Goal: Task Accomplishment & Management: Manage account settings

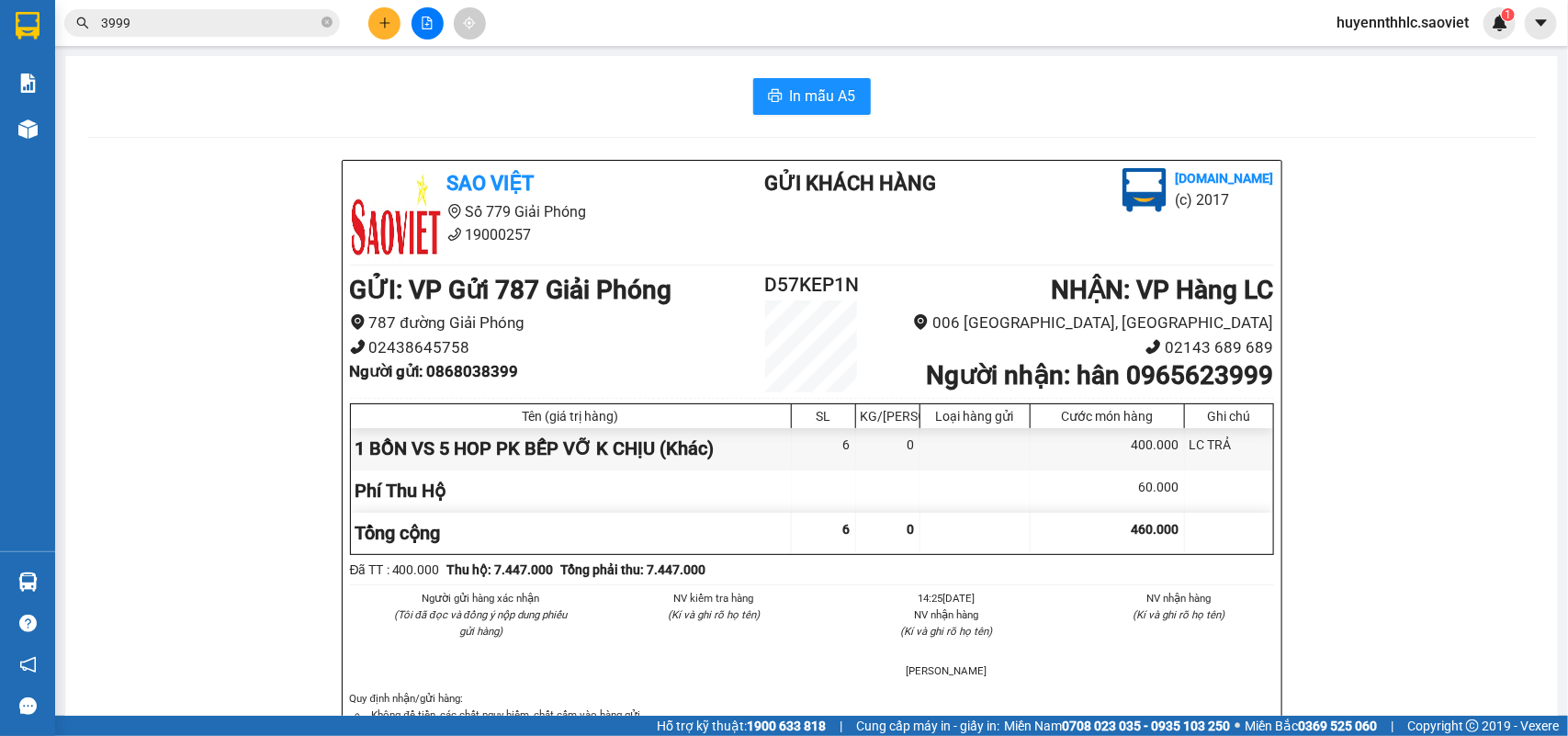
click at [1179, 382] on b "Người nhận : hân 0965623999" at bounding box center [1100, 375] width 348 height 31
copy b "0965623999"
click at [1091, 384] on b "Người nhận : hân 0965623999" at bounding box center [1100, 375] width 348 height 31
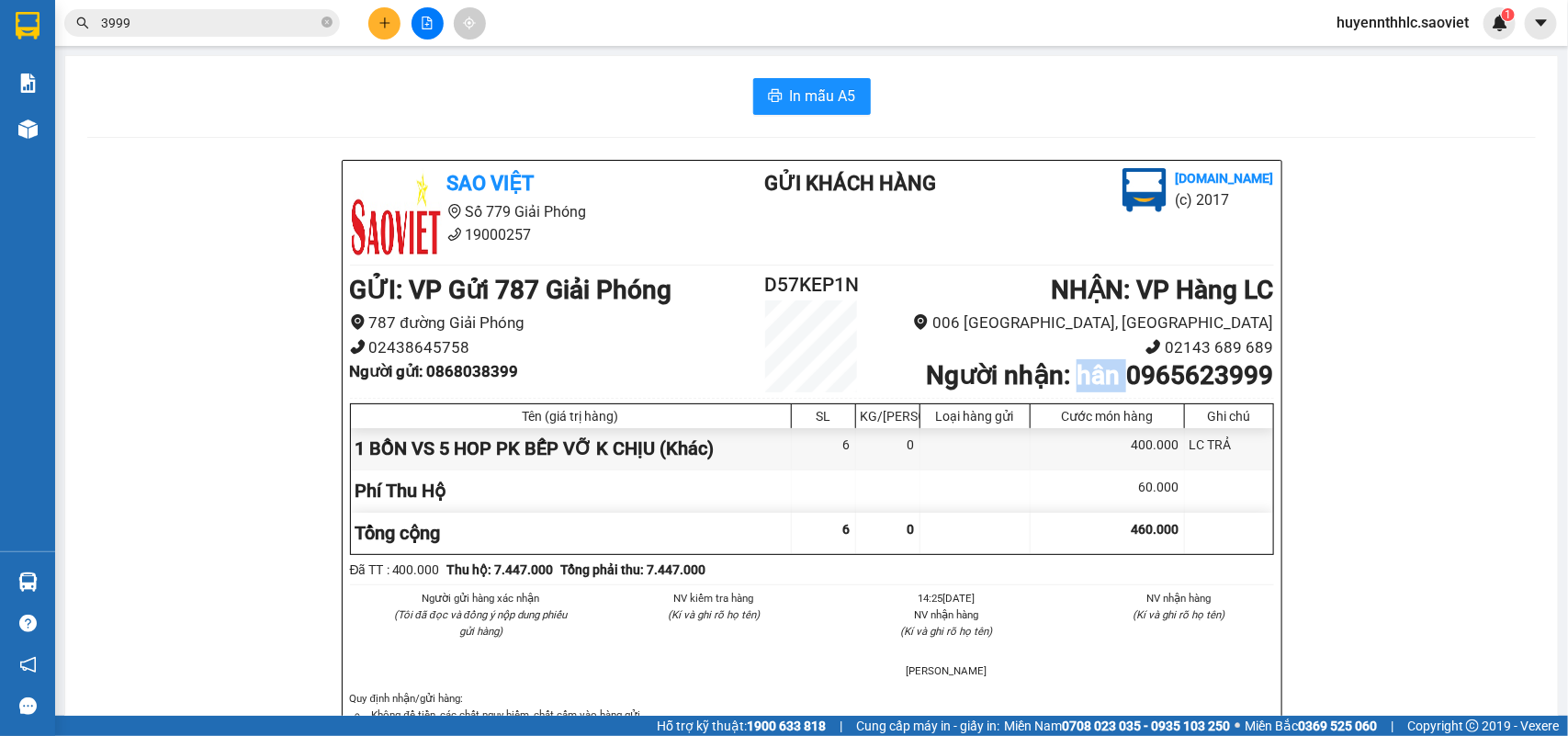
click at [1091, 383] on b "Người nhận : hân 0965623999" at bounding box center [1100, 375] width 348 height 31
copy b "hân"
click at [820, 279] on h2 "D57KEP1N" at bounding box center [812, 286] width 154 height 31
copy h2 "D57KEP1N"
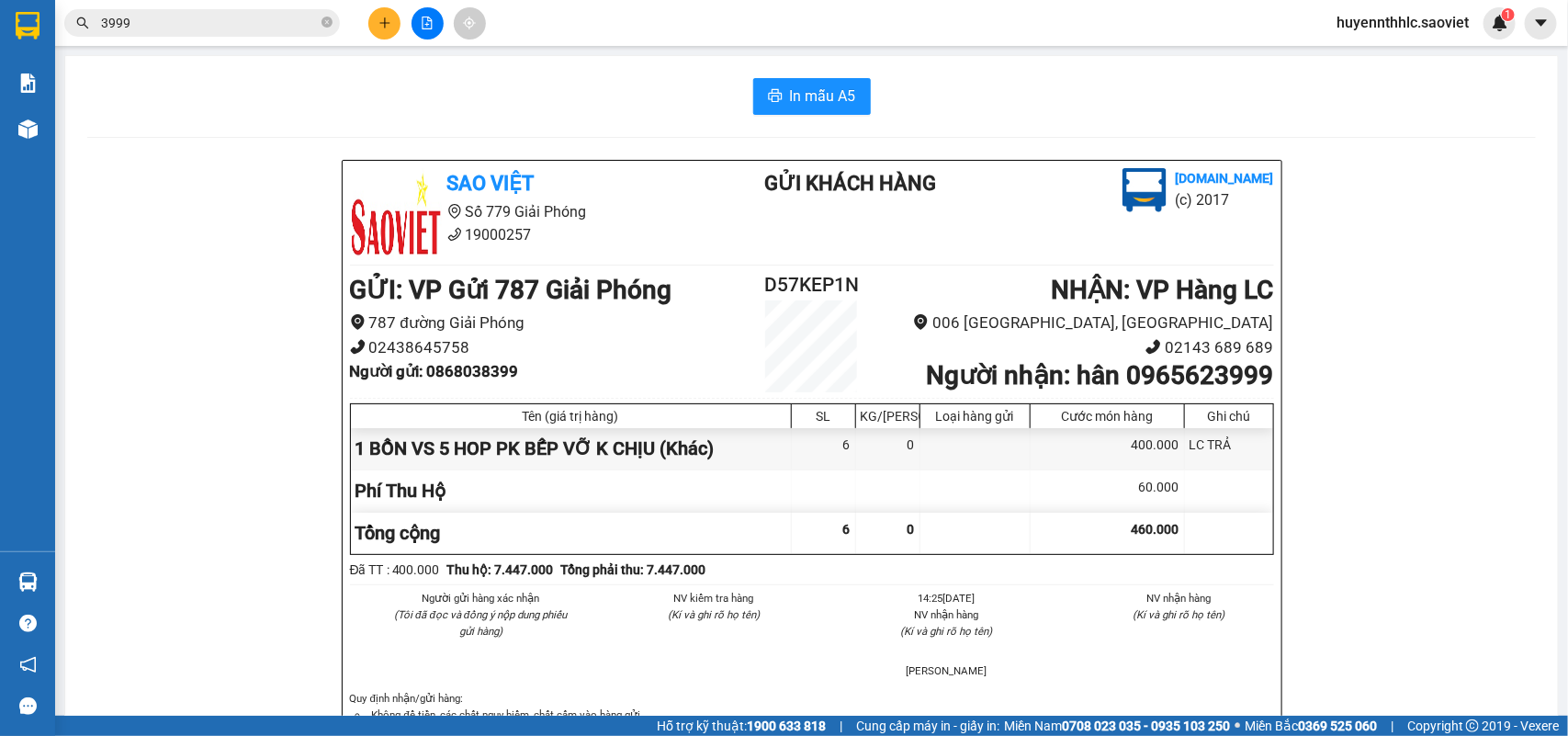
click at [464, 369] on b "Người gửi : 0868038399" at bounding box center [433, 371] width 169 height 19
copy b "0868038399"
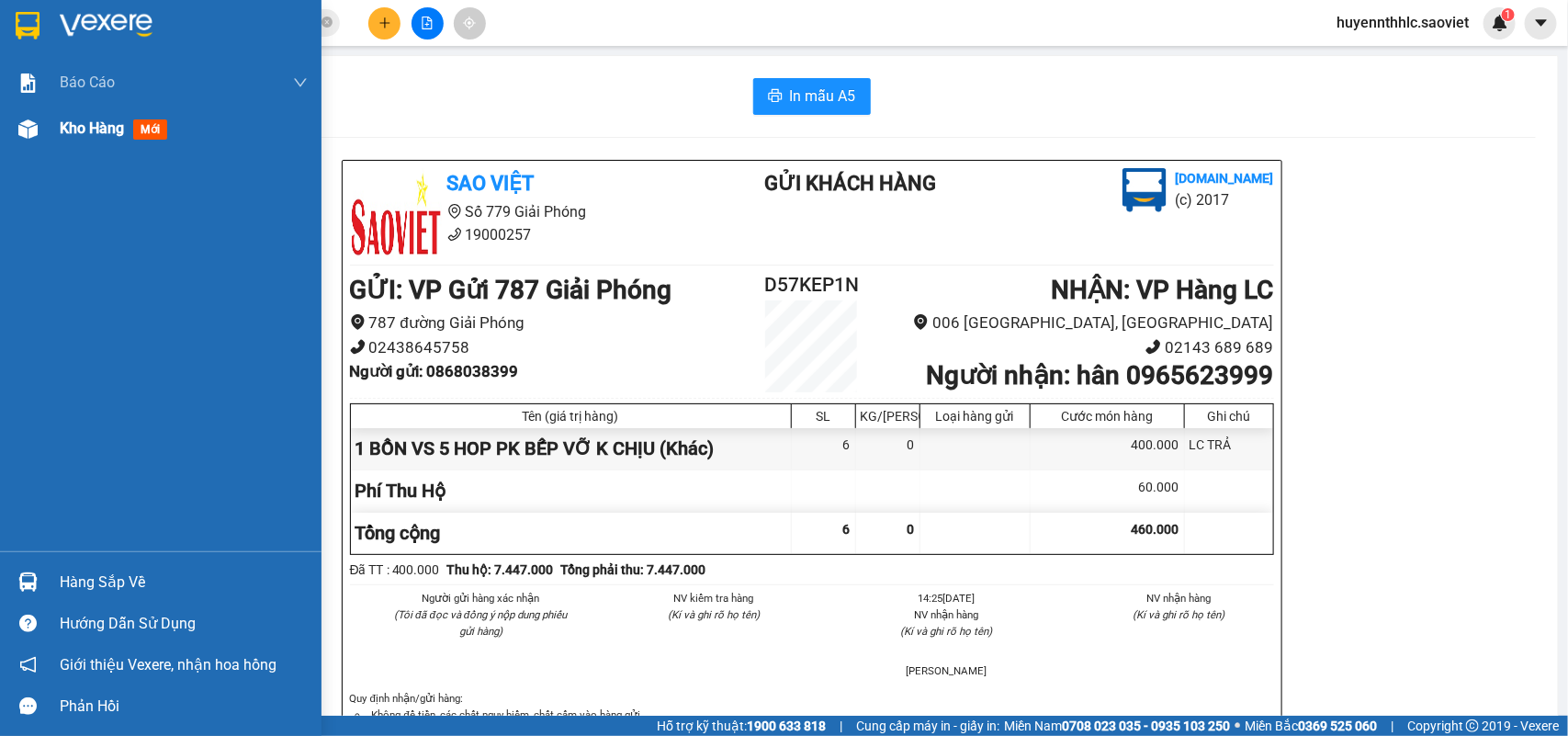
click at [115, 133] on span "Kho hàng" at bounding box center [91, 128] width 64 height 18
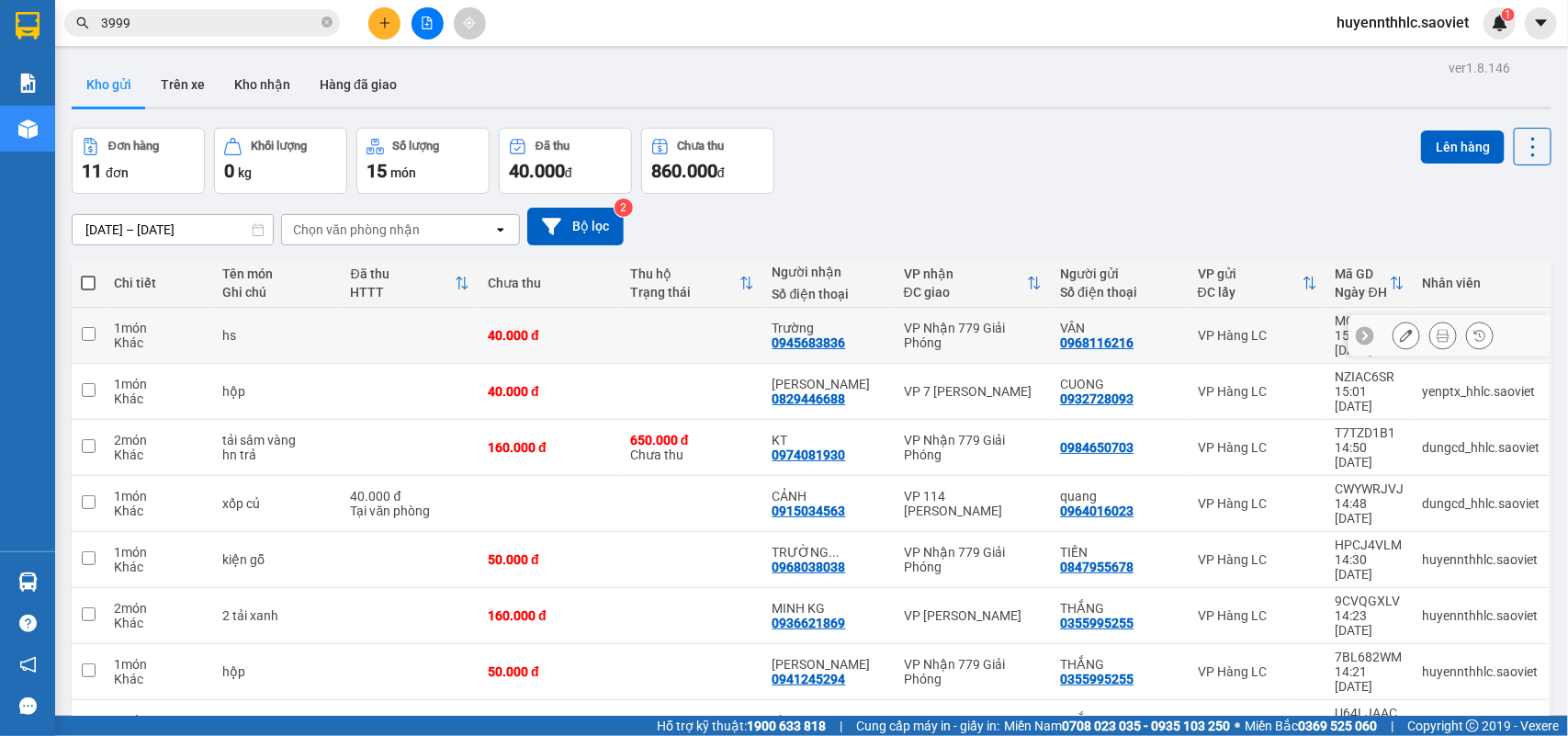
scroll to position [85, 0]
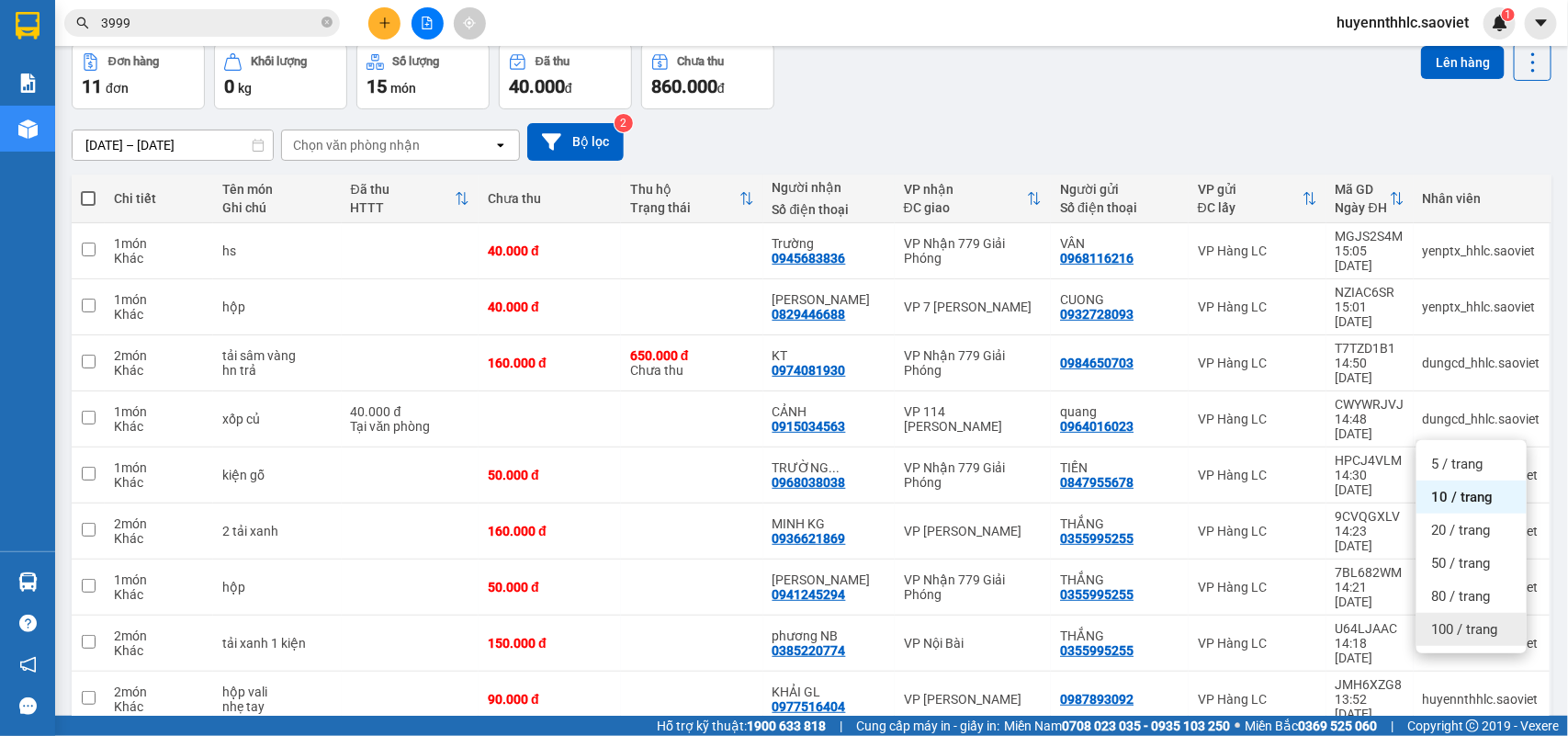
click at [1467, 631] on span "100 / trang" at bounding box center [1464, 629] width 66 height 19
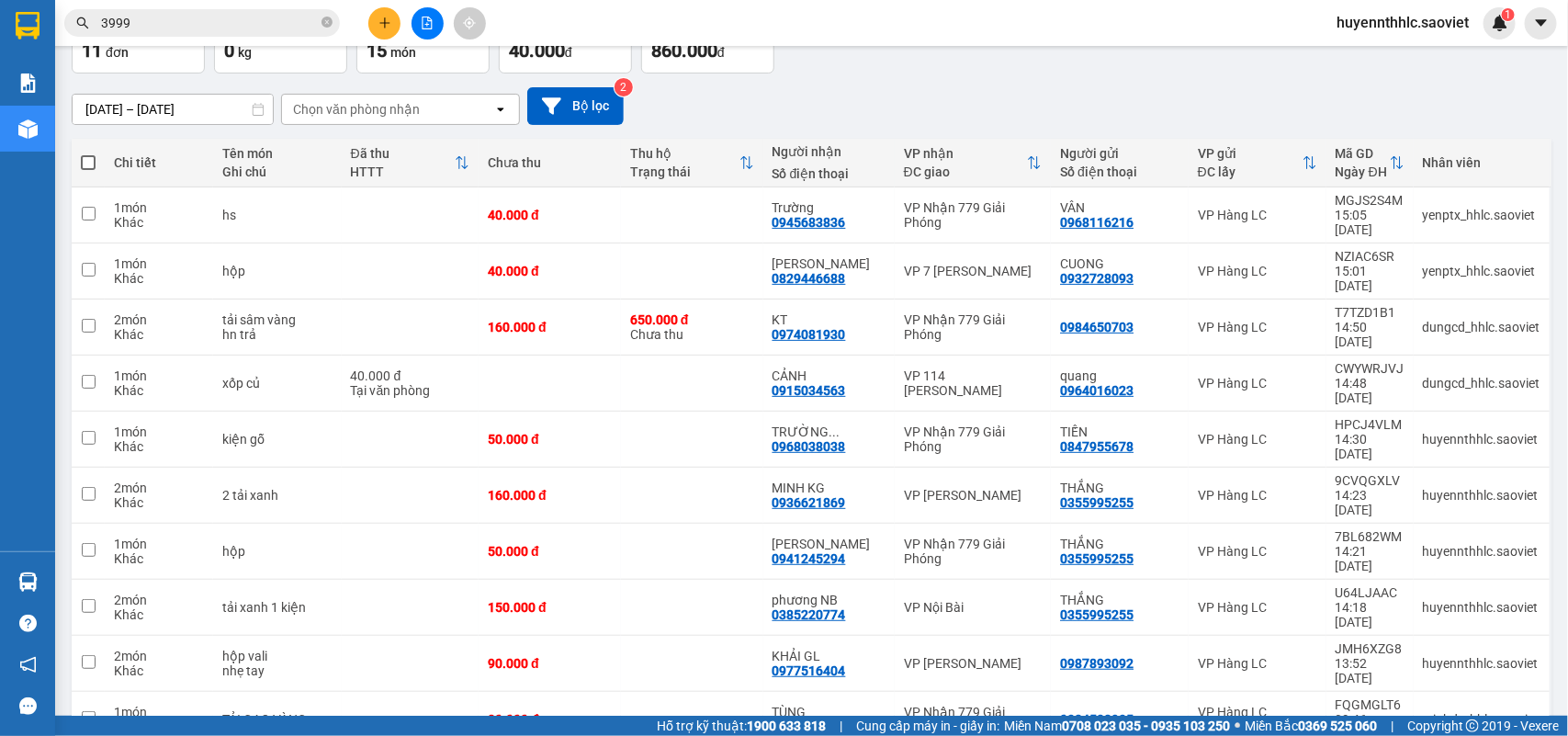
scroll to position [139, 0]
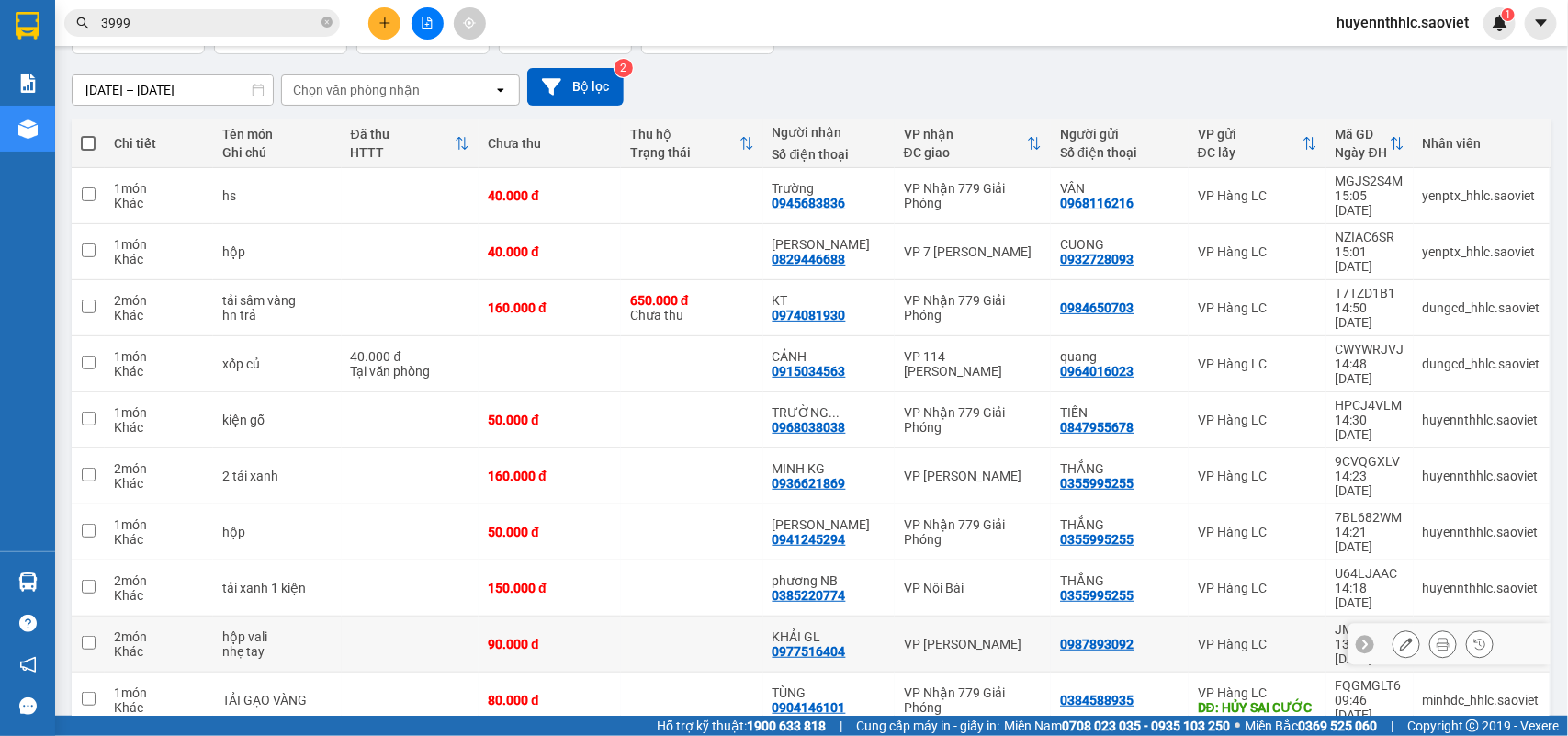
click at [588, 616] on td "90.000 đ" at bounding box center [550, 644] width 142 height 56
checkbox input "true"
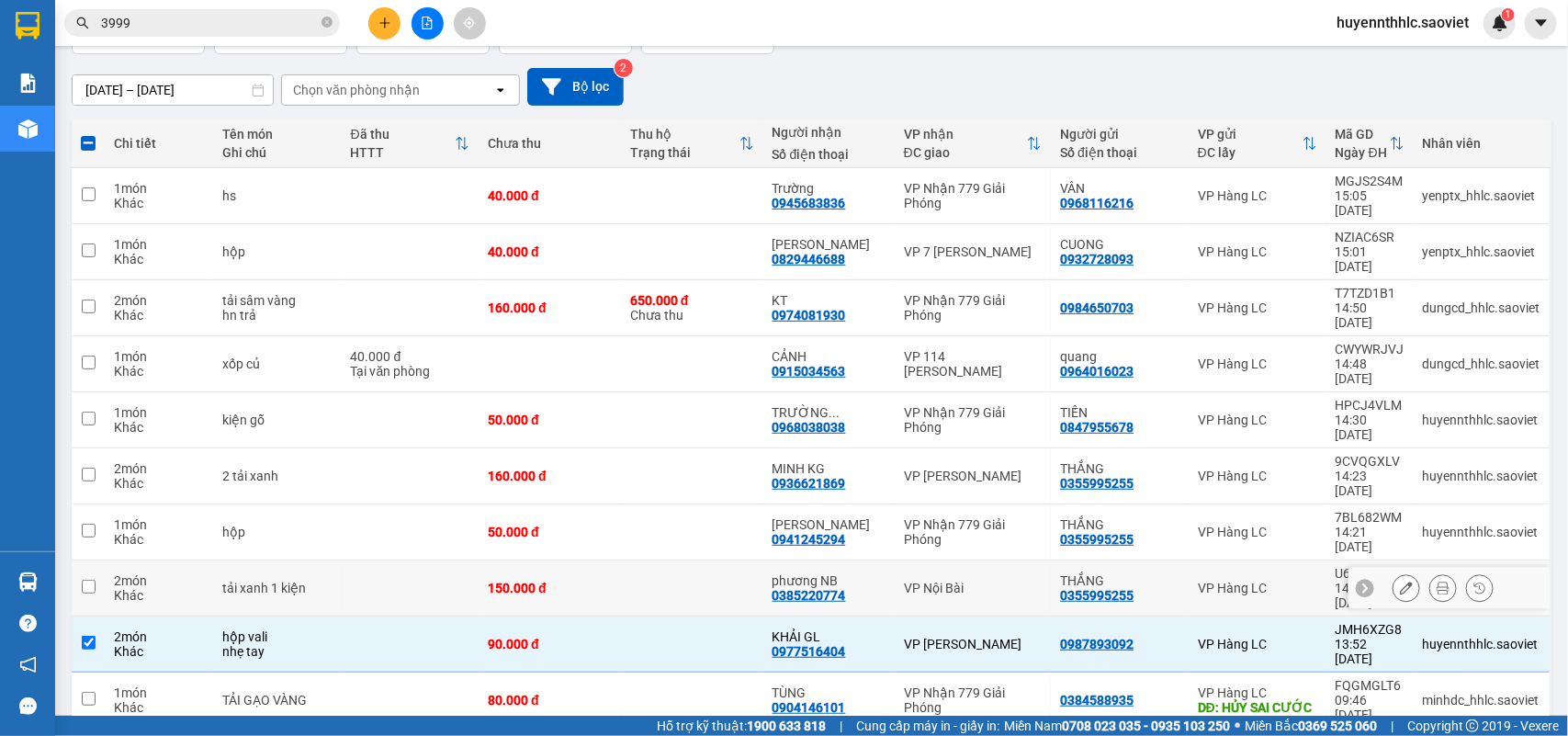
click at [497, 581] on div "150.000 đ" at bounding box center [550, 588] width 124 height 15
checkbox input "true"
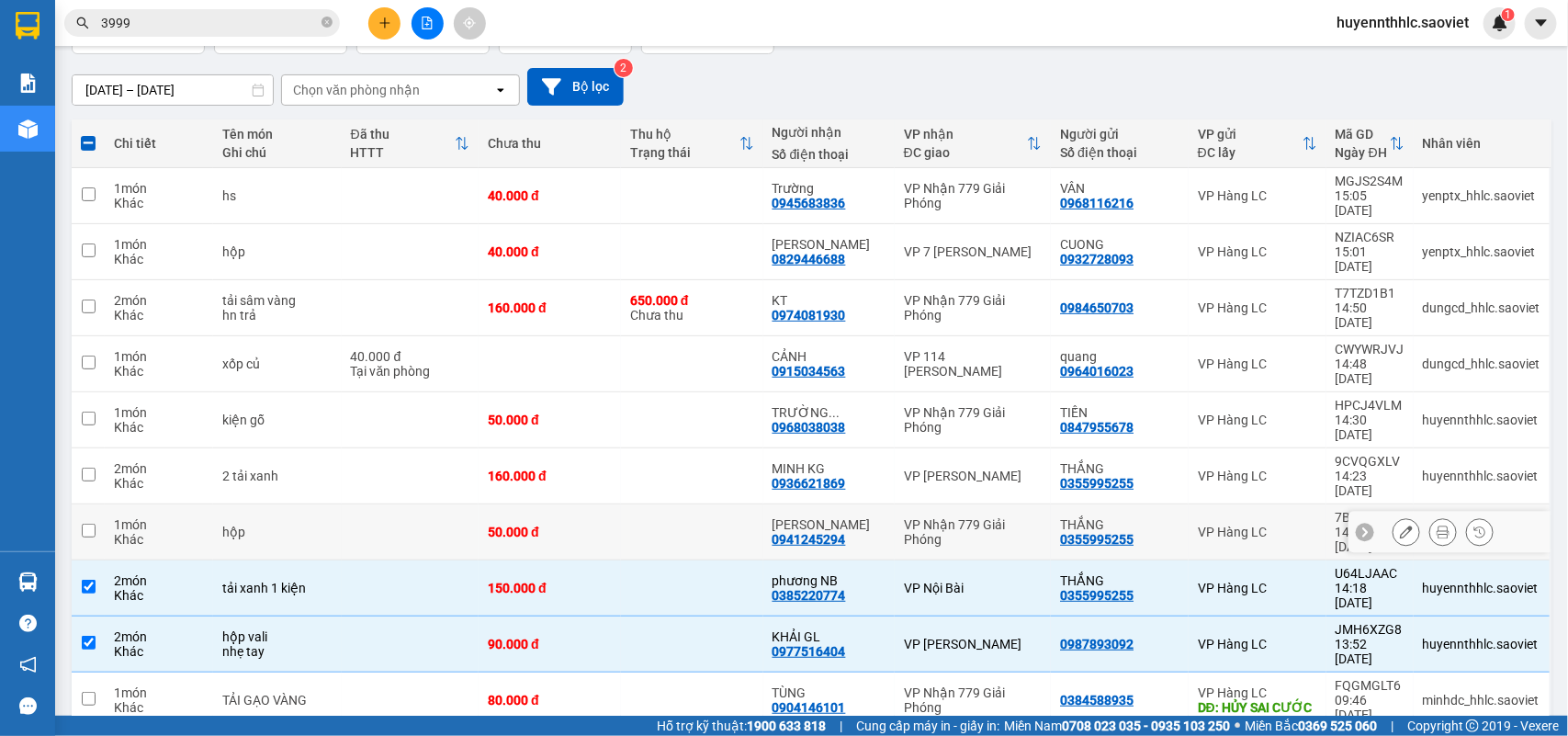
click at [496, 525] on div "50.000 đ" at bounding box center [550, 532] width 124 height 15
checkbox input "true"
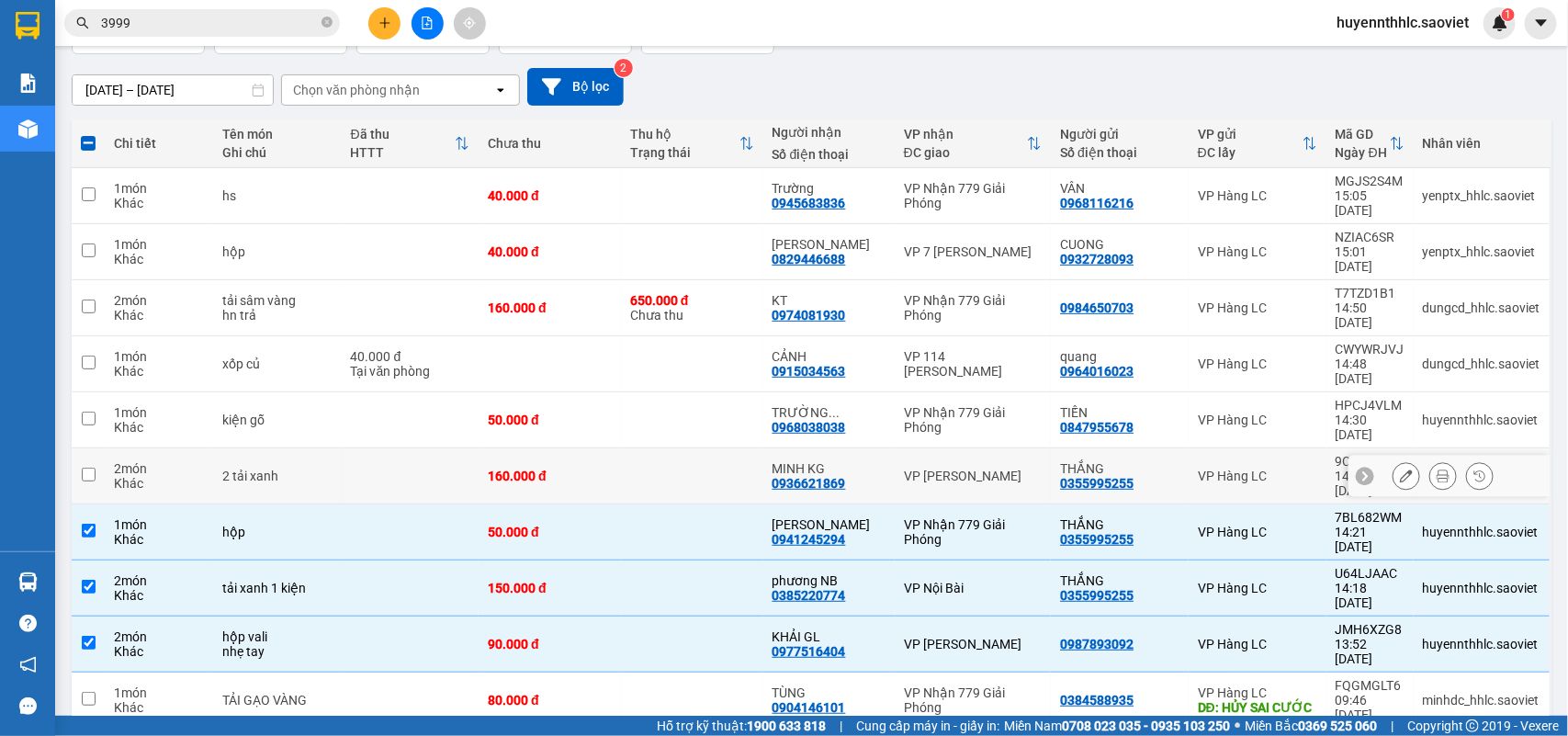
click at [497, 469] on div "160.000 đ" at bounding box center [550, 476] width 124 height 15
checkbox input "true"
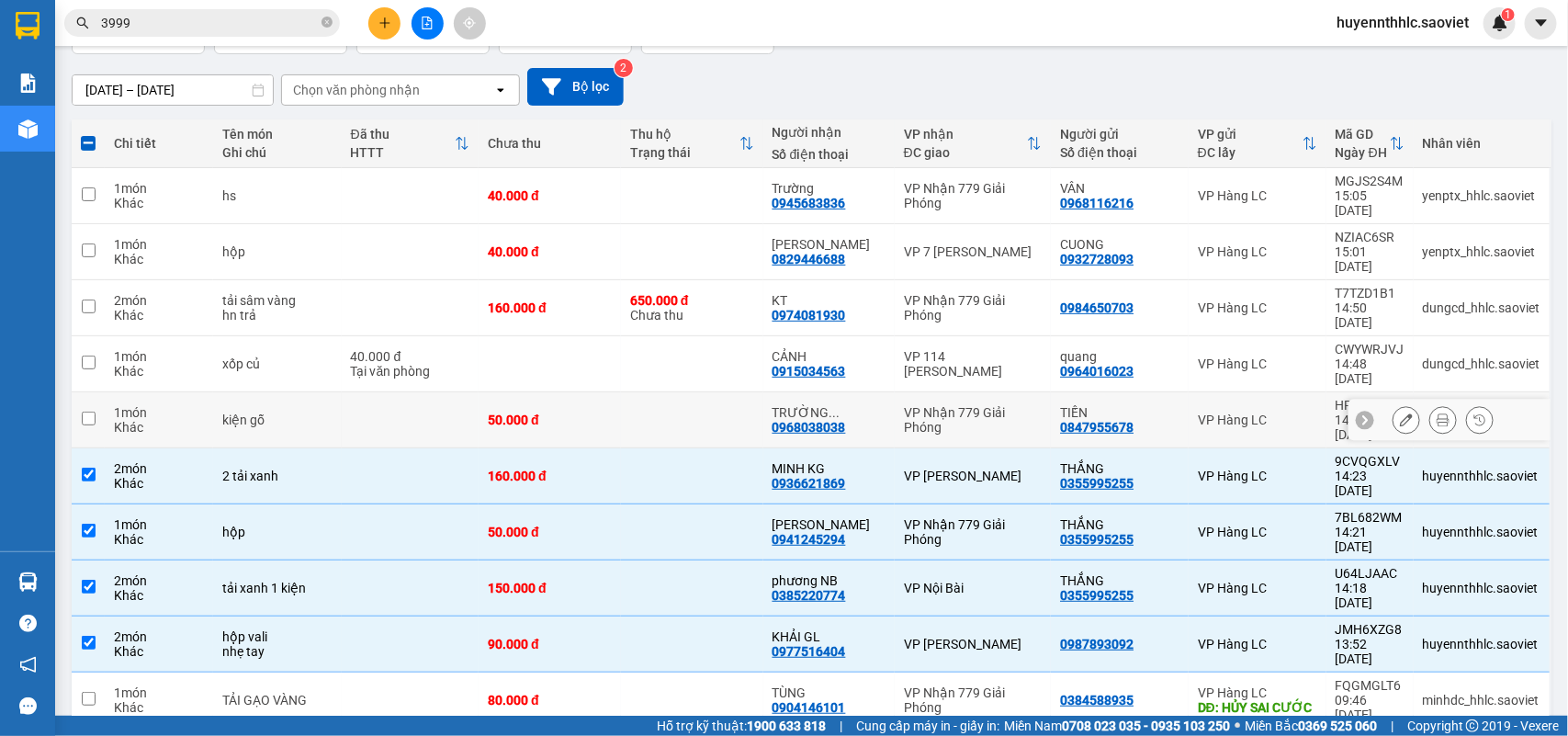
click at [494, 413] on div "50.000 đ" at bounding box center [550, 420] width 124 height 15
checkbox input "true"
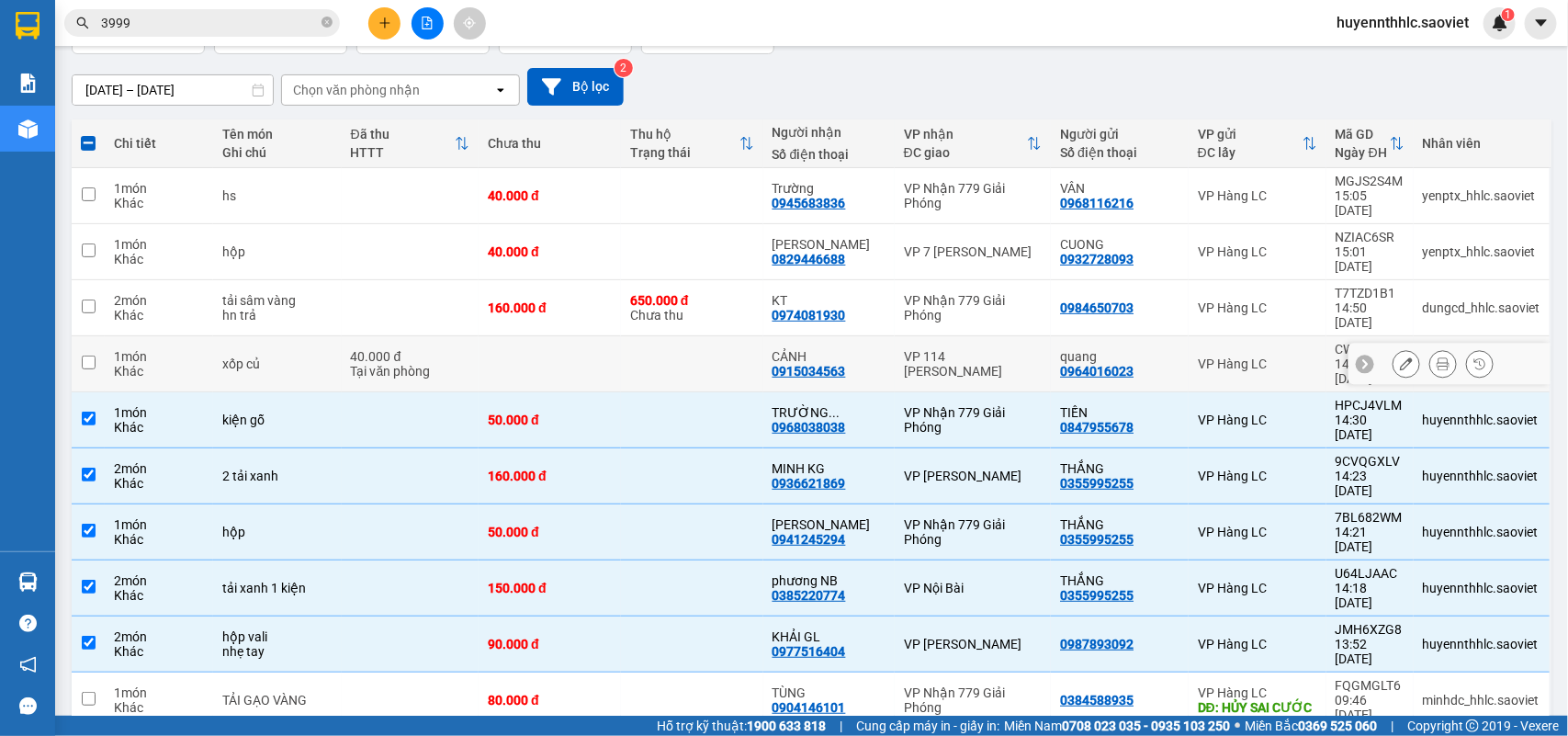
click at [481, 337] on td at bounding box center [550, 365] width 142 height 56
checkbox input "true"
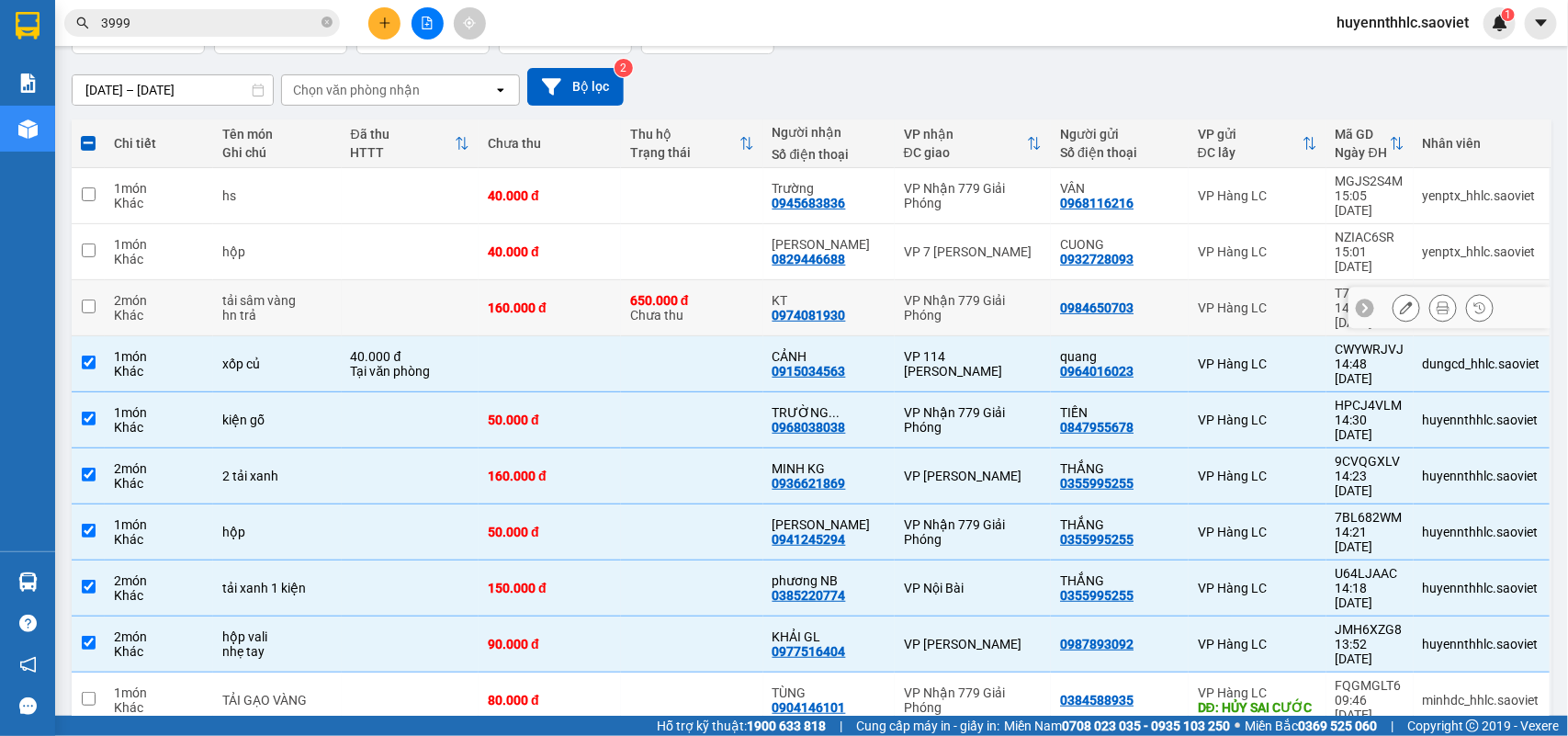
click at [481, 281] on td "160.000 đ" at bounding box center [550, 308] width 142 height 56
checkbox input "true"
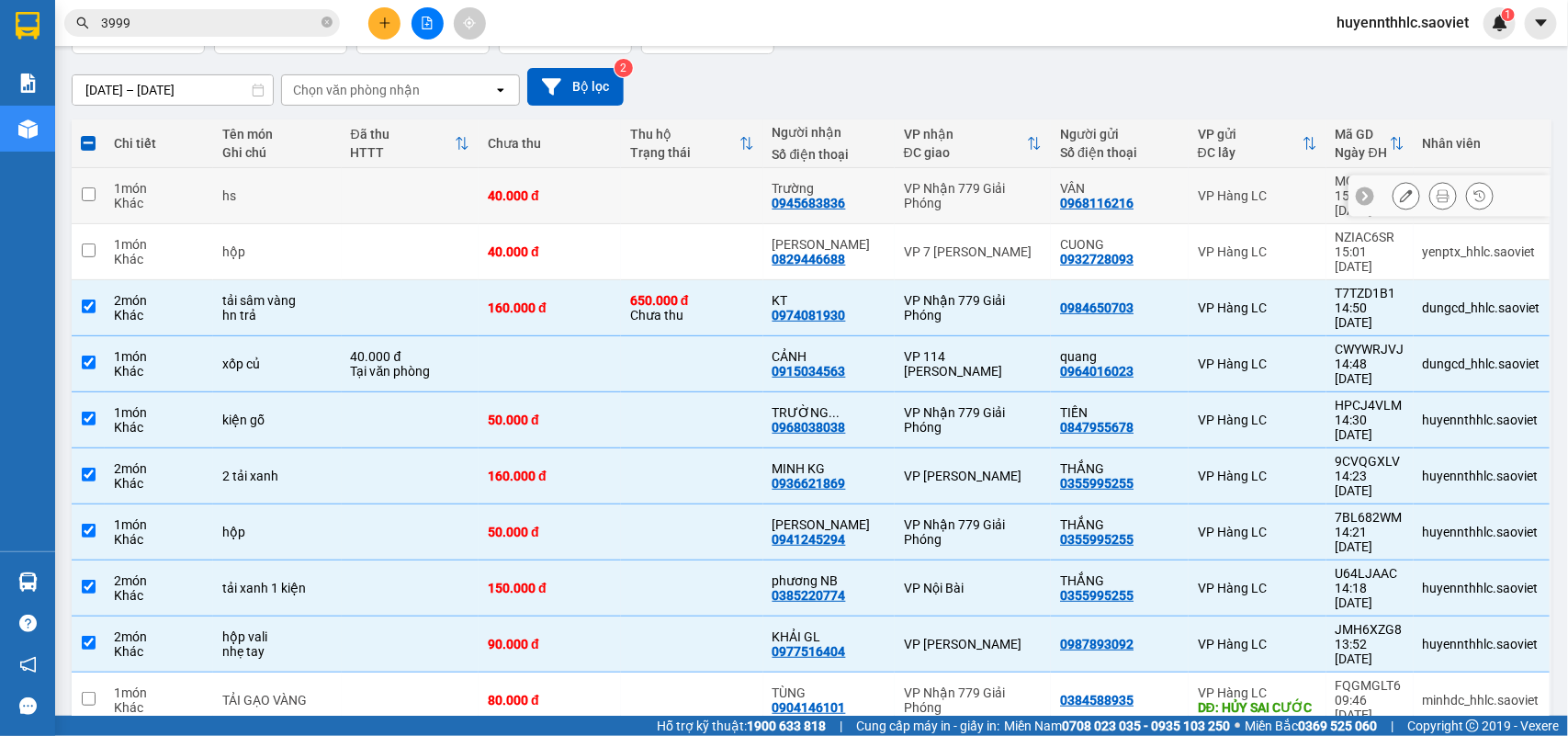
click at [455, 187] on td at bounding box center [411, 196] width 138 height 56
checkbox input "true"
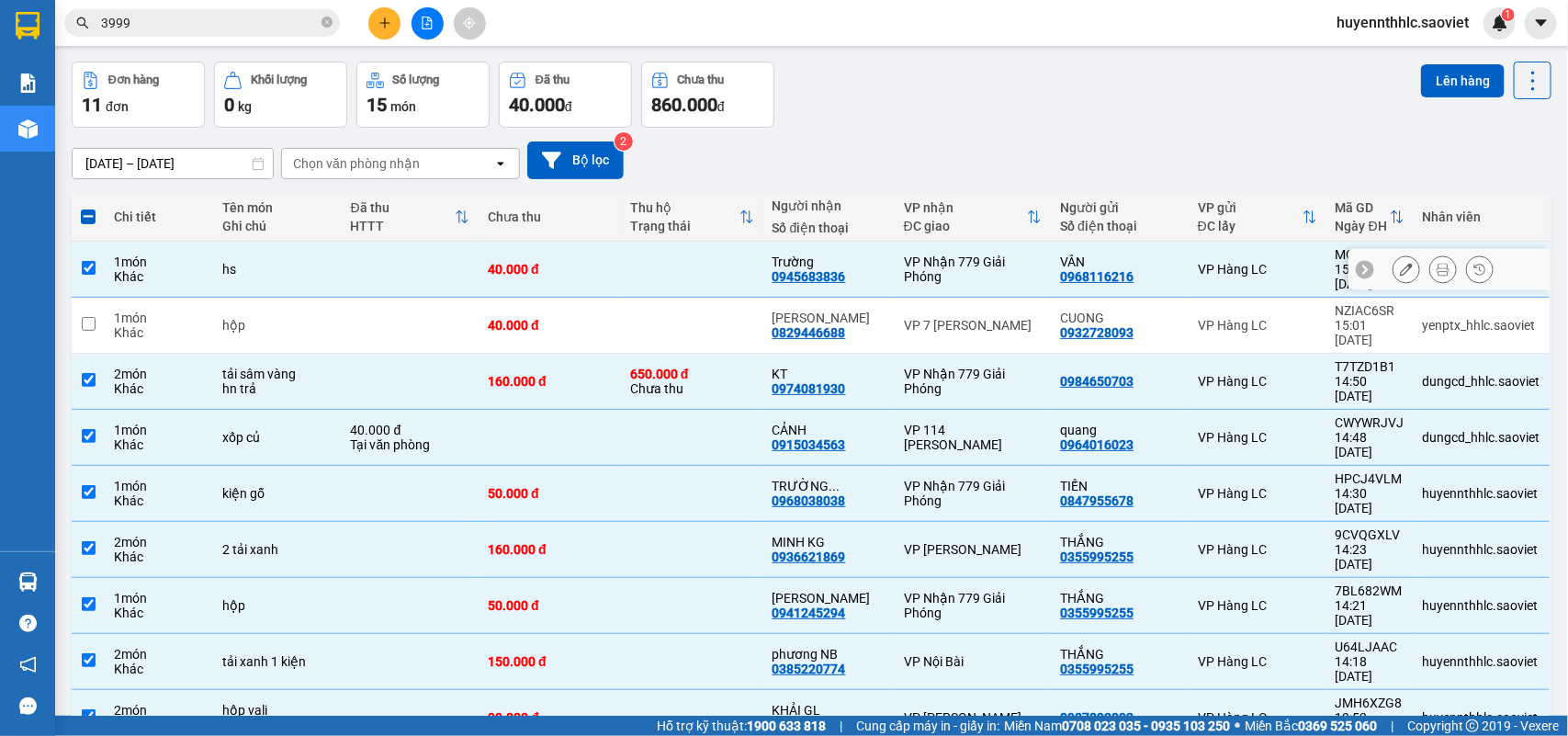
scroll to position [0, 0]
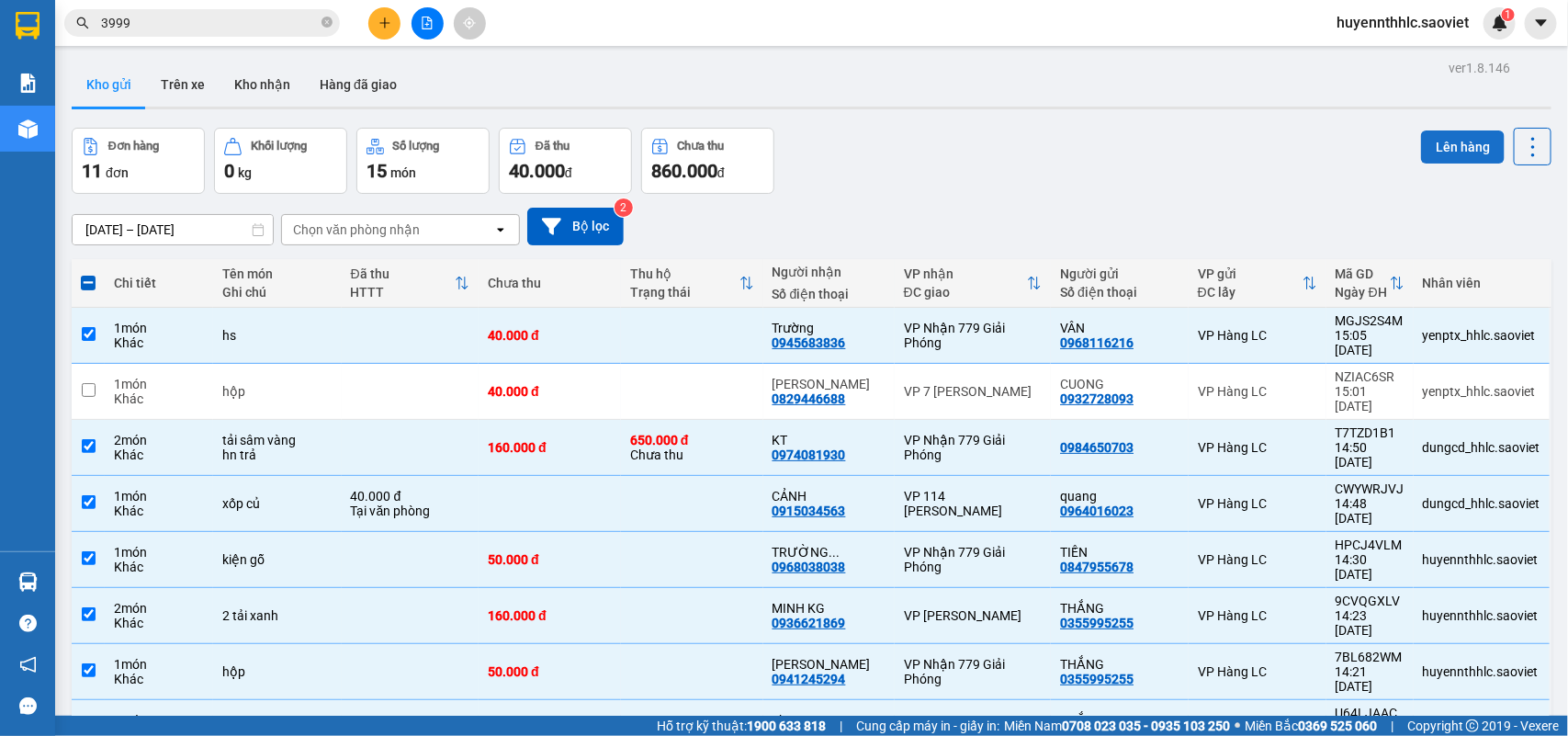
click at [1432, 140] on button "Lên hàng" at bounding box center [1462, 146] width 84 height 33
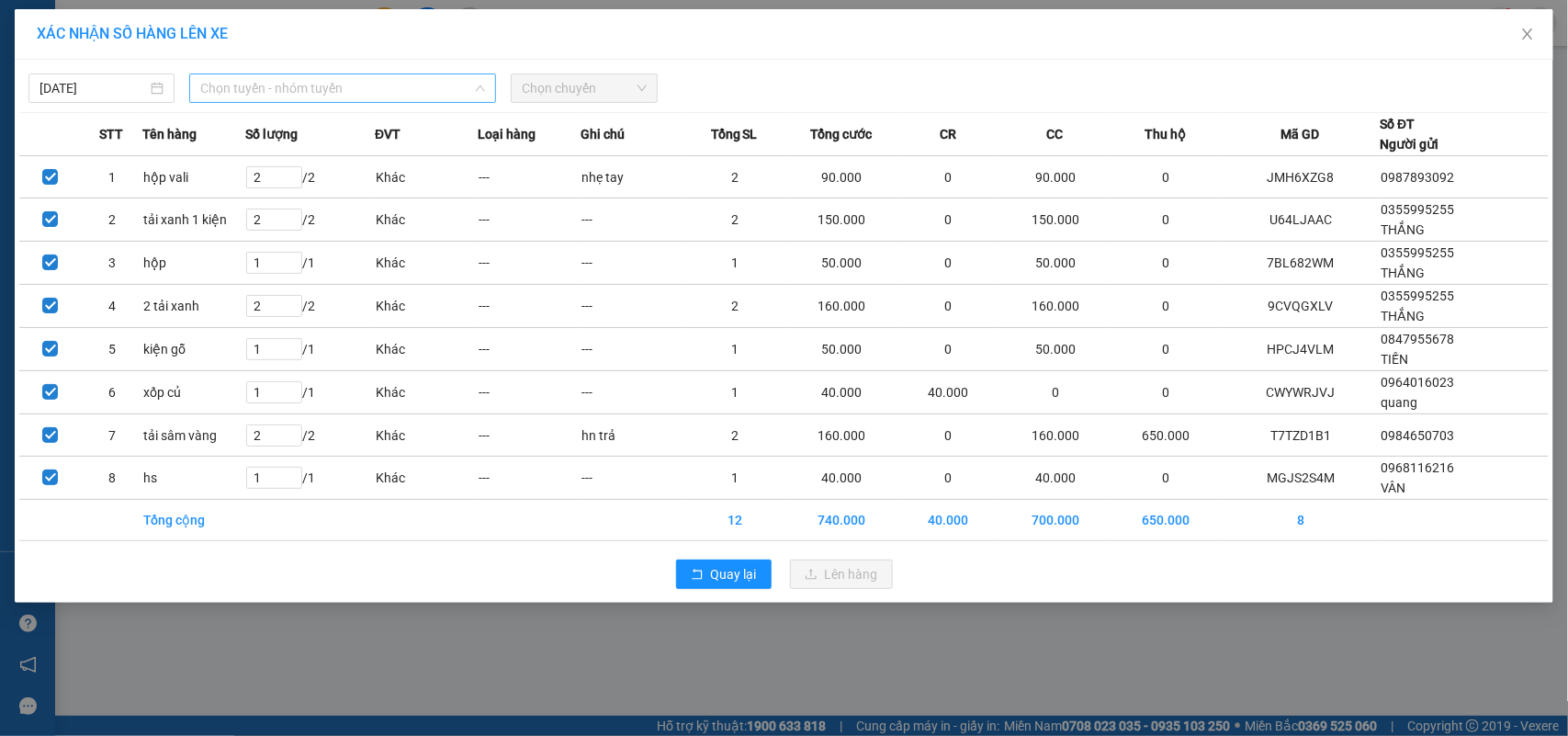
drag, startPoint x: 244, startPoint y: 90, endPoint x: 253, endPoint y: 101, distance: 14.2
click at [245, 93] on span "Chọn tuyến - nhóm tuyến" at bounding box center [343, 88] width 284 height 28
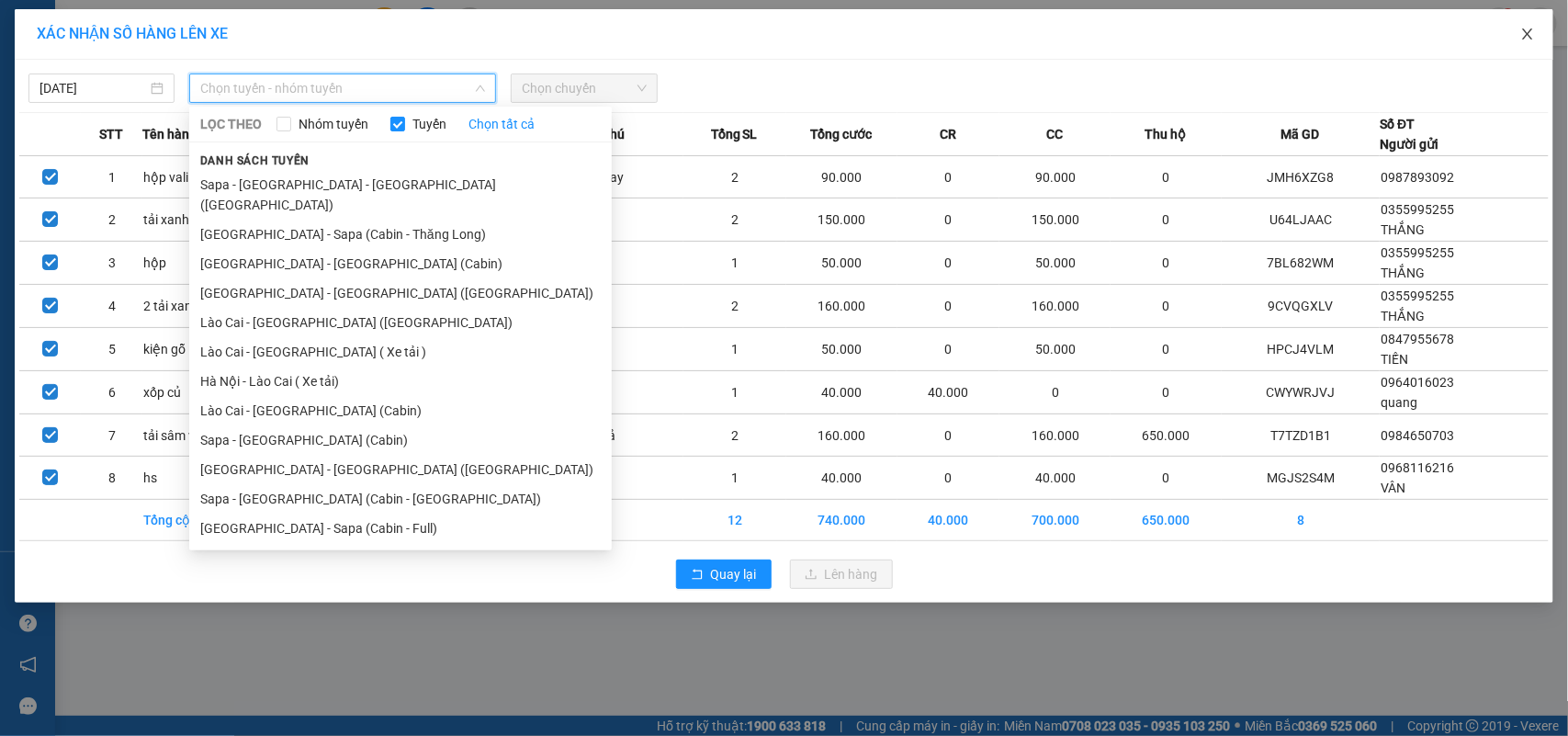
click at [1532, 40] on icon "close" at bounding box center [1528, 34] width 15 height 15
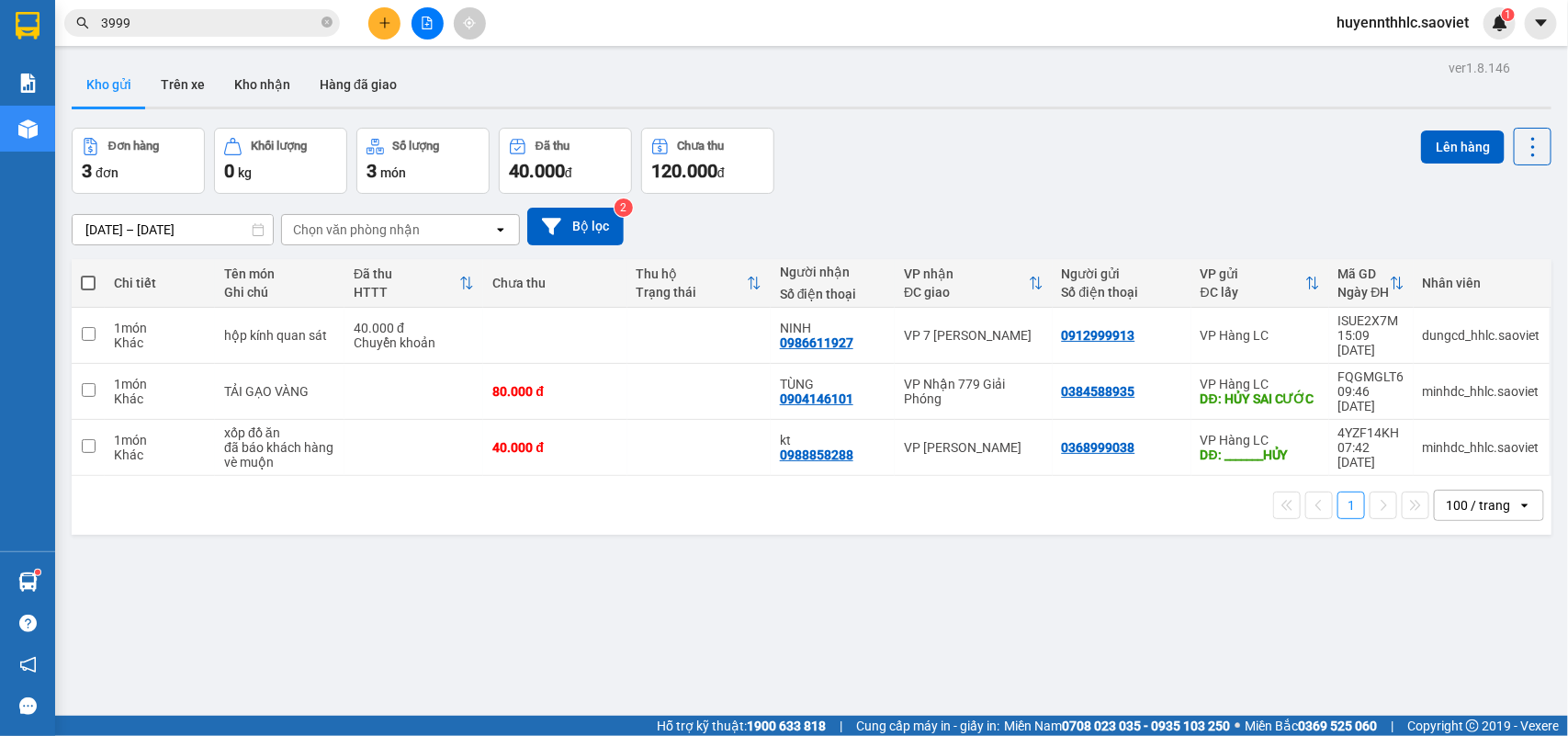
click at [152, 6] on div "Kết quả tìm kiếm ( 3257 ) Bộ lọc Mã ĐH Trạng thái Món hàng Thu hộ Tổng cước Chư…" at bounding box center [784, 23] width 1568 height 46
drag, startPoint x: 154, startPoint y: 16, endPoint x: 43, endPoint y: 76, distance: 126.2
click at [44, 75] on section "Kết quả tìm kiếm ( 3257 ) Bộ lọc Mã ĐH Trạng thái Món hàng Thu hộ Tổng cước Chư…" at bounding box center [784, 368] width 1568 height 736
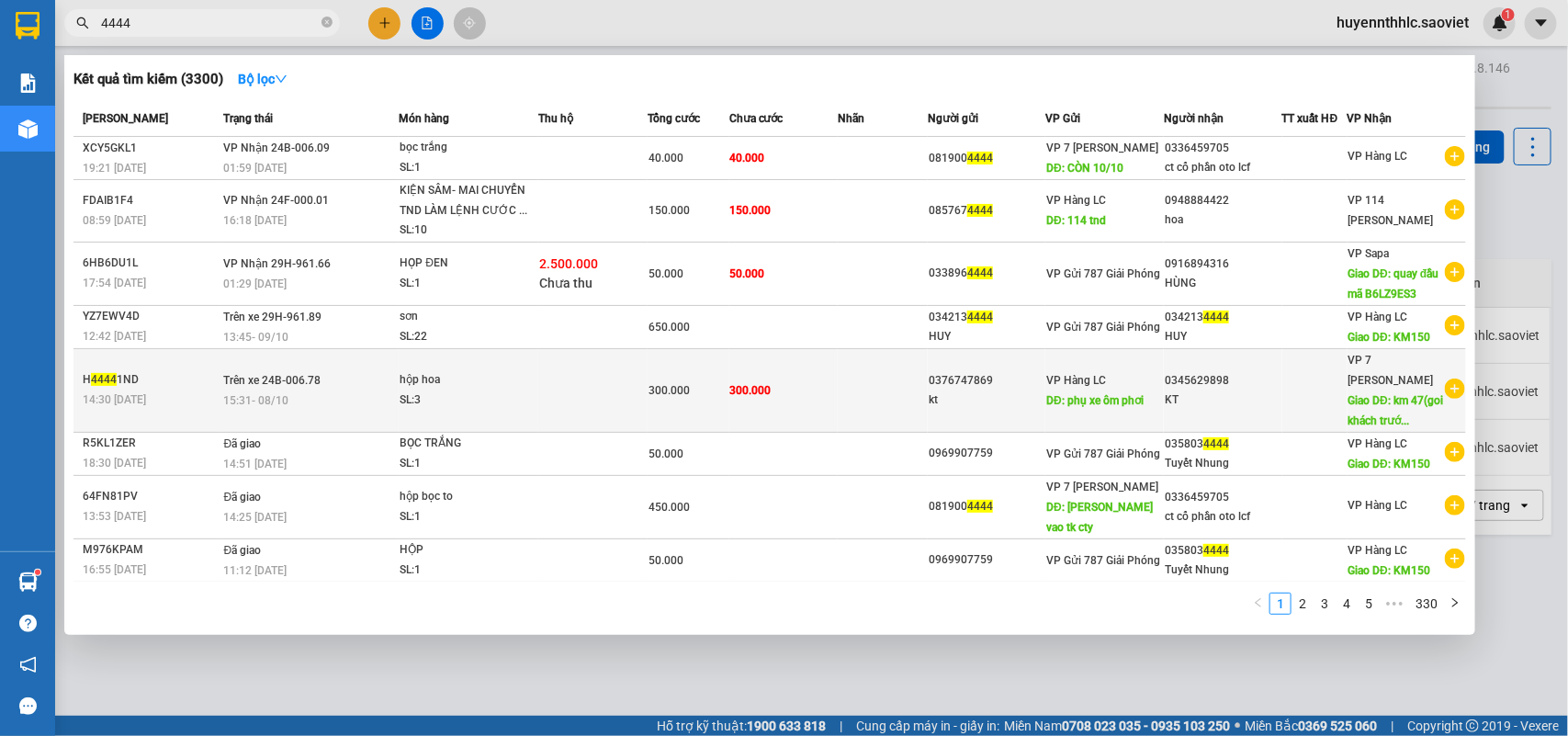
scroll to position [75, 0]
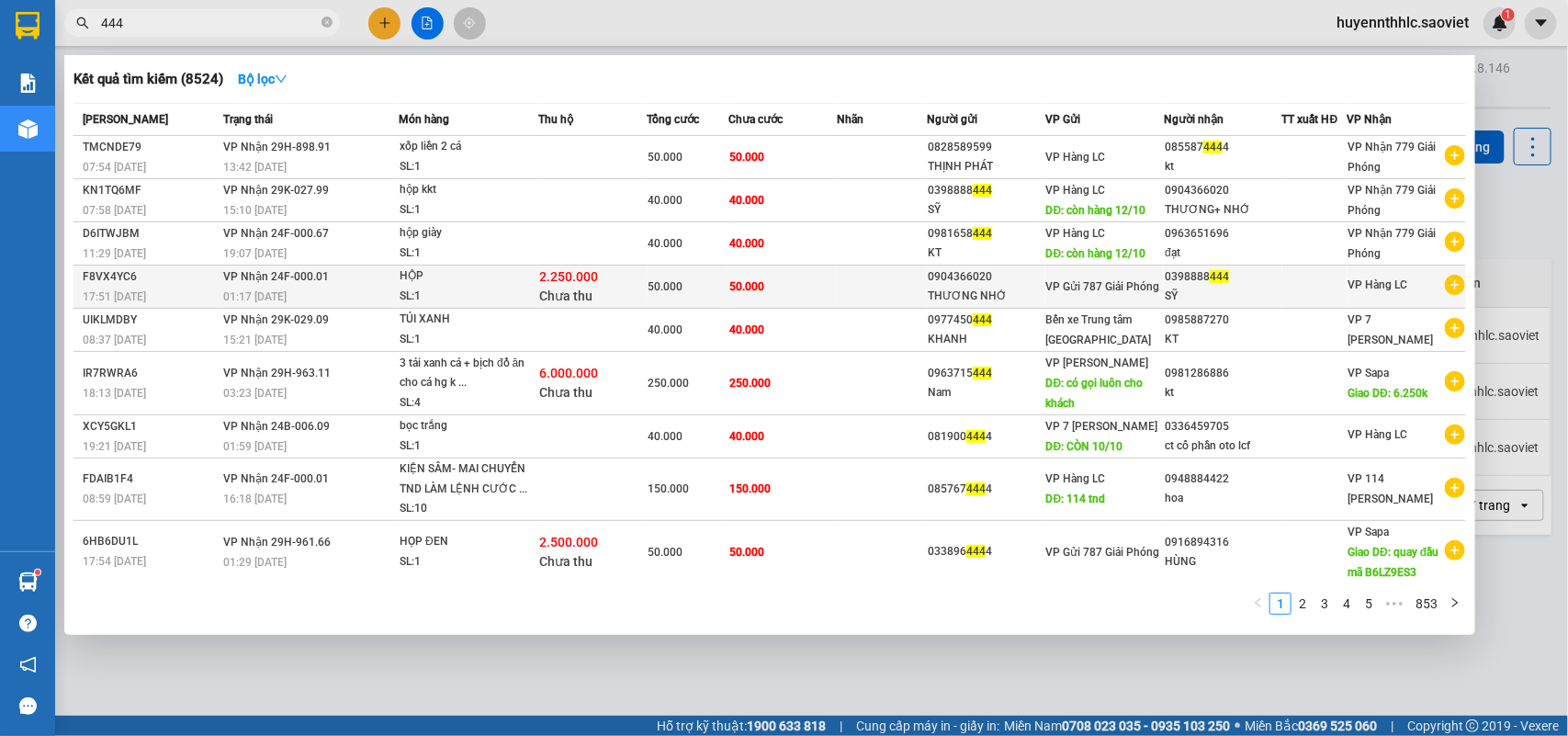
type input "444"
click at [1174, 286] on div "SỸ" at bounding box center [1222, 296] width 116 height 20
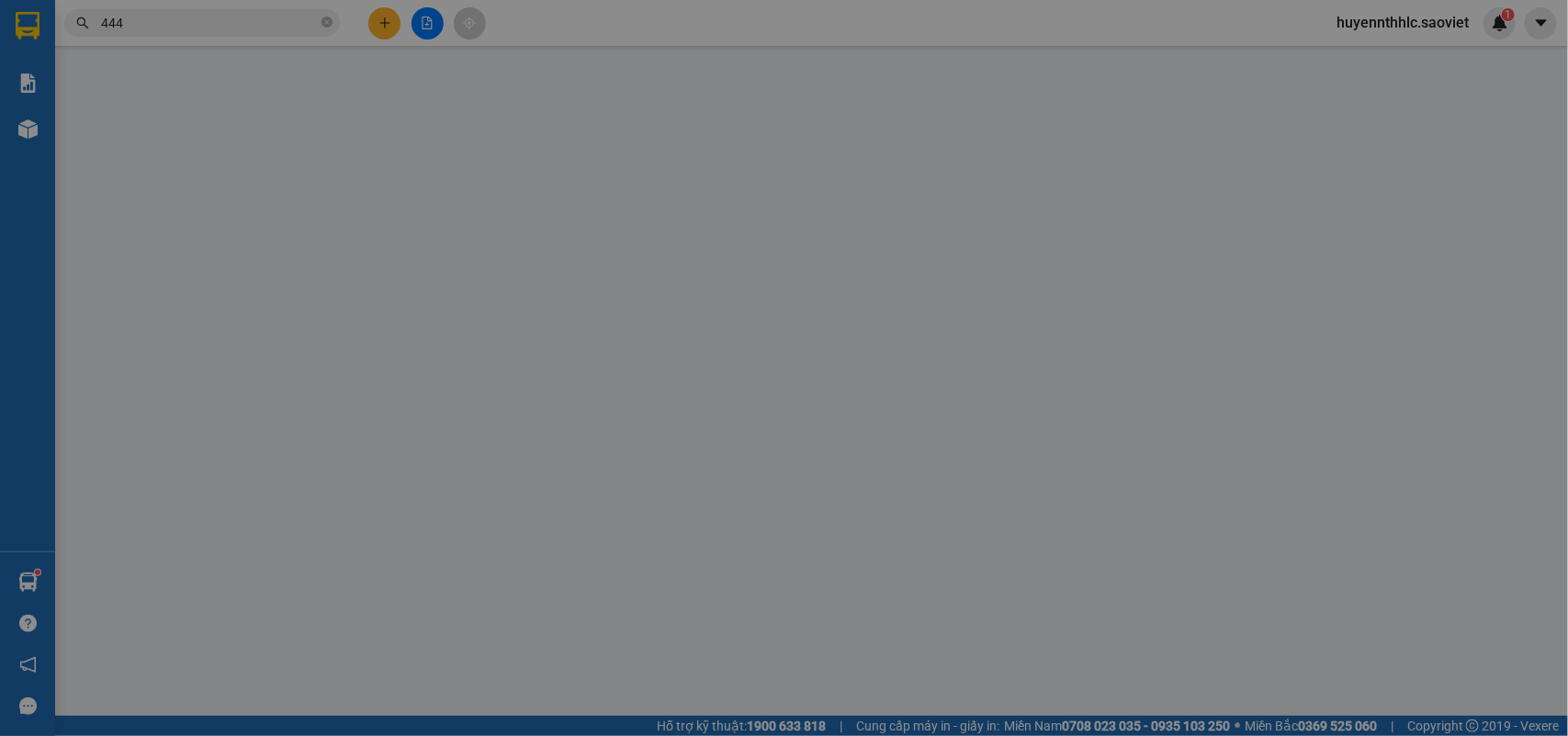
type input "0904366020"
type input "THƯƠNG NHỚ"
type input "0398888444"
type input "SỸ"
type input "2.250.000"
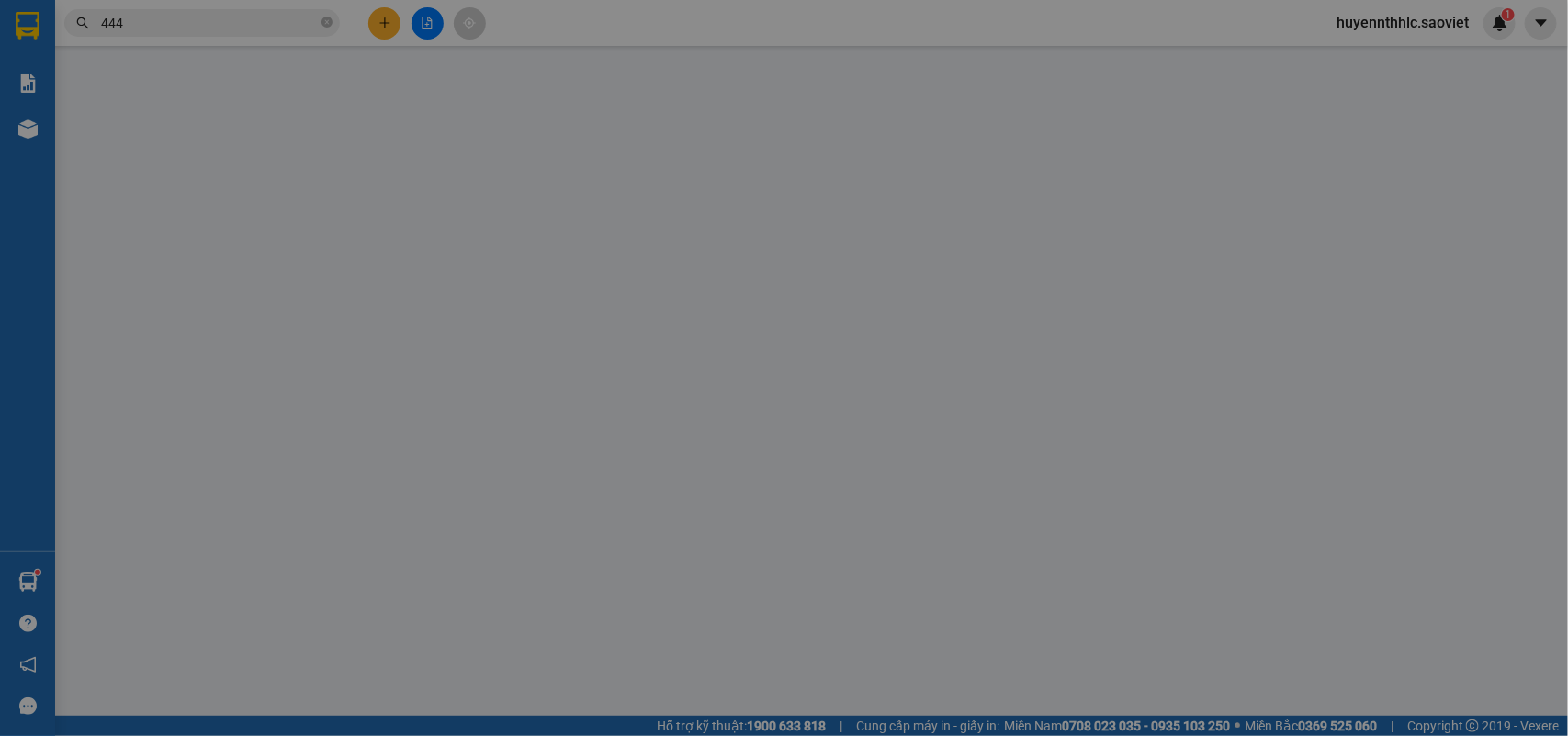
type input "30.000"
type input "50.000"
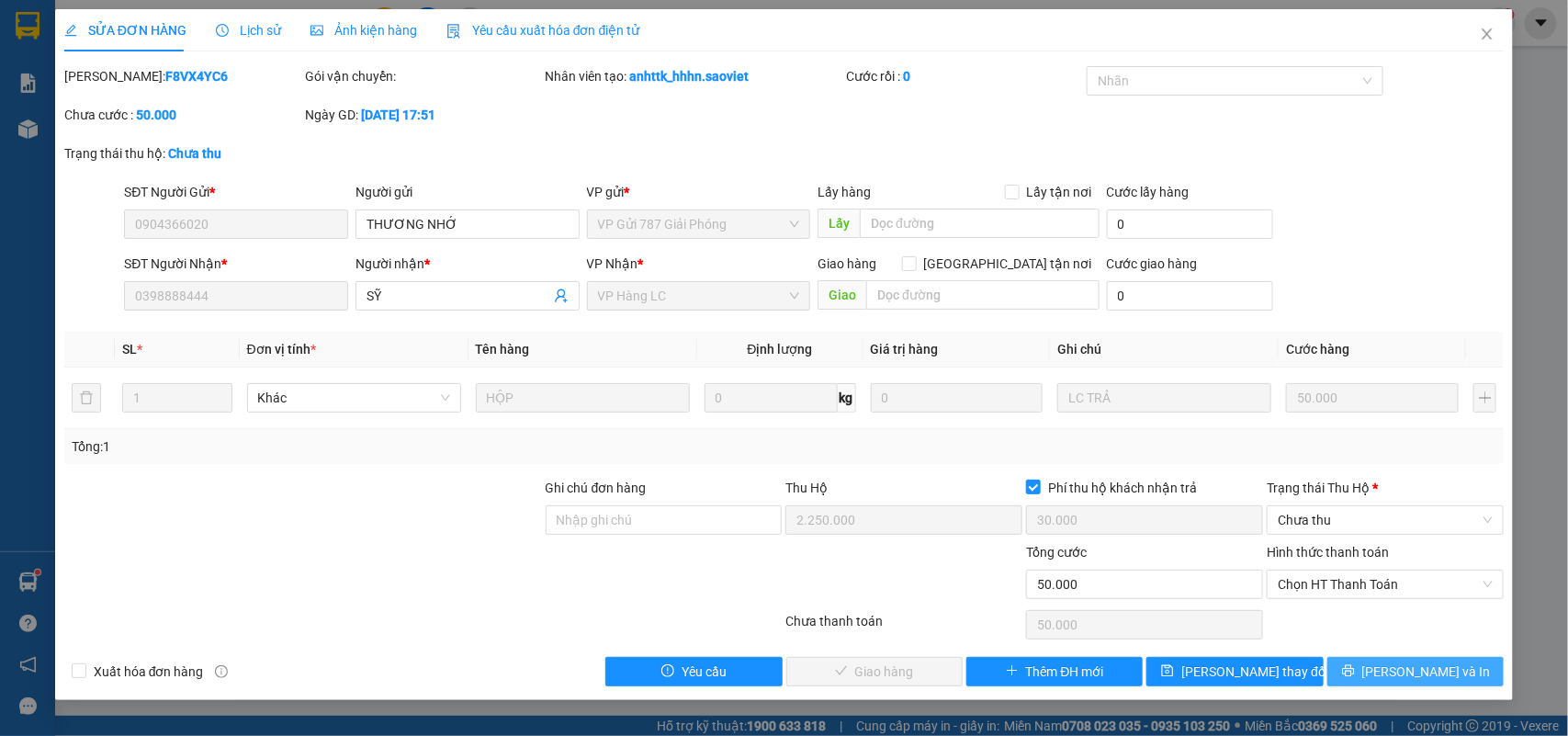
drag, startPoint x: 1378, startPoint y: 679, endPoint x: 1362, endPoint y: 640, distance: 42.2
click at [1375, 678] on button "[PERSON_NAME] và In" at bounding box center [1415, 672] width 177 height 30
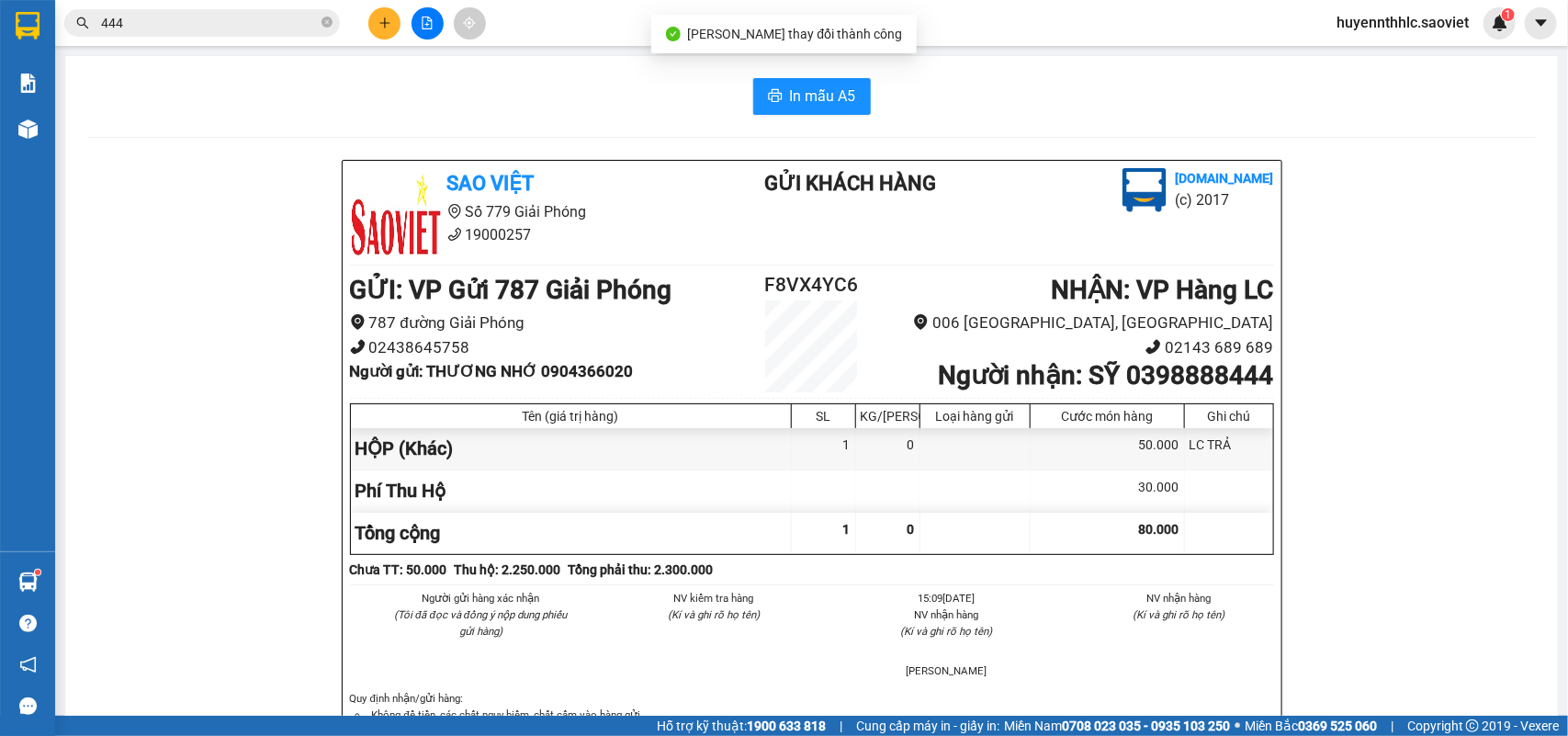
click at [1199, 383] on b "Người nhận : SỸ 0398888444" at bounding box center [1106, 375] width 336 height 31
copy b "0398888444"
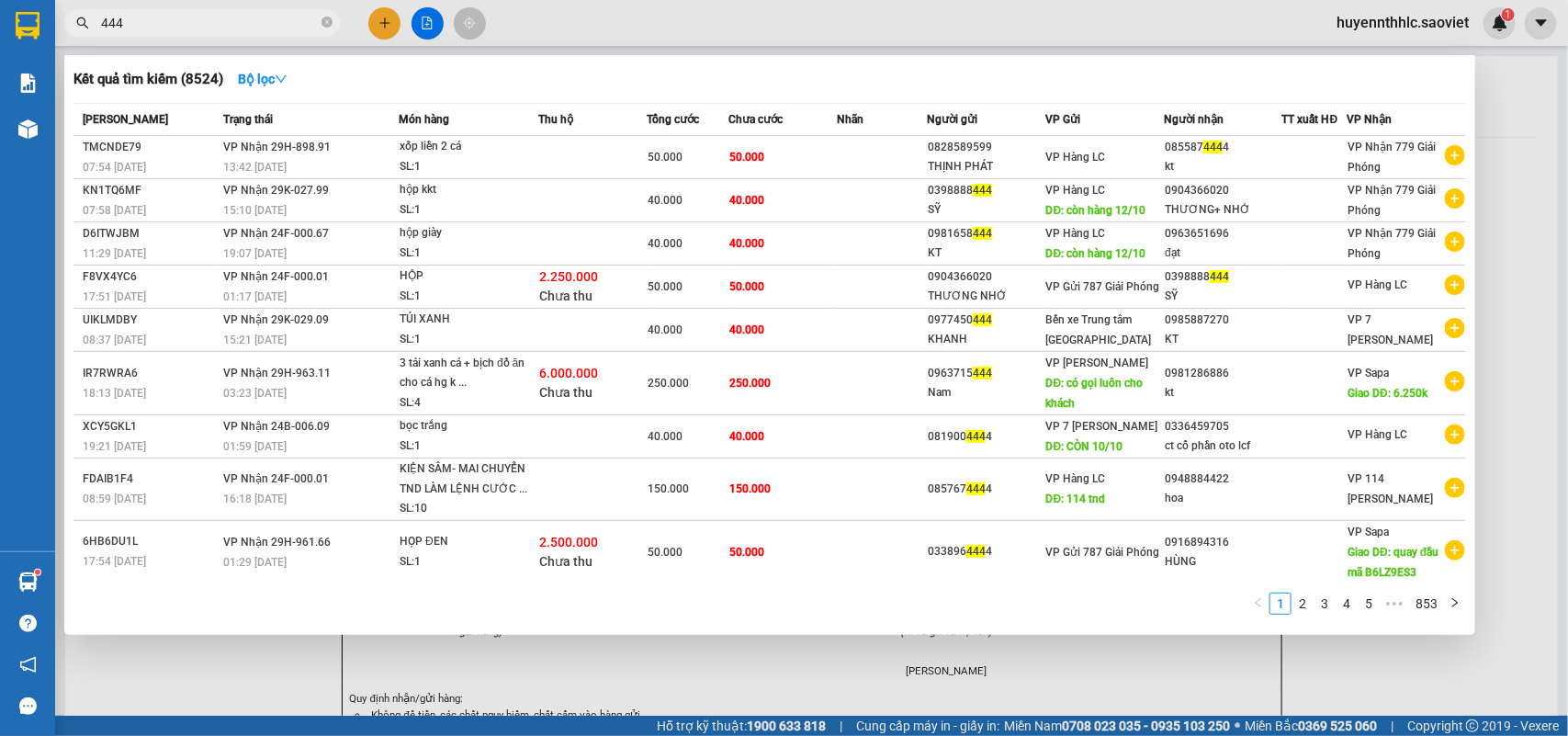
drag, startPoint x: 152, startPoint y: 20, endPoint x: 69, endPoint y: 42, distance: 85.9
click at [70, 40] on div "Kết quả tìm kiếm ( 8524 ) Bộ lọc Mã ĐH Trạng thái Món hàng Thu hộ Tổng cước Chư…" at bounding box center [179, 23] width 358 height 33
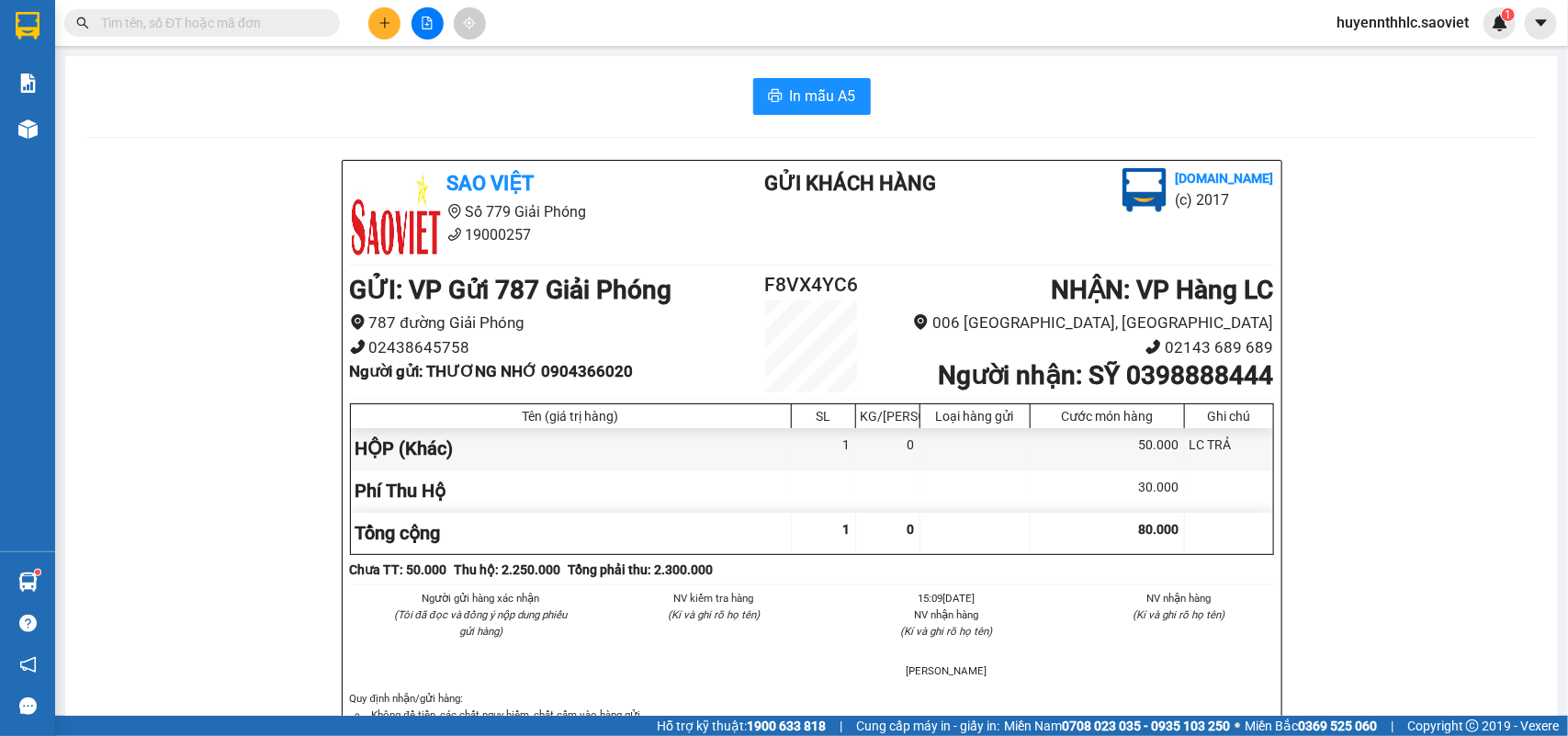
paste input "0398888444"
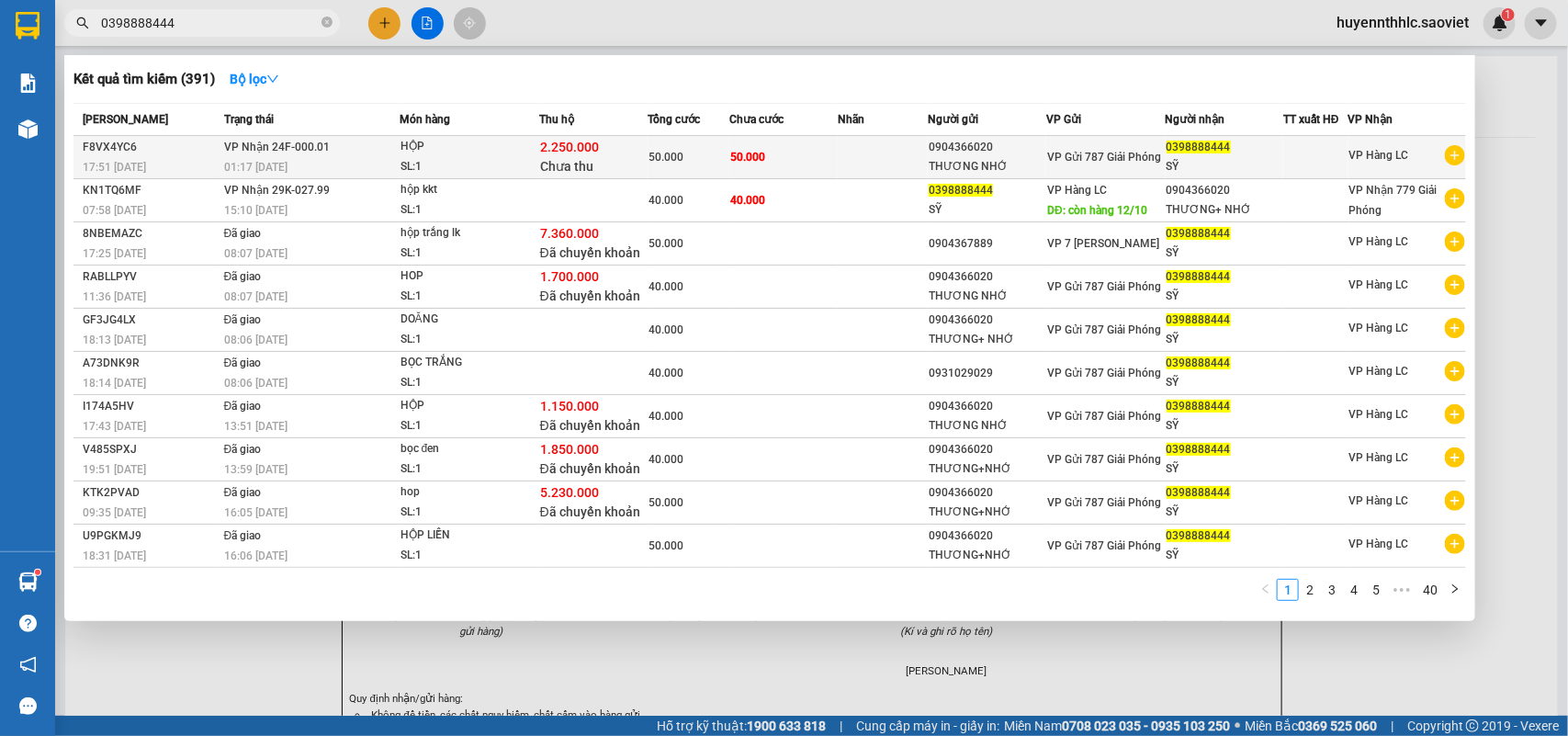
type input "0398888444"
click at [745, 151] on span "50.000" at bounding box center [747, 157] width 35 height 13
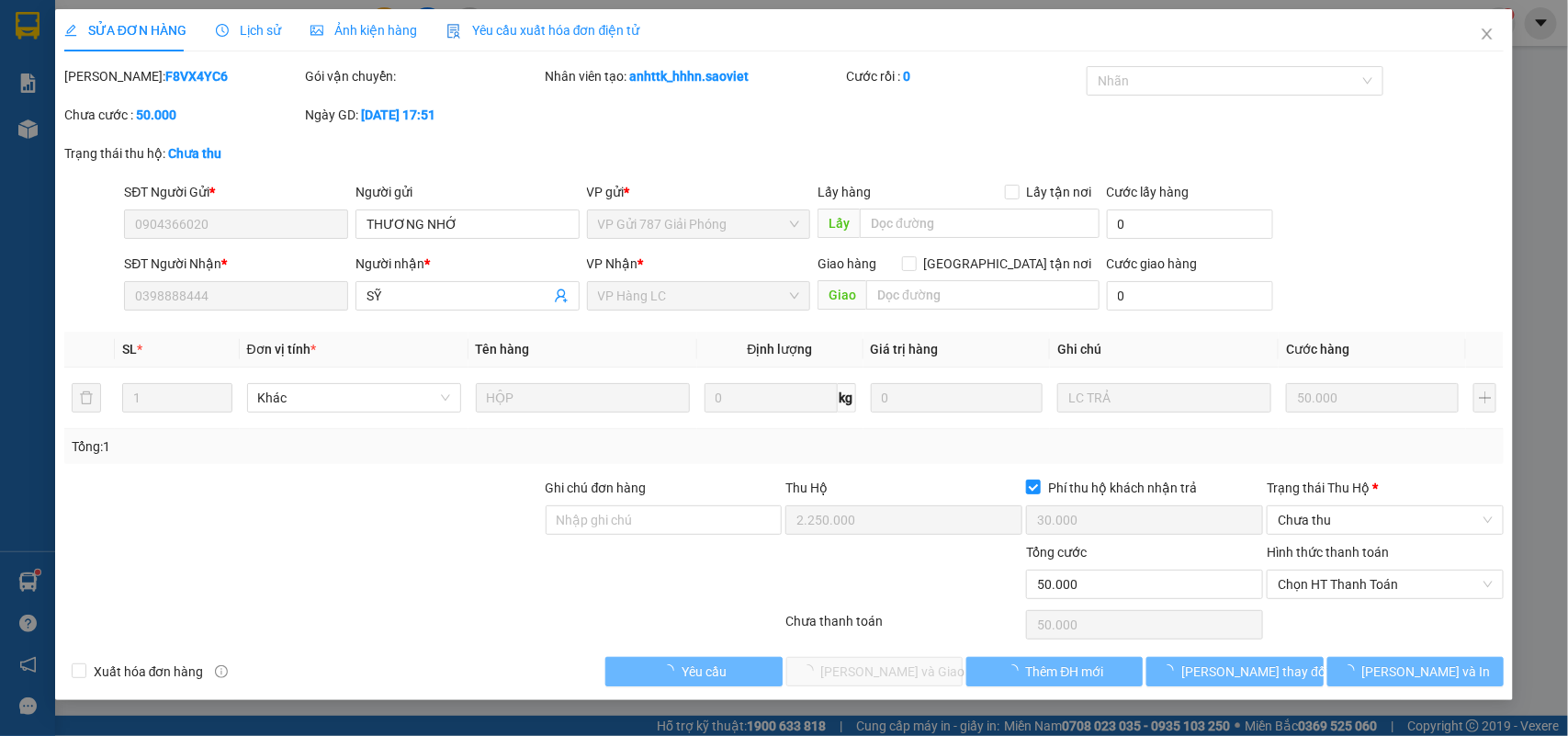
type input "0904366020"
type input "THƯƠNG NHỚ"
type input "0398888444"
type input "SỸ"
type input "2.250.000"
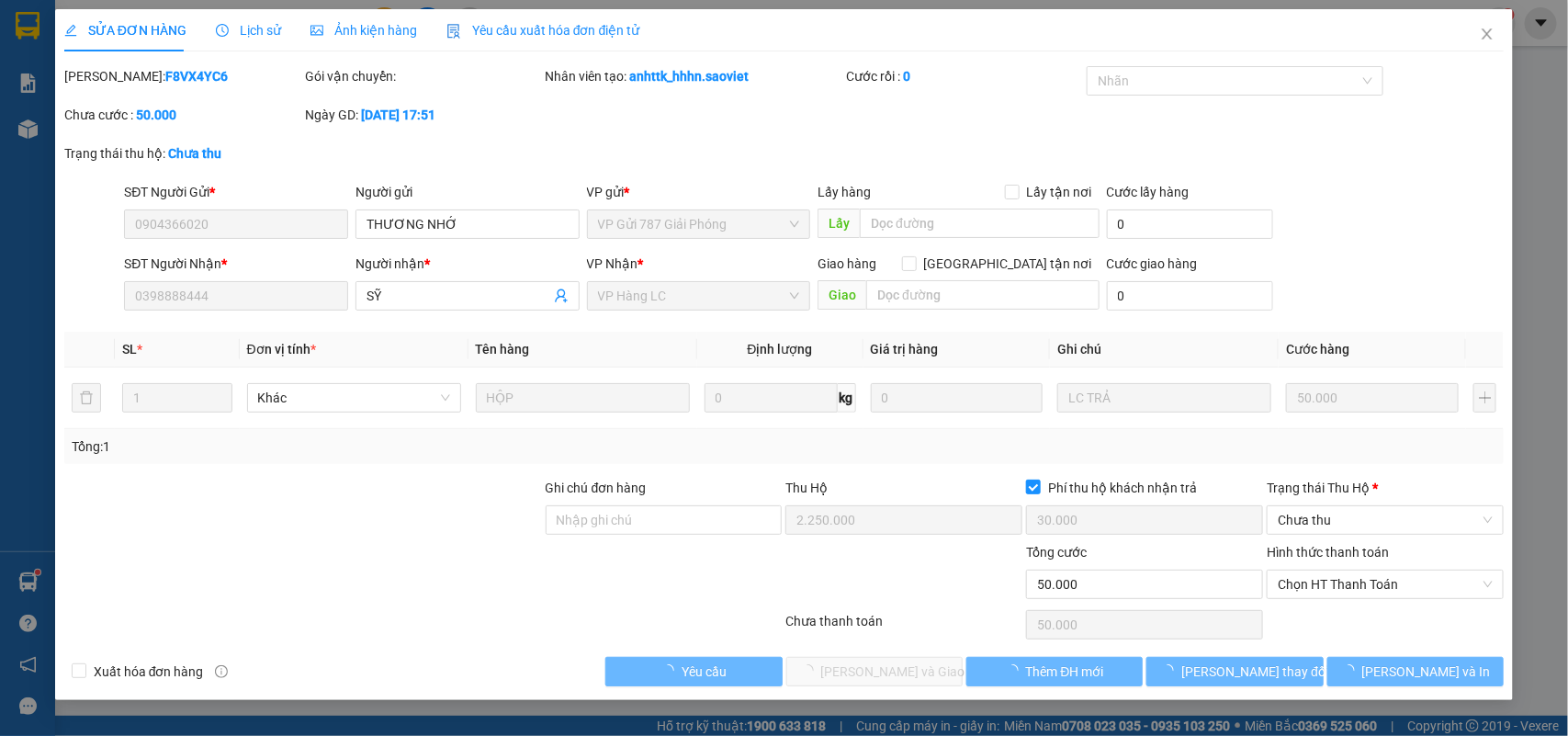
type input "30.000"
type input "50.000"
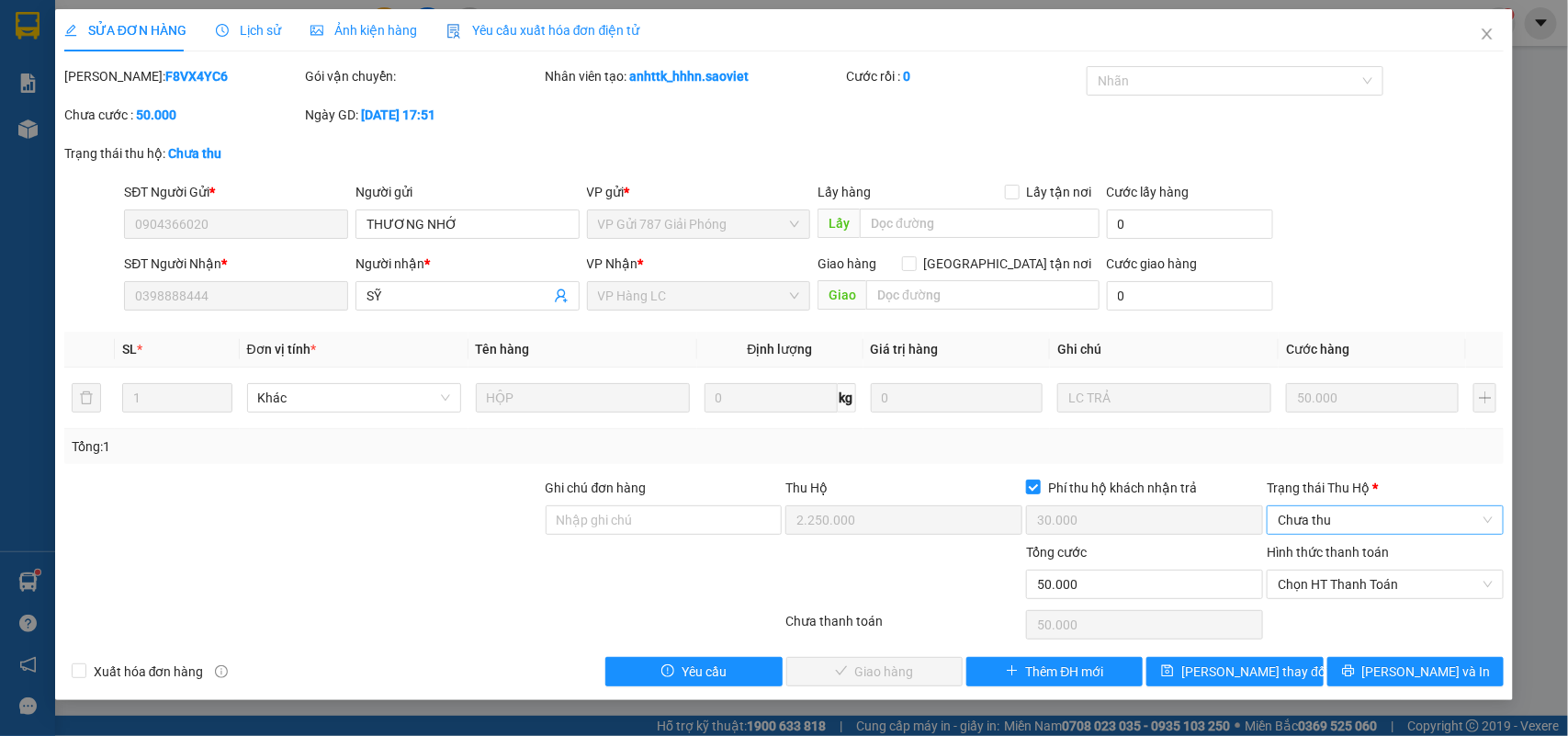
click at [1301, 516] on span "Chưa thu" at bounding box center [1385, 521] width 215 height 28
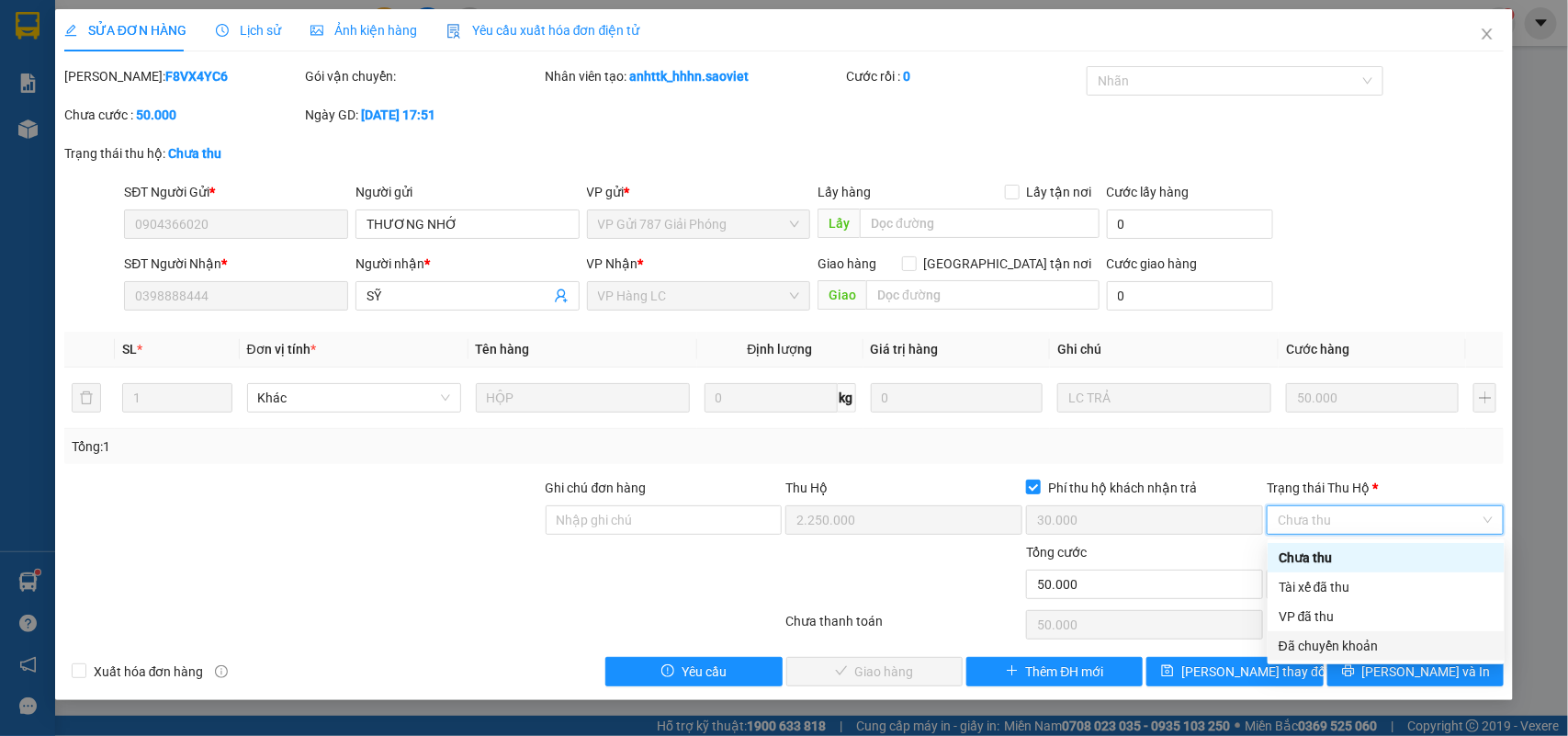
click at [1341, 651] on div "Đã chuyển khoản" at bounding box center [1386, 646] width 215 height 20
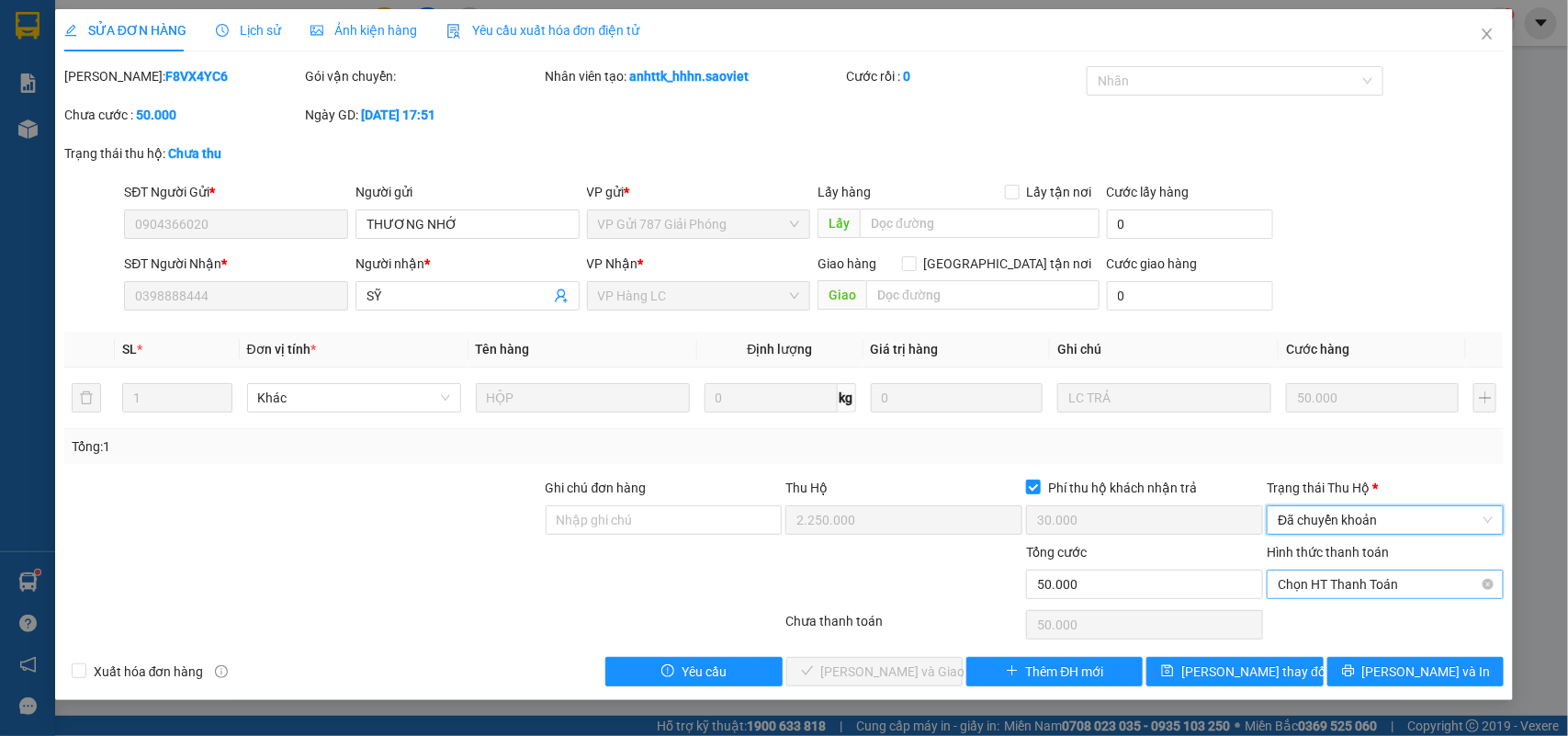
click at [1320, 593] on span "Chọn HT Thanh Toán" at bounding box center [1385, 585] width 215 height 28
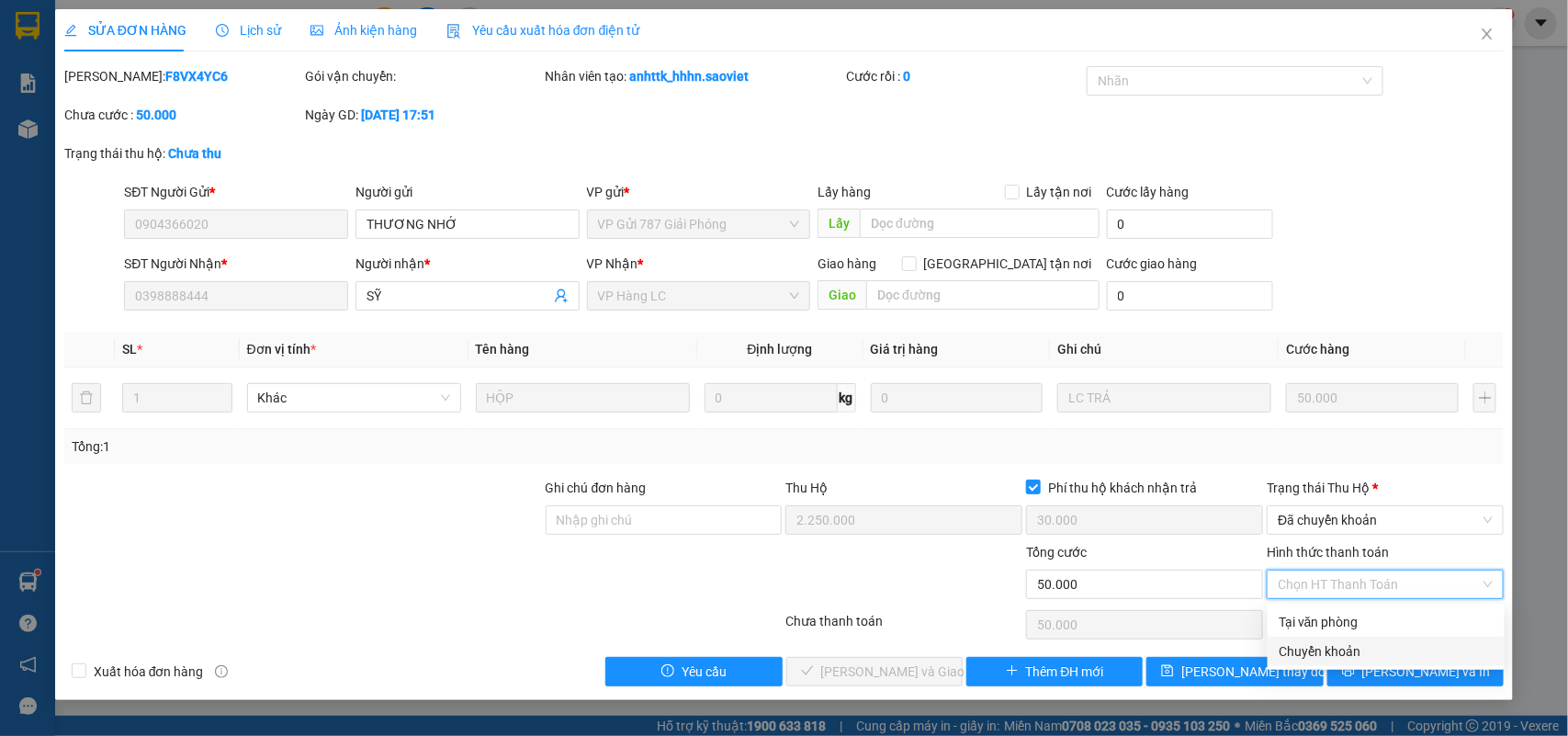
click at [1351, 648] on div "Chuyển khoản" at bounding box center [1386, 651] width 215 height 20
type input "0"
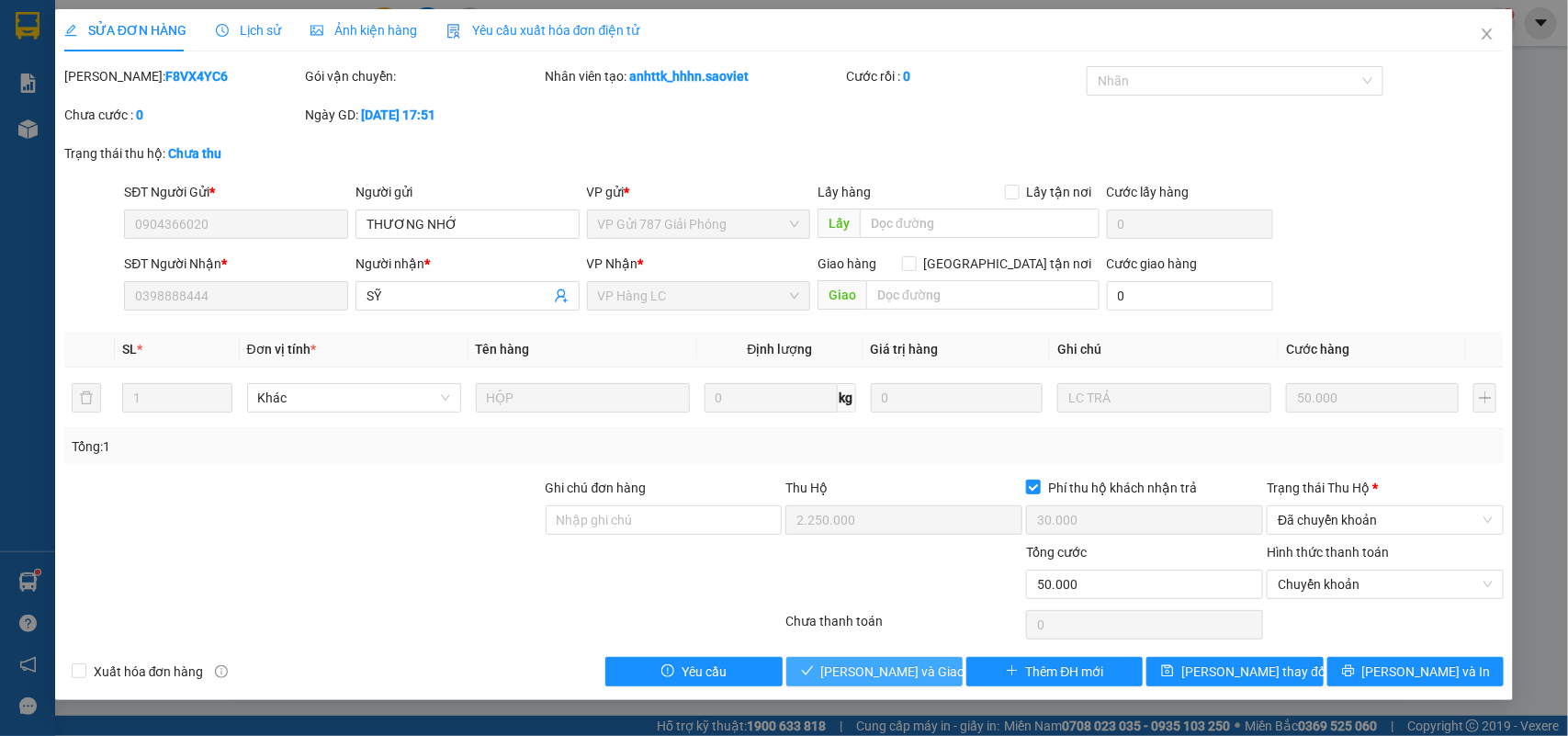
click at [884, 673] on span "[PERSON_NAME] và Giao hàng" at bounding box center [909, 672] width 177 height 20
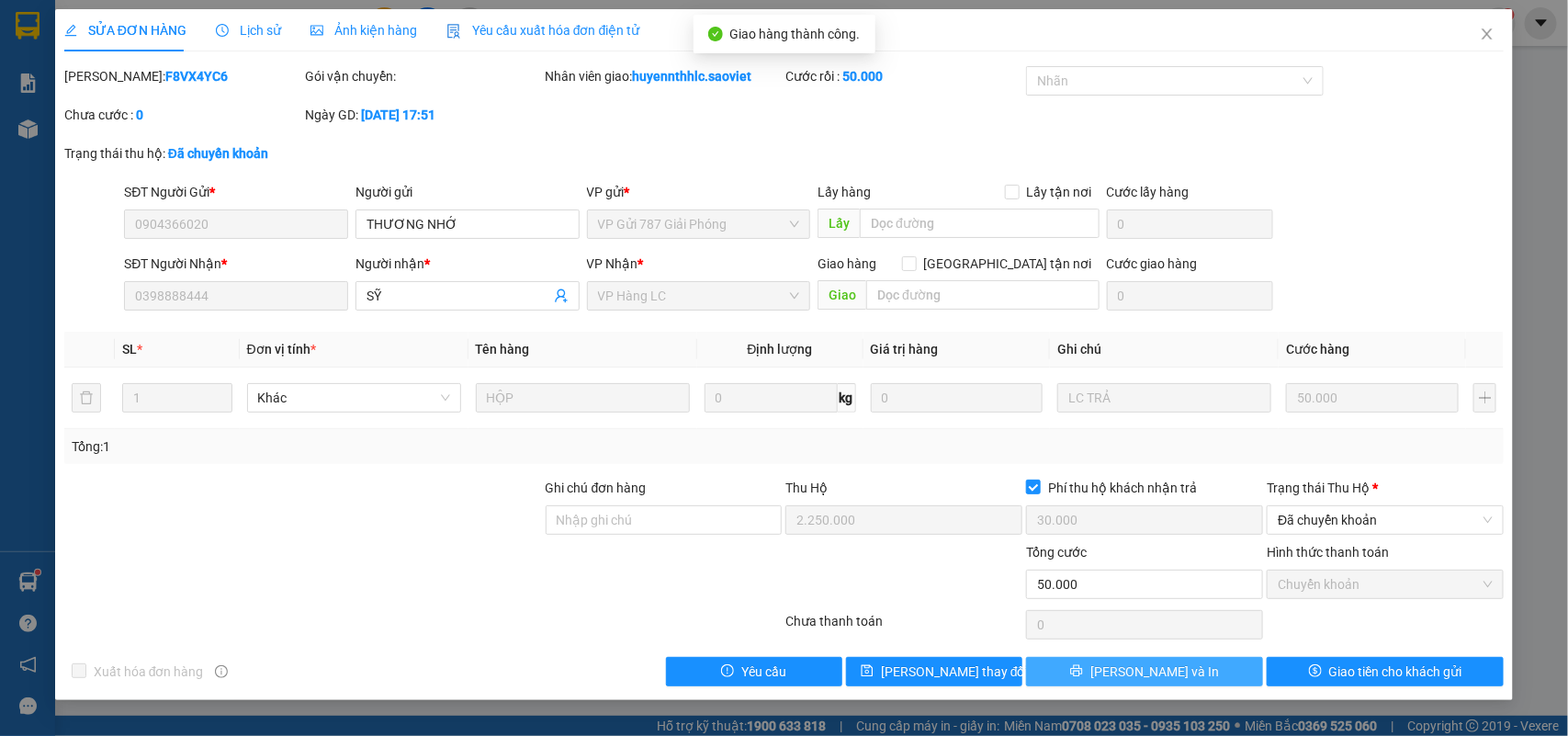
click at [1182, 671] on button "[PERSON_NAME] và In" at bounding box center [1144, 672] width 237 height 30
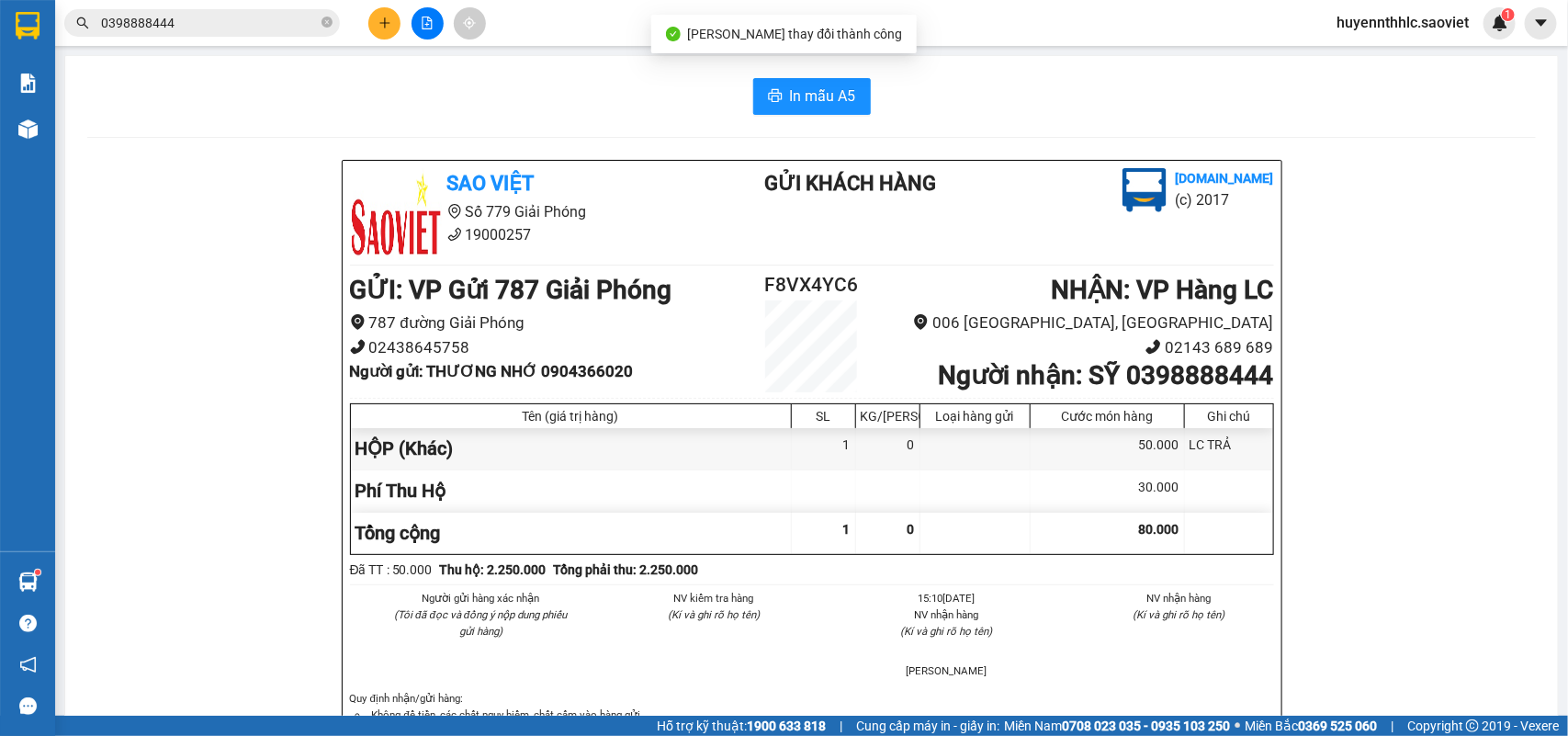
click at [1168, 374] on b "Người nhận : SỸ 0398888444" at bounding box center [1106, 375] width 336 height 31
copy b "0398888444"
click at [1098, 379] on b "Người nhận : SỸ 0398888444" at bounding box center [1106, 375] width 336 height 31
click at [1098, 378] on b "Người nhận : SỸ 0398888444" at bounding box center [1106, 375] width 336 height 31
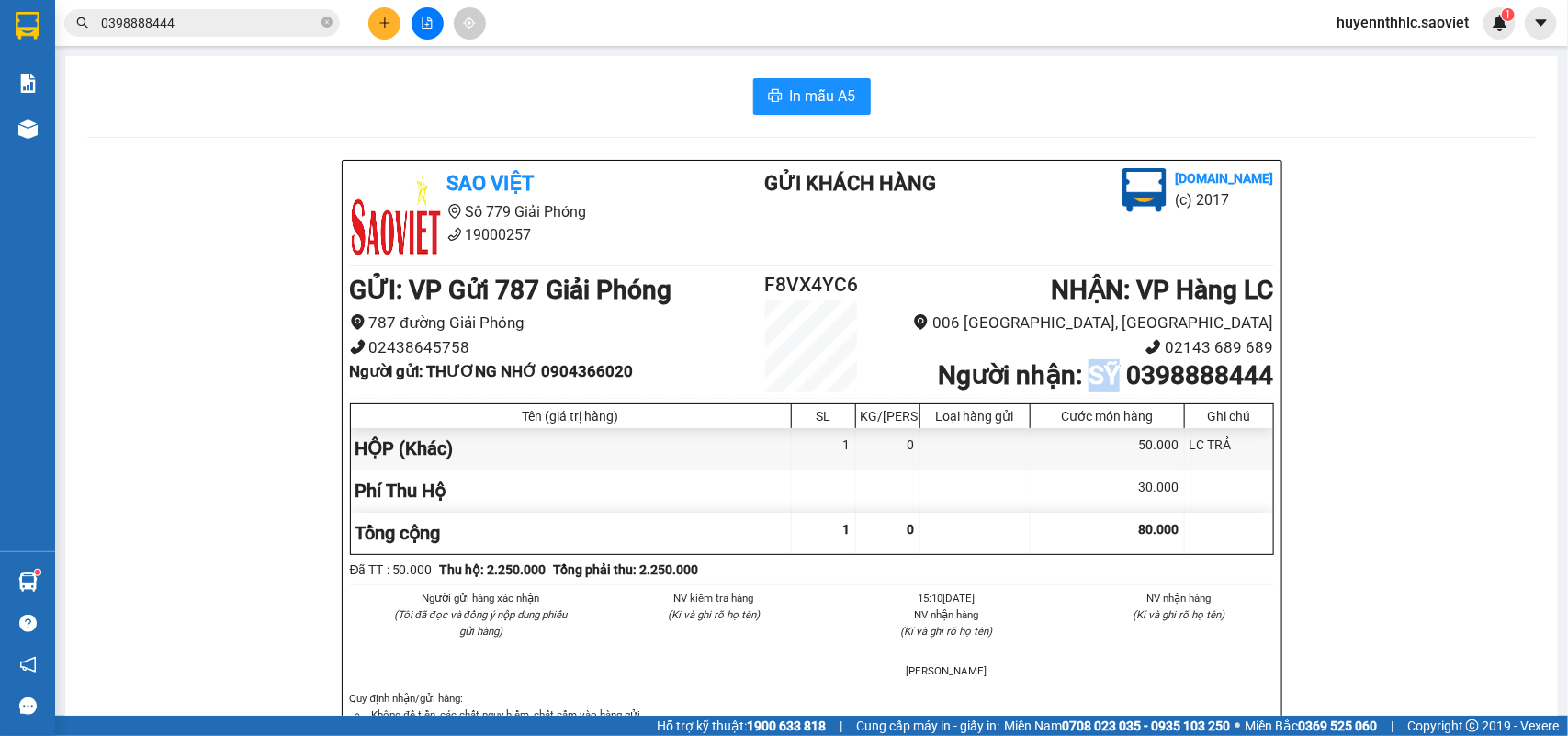
copy b "SỸ"
click at [826, 285] on h2 "F8VX4YC6" at bounding box center [812, 286] width 154 height 31
copy h2 "F8VX4YC6"
click at [561, 368] on b "Người gửi : THƯƠNG NHỚ 0904366020" at bounding box center [491, 371] width 283 height 19
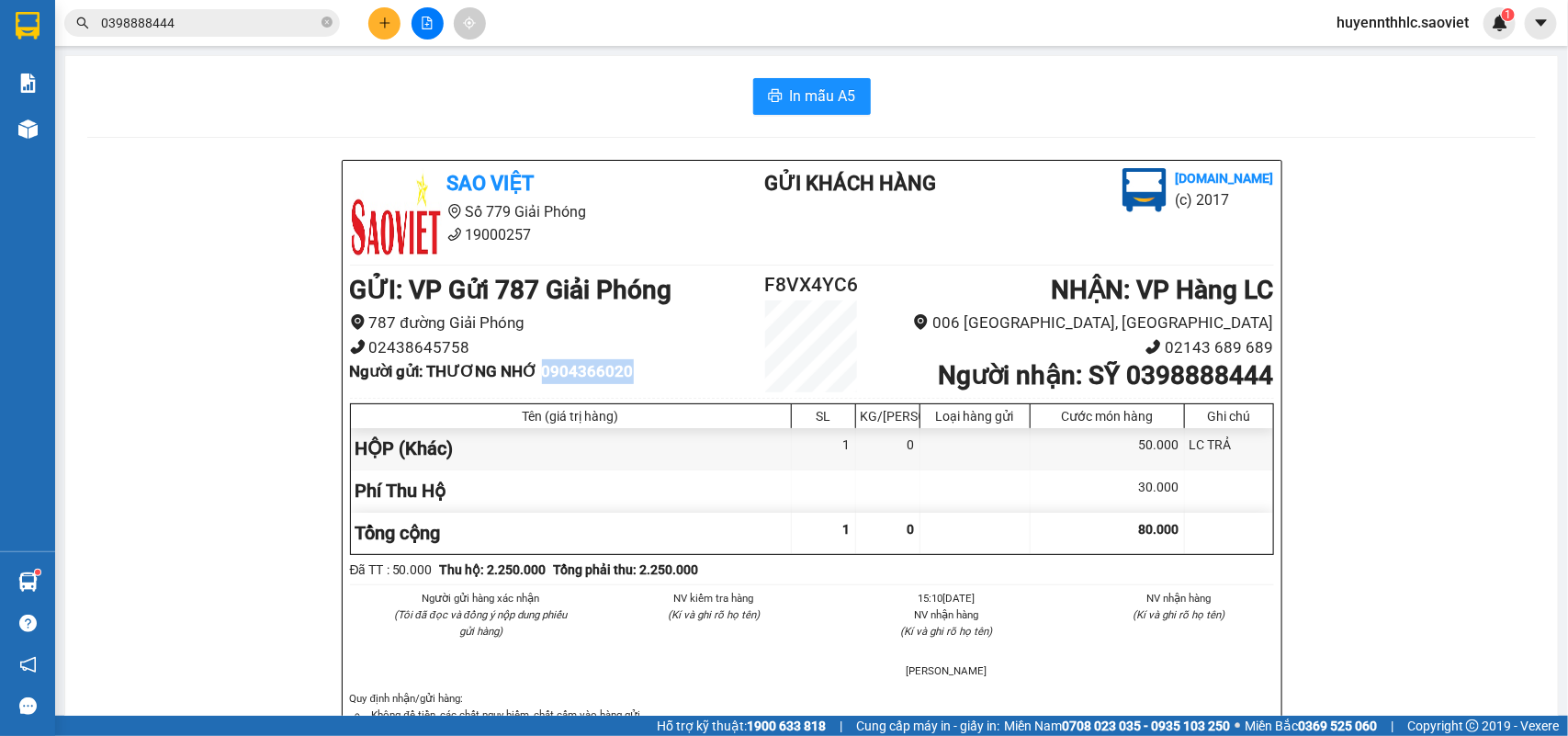
click at [561, 368] on b "Người gửi : THƯƠNG NHỚ 0904366020" at bounding box center [491, 371] width 283 height 19
copy b "0904366020"
drag, startPoint x: 428, startPoint y: 374, endPoint x: 534, endPoint y: 382, distance: 106.3
click at [534, 382] on li "Người gửi : THƯƠNG NHỚ 0904366020" at bounding box center [542, 371] width 385 height 25
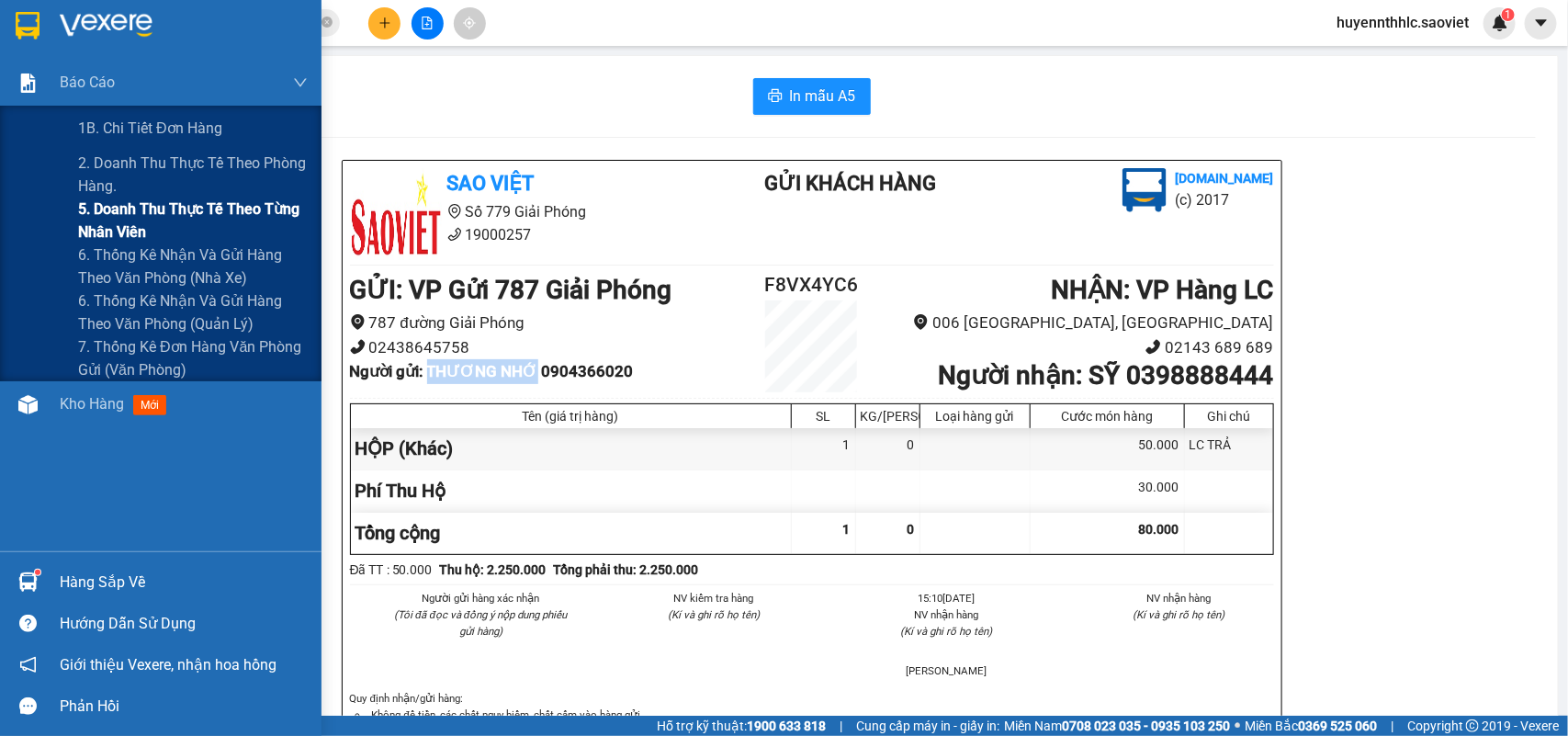
click at [99, 231] on span "5. Doanh thu thực tế theo từng nhân viên" at bounding box center [193, 220] width 230 height 46
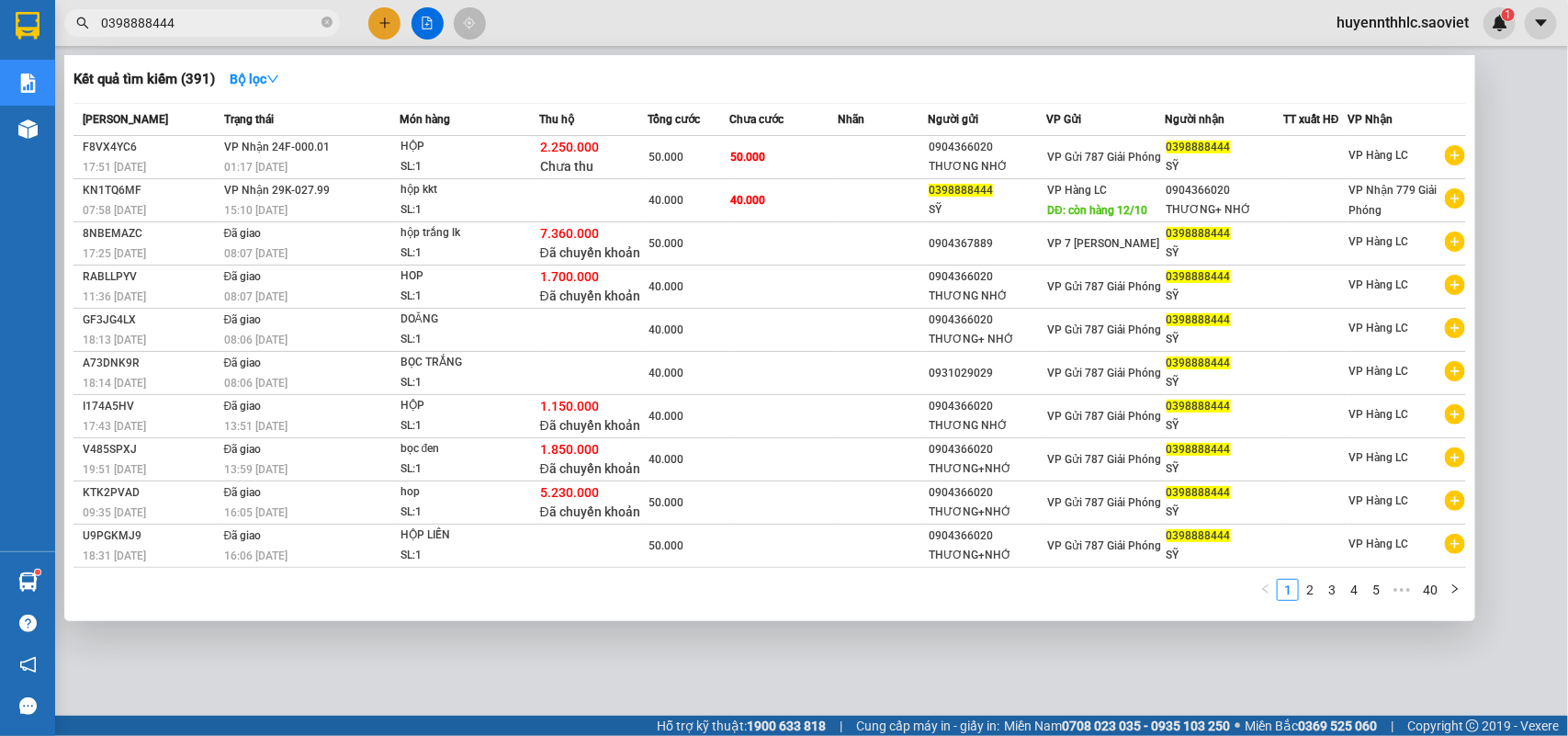
drag, startPoint x: 190, startPoint y: 20, endPoint x: 80, endPoint y: 28, distance: 110.3
click at [80, 28] on div "0398888444" at bounding box center [179, 23] width 358 height 28
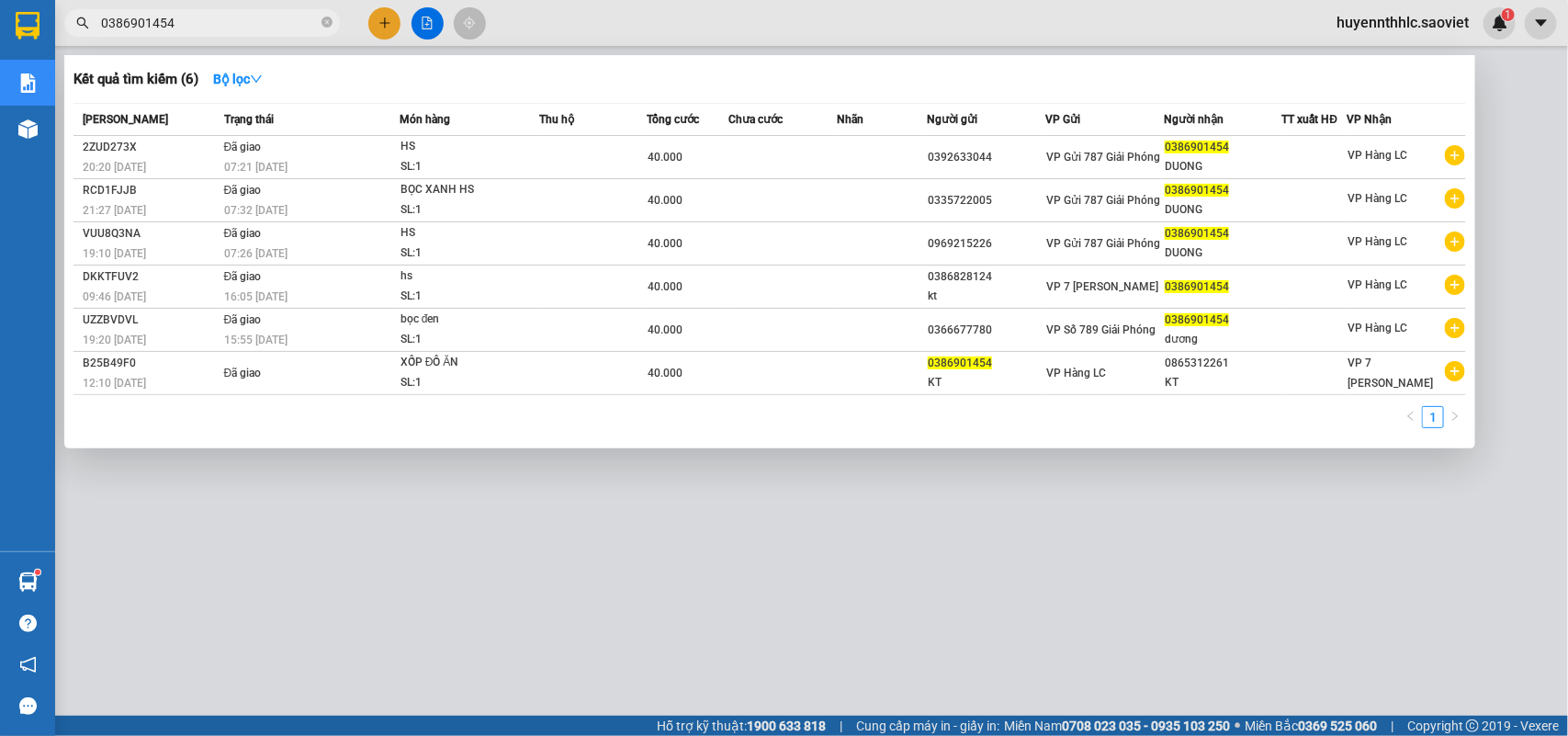
type input "0386901454"
click at [1443, 589] on div at bounding box center [784, 368] width 1568 height 736
drag, startPoint x: 212, startPoint y: 25, endPoint x: 59, endPoint y: 29, distance: 153.1
click at [59, 29] on div "0386901454" at bounding box center [179, 23] width 358 height 28
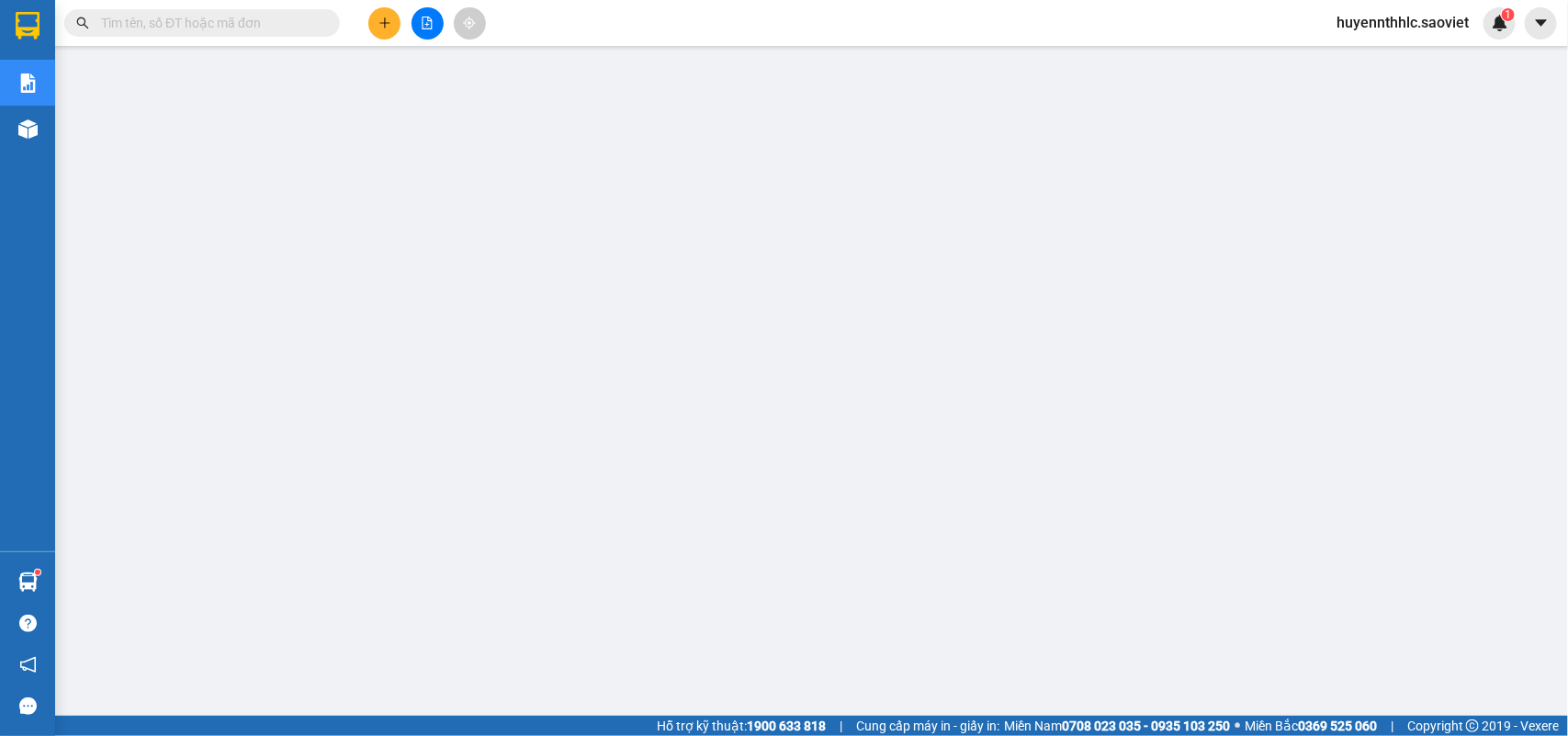
paste input "T6FAL2EW"
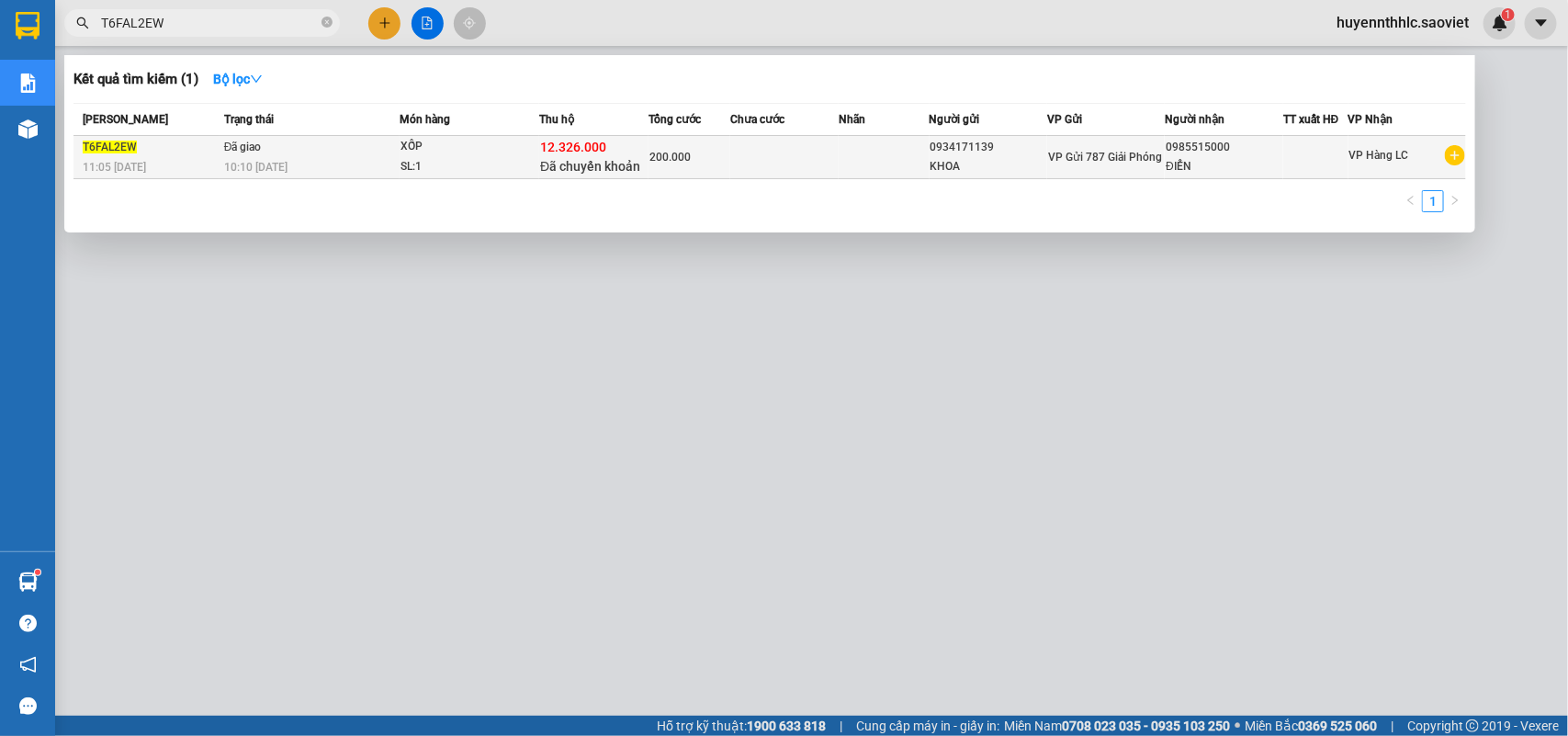
type input "T6FAL2EW"
click at [843, 139] on td at bounding box center [883, 158] width 90 height 43
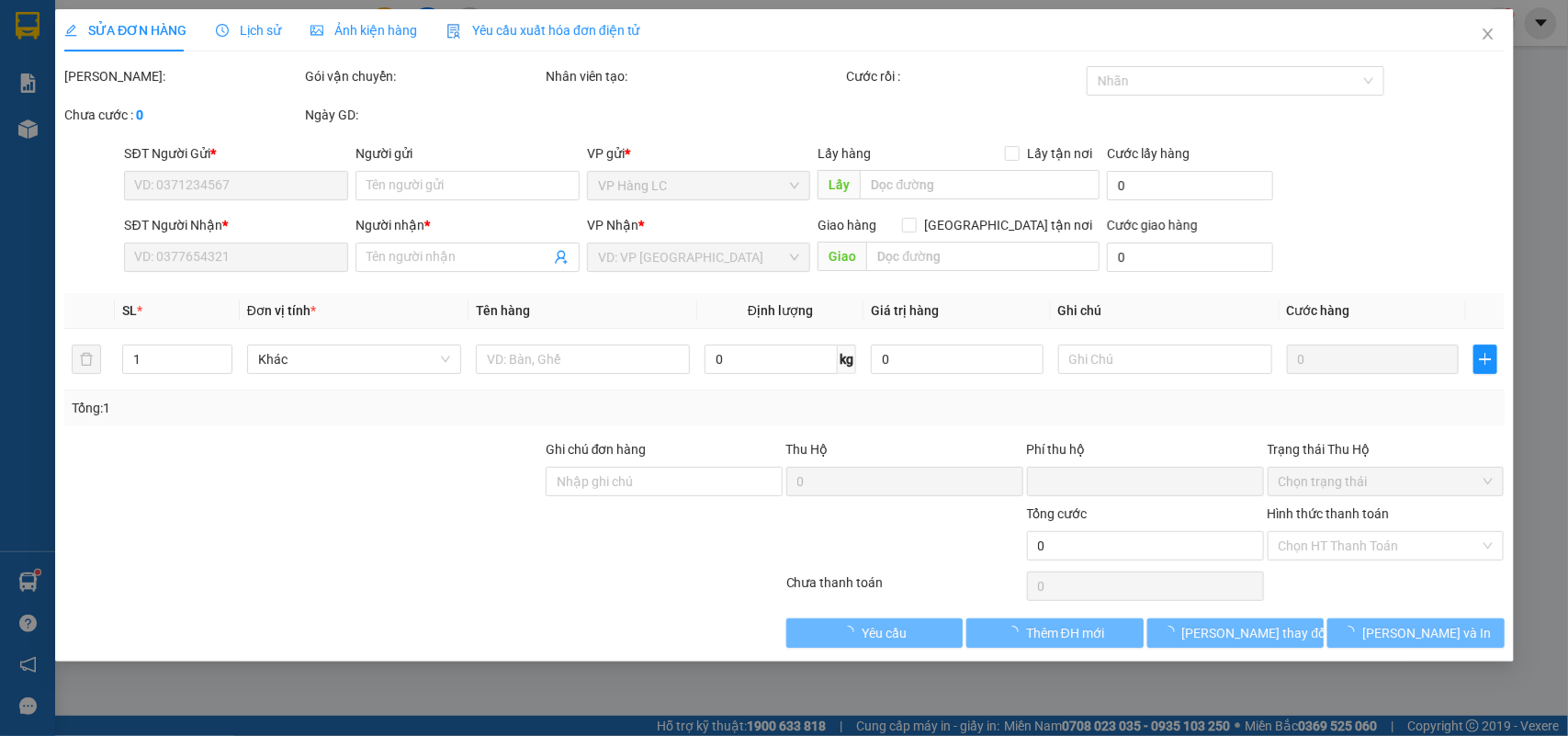
type input "0934171139"
type input "KHOA"
type input "0985515000"
type input "ĐIỂN"
type input "12.326.000"
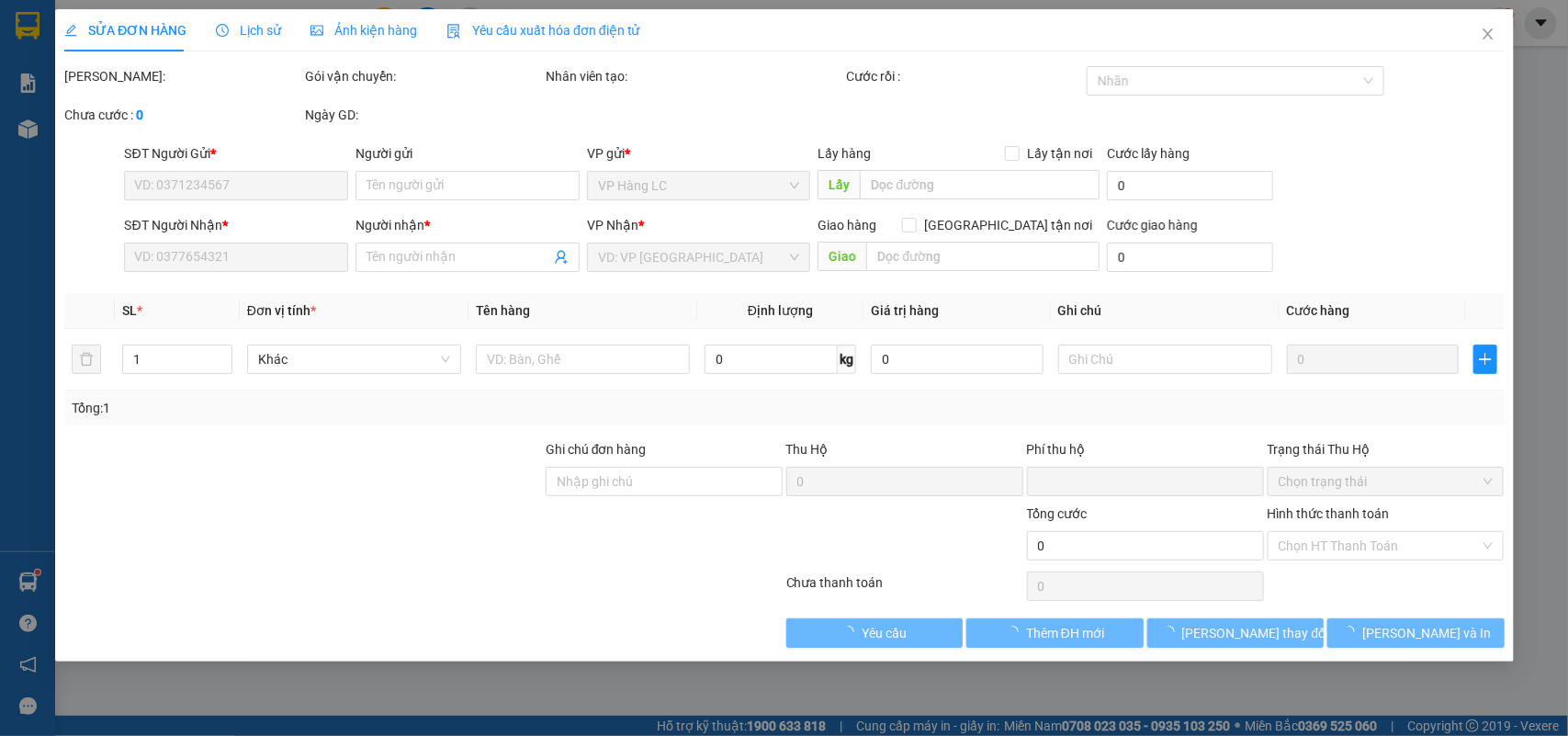
type input "70.000"
type input "200.000"
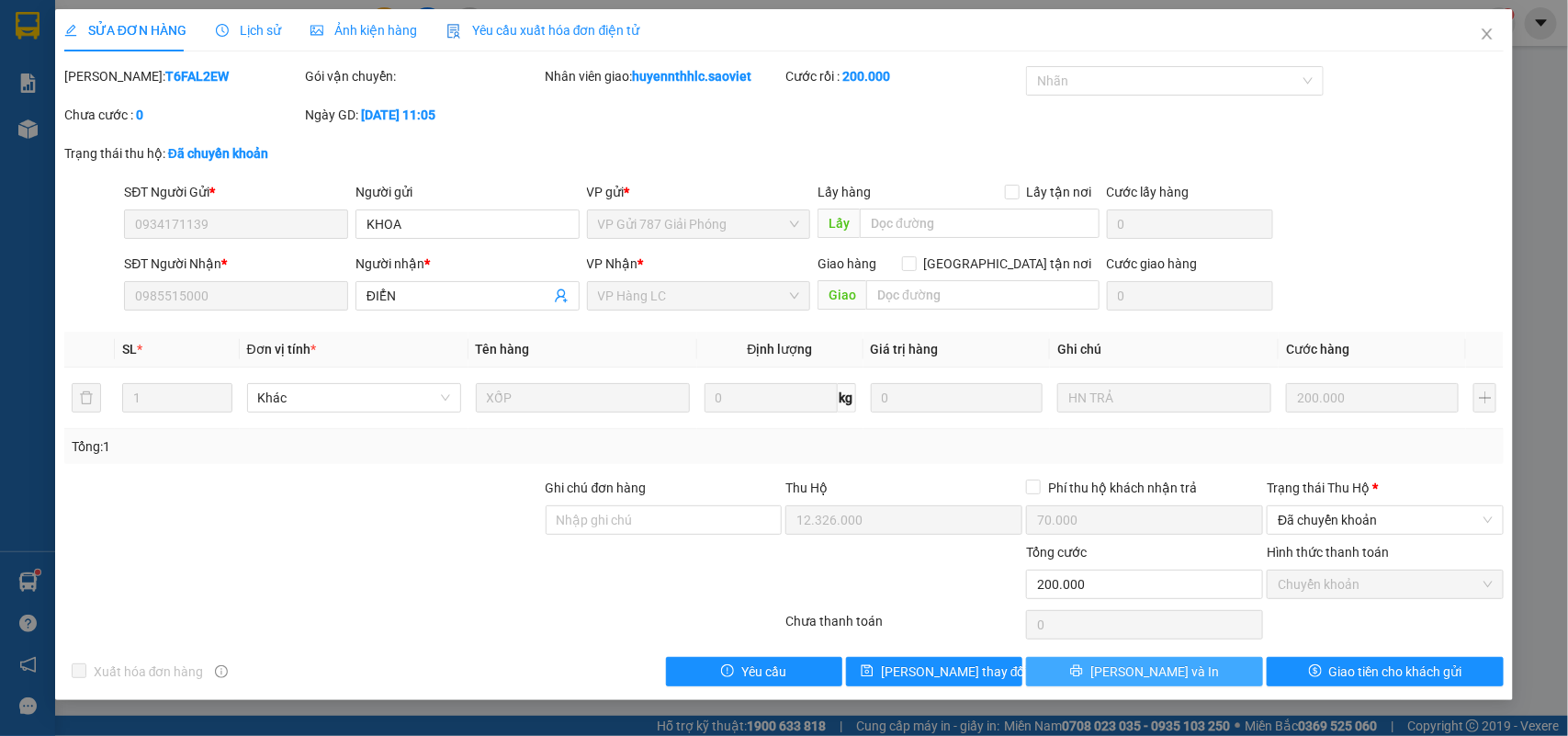
click at [1215, 667] on button "[PERSON_NAME] và In" at bounding box center [1144, 672] width 237 height 30
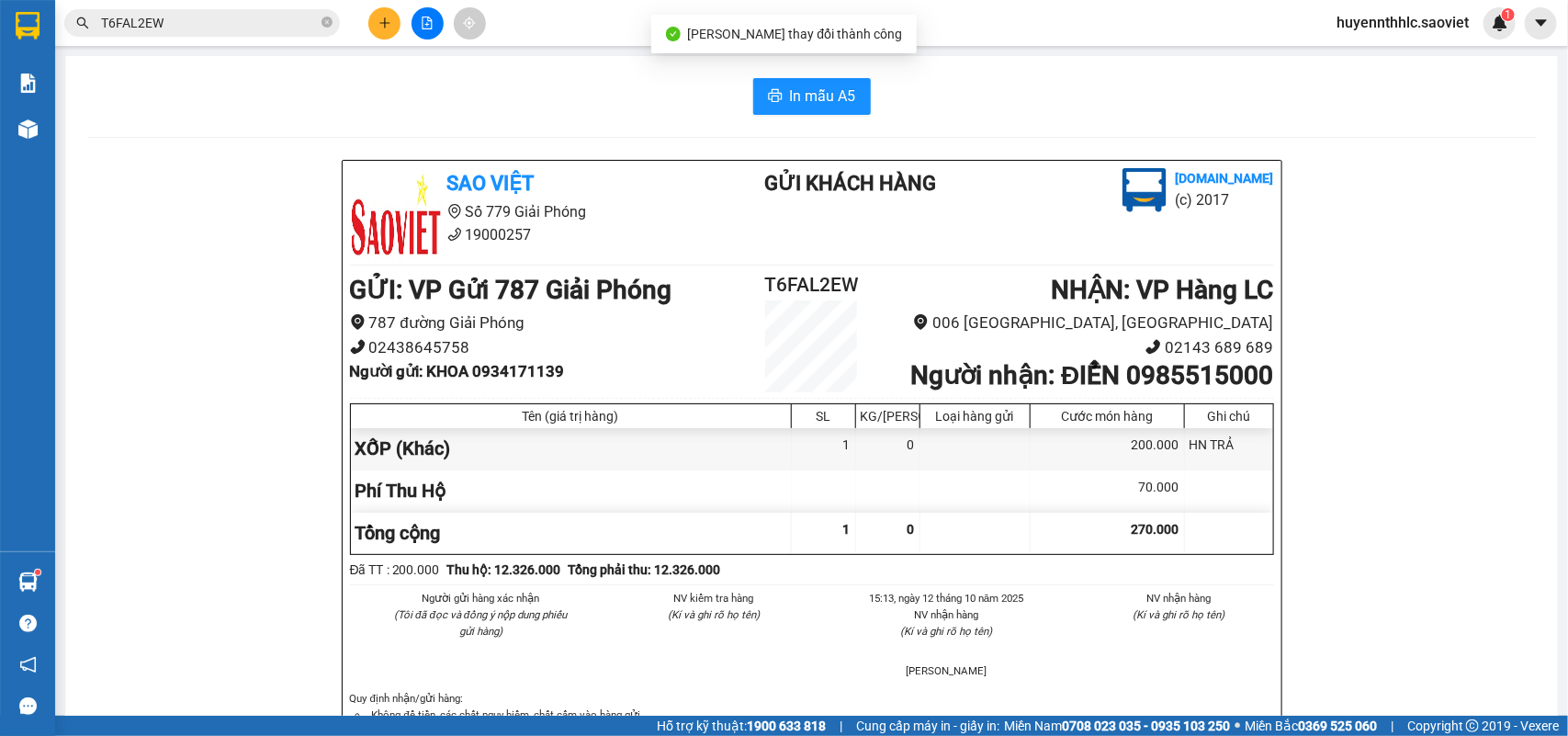
click at [1171, 378] on b "Người nhận : ĐIỂN 0985515000" at bounding box center [1092, 375] width 363 height 31
click at [1080, 389] on b "Người nhận : ĐIỂN 0985515000" at bounding box center [1092, 375] width 363 height 31
click at [797, 290] on h2 "T6FAL2EW" at bounding box center [812, 286] width 154 height 31
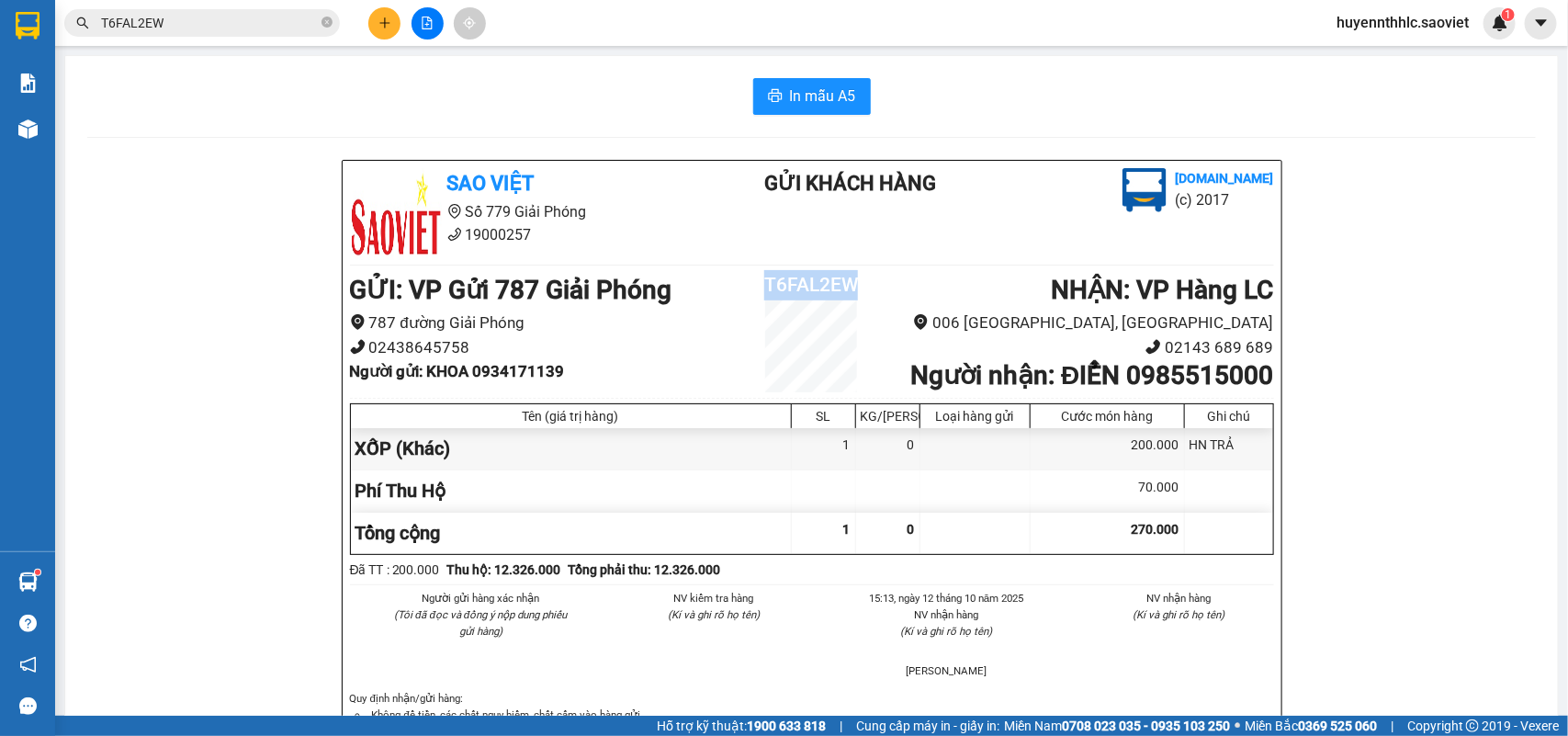
click at [797, 290] on h2 "T6FAL2EW" at bounding box center [812, 286] width 154 height 31
click at [523, 377] on b "Người gửi : KHOA 0934171139" at bounding box center [457, 371] width 215 height 19
click at [521, 379] on b "Người gửi : KHOA 0934171139" at bounding box center [457, 371] width 215 height 19
click at [434, 377] on b "Người gửi : KHOA 0934171139" at bounding box center [457, 371] width 215 height 19
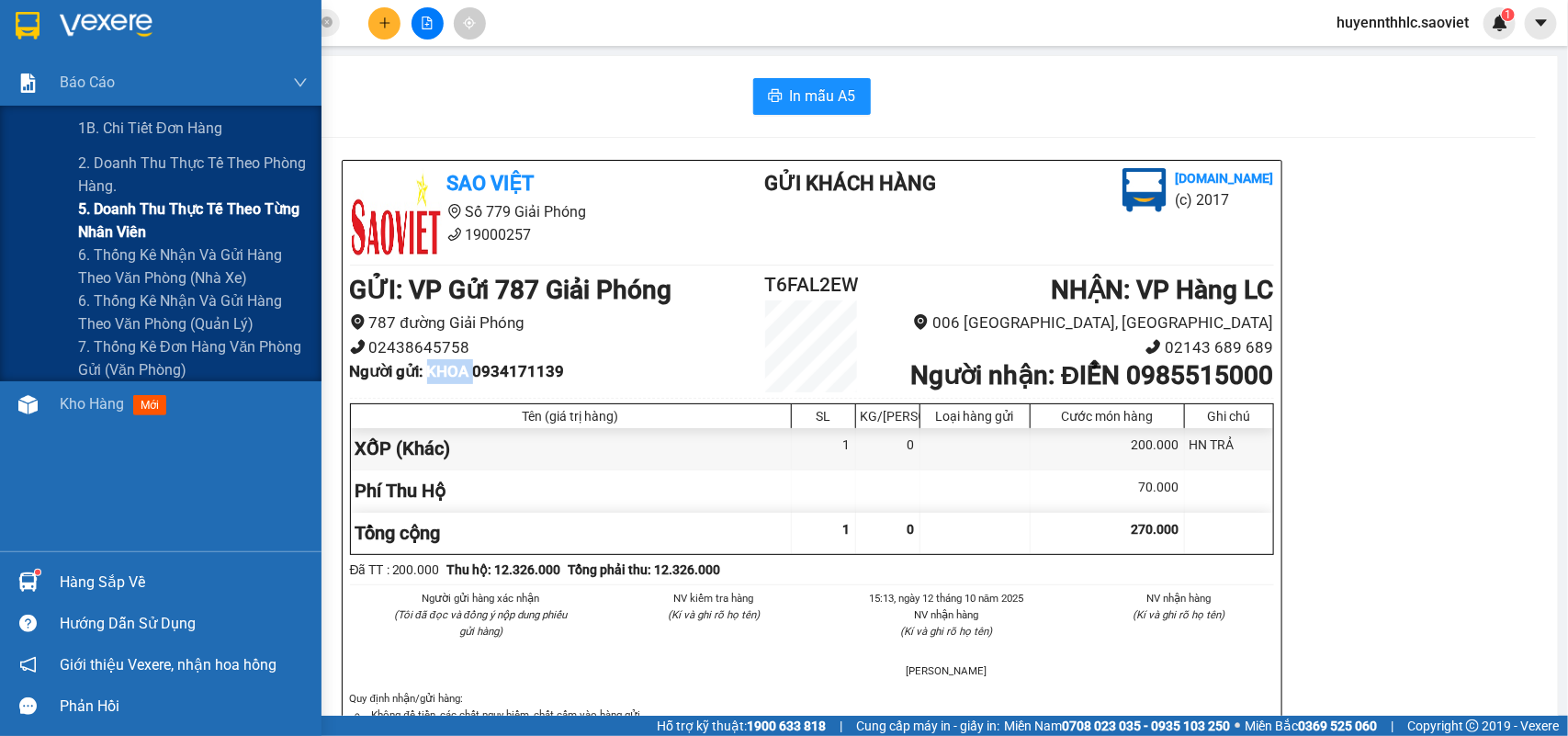
click at [108, 209] on span "5. Doanh thu thực tế theo từng nhân viên" at bounding box center [193, 220] width 230 height 46
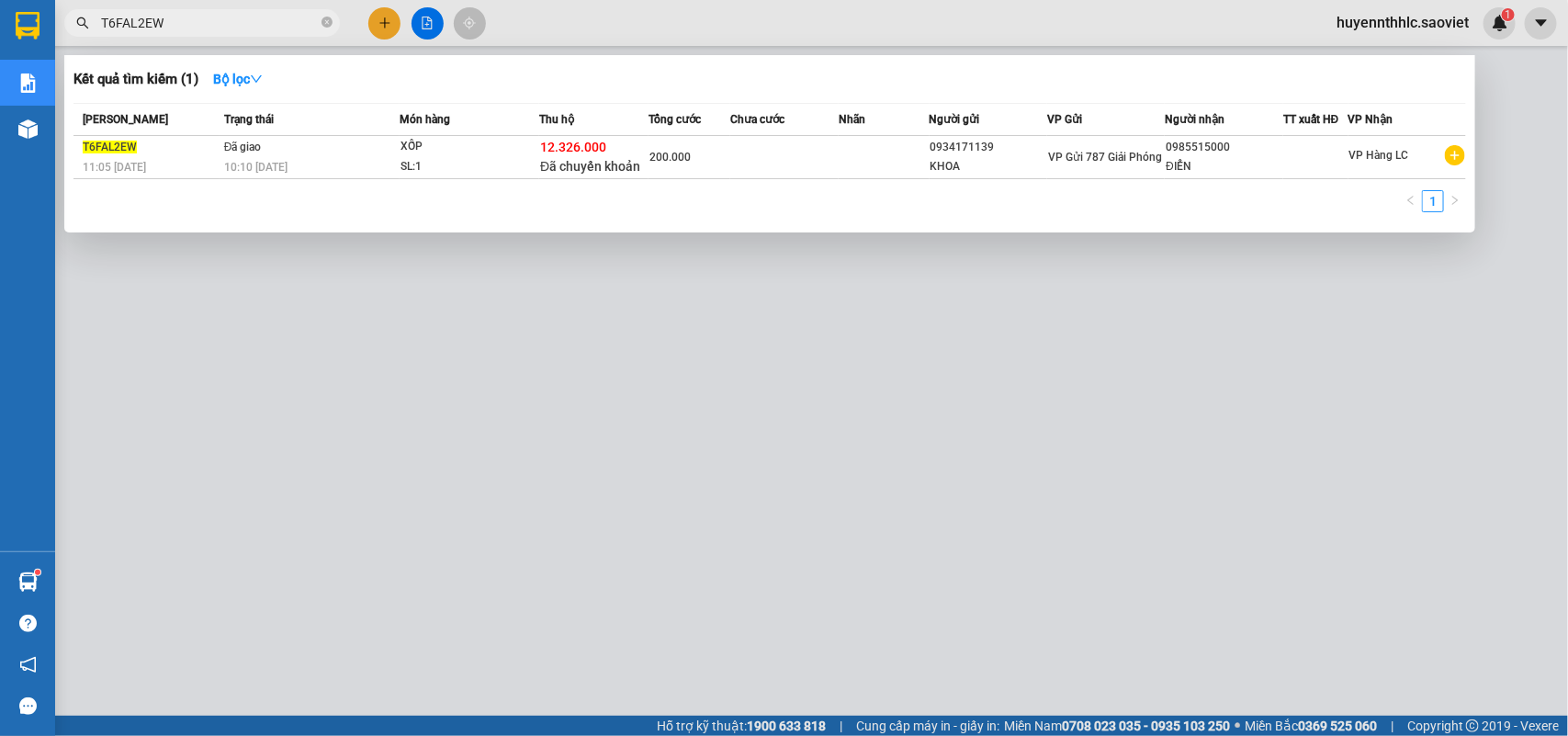
drag, startPoint x: 197, startPoint y: 24, endPoint x: 99, endPoint y: 11, distance: 98.9
click at [99, 11] on span "T6FAL2EW" at bounding box center [201, 23] width 275 height 28
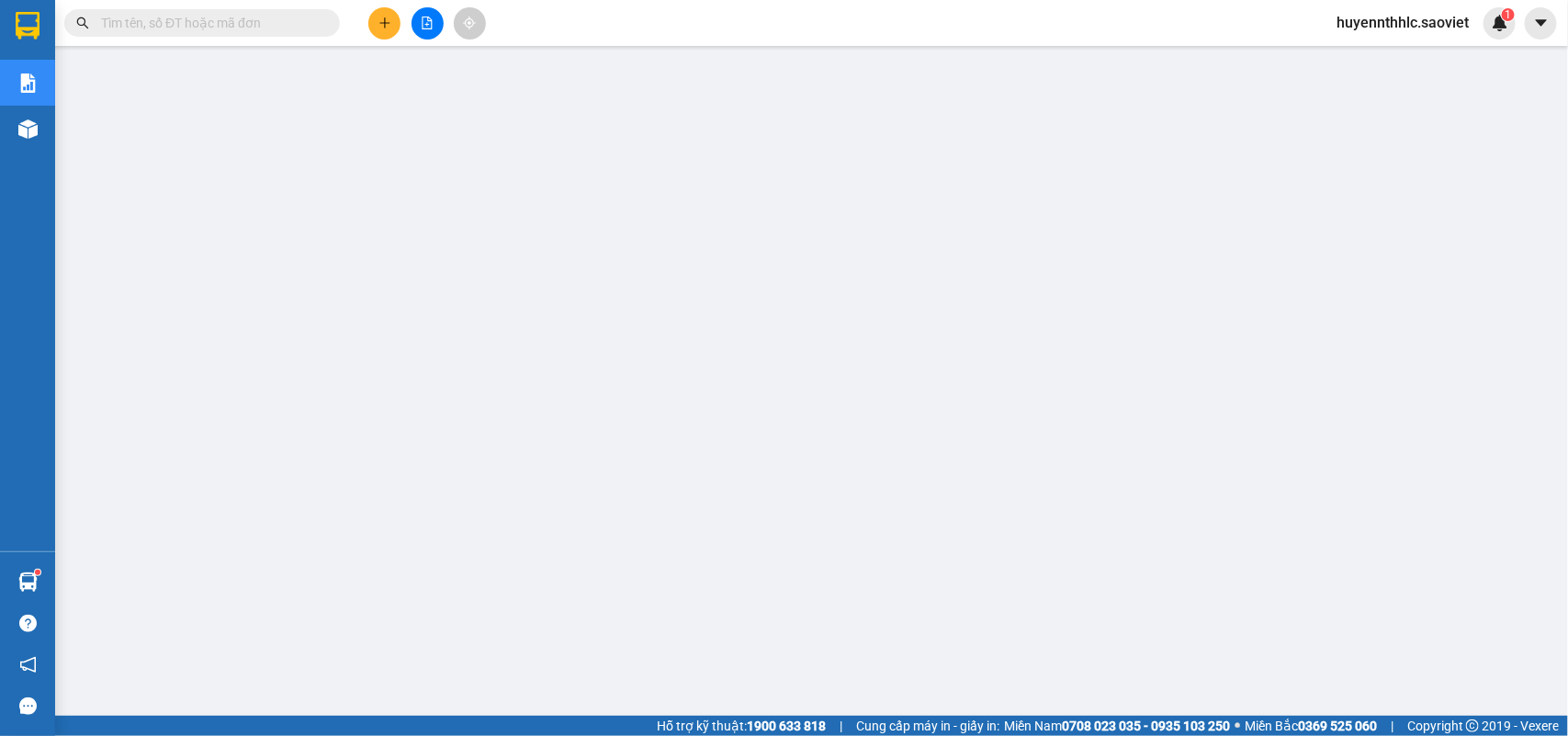
paste input "V2WZB343"
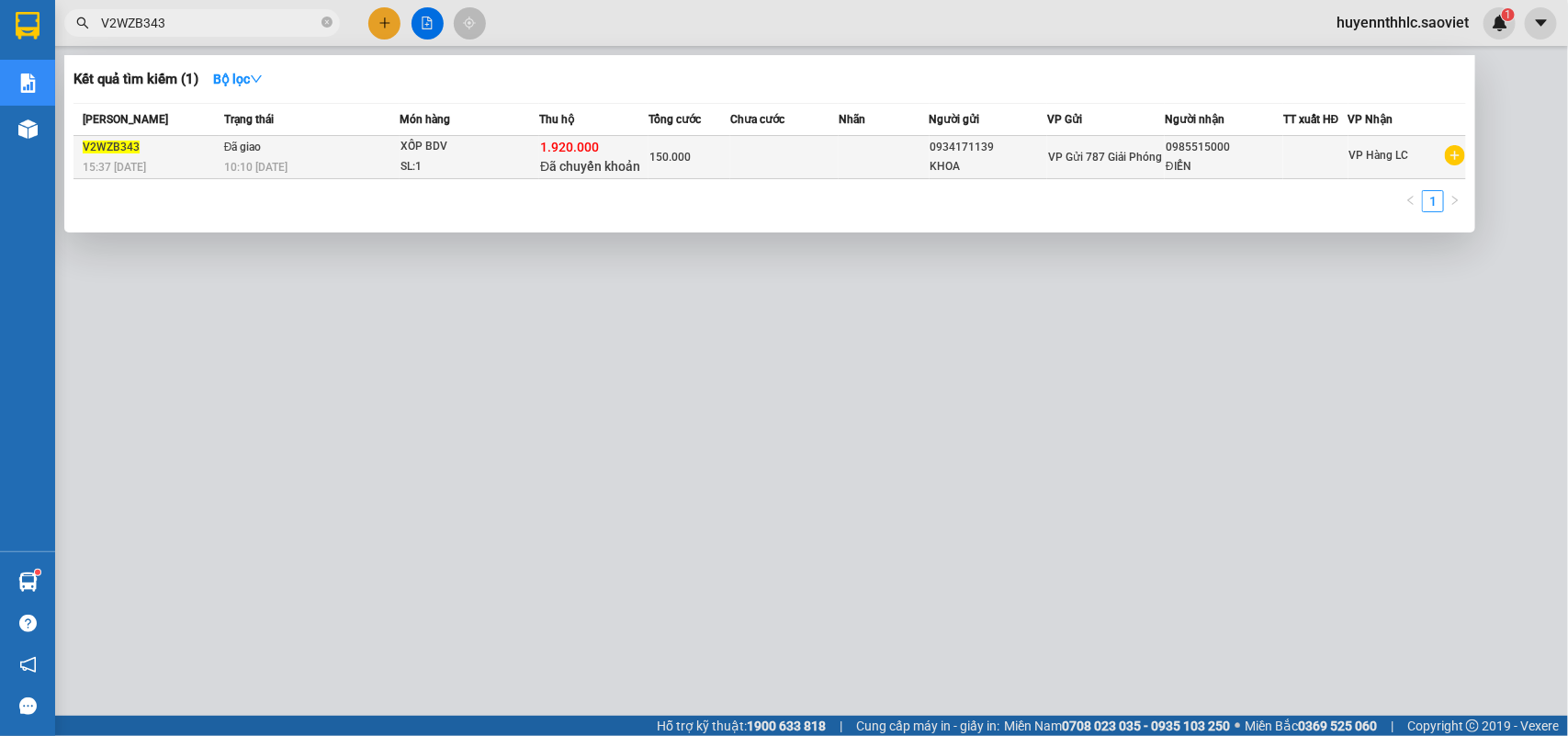
type input "V2WZB343"
click at [1179, 157] on div "ĐIỂN" at bounding box center [1224, 167] width 117 height 20
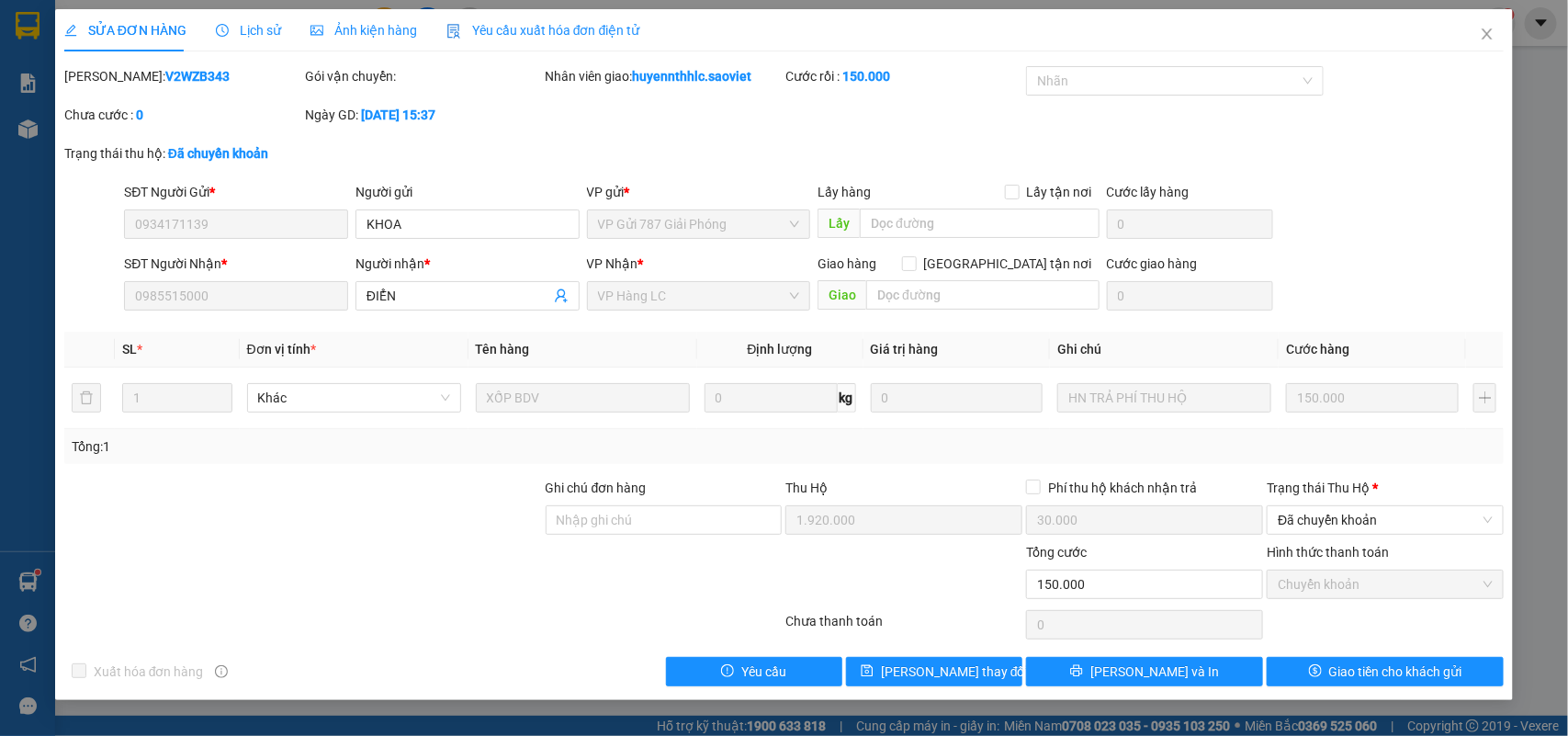
type input "0934171139"
type input "KHOA"
type input "0985515000"
type input "ĐIỂN"
type input "1.920.000"
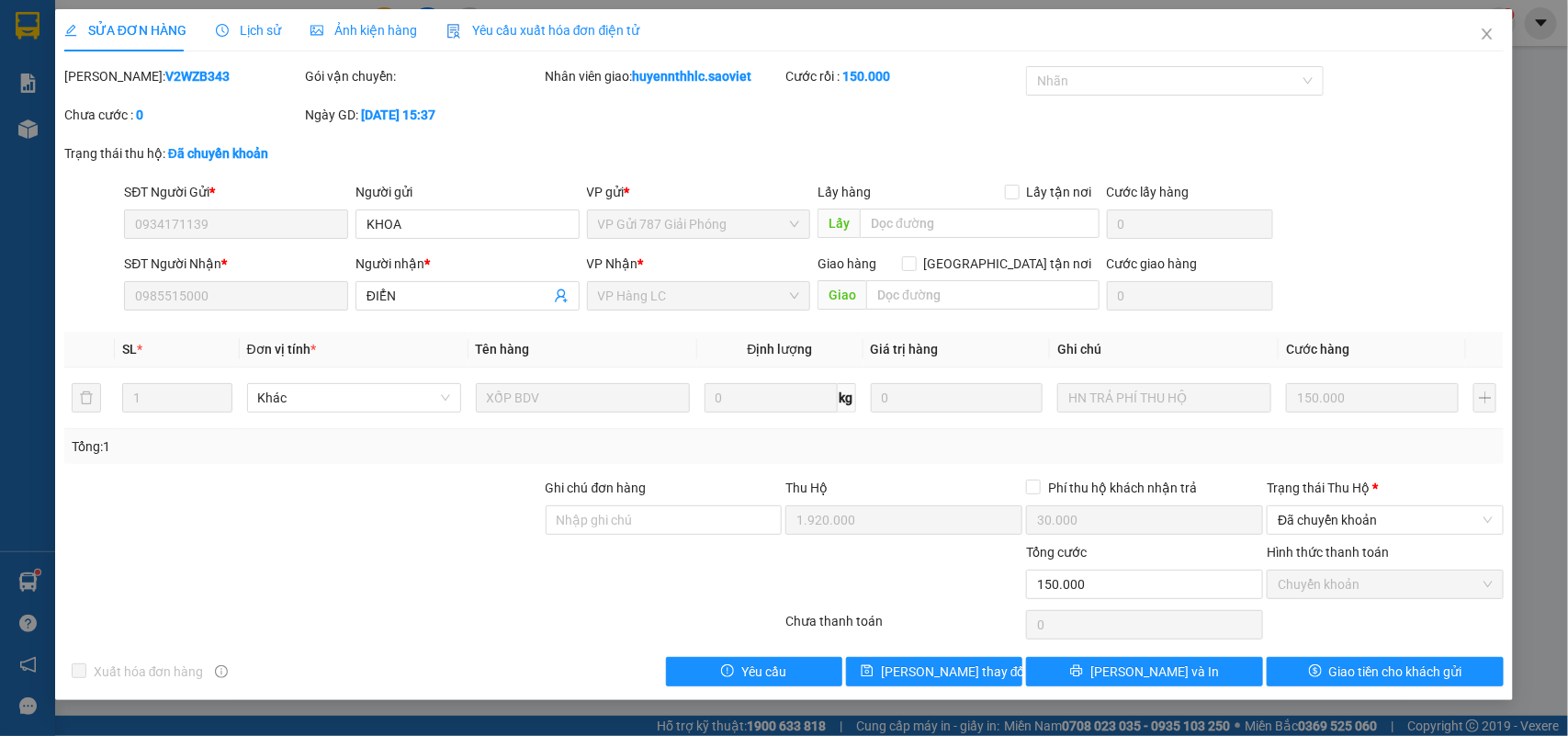
type input "30.000"
type input "150.000"
click at [1202, 671] on button "[PERSON_NAME] và In" at bounding box center [1144, 672] width 237 height 30
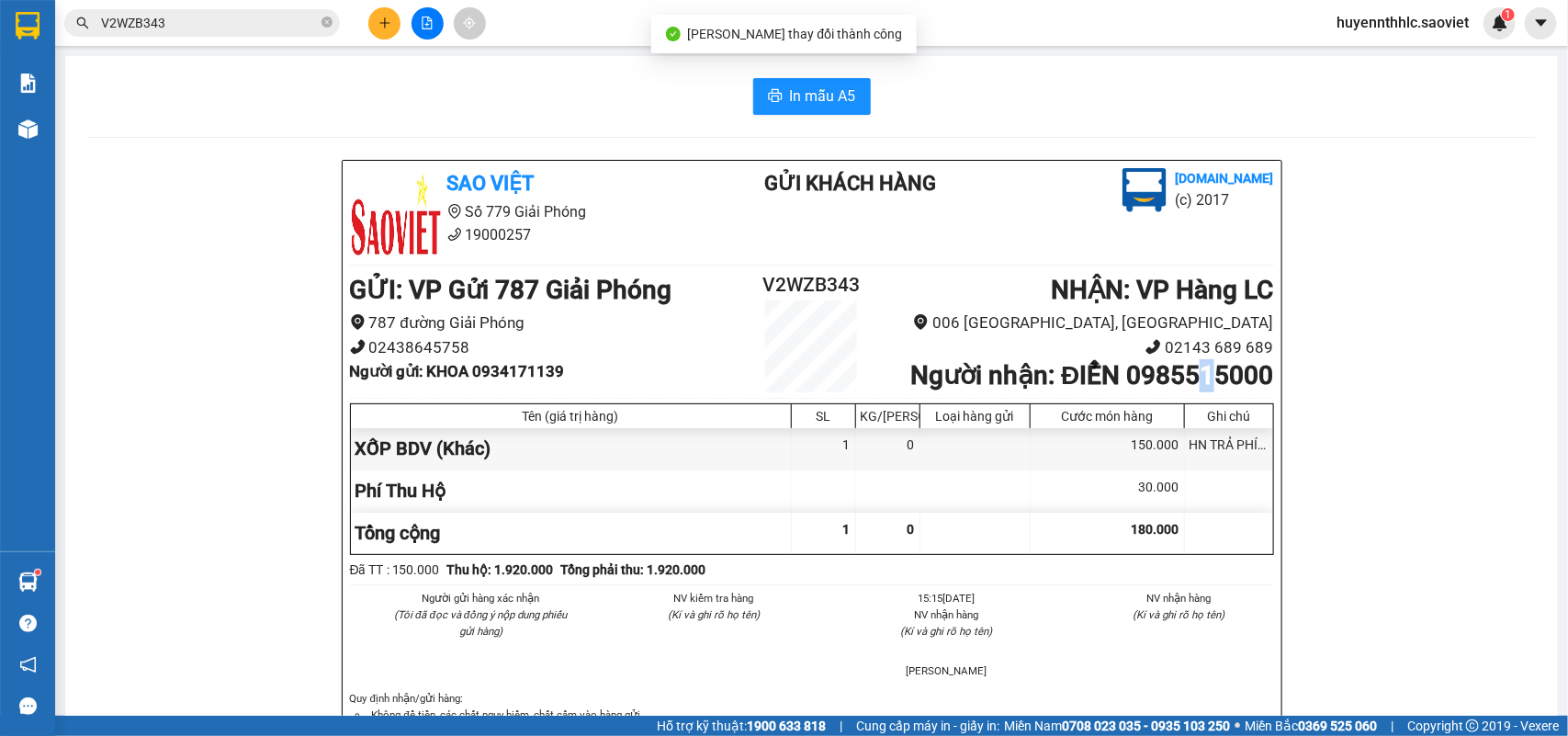
click at [1196, 373] on b "Người nhận : ĐIỂN 0985515000" at bounding box center [1092, 375] width 363 height 31
click at [1188, 388] on b "Người nhận : ĐIỂN 0985515000" at bounding box center [1092, 375] width 363 height 31
click at [1188, 389] on b "Người nhận : ĐIỂN 0985515000" at bounding box center [1092, 375] width 363 height 31
click at [1076, 378] on b "Người nhận : ĐIỂN 0985515000" at bounding box center [1092, 375] width 363 height 31
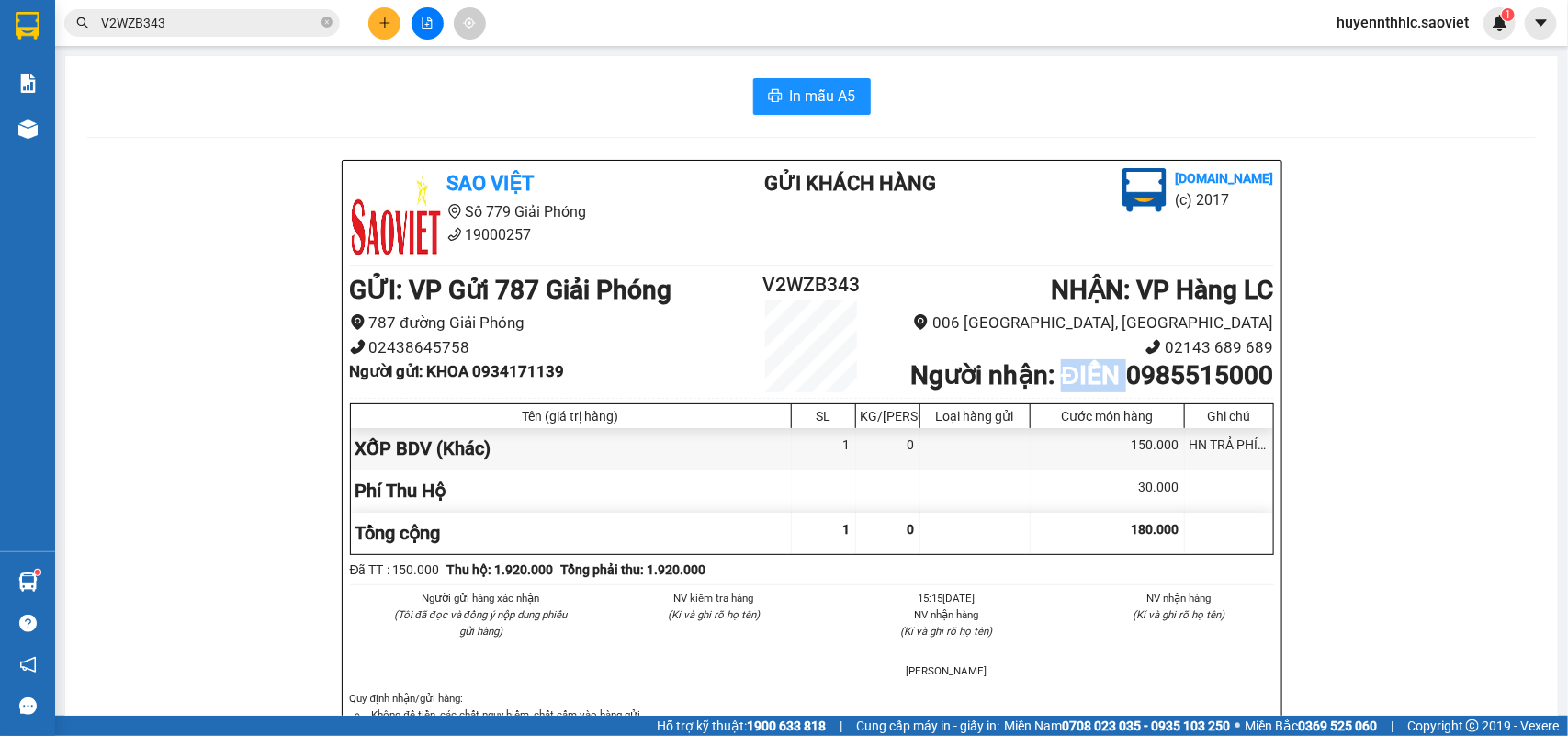
click at [1076, 378] on b "Người nhận : ĐIỂN 0985515000" at bounding box center [1092, 375] width 363 height 31
click at [787, 289] on h2 "V2WZB343" at bounding box center [812, 286] width 154 height 31
click at [787, 287] on h2 "V2WZB343" at bounding box center [812, 286] width 154 height 31
click at [526, 373] on b "Người gửi : KHOA 0934171139" at bounding box center [457, 371] width 215 height 19
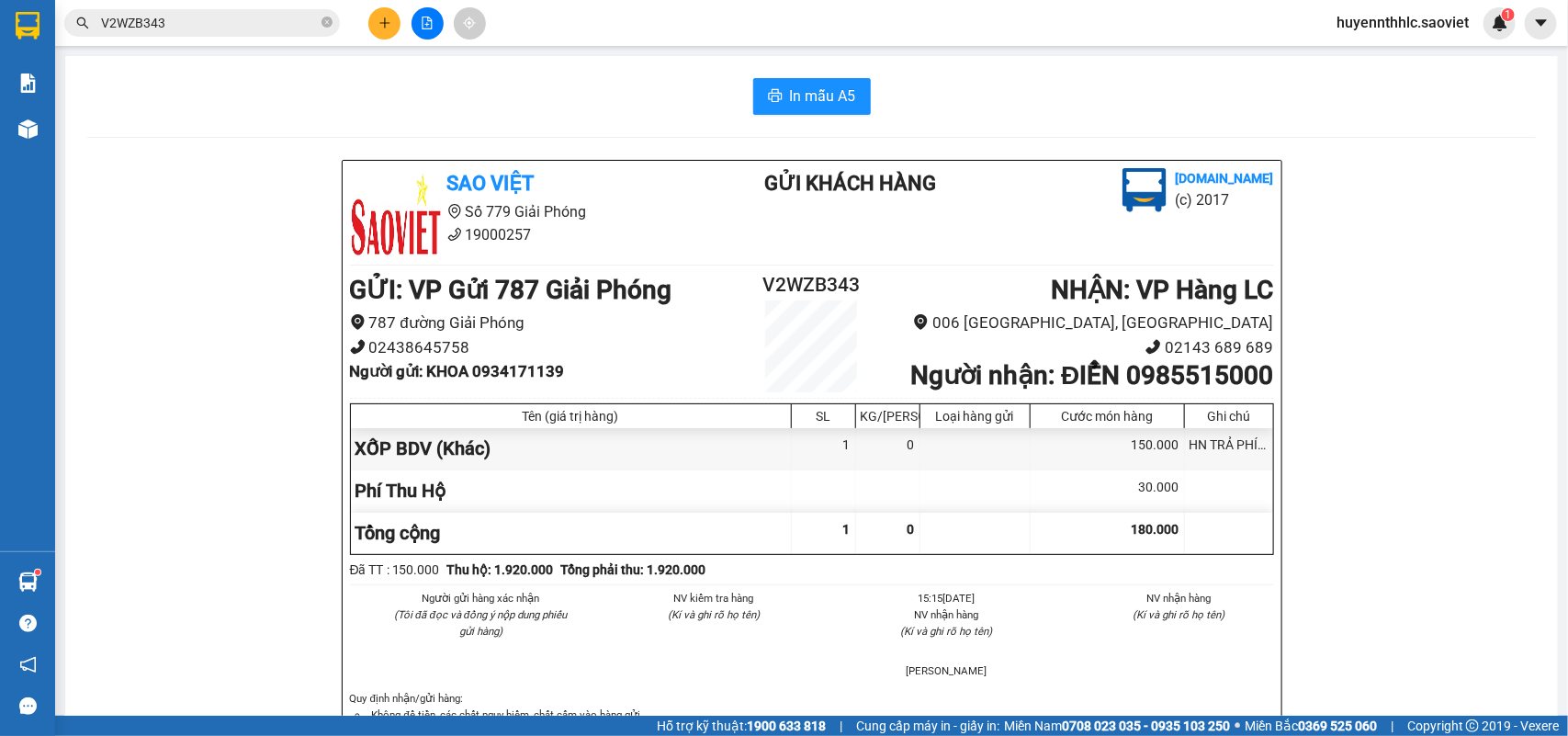
click at [525, 369] on b "Người gửi : KHOA 0934171139" at bounding box center [457, 371] width 215 height 19
click at [524, 368] on b "Người gửi : KHOA 0934171139" at bounding box center [457, 371] width 215 height 19
click at [441, 380] on b "Người gửi : KHOA 0934171139" at bounding box center [457, 371] width 215 height 19
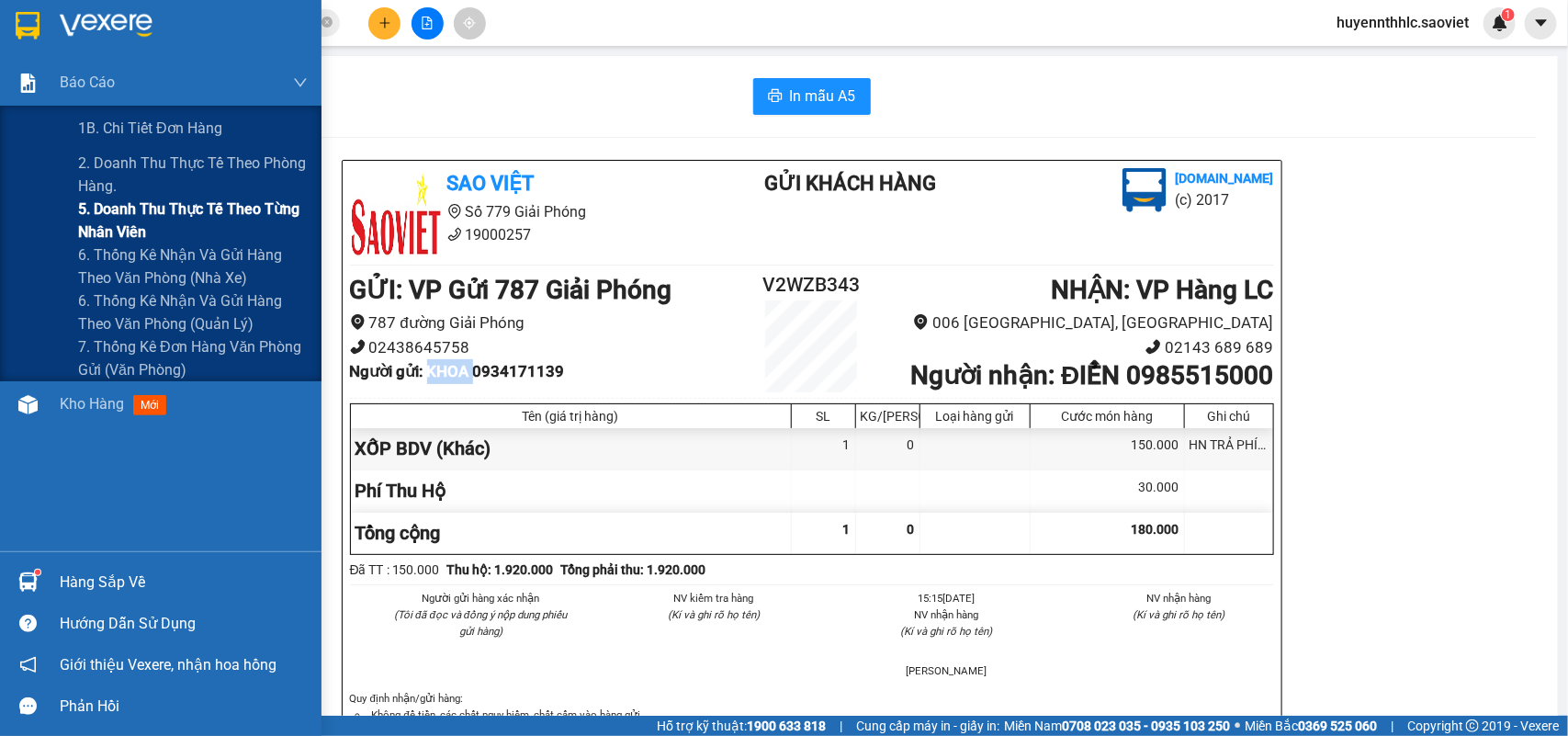
click at [92, 209] on span "5. Doanh thu thực tế theo từng nhân viên" at bounding box center [193, 220] width 230 height 46
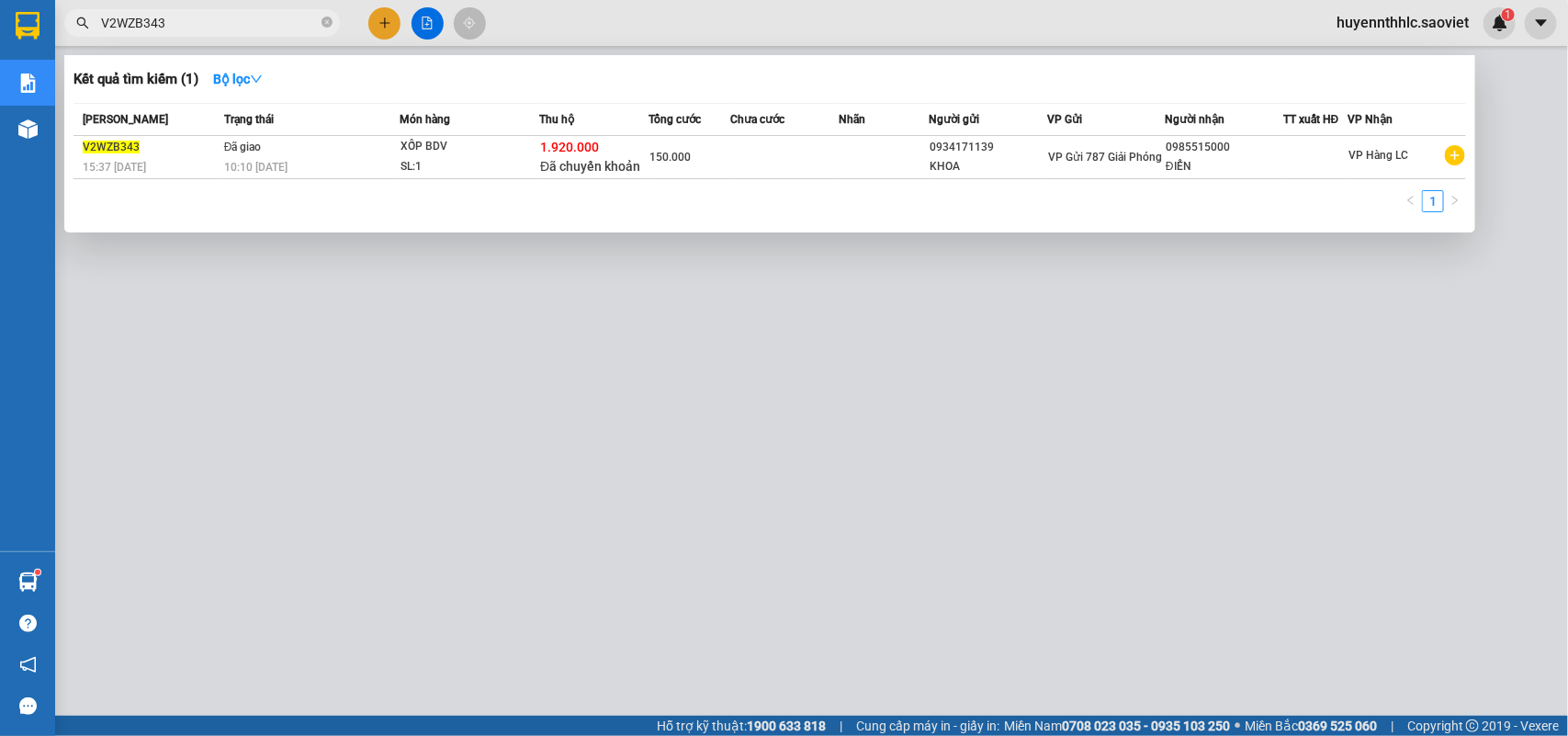
drag, startPoint x: 196, startPoint y: 20, endPoint x: 69, endPoint y: 46, distance: 129.6
click at [69, 40] on div "Kết quả tìm kiếm ( 1 ) Bộ lọc Mã ĐH Trạng thái Món hàng Thu hộ Tổng cước Chưa c…" at bounding box center [179, 23] width 358 height 33
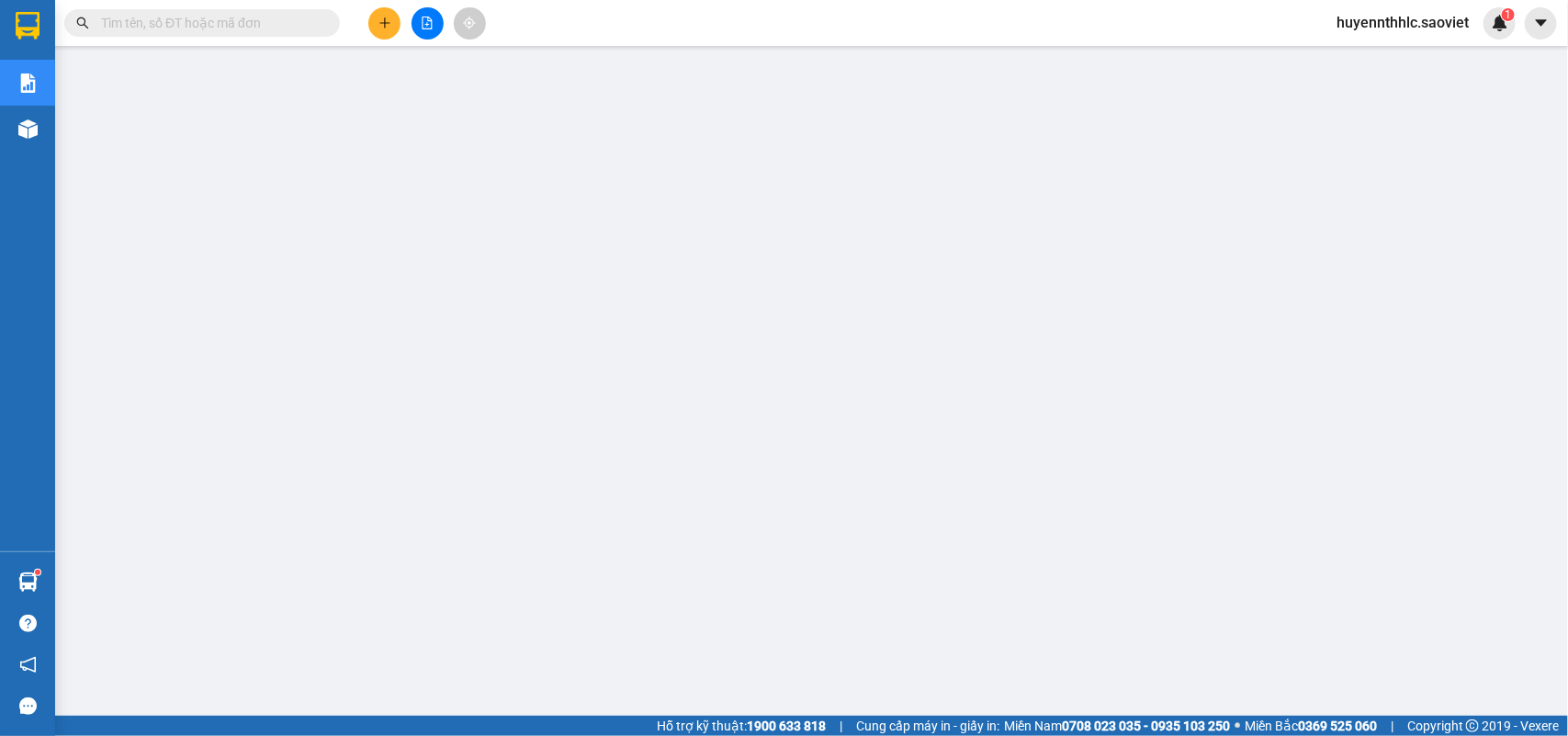
paste input "D57KEP1N"
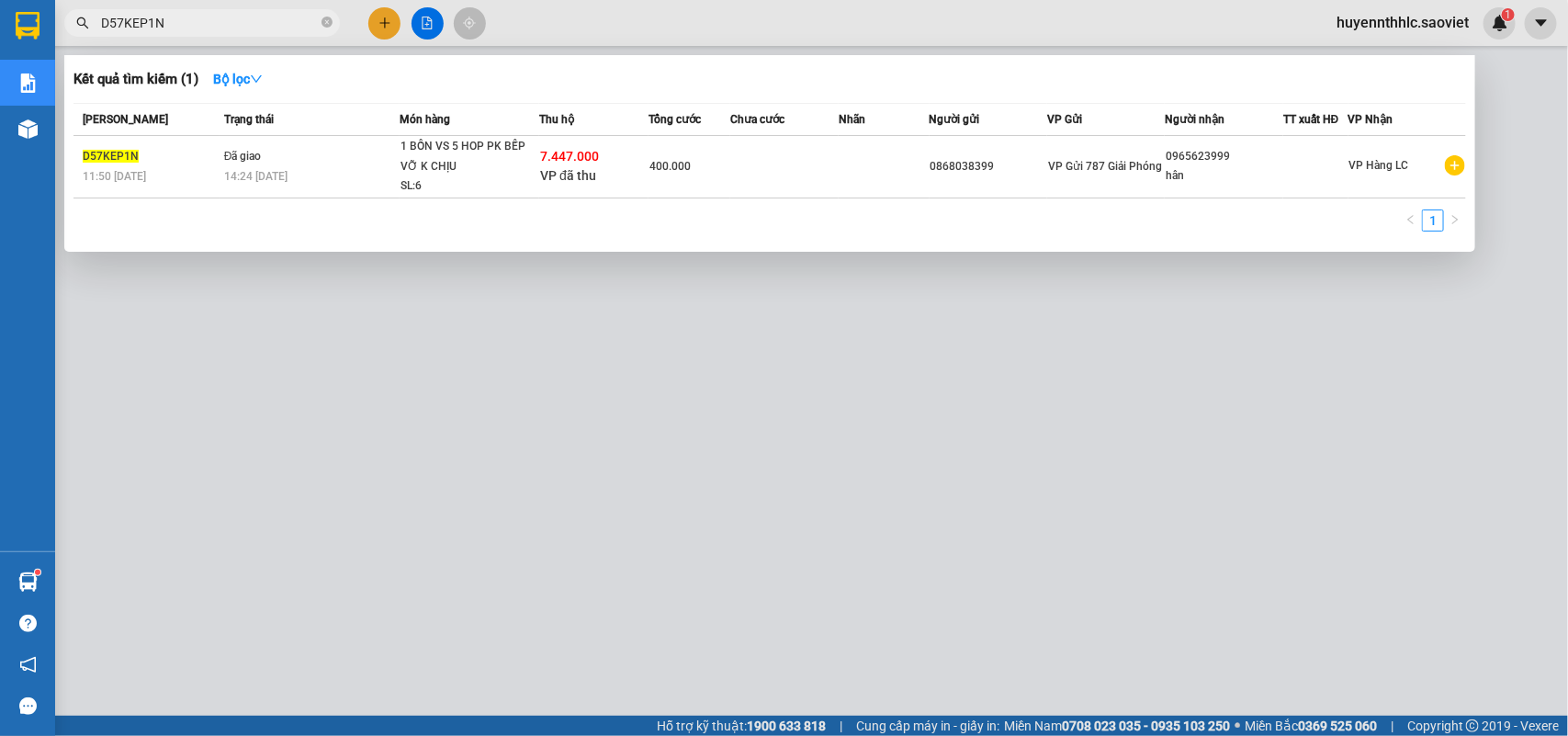
type input "D57KEP1N"
click at [1567, 184] on div at bounding box center [784, 368] width 1568 height 736
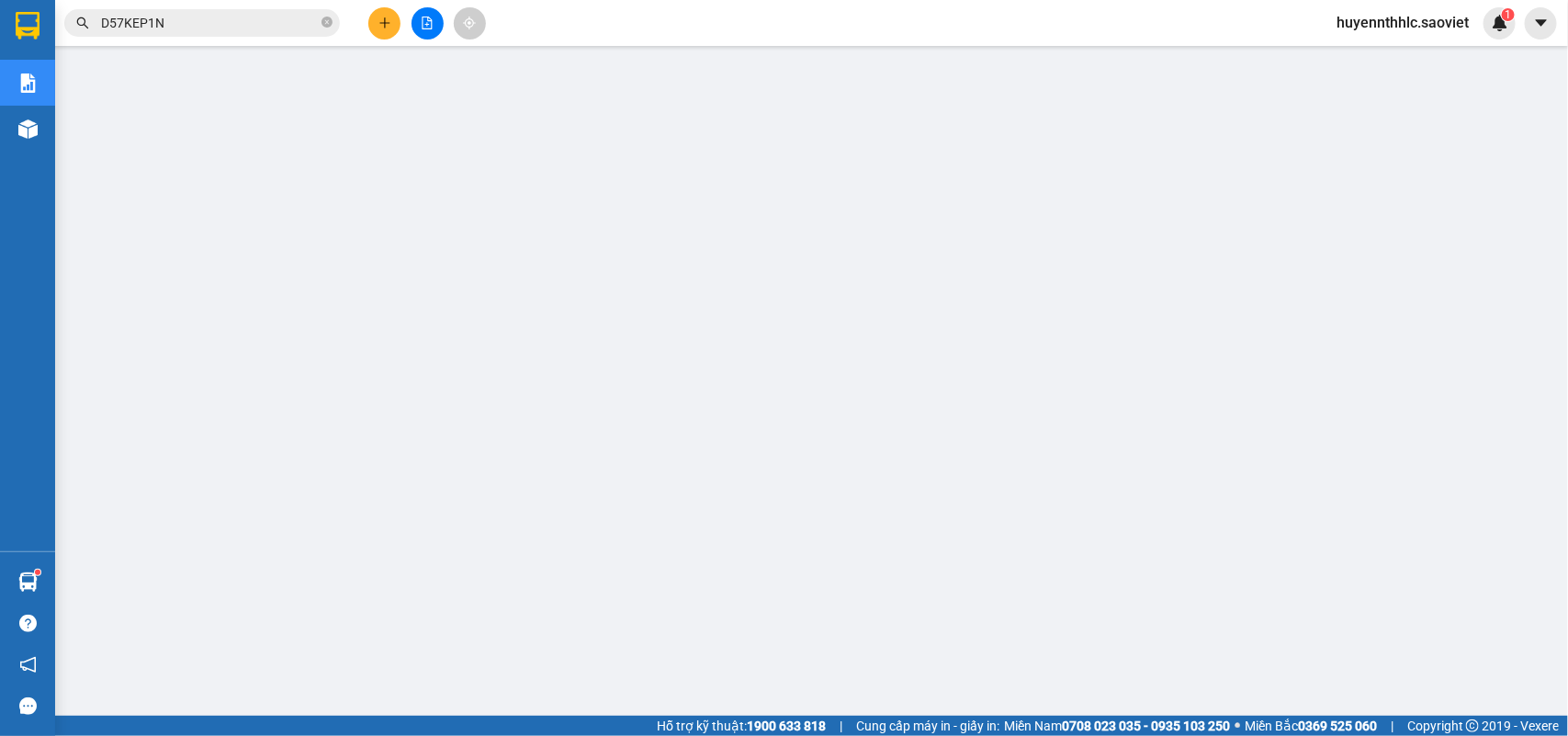
scroll to position [165, 0]
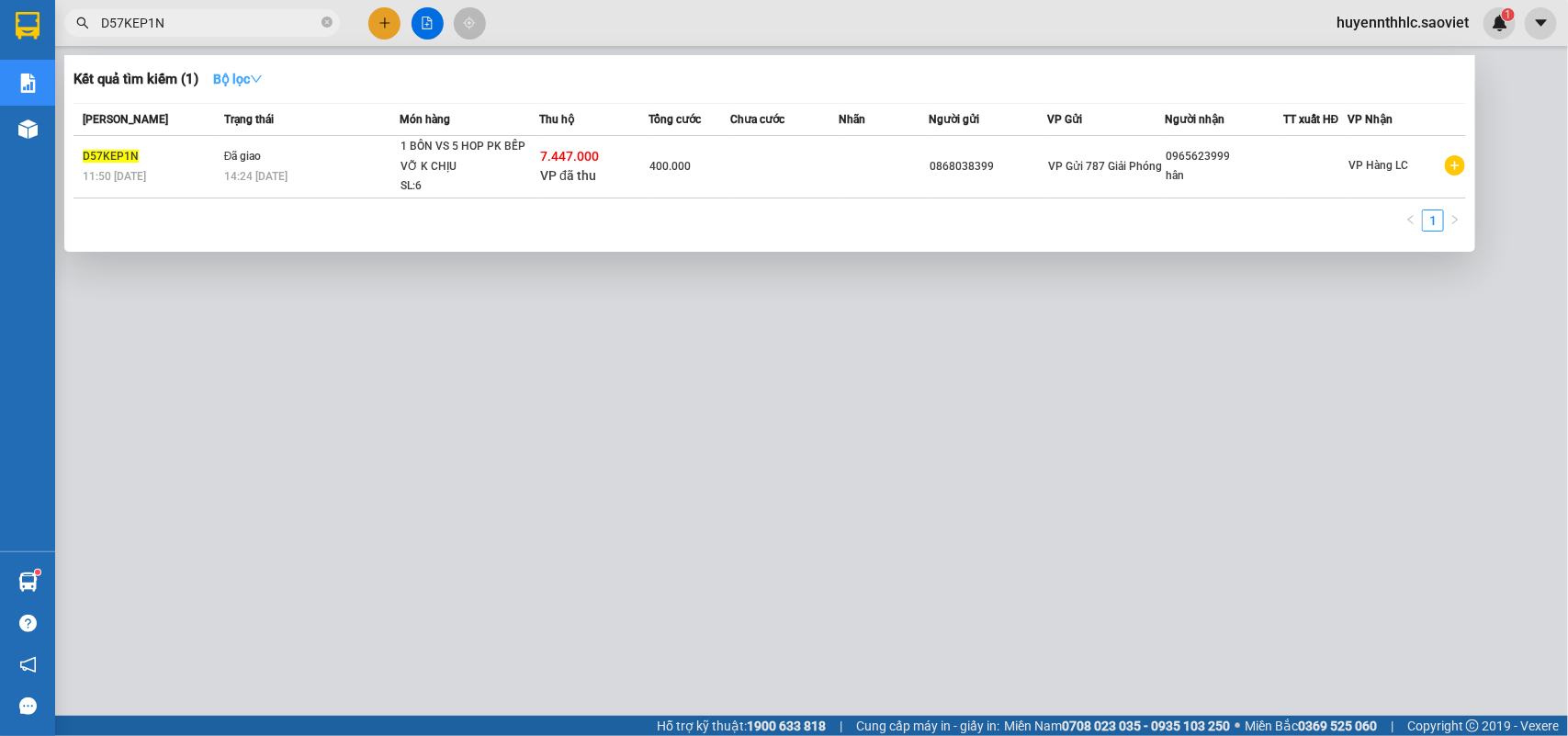
drag, startPoint x: 204, startPoint y: 29, endPoint x: 202, endPoint y: 66, distance: 37.1
click at [72, 40] on div "Kết quả tìm kiếm ( 1 ) Bộ lọc Mã ĐH Trạng thái Món hàng Thu hộ Tổng cước Chưa c…" at bounding box center [179, 23] width 358 height 33
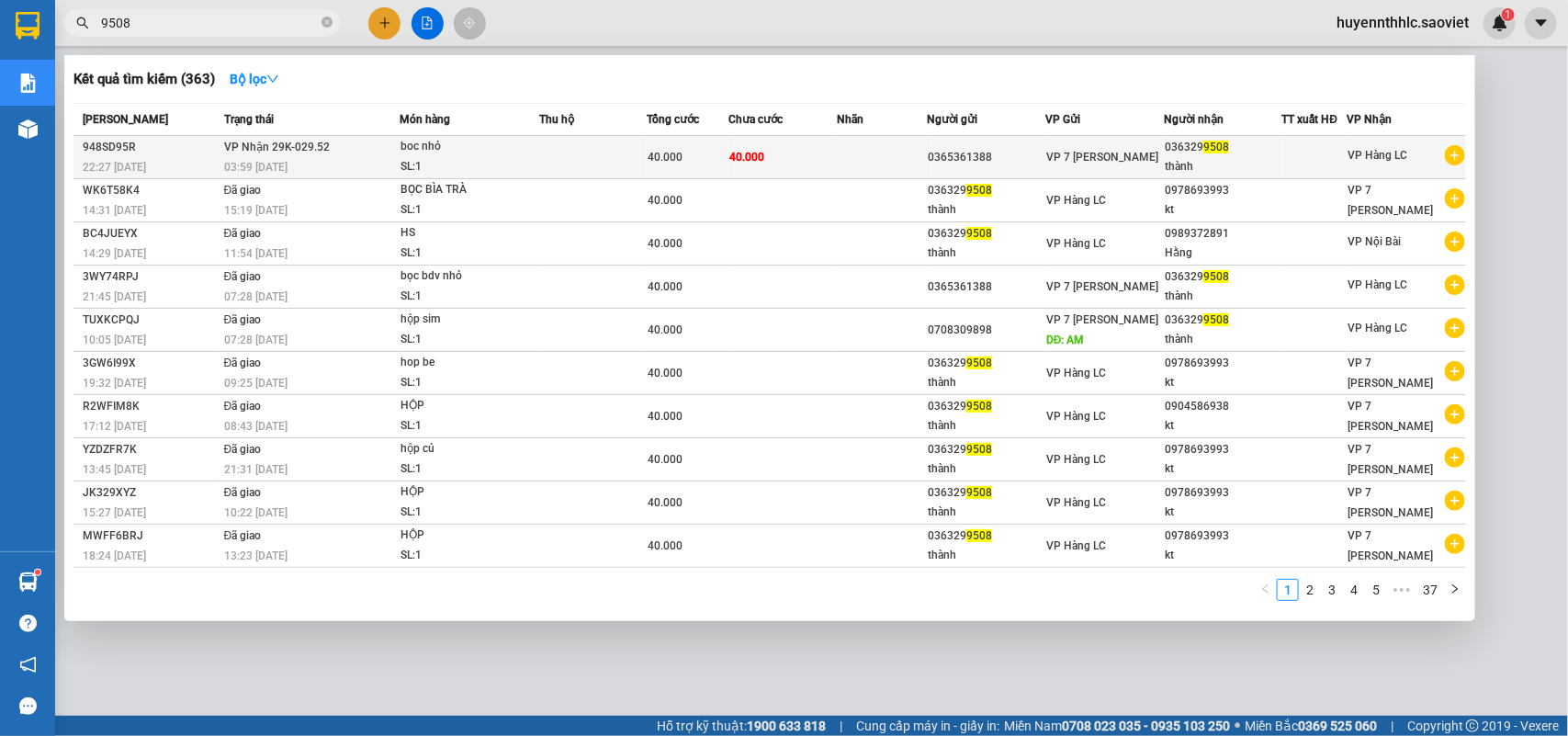
type input "9508"
click at [814, 157] on td "40.000" at bounding box center [783, 158] width 109 height 43
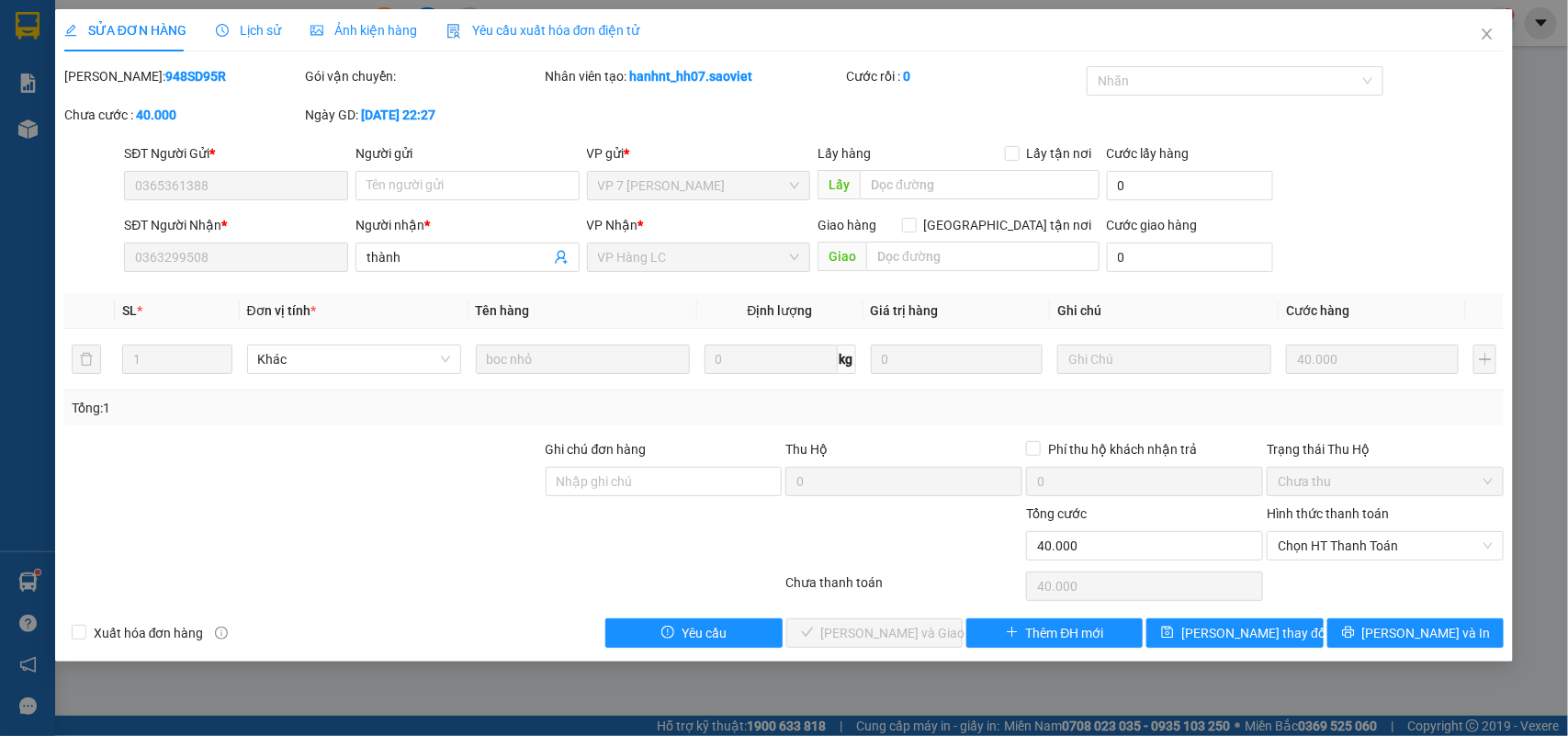
type input "0365361388"
type input "0363299508"
type input "thành"
type input "0"
type input "40.000"
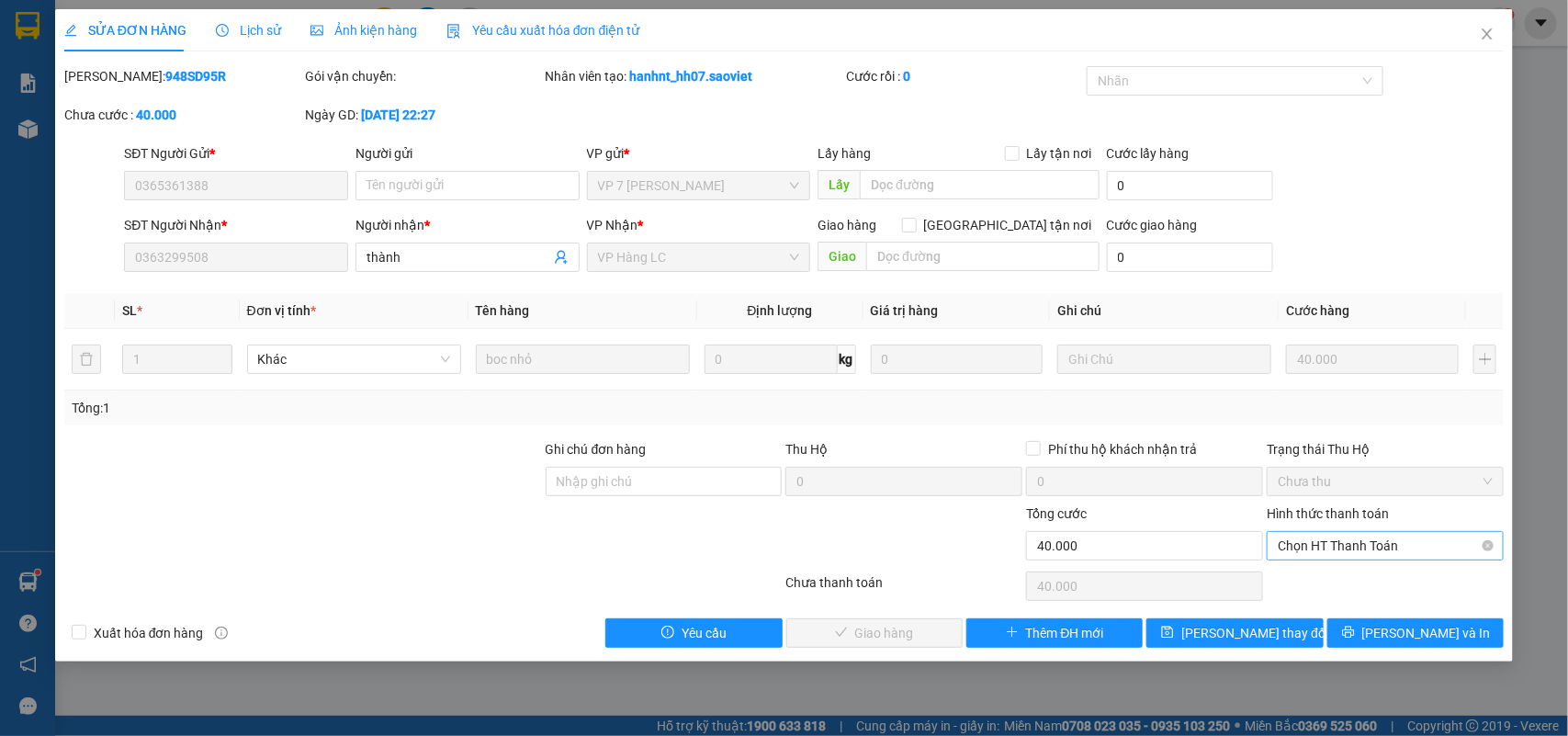
click at [1318, 545] on span "Chọn HT Thanh Toán" at bounding box center [1385, 546] width 215 height 28
click at [1346, 608] on div "Chuyển khoản" at bounding box center [1386, 613] width 215 height 20
type input "0"
click at [898, 632] on span "[PERSON_NAME] và Giao hàng" at bounding box center [909, 633] width 177 height 20
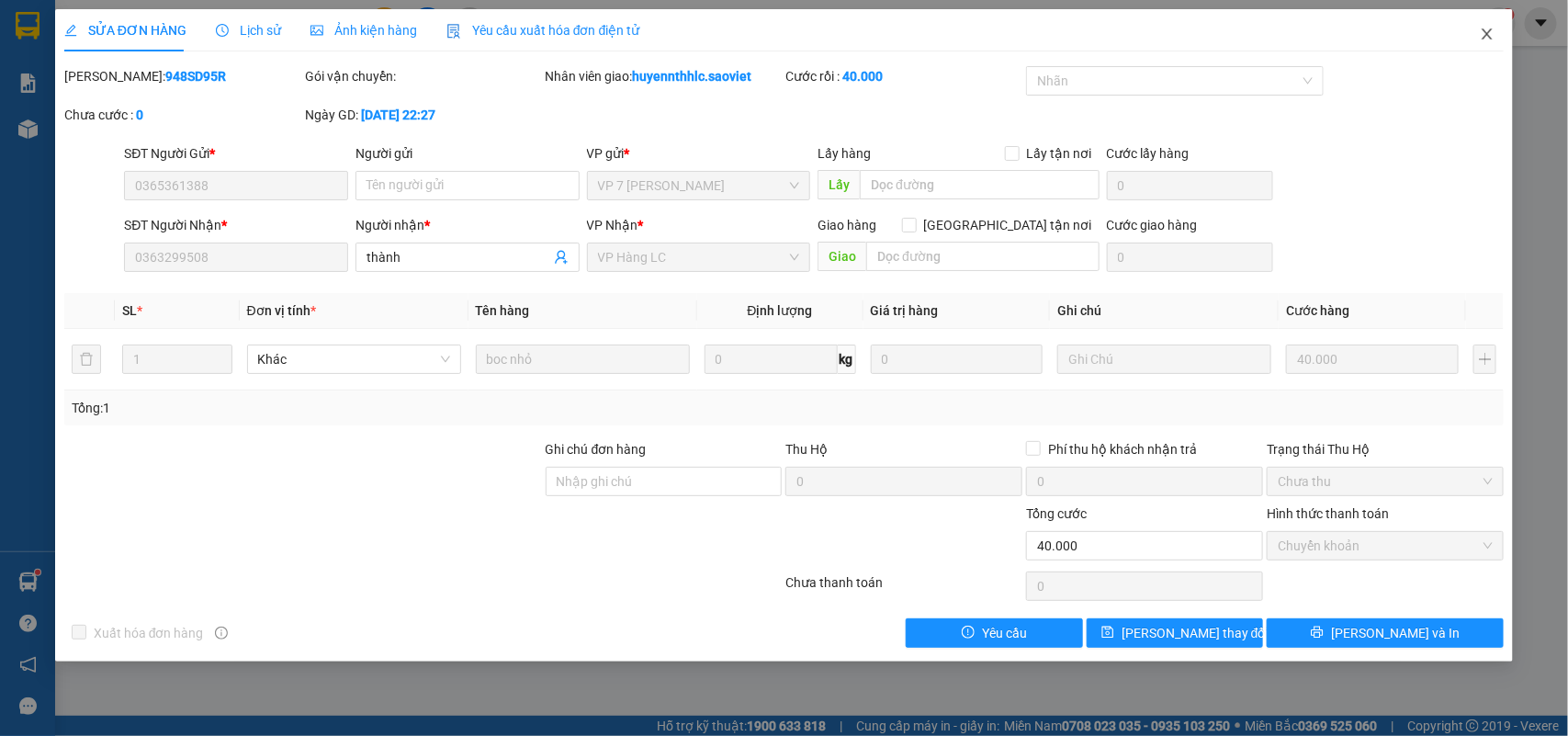
click at [1486, 38] on icon "close" at bounding box center [1487, 34] width 15 height 15
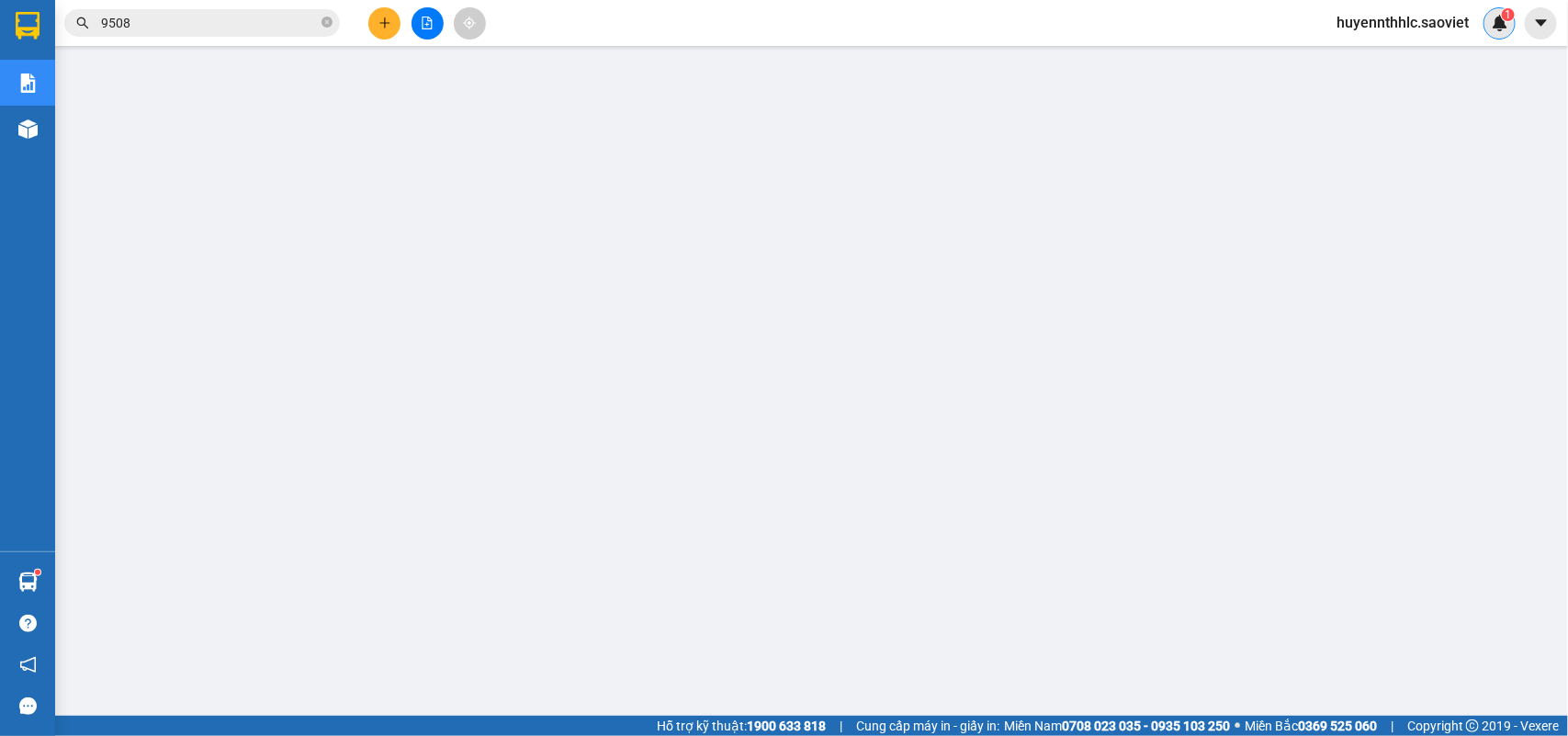
click at [1511, 20] on span "1" at bounding box center [1508, 14] width 7 height 13
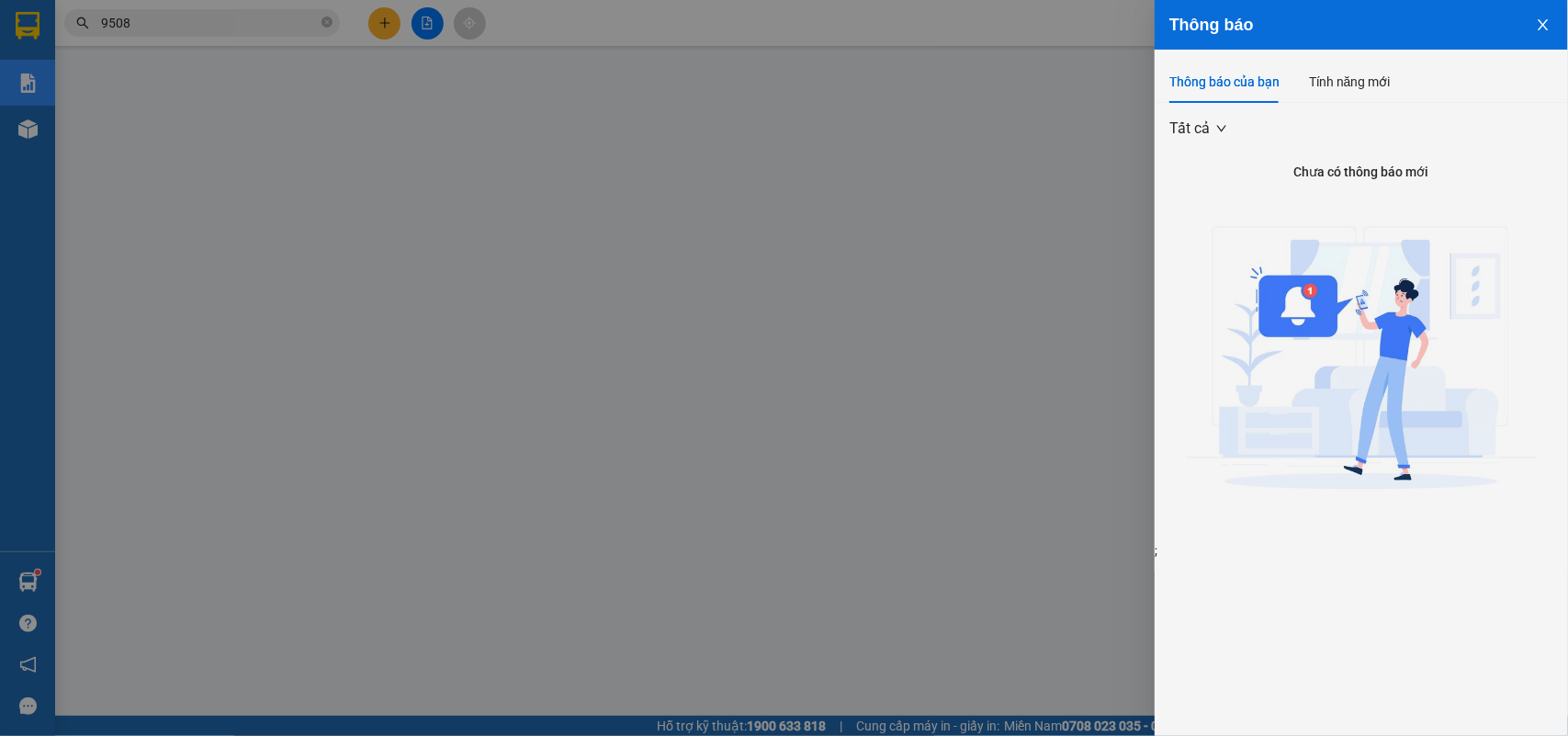
drag, startPoint x: 1550, startPoint y: 16, endPoint x: 1567, endPoint y: 12, distance: 17.5
click at [1551, 17] on button "Close" at bounding box center [1543, 23] width 49 height 46
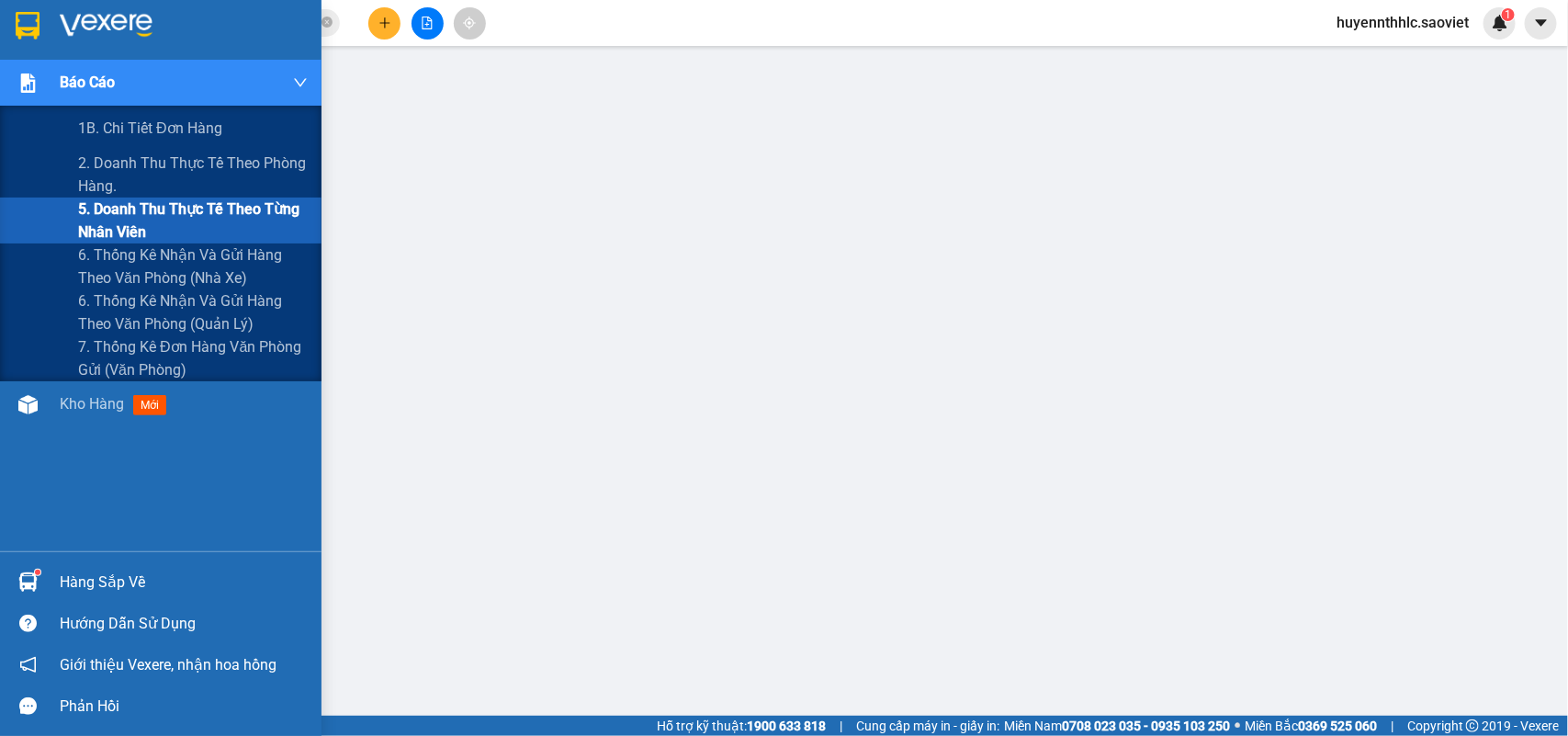
click at [113, 223] on span "5. Doanh thu thực tế theo từng nhân viên" at bounding box center [193, 220] width 230 height 46
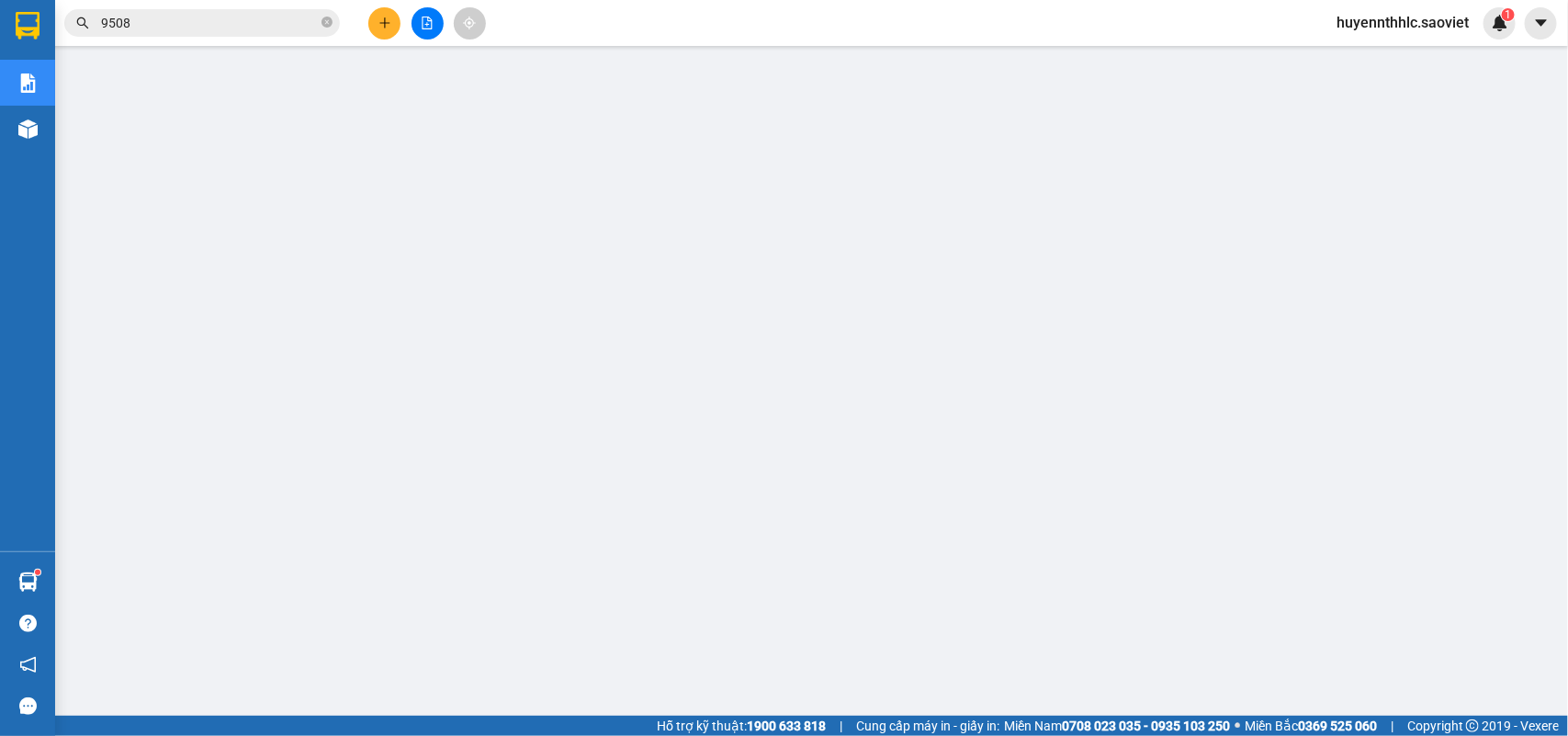
click at [1379, 20] on span "huyennthhlc.saoviet" at bounding box center [1403, 22] width 162 height 23
click at [1379, 56] on span "Đăng xuất" at bounding box center [1412, 56] width 122 height 20
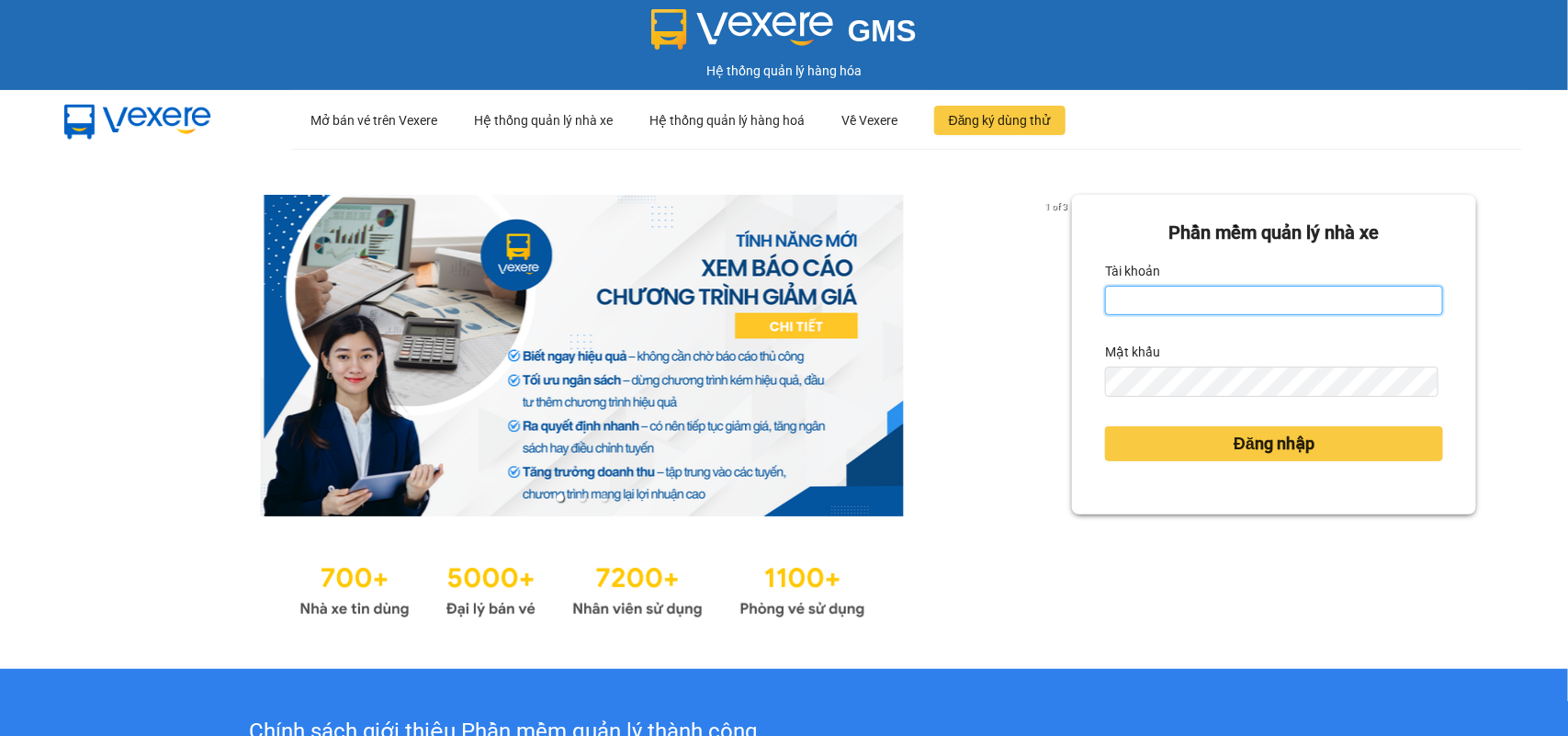
click at [1211, 309] on input "Tài khoản" at bounding box center [1274, 300] width 338 height 30
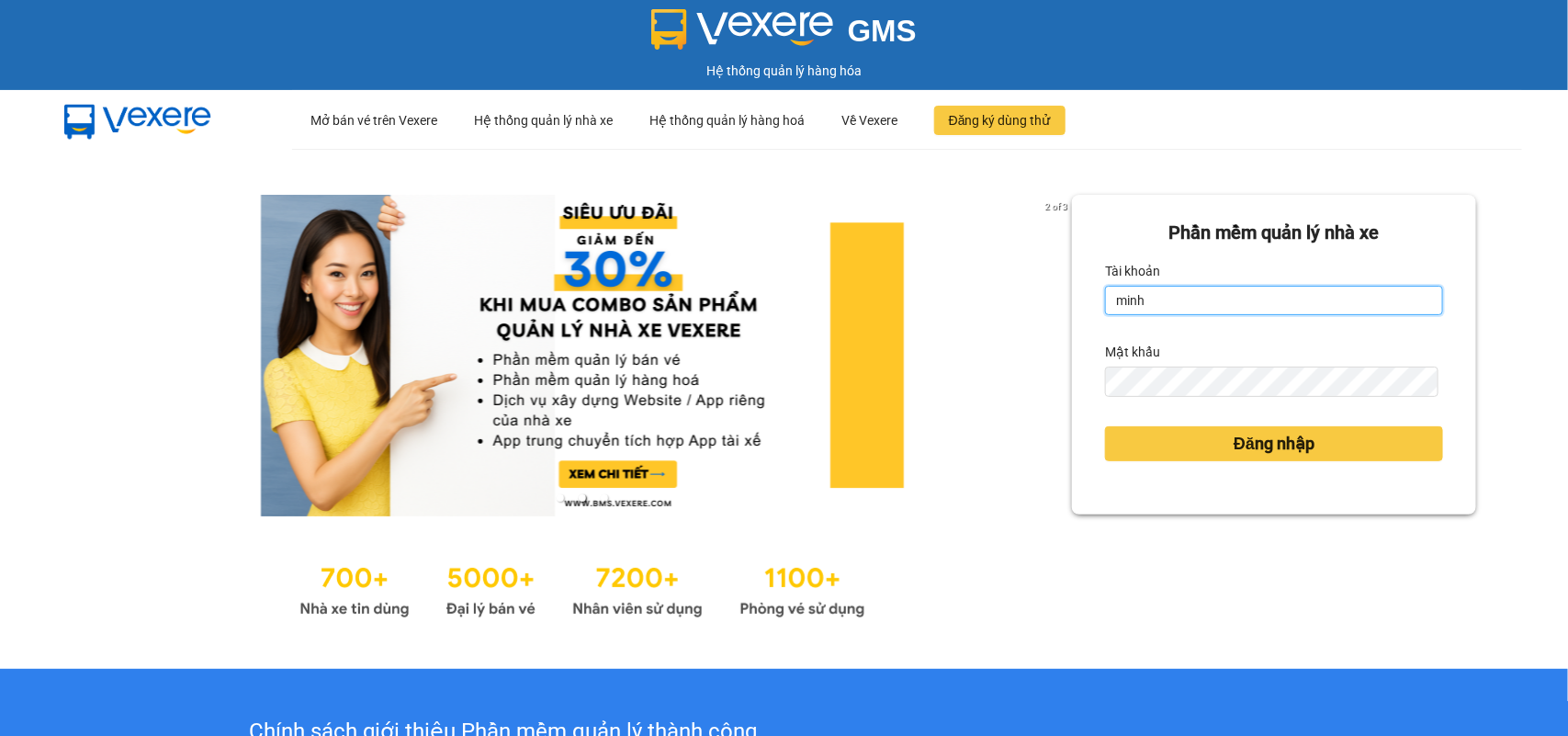
type input "minhdc_hhlc.saoviet"
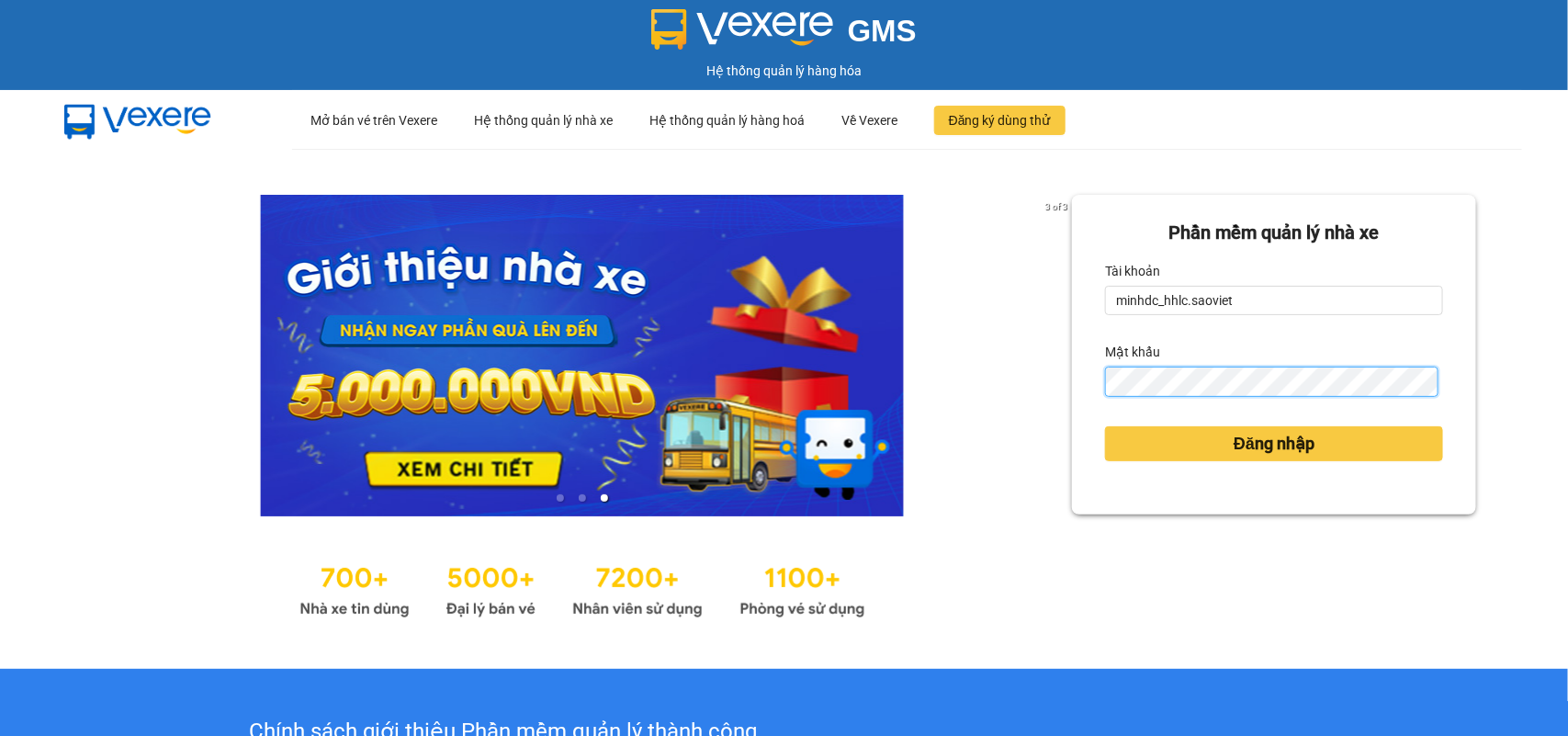
click at [1105, 427] on button "Đăng nhập" at bounding box center [1274, 444] width 338 height 35
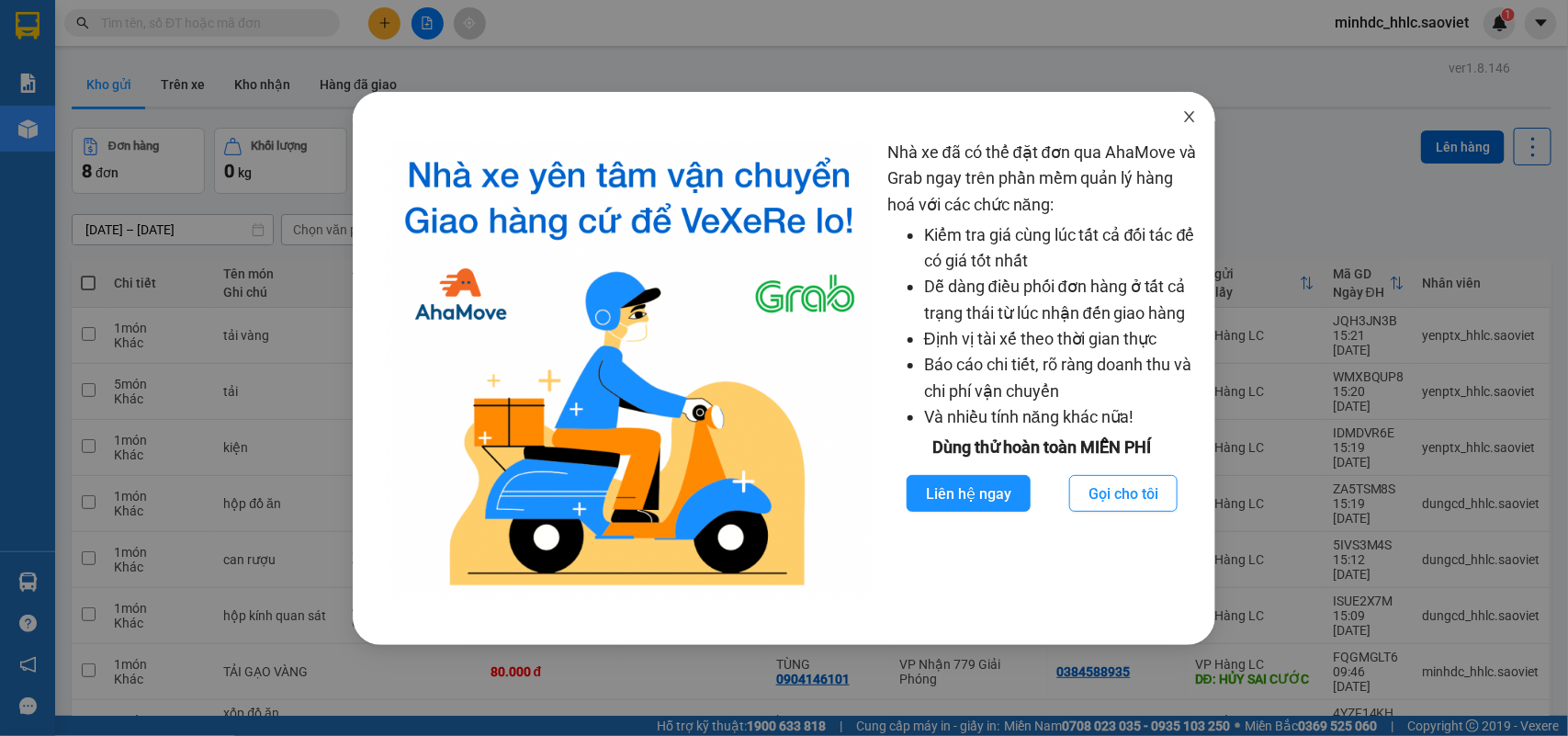
click at [1177, 120] on span "Close" at bounding box center [1190, 118] width 51 height 51
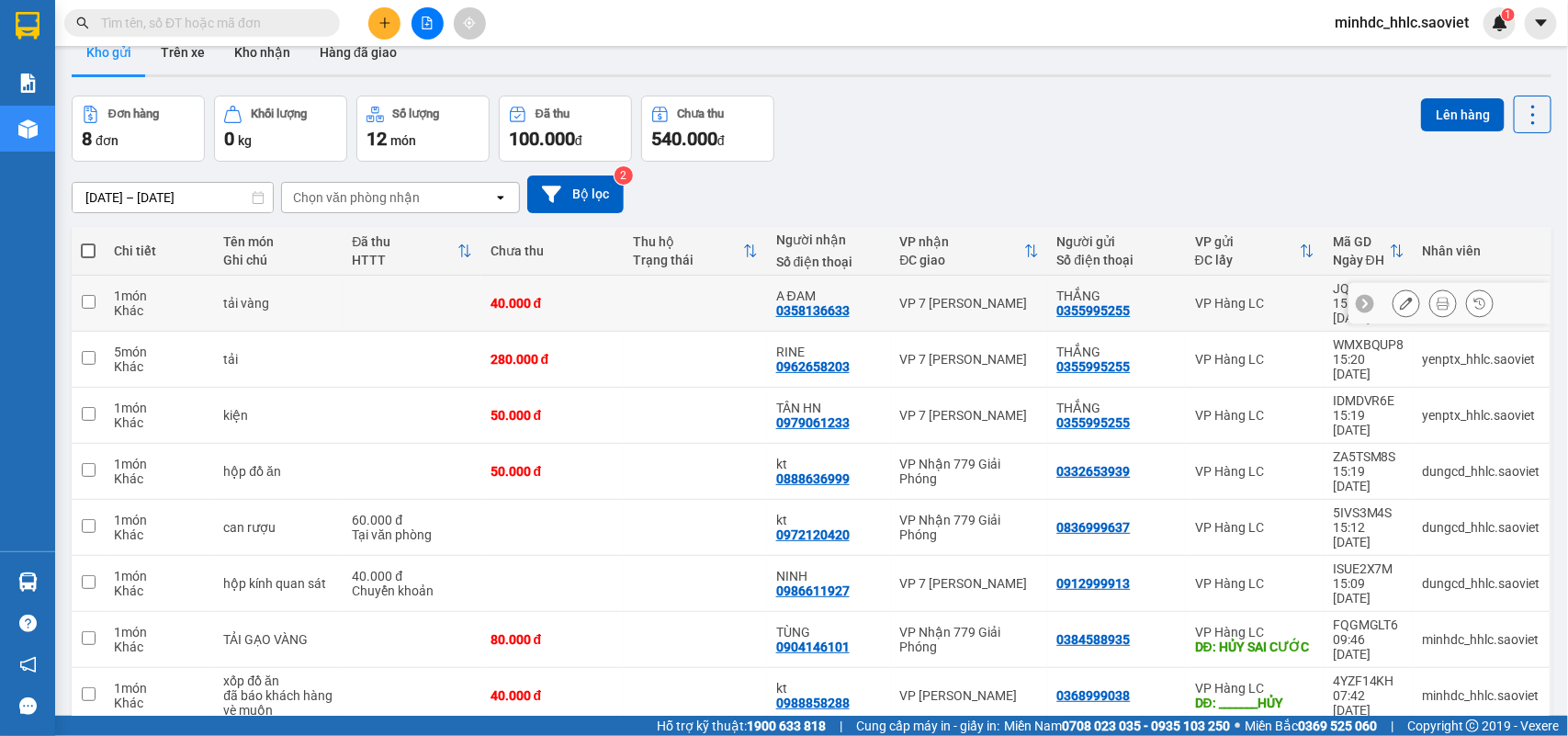
scroll to position [85, 0]
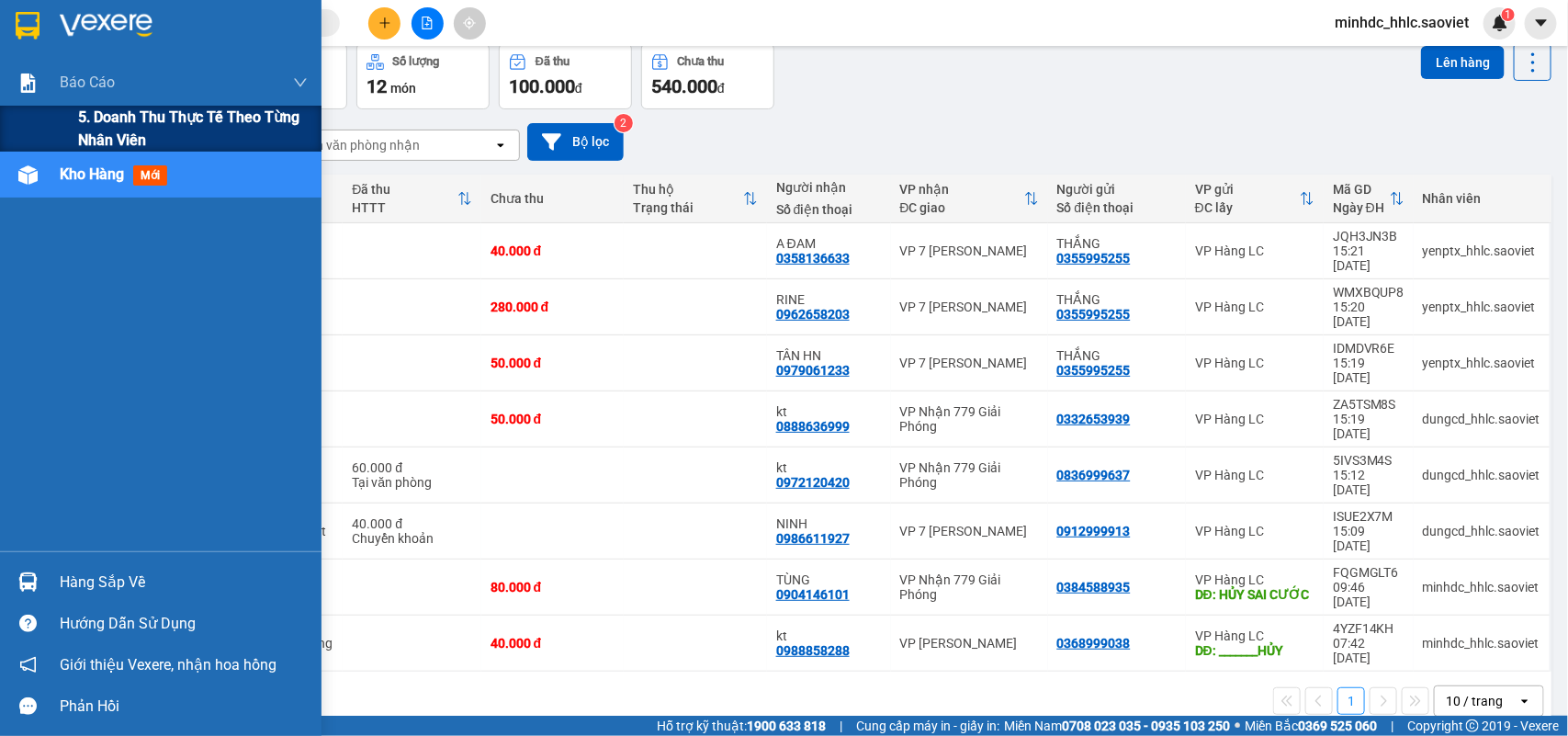
click at [126, 145] on span "5. Doanh thu thực tế theo từng nhân viên" at bounding box center [193, 128] width 230 height 46
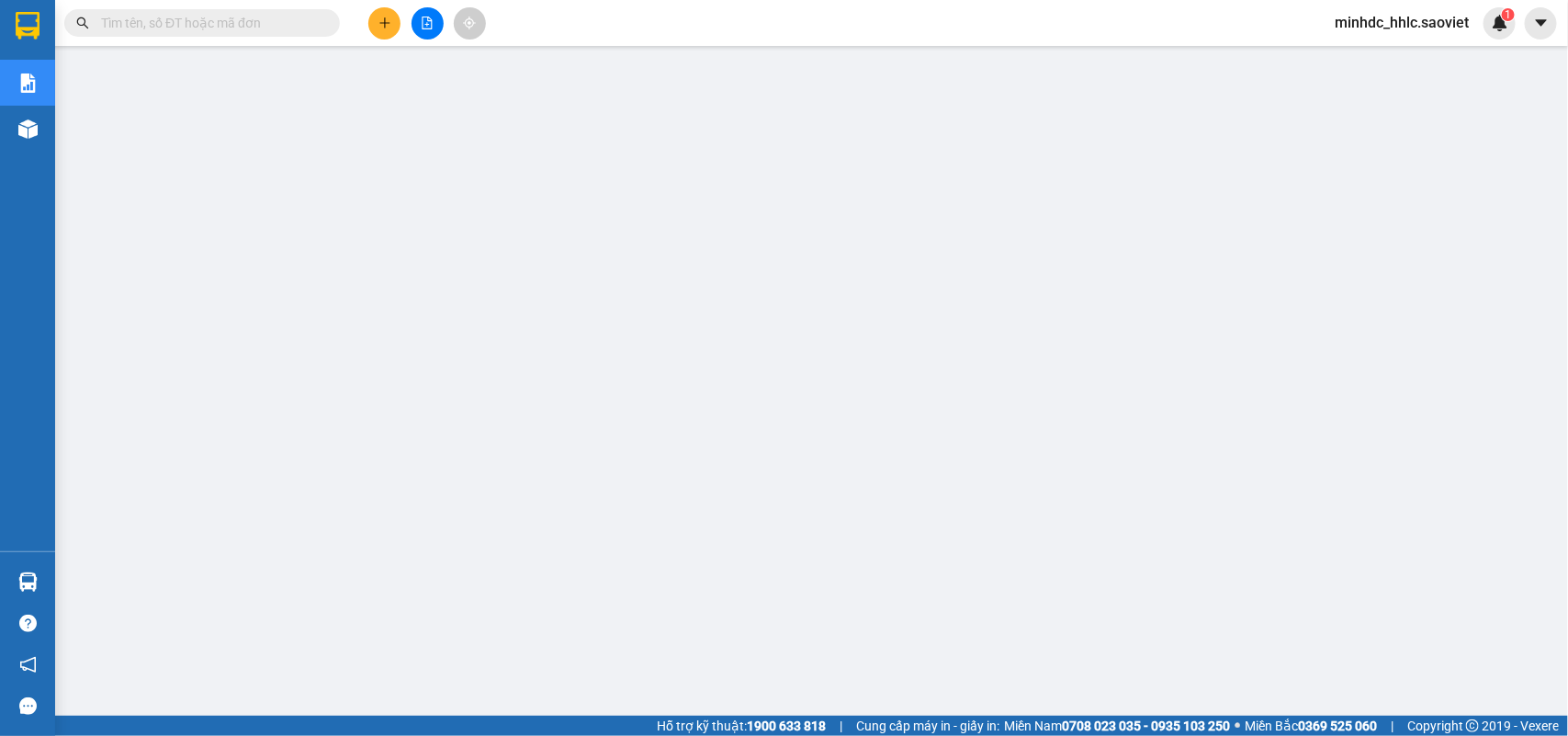
click at [287, 23] on input "text" at bounding box center [209, 23] width 217 height 20
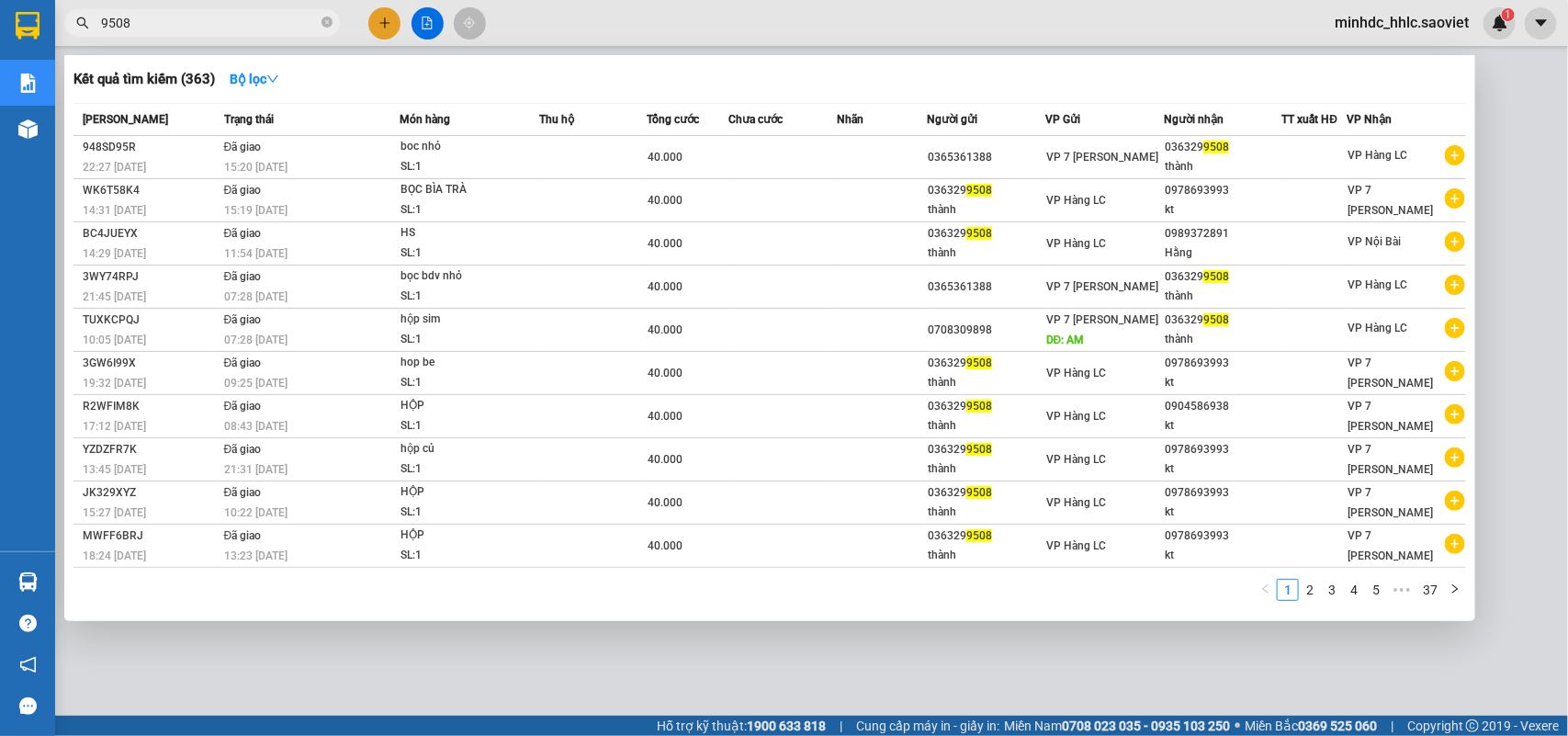
type input "9508"
click at [1550, 144] on div at bounding box center [784, 368] width 1568 height 736
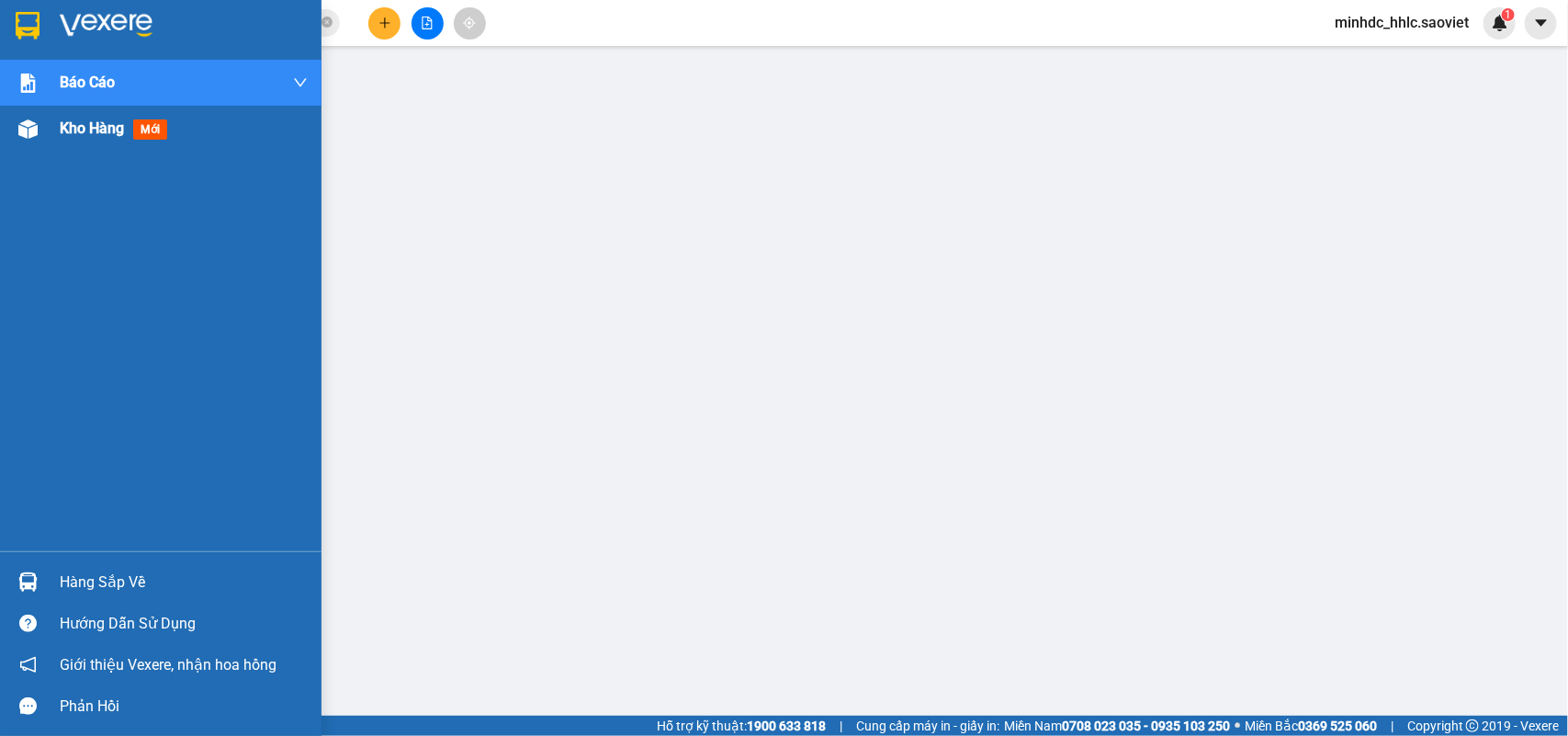
click at [85, 133] on span "Kho hàng" at bounding box center [91, 128] width 64 height 18
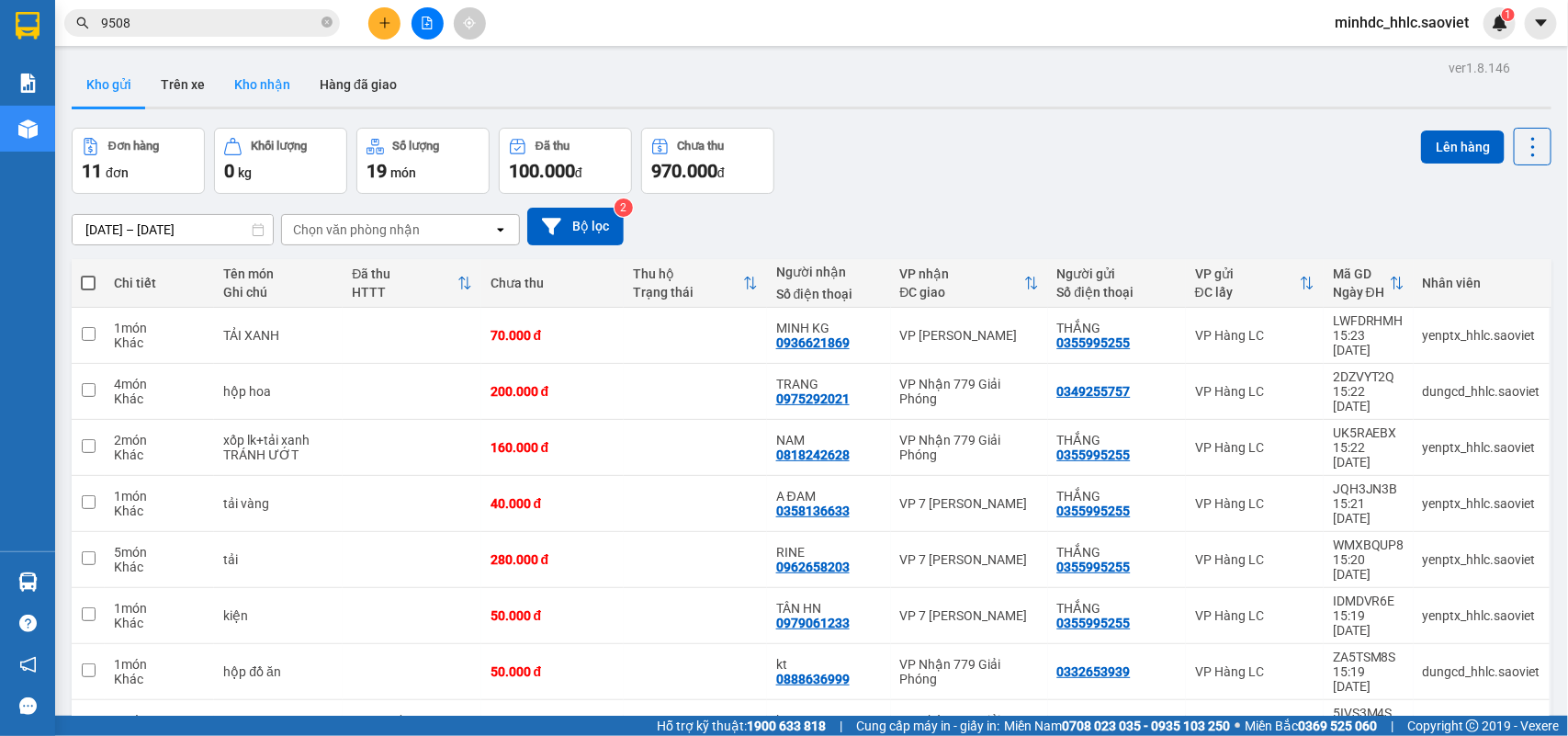
click at [270, 90] on button "Kho nhận" at bounding box center [262, 84] width 86 height 44
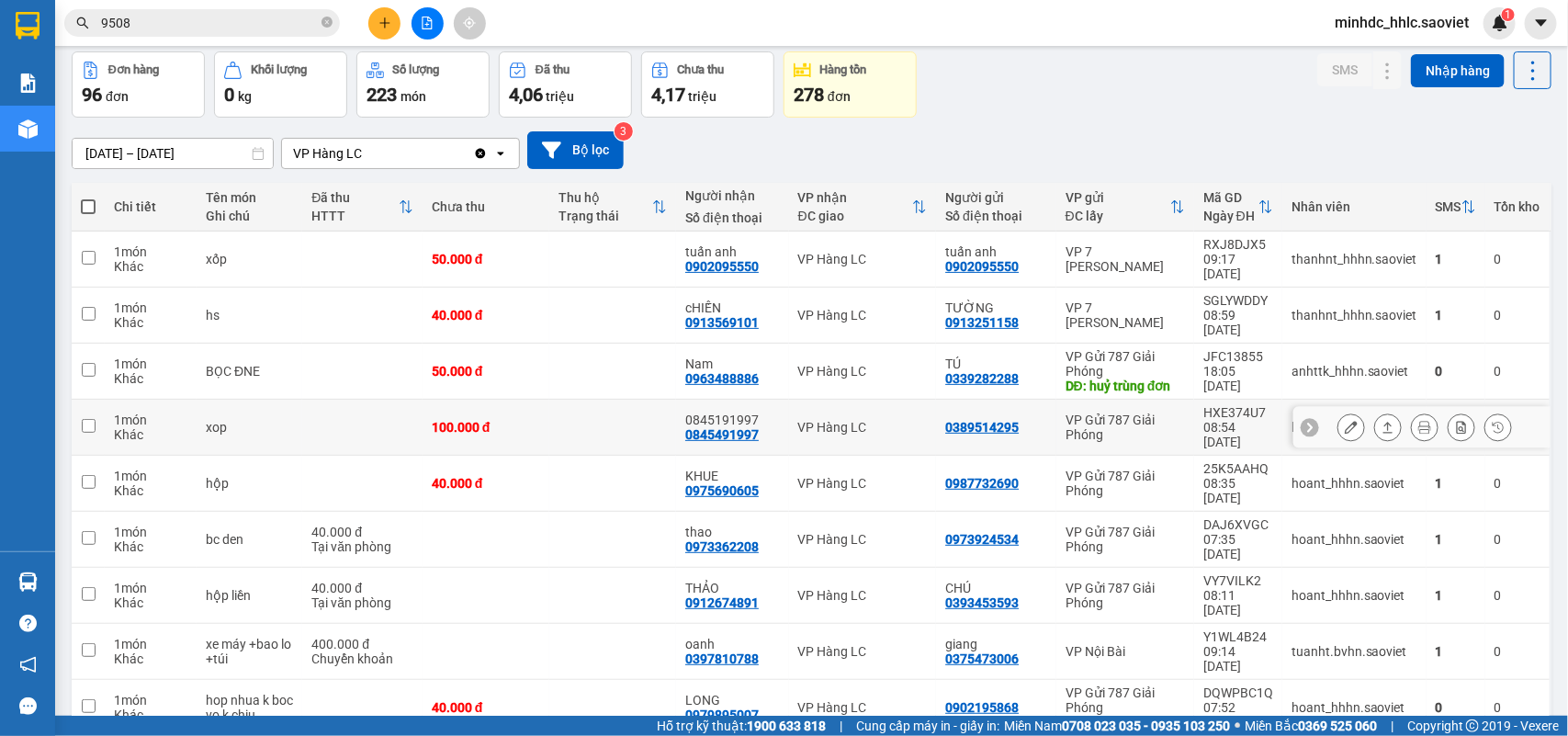
scroll to position [113, 0]
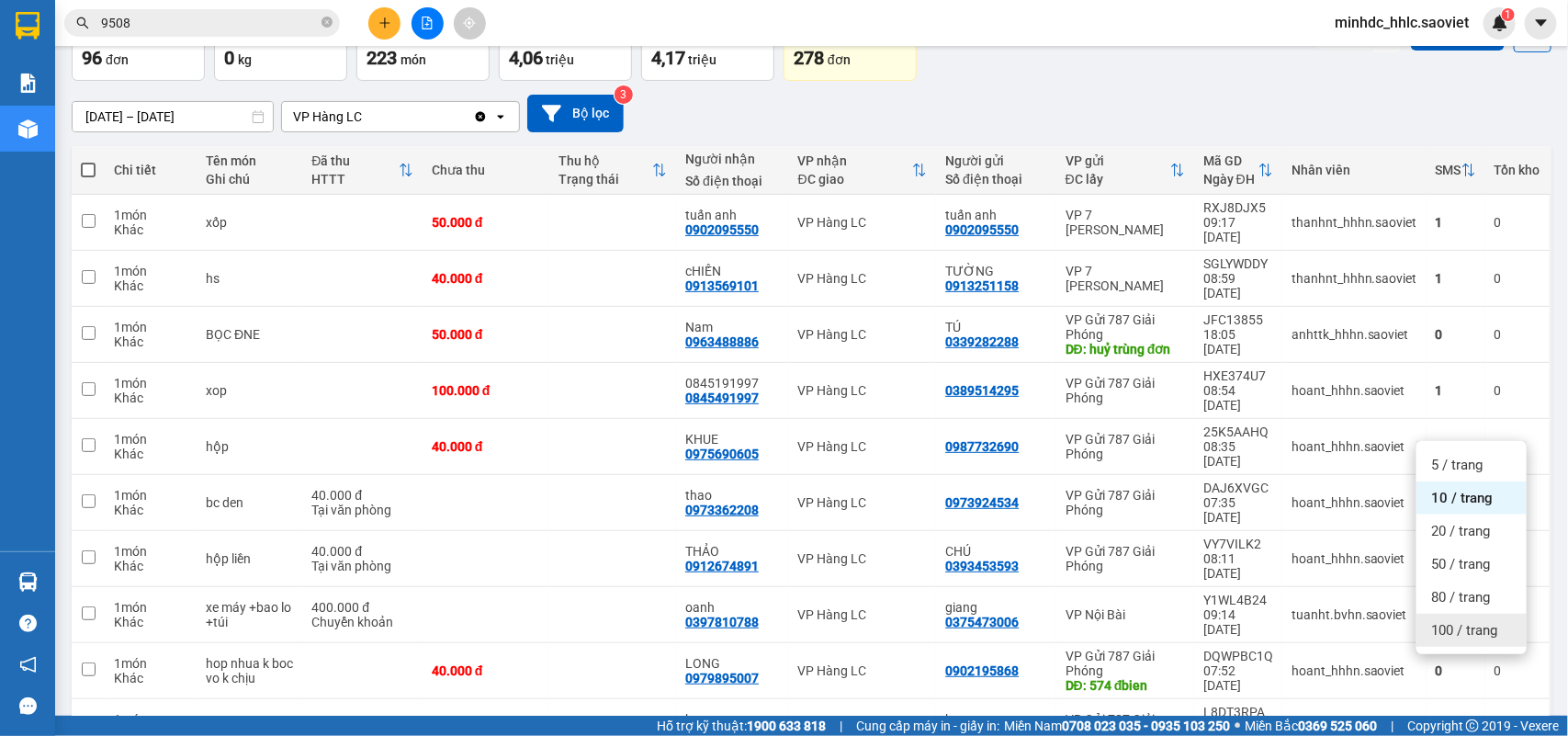
click at [1470, 618] on div "100 / trang" at bounding box center [1472, 630] width 111 height 33
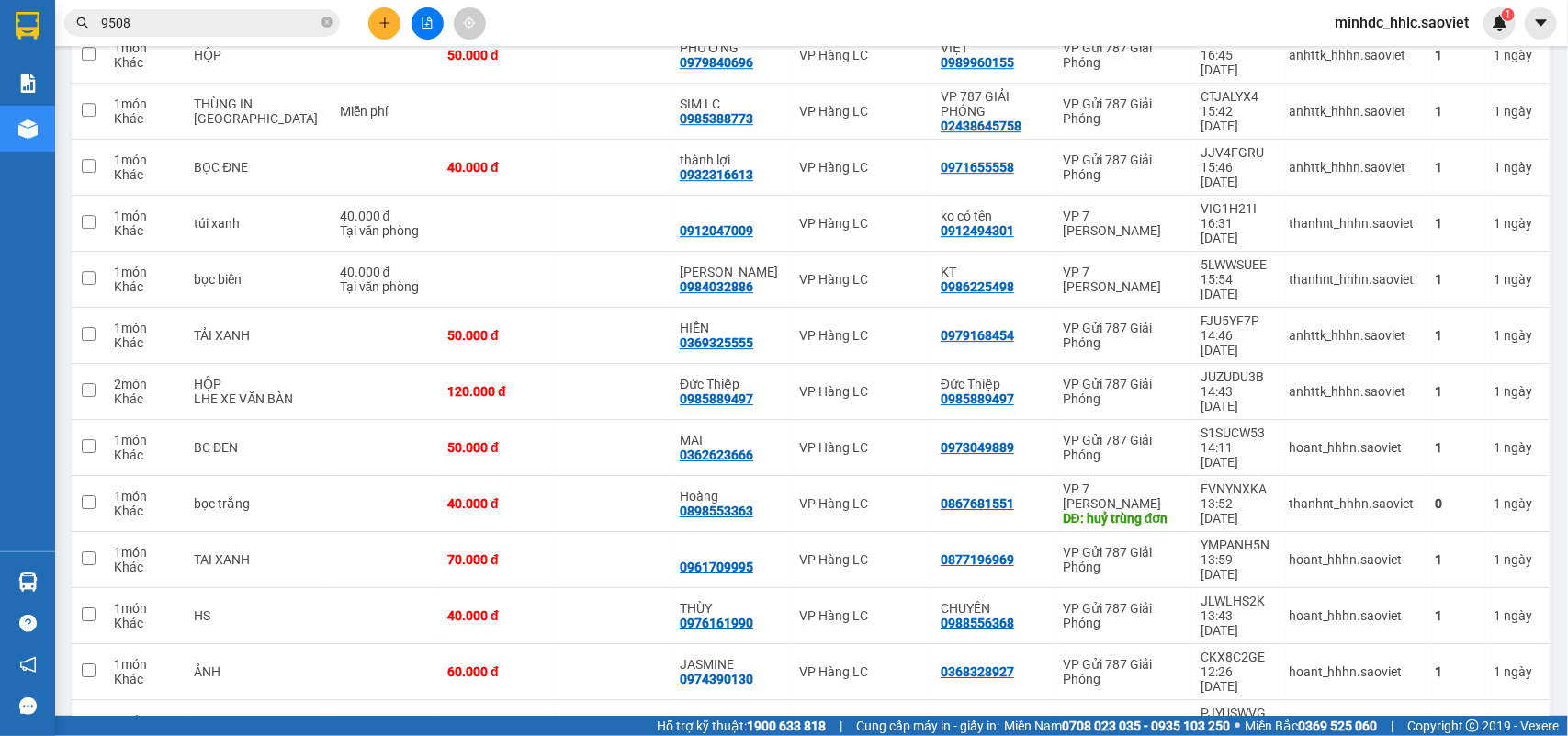
scroll to position [2641, 0]
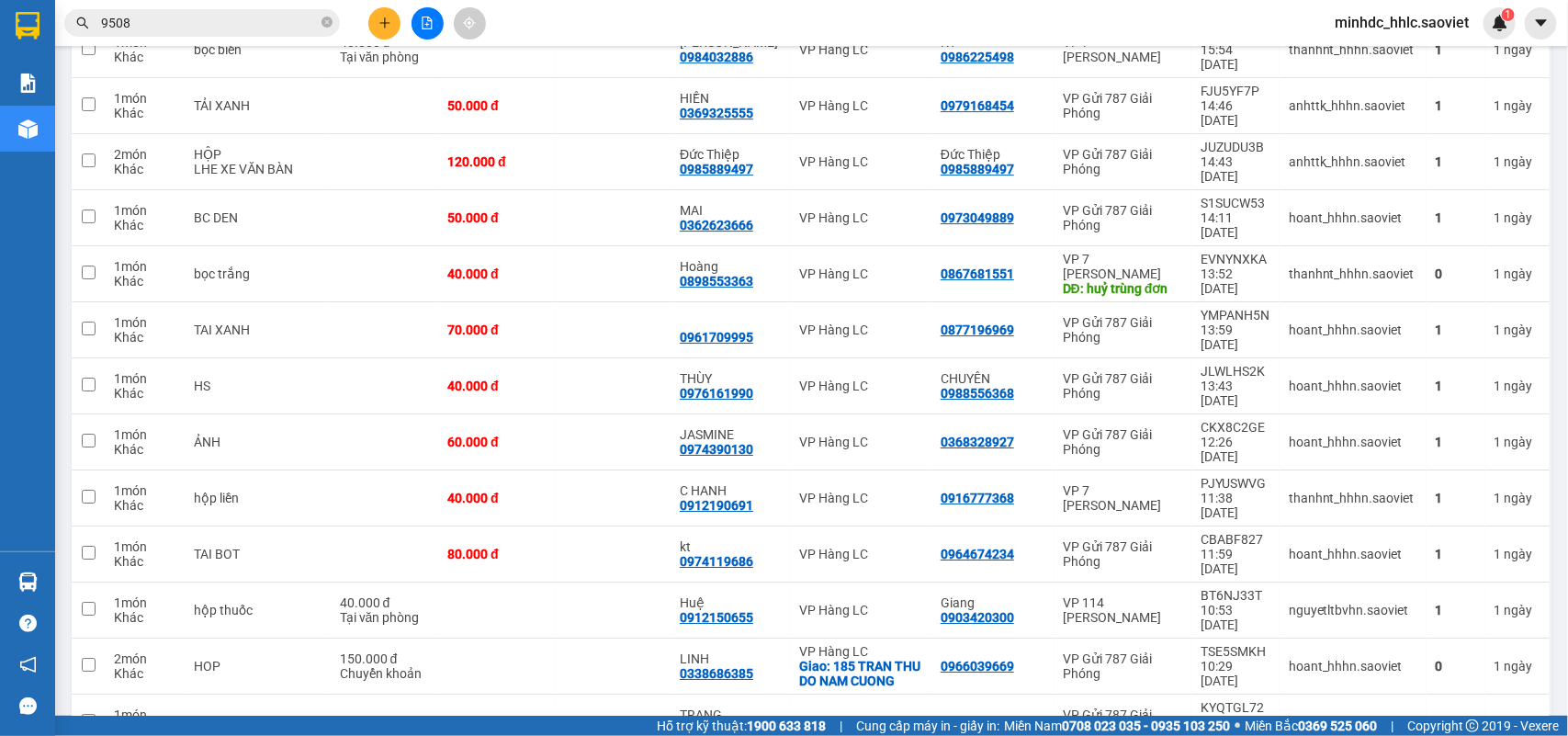
copy div "0961326656"
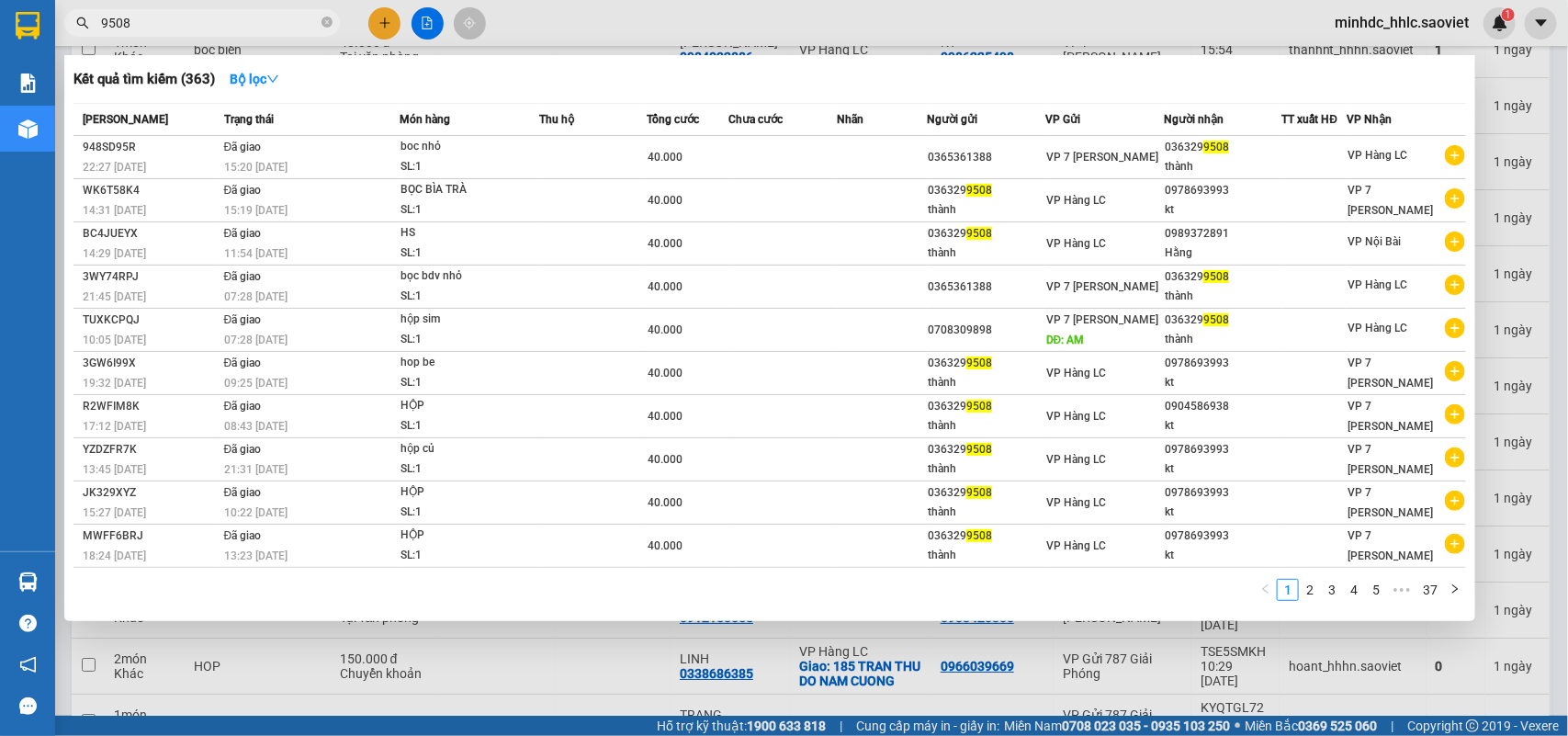
drag, startPoint x: 122, startPoint y: 24, endPoint x: 34, endPoint y: 25, distance: 88.0
click at [35, 25] on section "Kết quả tìm kiếm ( 363 ) Bộ lọc Mã ĐH Trạng thái Món hàng Thu hộ Tổng cước Chưa…" at bounding box center [784, 368] width 1568 height 736
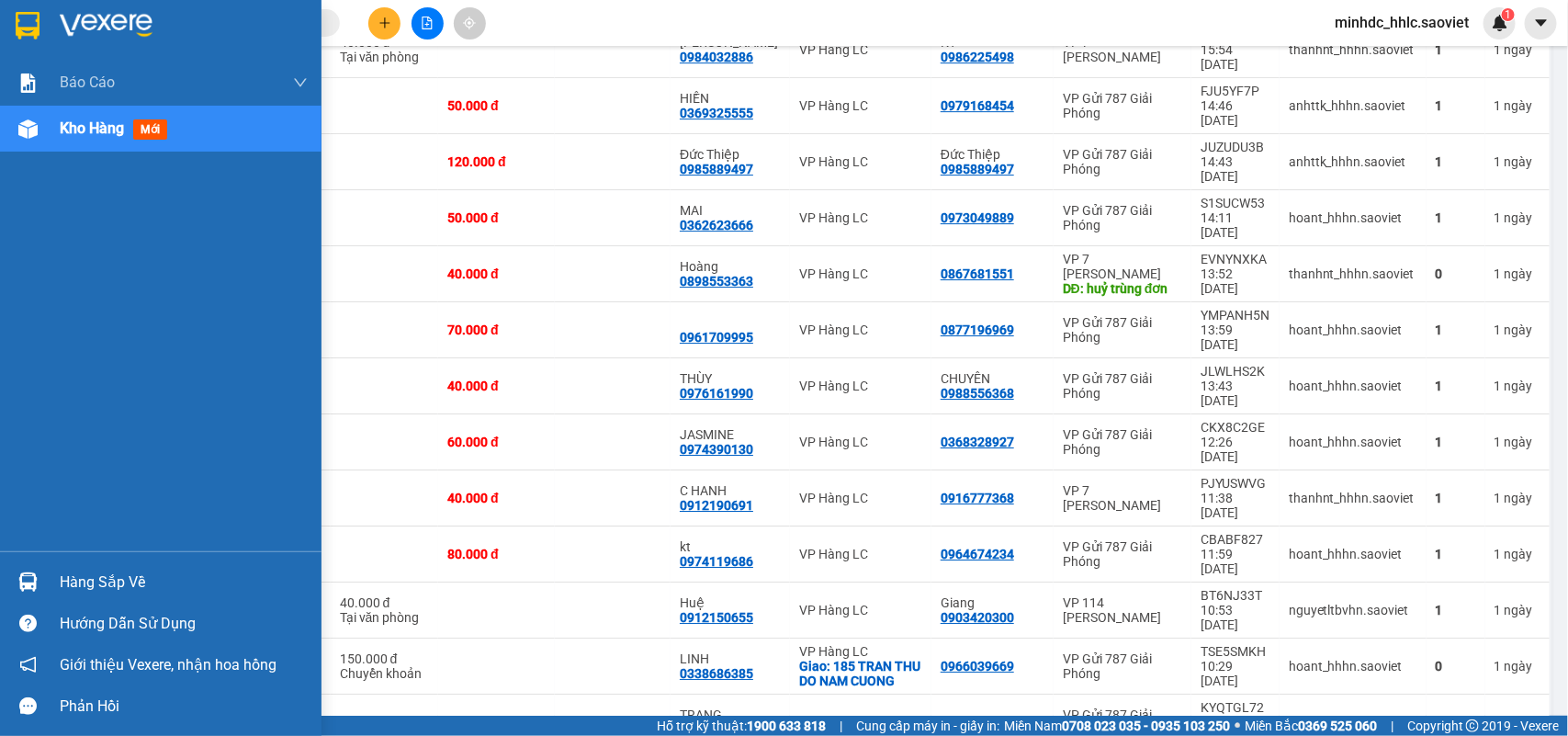
paste input "0961326656"
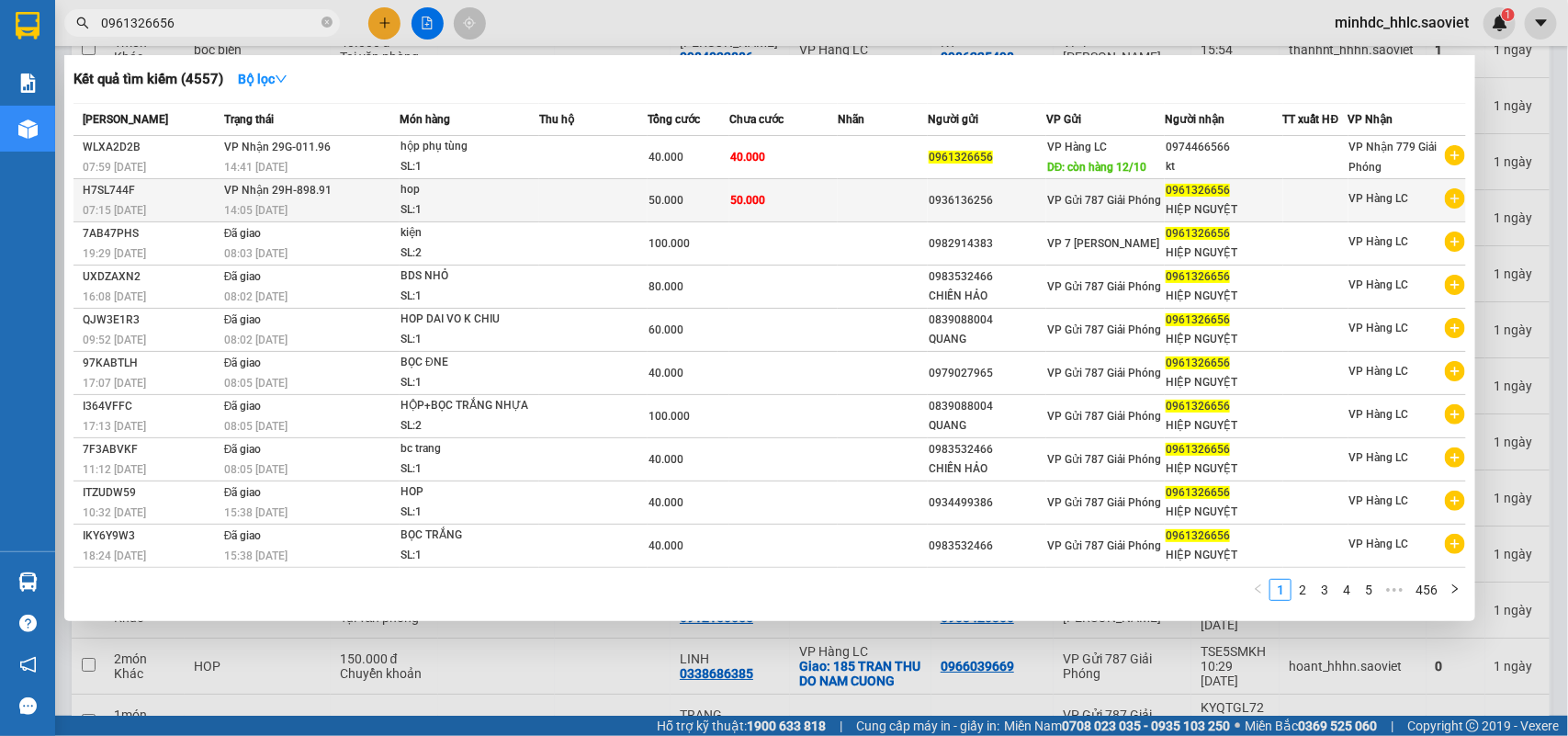
type input "0961326656"
click at [1275, 204] on div "HIỆP NGUYỆT" at bounding box center [1224, 210] width 117 height 20
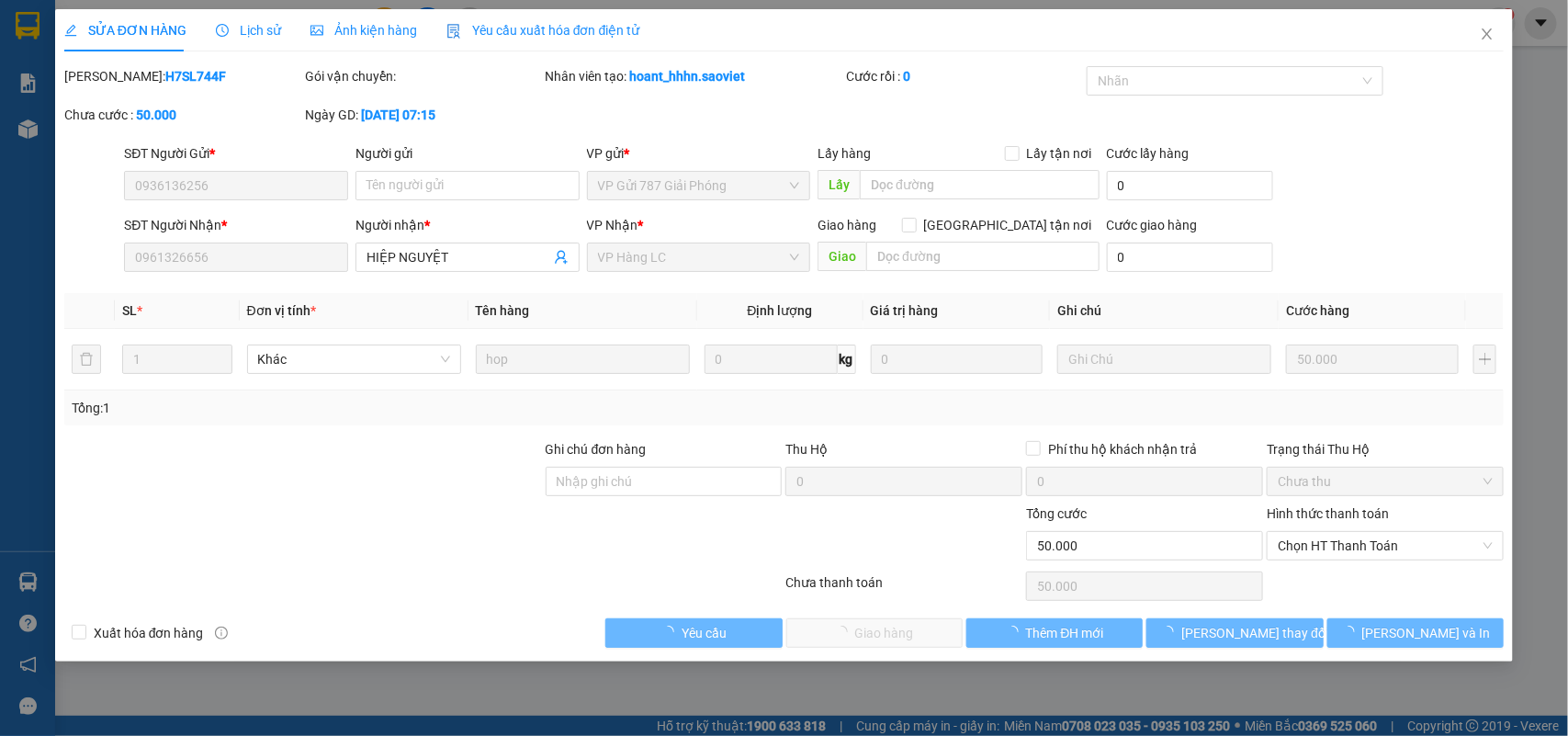
type input "0936136256"
type input "0961326656"
type input "HIỆP NGUYỆT"
type input "0"
type input "50.000"
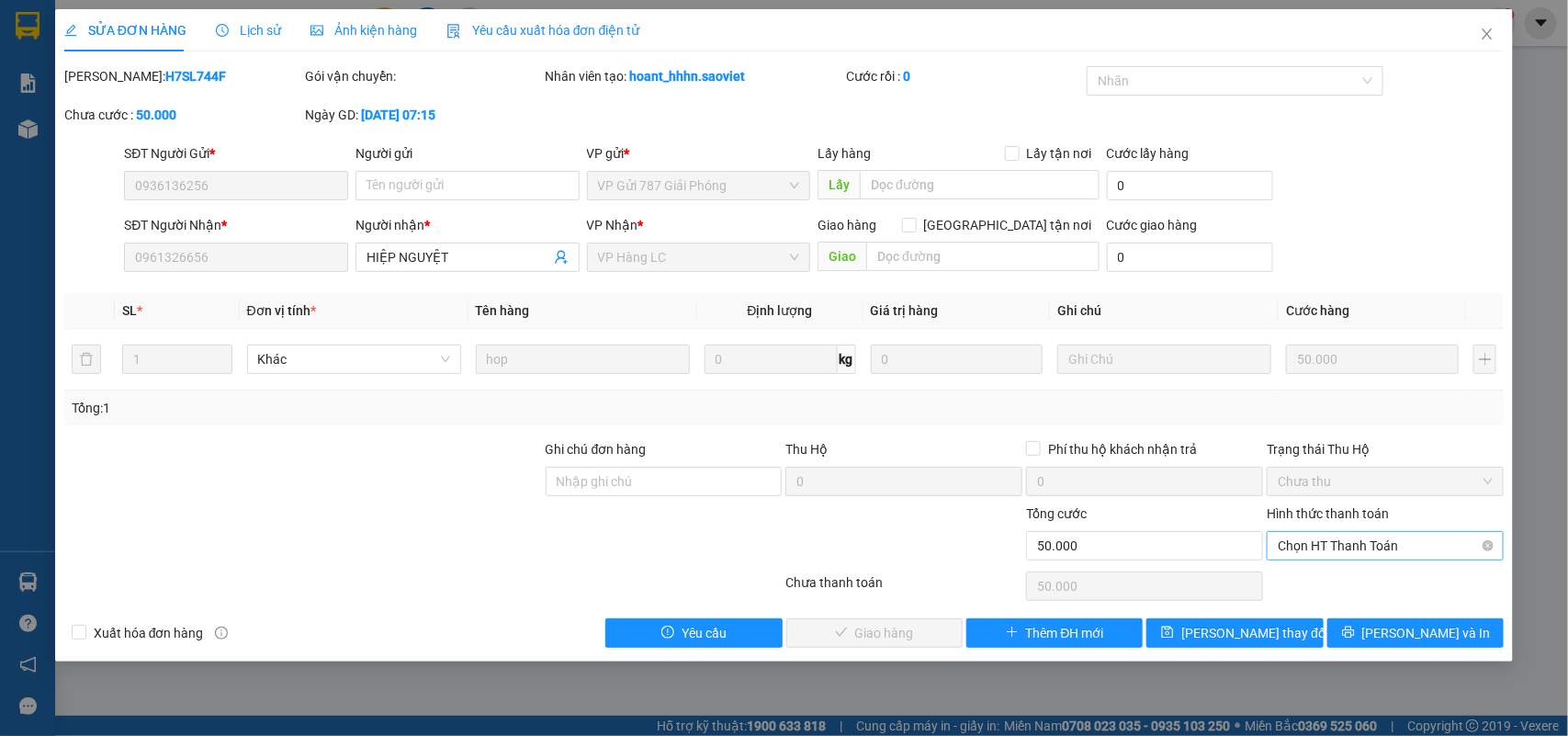
click at [1315, 549] on span "Chọn HT Thanh Toán" at bounding box center [1385, 546] width 215 height 28
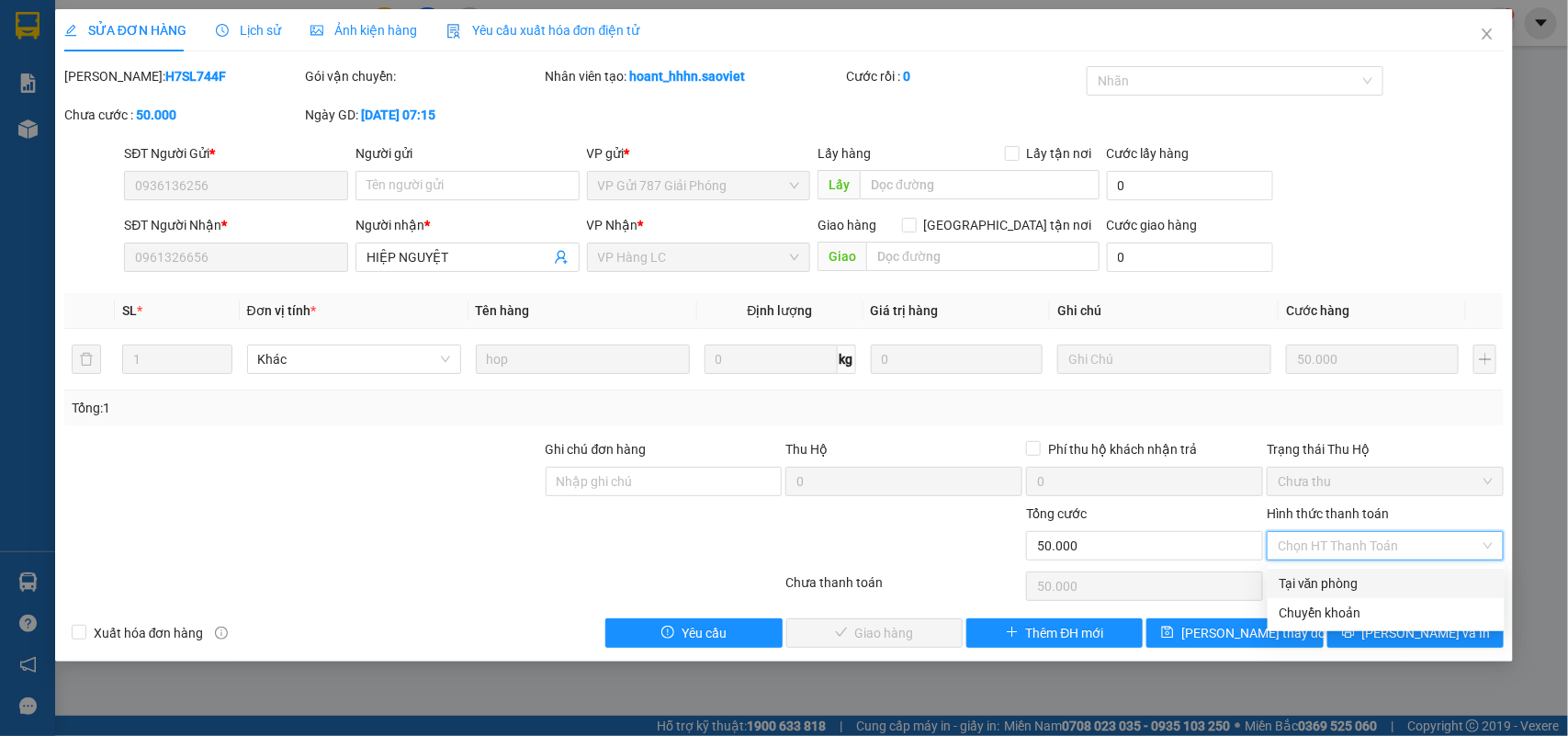
click at [1326, 570] on div "Tại văn phòng" at bounding box center [1386, 584] width 237 height 30
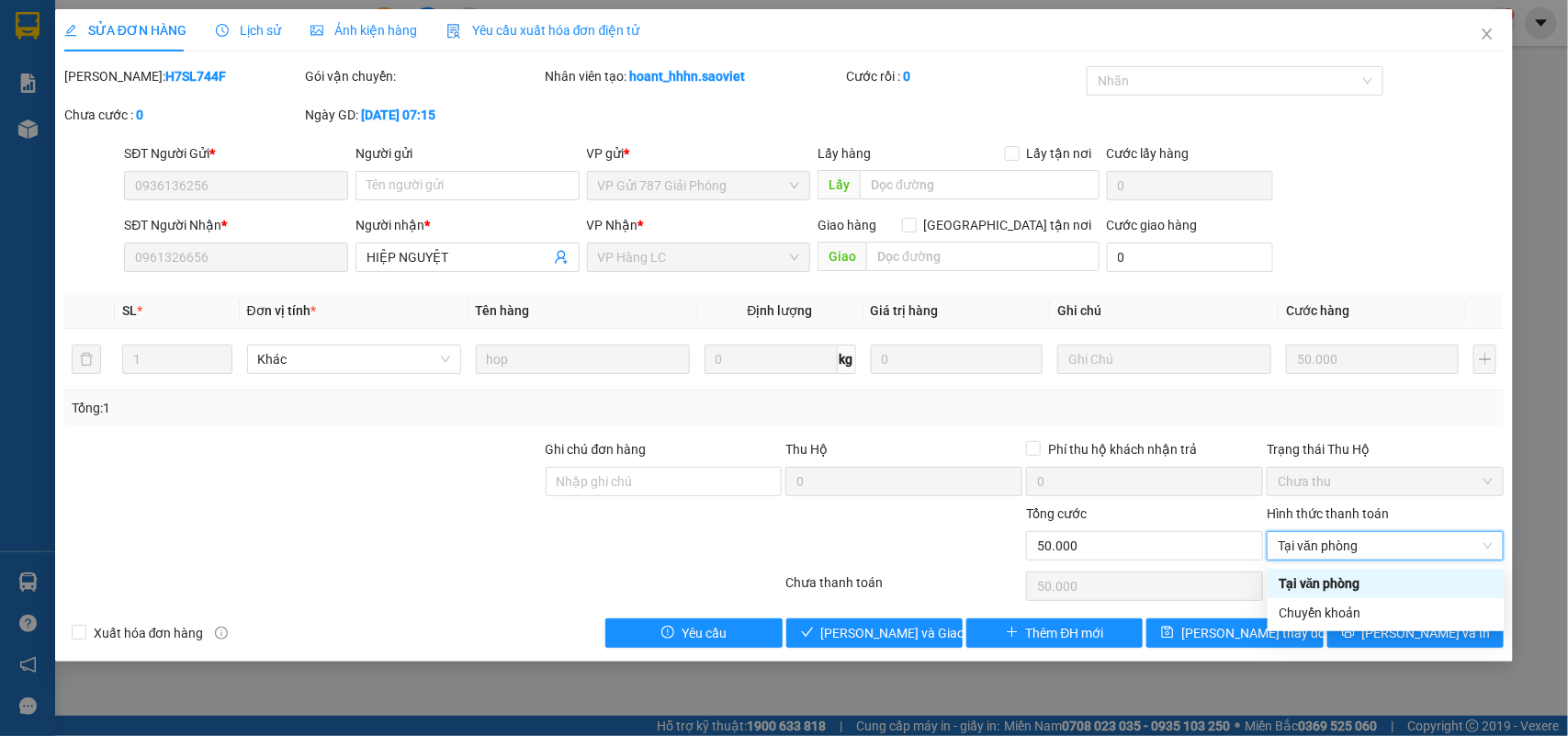
type input "0"
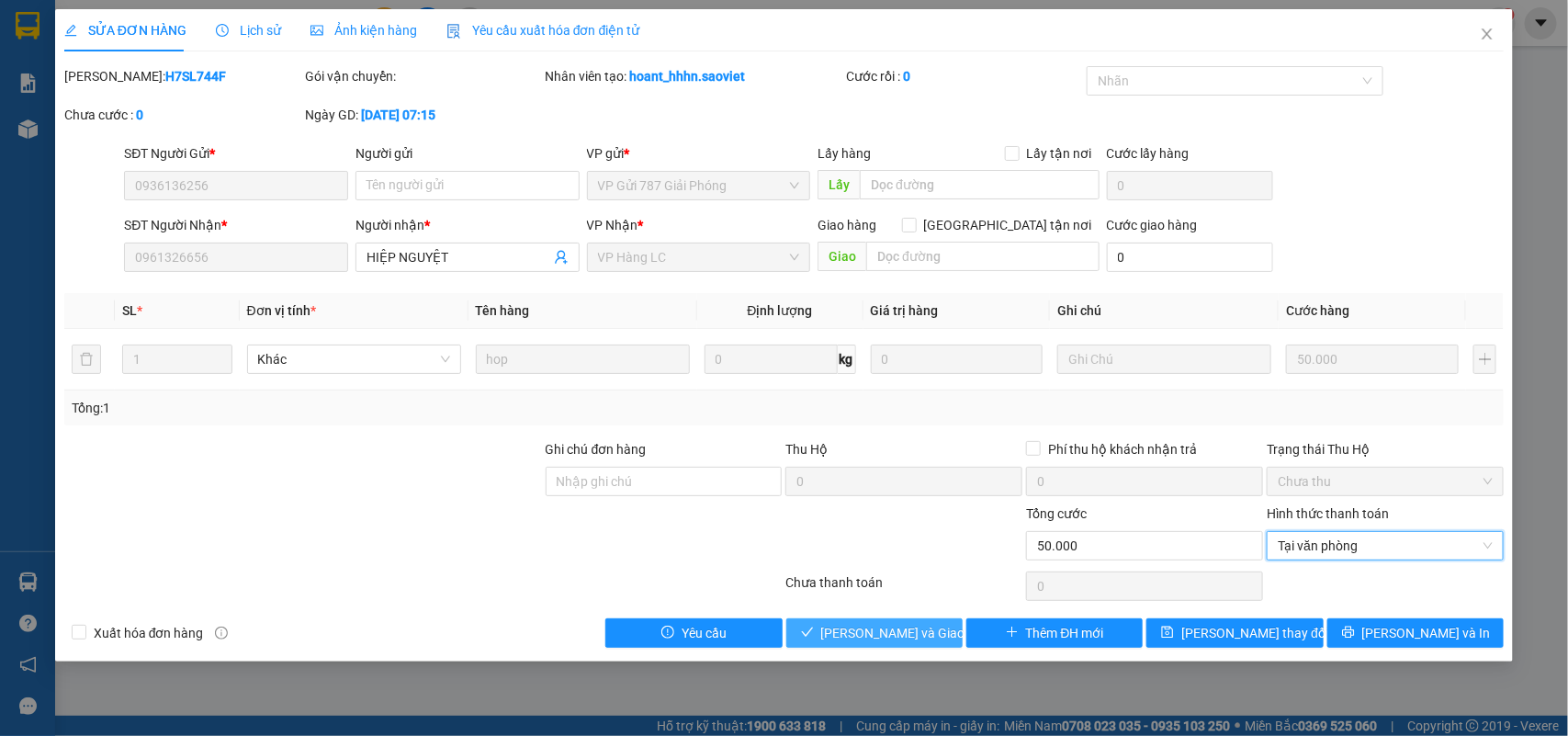
click at [925, 636] on span "[PERSON_NAME] và [PERSON_NAME] hàng" at bounding box center [909, 633] width 177 height 20
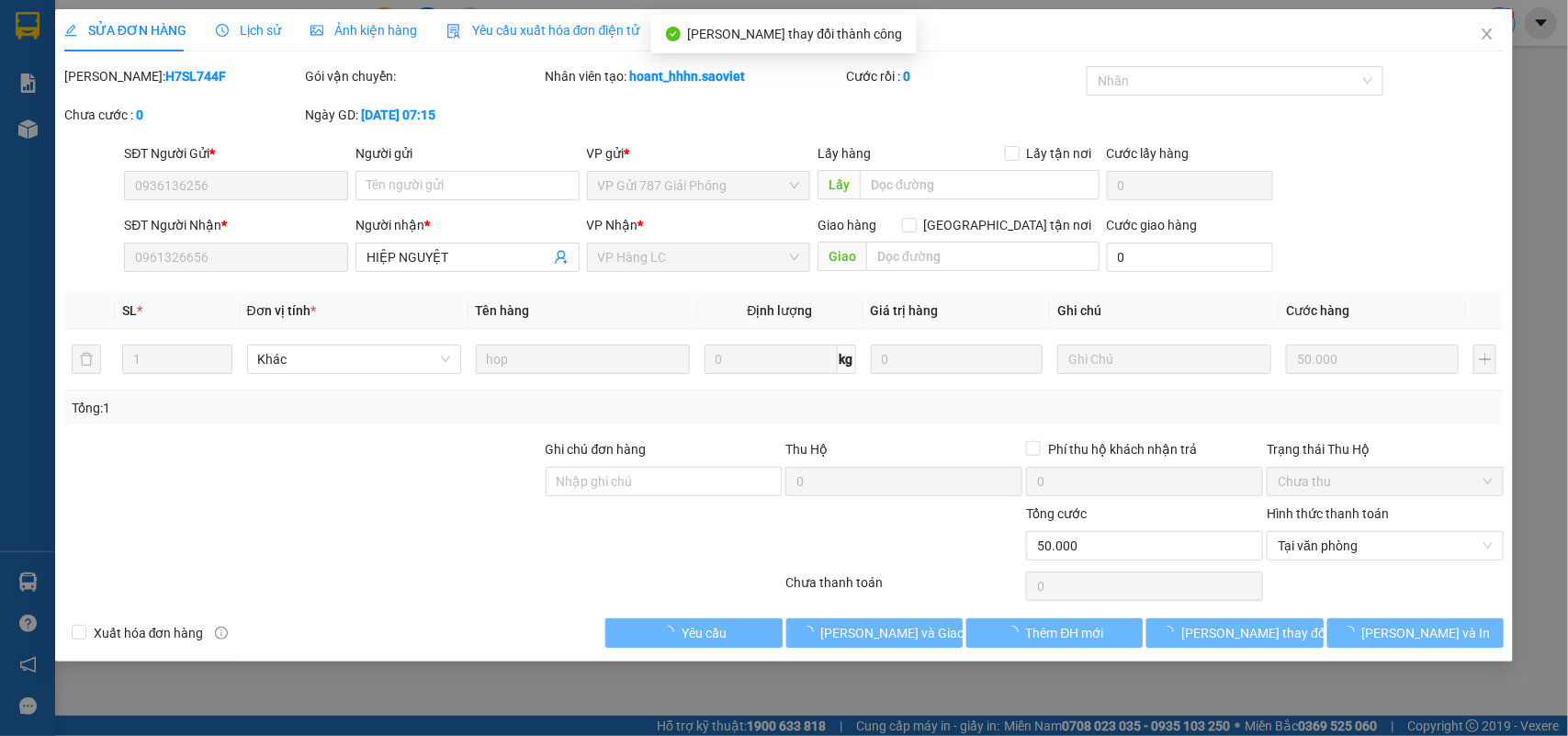
click at [1485, 21] on span "Close" at bounding box center [1487, 35] width 51 height 51
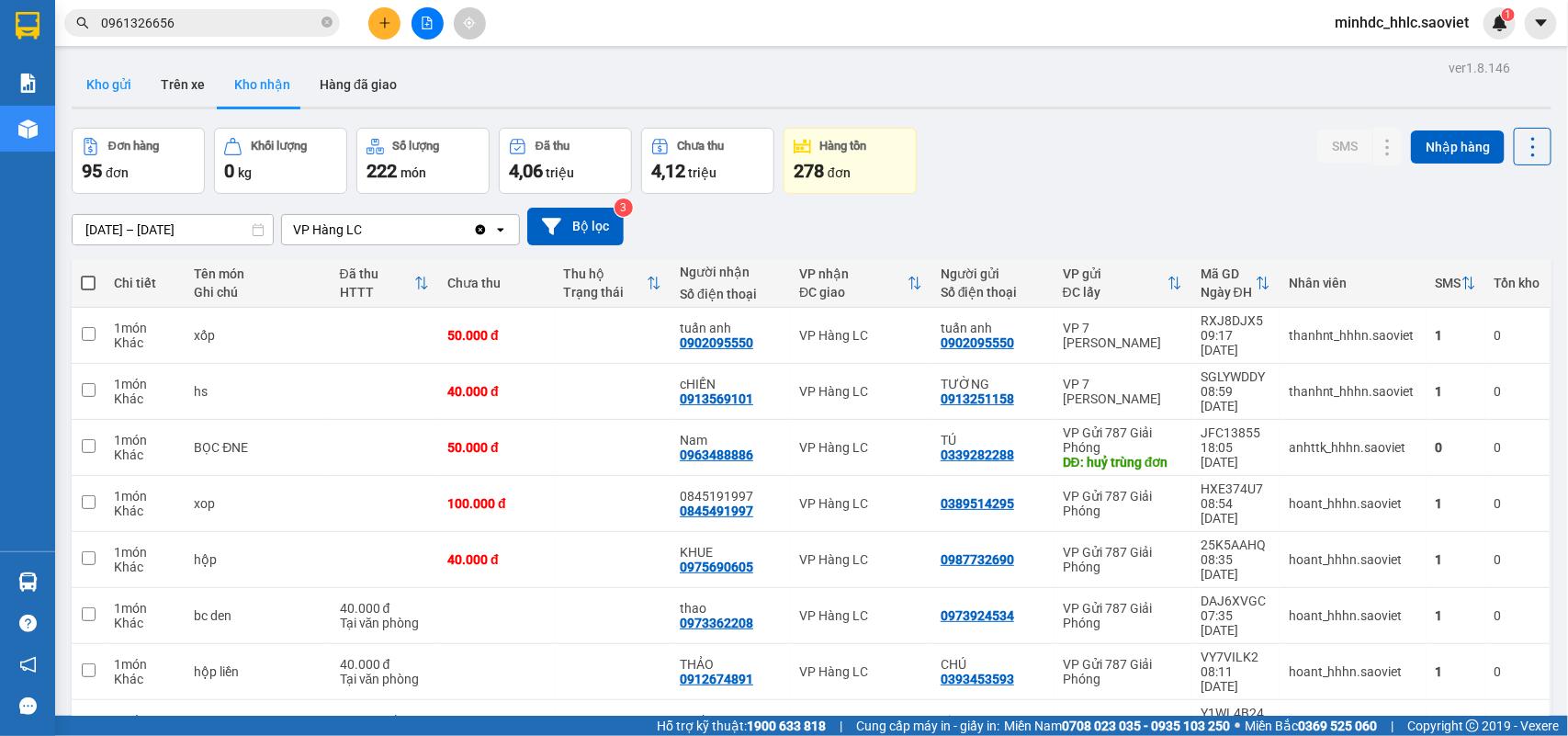
click at [104, 86] on button "Kho gửi" at bounding box center [109, 84] width 74 height 44
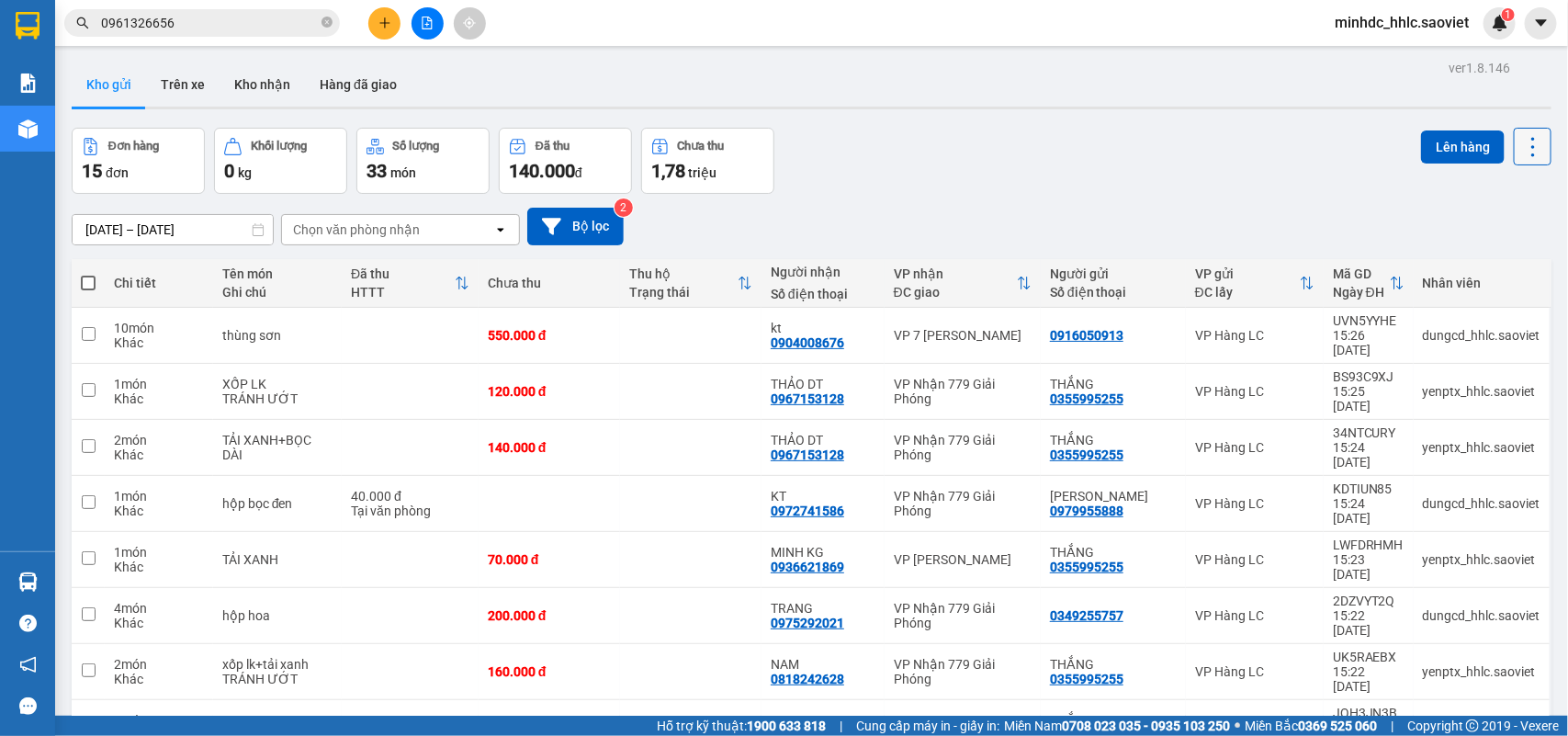
click at [1521, 149] on icon at bounding box center [1533, 147] width 26 height 26
click at [1485, 258] on span "Làm mới" at bounding box center [1489, 262] width 50 height 19
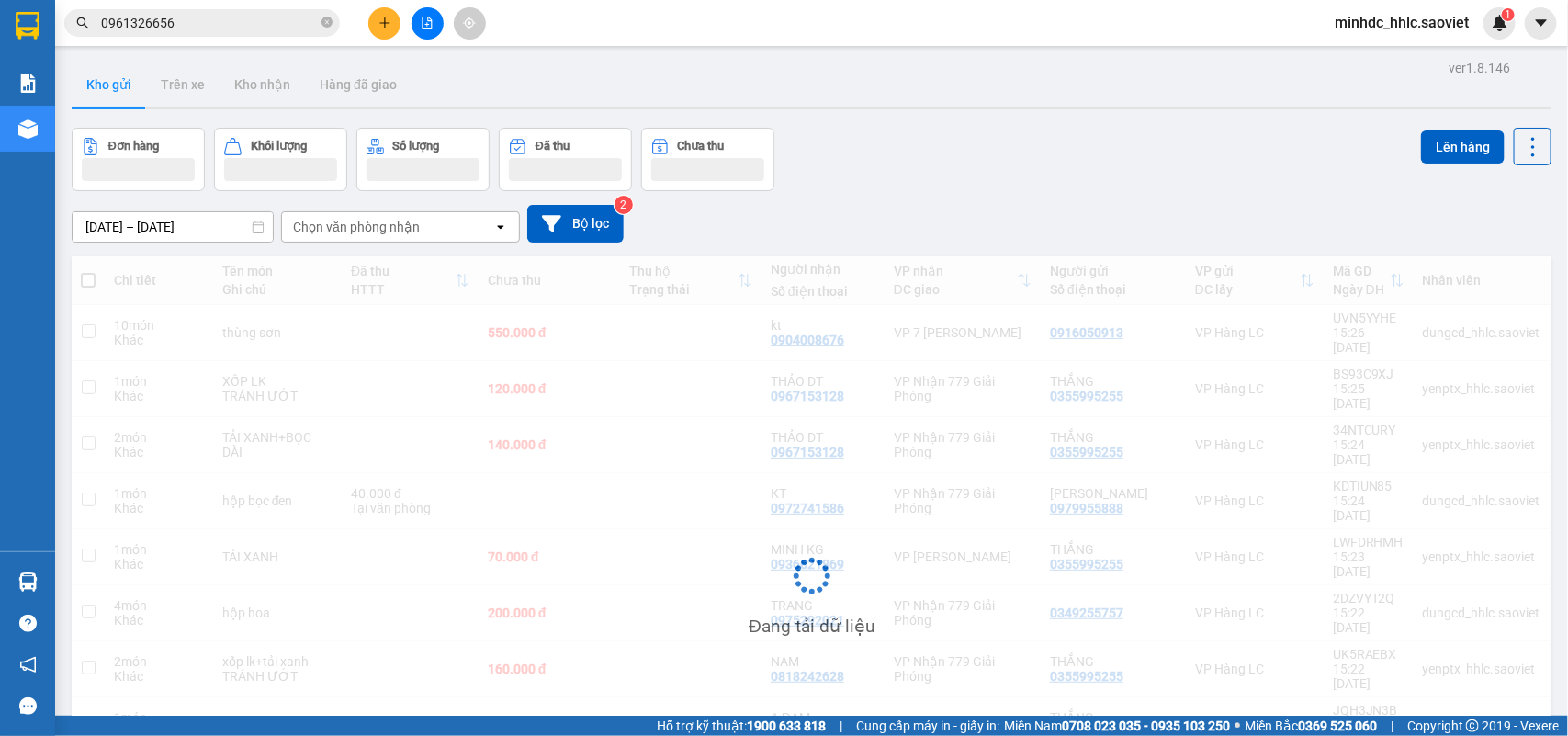
click at [1485, 258] on div "Đang tải dữ liệu" at bounding box center [812, 591] width 1480 height 668
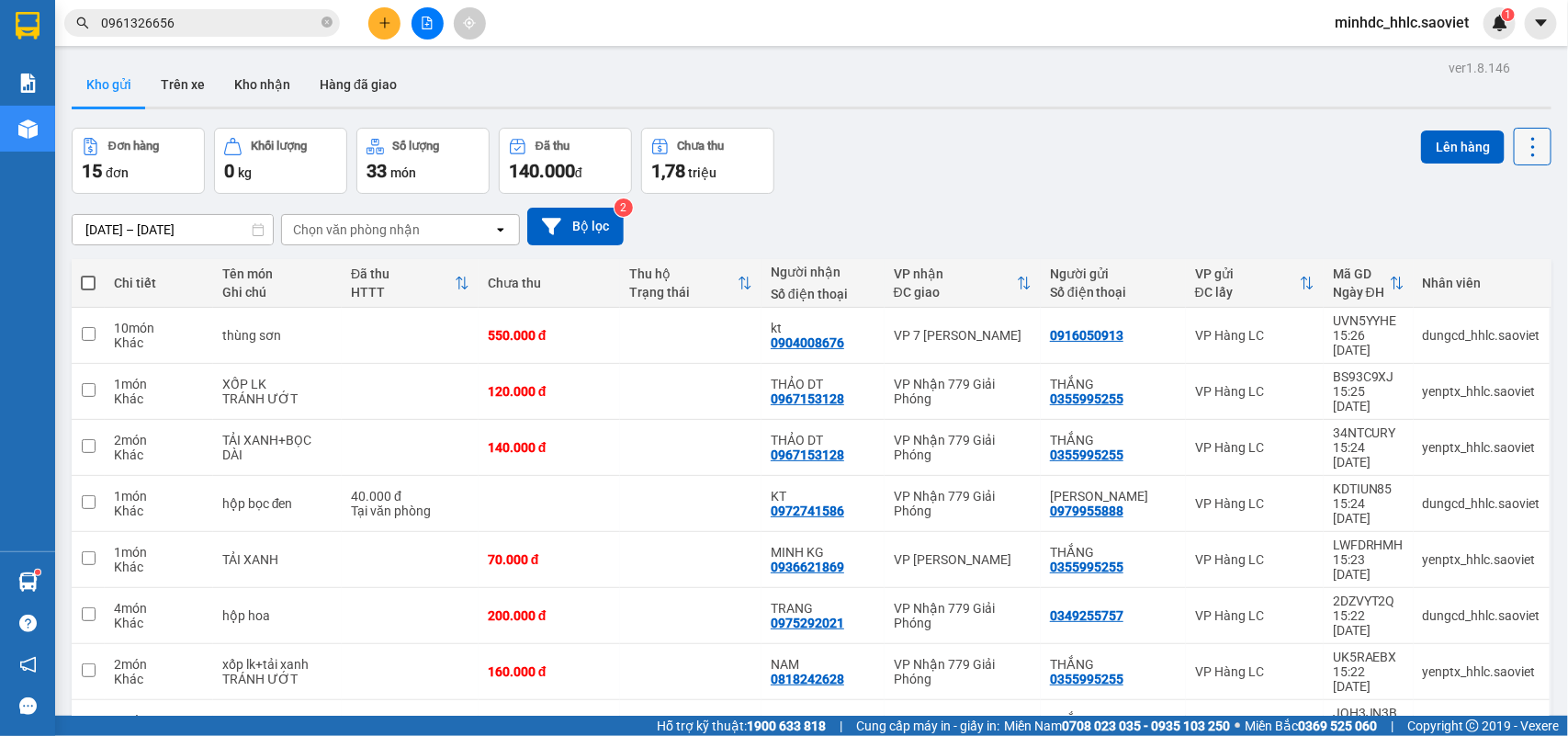
click at [1521, 150] on icon at bounding box center [1533, 147] width 26 height 26
click at [1489, 255] on span "Làm mới" at bounding box center [1489, 262] width 50 height 19
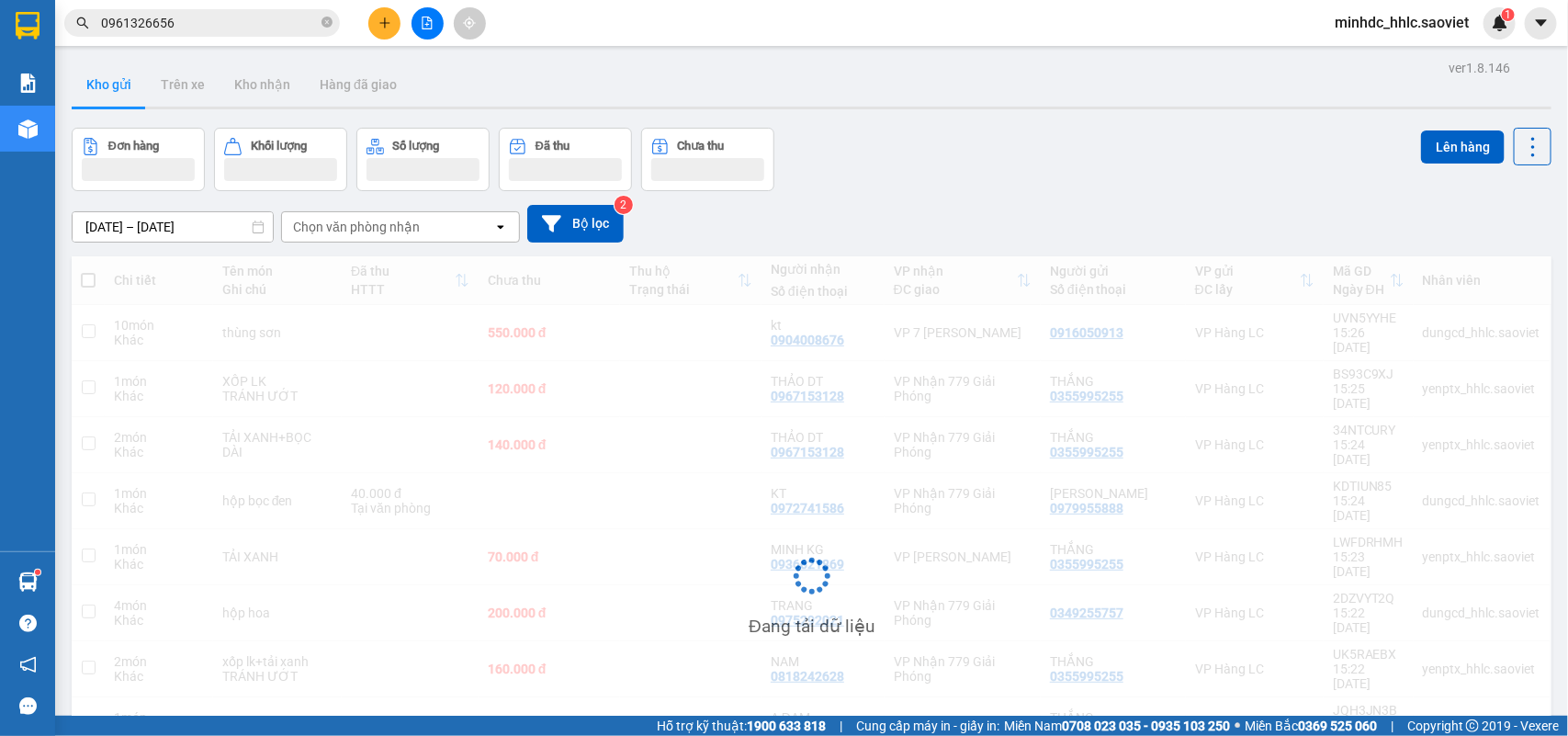
click at [1489, 255] on div "10/10/2025 – 12/10/2025 Press the down arrow key to interact with the calendar …" at bounding box center [812, 224] width 1480 height 65
click at [1488, 255] on div "10/10/2025 – 12/10/2025 Press the down arrow key to interact with the calendar …" at bounding box center [812, 224] width 1480 height 65
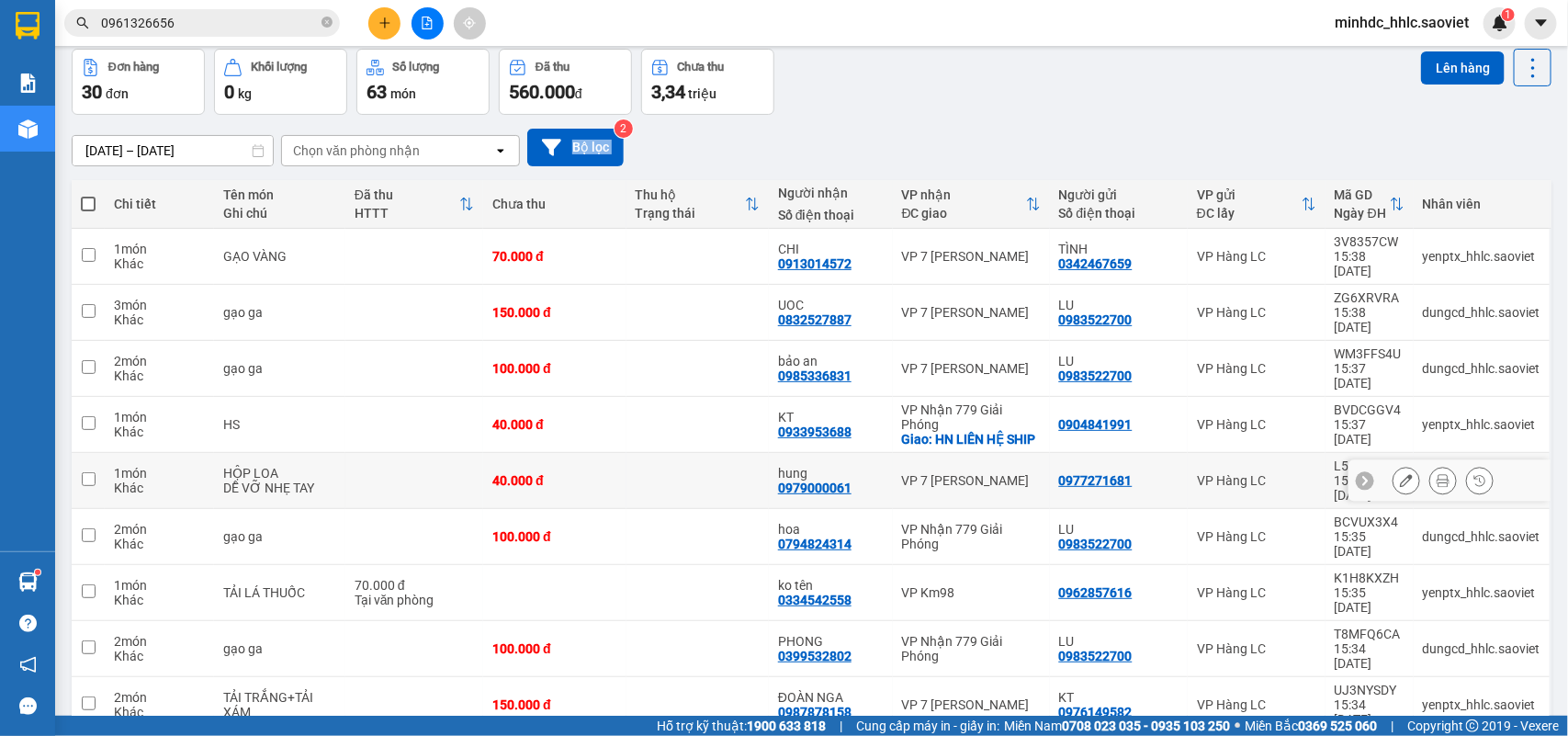
scroll to position [113, 0]
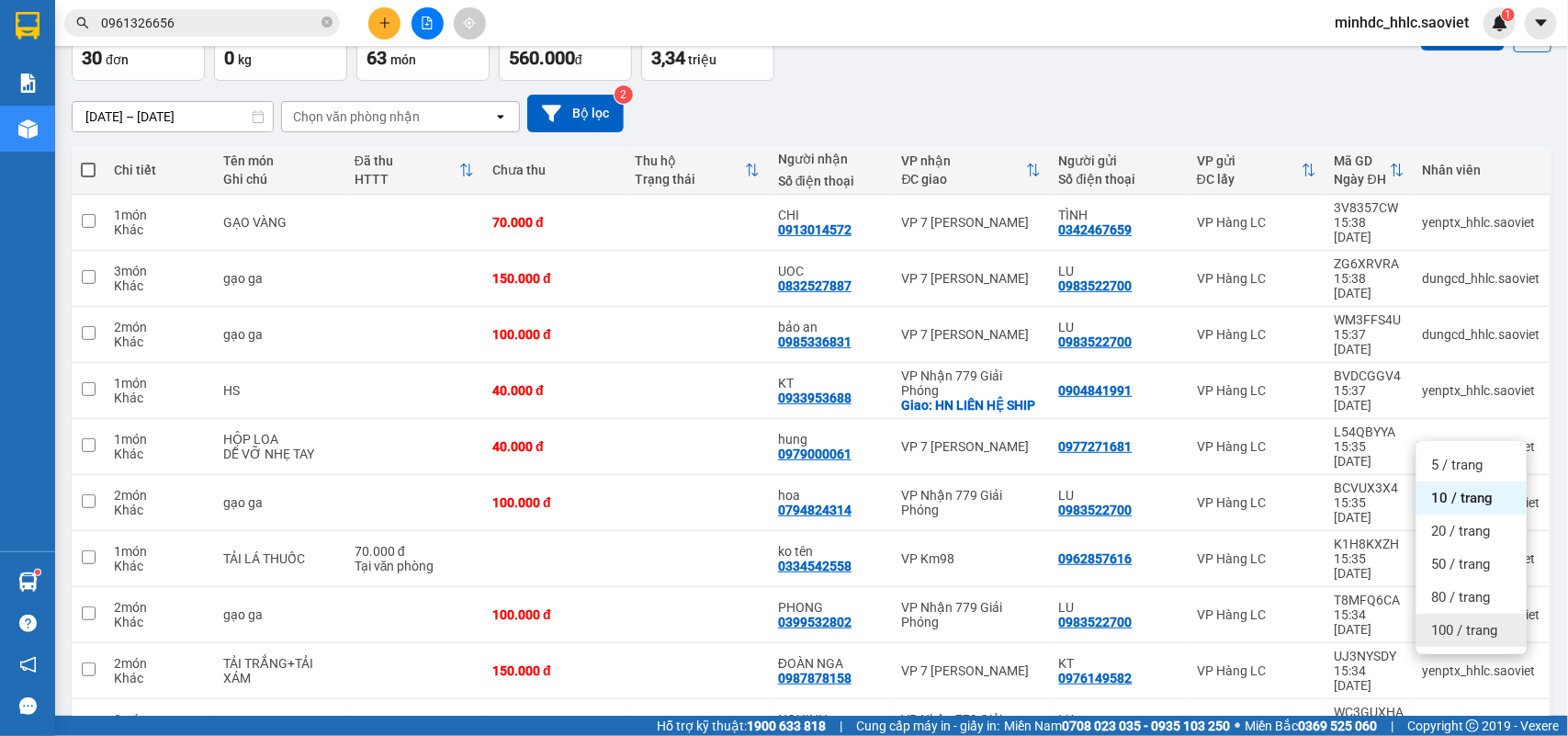
click at [1461, 627] on span "100 / trang" at bounding box center [1464, 630] width 66 height 19
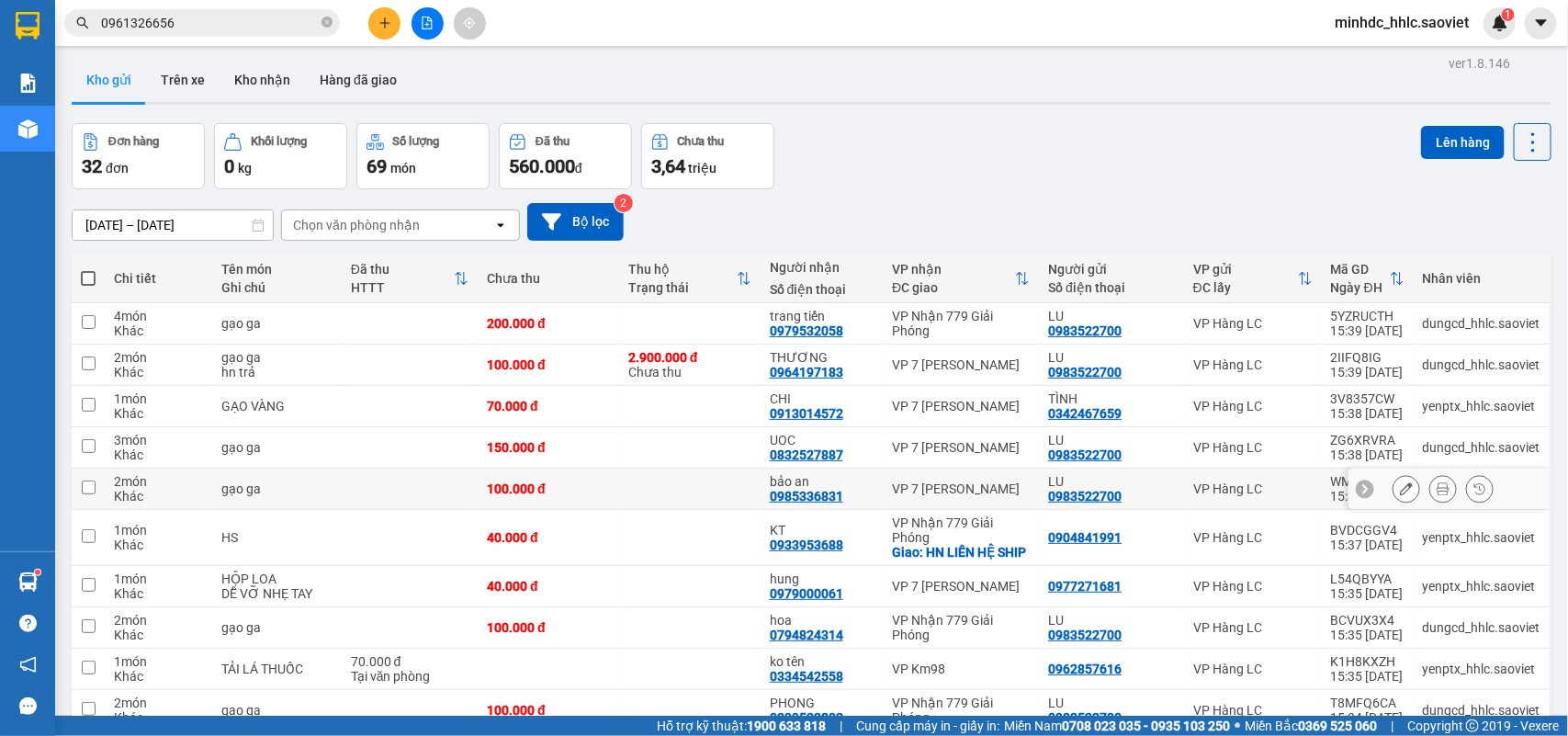
scroll to position [0, 0]
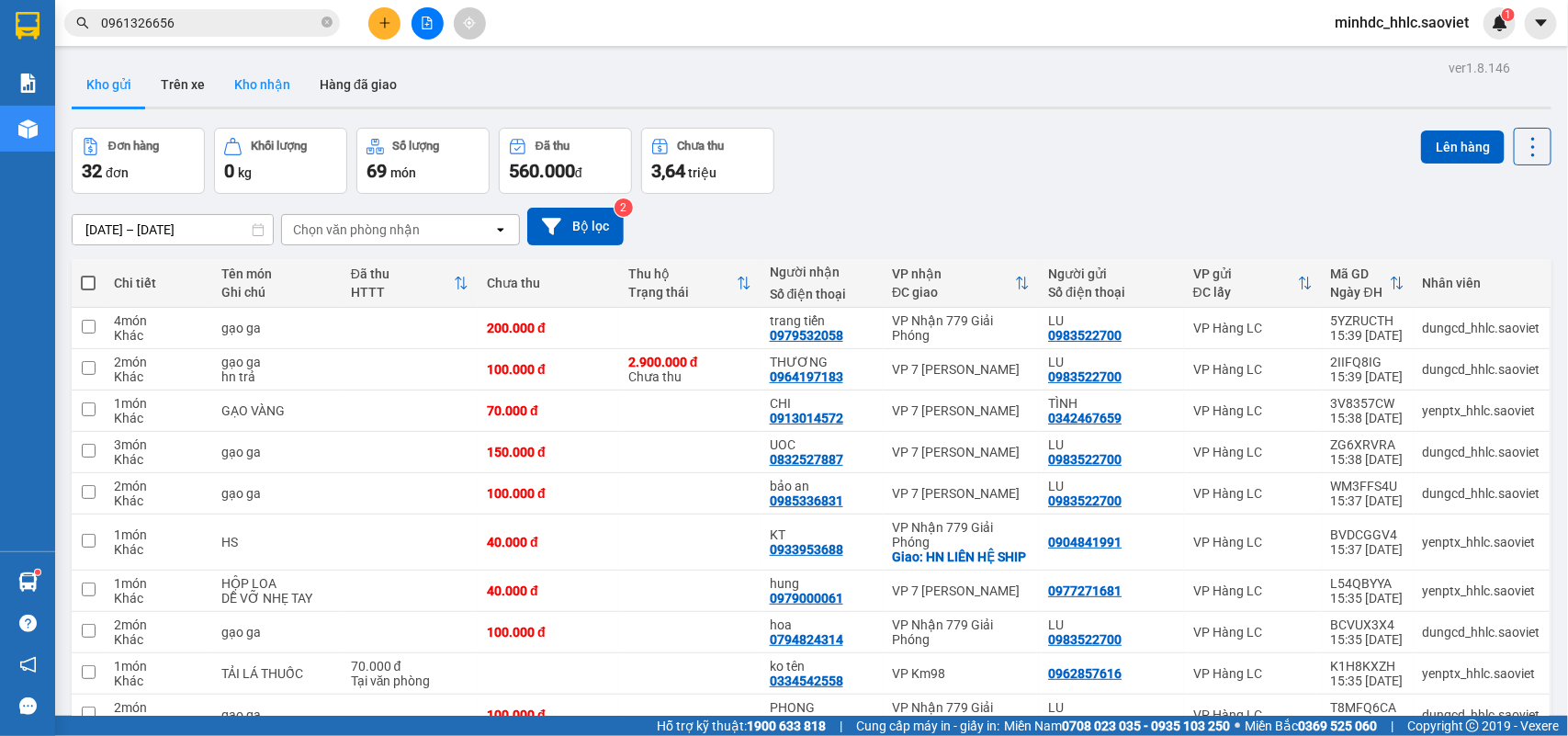
click at [253, 88] on button "Kho nhận" at bounding box center [262, 84] width 86 height 44
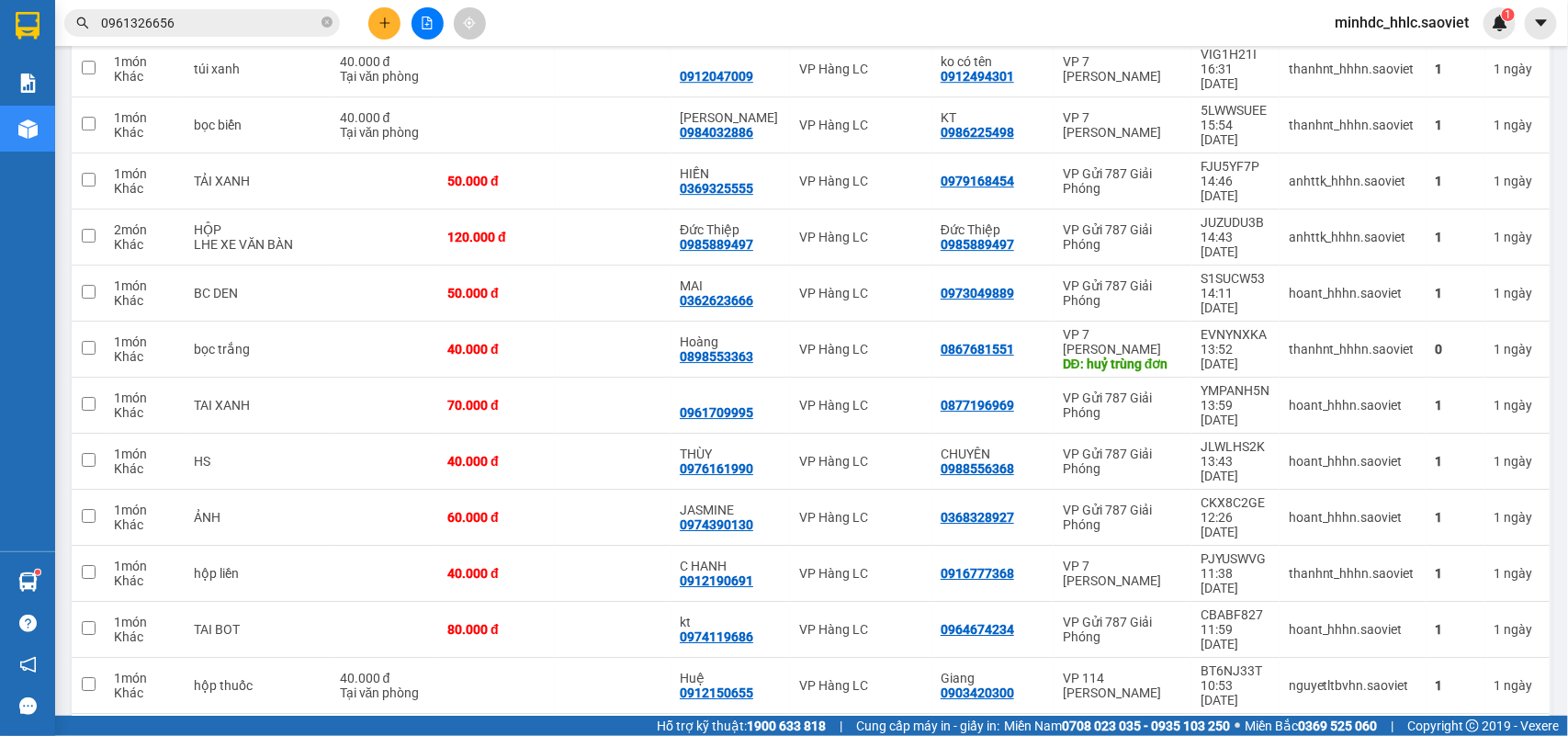
scroll to position [2528, 0]
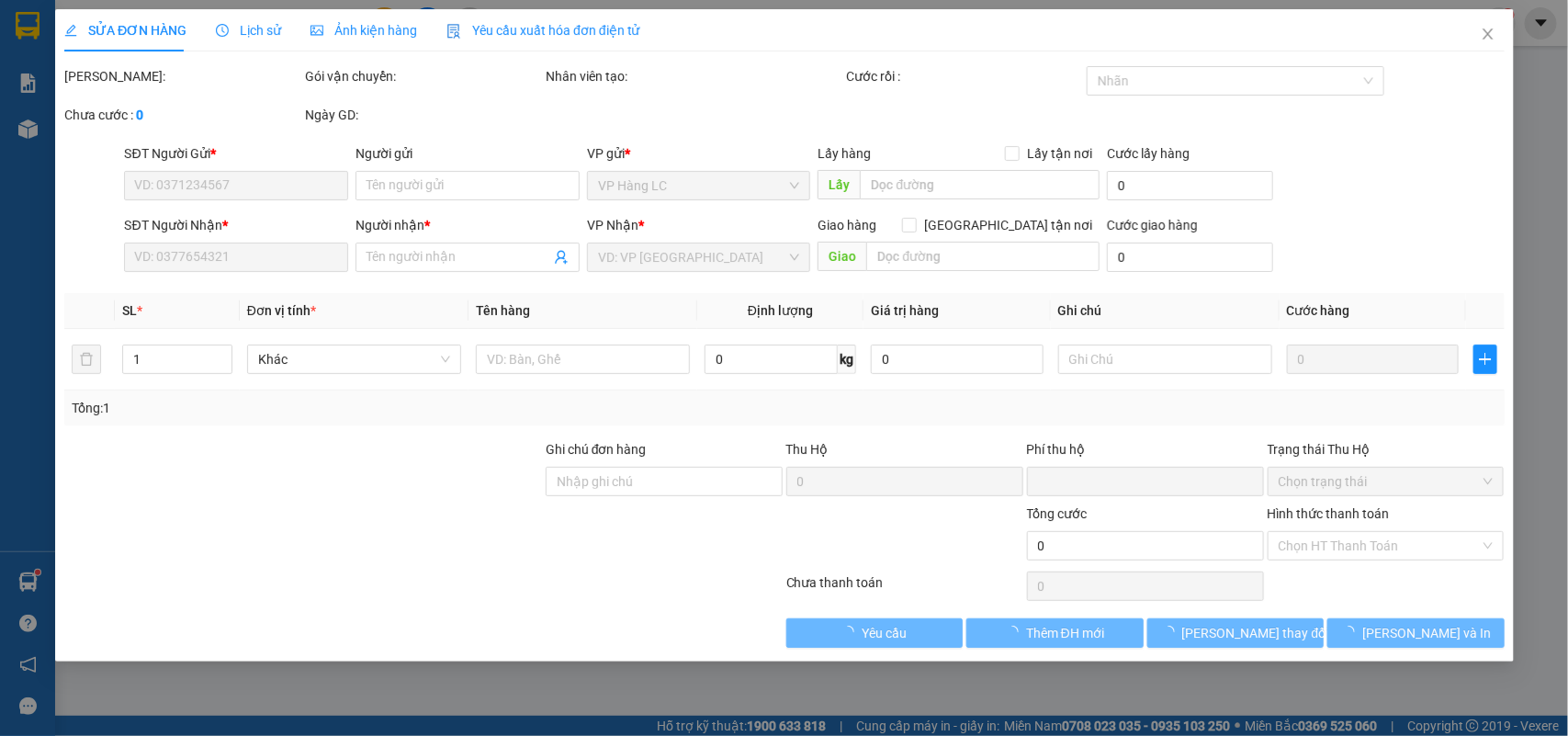
type input "0977718369"
type input "minh beo"
type input "0979665235"
type input "VIỆT"
type input "0"
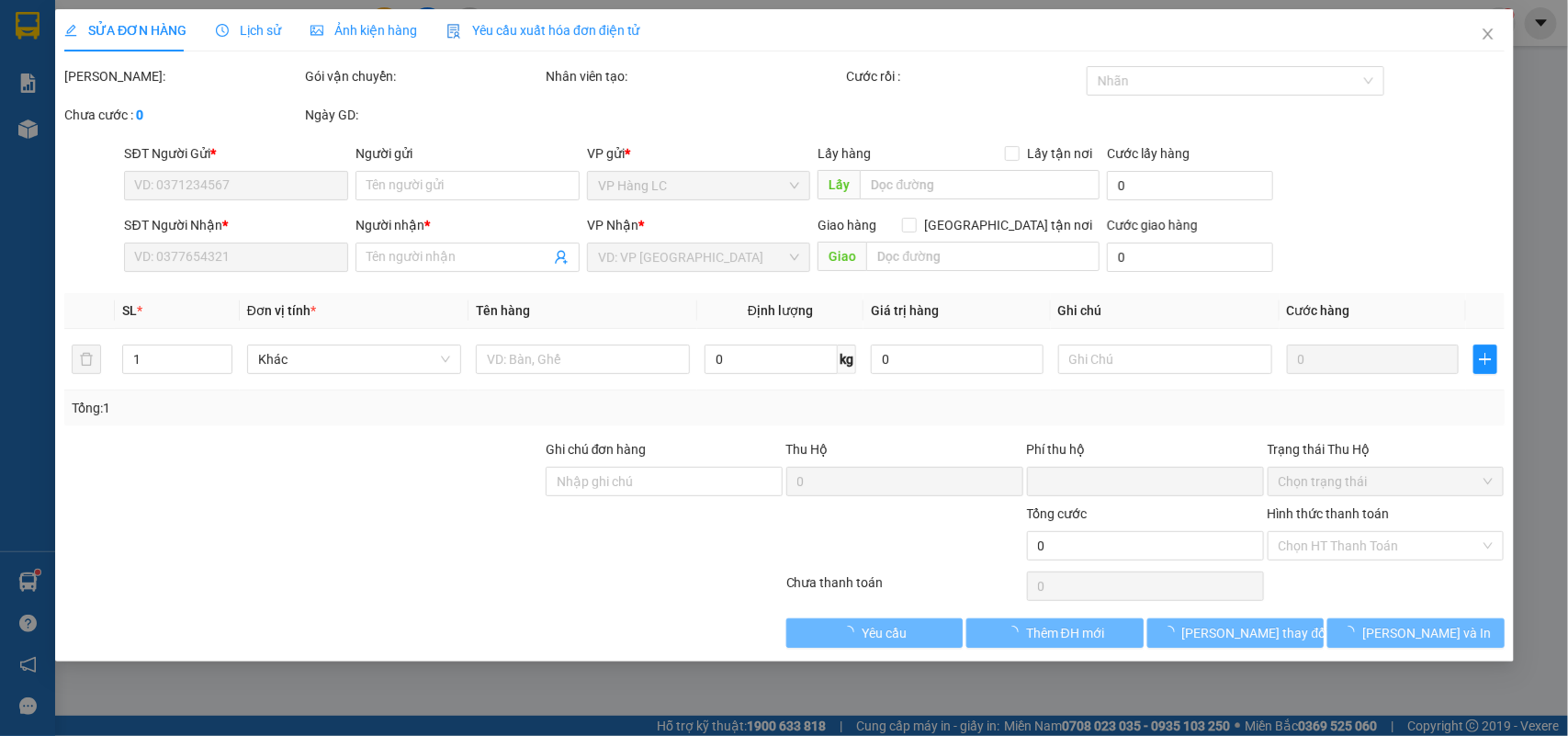
type input "280.000"
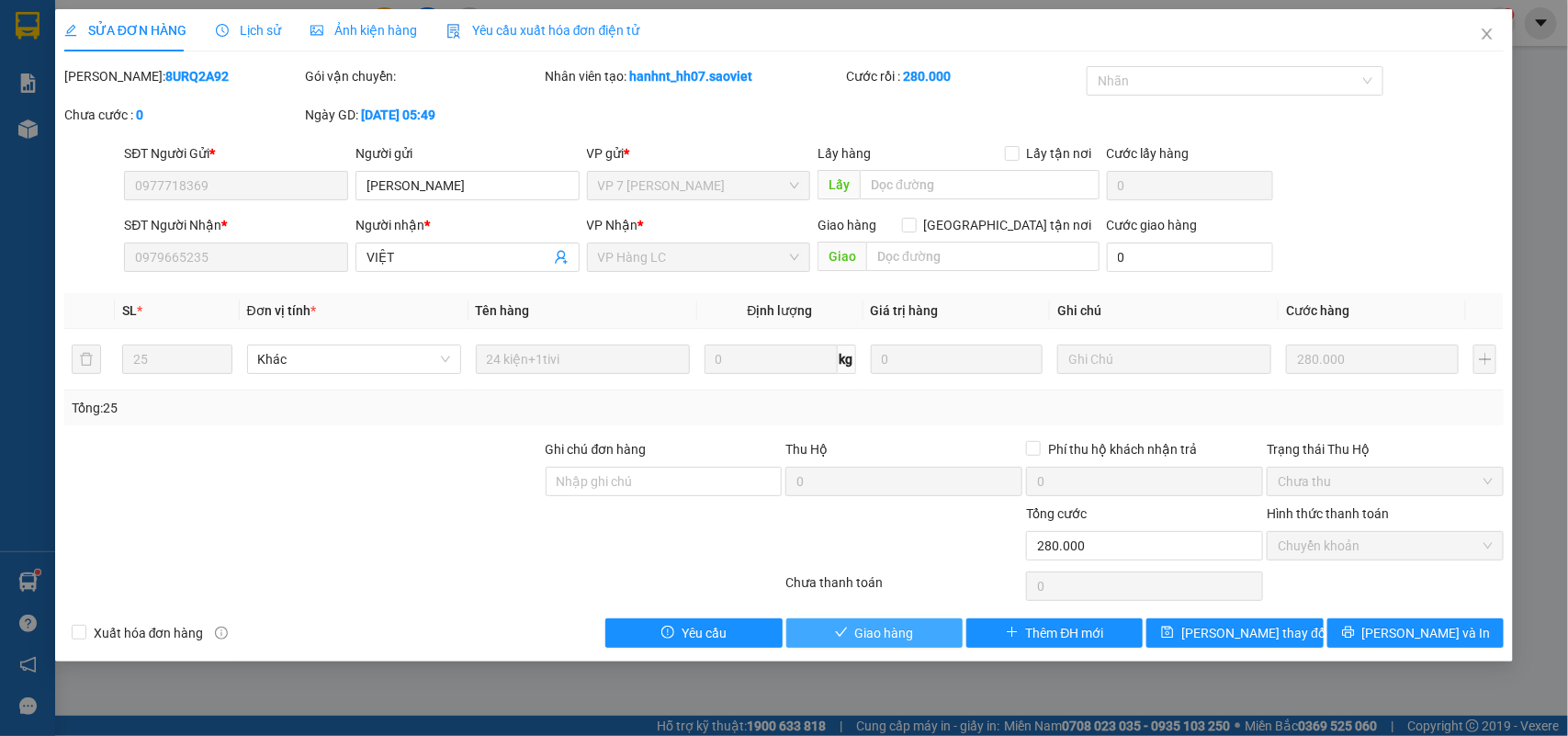
click at [859, 639] on span "Giao hàng" at bounding box center [885, 633] width 59 height 20
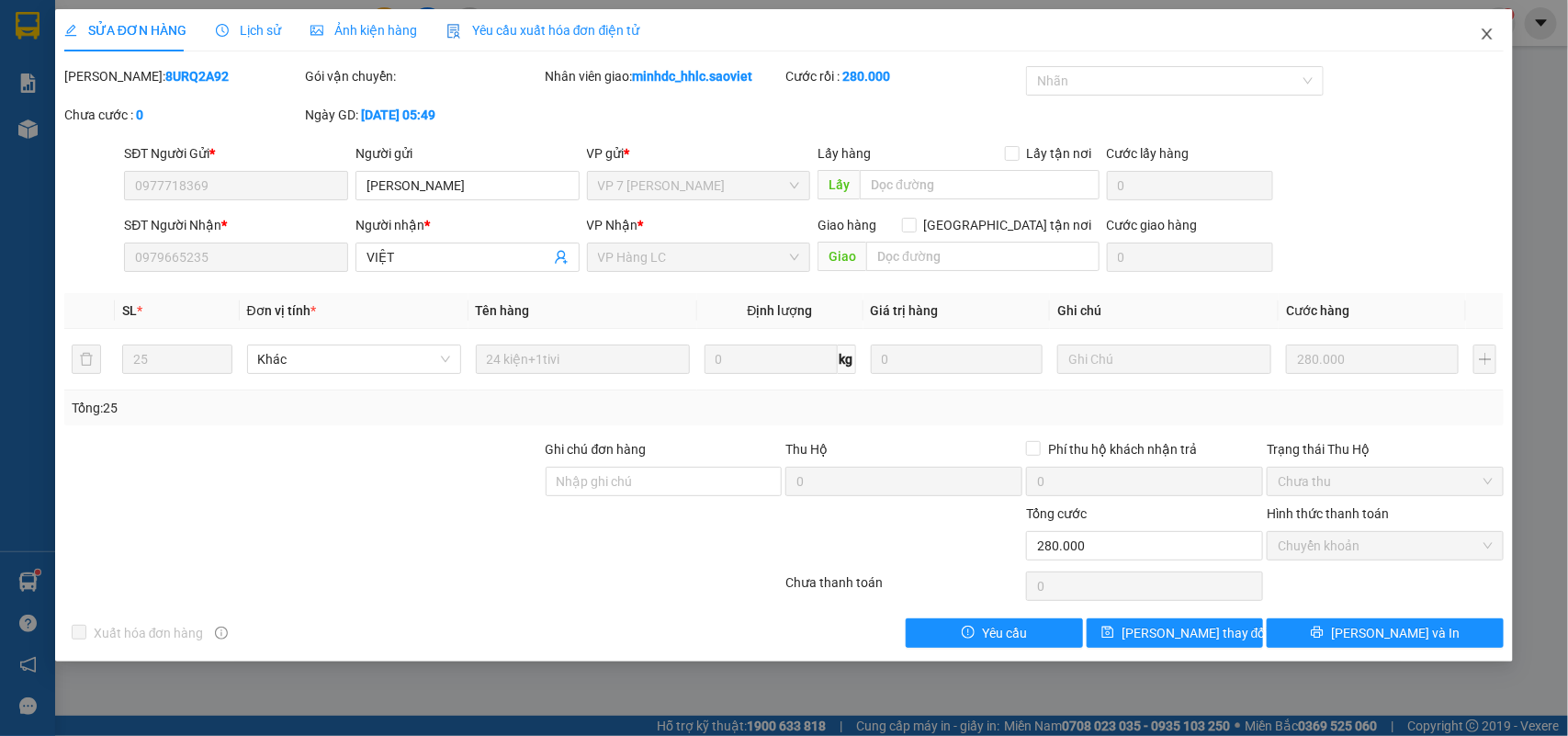
click at [1498, 28] on span "Close" at bounding box center [1487, 35] width 51 height 51
click at [1477, 31] on span "minhdc_hhlc.saoviet" at bounding box center [1402, 22] width 164 height 23
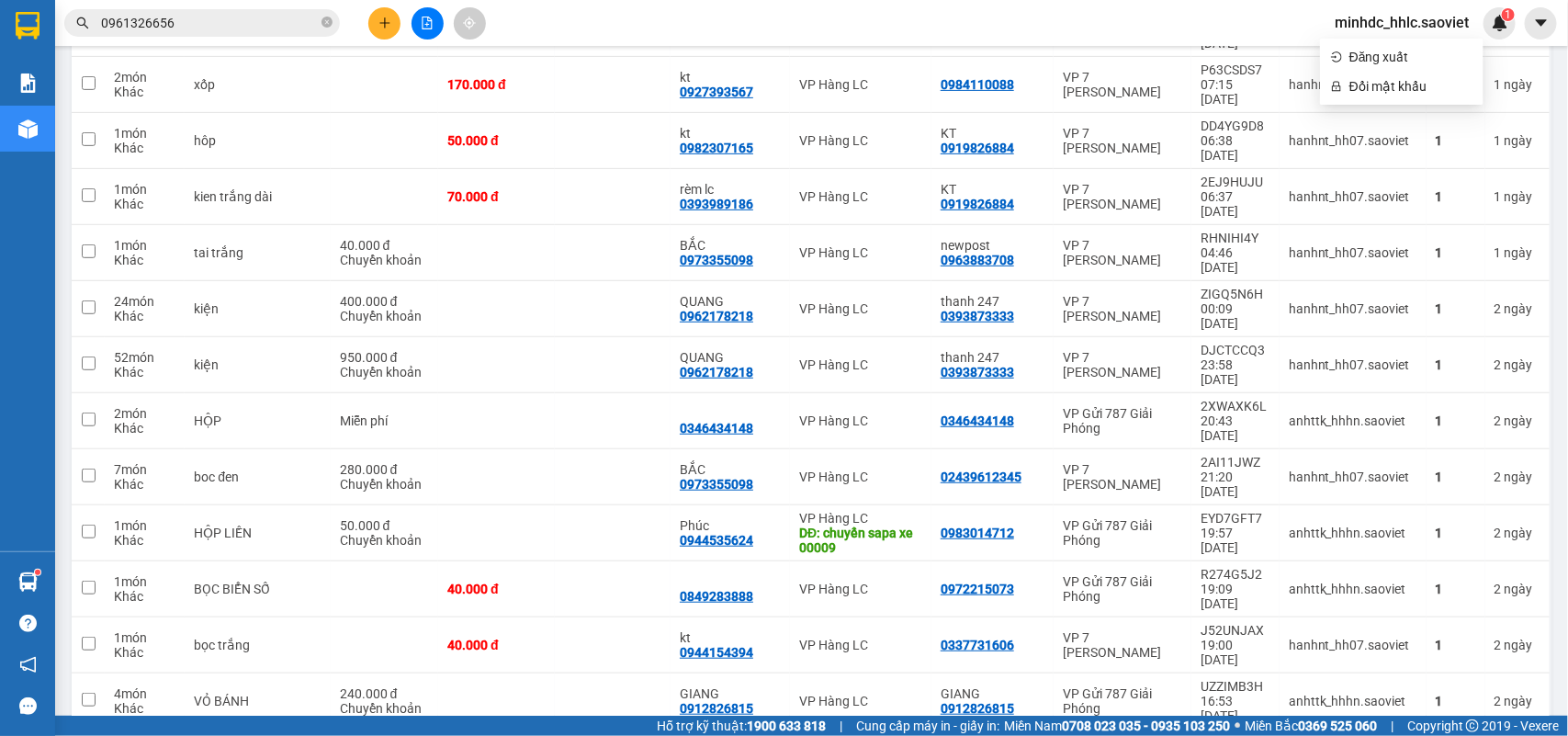
scroll to position [3731, 0]
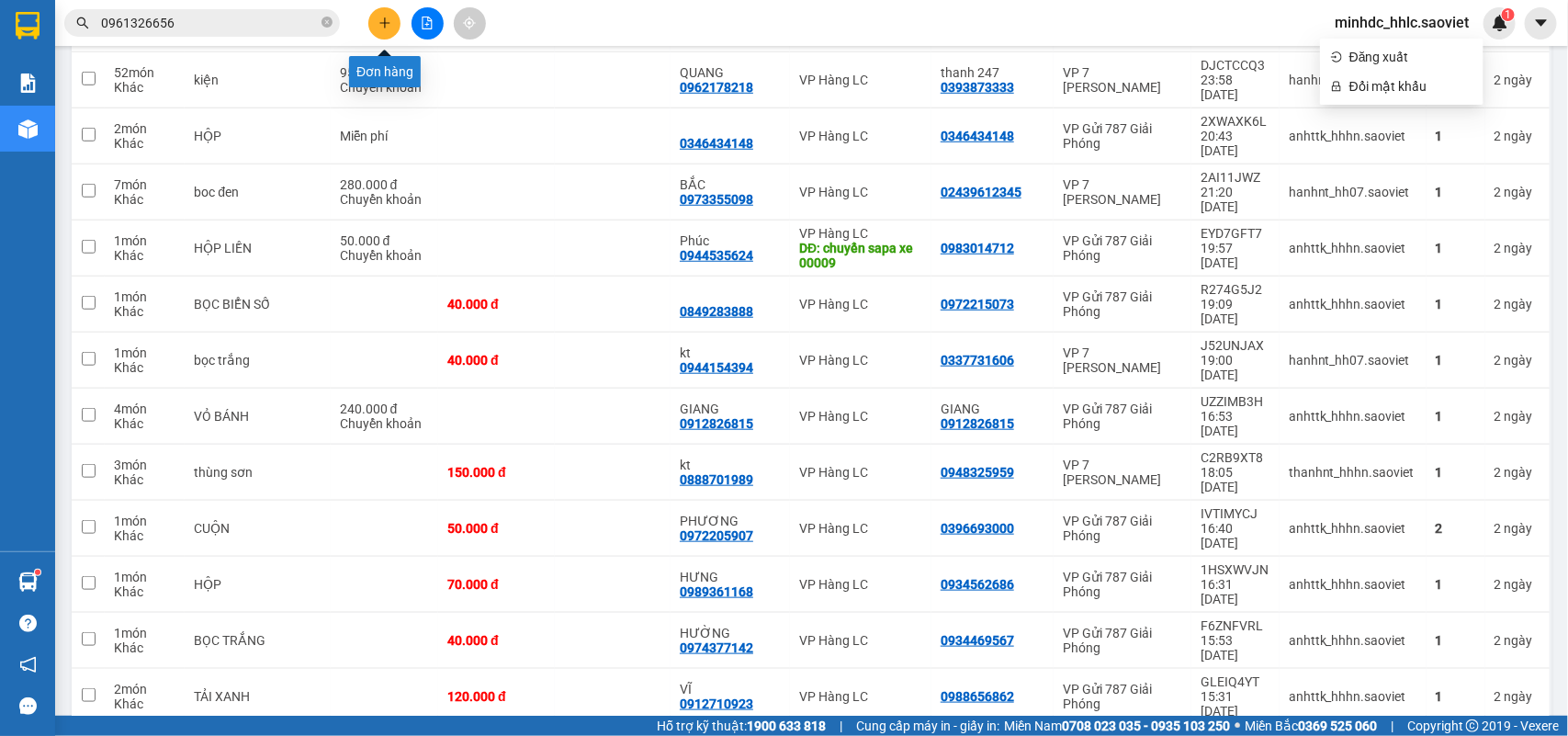
click at [381, 23] on icon "plus" at bounding box center [384, 22] width 10 height 1
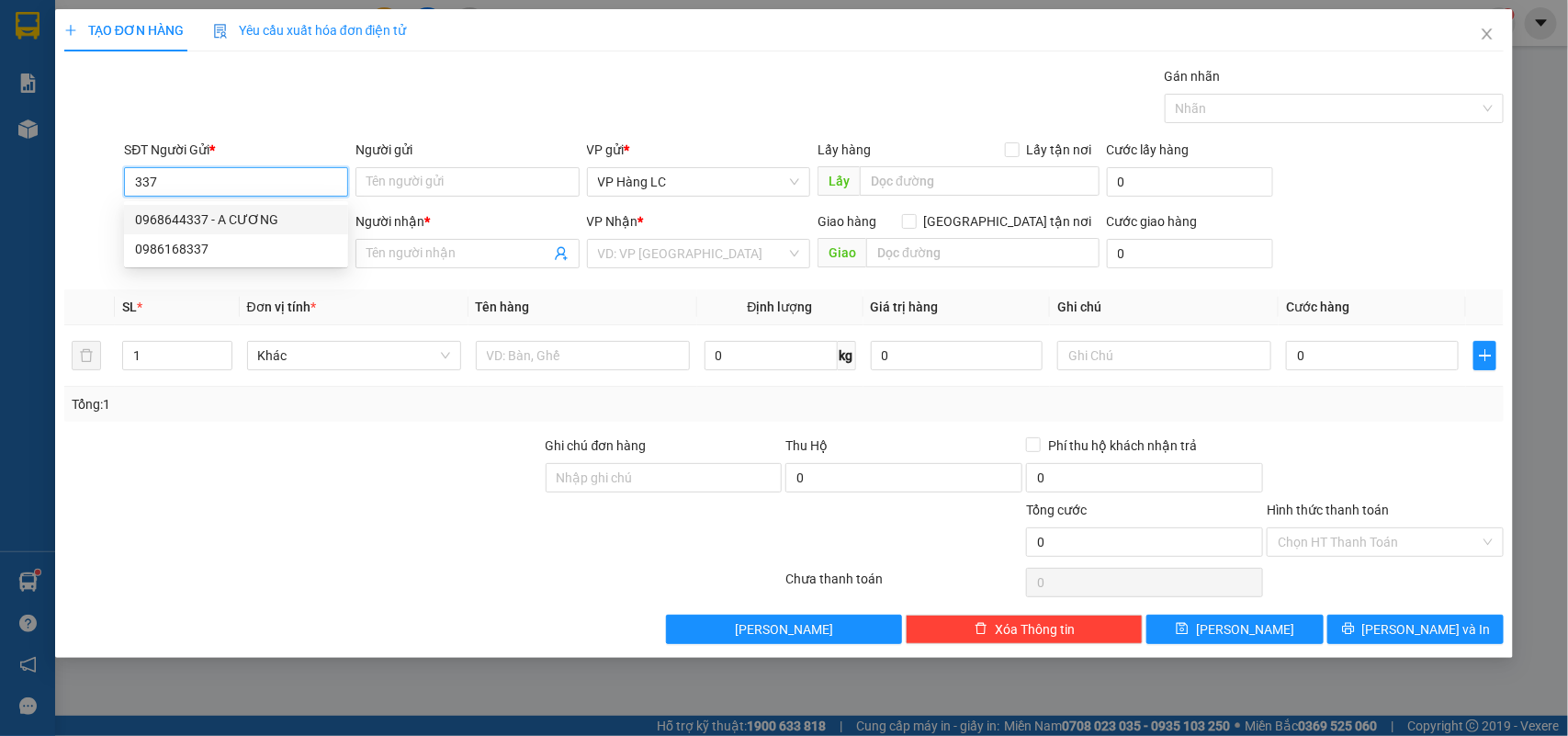
click at [244, 204] on div "0968644337 - A CƯƠNG" at bounding box center [236, 219] width 224 height 30
type input "0968644337"
type input "A CƯƠNG"
type input "0325800999"
type input "TUẤN ANH"
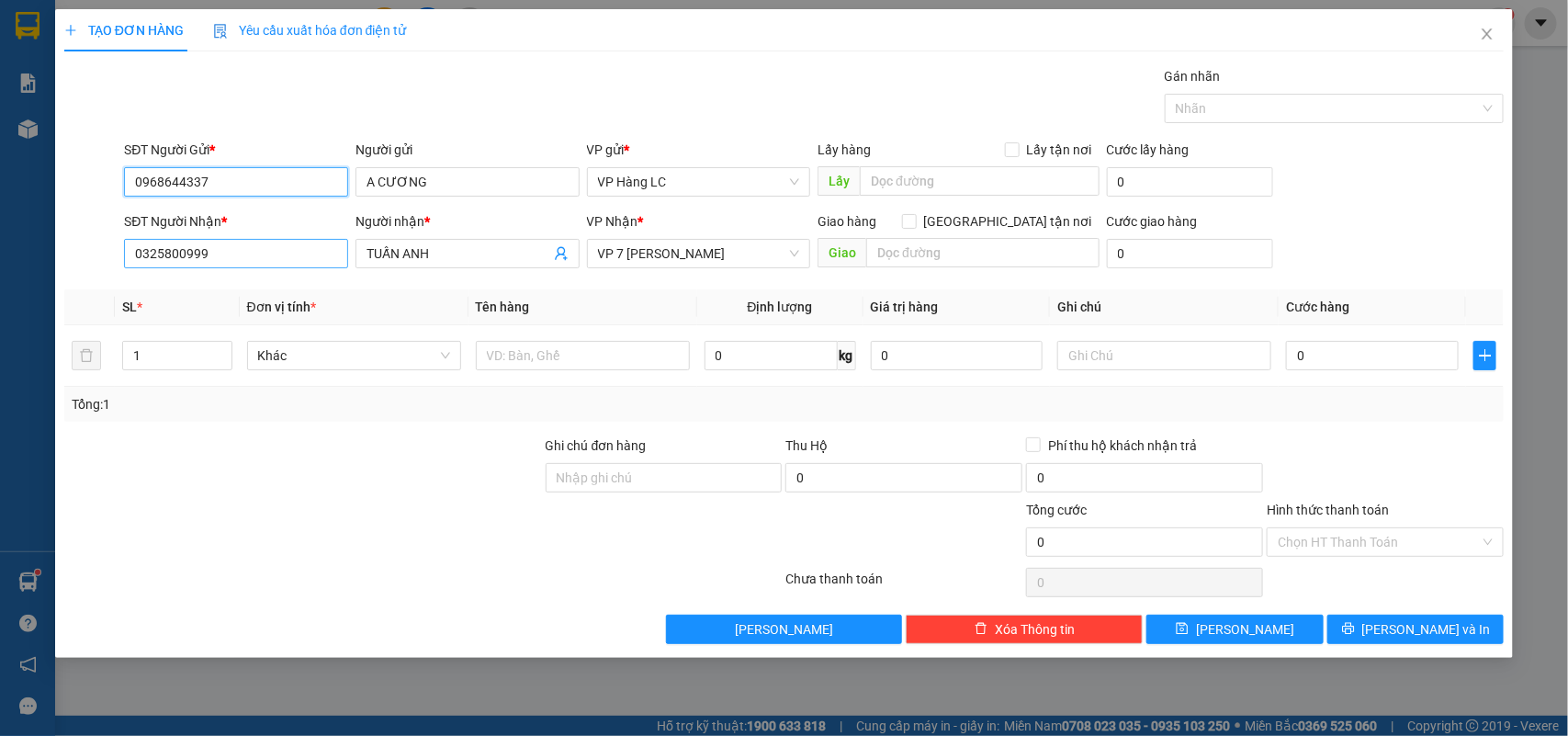
type input "0968644337"
drag, startPoint x: 239, startPoint y: 264, endPoint x: 61, endPoint y: 265, distance: 178.0
click at [62, 265] on div "SĐT Người Nhận * 0325800999 0325800999 Người nhận * TUẤN ANH VP Nhận * VP 7 Phạ…" at bounding box center [784, 243] width 1445 height 64
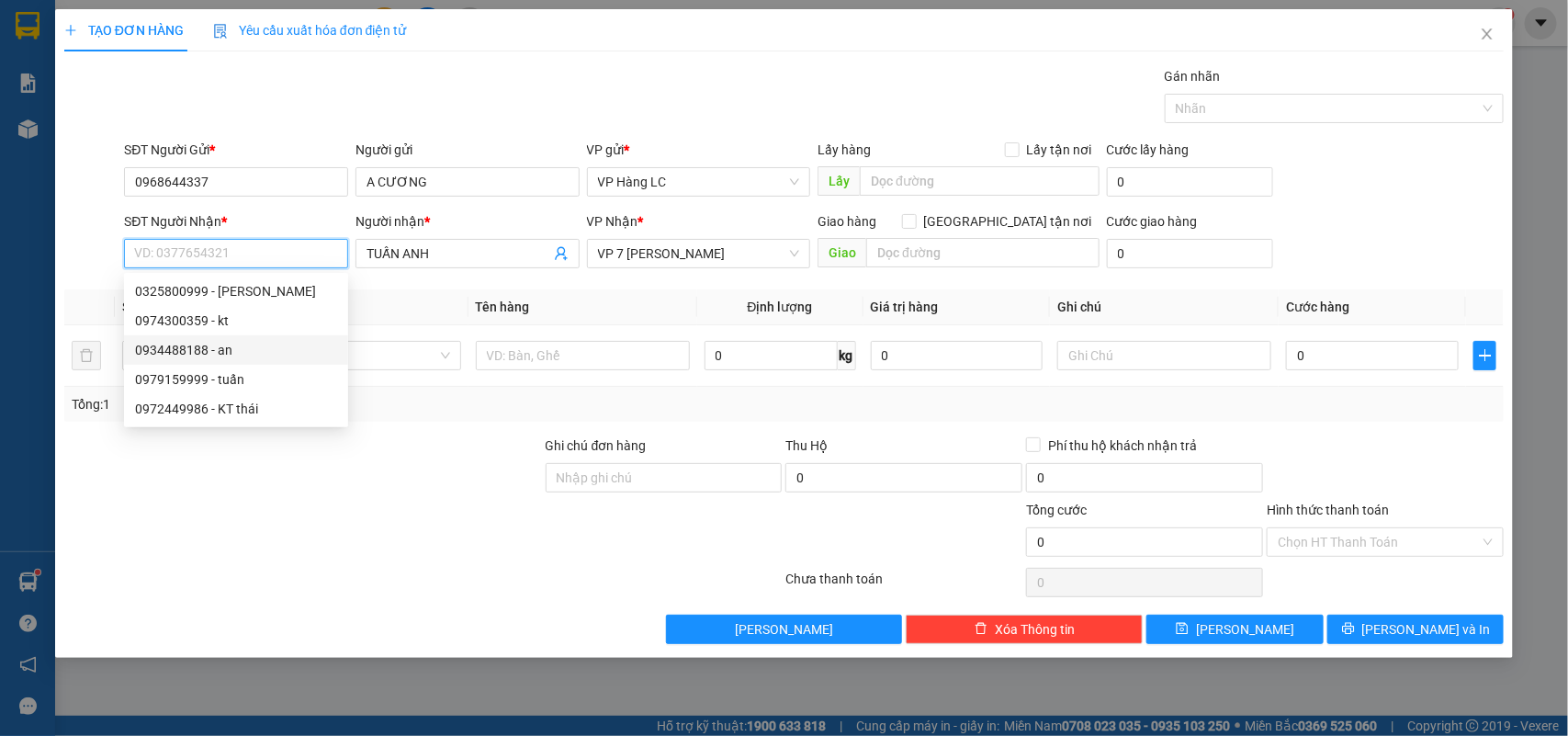
click at [211, 348] on div "0934488188 - an" at bounding box center [236, 350] width 202 height 20
type input "0934488188"
type input "an"
type input "đã gọi kh ok 11/10"
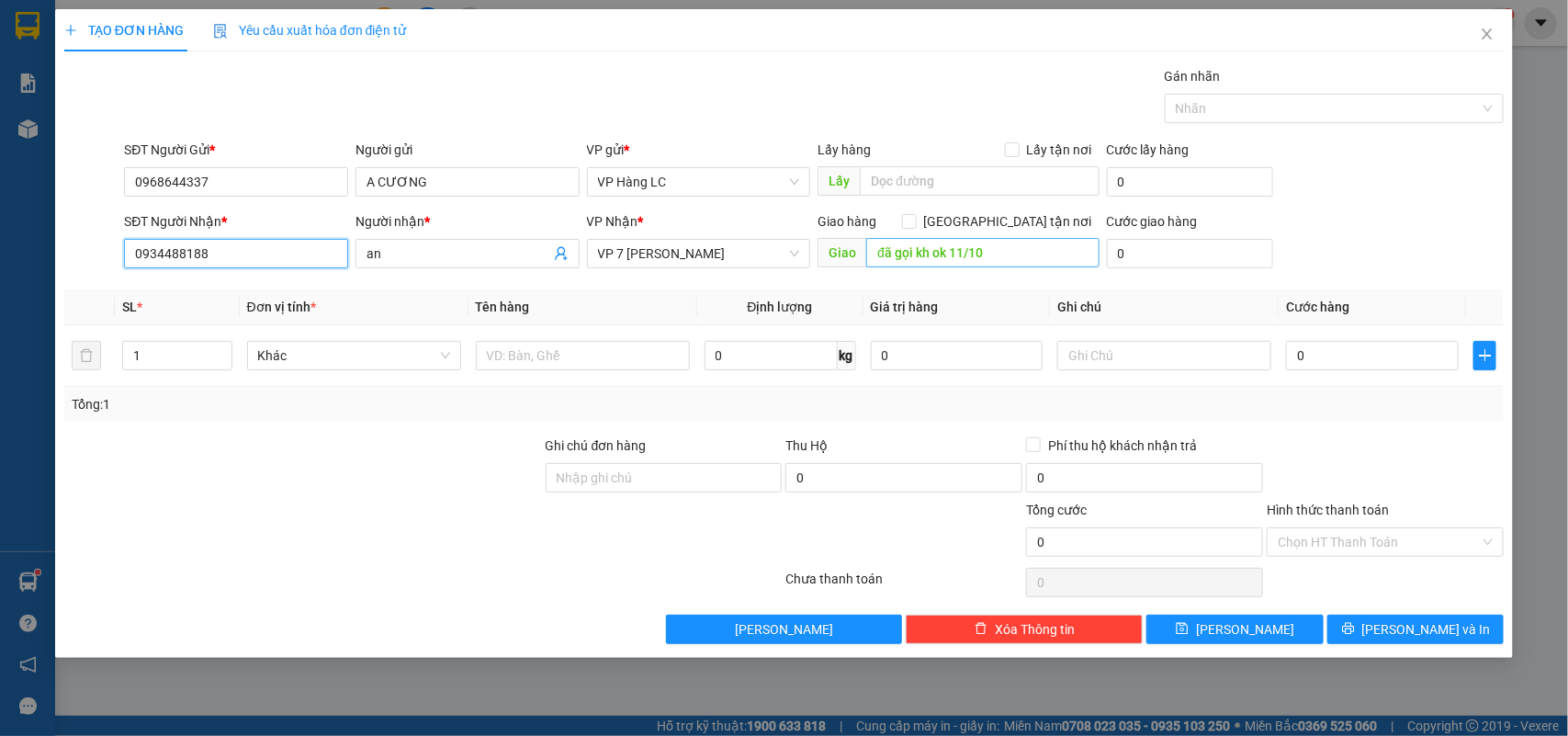
type input "0934488188"
click at [1003, 254] on input "đã gọi kh ok 11/10" at bounding box center [982, 253] width 233 height 30
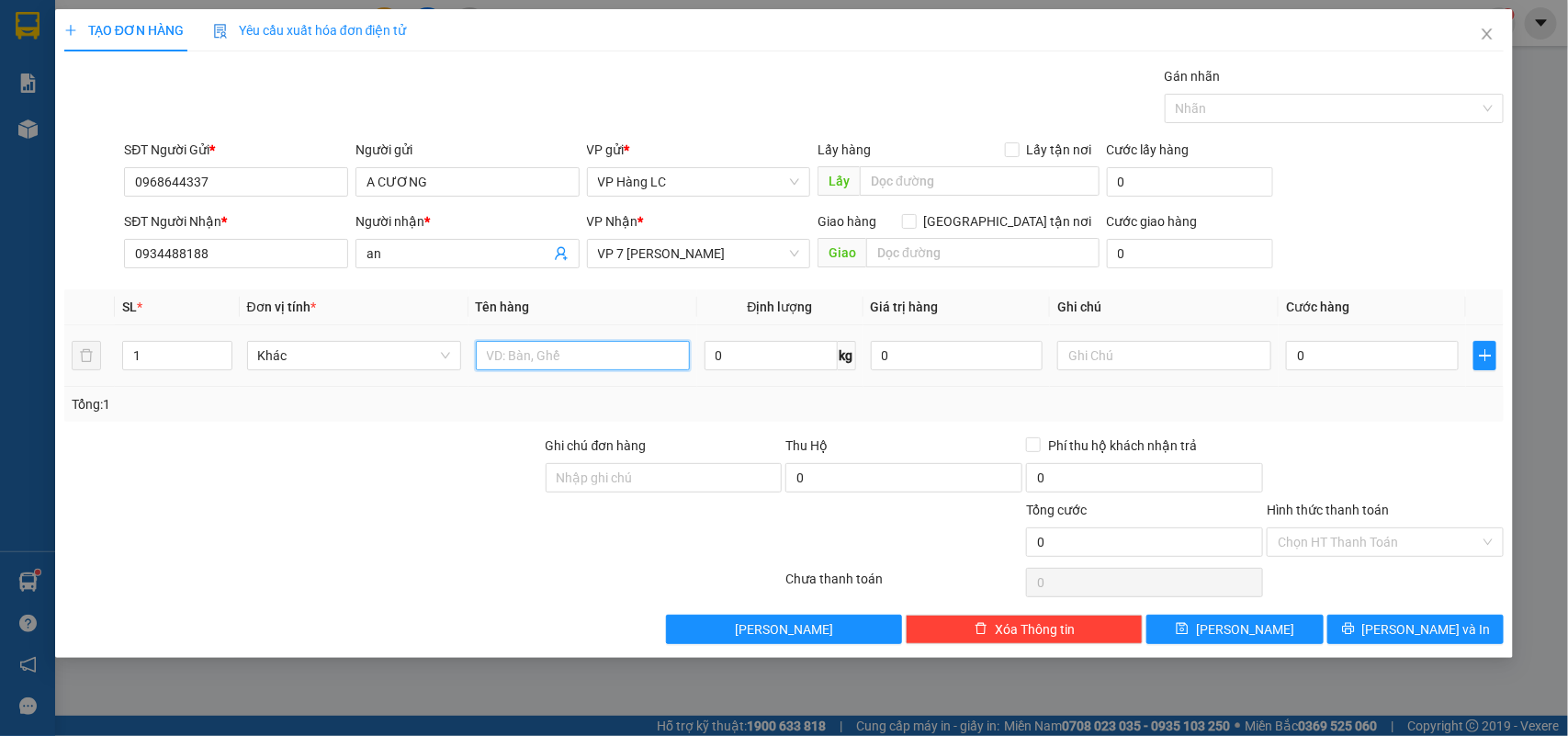
drag, startPoint x: 494, startPoint y: 350, endPoint x: 503, endPoint y: 319, distance: 32.3
click at [501, 342] on input "text" at bounding box center [583, 356] width 214 height 30
type input "2 xot liền +2 hộp xanh +1 xốp"
click at [180, 359] on input "1" at bounding box center [178, 356] width 109 height 28
type input "5"
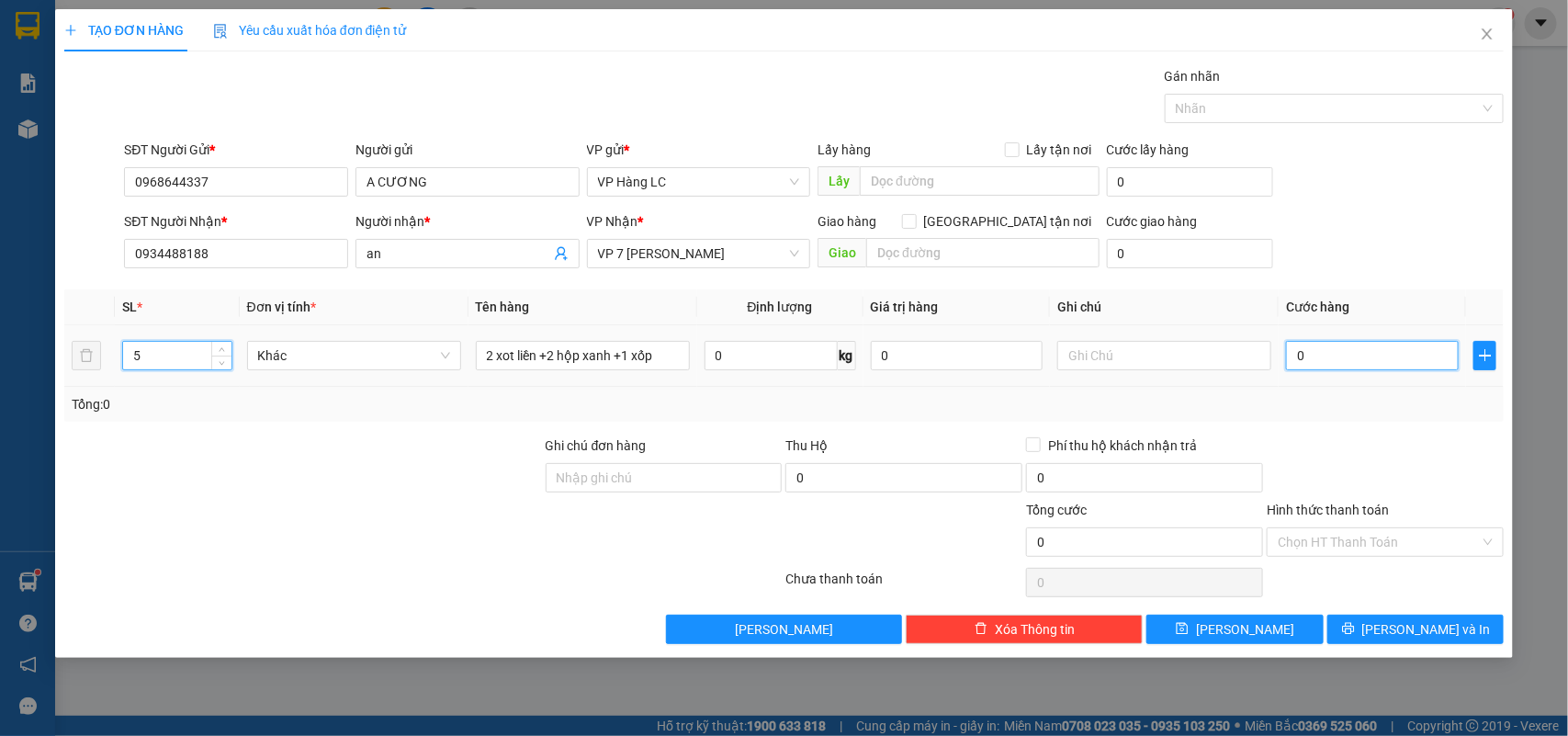
click at [1361, 366] on input "0" at bounding box center [1372, 356] width 173 height 30
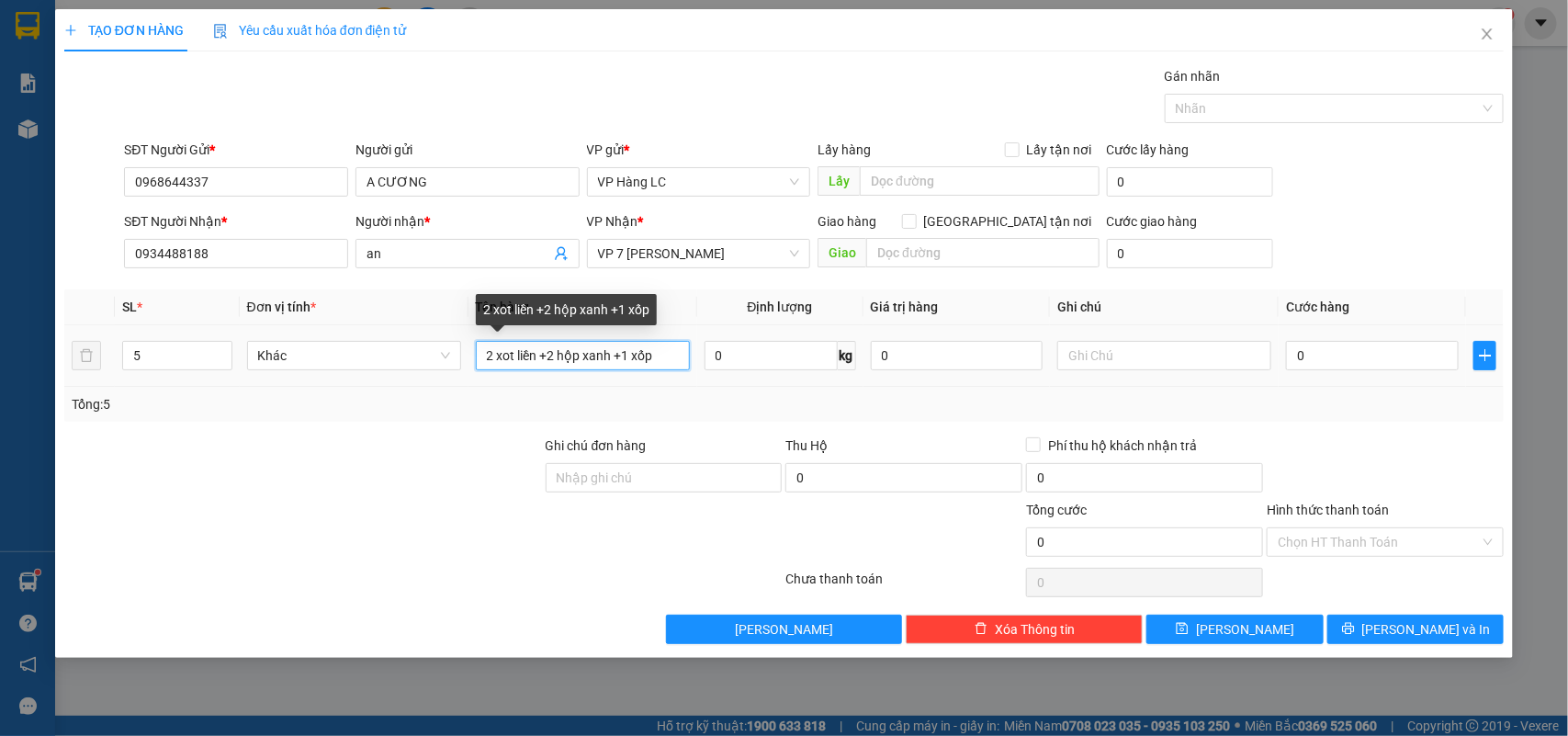
click at [631, 355] on input "2 xot liền +2 hộp xanh +1 xốp" at bounding box center [583, 356] width 214 height 30
type input "2 xot liền +2 hộp xanh +2 xốp"
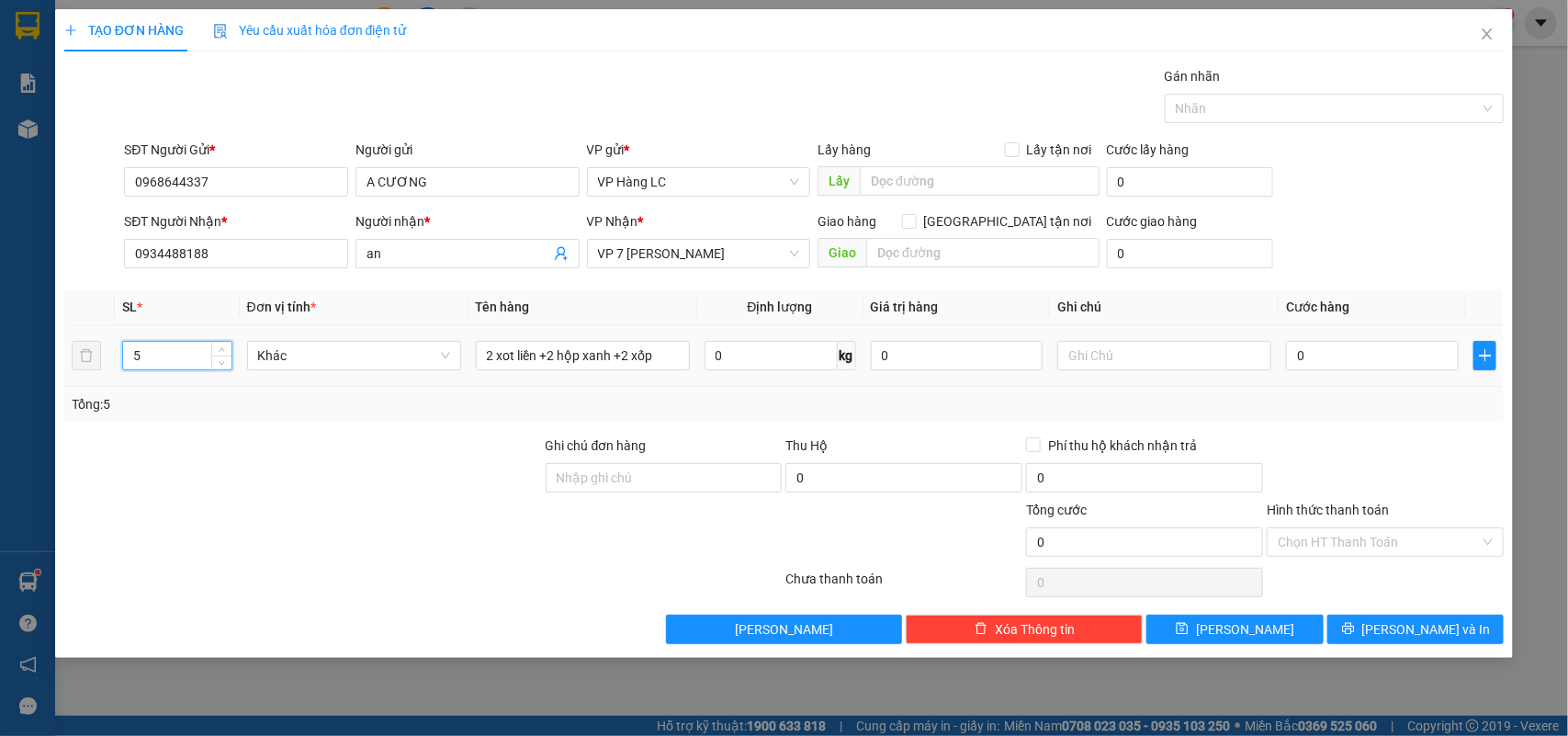
click at [164, 354] on input "5" at bounding box center [178, 356] width 109 height 28
type input "6"
click at [1328, 355] on input "0" at bounding box center [1372, 356] width 173 height 30
type input "20"
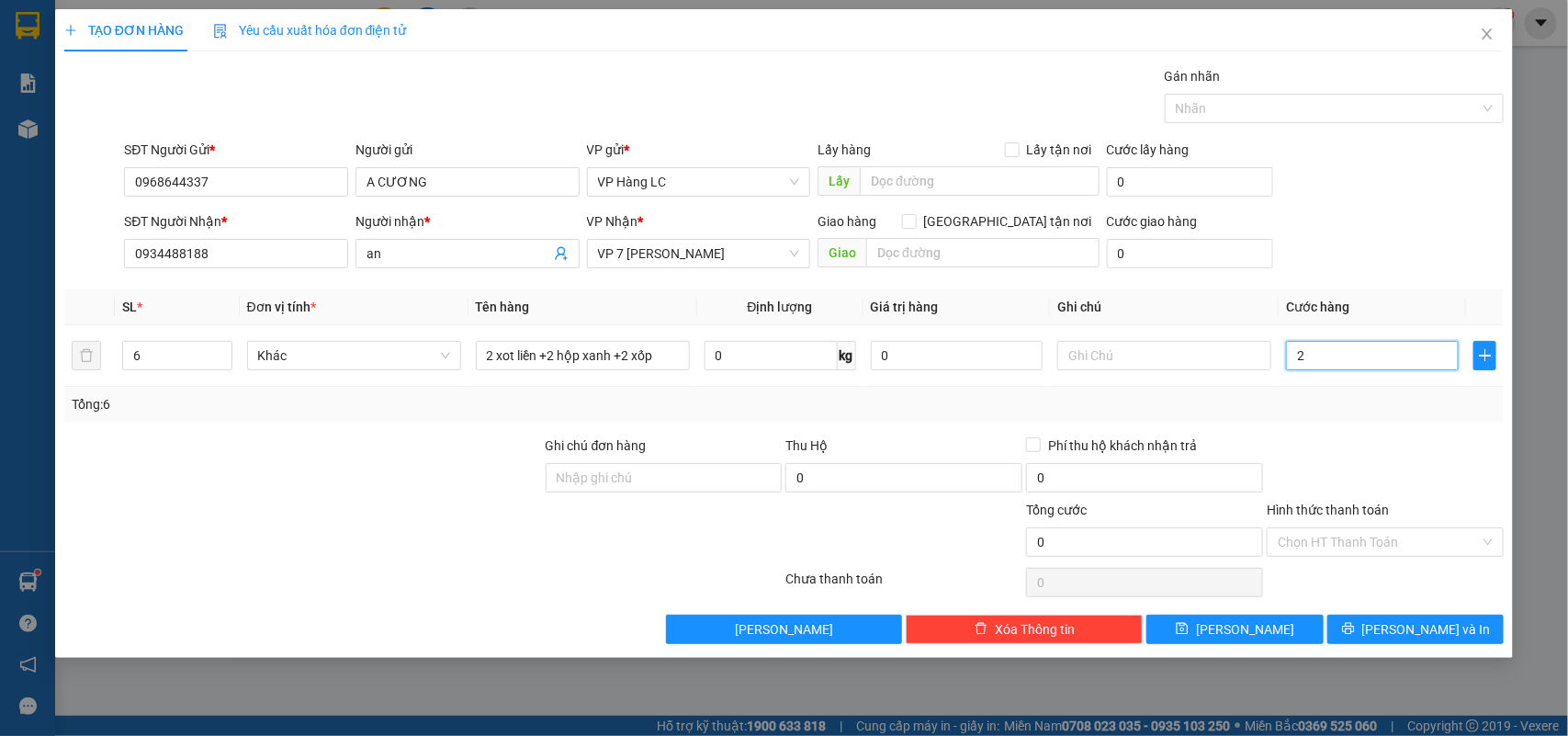
type input "20"
type input "200"
type input "2.000"
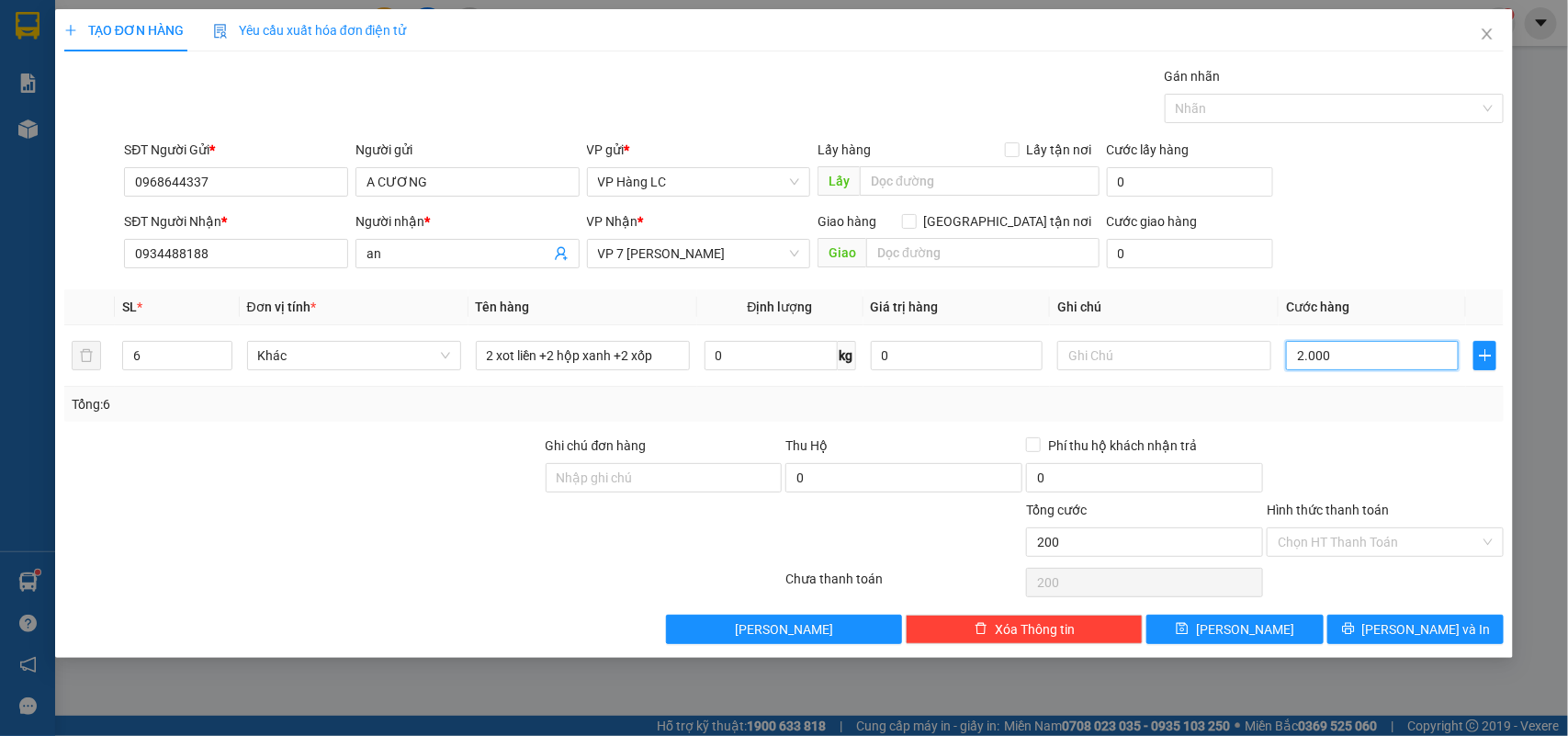
type input "2.000"
type input "20.000"
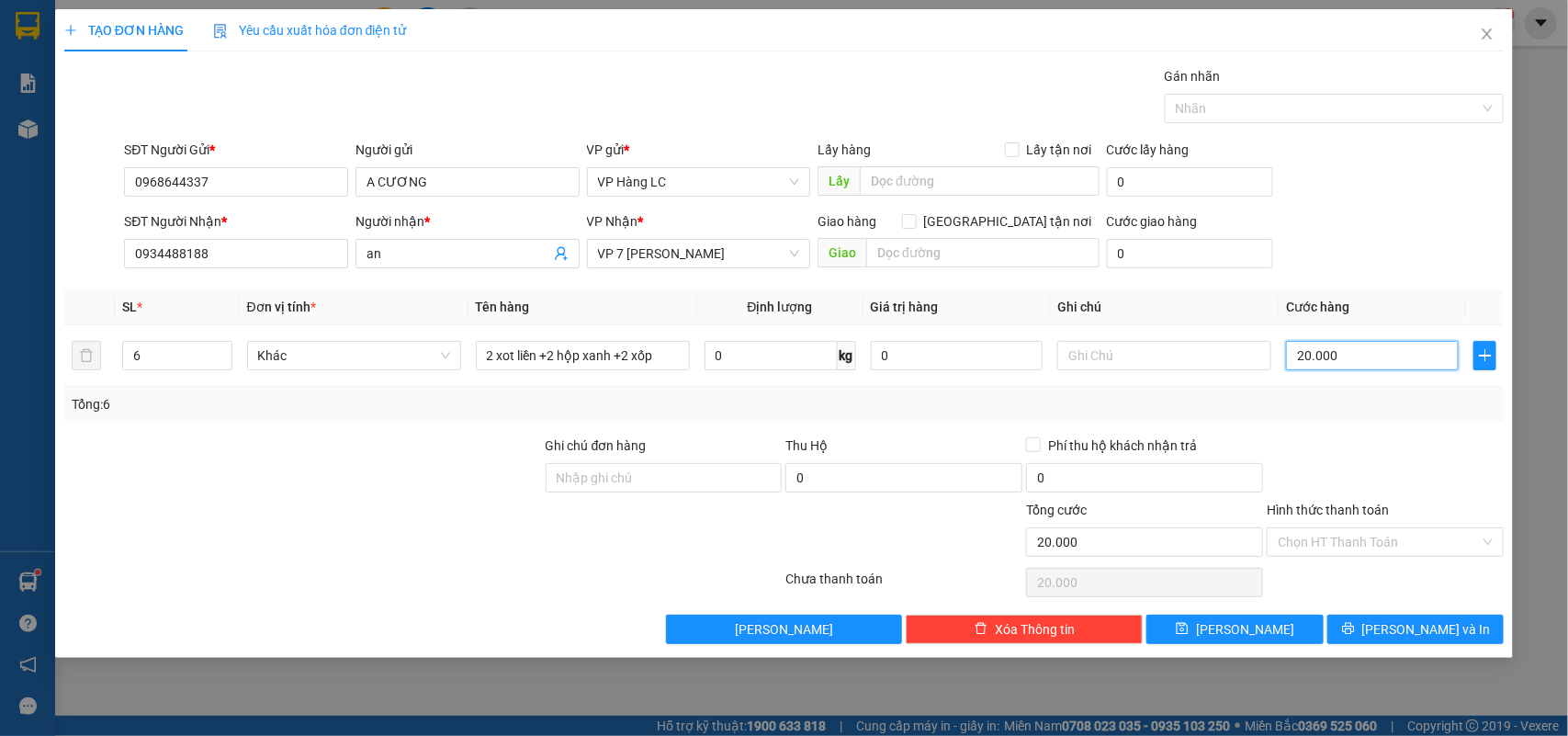
type input "200.000"
click at [1355, 627] on icon "printer" at bounding box center [1348, 628] width 13 height 13
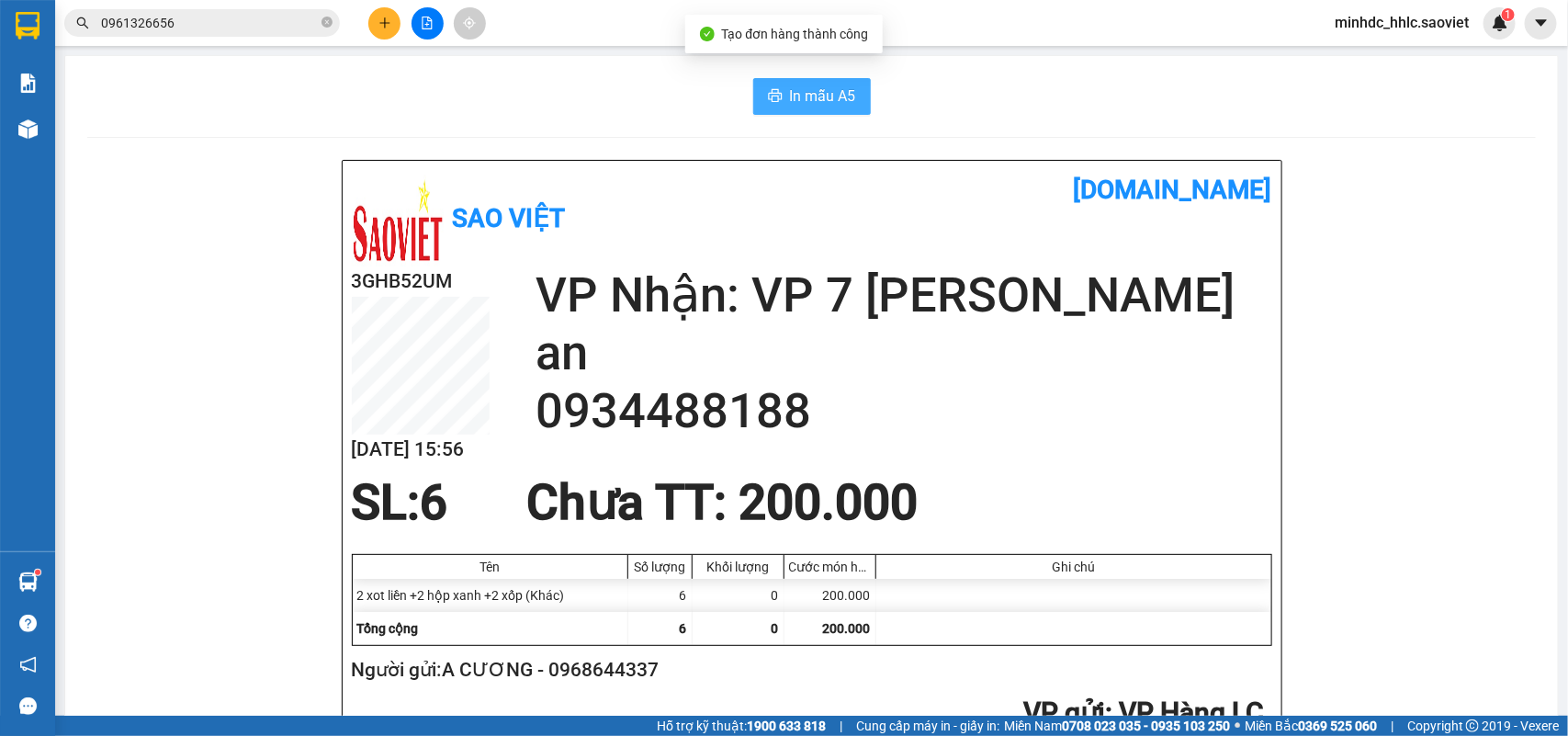
click at [797, 79] on button "In mẫu A5" at bounding box center [812, 96] width 118 height 37
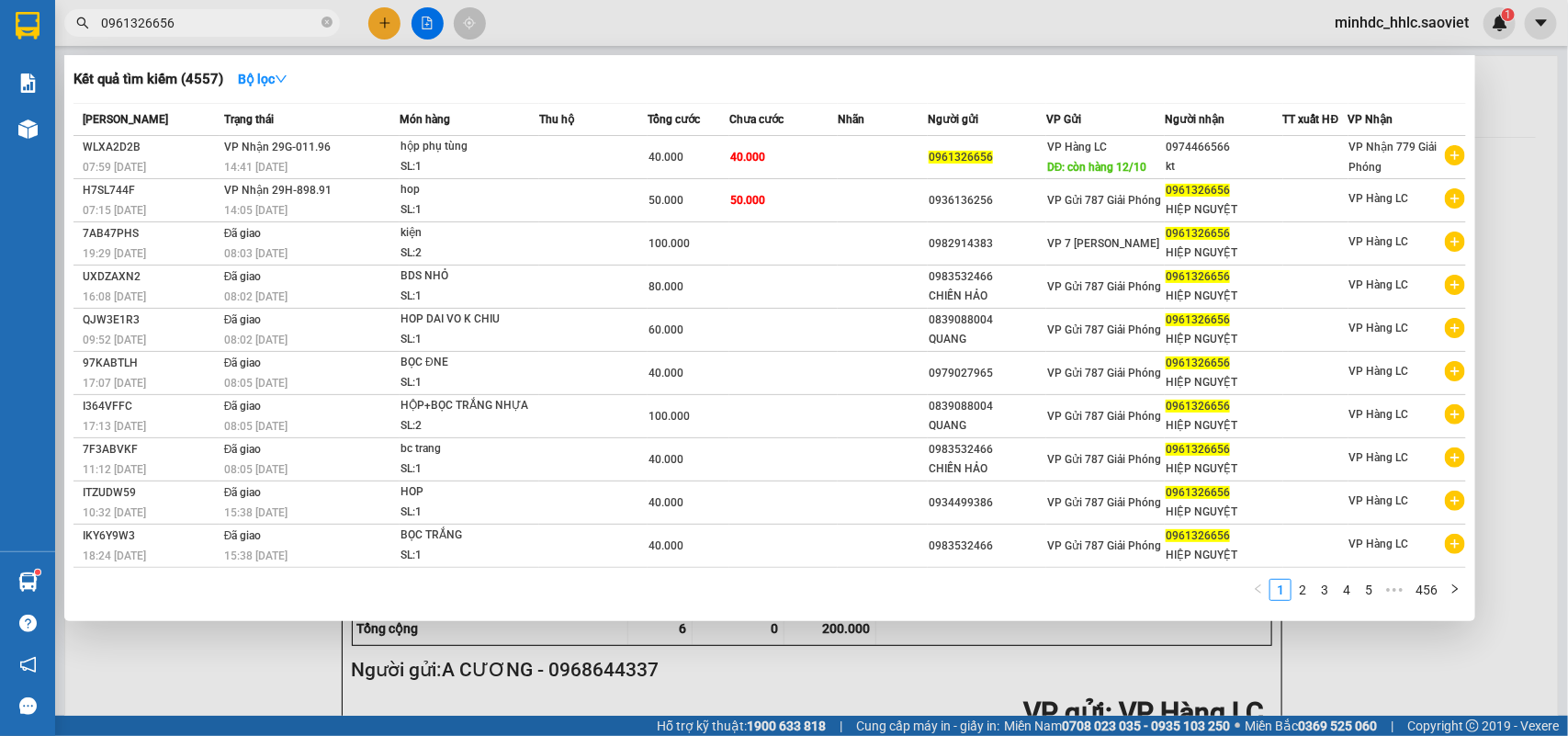
drag, startPoint x: 259, startPoint y: 20, endPoint x: 0, endPoint y: 20, distance: 259.0
click at [0, 20] on section "Kết quả tìm kiếm ( 4557 ) Bộ lọc Mã ĐH Trạng thái Món hàng Thu hộ Tổng cước Chư…" at bounding box center [784, 368] width 1568 height 736
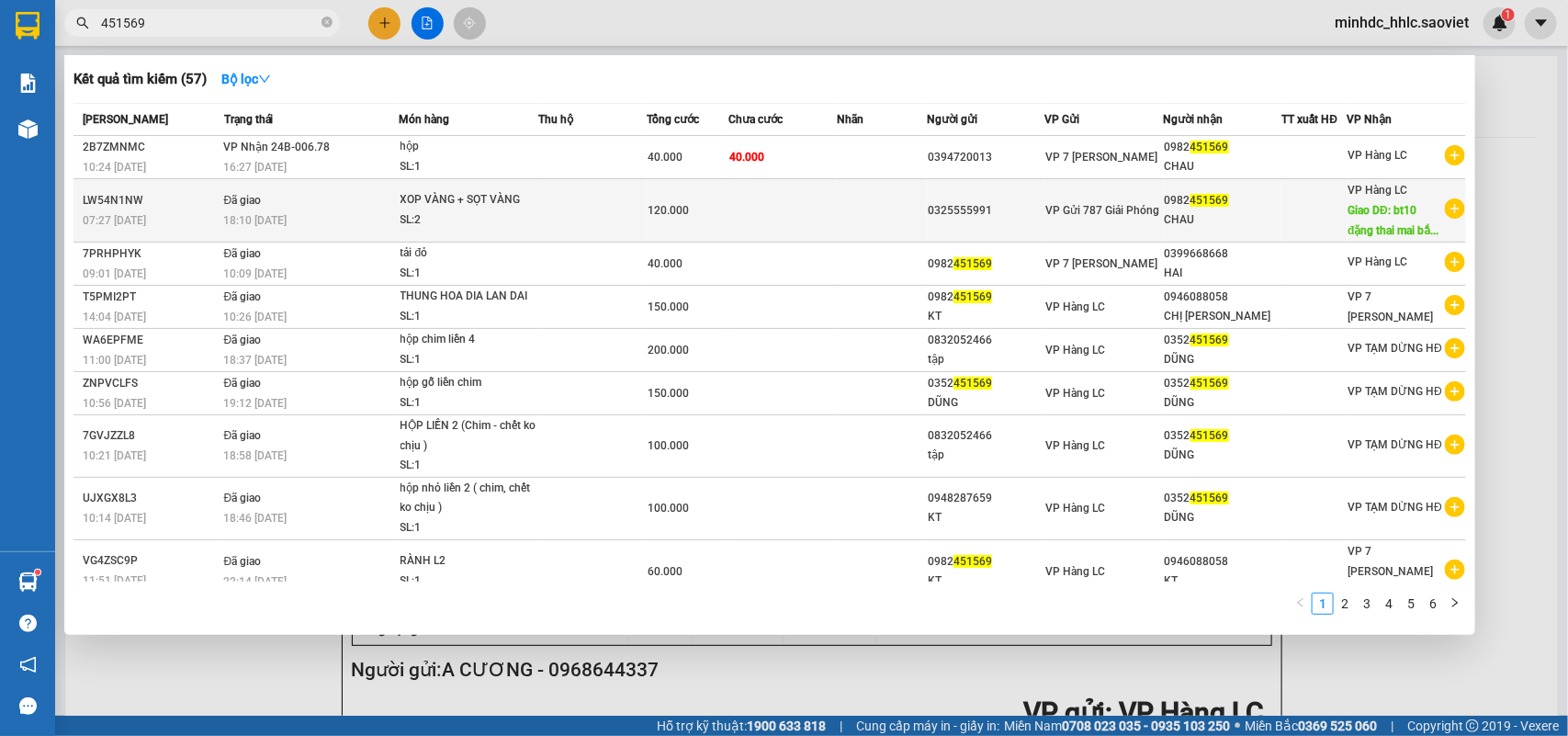
type input "451569"
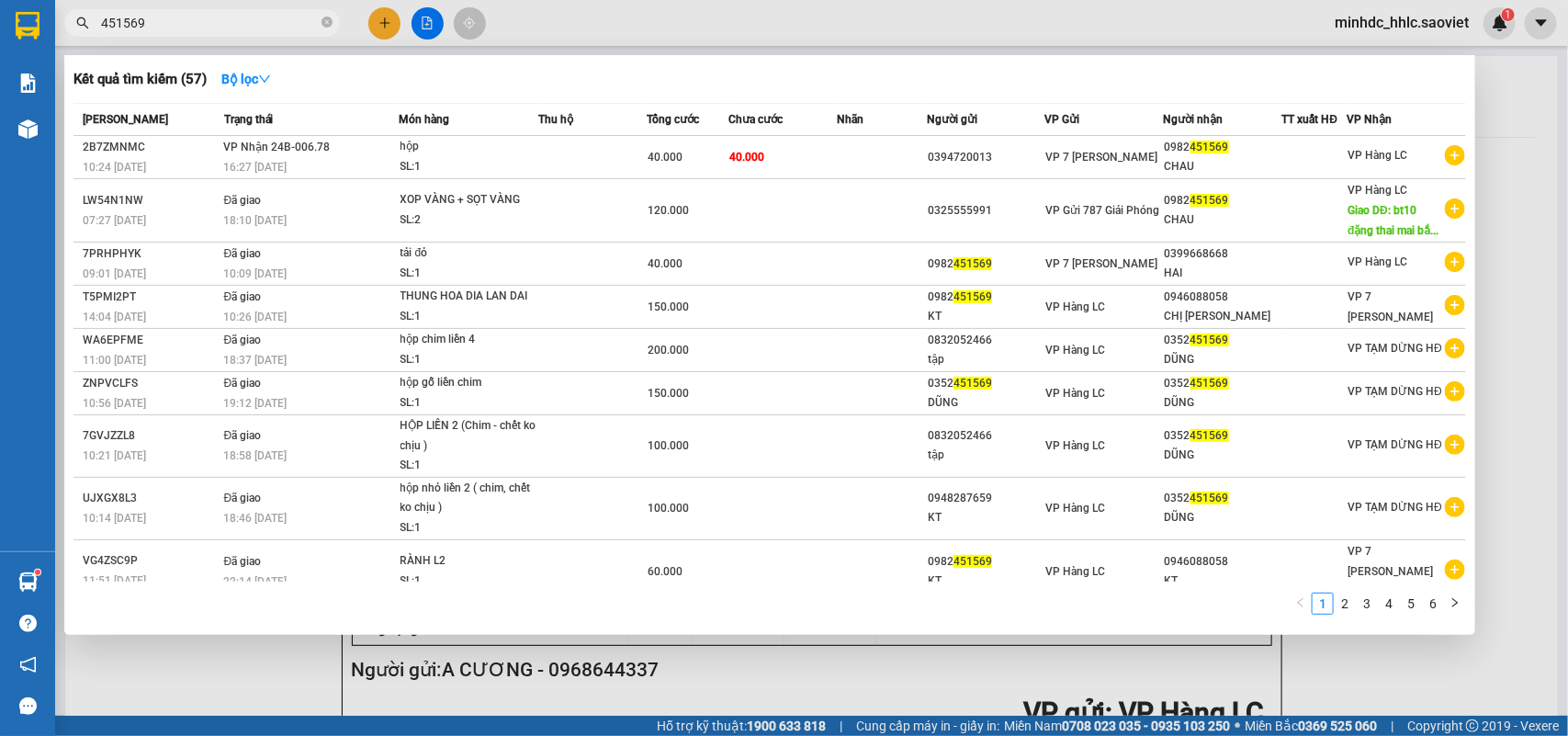
click at [1380, 222] on span "Giao DĐ: bt10 đặng thai mai bắ..." at bounding box center [1394, 220] width 91 height 33
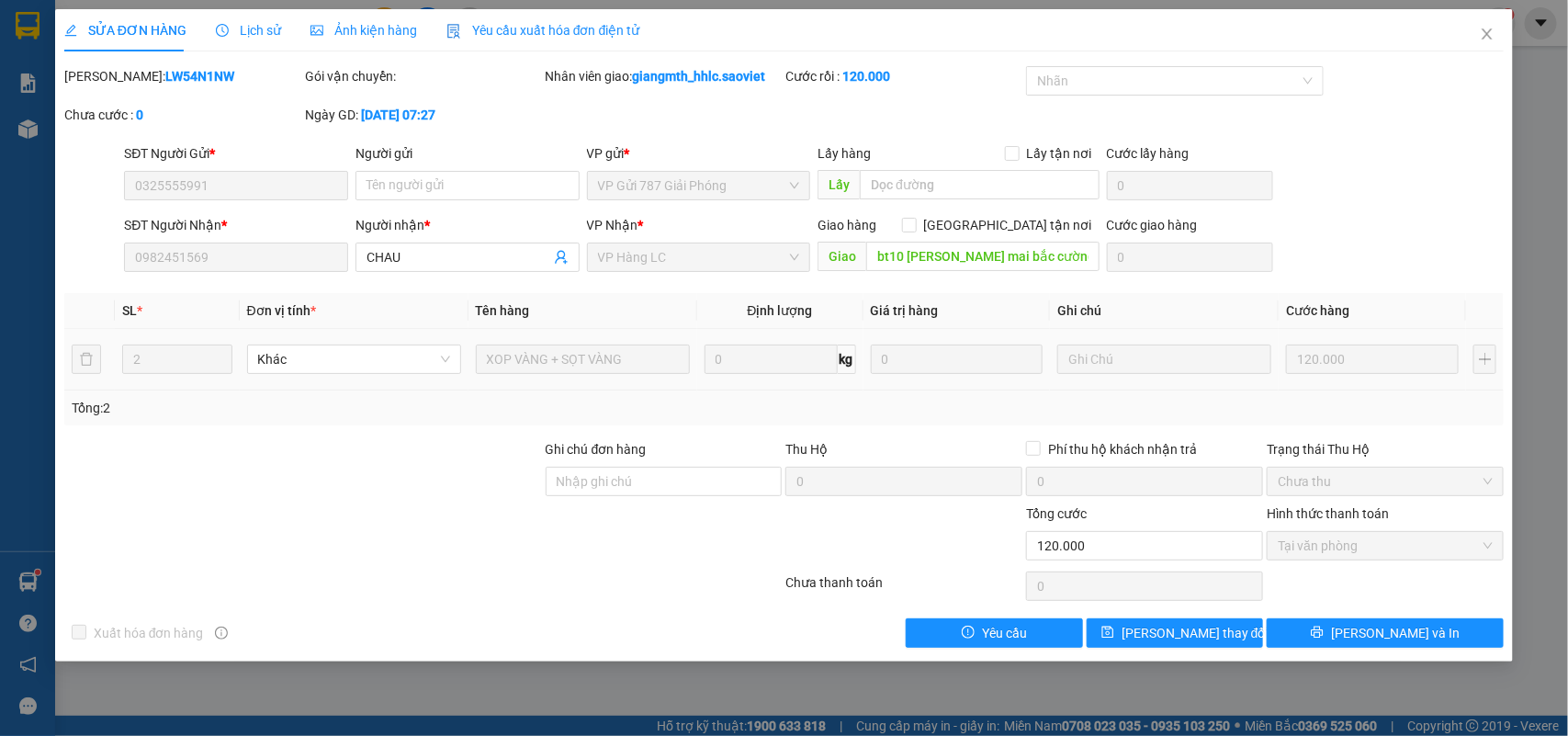
type input "0325555991"
type input "0982451569"
type input "CHAU"
type input "bt10 đặng thai mai bắc cường"
type input "0"
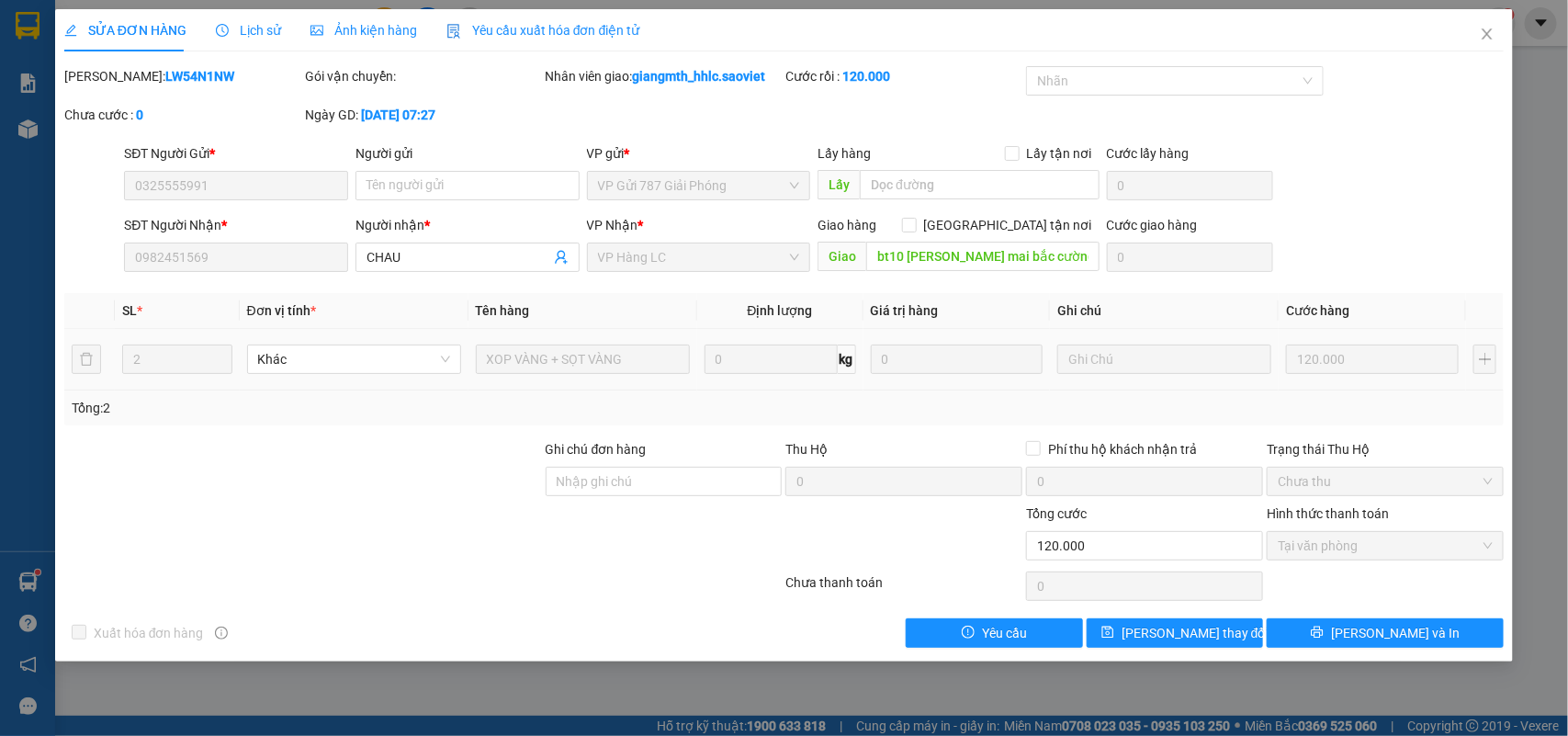
type input "120.000"
click at [1491, 31] on icon "close" at bounding box center [1488, 34] width 10 height 11
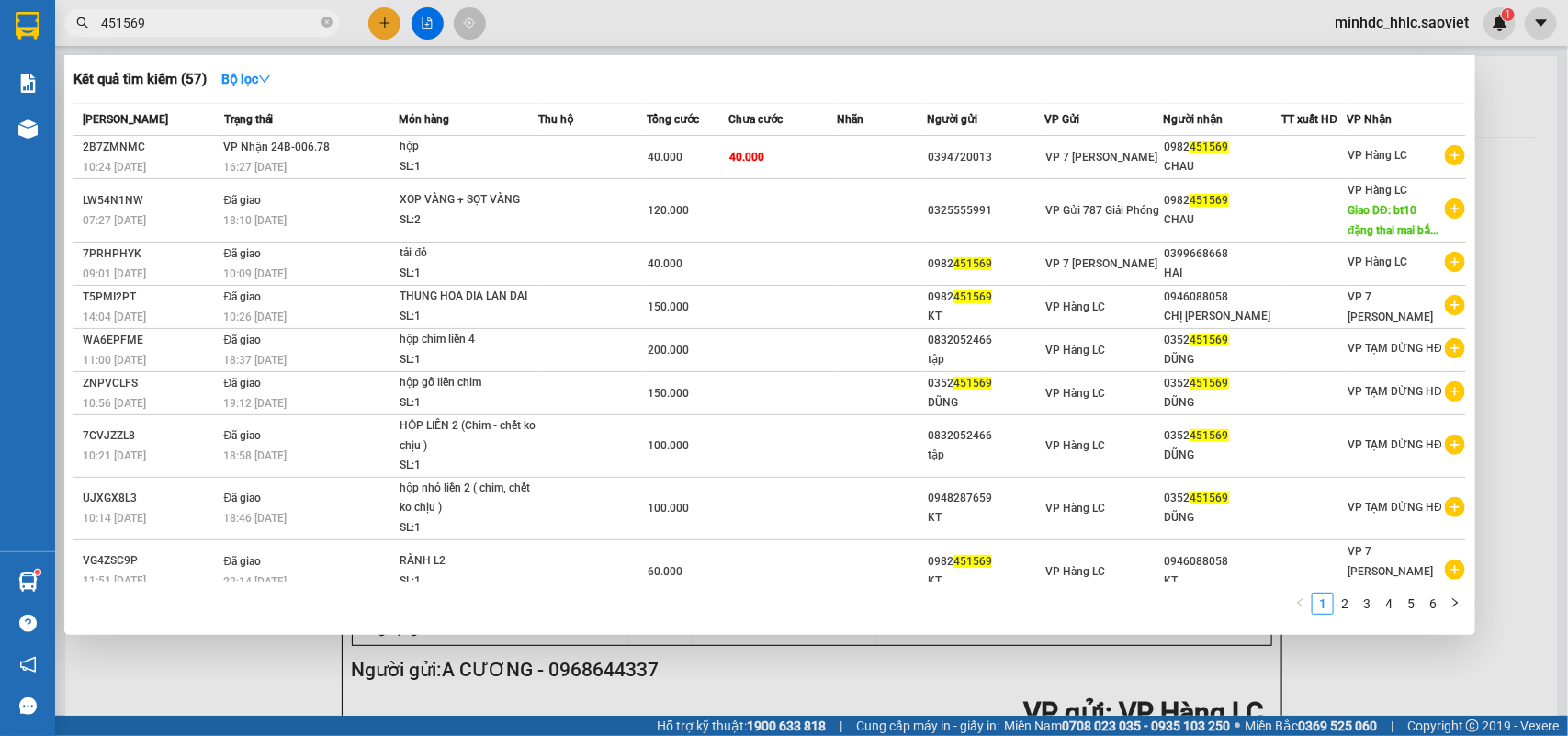
click at [287, 23] on input "451569" at bounding box center [209, 23] width 217 height 20
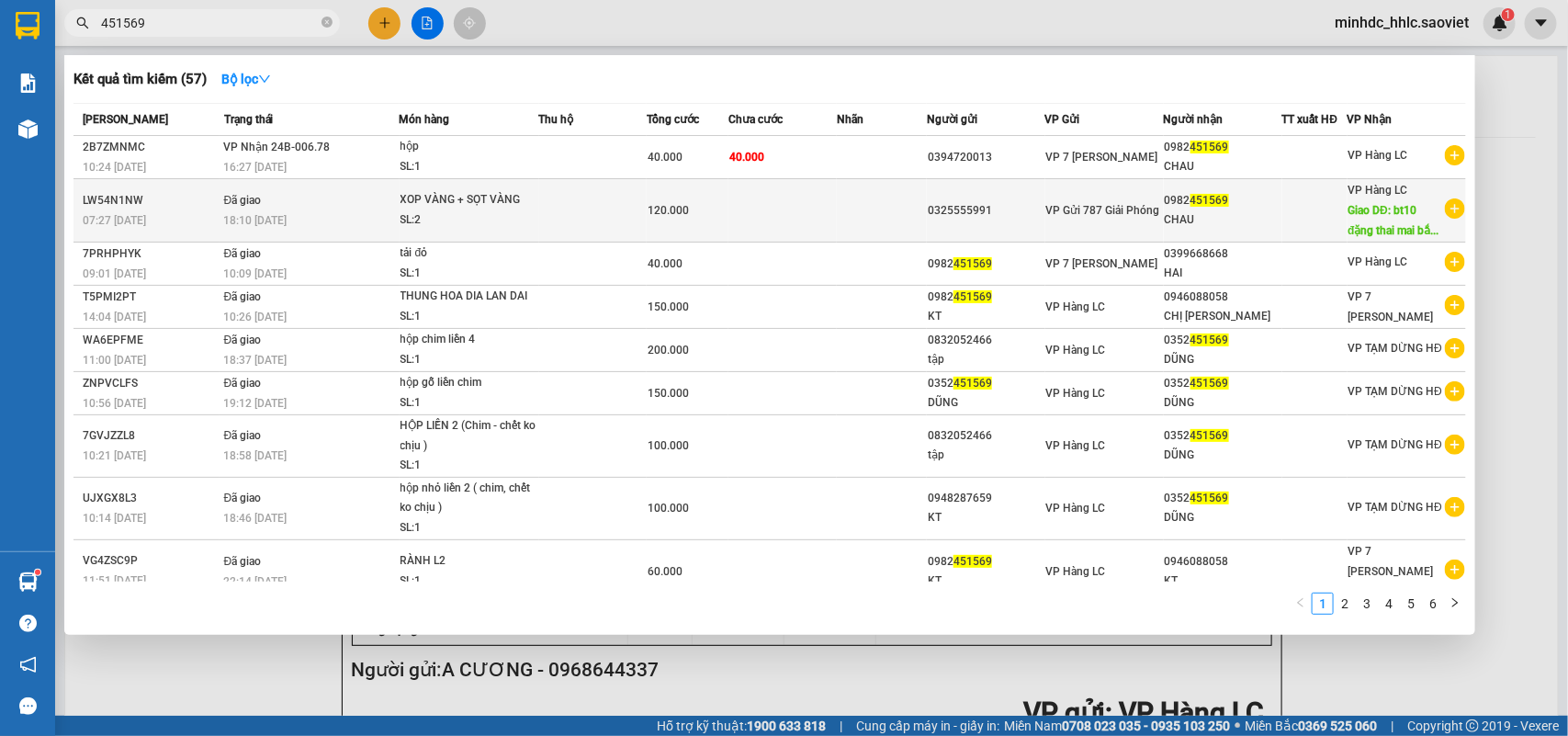
click at [1366, 214] on span "Giao DĐ: bt10 đặng thai mai bắ..." at bounding box center [1394, 220] width 91 height 33
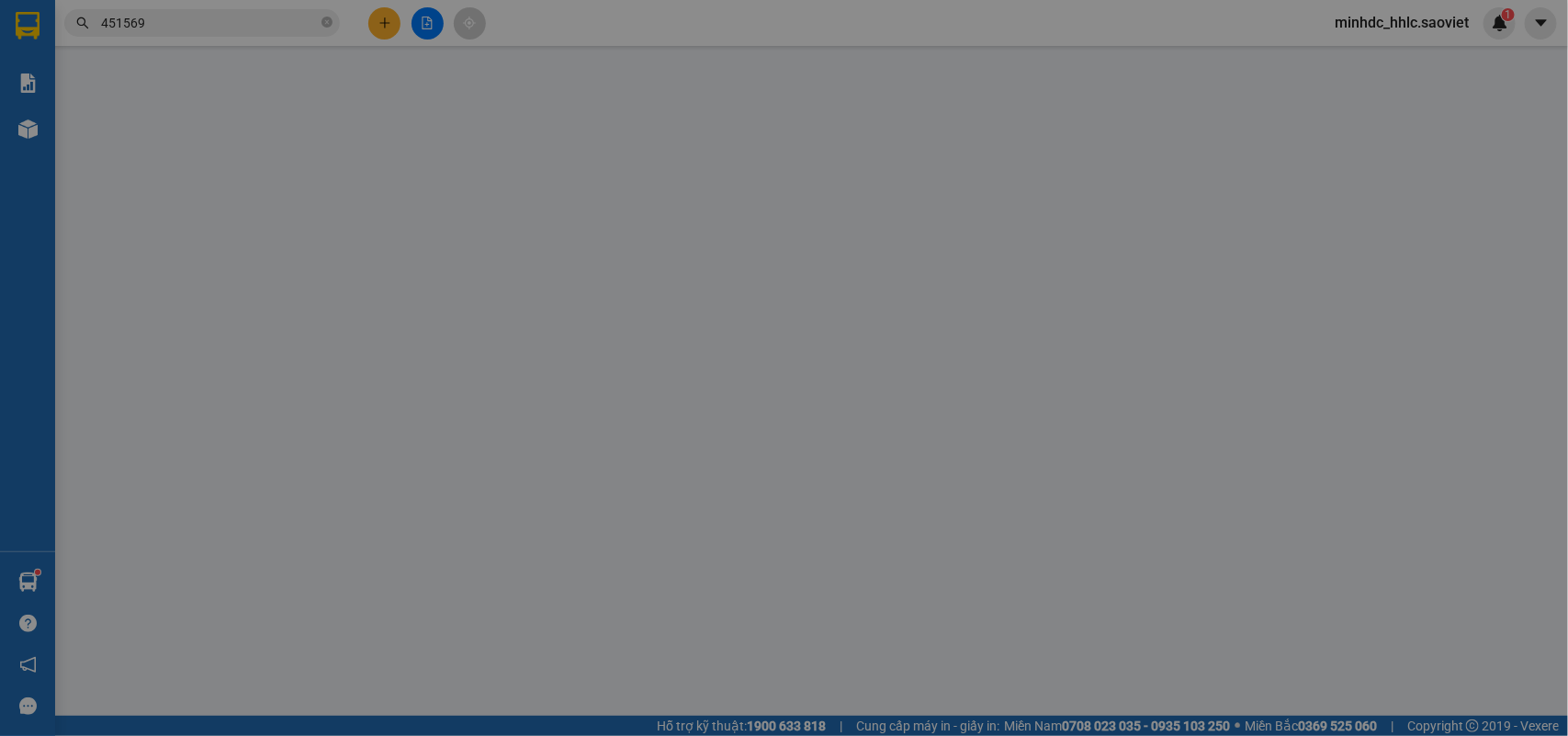
type input "0325555991"
type input "0982451569"
type input "CHAU"
type input "bt10 đặng thai mai bắc cường"
type input "0"
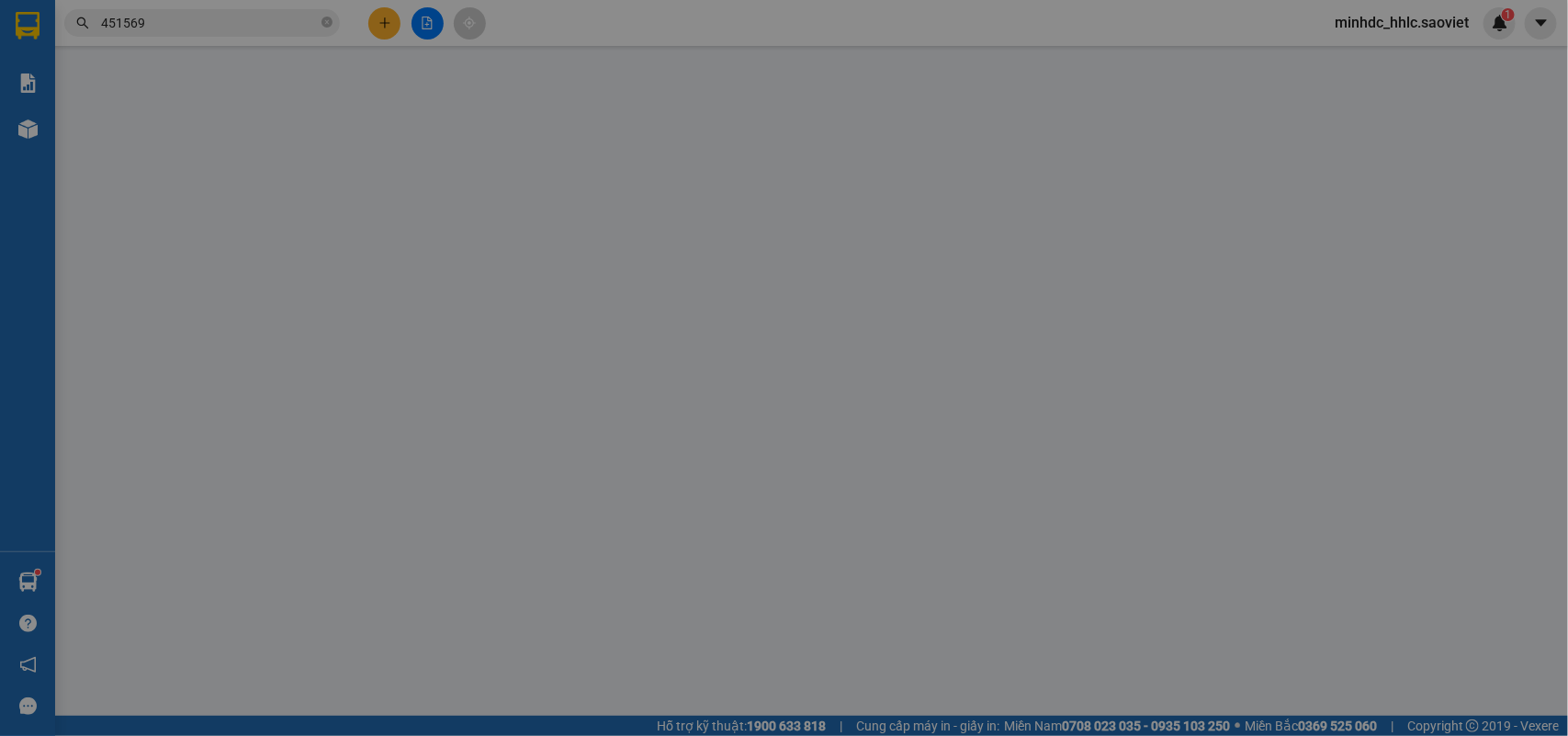
type input "120.000"
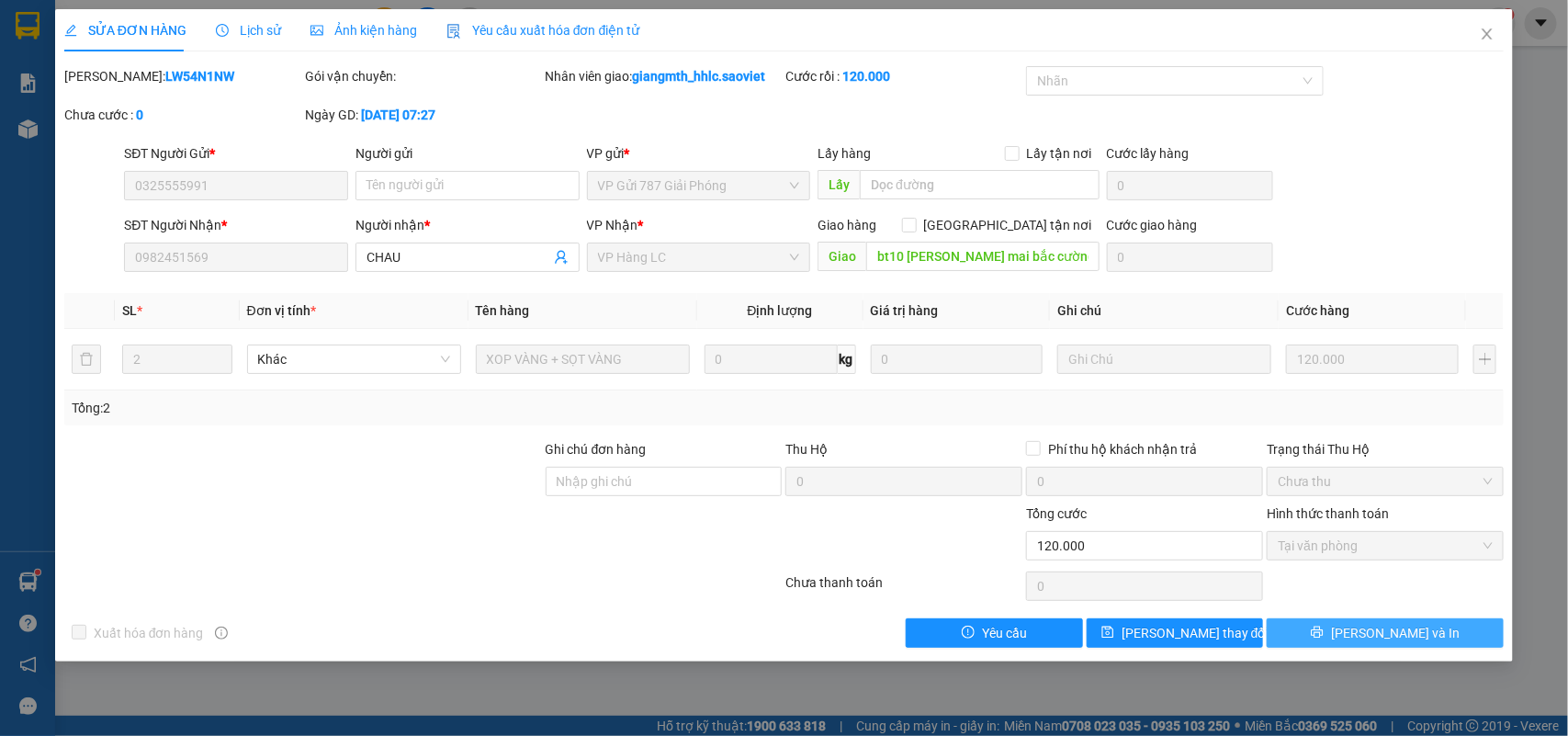
click at [1407, 646] on button "[PERSON_NAME] và In" at bounding box center [1385, 633] width 237 height 30
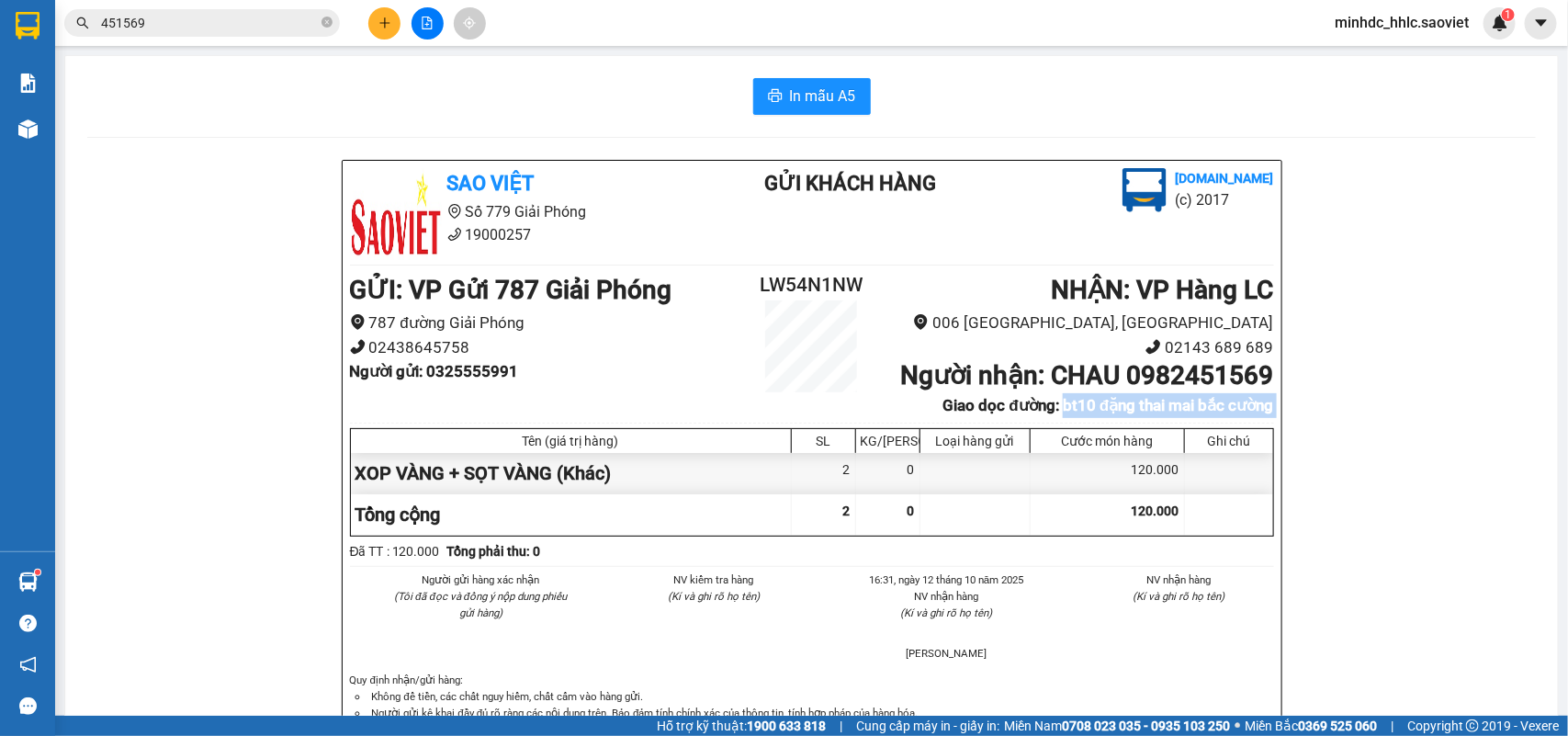
drag, startPoint x: 1045, startPoint y: 439, endPoint x: 1261, endPoint y: 462, distance: 217.2
click at [1249, 457] on div "Sao Việt Số 779 Giải Phóng 19000257 Gửi khách hàng Vexere.com (c) 2017 GỬI : VP…" at bounding box center [812, 483] width 939 height 645
copy div "bt10 đặng thai mai bắc cường Tên (giá trị hàng) SL KG/Món Loại hàng gửi Cước mó…"
click at [202, 20] on input "451569" at bounding box center [209, 23] width 217 height 20
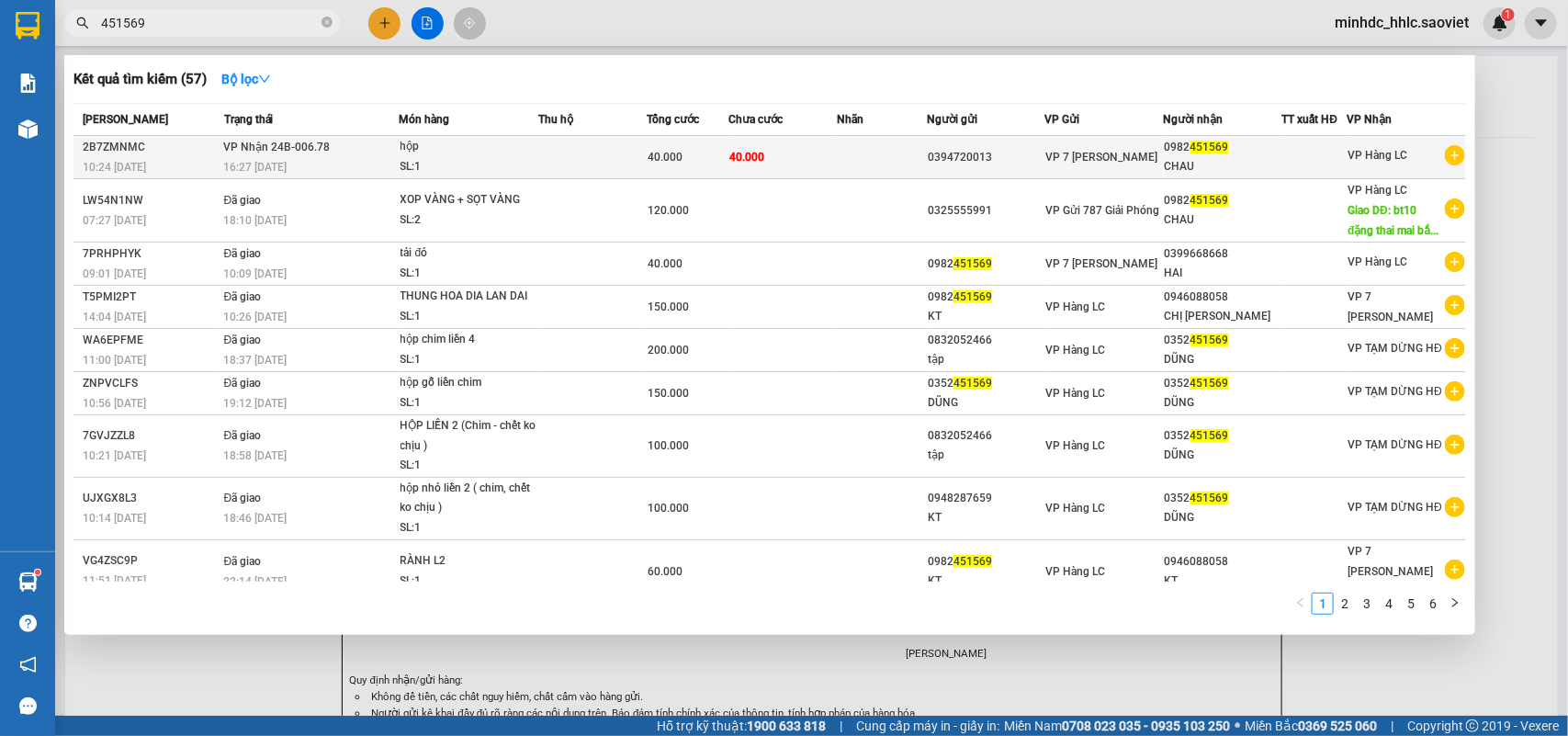
click at [996, 152] on div "0394720013" at bounding box center [986, 158] width 117 height 20
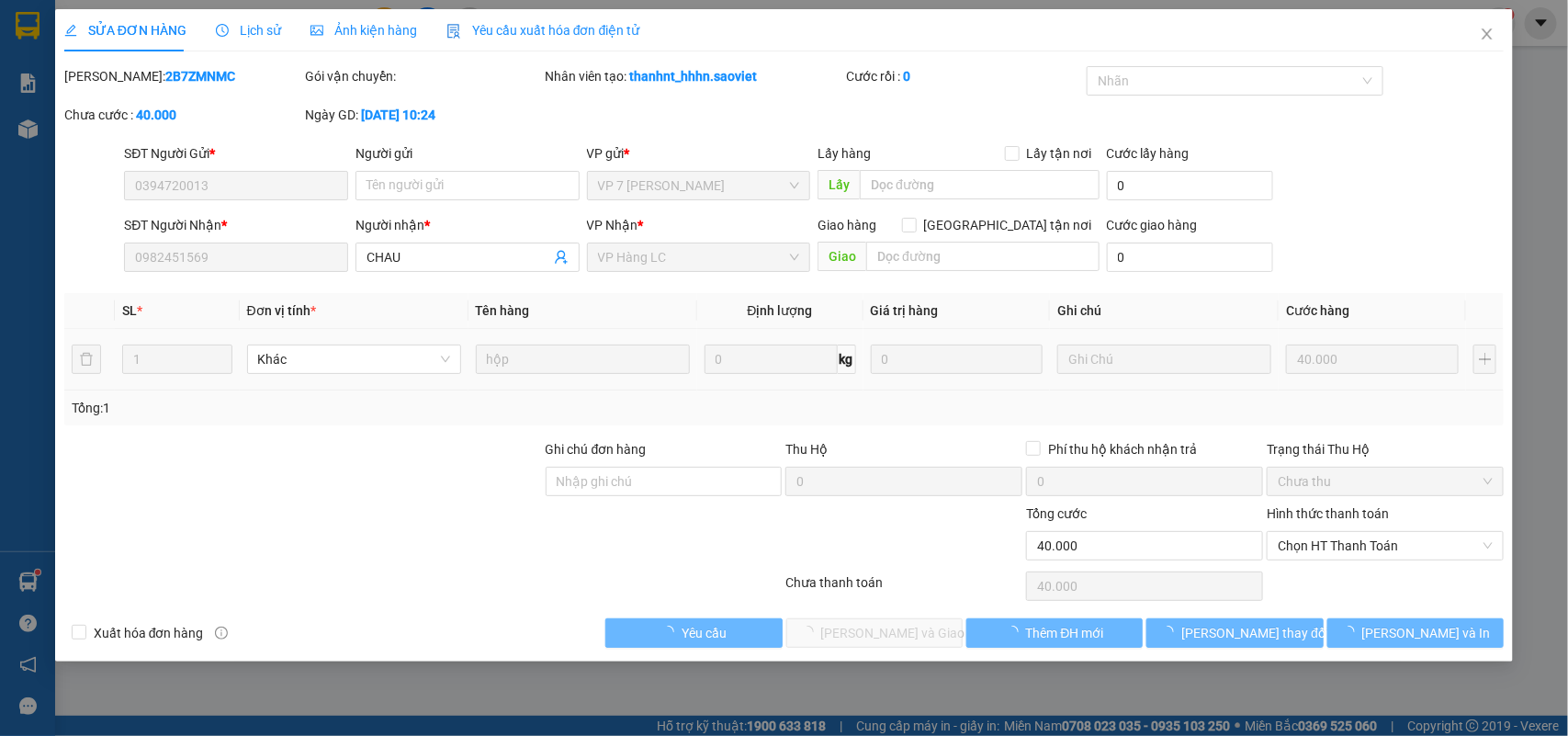
type input "0394720013"
type input "0982451569"
type input "CHAU"
type input "0"
type input "40.000"
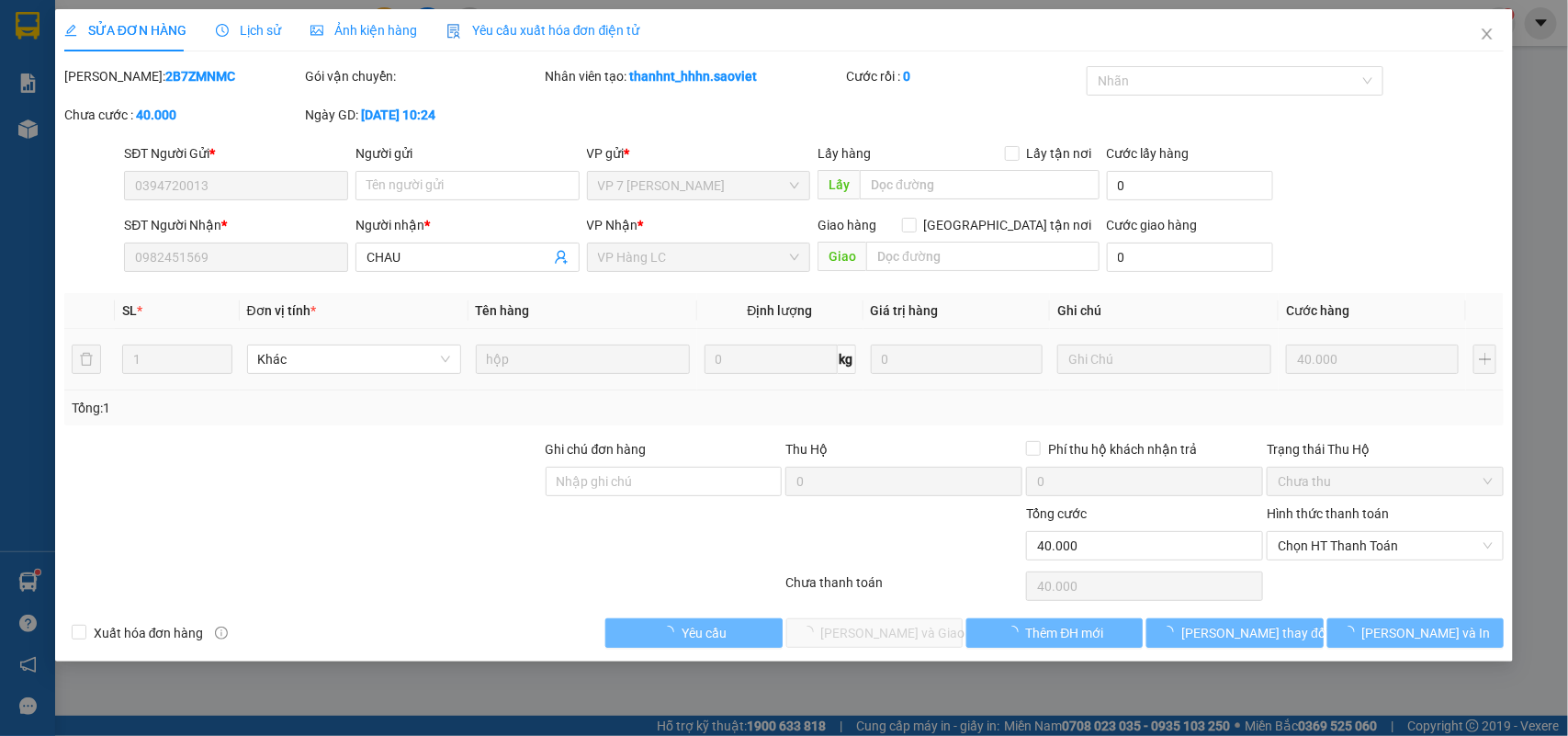
type input "40.000"
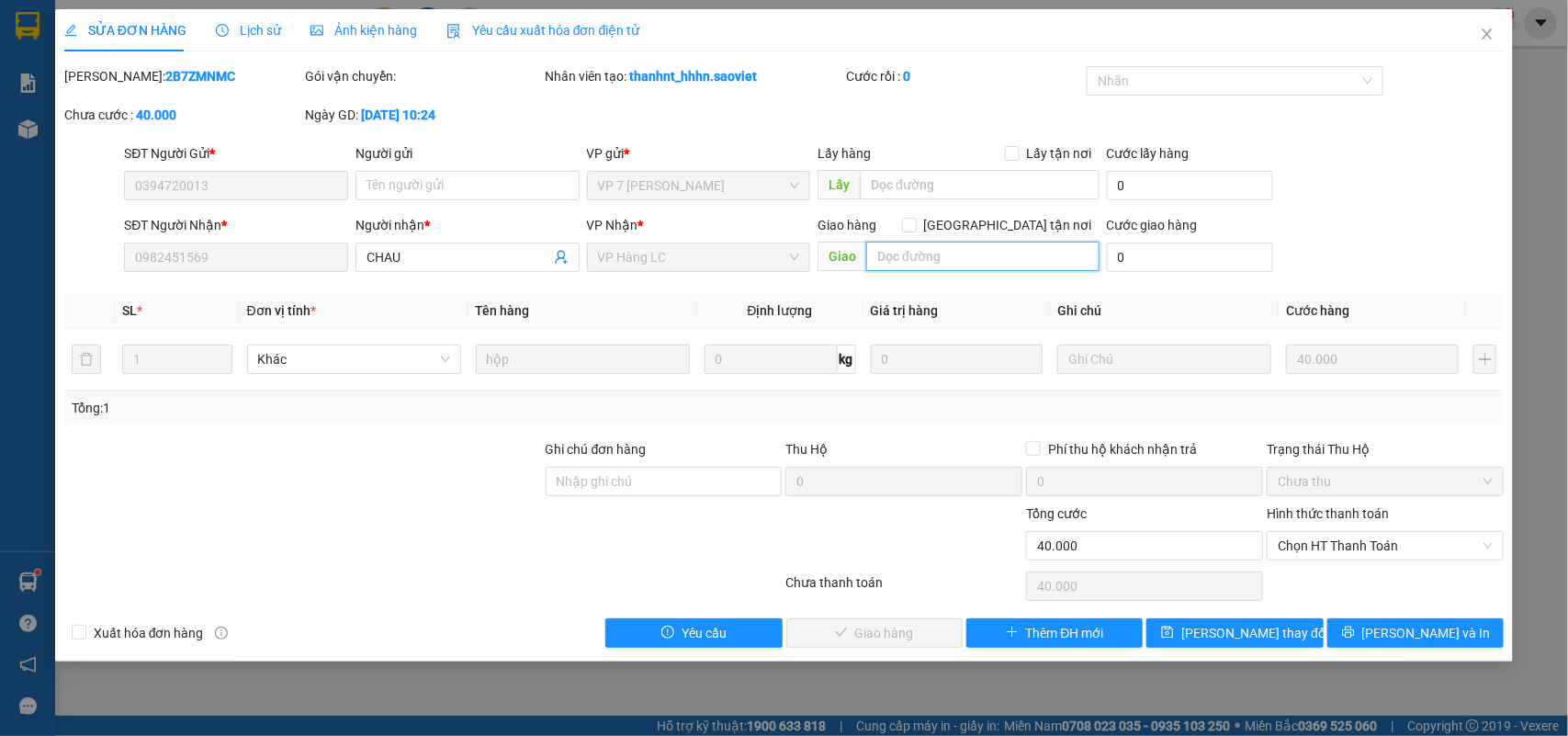
click at [956, 253] on input "text" at bounding box center [982, 257] width 233 height 30
paste input "bt10 đặng thai mai bắc cường"
type input "bt10 đặng thai mai bắc cường"
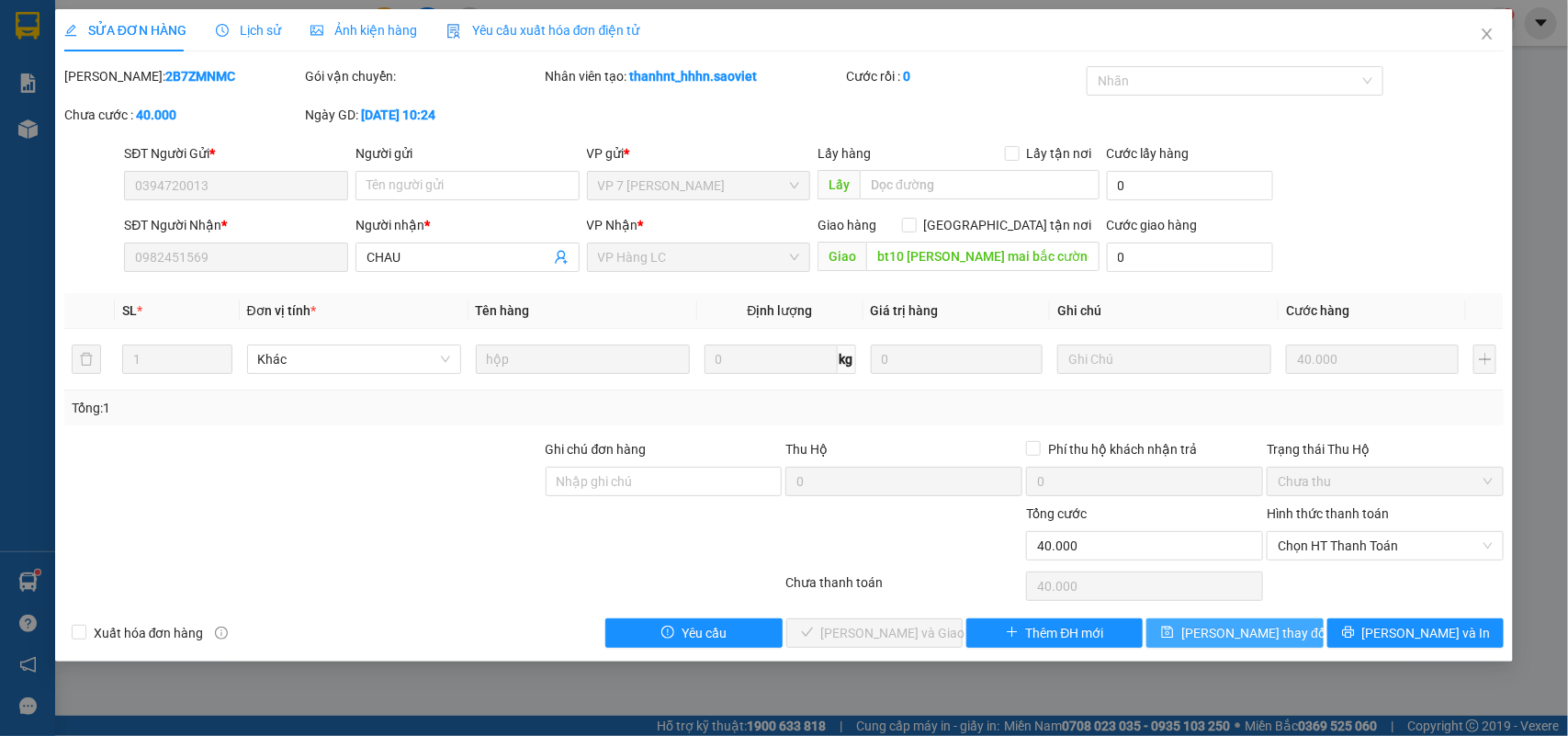
click at [1279, 637] on span "[PERSON_NAME] thay đổi" at bounding box center [1254, 633] width 147 height 20
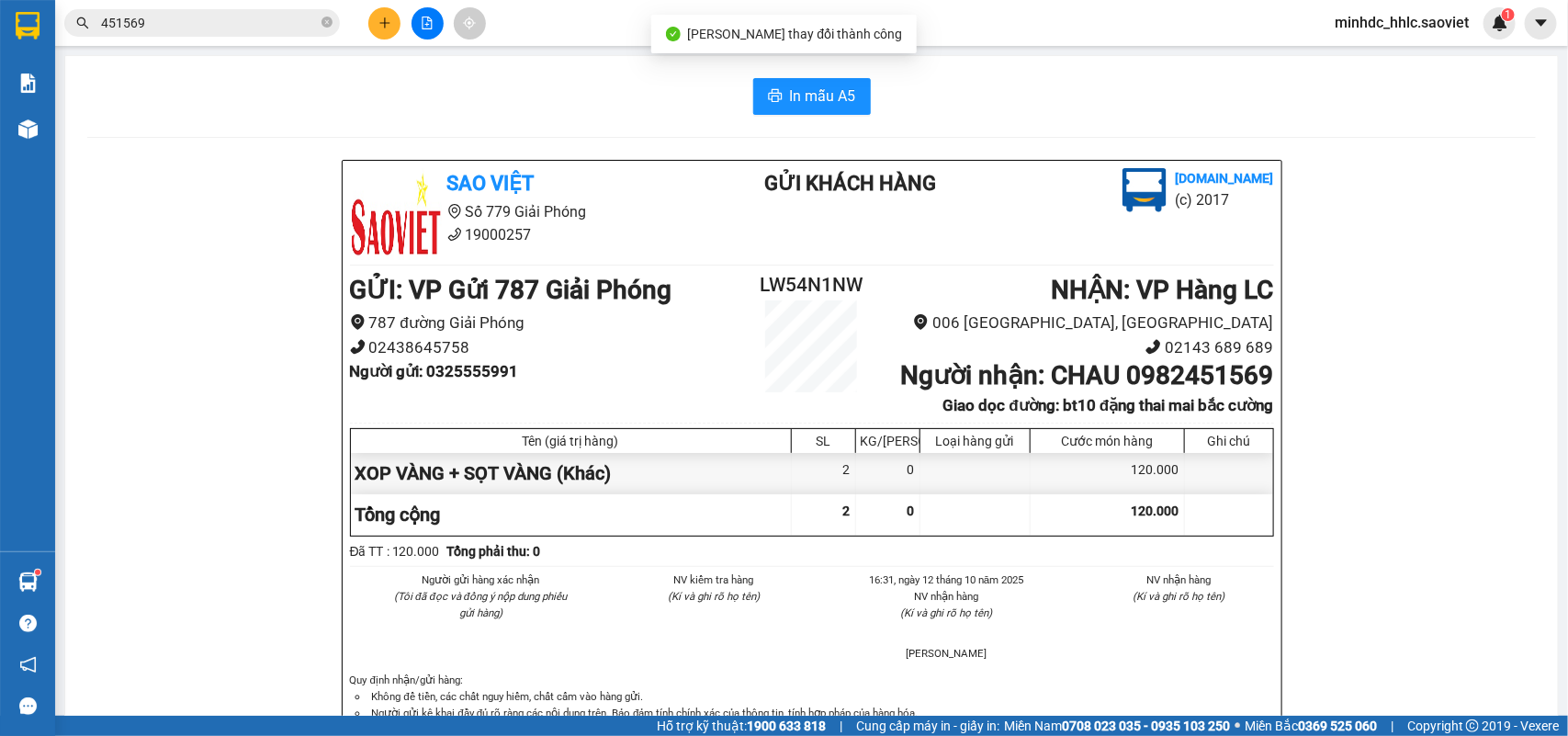
click at [218, 29] on input "451569" at bounding box center [209, 23] width 217 height 20
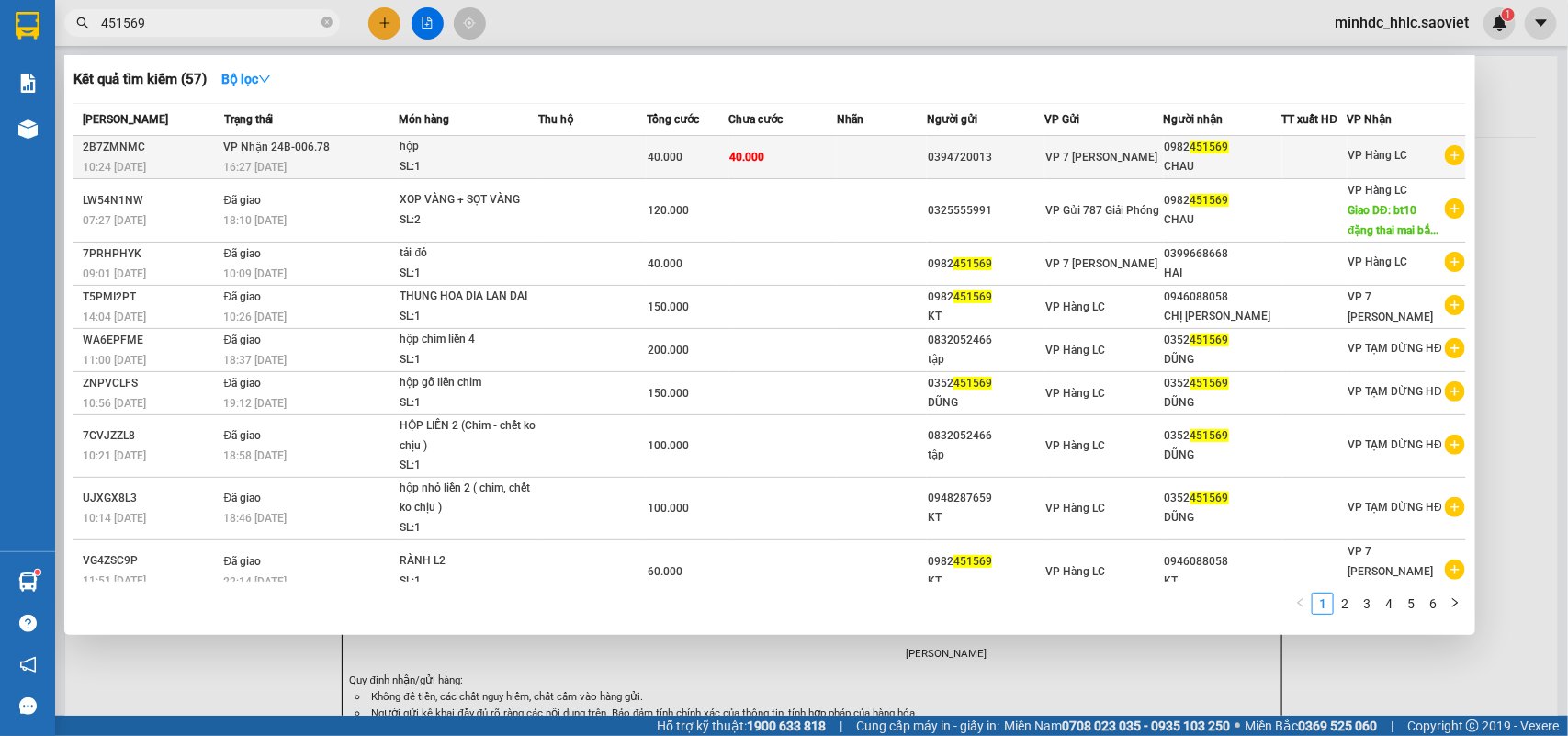
click at [700, 153] on div "40.000" at bounding box center [687, 157] width 80 height 20
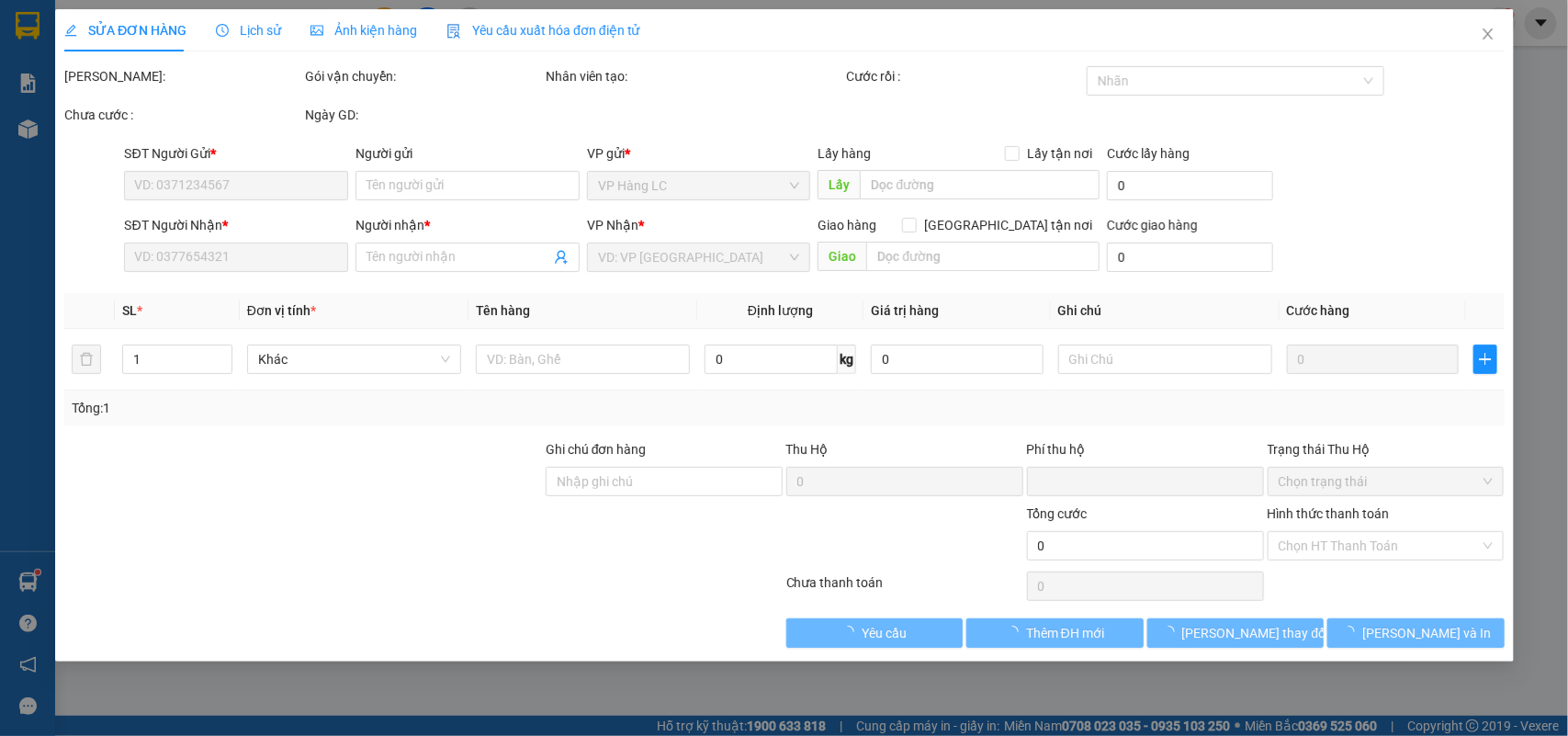
type input "0394720013"
type input "0982451569"
type input "CHAU"
type input "bt10 đặng thai mai bắc cường"
type input "0"
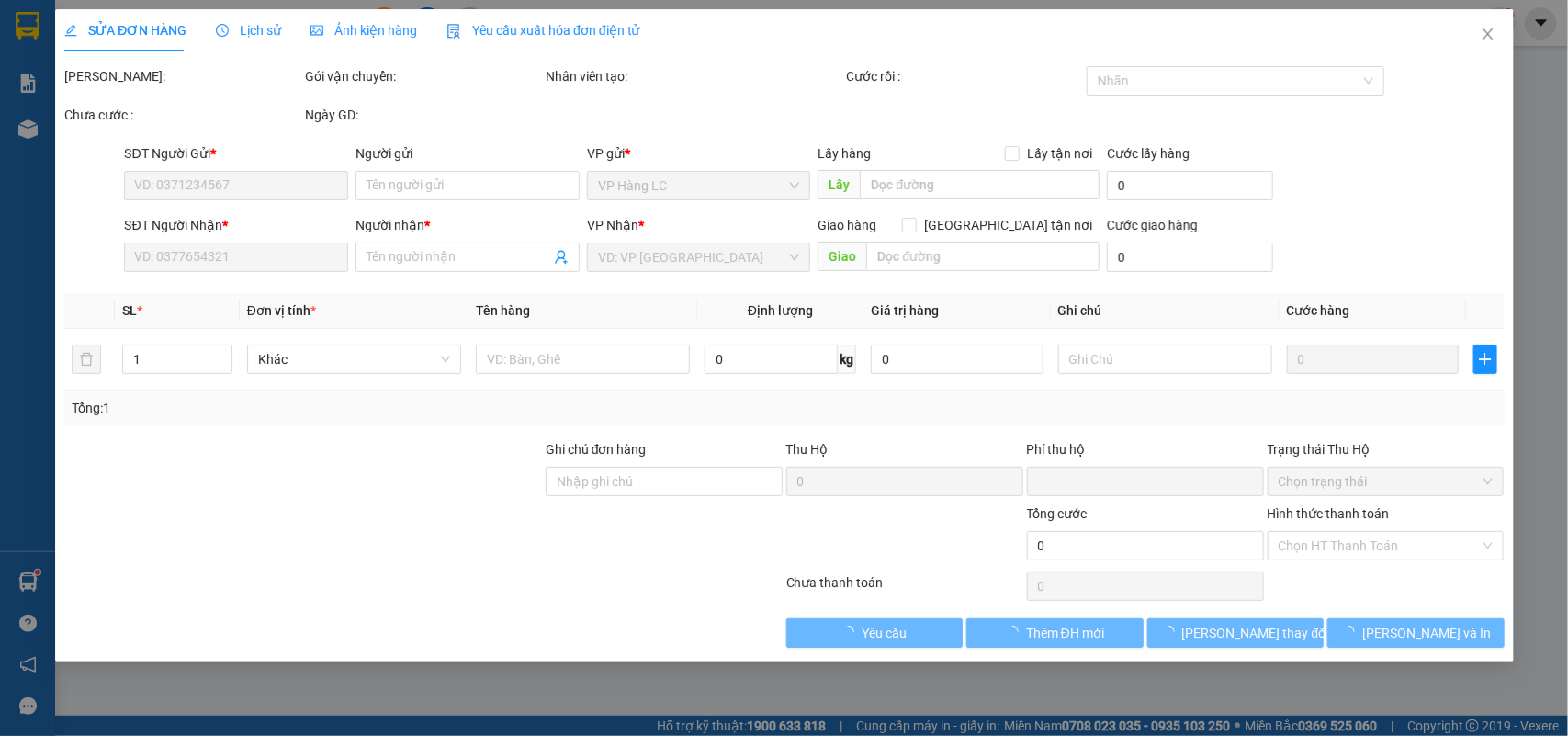
type input "40.000"
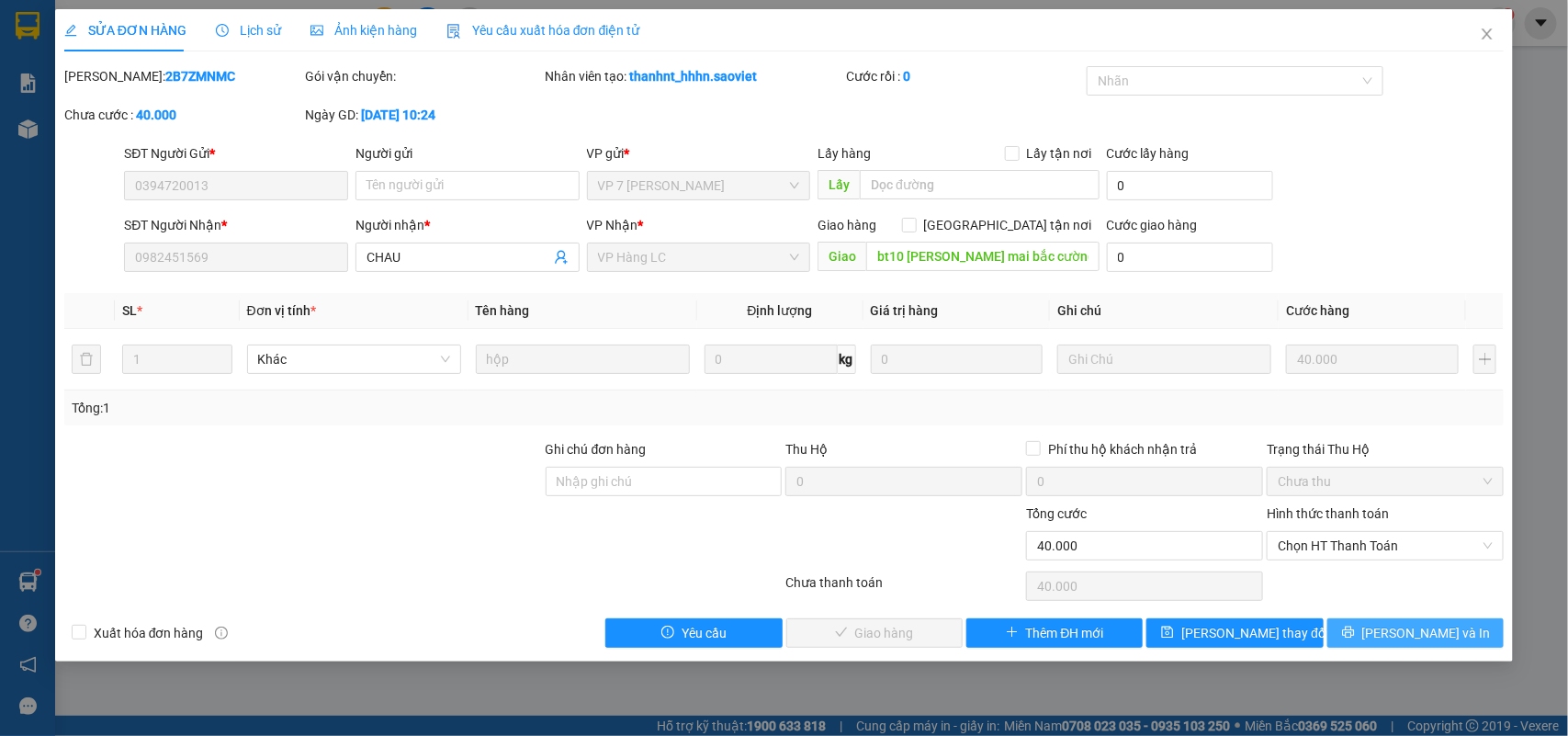
click at [1432, 634] on span "[PERSON_NAME] và In" at bounding box center [1427, 633] width 128 height 20
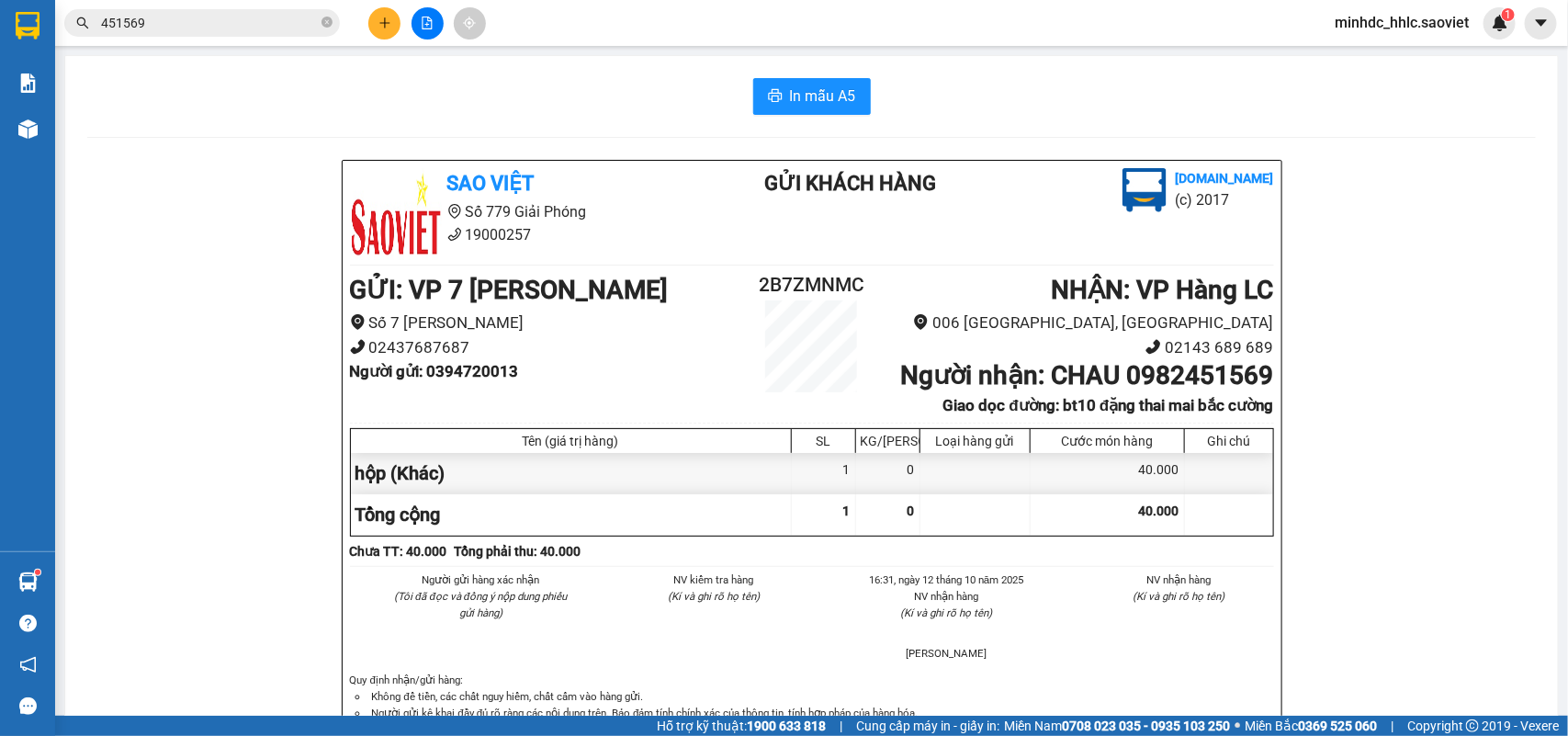
click at [1378, 14] on span "minhdc_hhlc.saoviet" at bounding box center [1402, 22] width 164 height 23
click at [1369, 60] on span "Đăng xuất" at bounding box center [1411, 56] width 123 height 20
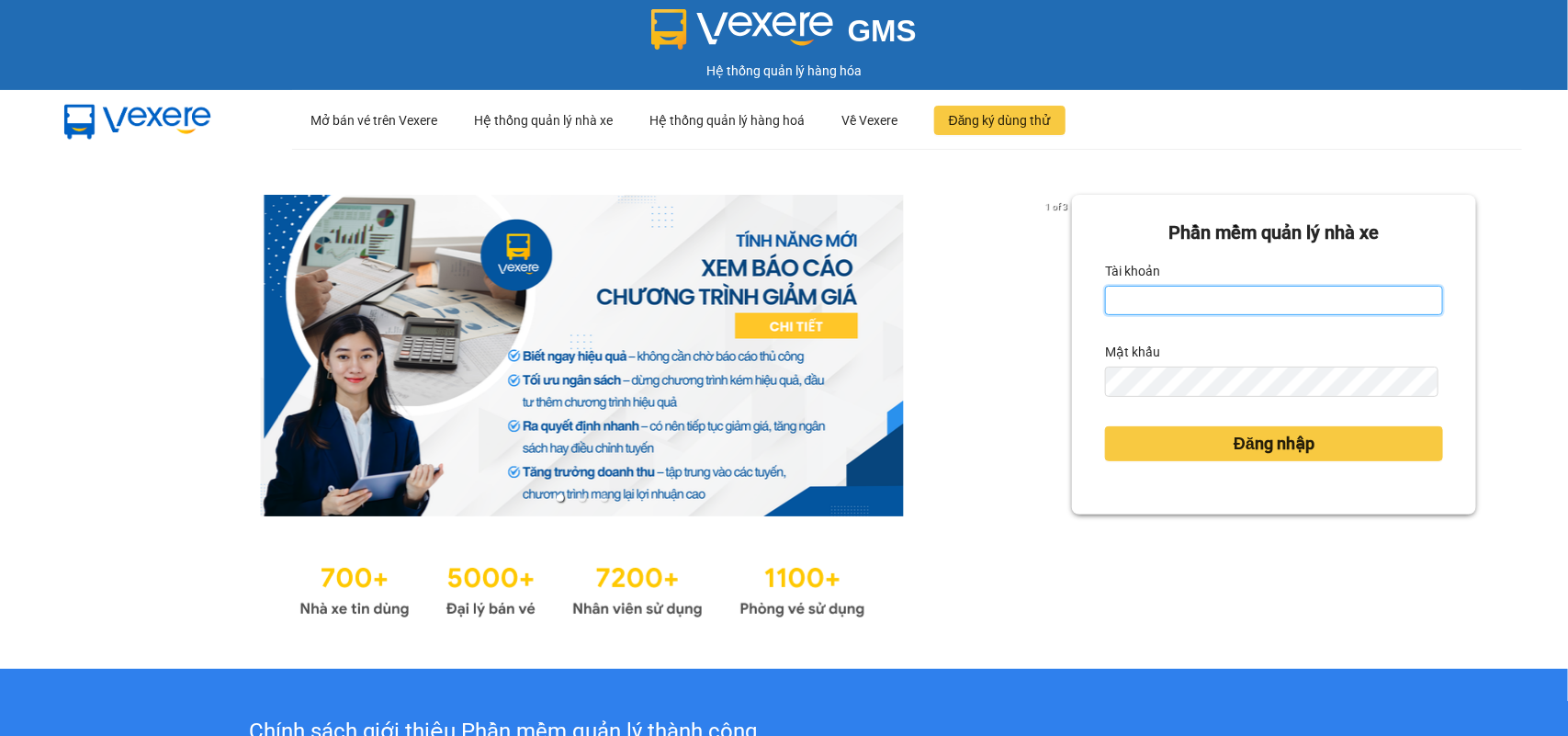
click at [1181, 291] on input "Tài khoản" at bounding box center [1274, 300] width 338 height 30
type input "huyennt_congnohanglc.saoviet"
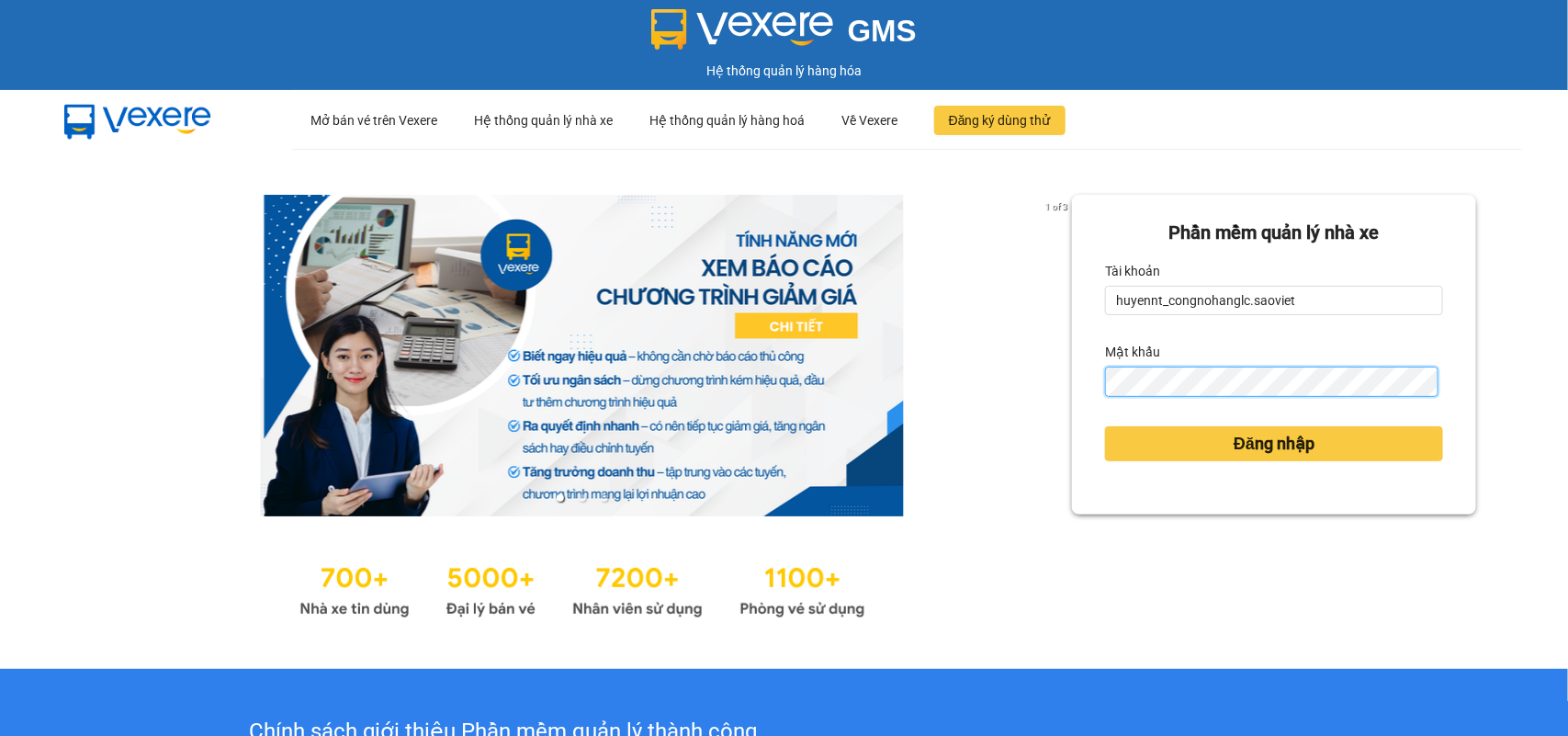
click at [1105, 427] on button "Đăng nhập" at bounding box center [1274, 444] width 338 height 35
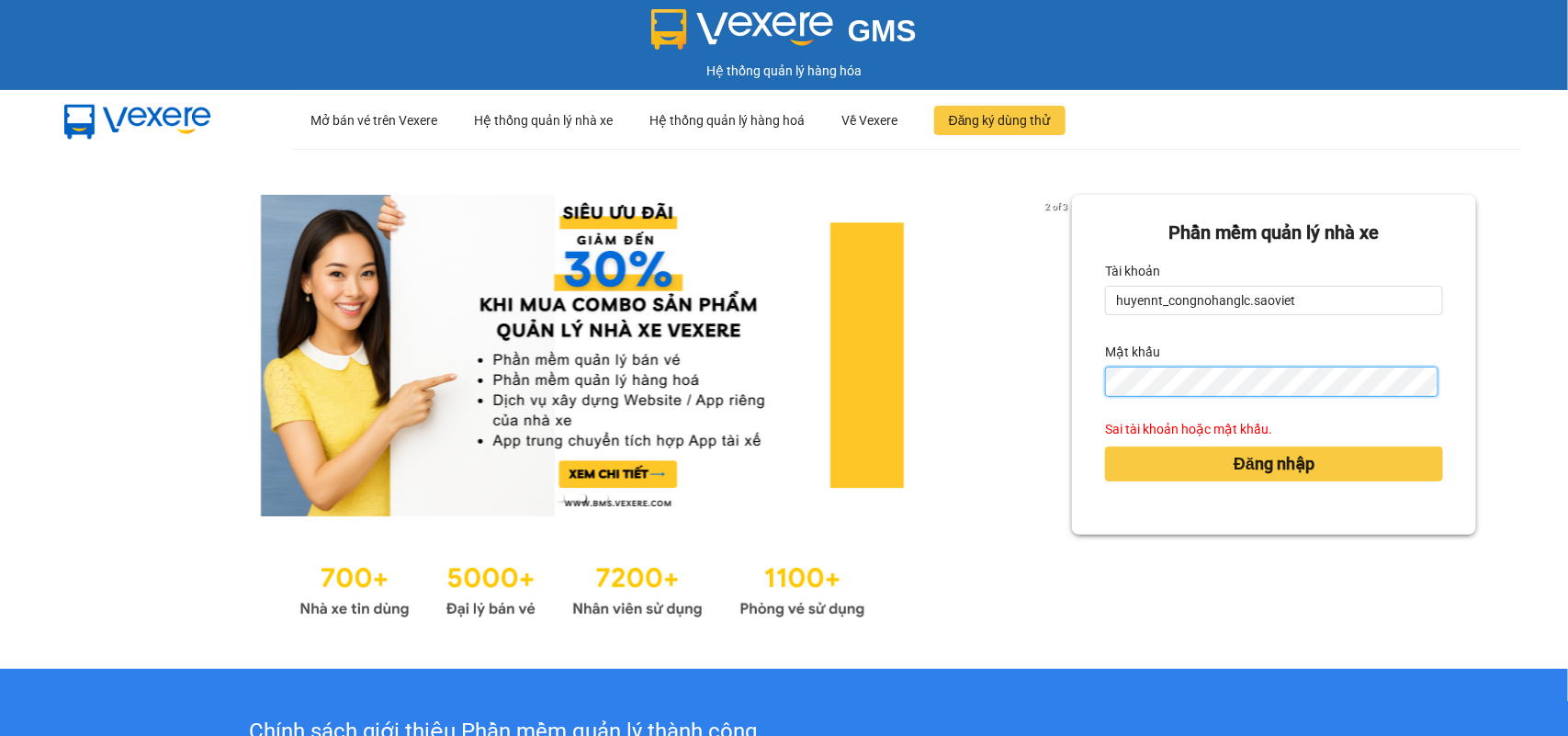
click at [997, 364] on div "2 of 3 [PERSON_NAME] mềm [PERSON_NAME] nhà xe [PERSON_NAME] huyennt_congnohangl…" at bounding box center [784, 409] width 1568 height 521
click at [1105, 414] on form "[PERSON_NAME] mềm [PERSON_NAME] nhà xe [PERSON_NAME] huyennt_congnohanglc.saovi…" at bounding box center [1274, 365] width 338 height 292
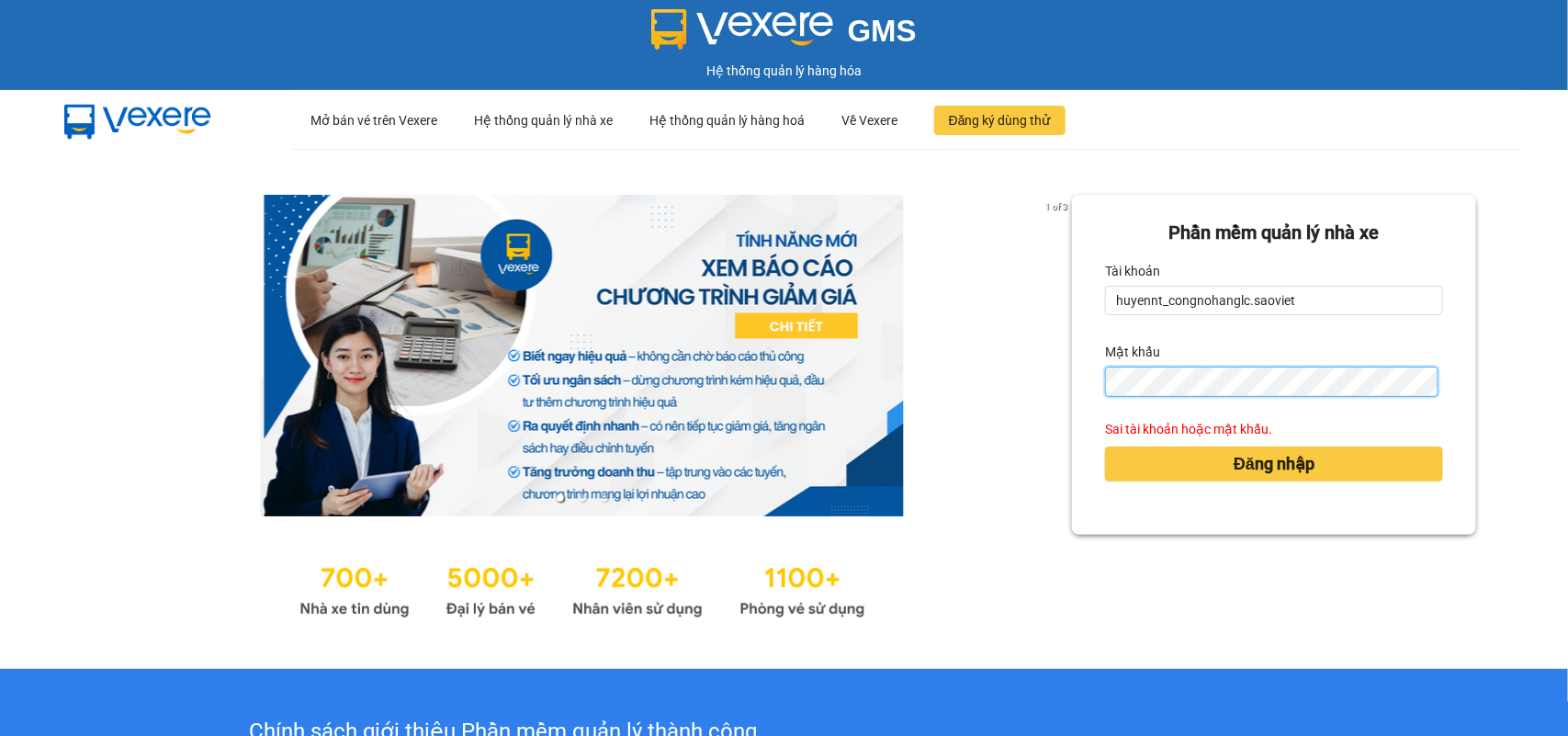
click at [1105, 447] on button "Đăng nhập" at bounding box center [1274, 463] width 338 height 35
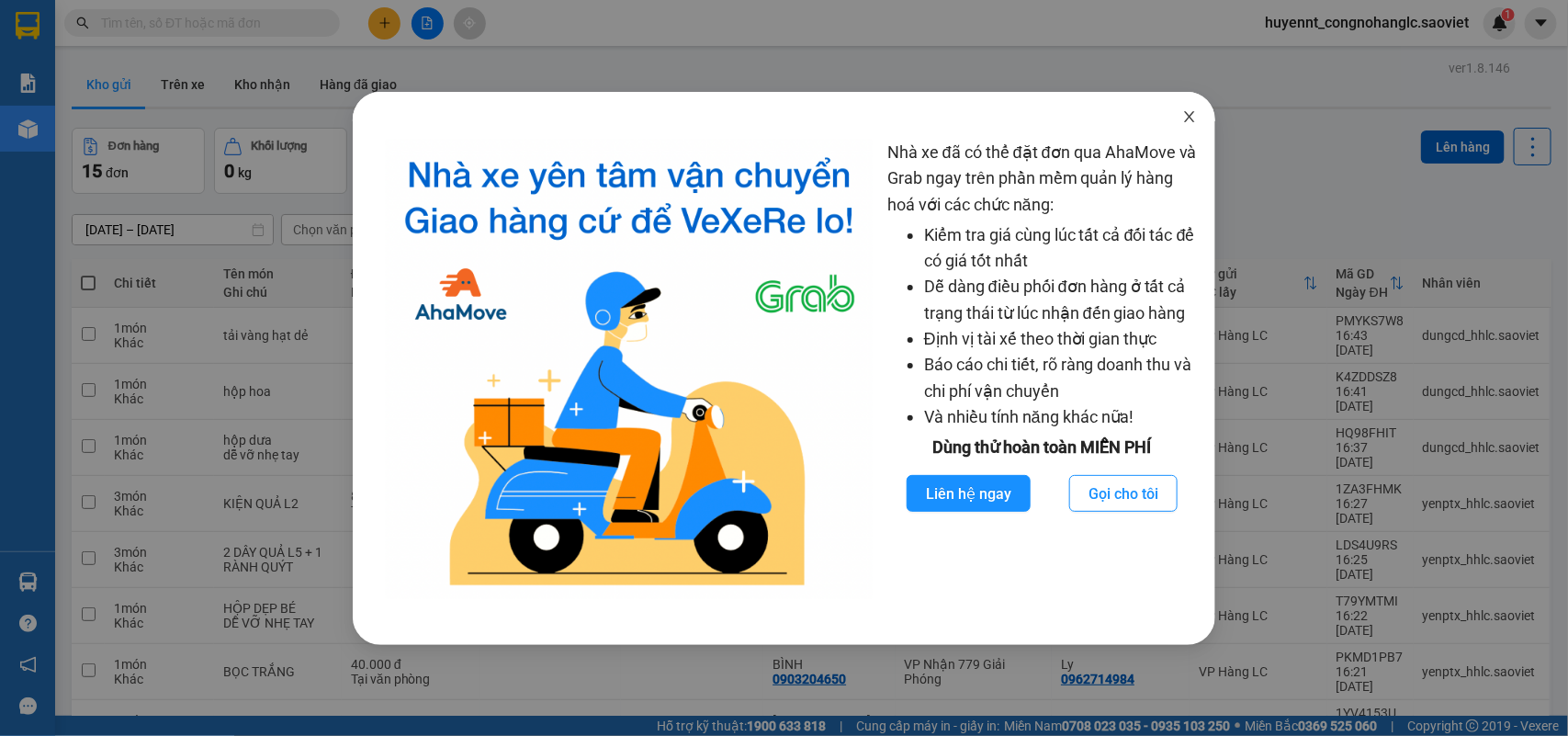
click at [1172, 116] on span "Close" at bounding box center [1190, 118] width 51 height 51
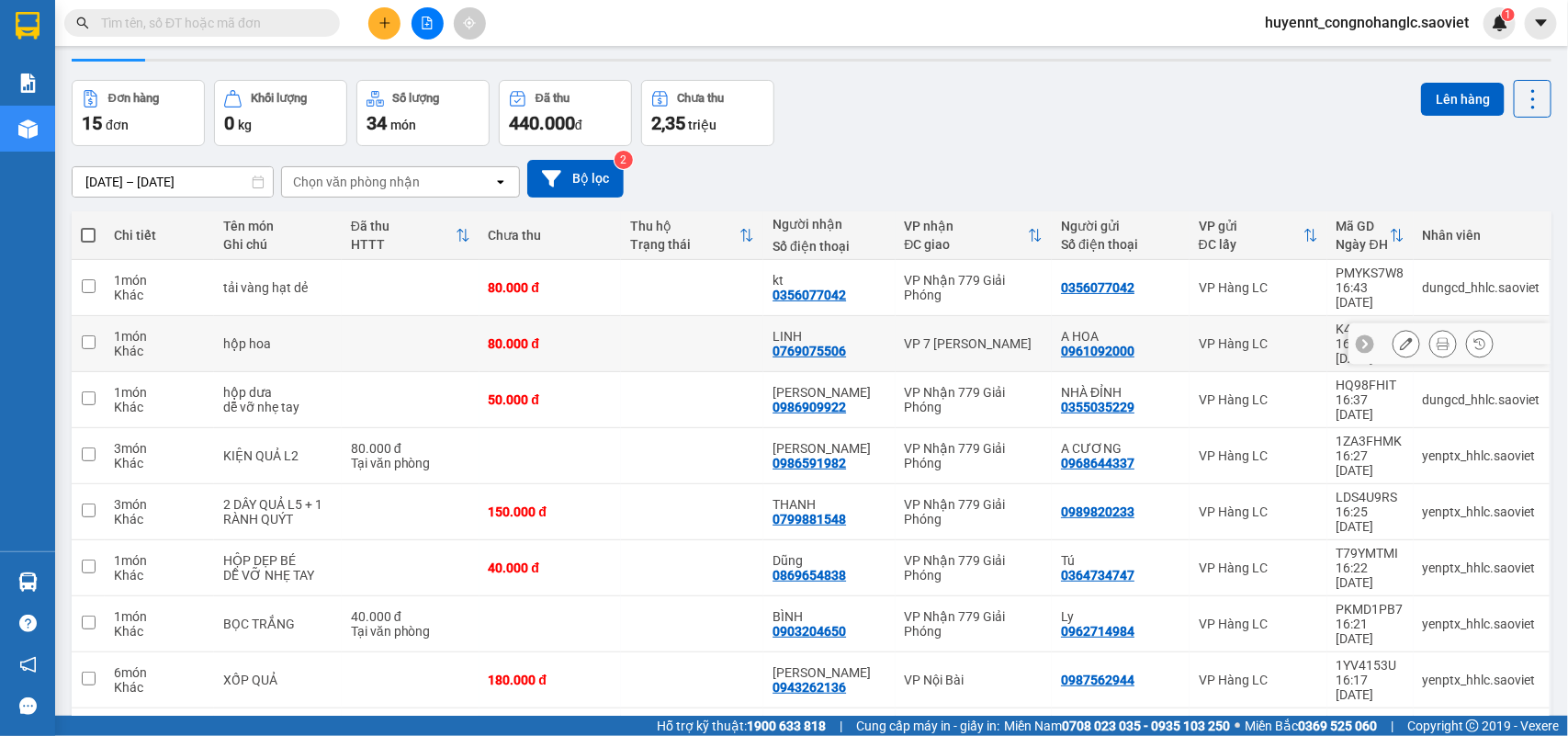
scroll to position [85, 0]
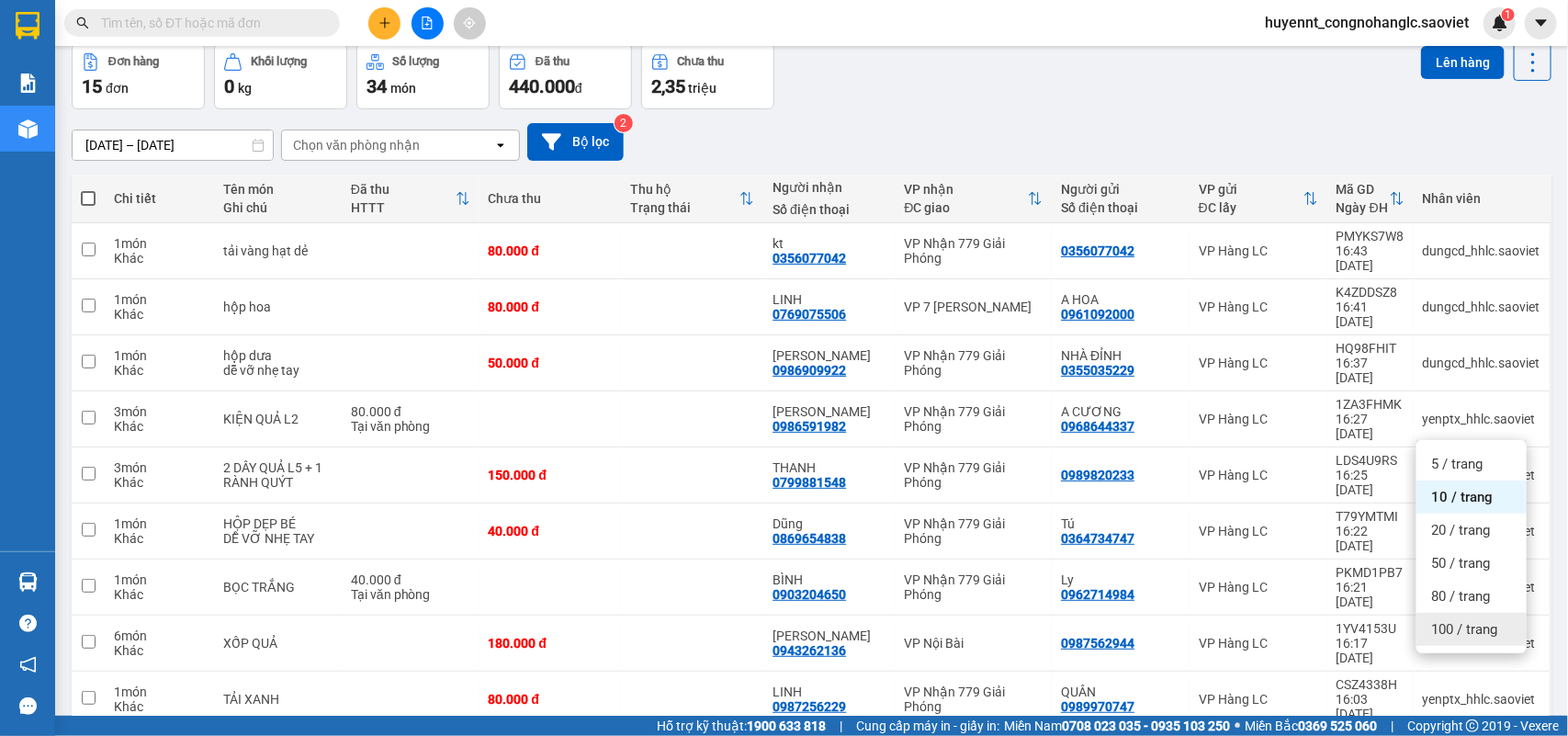
click at [1451, 627] on span "100 / trang" at bounding box center [1464, 629] width 66 height 19
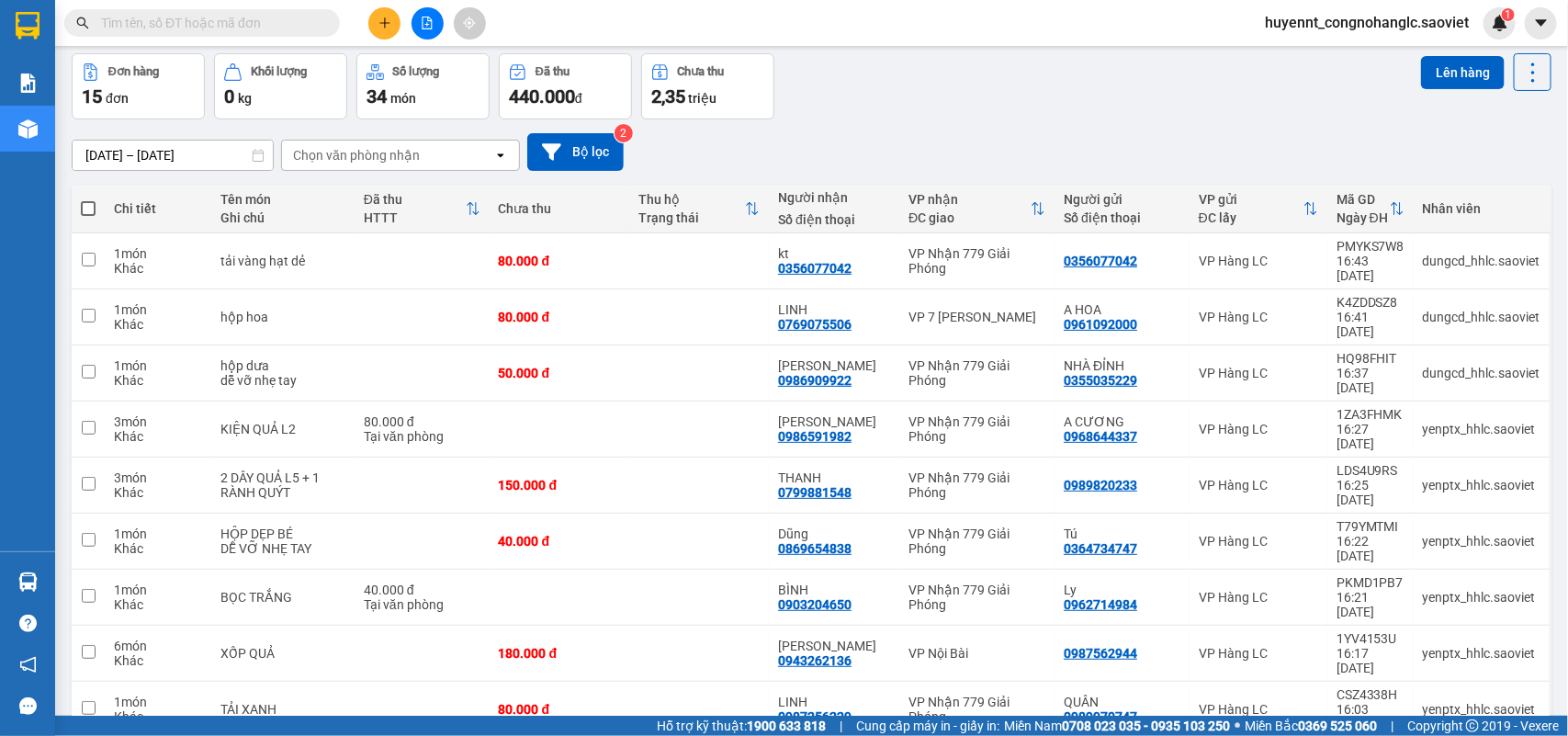
scroll to position [0, 0]
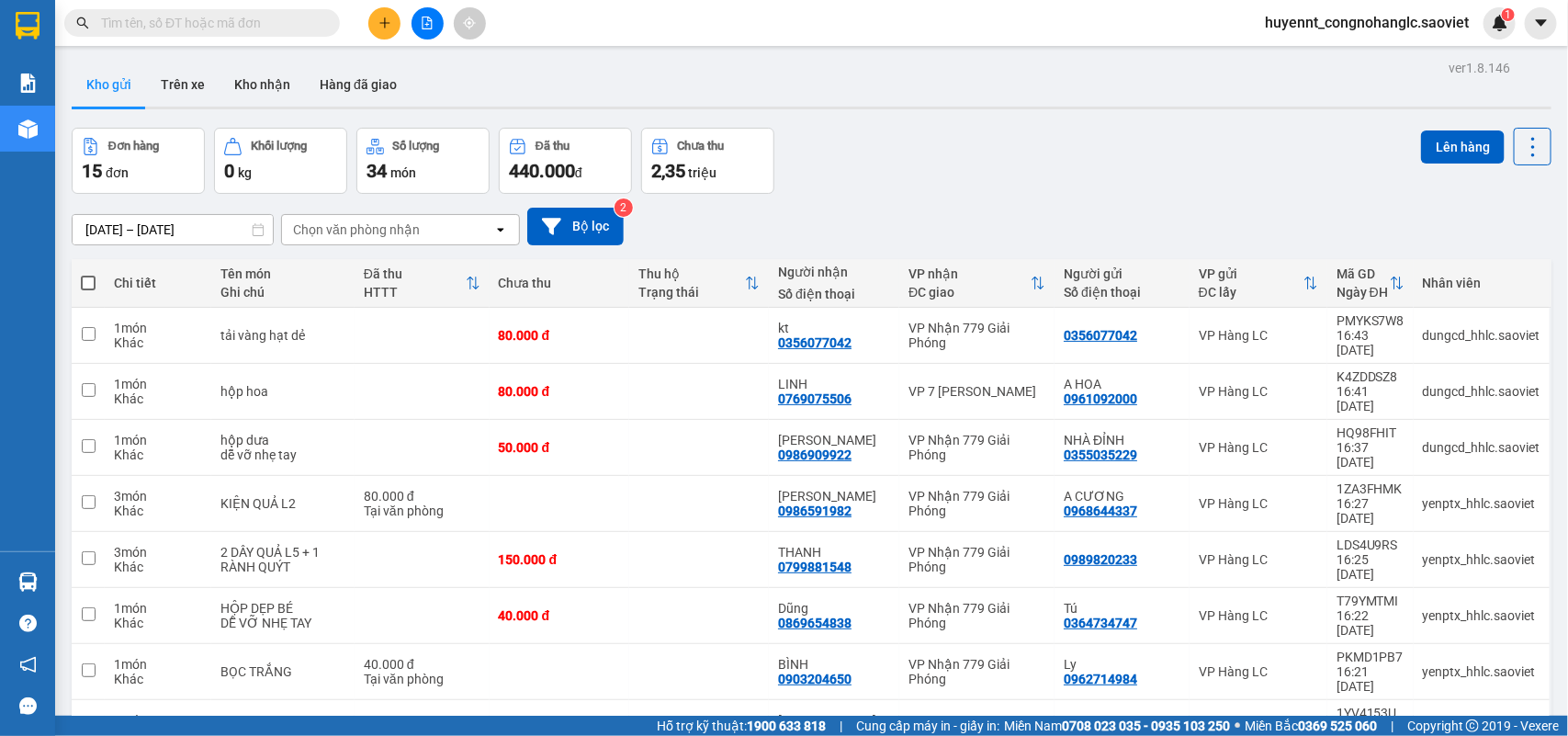
drag, startPoint x: 207, startPoint y: 26, endPoint x: 218, endPoint y: 33, distance: 13.0
click at [208, 26] on input "text" at bounding box center [209, 23] width 217 height 20
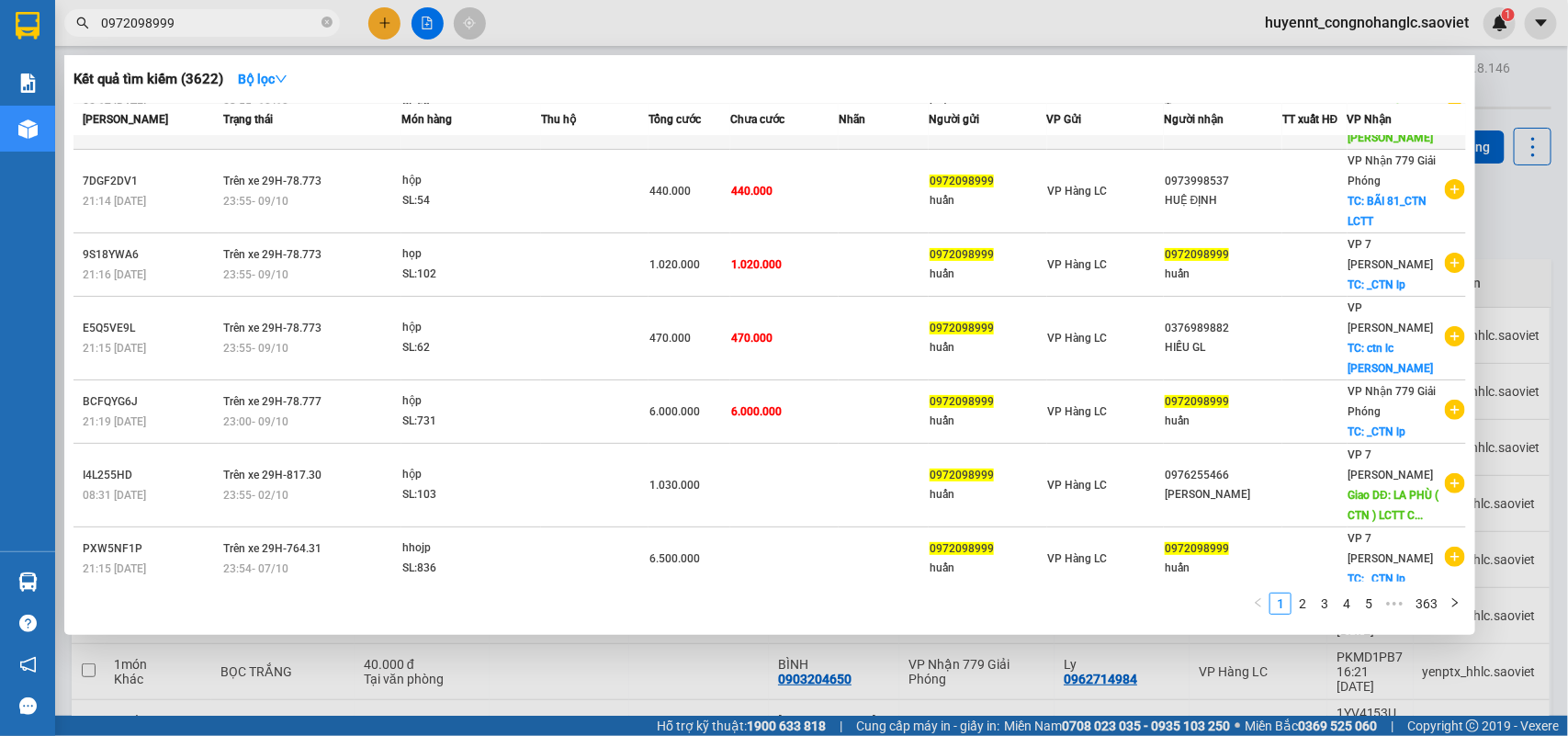
scroll to position [240, 0]
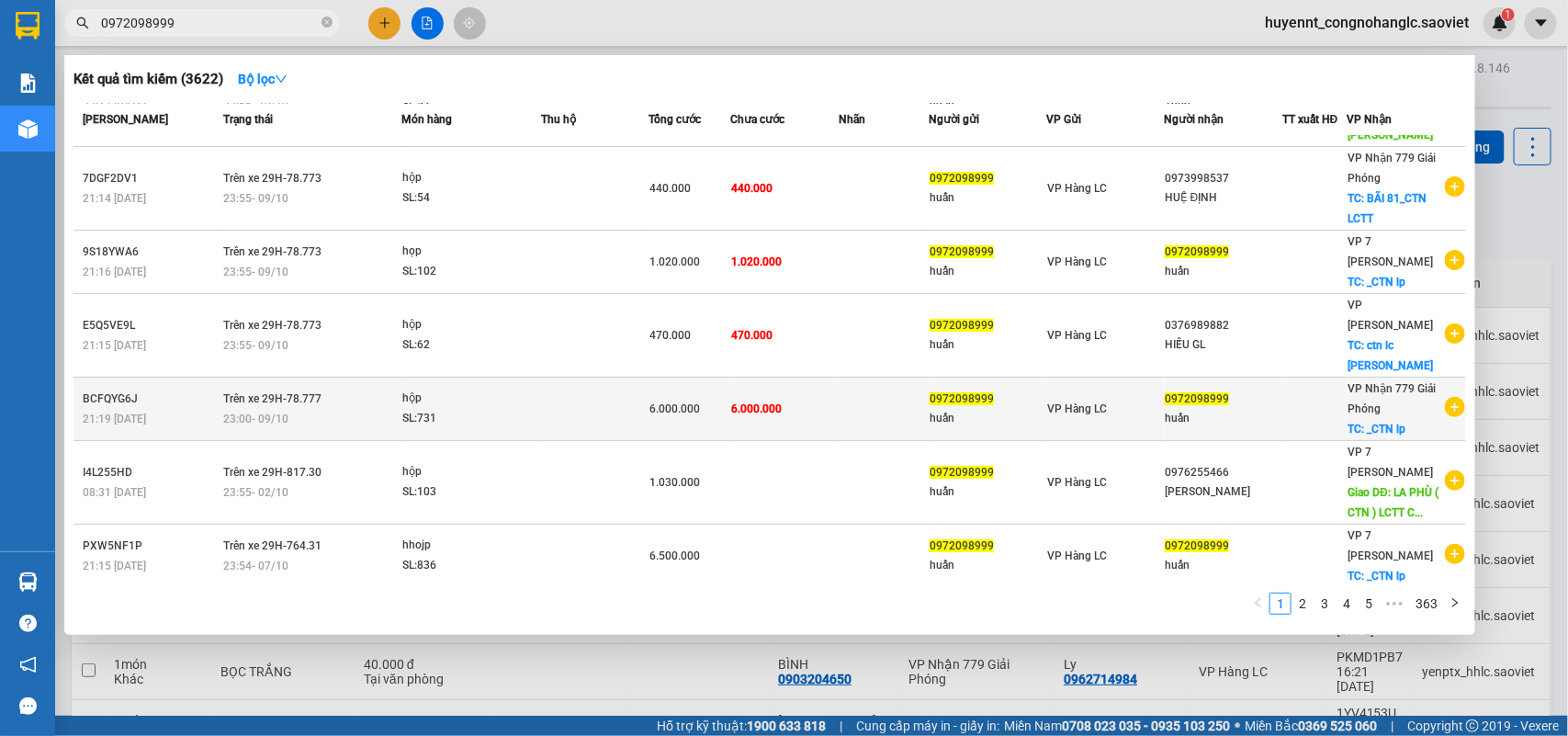
type input "0972098999"
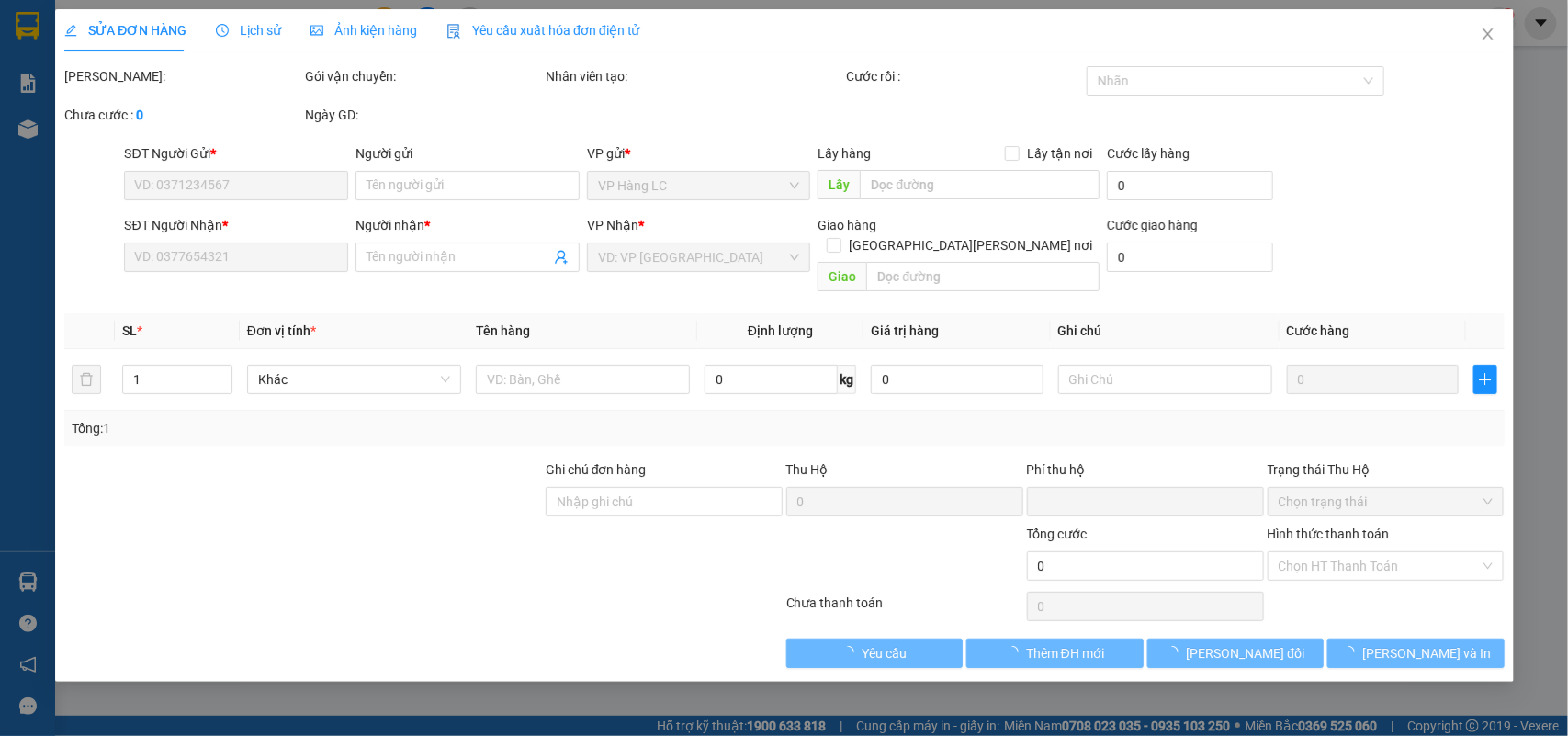
type input "0972098999"
type input "huấn"
type input "0989800823"
type input "Tùng"
type input "lp [PERSON_NAME] [PERSON_NAME]"
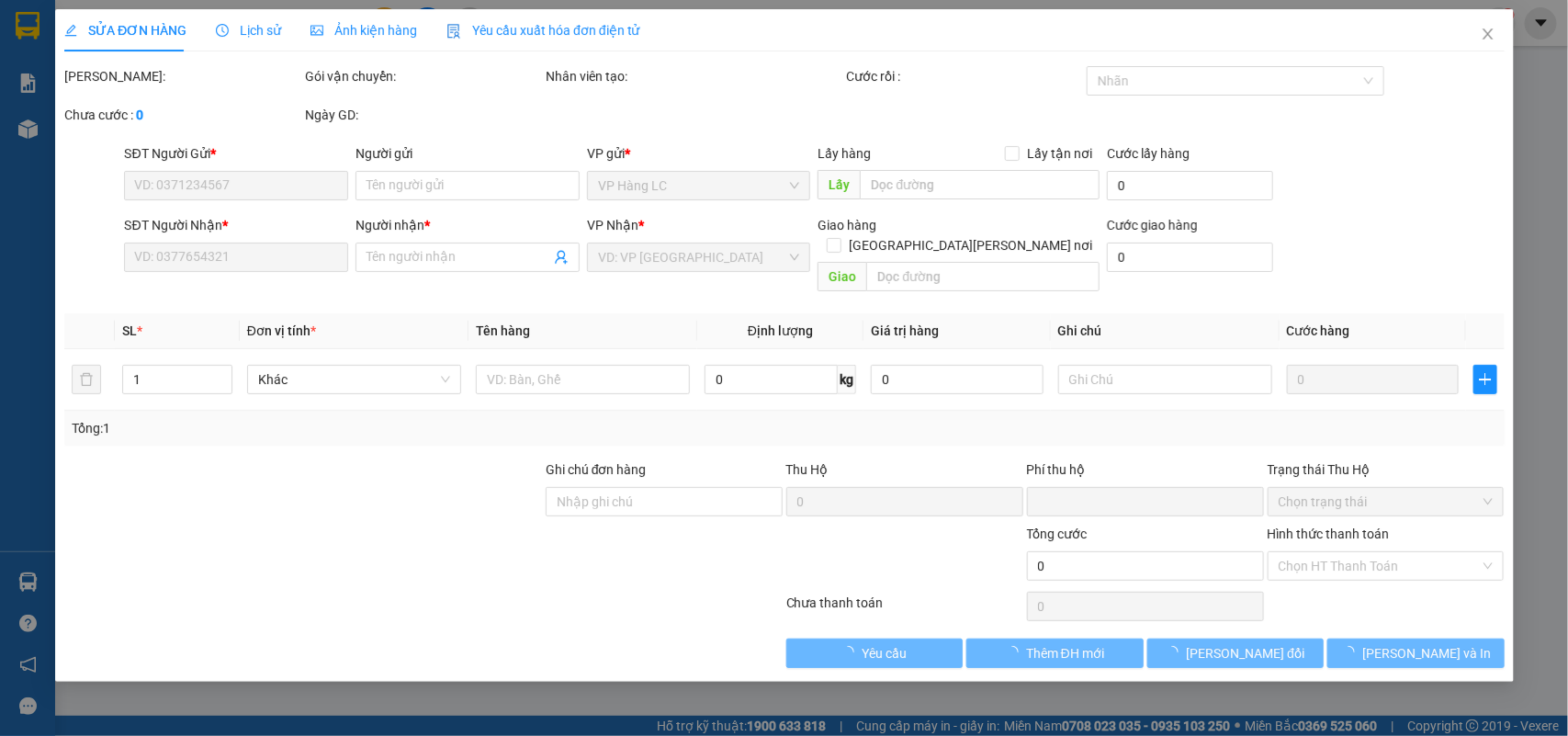
type input "150.000"
type input "0"
type input "420.000"
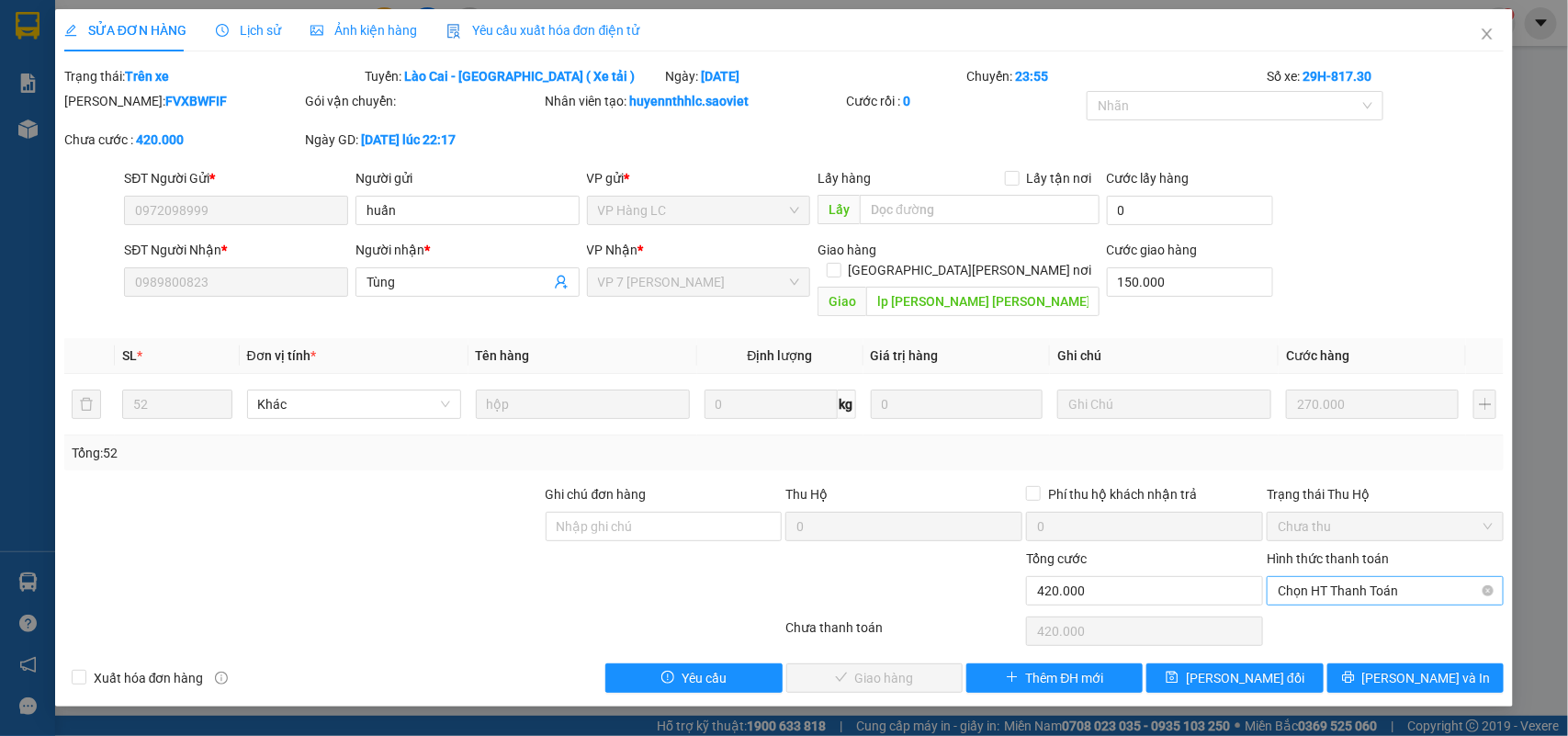
click at [1343, 582] on span "Chọn HT Thanh Toán" at bounding box center [1385, 591] width 215 height 28
click at [1318, 630] on div "Chuyển khoản" at bounding box center [1386, 637] width 215 height 20
type input "0"
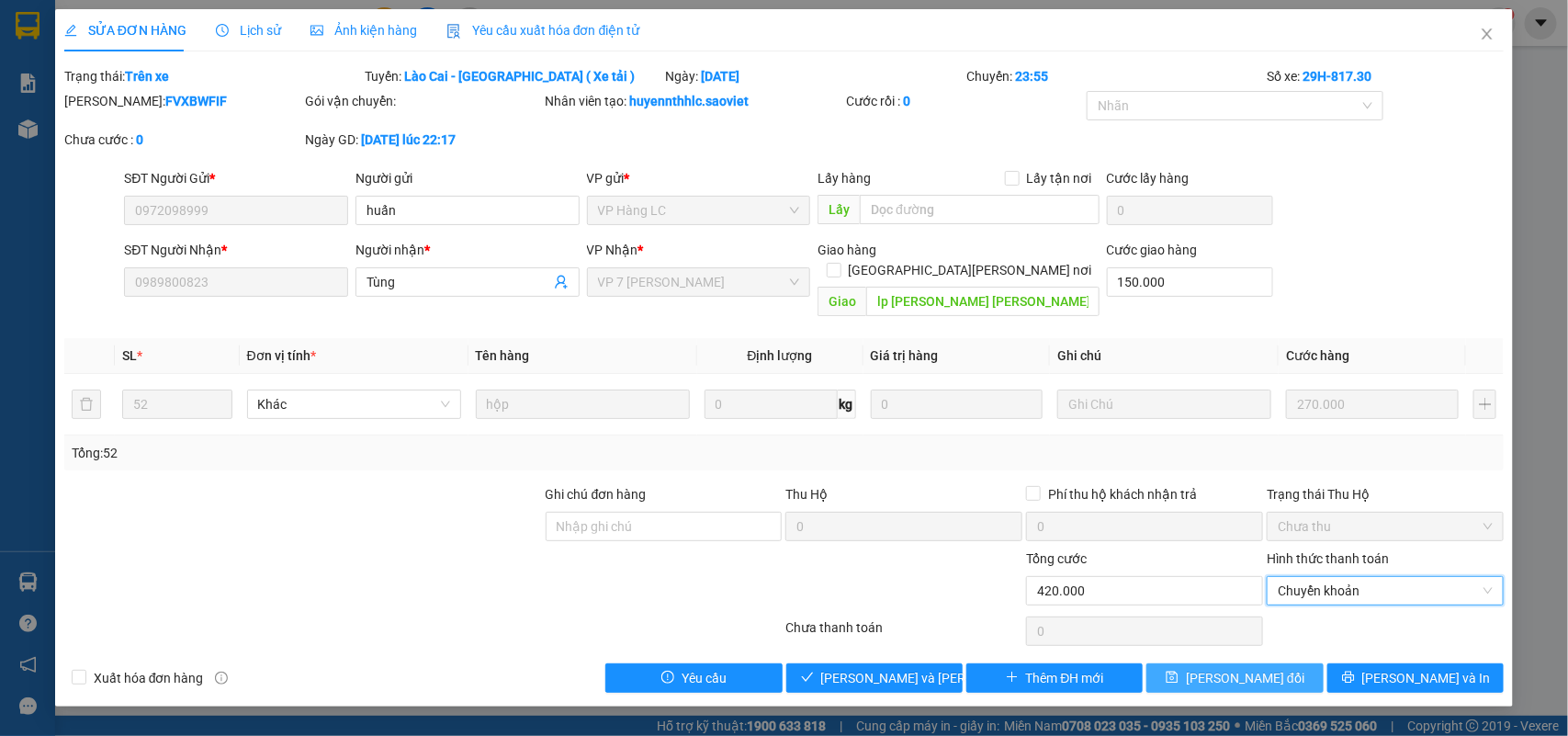
click at [1227, 668] on span "[PERSON_NAME] thay đổi" at bounding box center [1245, 678] width 118 height 20
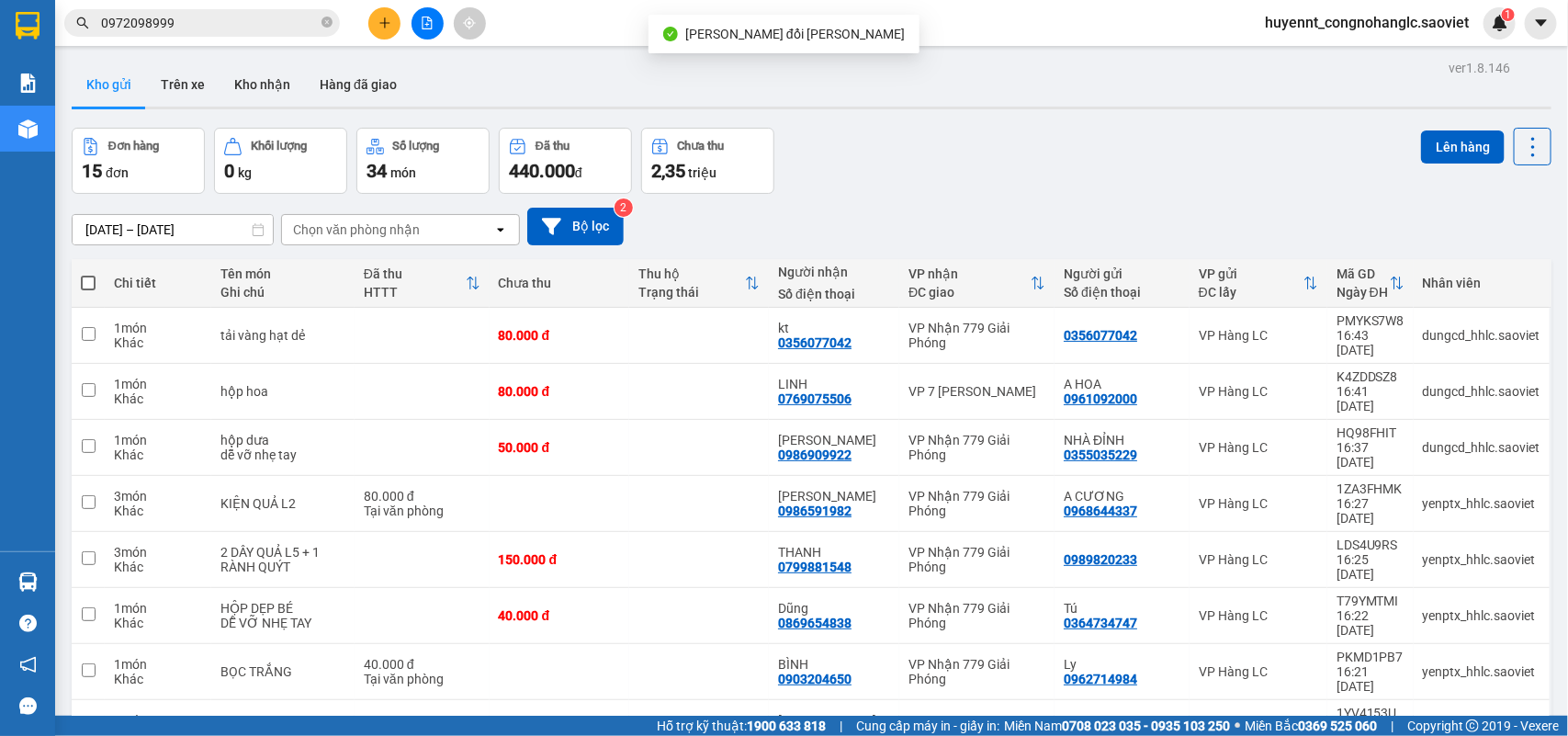
click at [195, 16] on input "0972098999" at bounding box center [209, 23] width 217 height 20
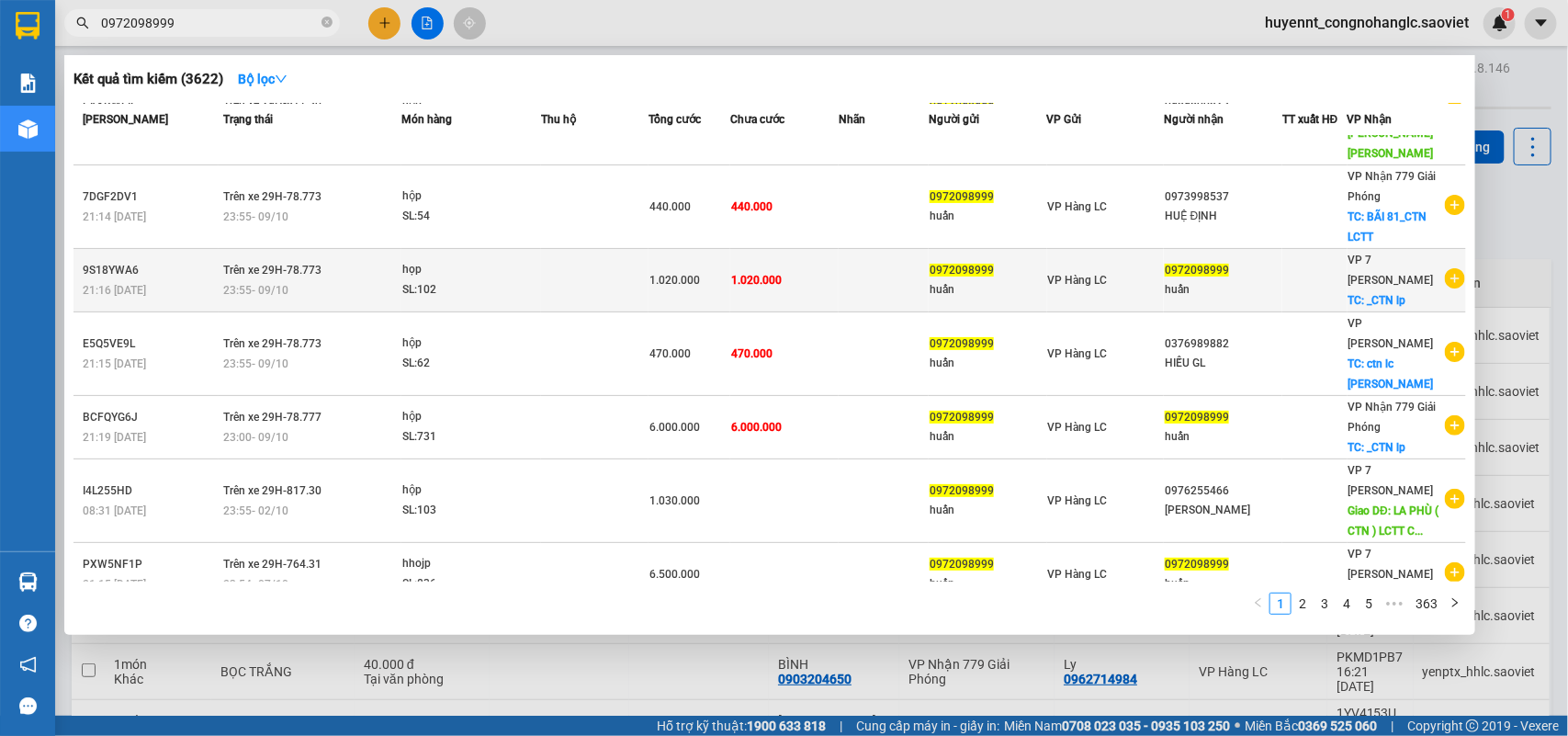
scroll to position [230, 0]
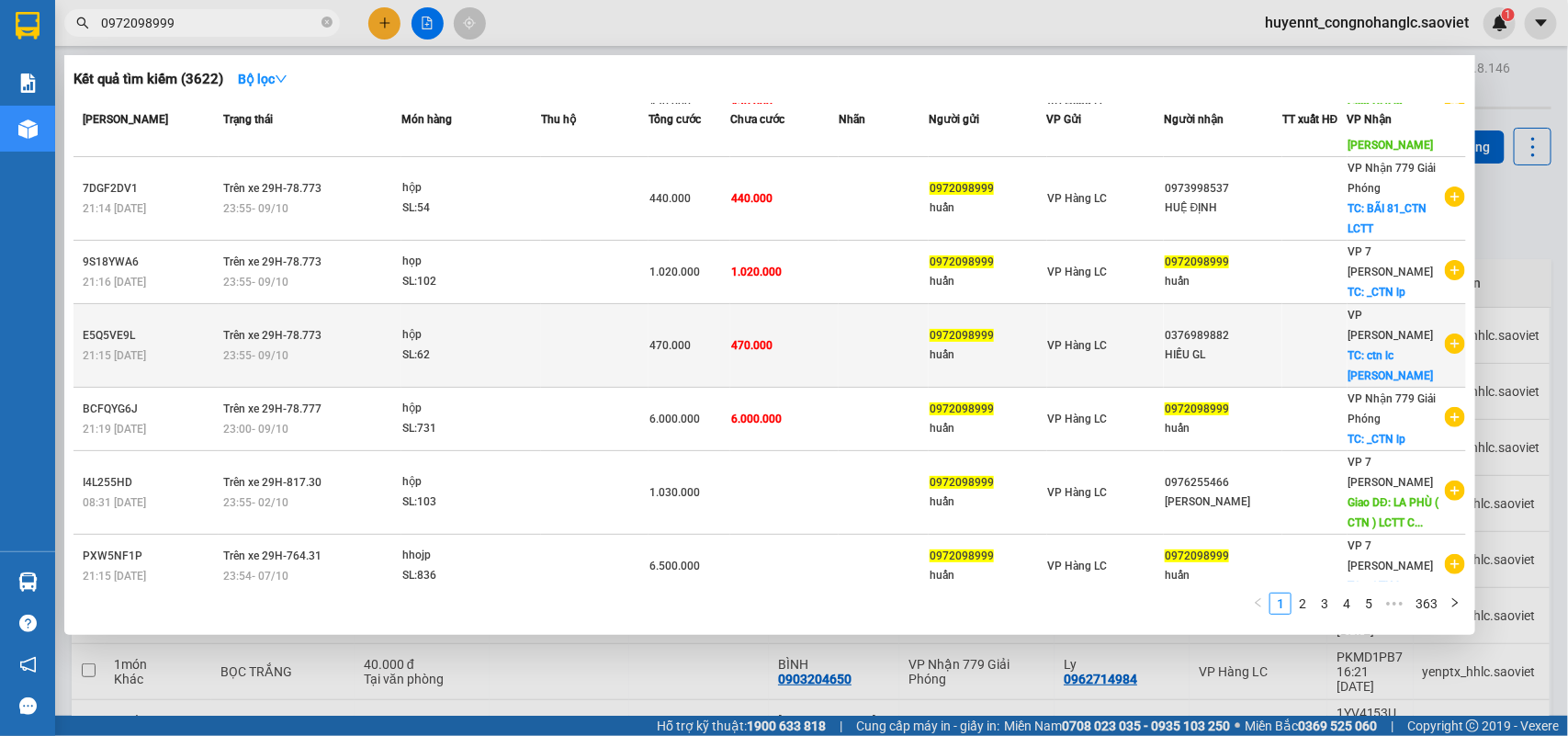
click at [743, 339] on span "470.000" at bounding box center [752, 345] width 41 height 13
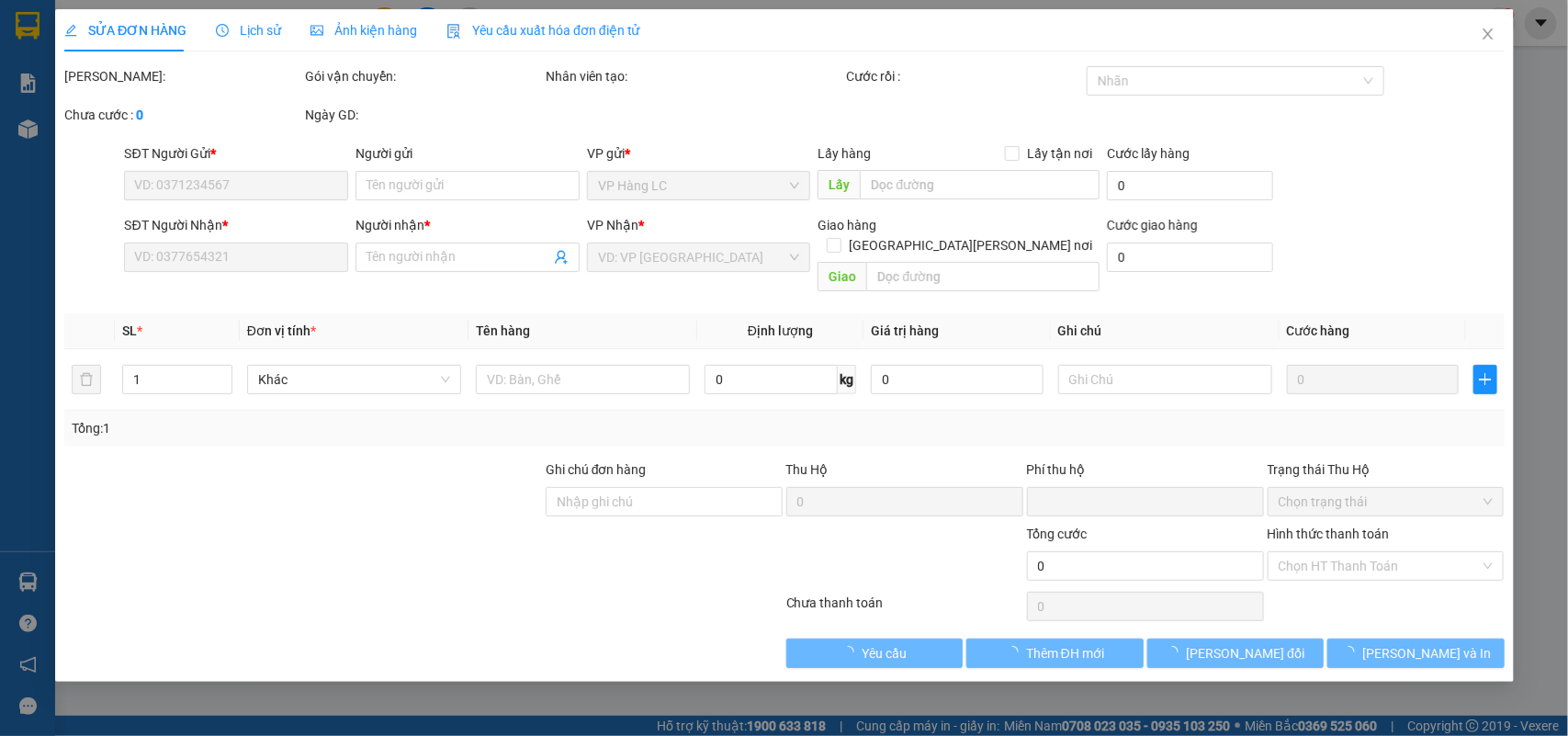
type input "0972098999"
type input "huấn"
type input "0376989882"
type input "HIẾU GL"
checkbox input "true"
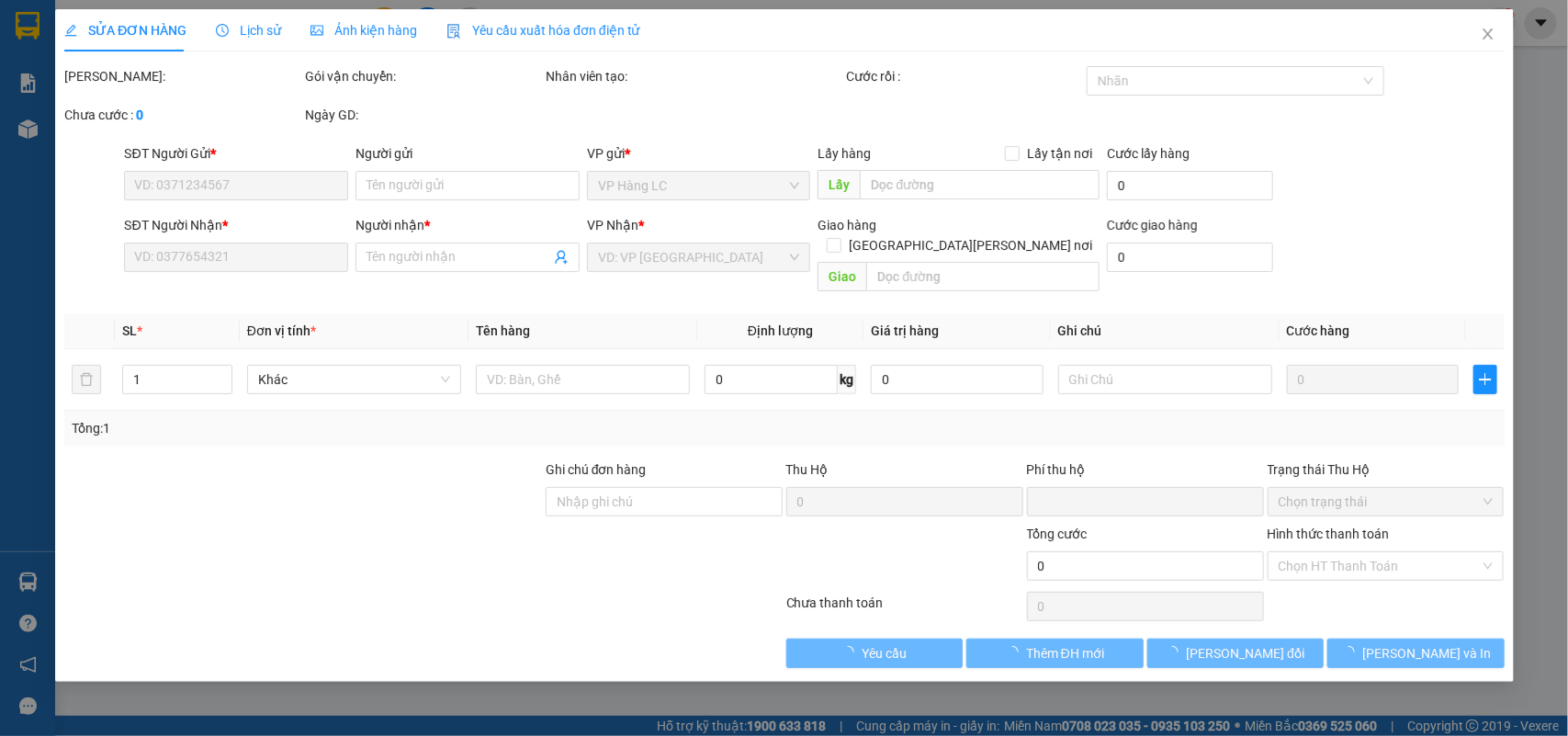
type input "ctn lc thanh toán"
type input "0"
type input "470.000"
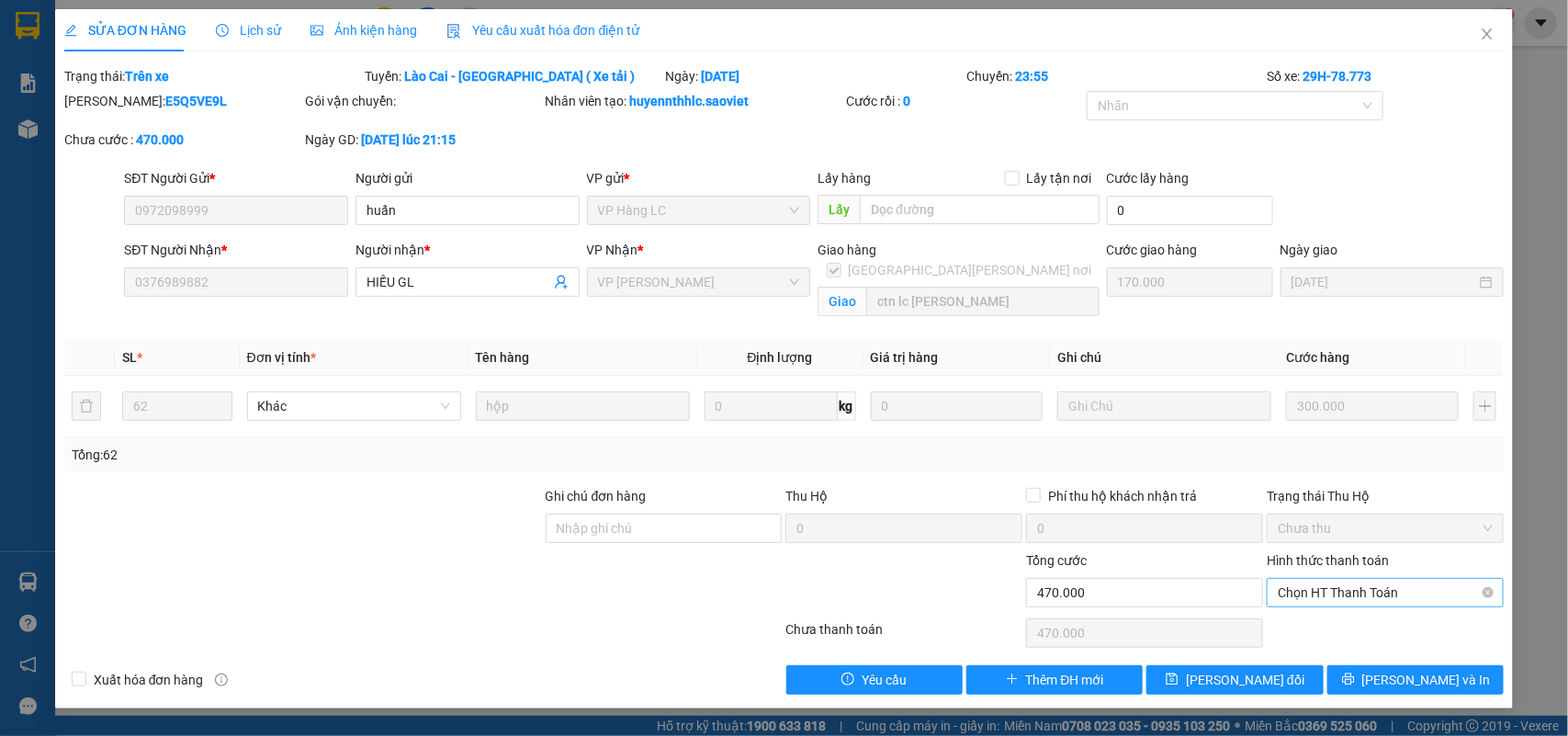
click at [1326, 603] on span "Chọn HT Thanh Toán" at bounding box center [1385, 593] width 215 height 28
click at [1334, 658] on div "Chuyển khoản" at bounding box center [1386, 660] width 215 height 20
type input "0"
click at [1236, 681] on span "[PERSON_NAME] thay đổi" at bounding box center [1245, 680] width 118 height 20
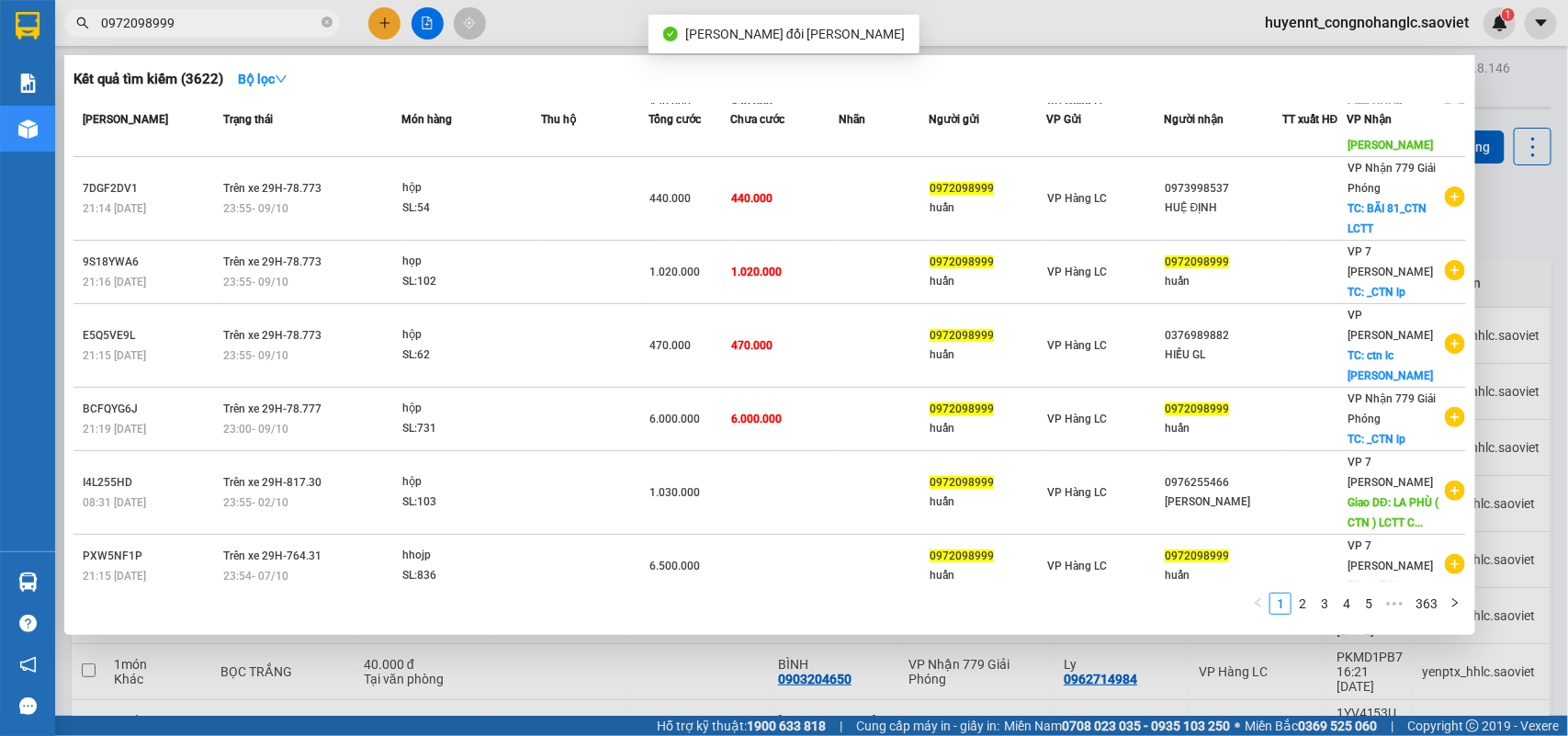
drag, startPoint x: 207, startPoint y: 24, endPoint x: 469, endPoint y: 227, distance: 331.4
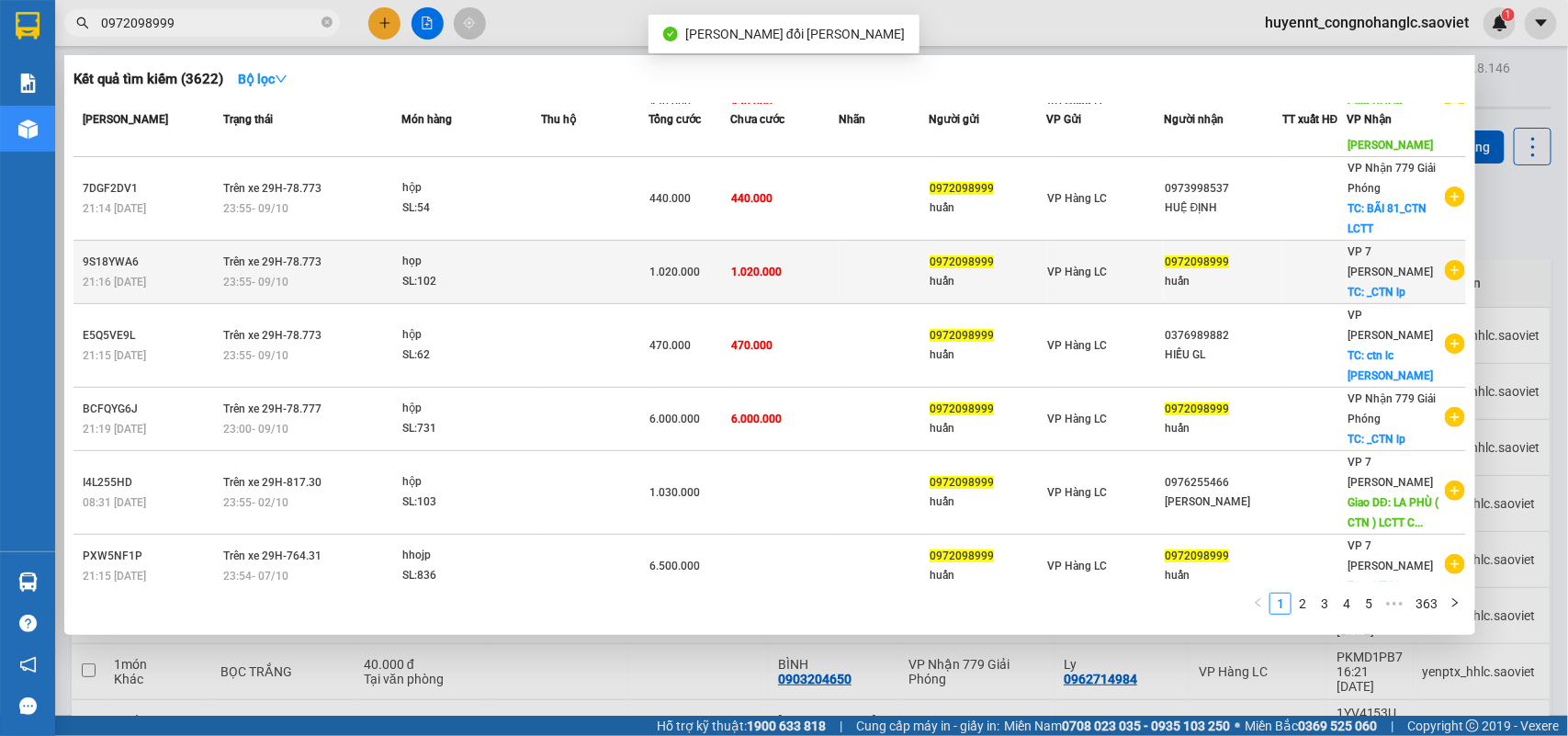
click at [208, 24] on input "0972098999" at bounding box center [209, 23] width 217 height 20
click at [778, 241] on td "1.020.000" at bounding box center [785, 273] width 109 height 63
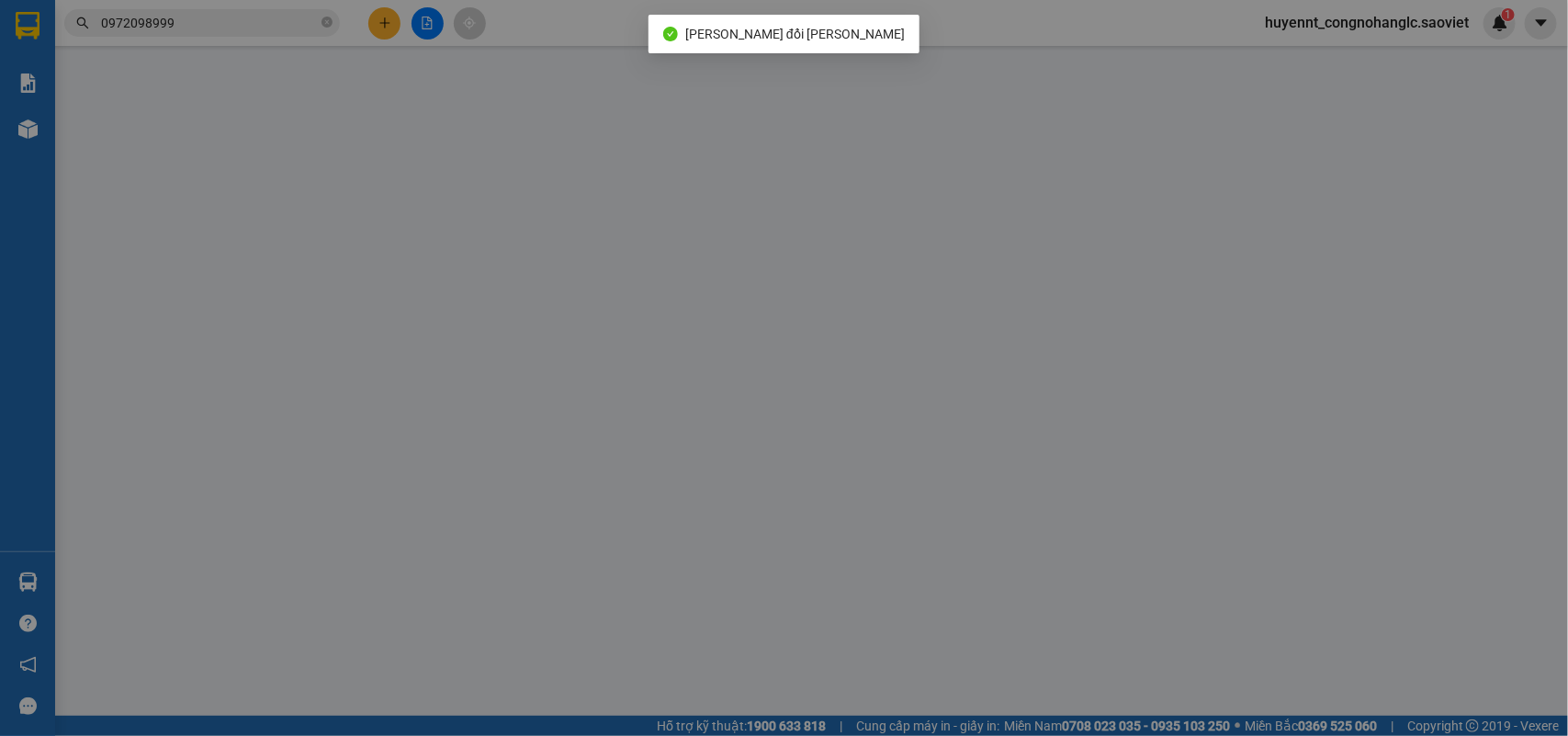
type input "0972098999"
type input "huấn"
type input "0972098999"
type input "huấn"
checkbox input "true"
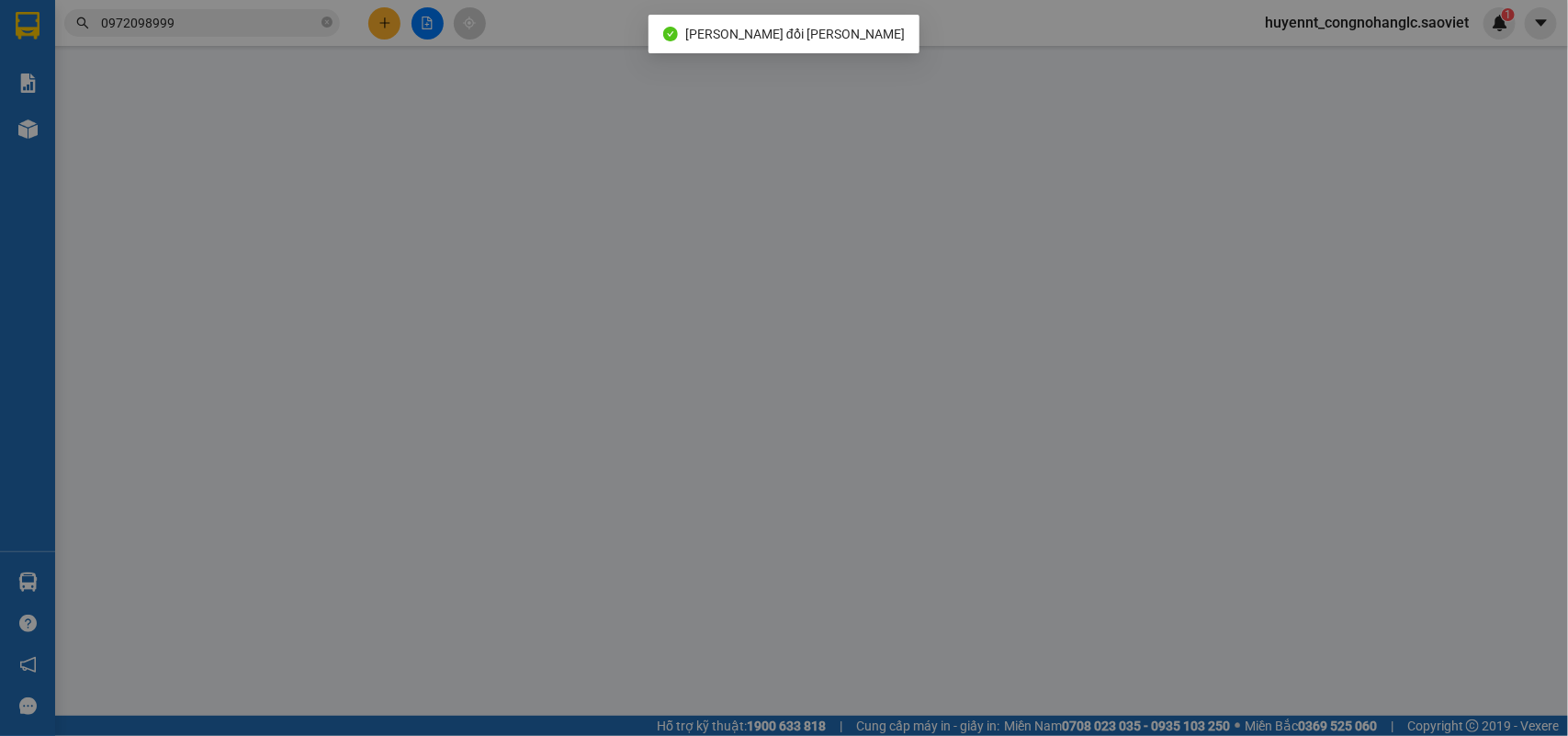
type input "_CTN lp"
type input "0"
type input "1.020.000"
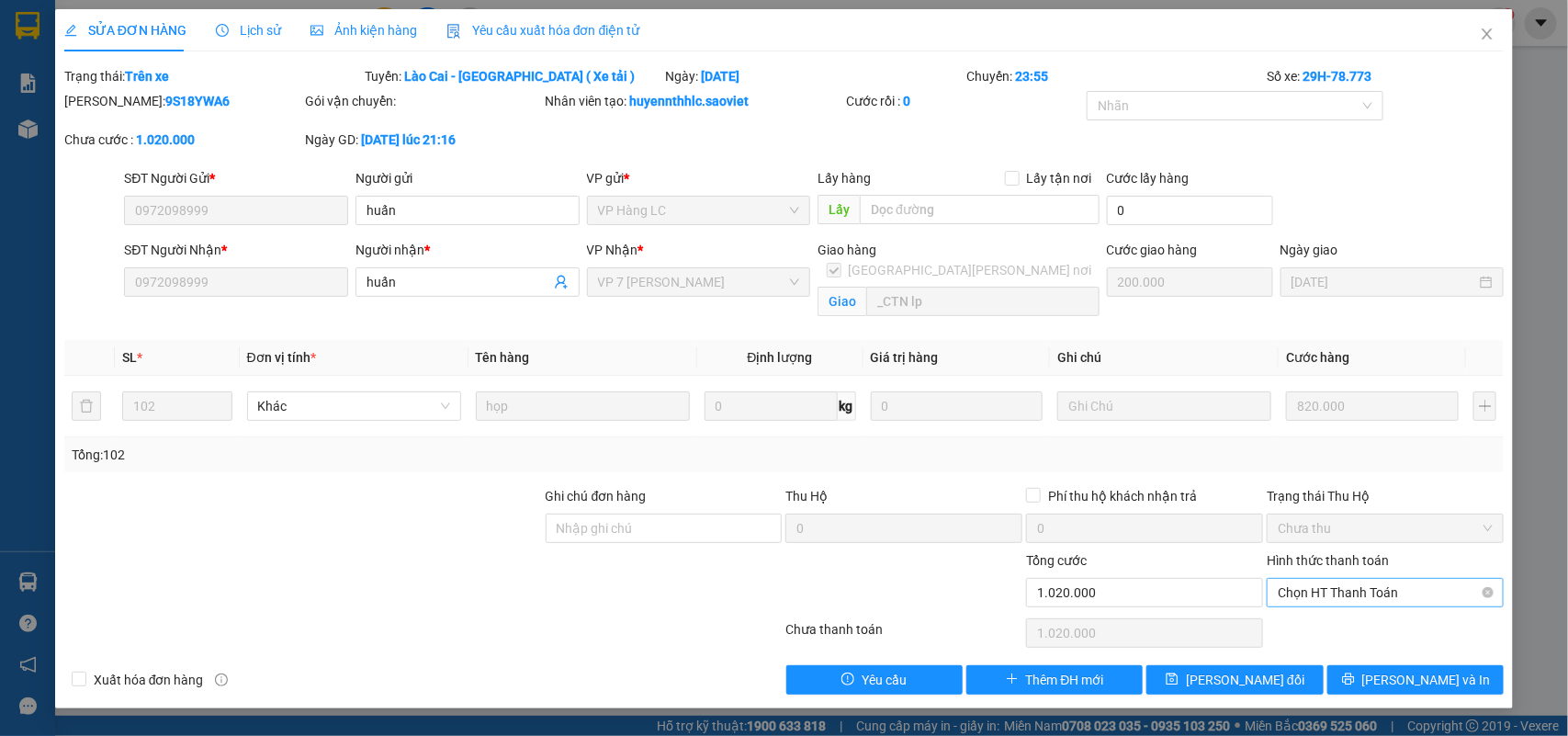
click at [1325, 596] on span "Chọn HT Thanh Toán" at bounding box center [1385, 593] width 215 height 28
click at [1326, 654] on div "Chuyển khoản" at bounding box center [1386, 660] width 215 height 20
type input "0"
click at [1215, 677] on span "[PERSON_NAME] thay đổi" at bounding box center [1245, 680] width 118 height 20
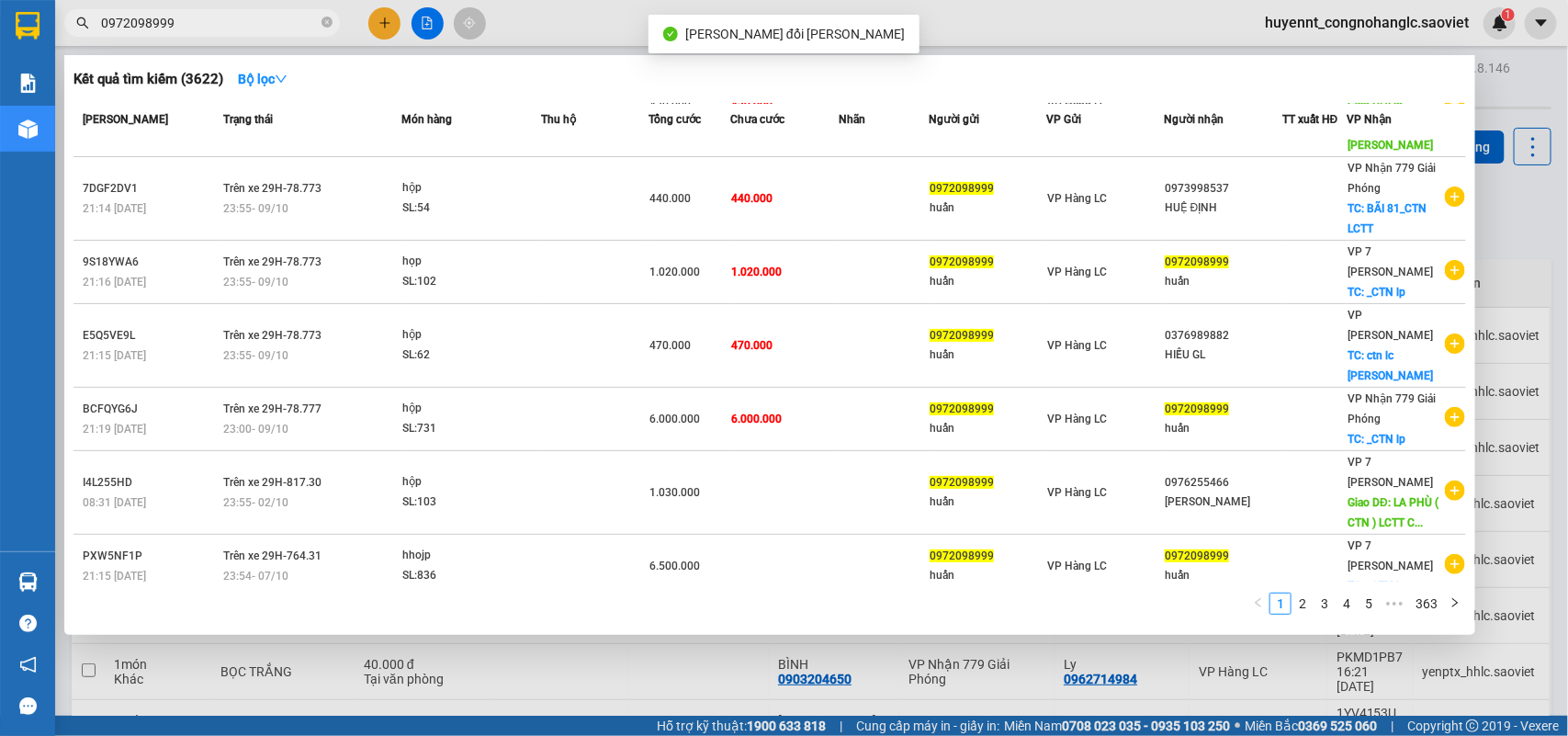
click at [214, 24] on input "0972098999" at bounding box center [209, 23] width 217 height 20
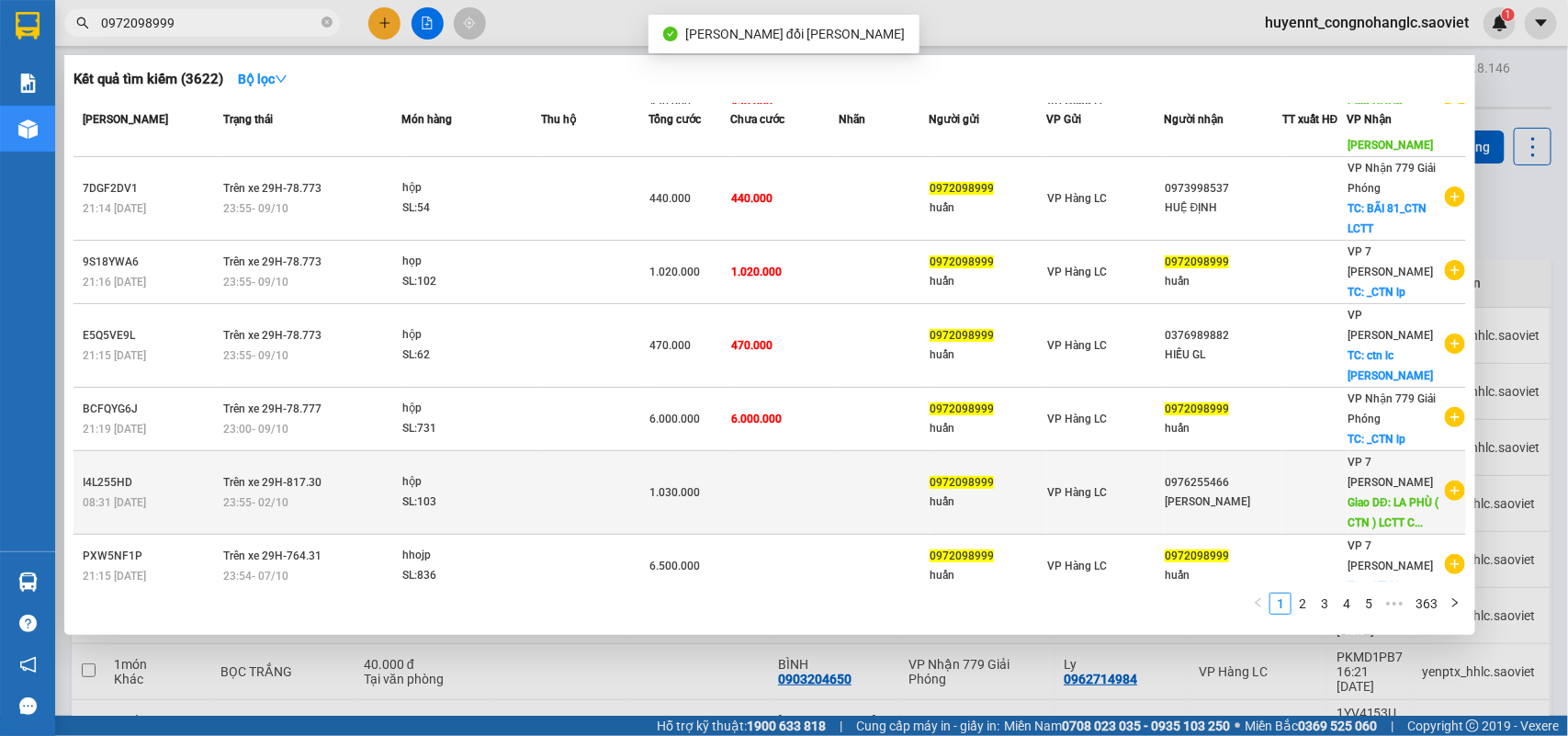
scroll to position [115, 0]
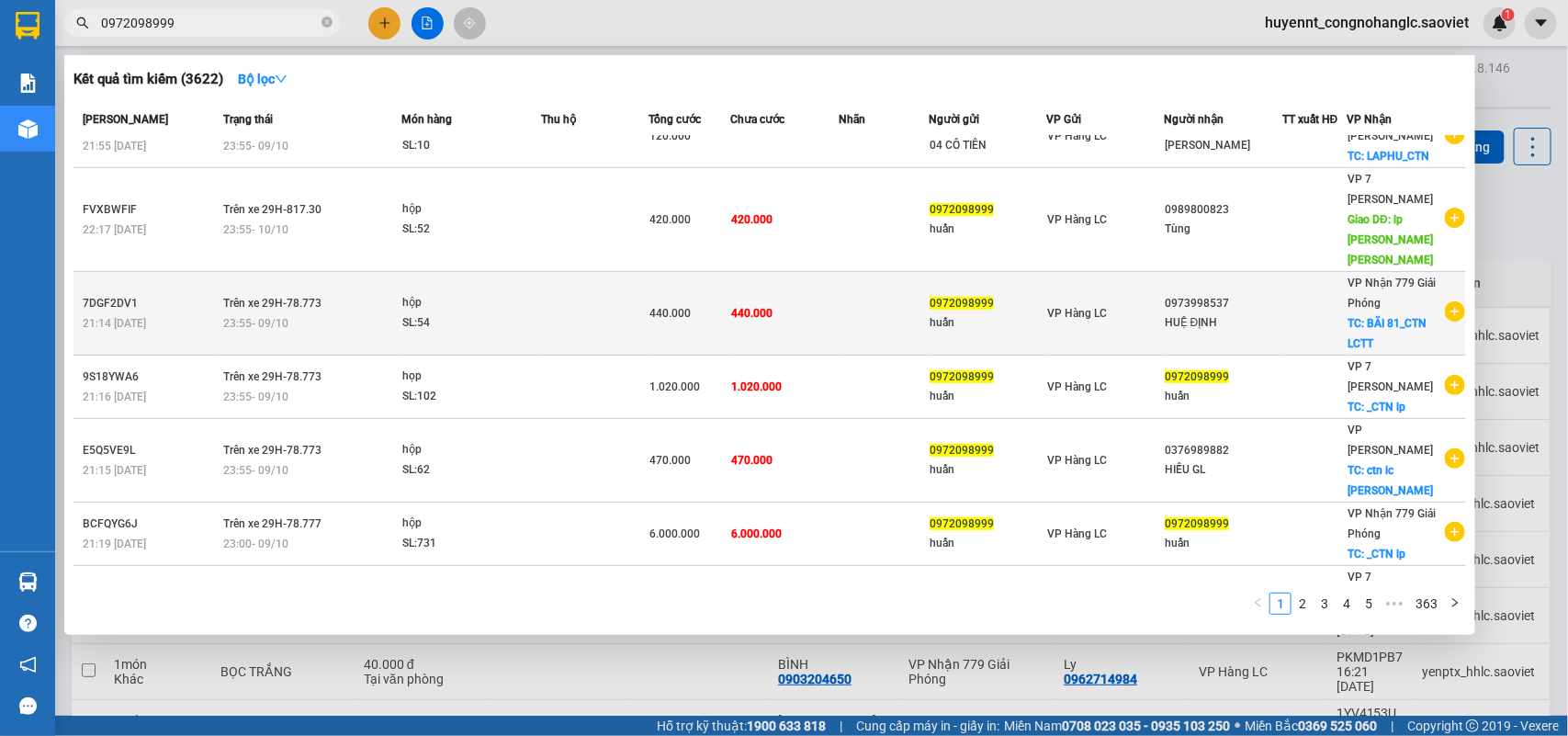
click at [790, 278] on td "440.000" at bounding box center [785, 313] width 109 height 84
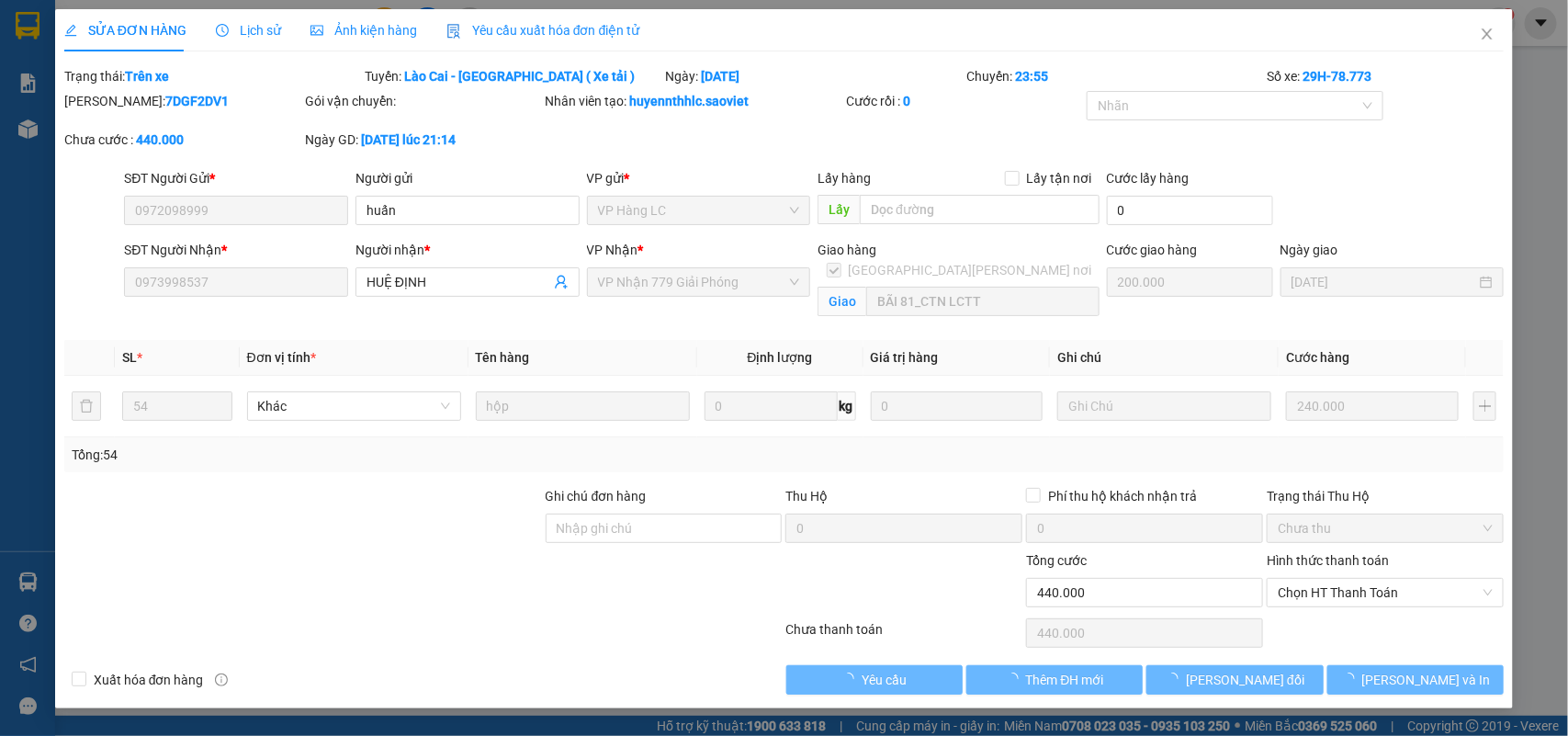
type input "0972098999"
type input "huấn"
type input "0973998537"
type input "HUỆ ĐỊNH"
checkbox input "true"
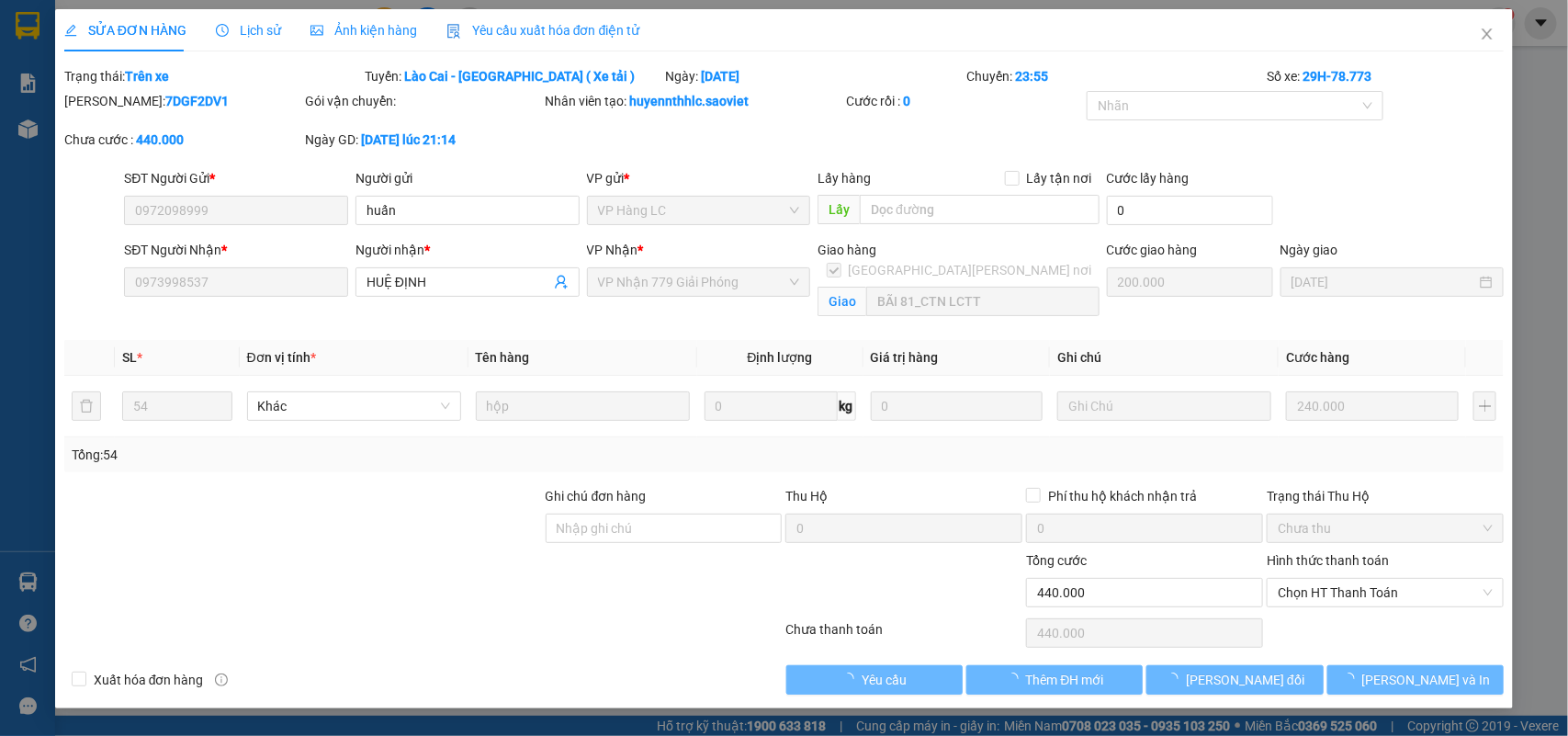
type input "BÃI 81_CTN LCTT"
type input "0"
type input "440.000"
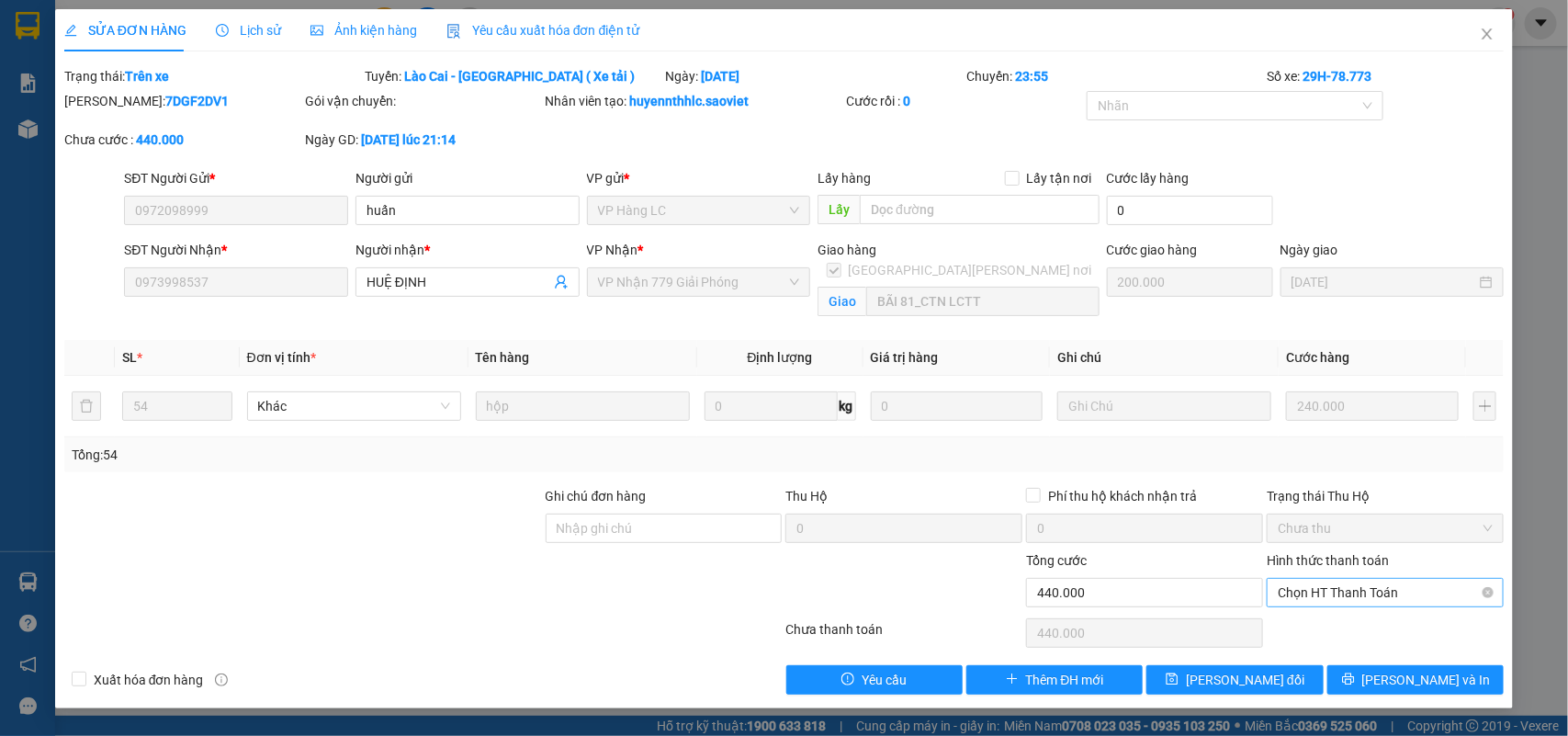
click at [1348, 599] on span "Chọn HT Thanh Toán" at bounding box center [1385, 593] width 215 height 28
click at [1332, 654] on div "Chuyển khoản" at bounding box center [1386, 660] width 215 height 20
type input "0"
click at [1229, 668] on button "[PERSON_NAME] thay đổi" at bounding box center [1234, 681] width 177 height 30
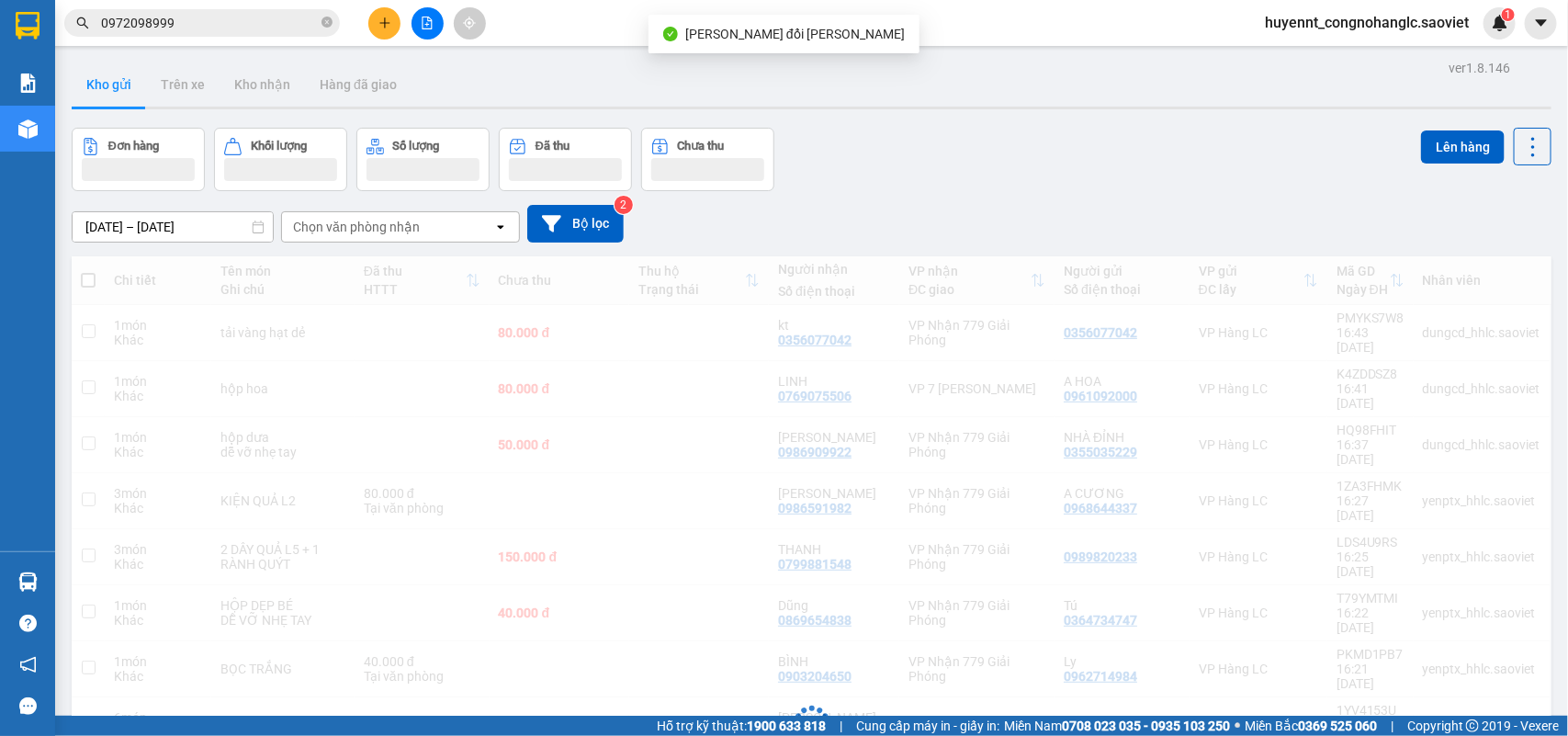
click at [194, 29] on input "0972098999" at bounding box center [209, 23] width 217 height 20
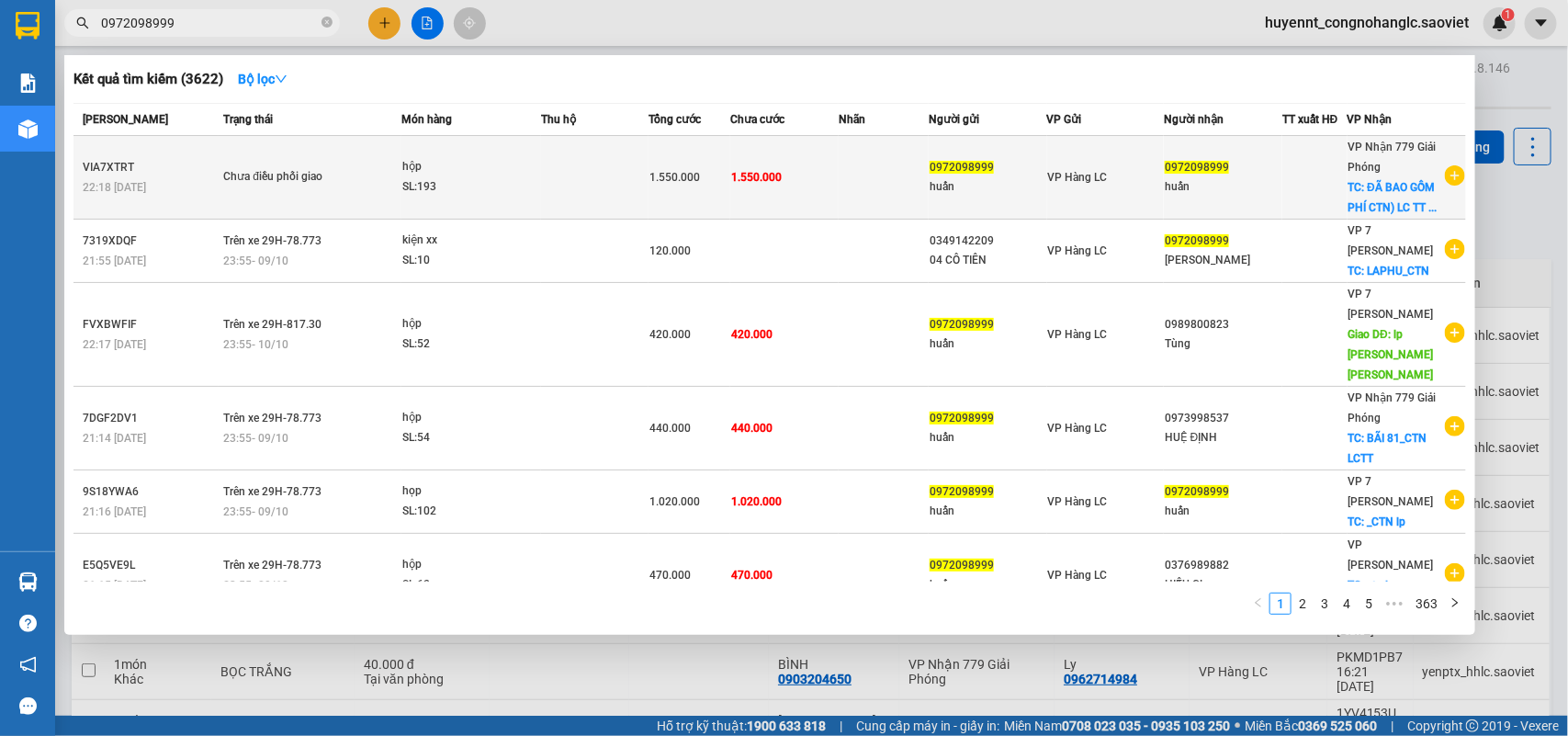
click at [749, 176] on span "1.550.000" at bounding box center [756, 177] width 50 height 13
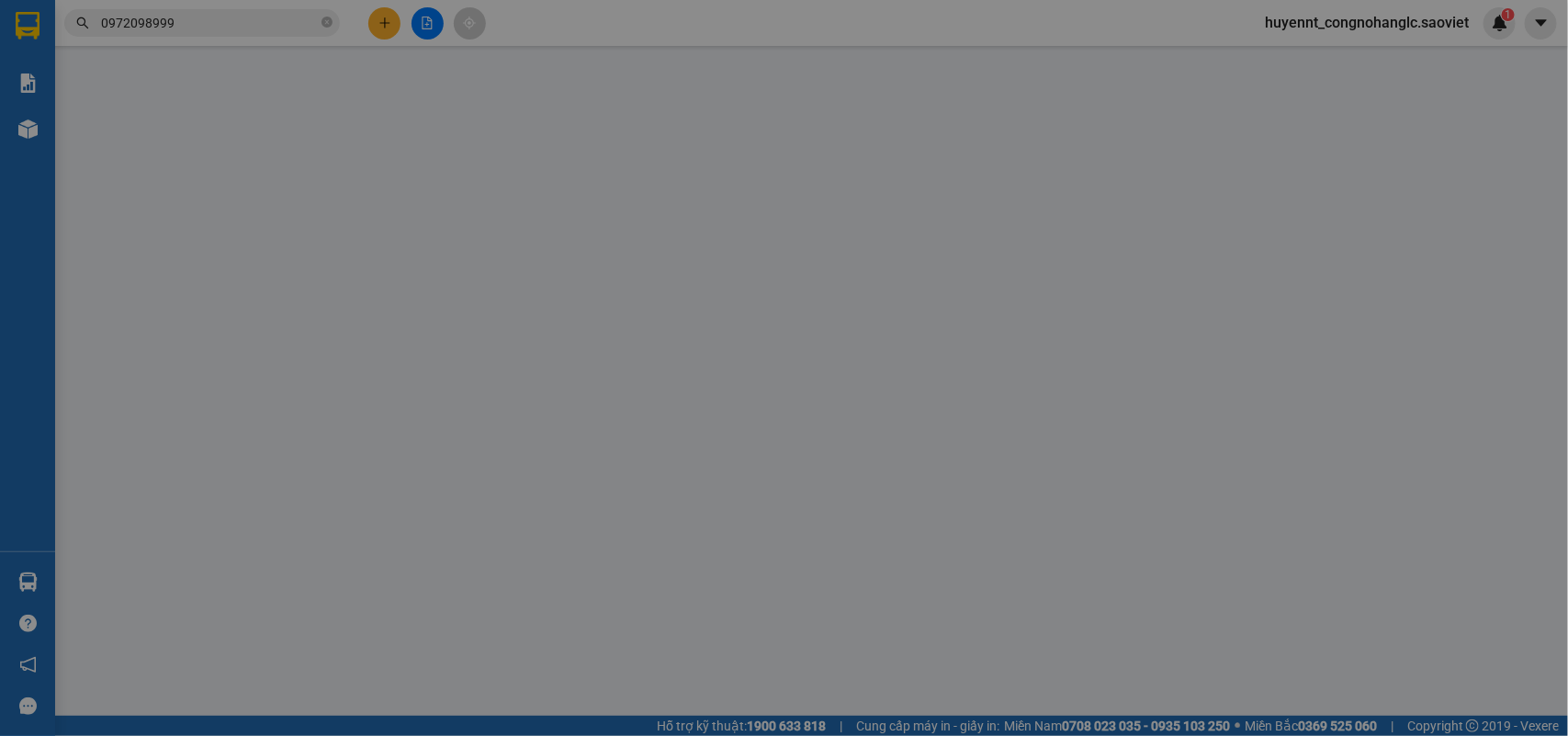
type input "0972098999"
type input "huấn"
type input "0972098999"
type input "huấn"
checkbox input "true"
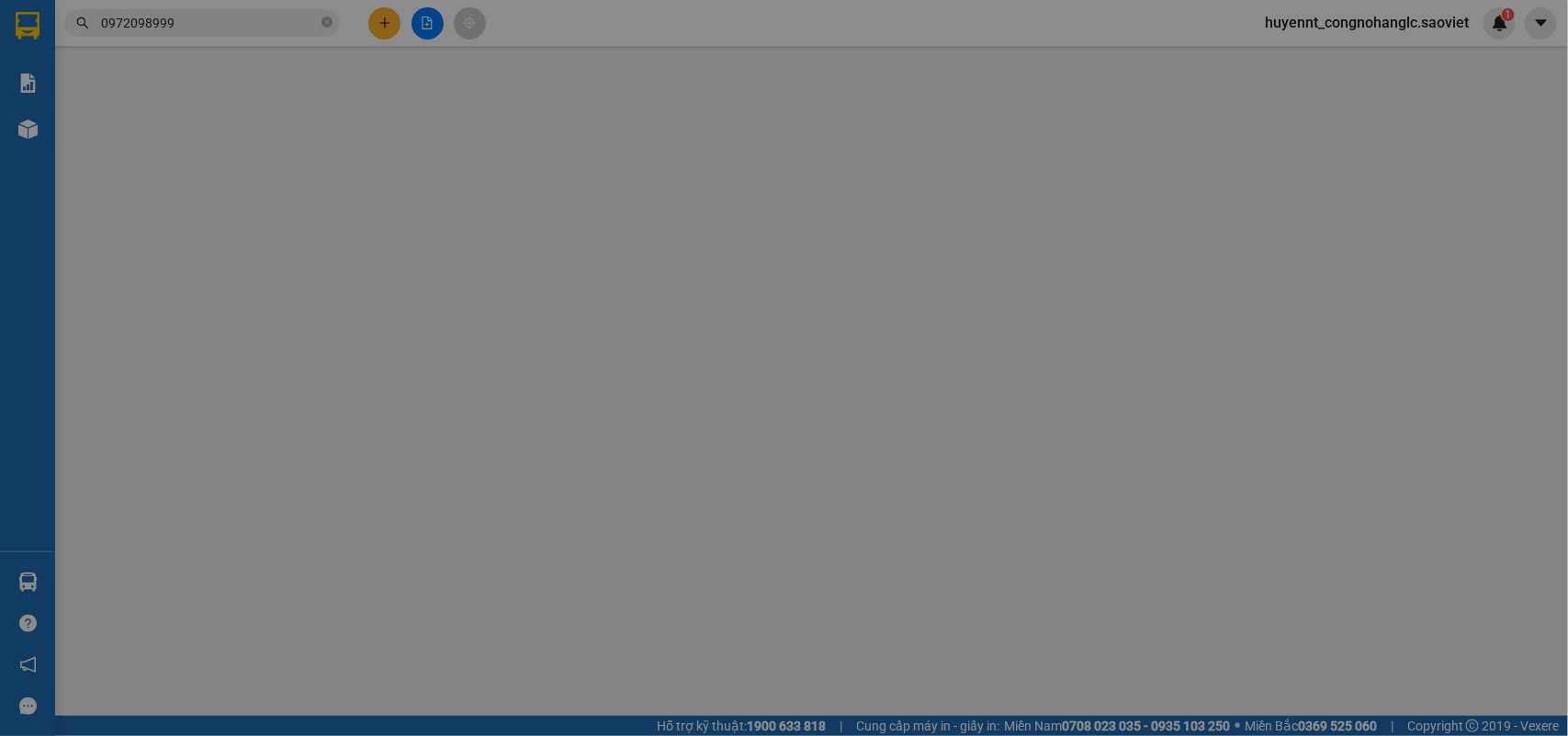
type input "ĐÃ BAO GỒM PHÍ CTN) LC TT CƯỚC"
type input "0"
type input "1.550.000"
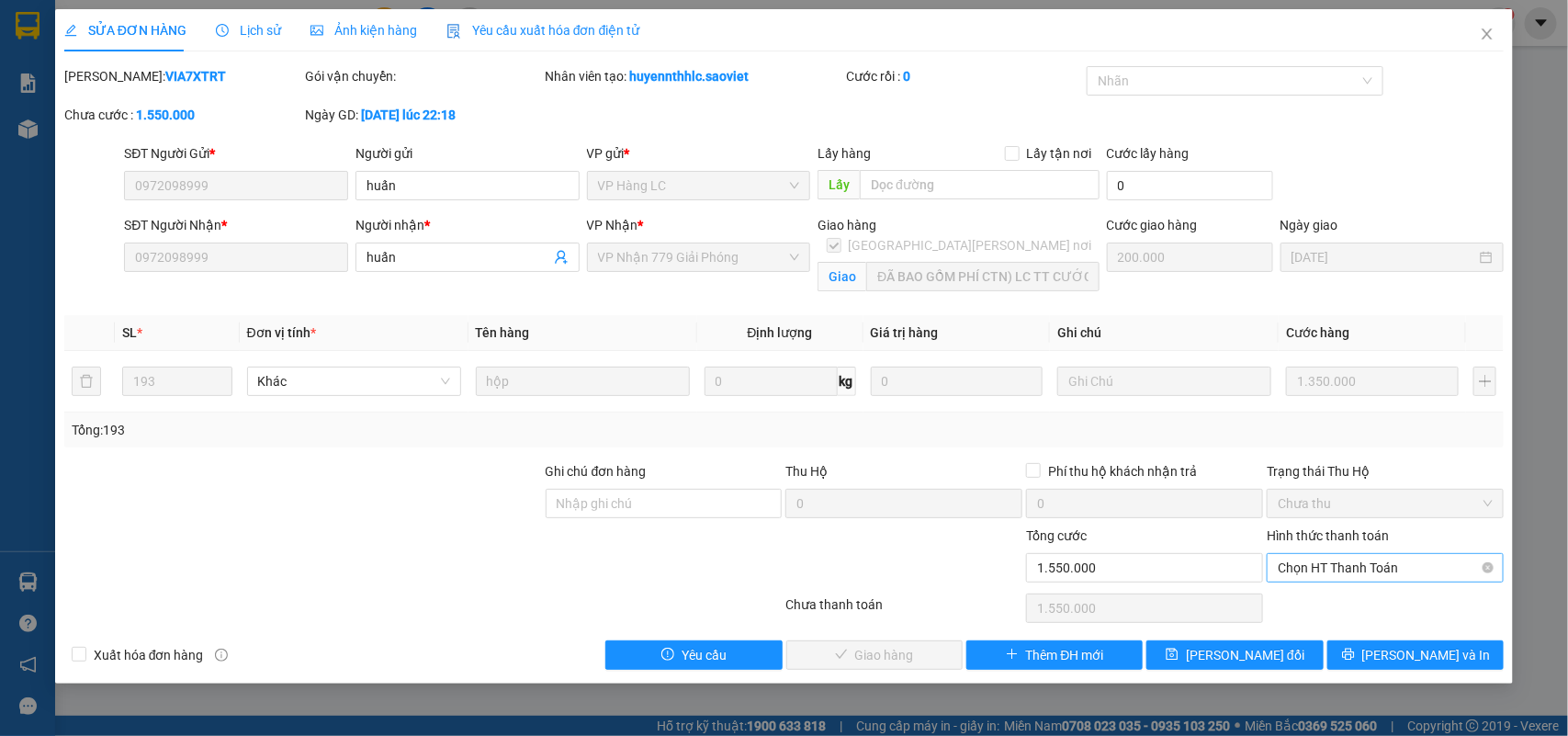
click at [1346, 568] on span "Chọn HT Thanh Toán" at bounding box center [1385, 568] width 215 height 28
click at [1332, 636] on div "Chuyển khoản" at bounding box center [1386, 635] width 215 height 20
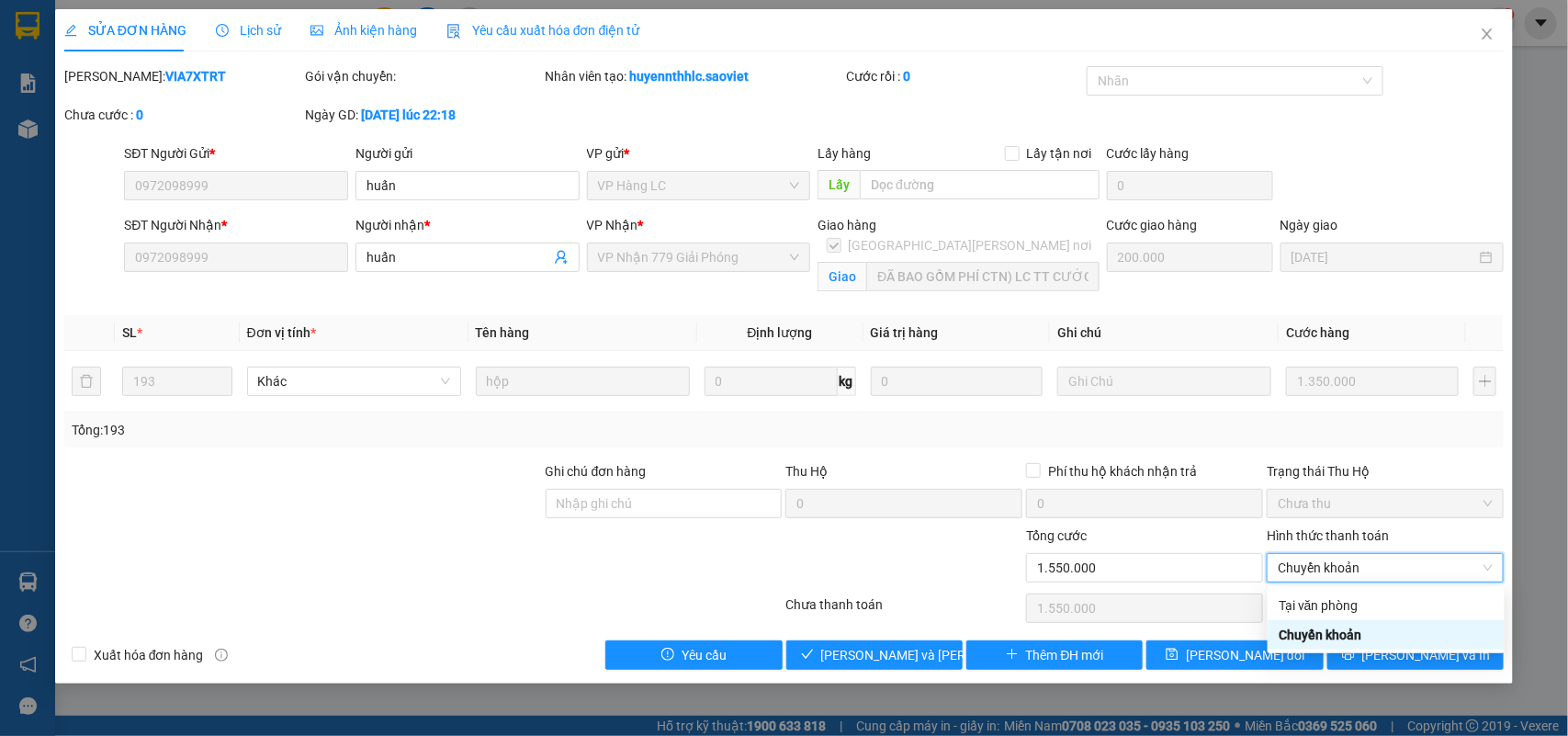
type input "0"
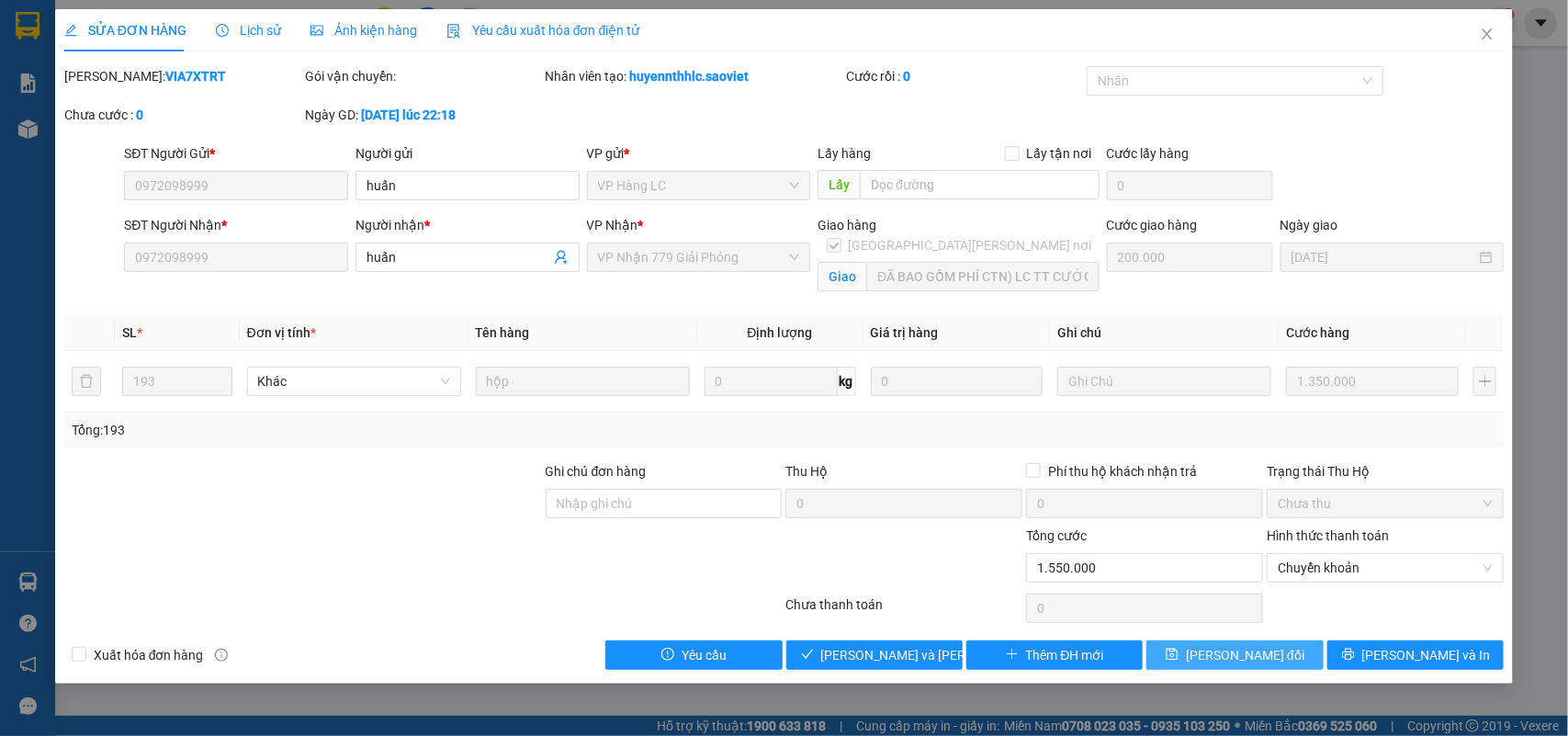
click at [1257, 657] on span "[PERSON_NAME] thay đổi" at bounding box center [1245, 655] width 118 height 20
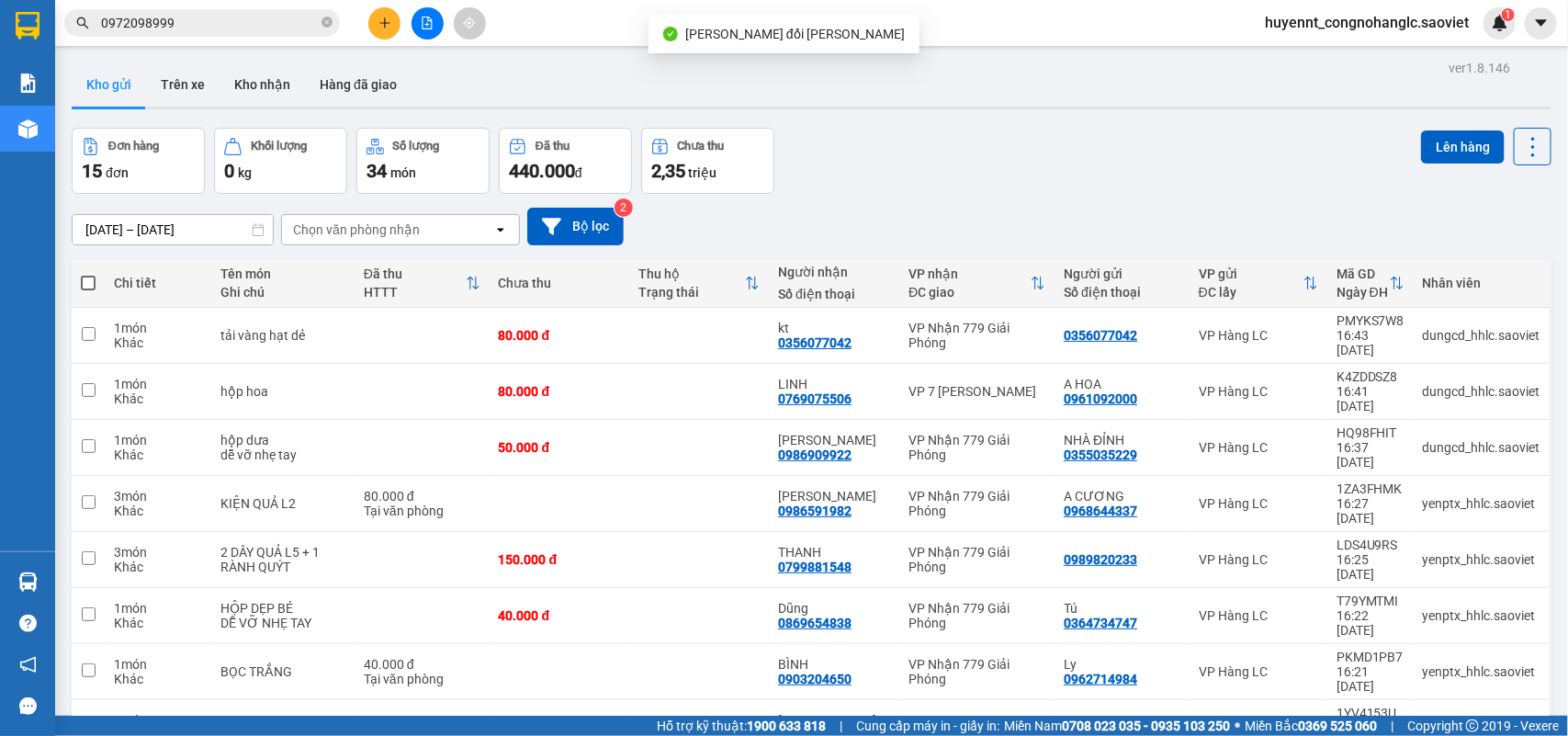
click at [204, 21] on input "0972098999" at bounding box center [209, 23] width 217 height 20
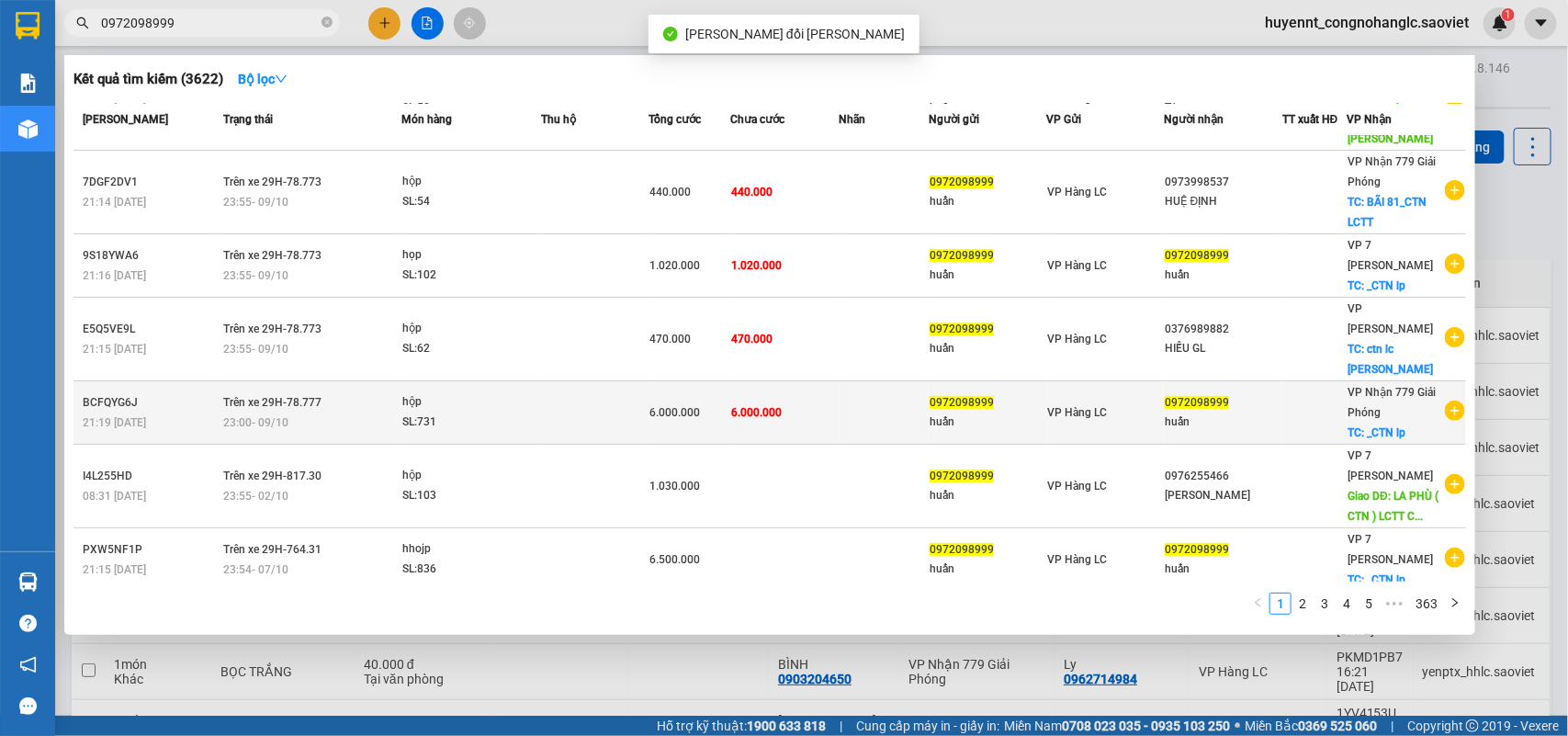
scroll to position [240, 0]
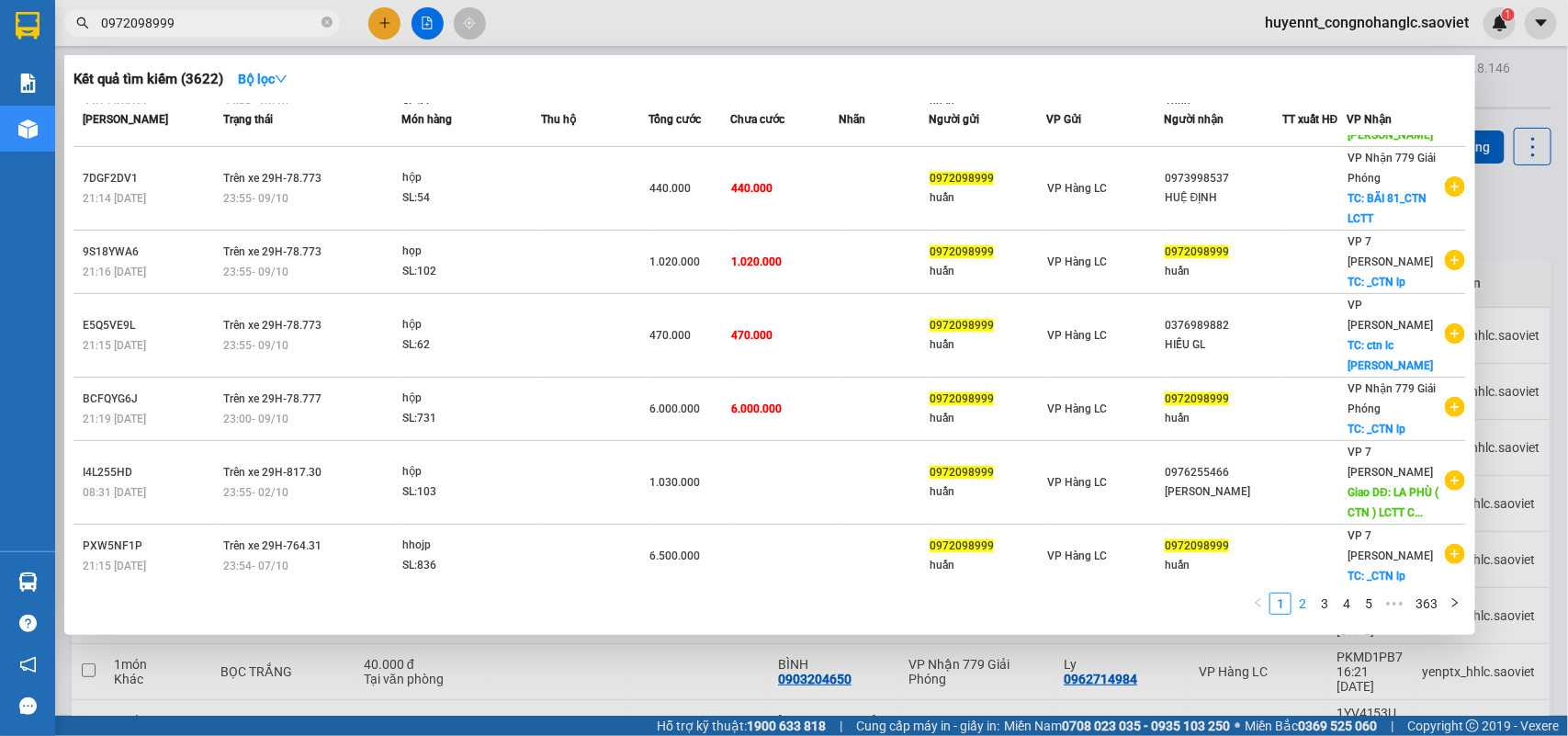
click at [1298, 602] on link "2" at bounding box center [1302, 604] width 20 height 20
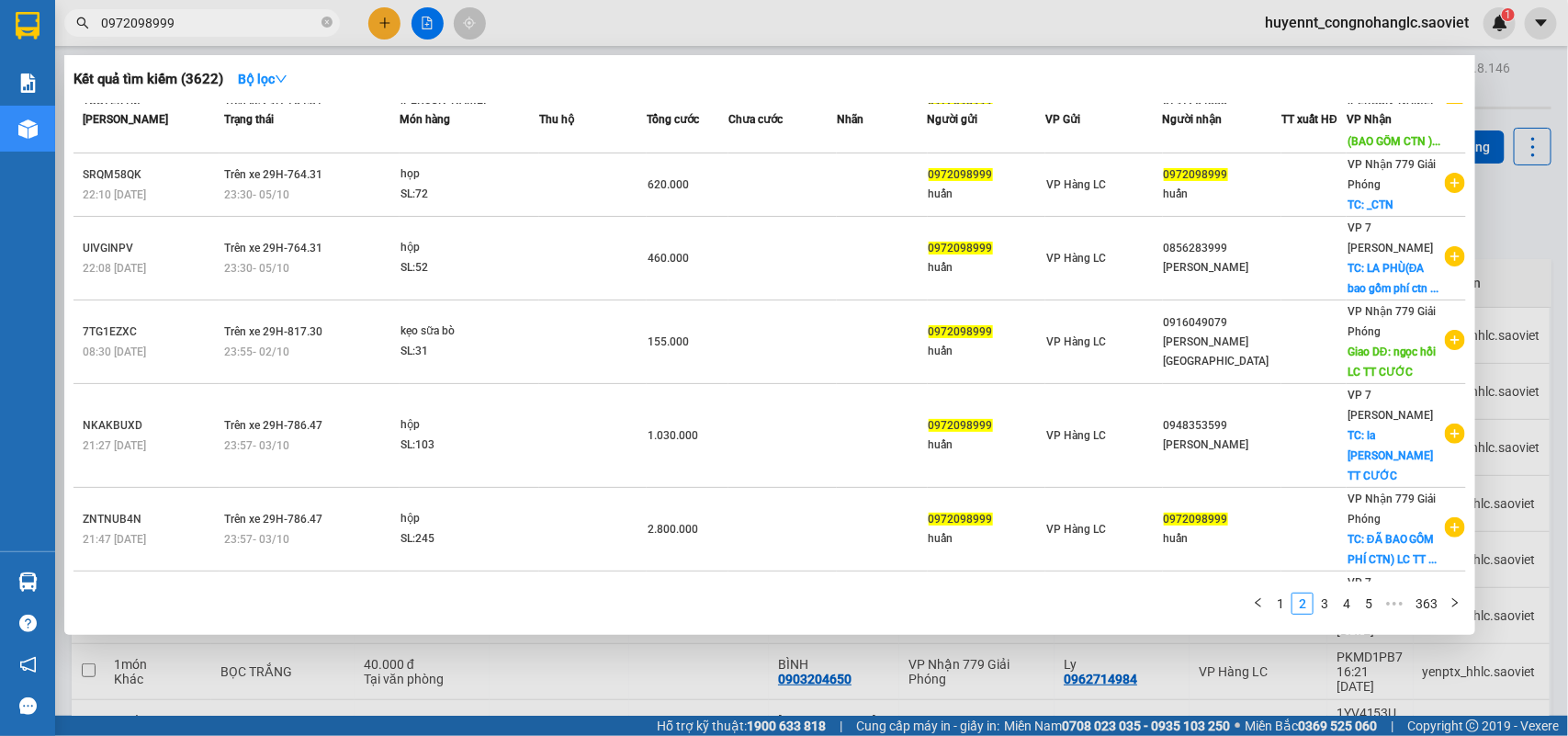
scroll to position [317, 0]
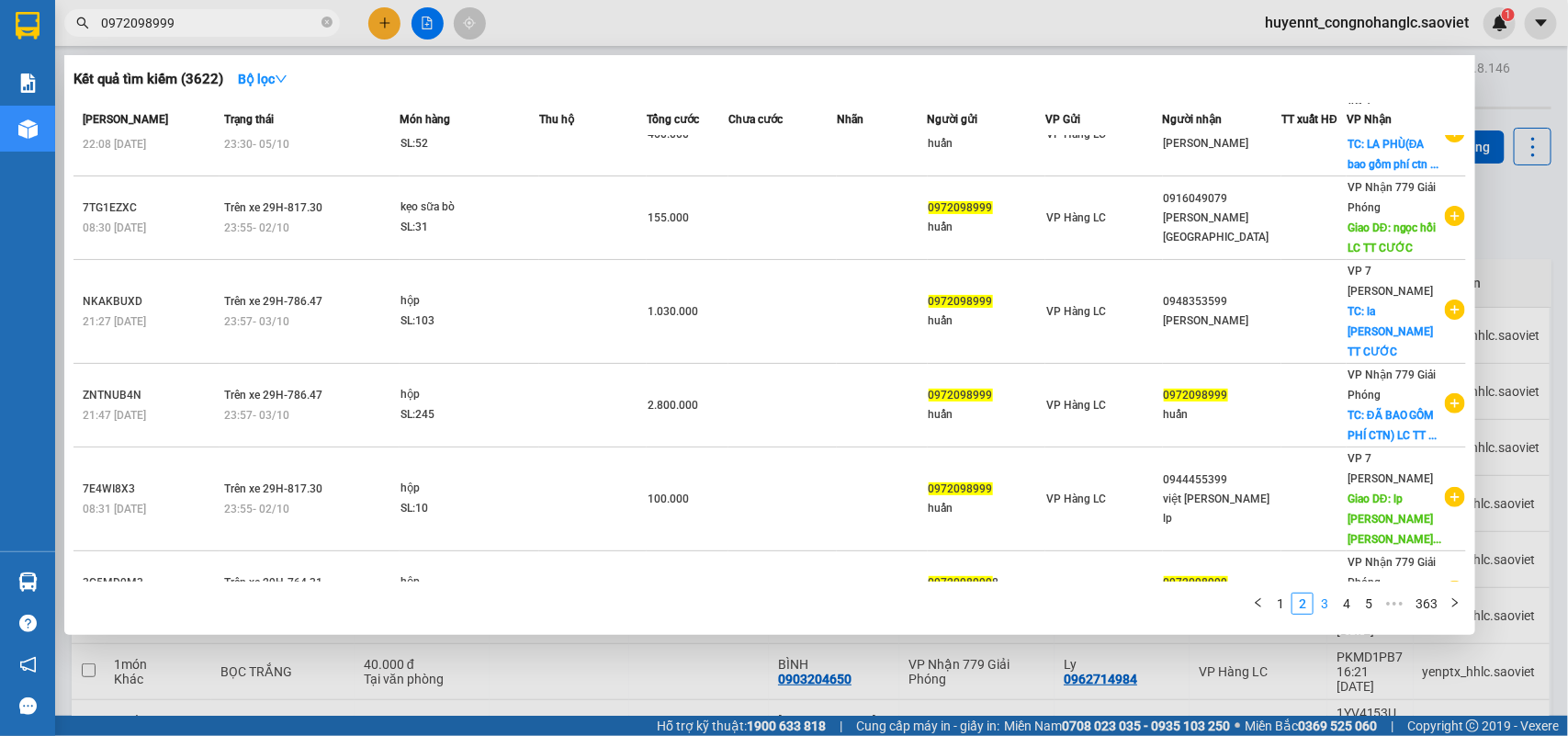
click at [1327, 605] on link "3" at bounding box center [1324, 604] width 20 height 20
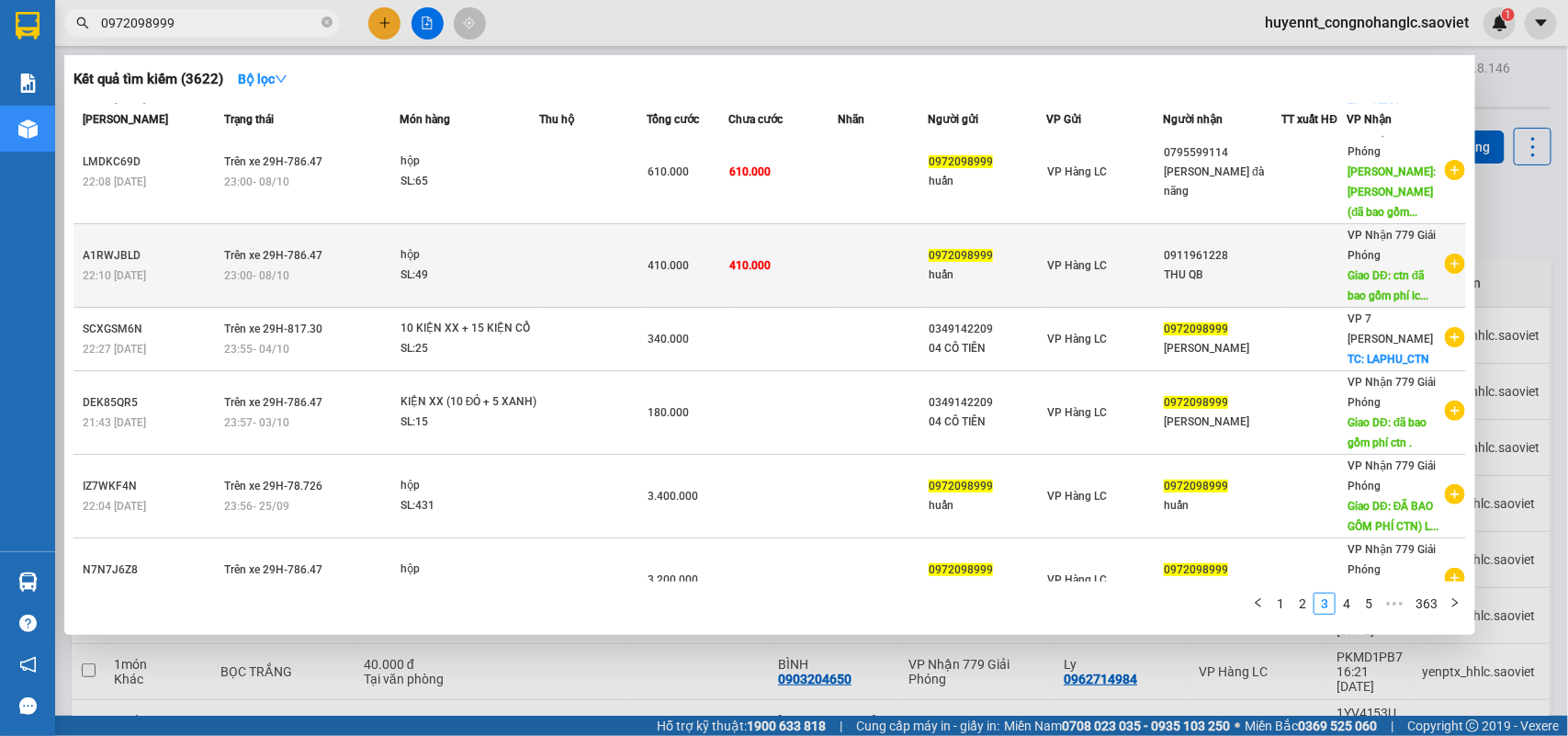
scroll to position [0, 0]
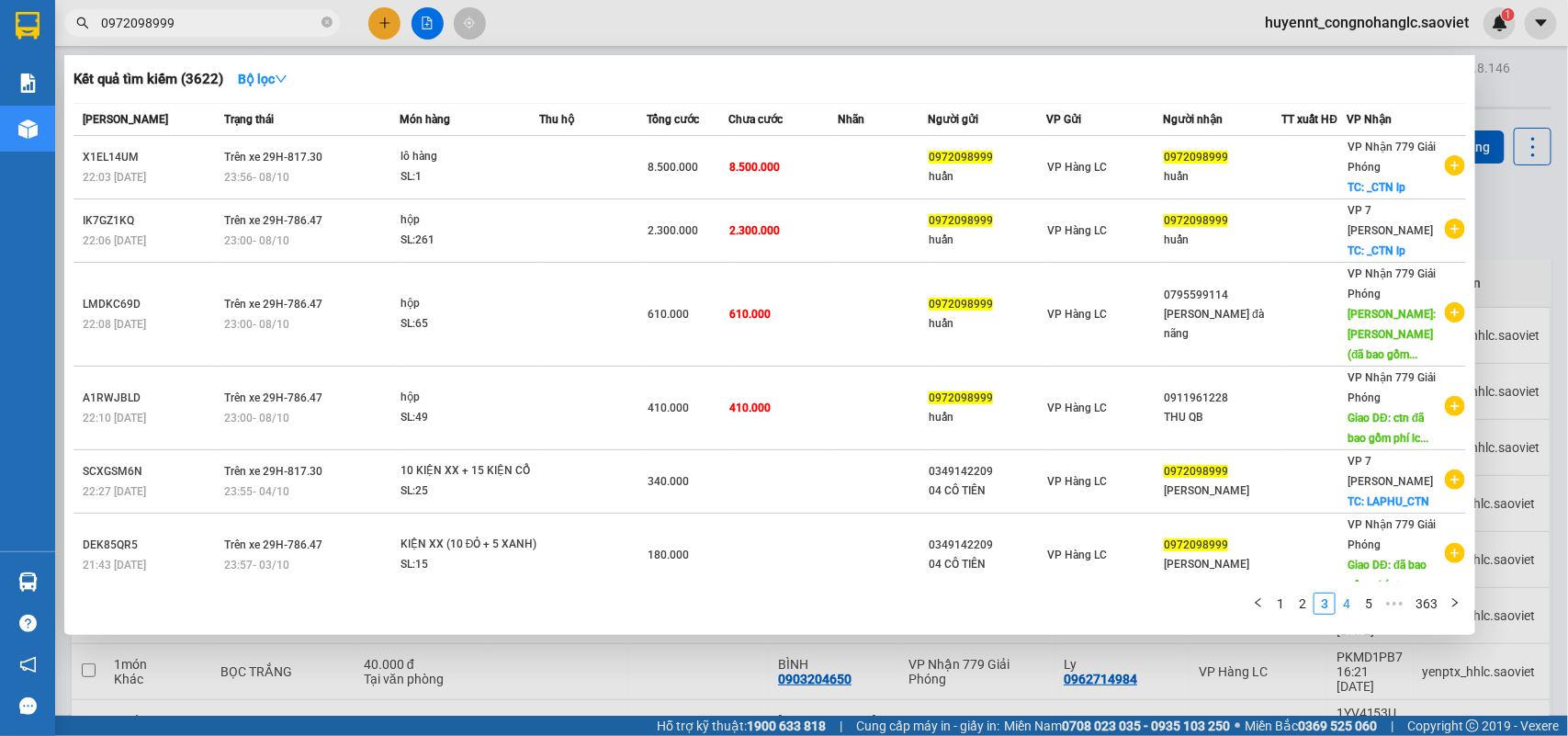
click at [1347, 605] on link "4" at bounding box center [1347, 604] width 20 height 20
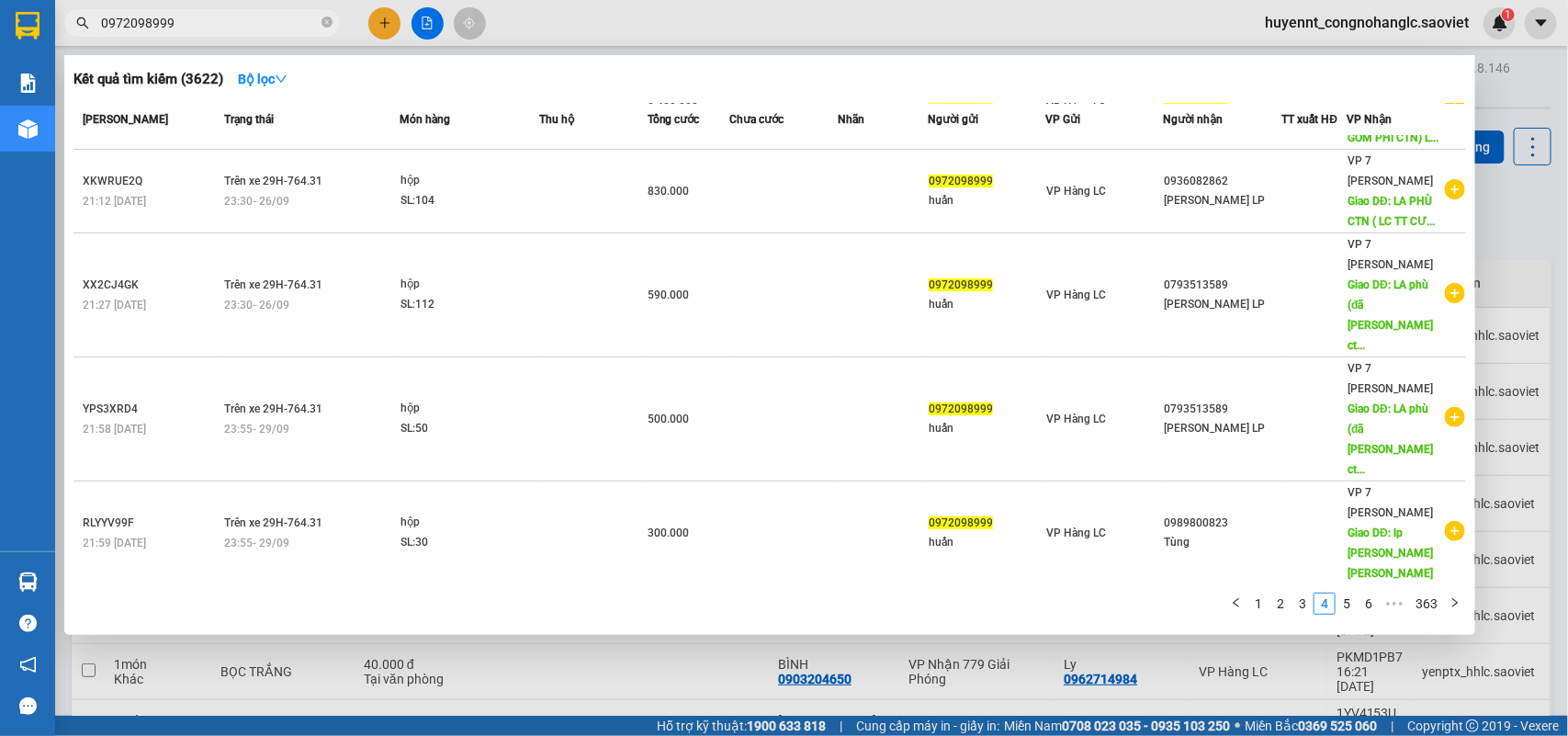
scroll to position [356, 0]
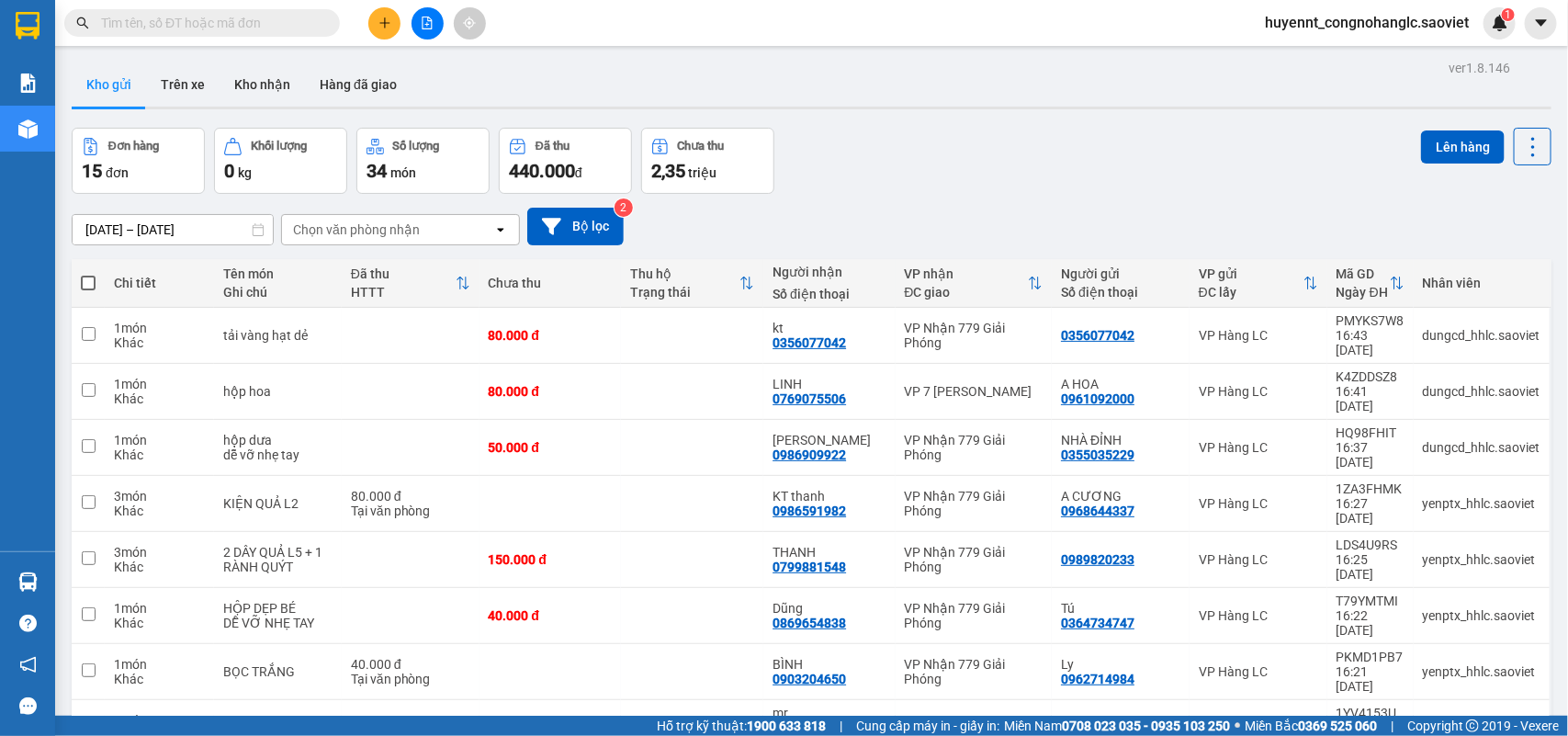
click at [175, 23] on input "text" at bounding box center [209, 23] width 217 height 20
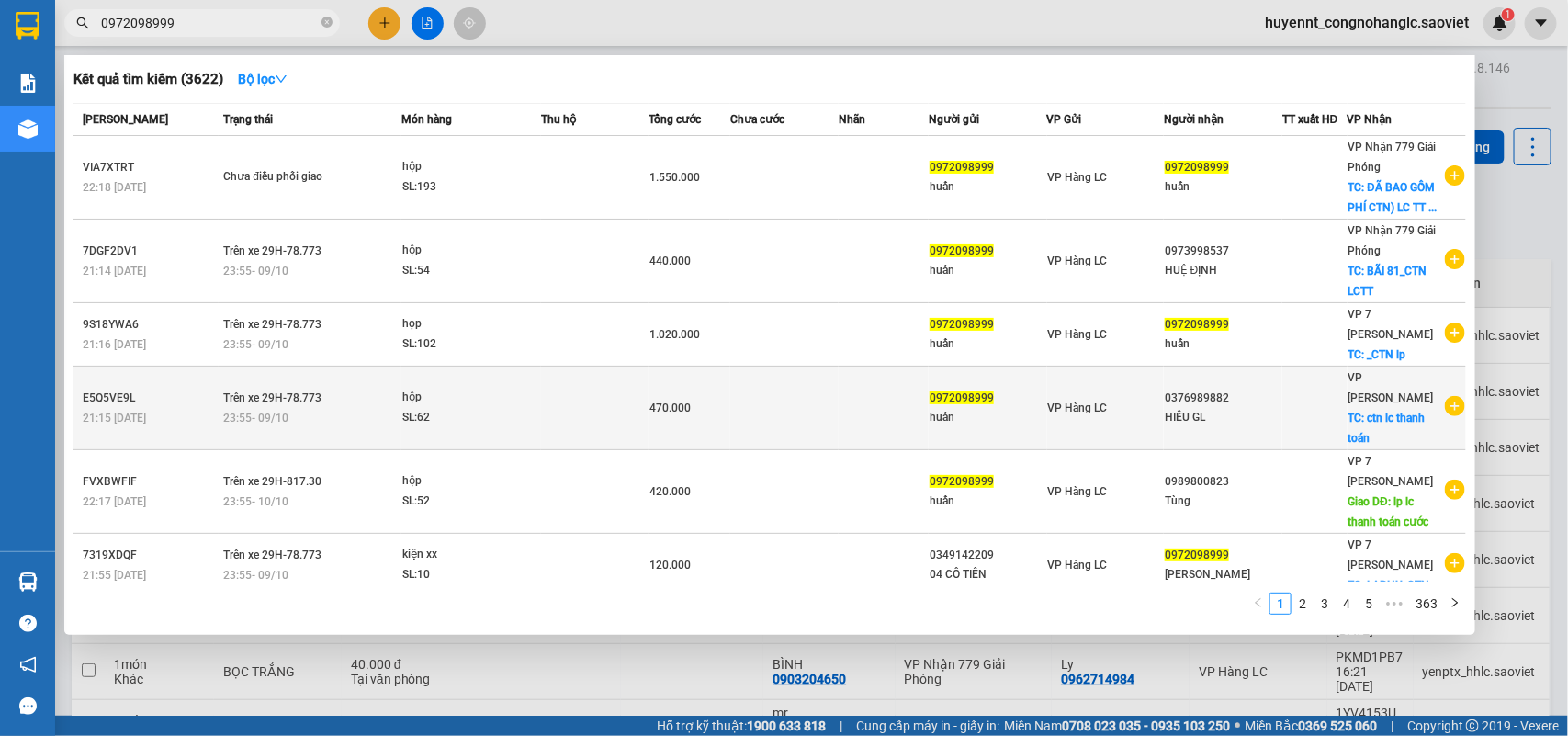
scroll to position [240, 0]
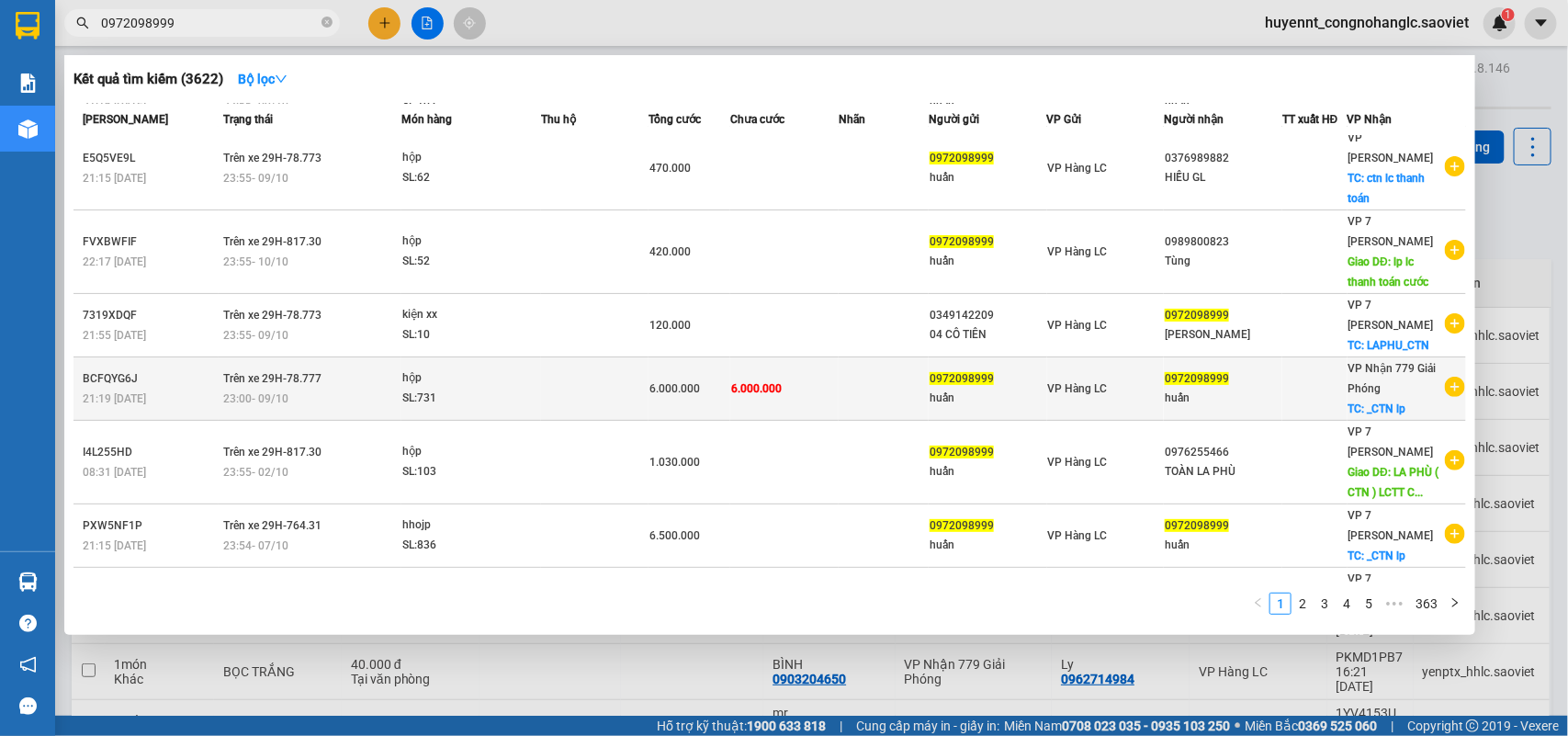
type input "0972098999"
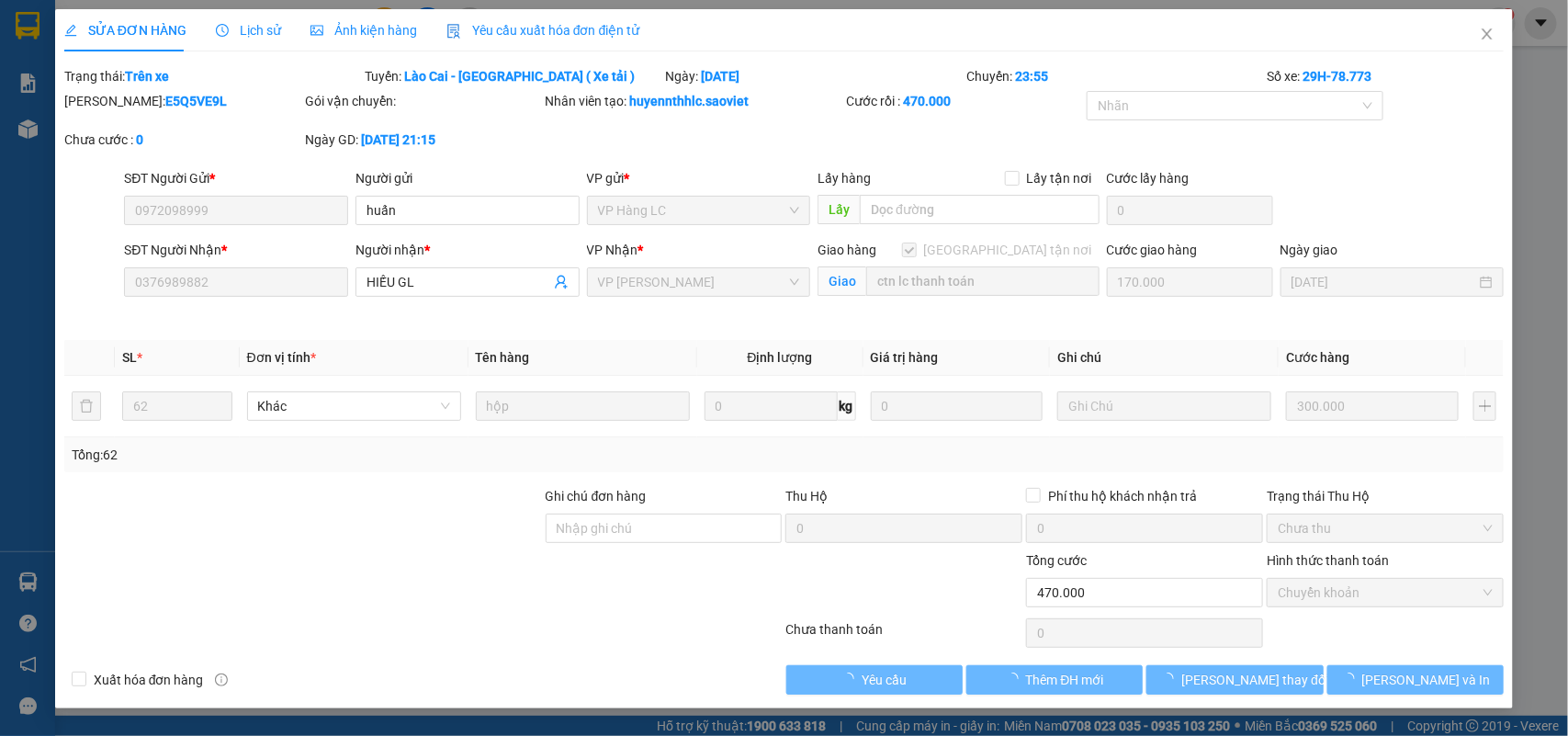
type input "0972098999"
type input "huấn"
type input "0376989882"
type input "HIẾU GL"
checkbox input "true"
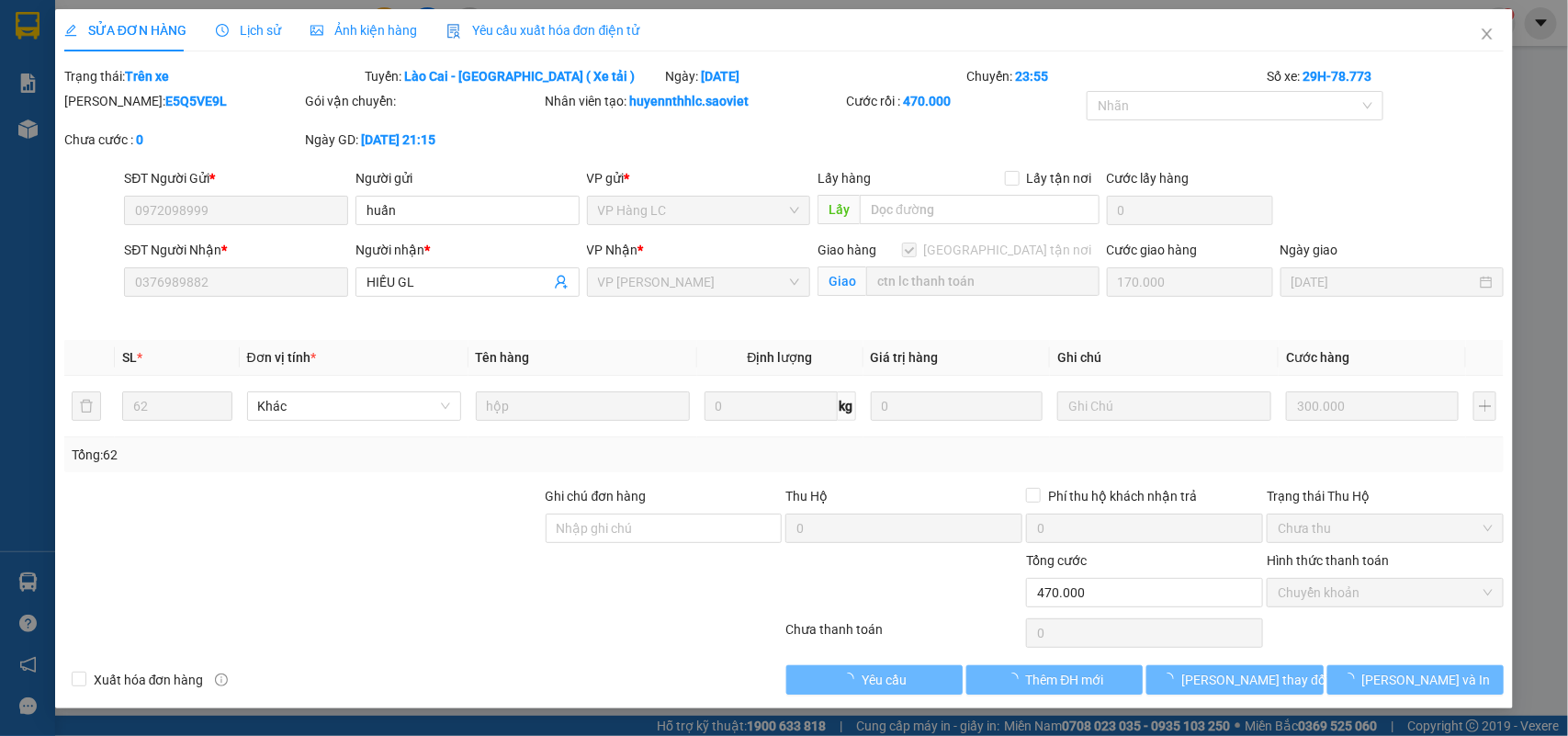
type input "ctn lc [PERSON_NAME]"
type input "0"
type input "470.000"
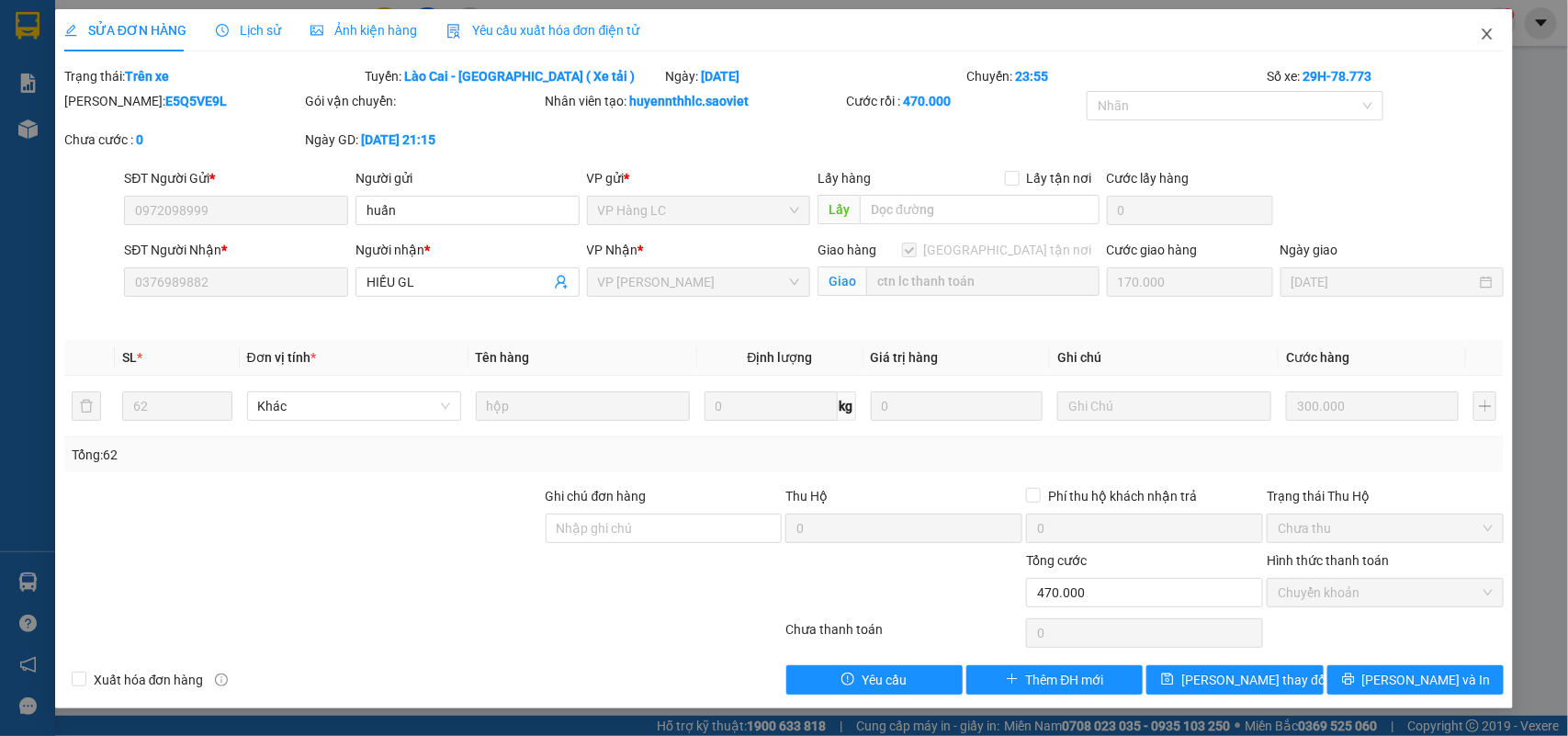
click at [1475, 34] on span "Close" at bounding box center [1487, 35] width 51 height 51
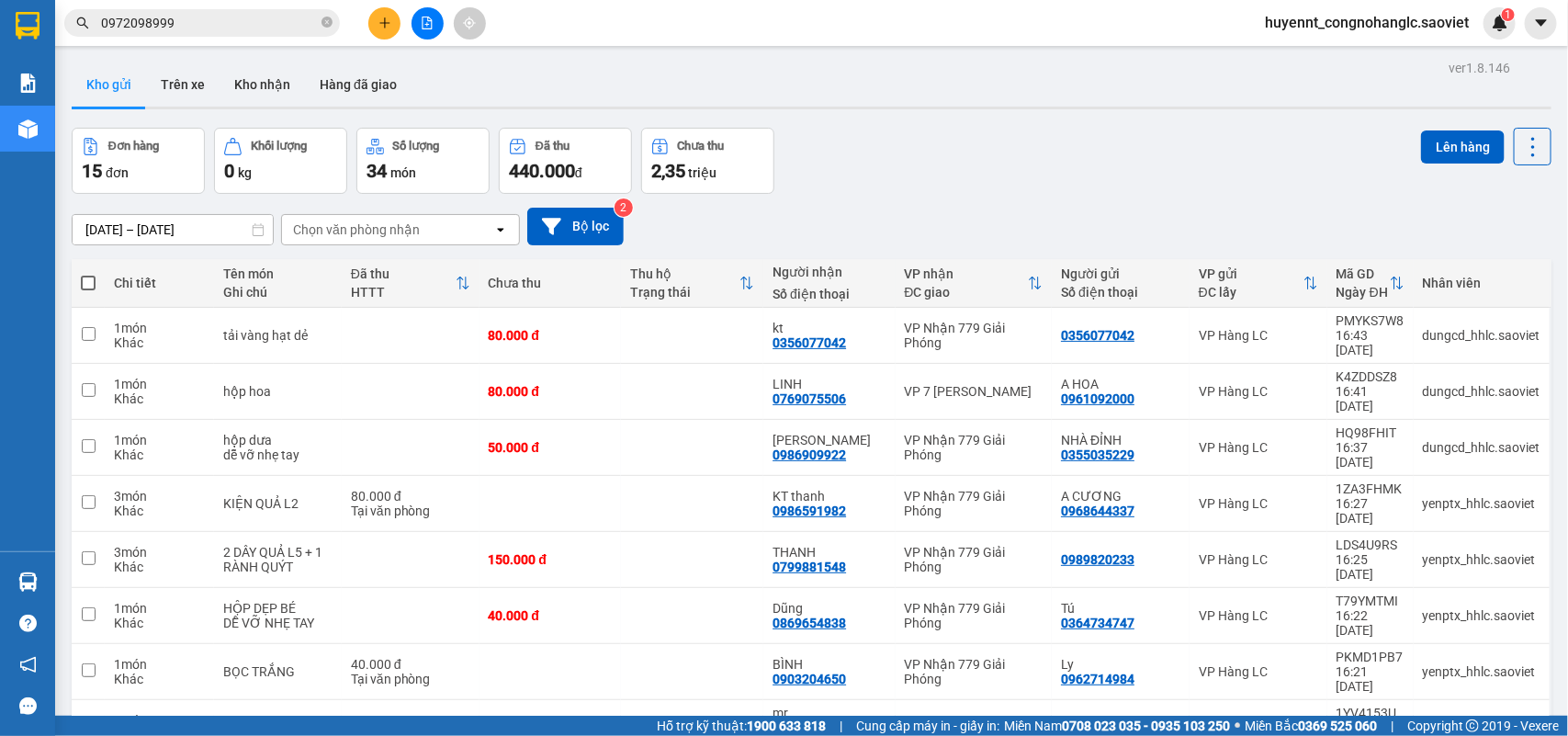
click at [234, 24] on input "0972098999" at bounding box center [209, 23] width 217 height 20
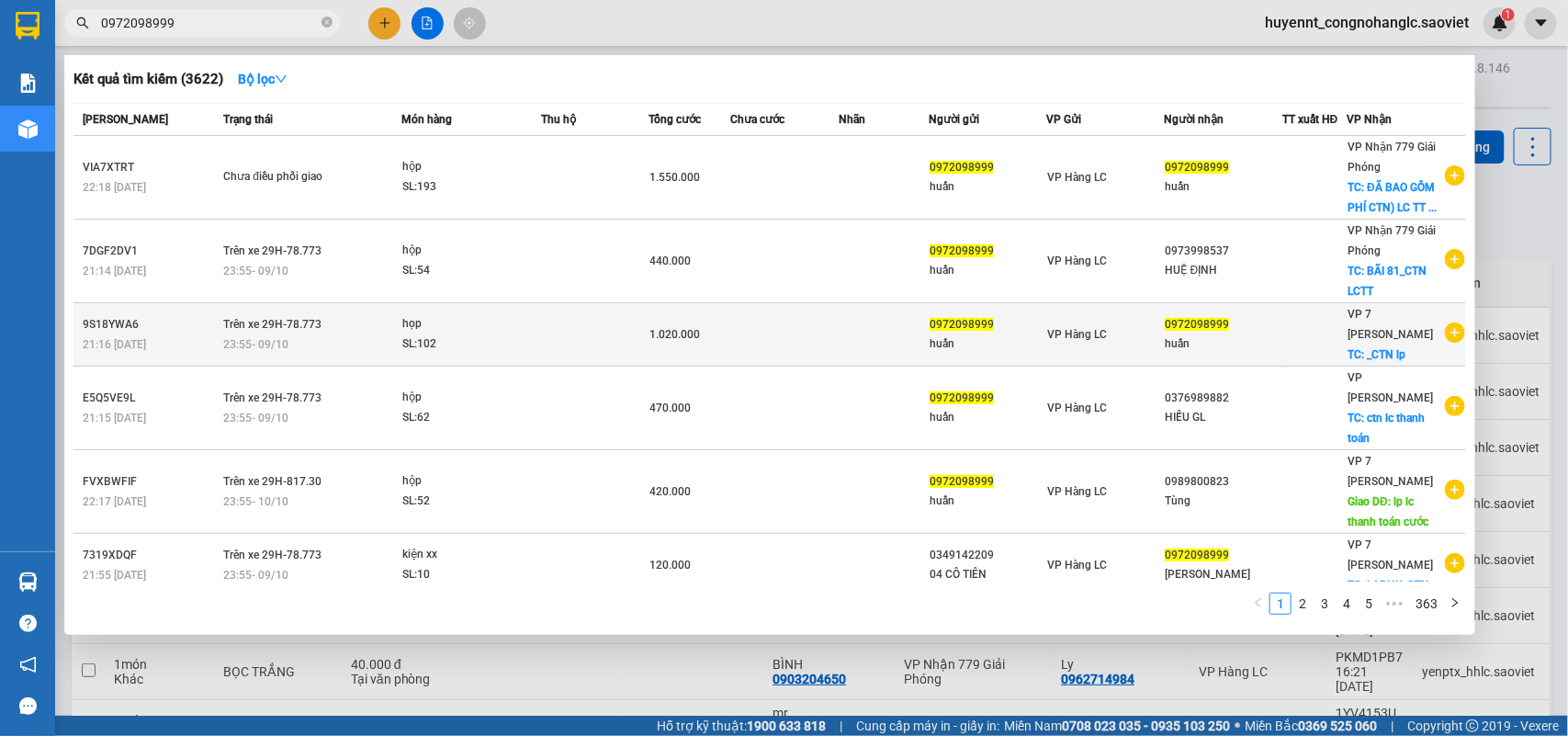
scroll to position [240, 0]
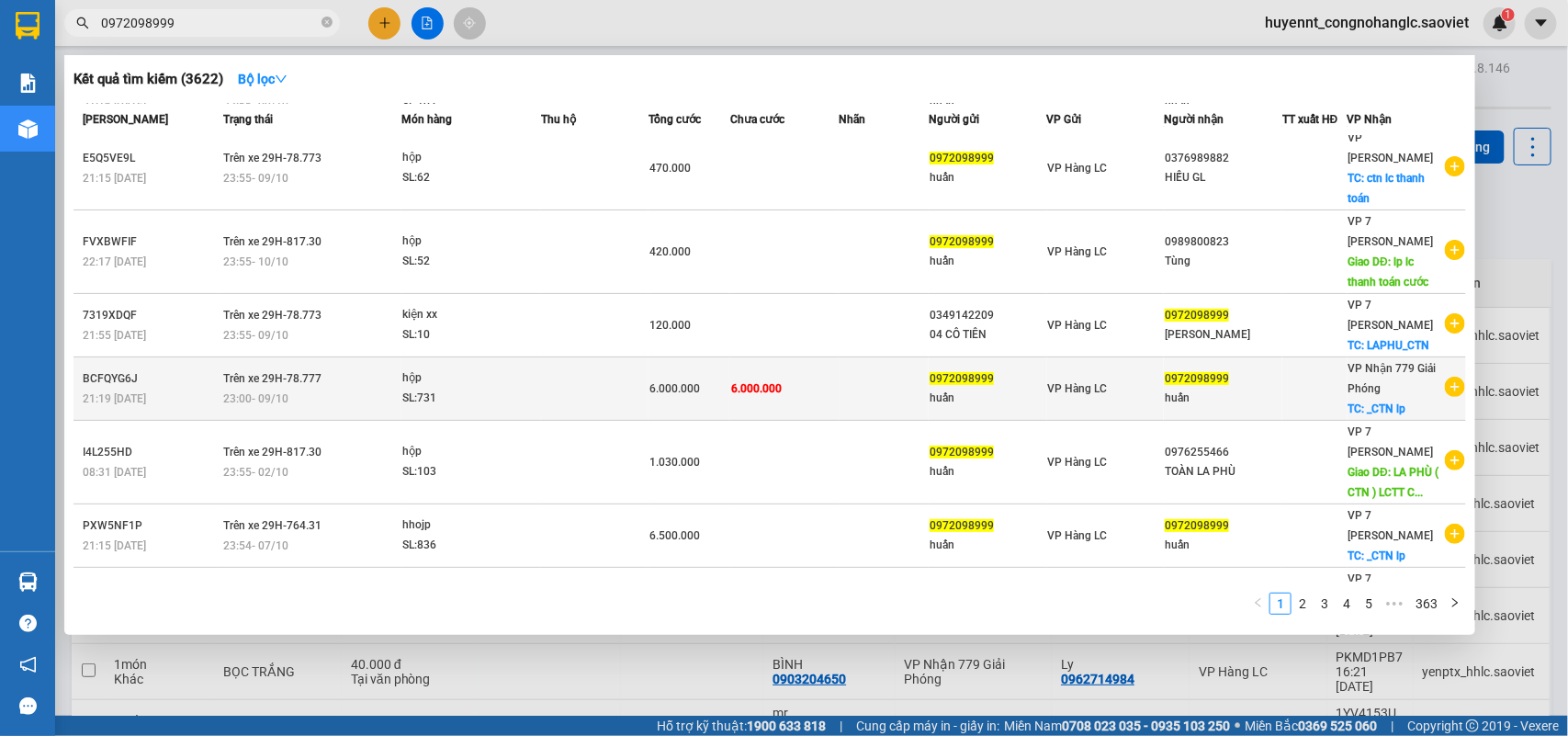
click at [942, 389] on div "huấn" at bounding box center [987, 399] width 116 height 20
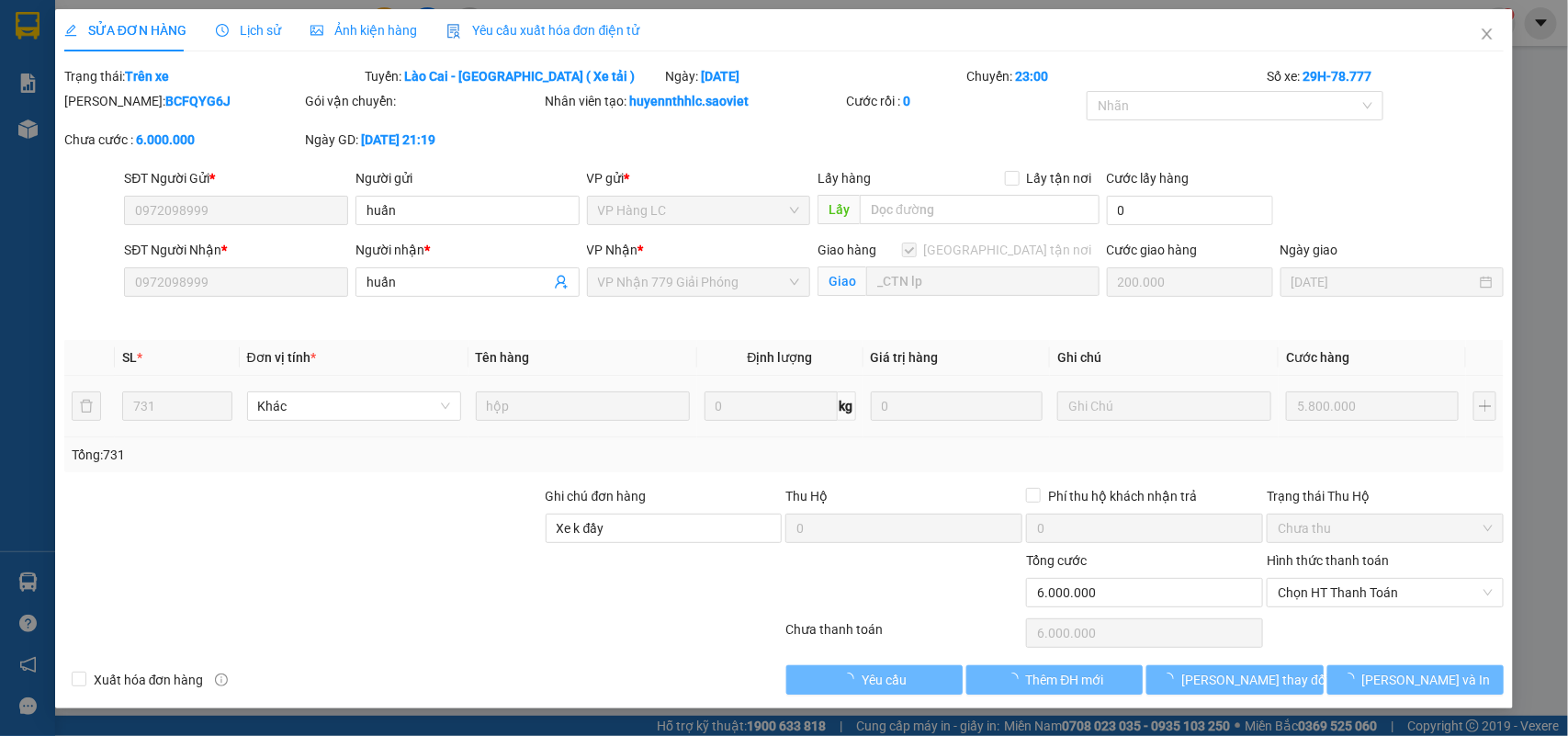
type input "0972098999"
type input "huấn"
type input "0972098999"
type input "huấn"
checkbox input "true"
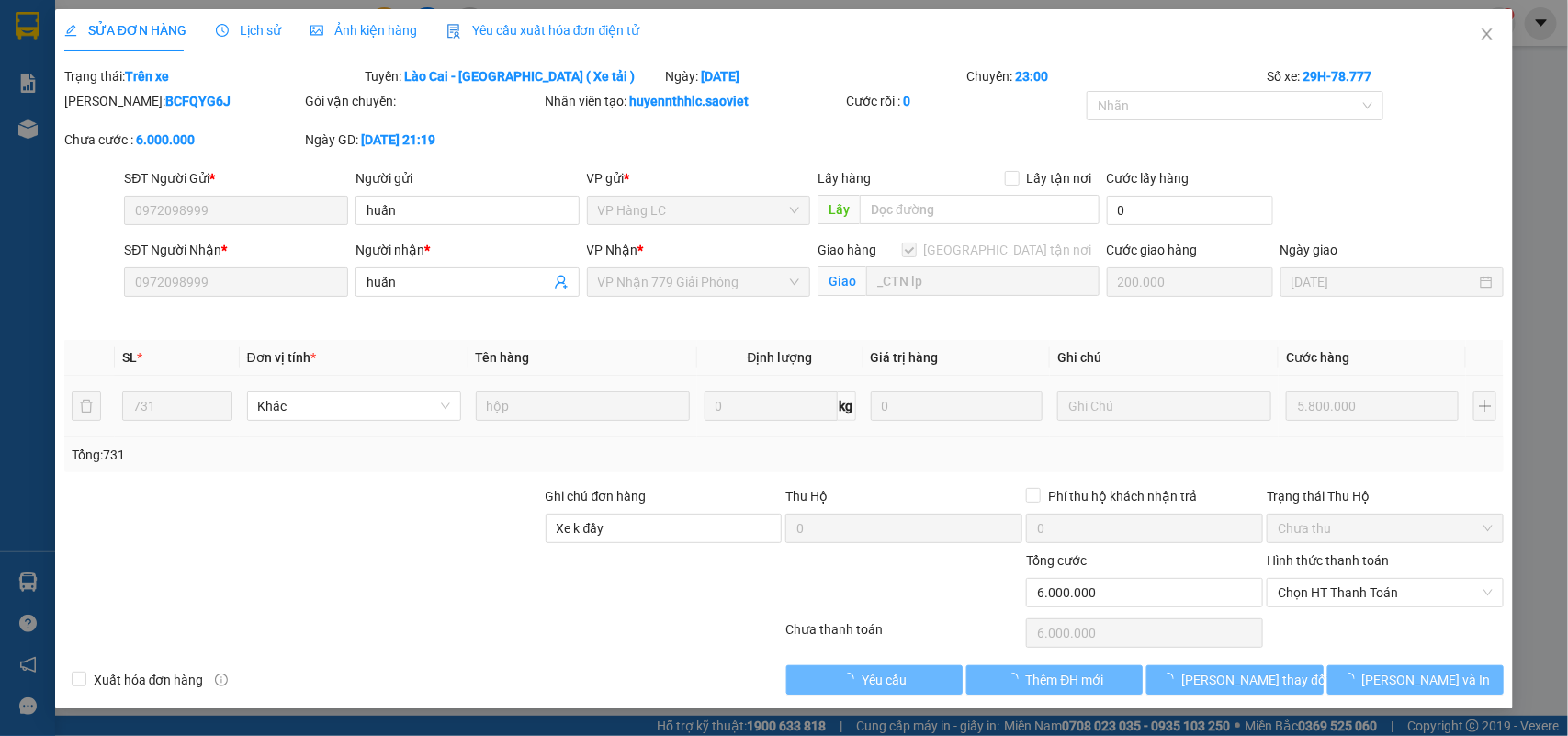
type input "_CTN lp"
type input "Xe k đầy"
type input "0"
type input "6.000.000"
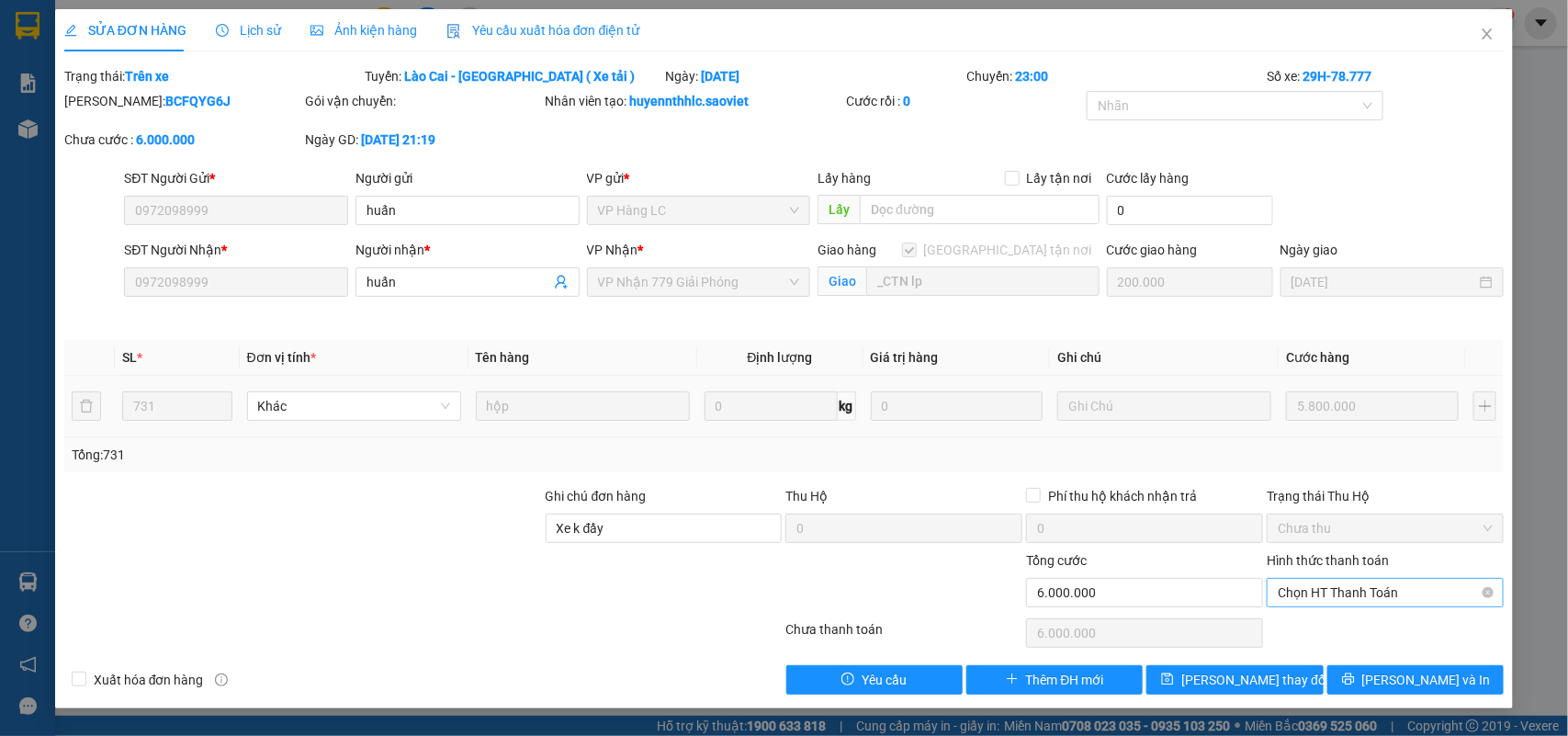
click at [1312, 599] on span "Chọn HT Thanh Toán" at bounding box center [1385, 593] width 215 height 28
click at [1313, 654] on div "Chuyển khoản" at bounding box center [1386, 660] width 215 height 20
type input "0"
click at [1241, 674] on span "[PERSON_NAME] đổi" at bounding box center [1254, 680] width 147 height 20
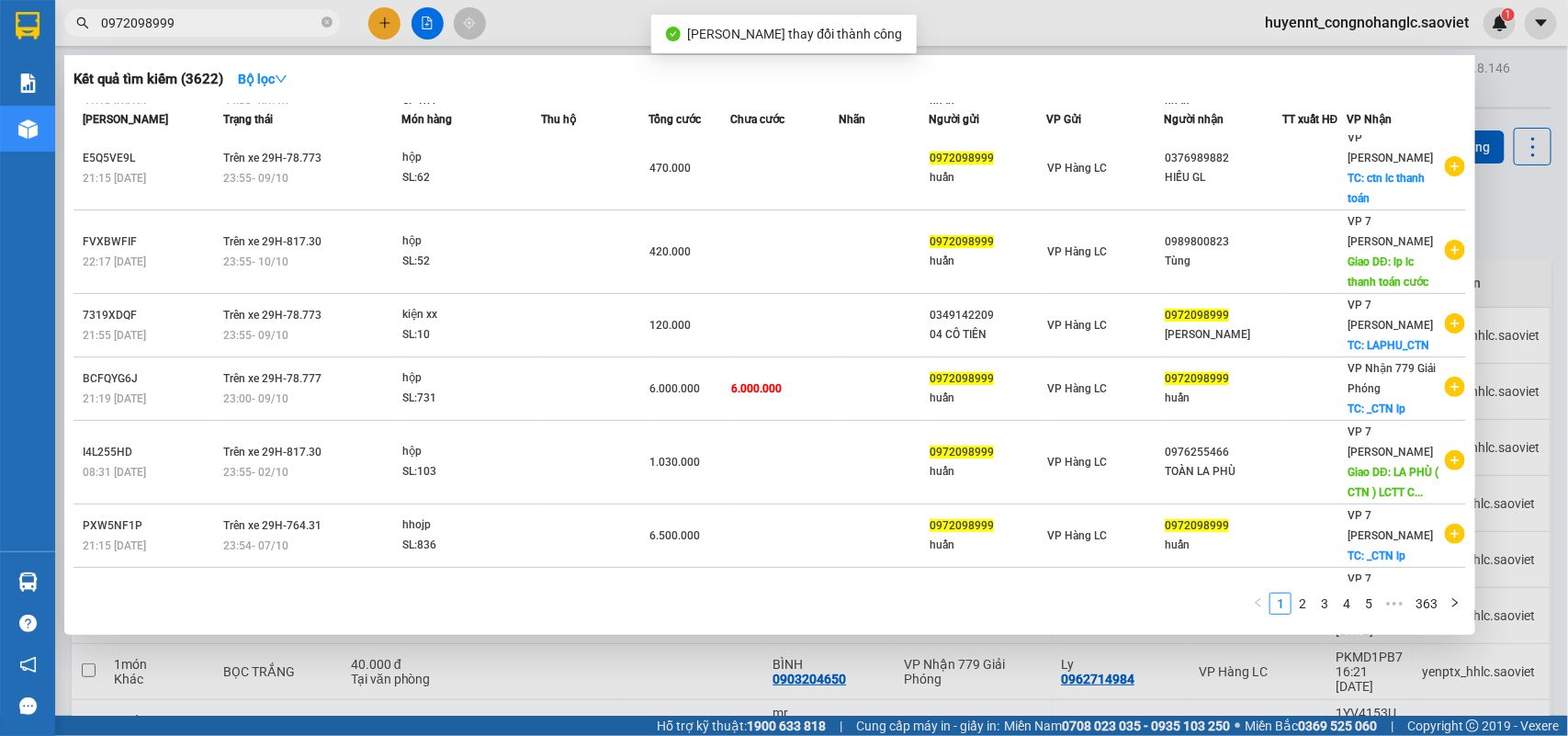
click at [187, 20] on input "0972098999" at bounding box center [209, 23] width 217 height 20
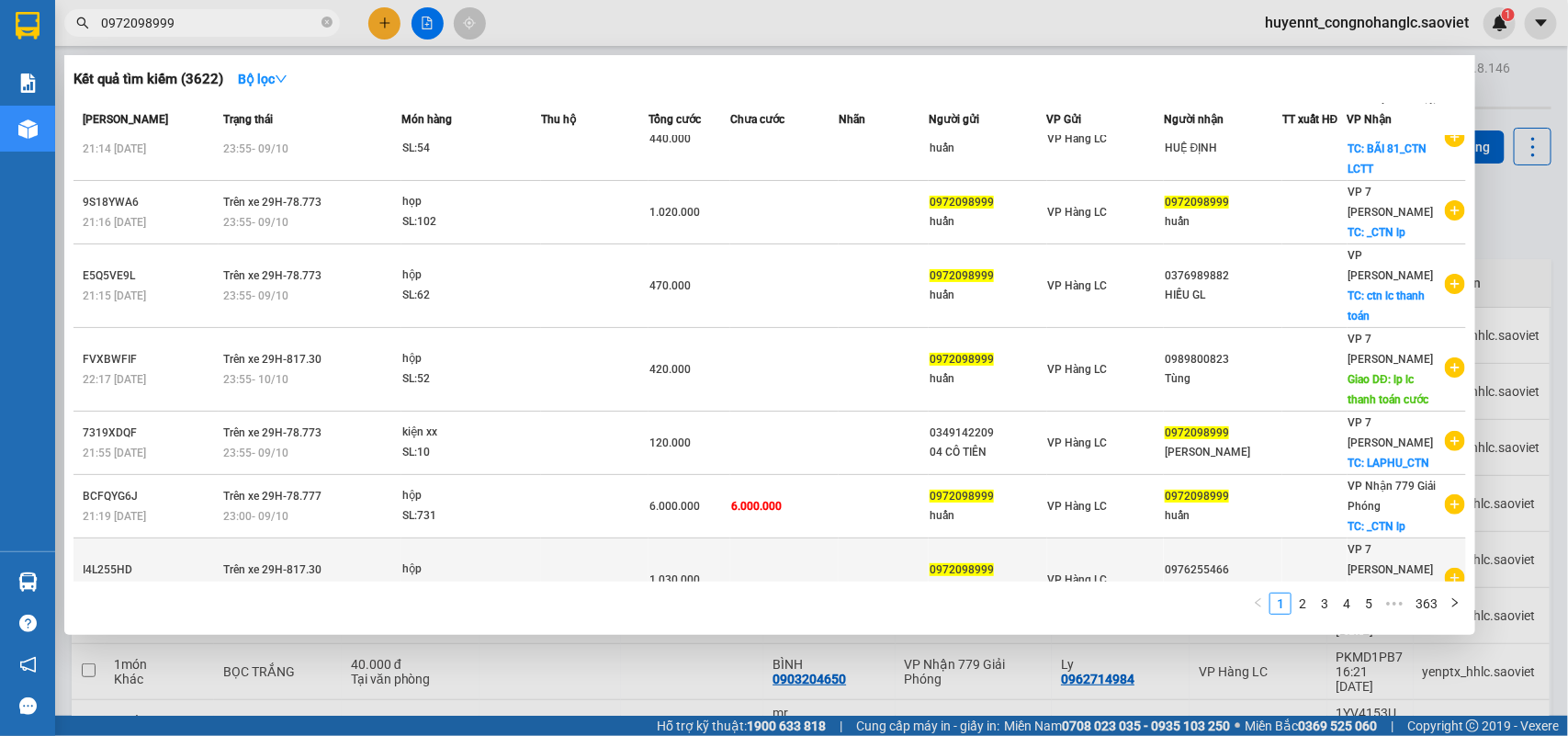
scroll to position [240, 0]
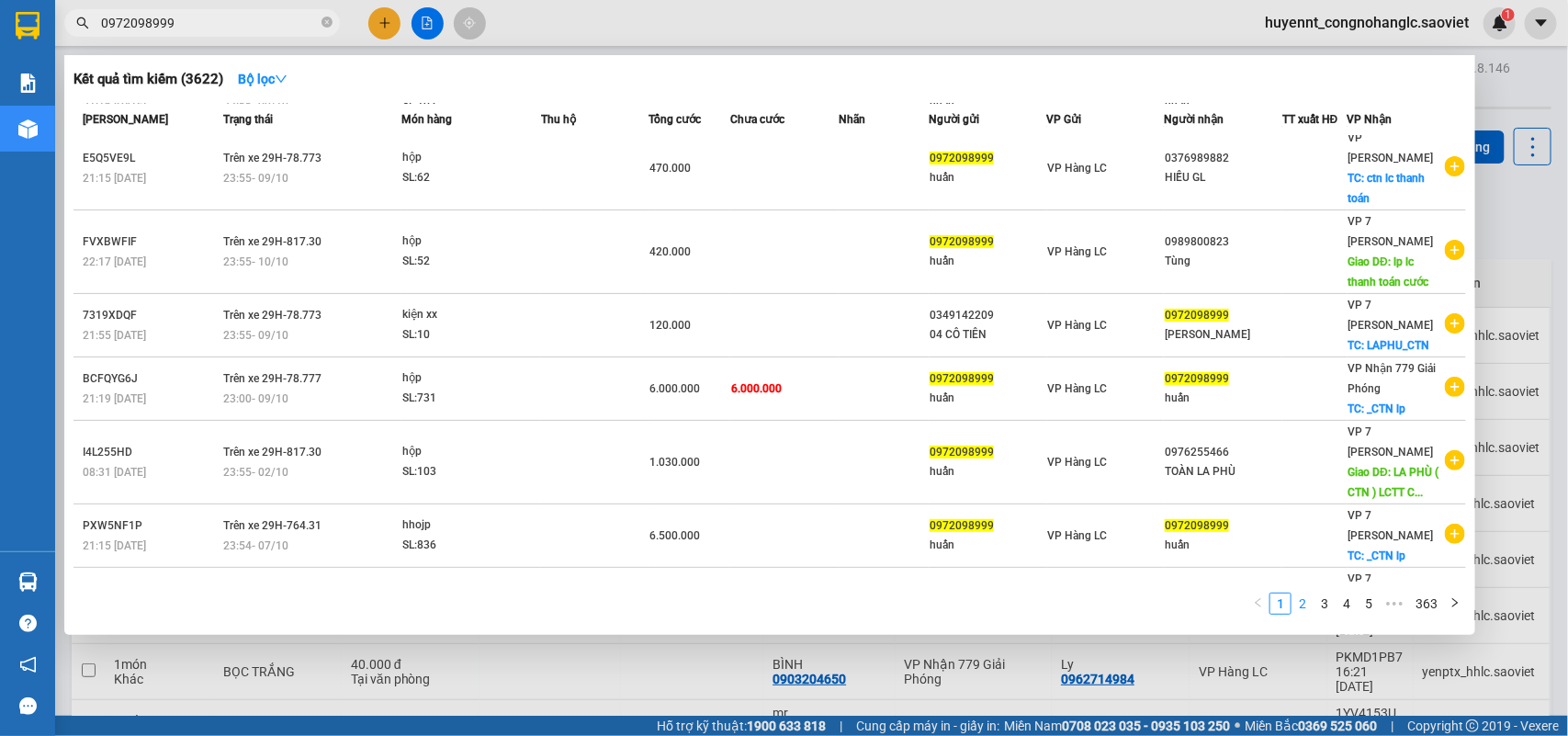
click at [1304, 603] on link "2" at bounding box center [1302, 604] width 20 height 20
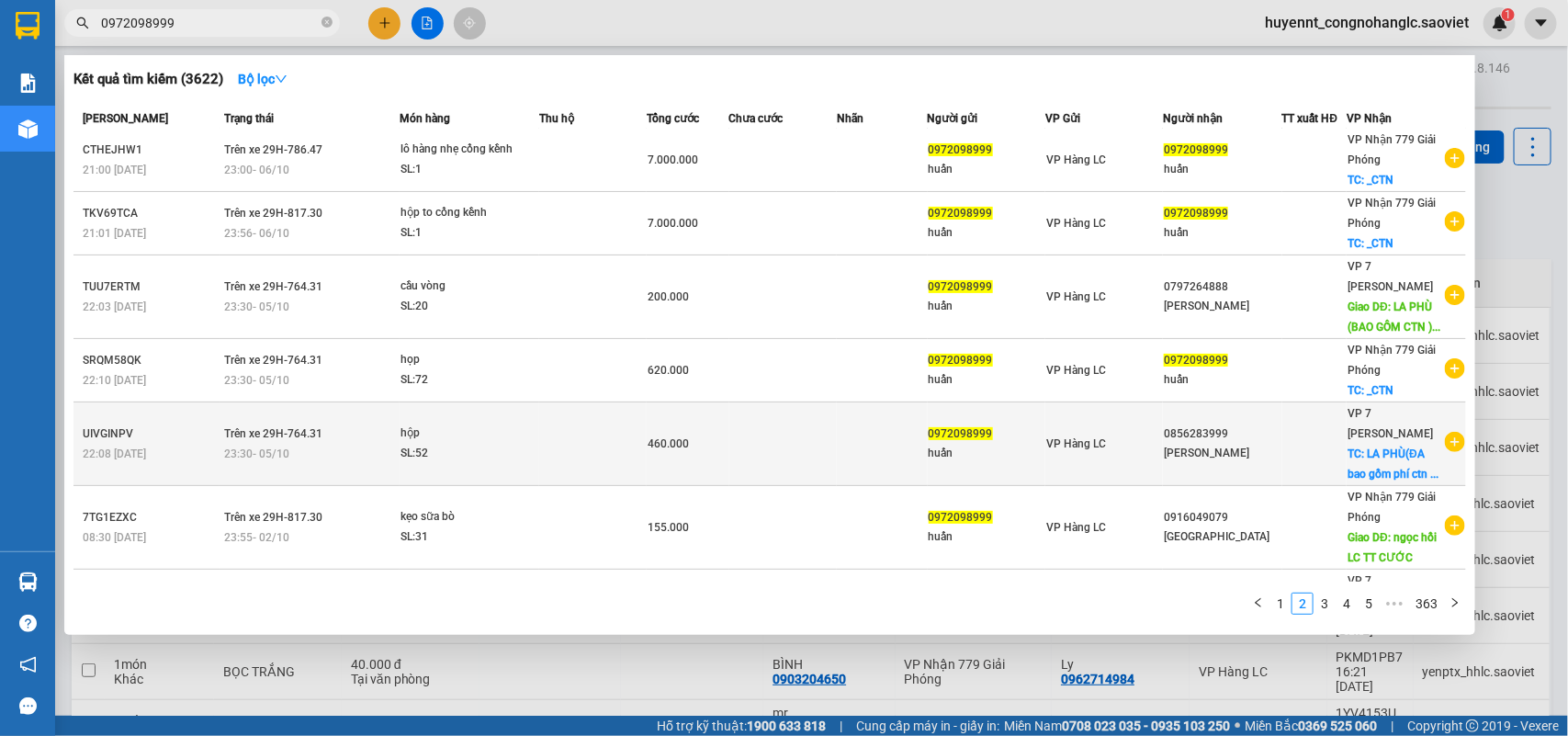
scroll to position [0, 0]
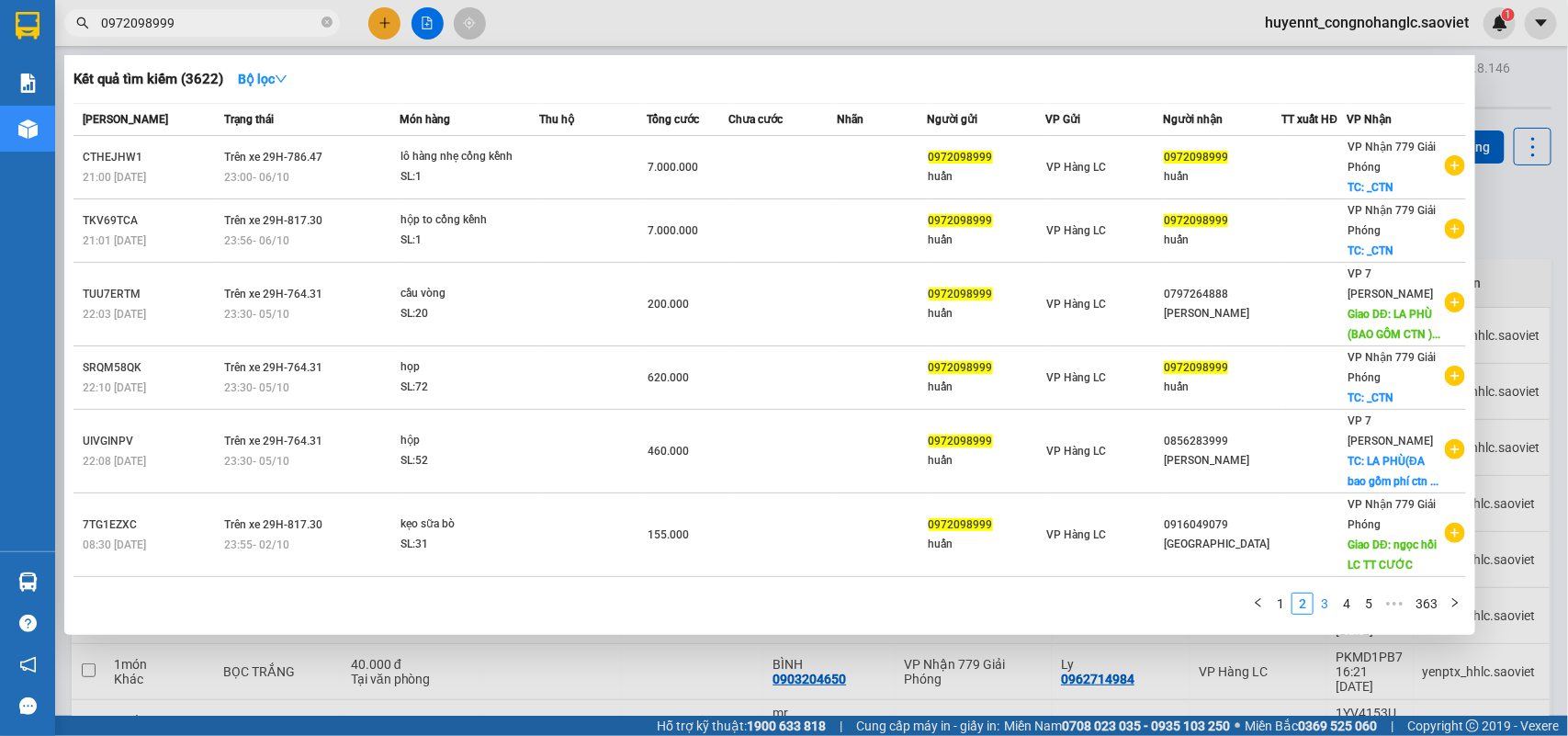
click at [1326, 605] on link "3" at bounding box center [1324, 604] width 20 height 20
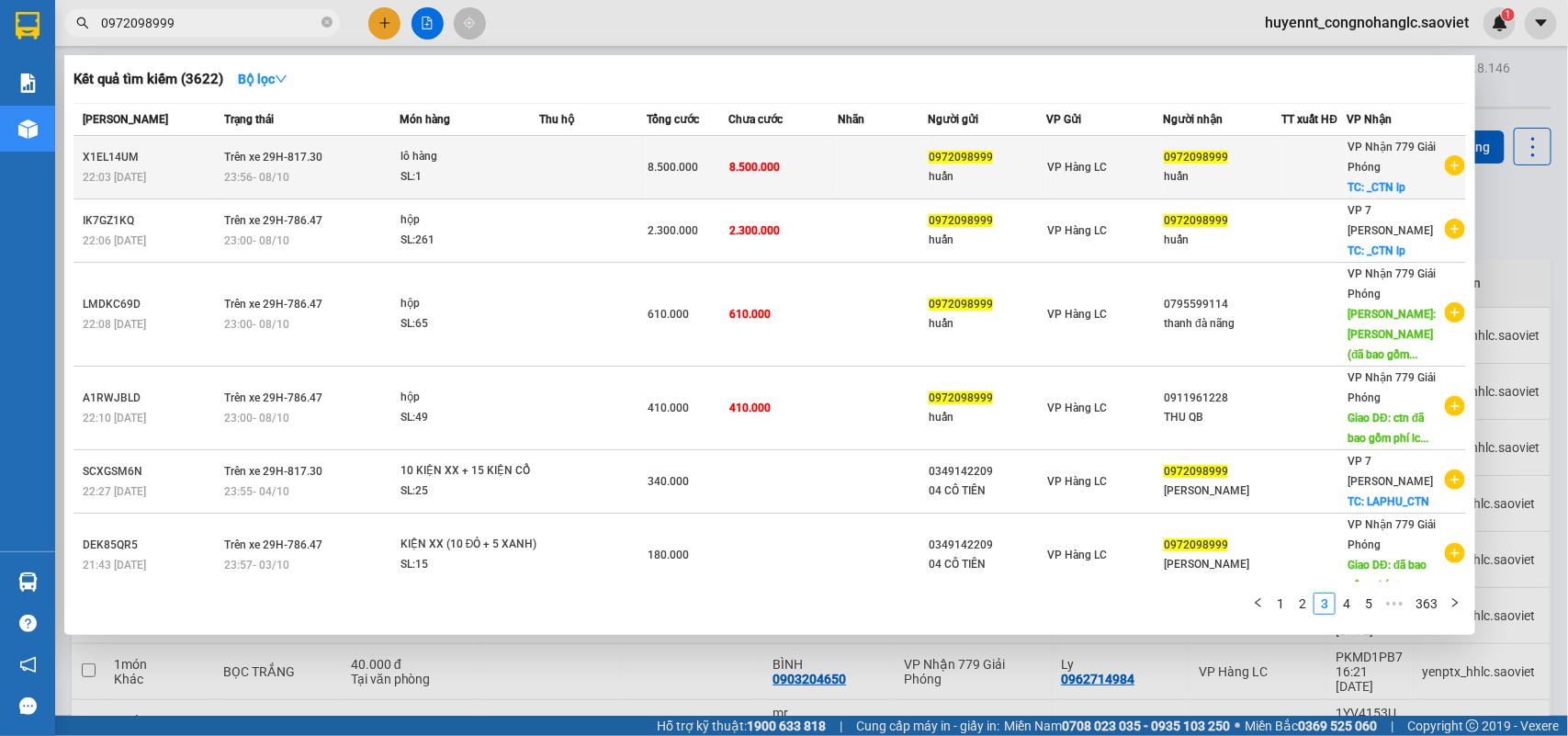
click at [788, 173] on td "8.500.000" at bounding box center [784, 168] width 109 height 63
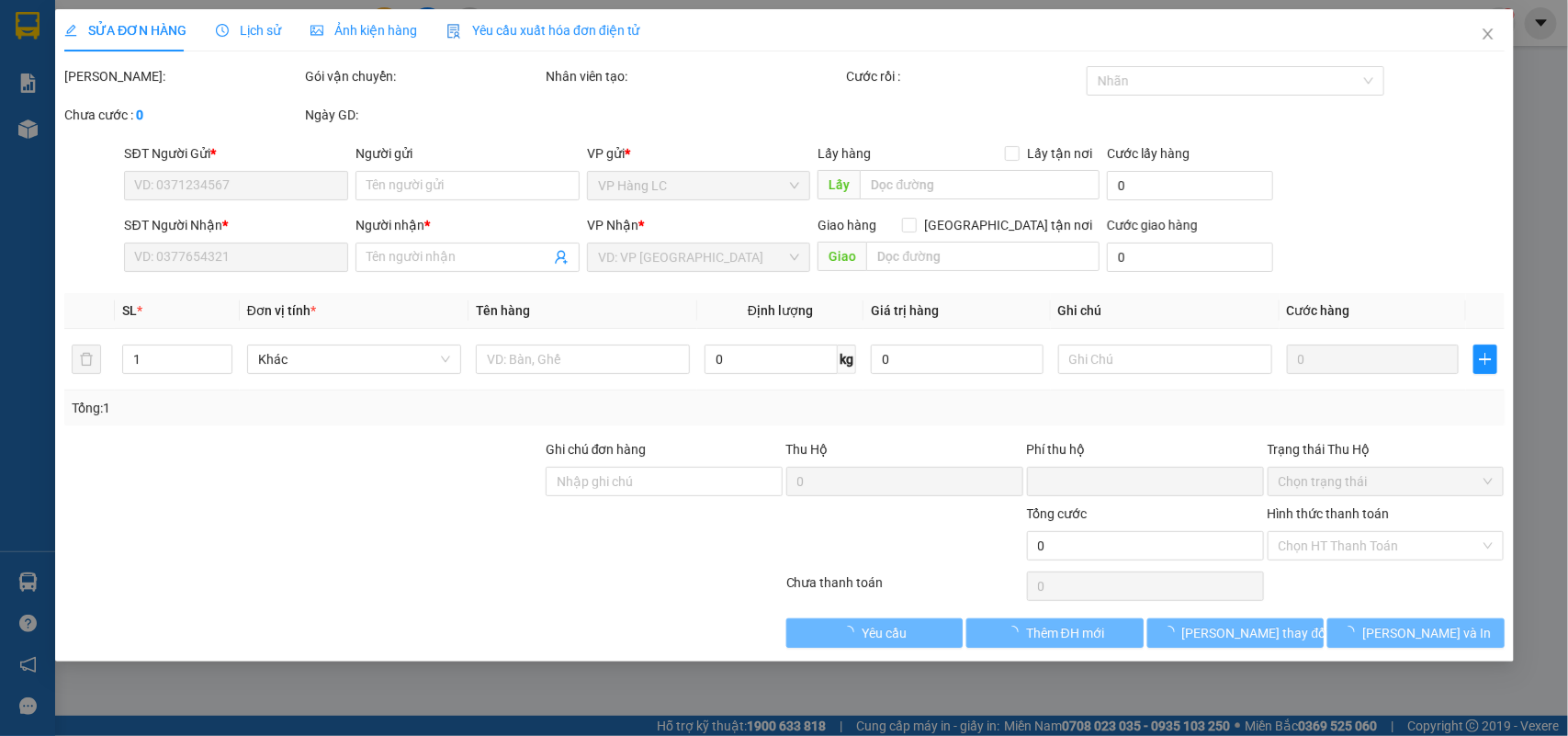
type input "0972098999"
type input "huấn"
type input "0972098999"
type input "huấn"
checkbox input "true"
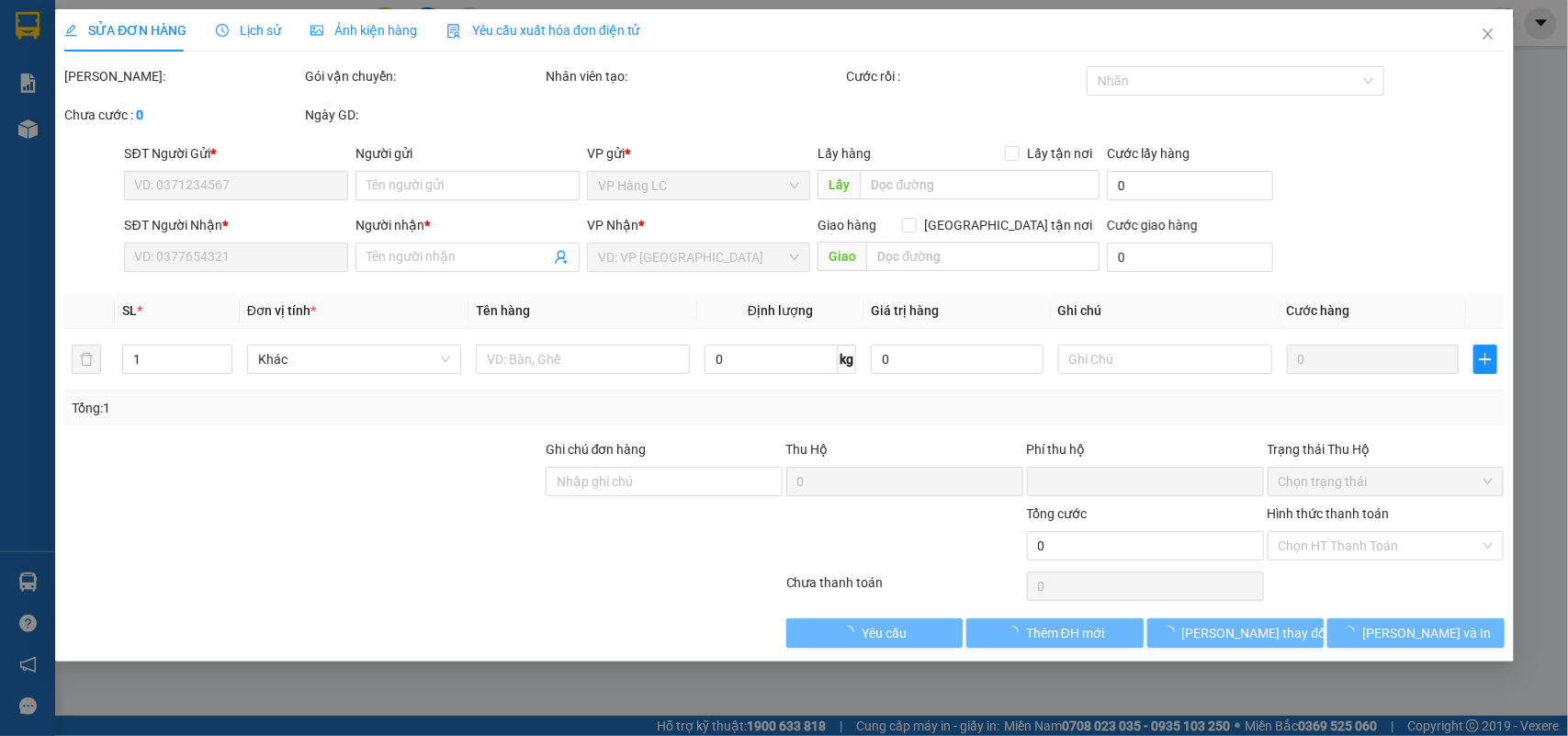
type input "_CTN lp"
type input "0"
type input "8.500.000"
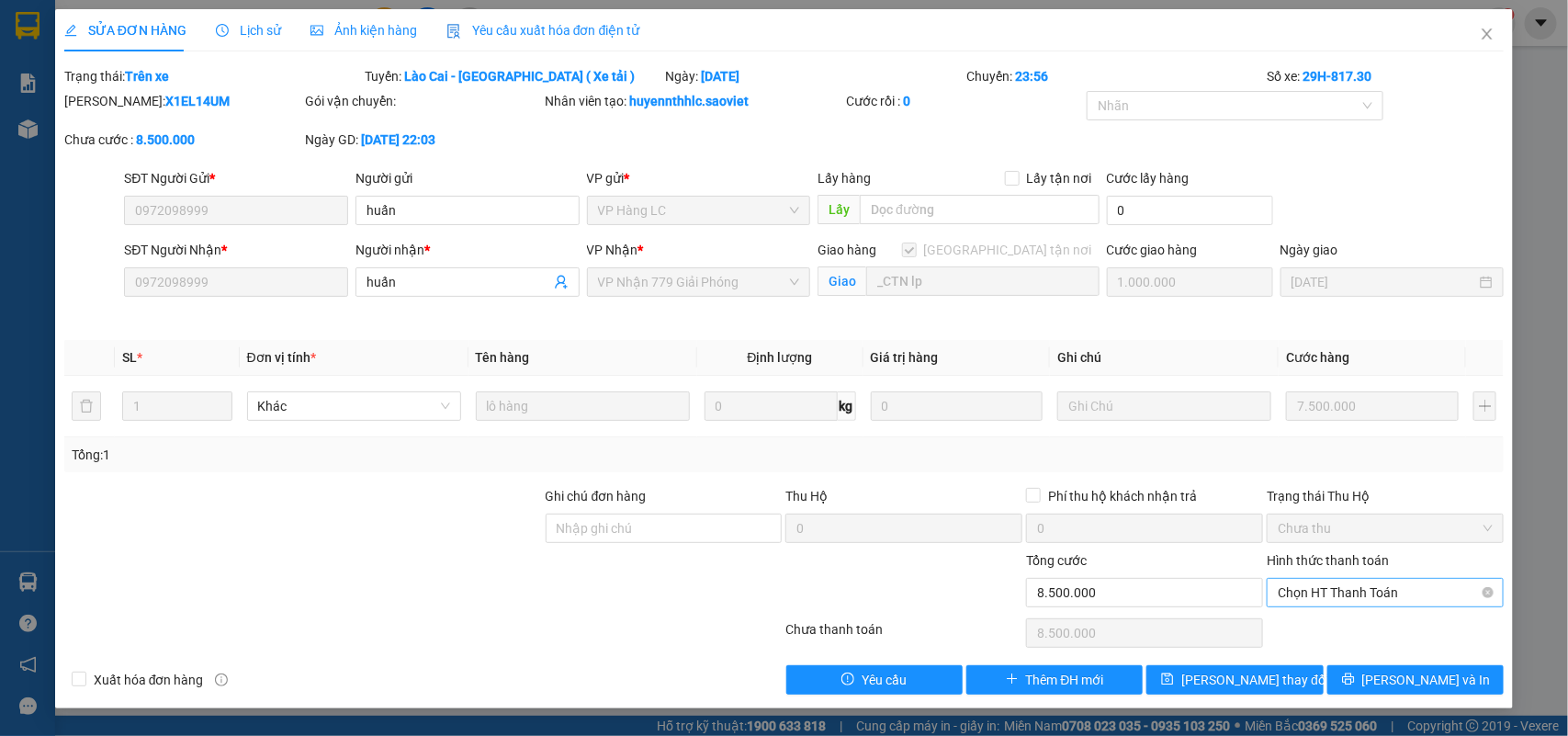
click at [1321, 596] on span "Chọn HT Thanh Toán" at bounding box center [1385, 593] width 215 height 28
click at [1330, 660] on div "Chuyển khoản" at bounding box center [1386, 660] width 215 height 20
type input "0"
click at [1215, 678] on span "[PERSON_NAME] đổi" at bounding box center [1254, 680] width 147 height 20
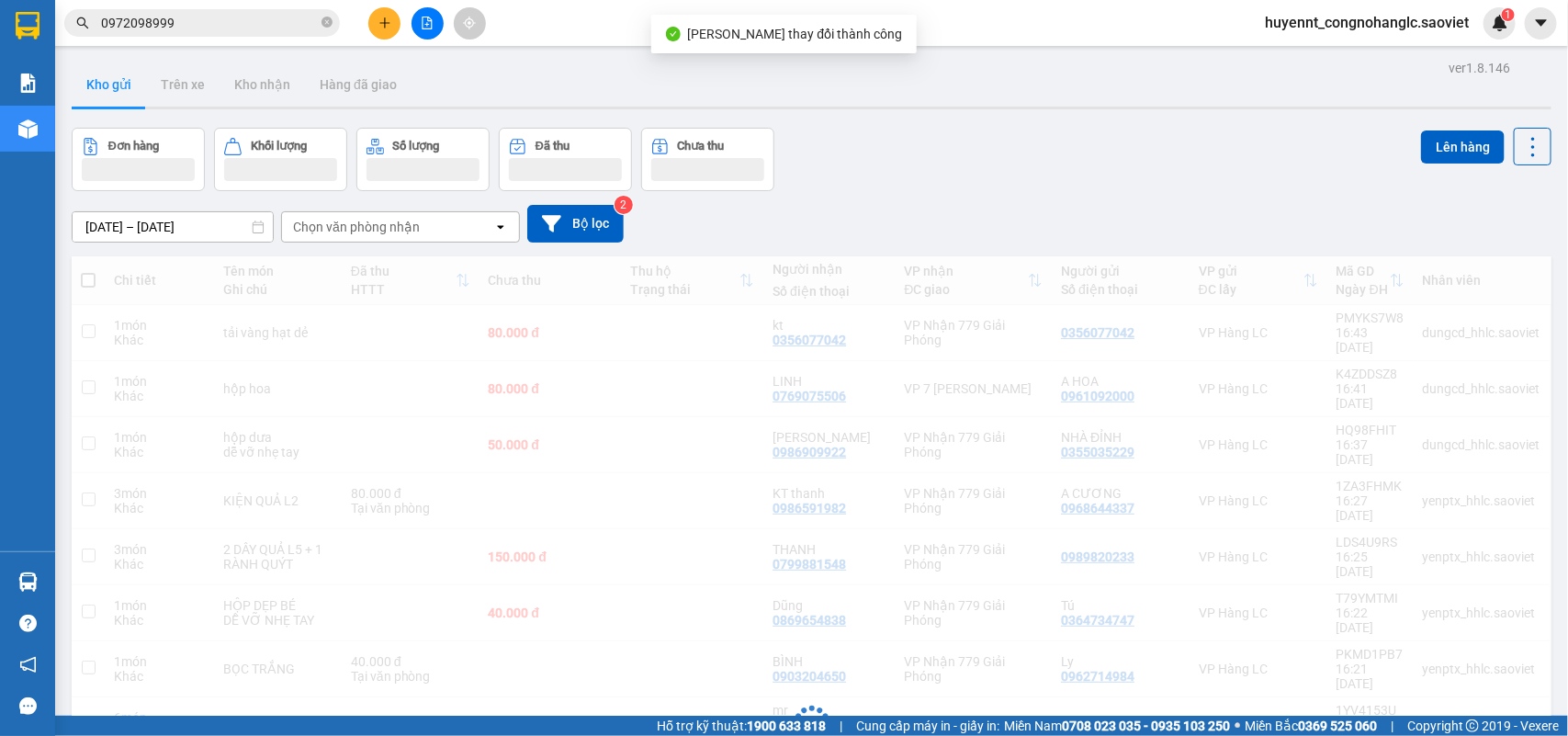
click at [204, 30] on input "0972098999" at bounding box center [209, 23] width 217 height 20
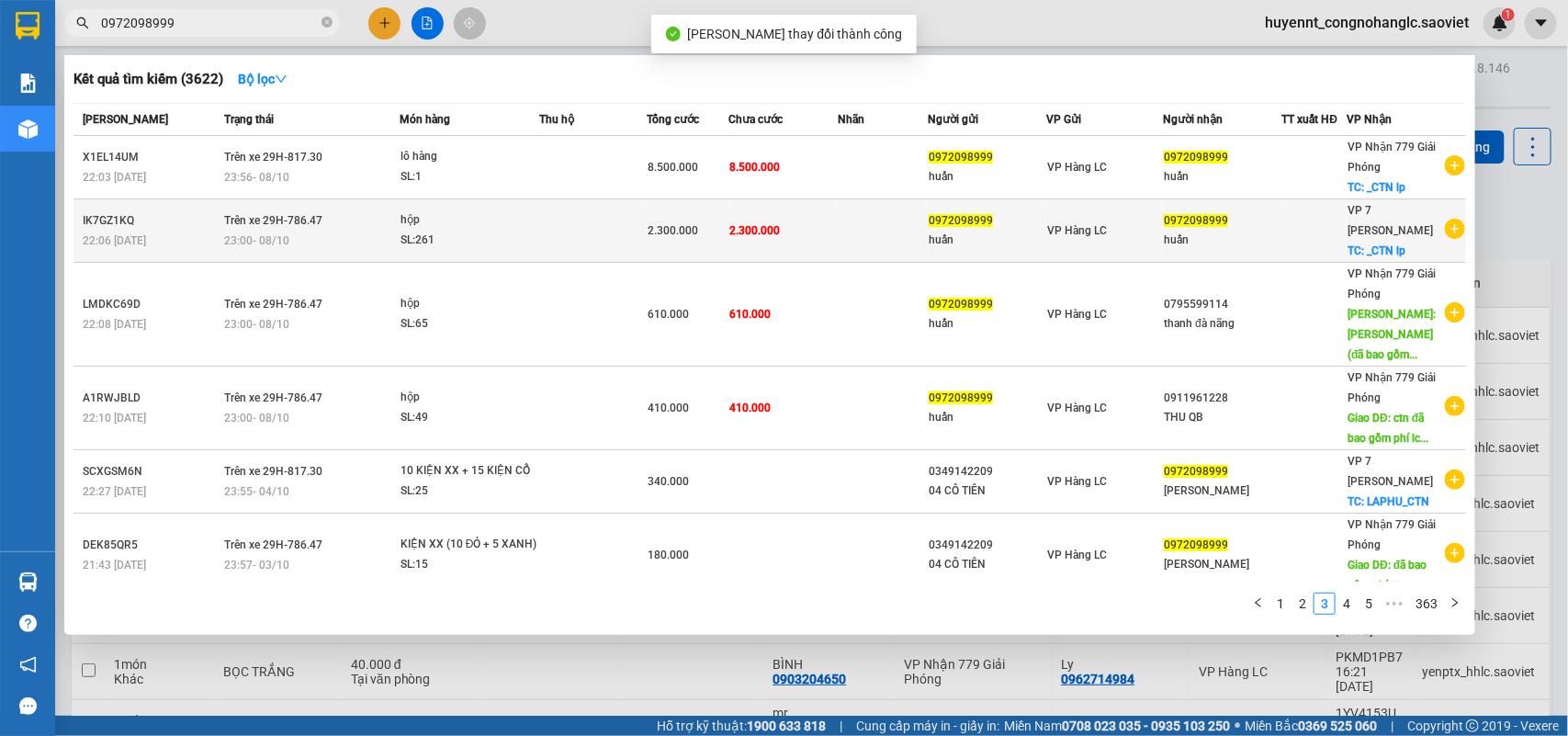
click at [823, 228] on td "2.300.000" at bounding box center [784, 231] width 109 height 63
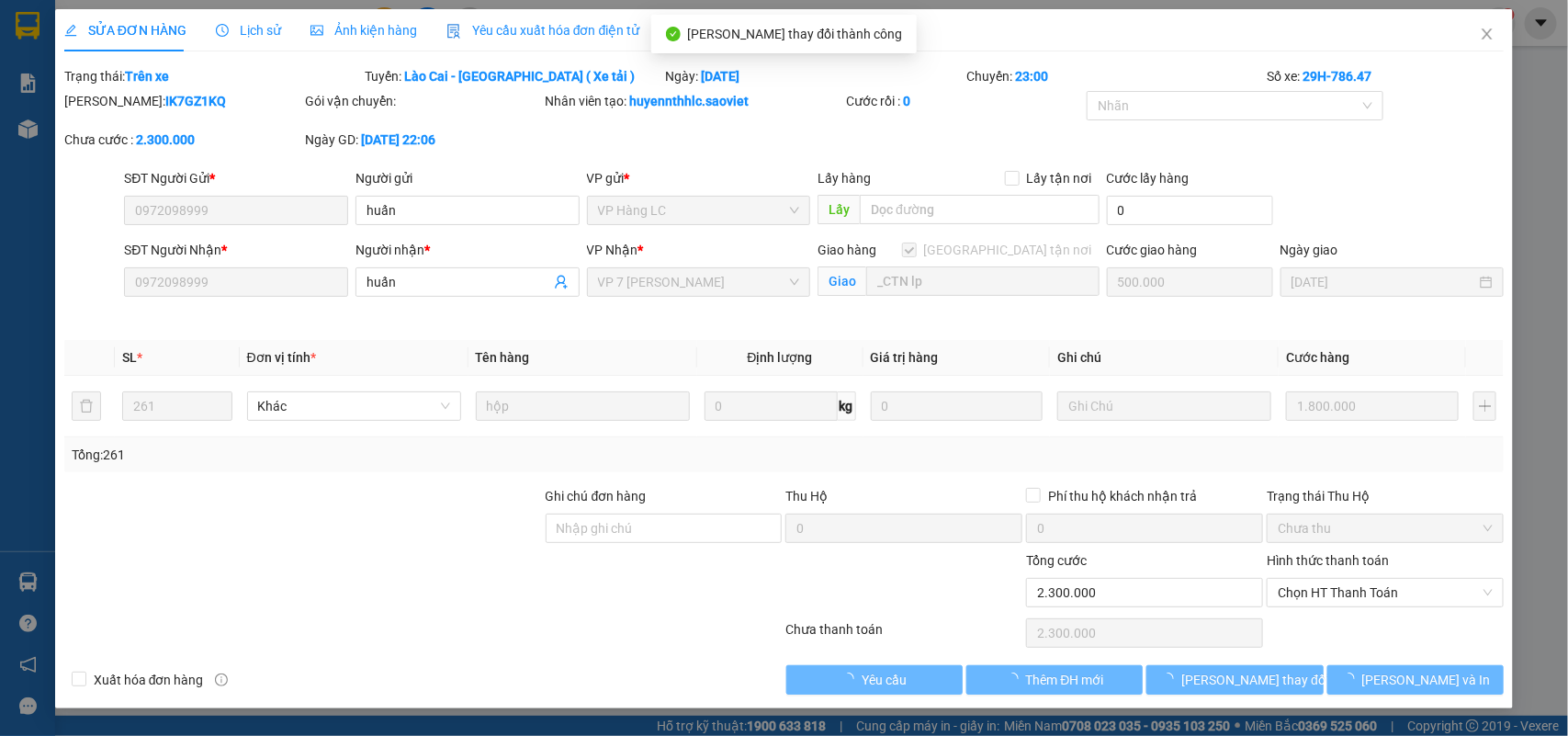
type input "0972098999"
type input "huấn"
type input "0972098999"
type input "huấn"
checkbox input "true"
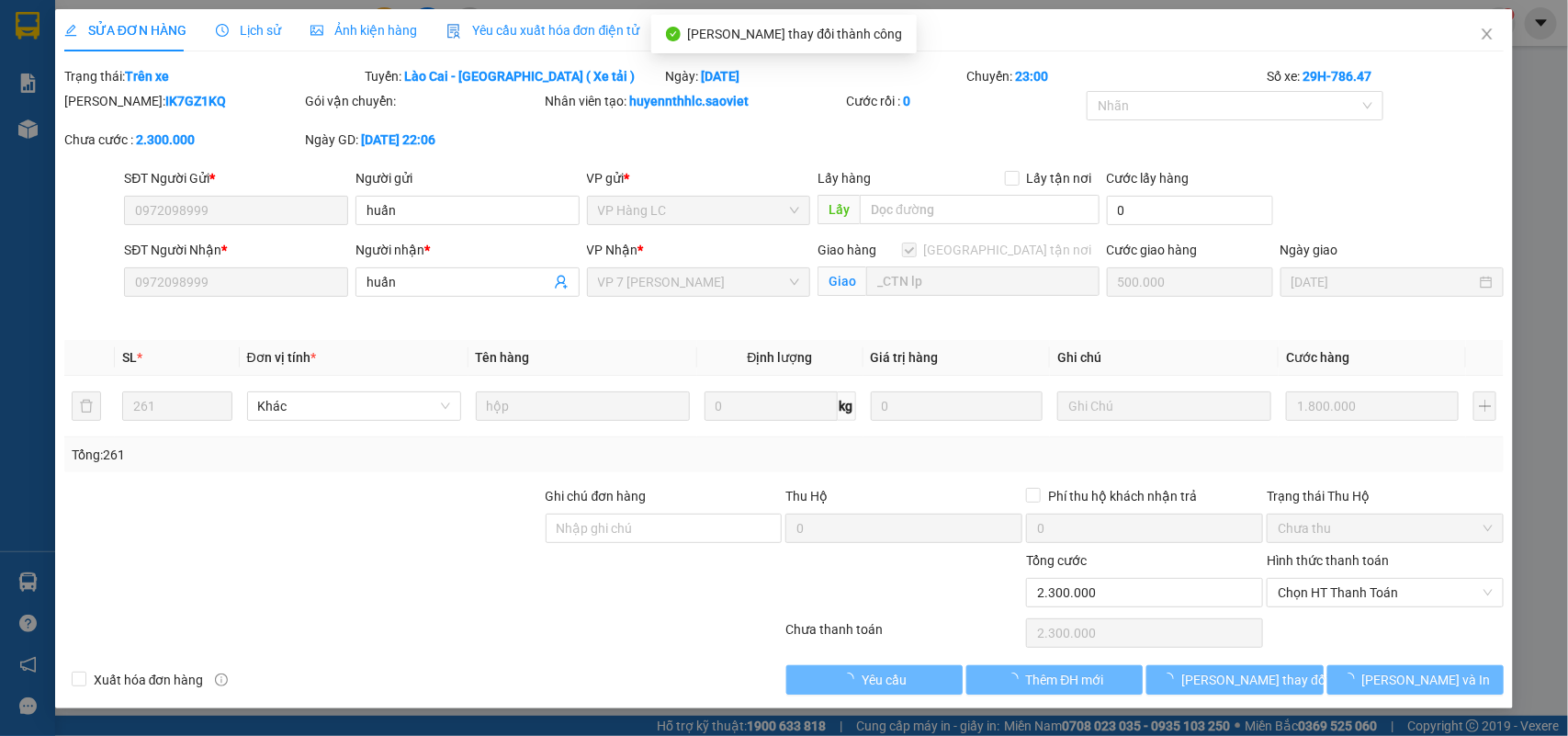
type input "_CTN lp"
type input "0"
type input "2.300.000"
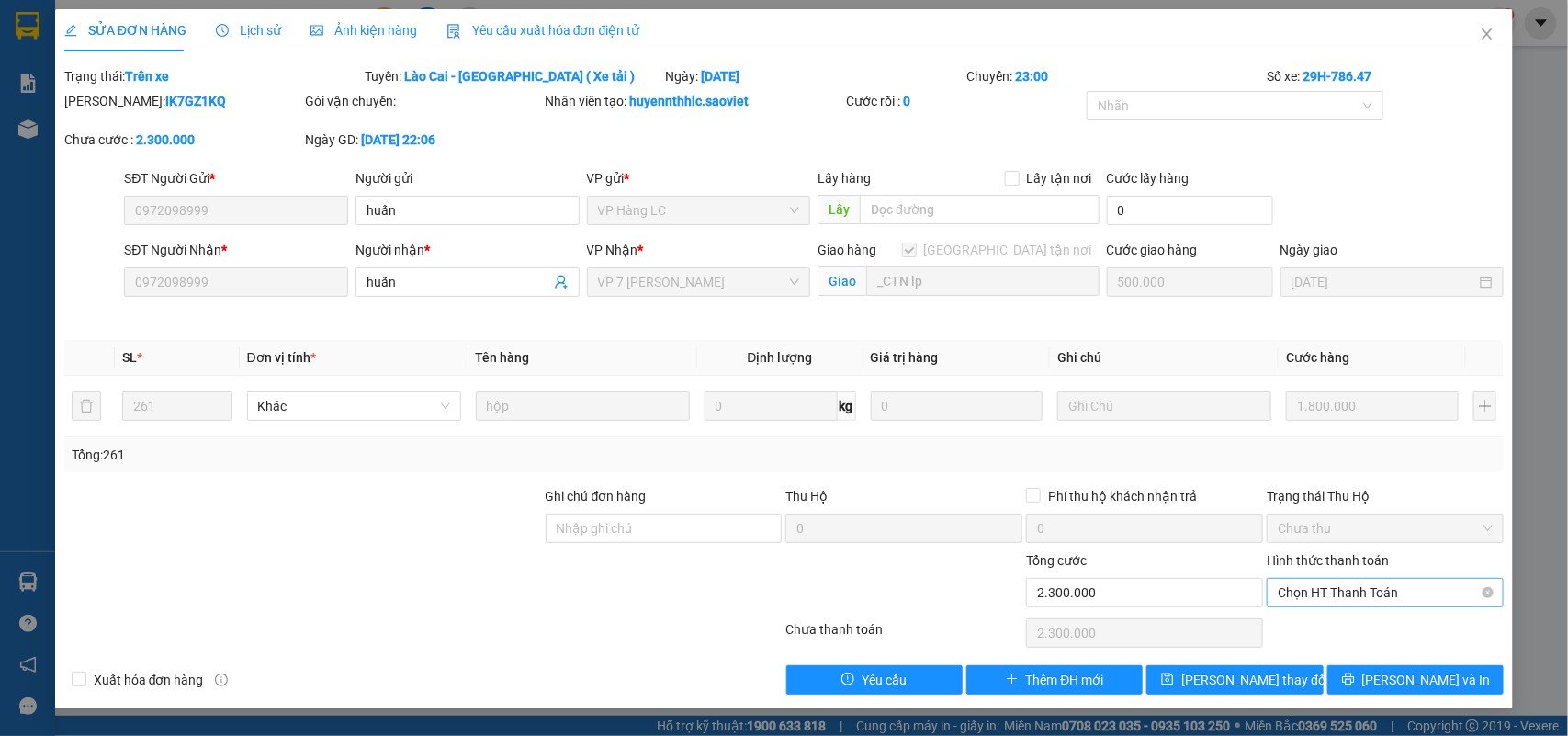
click at [1314, 591] on span "Chọn HT Thanh Toán" at bounding box center [1385, 593] width 215 height 28
click at [1327, 650] on div "Chuyển khoản" at bounding box center [1386, 660] width 215 height 20
type input "0"
click at [1233, 673] on span "[PERSON_NAME] đổi" at bounding box center [1254, 680] width 147 height 20
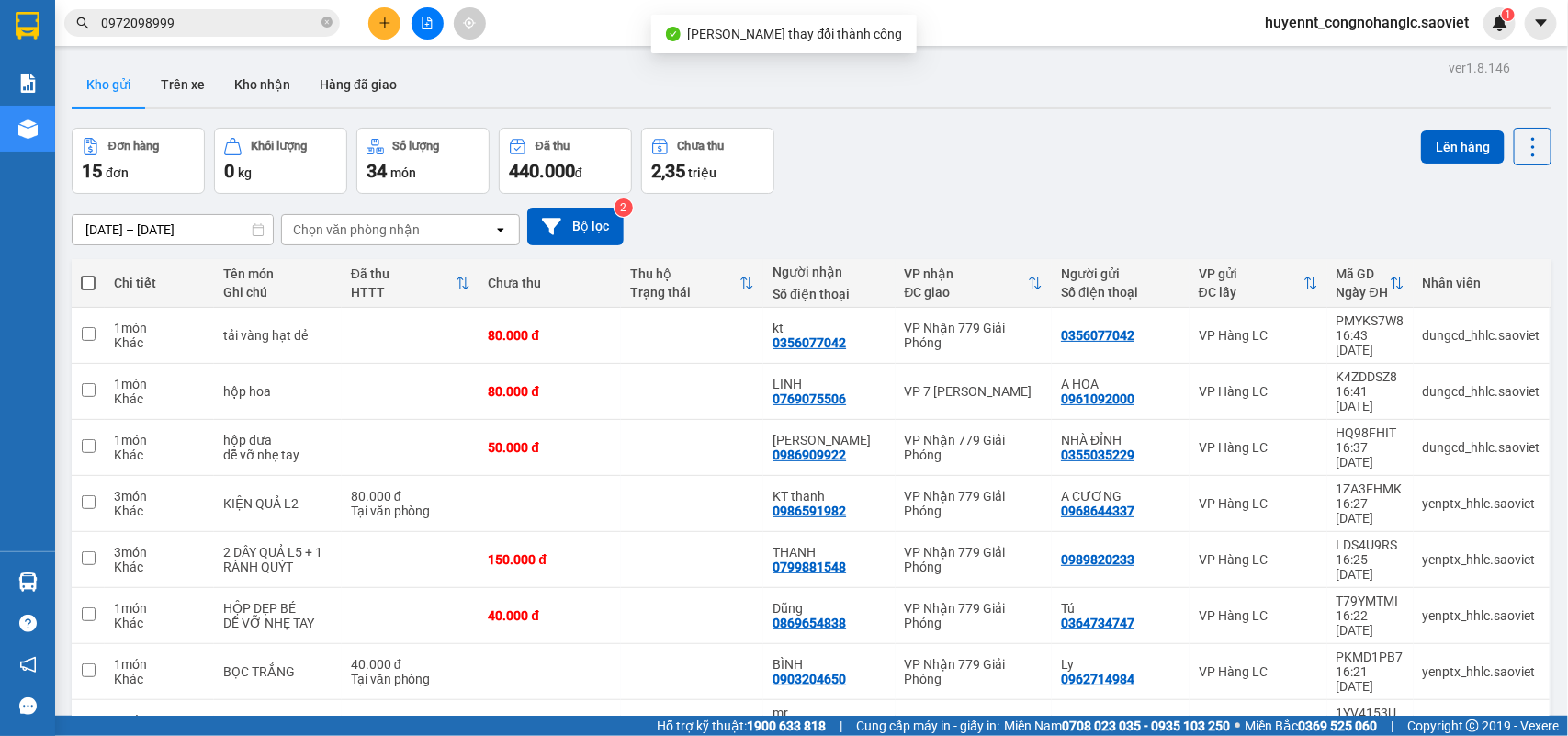
click at [227, 21] on input "0972098999" at bounding box center [209, 23] width 217 height 20
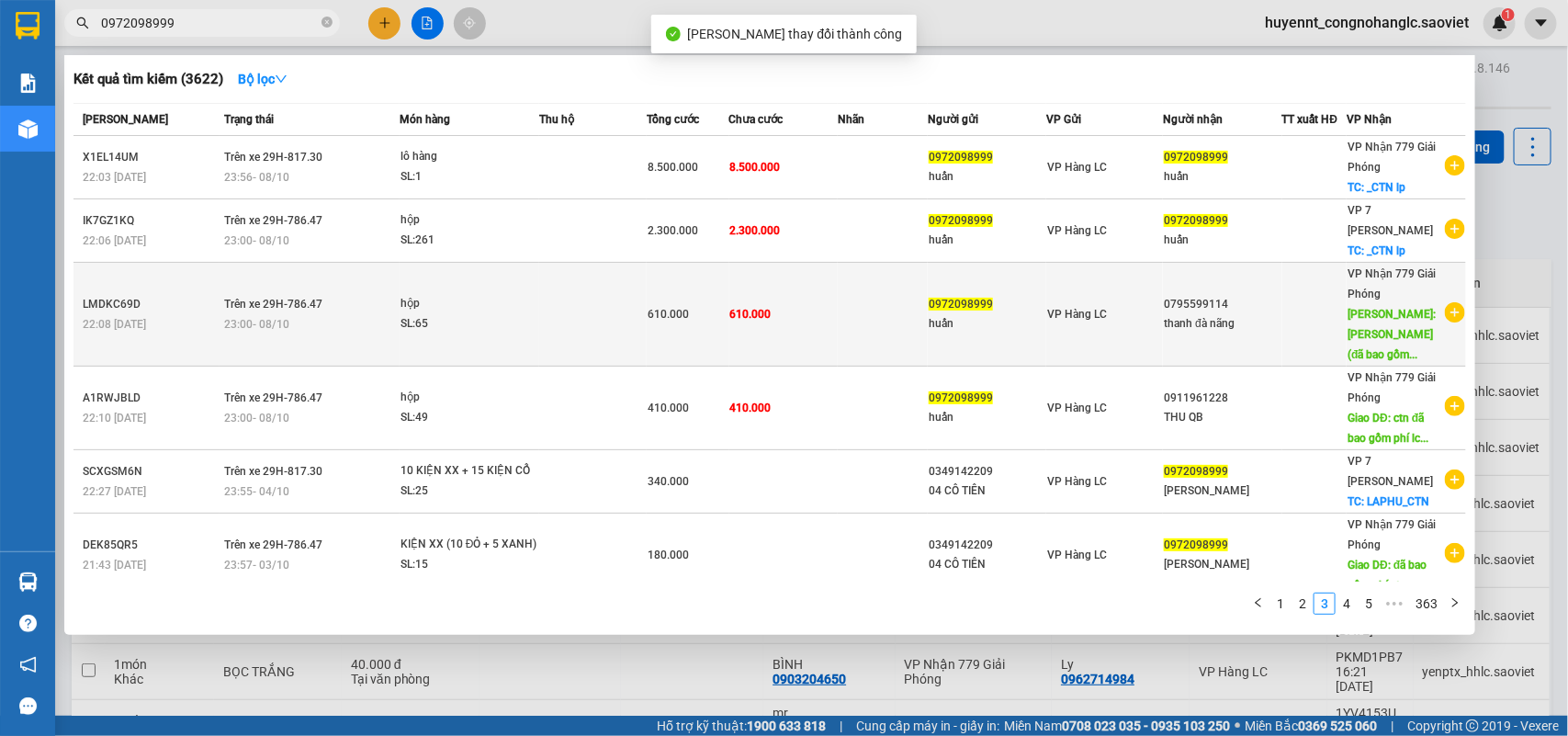
click at [816, 313] on td "610.000" at bounding box center [784, 314] width 109 height 104
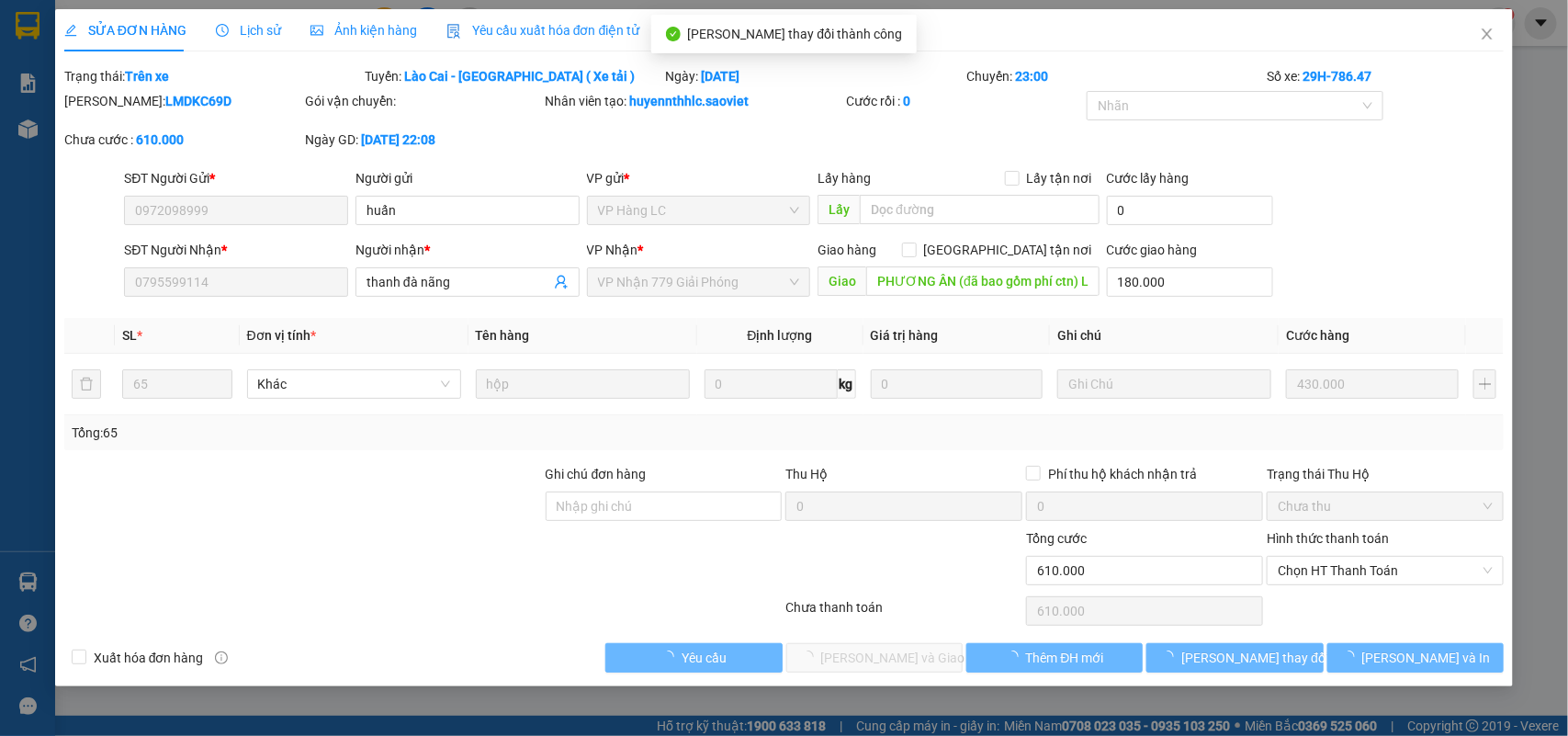
type input "0972098999"
type input "huấn"
type input "0795599114"
type input "[PERSON_NAME] đà nãng"
type input "PHƯƠNG ÂN (đã bao gồm phí ctn) LC TT CƯỚC"
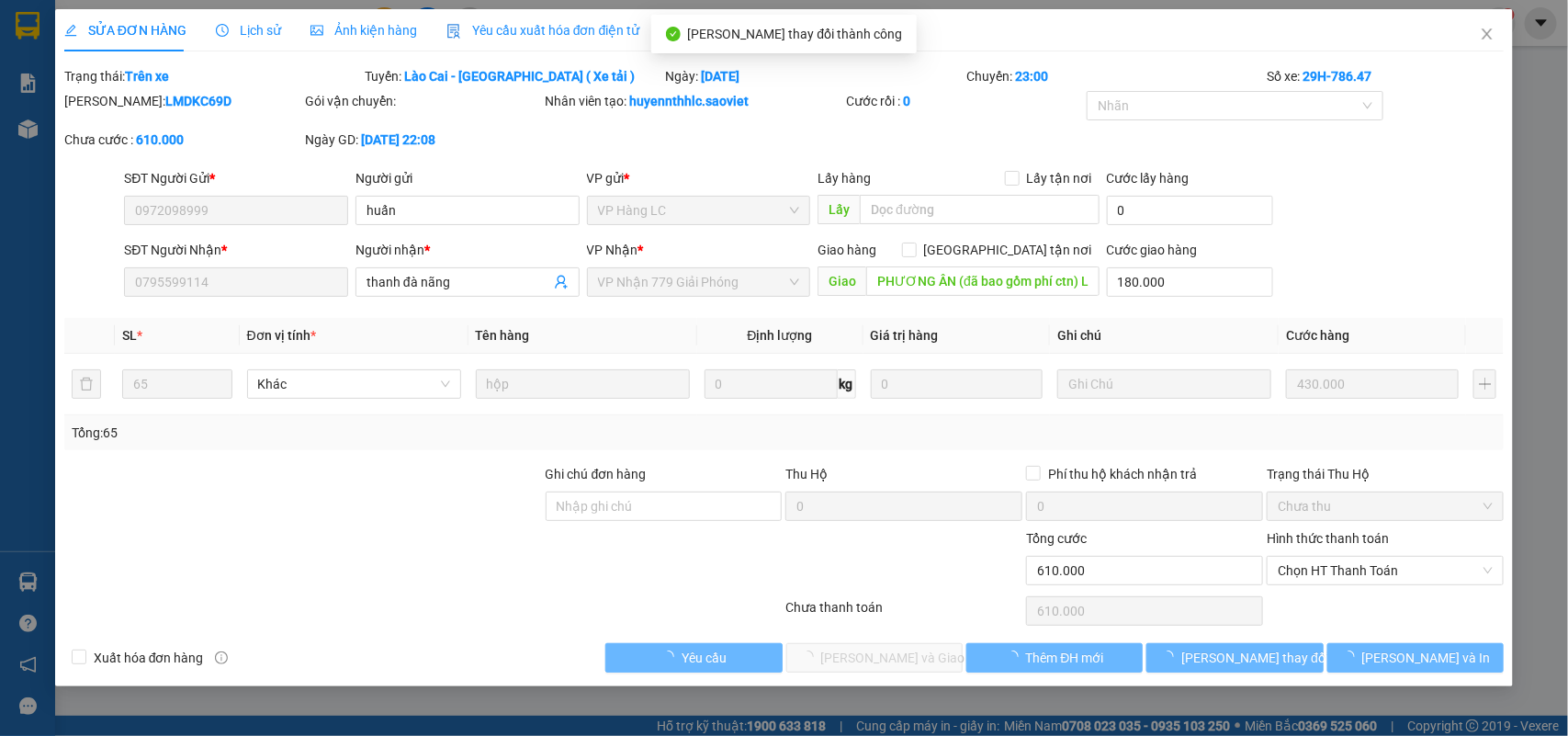
type input "180.000"
type input "0"
type input "610.000"
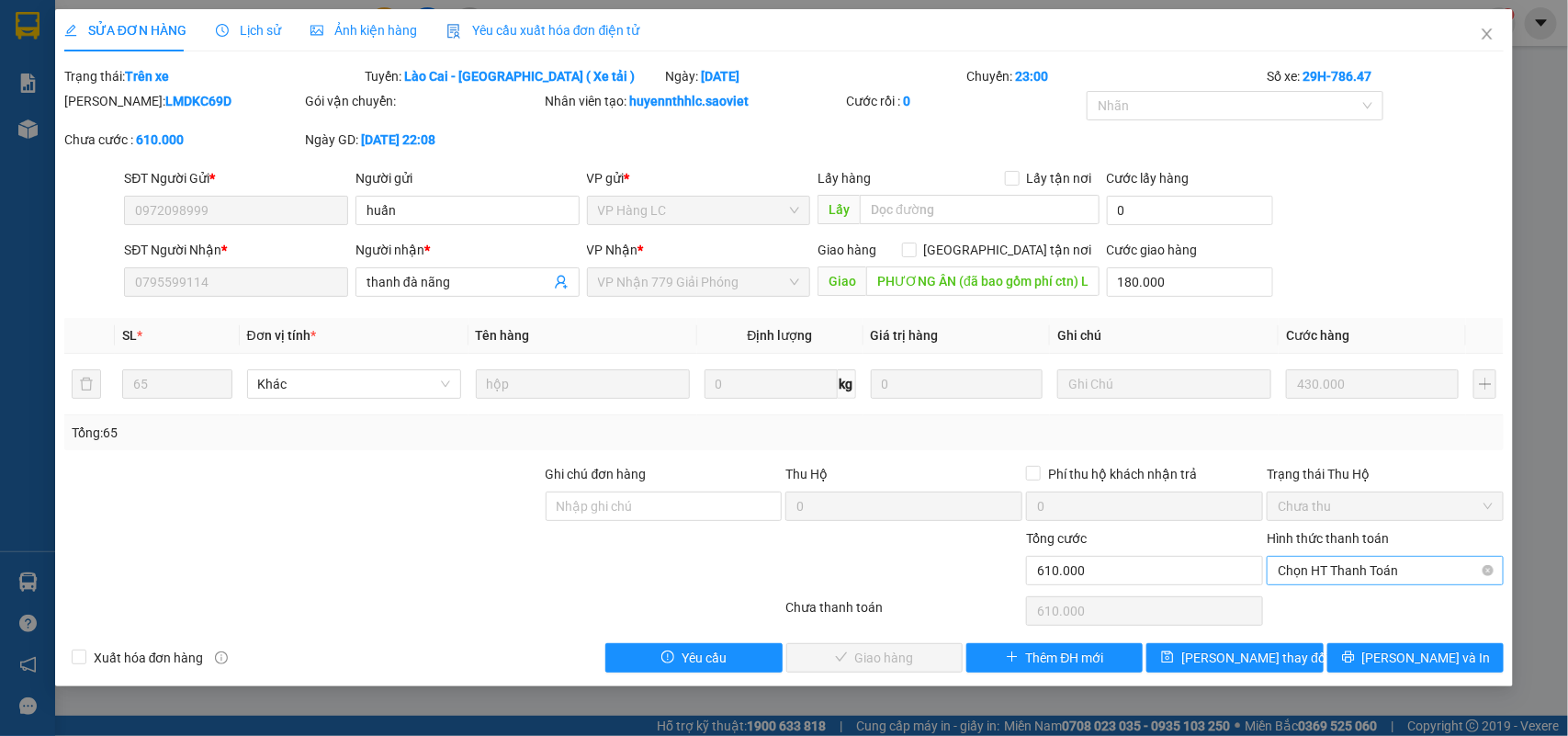
click at [1338, 568] on span "Chọn HT Thanh Toán" at bounding box center [1385, 571] width 215 height 28
click at [1333, 623] on div "Chuyển khoản" at bounding box center [1386, 638] width 237 height 30
type input "0"
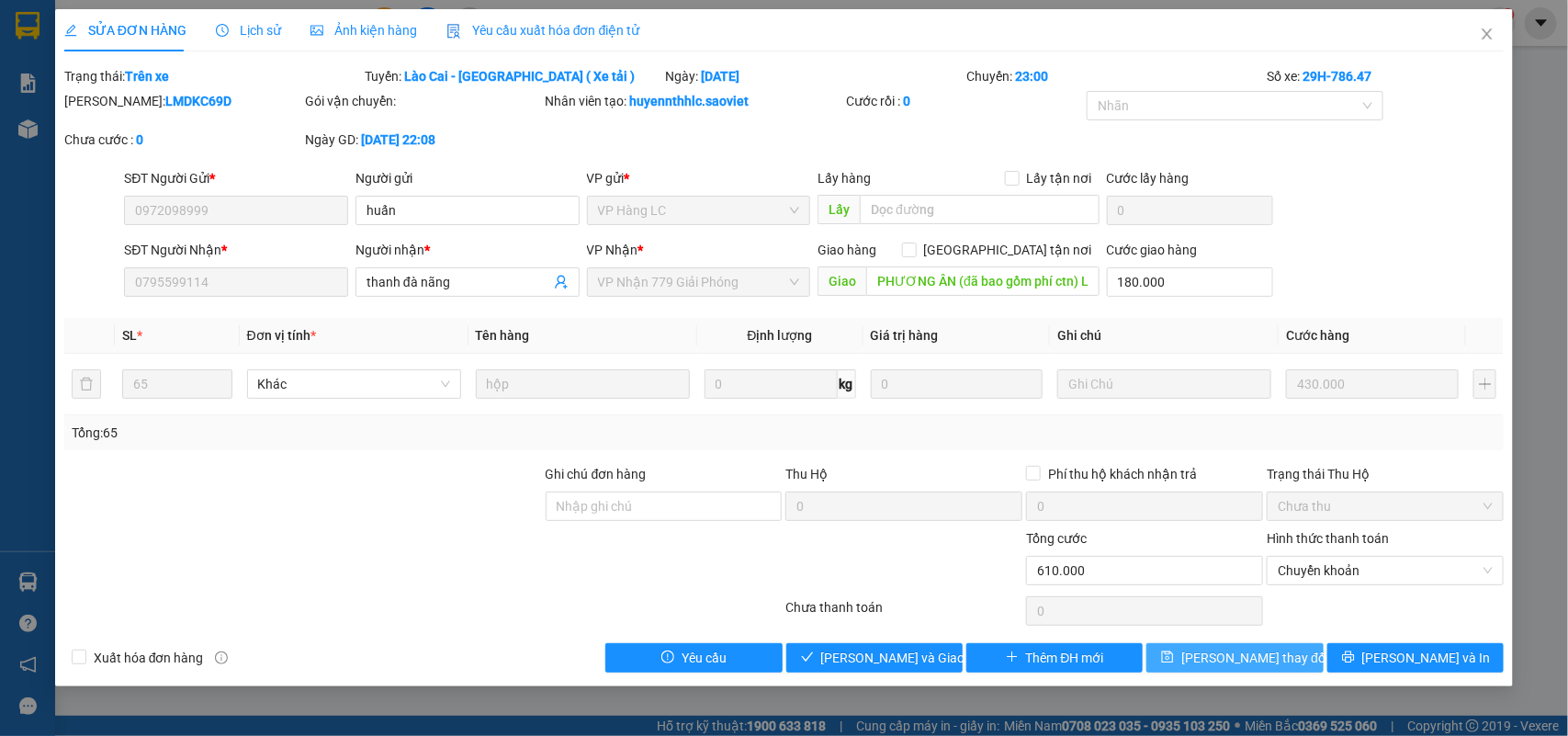
click at [1228, 655] on span "[PERSON_NAME] đổi" at bounding box center [1254, 658] width 147 height 20
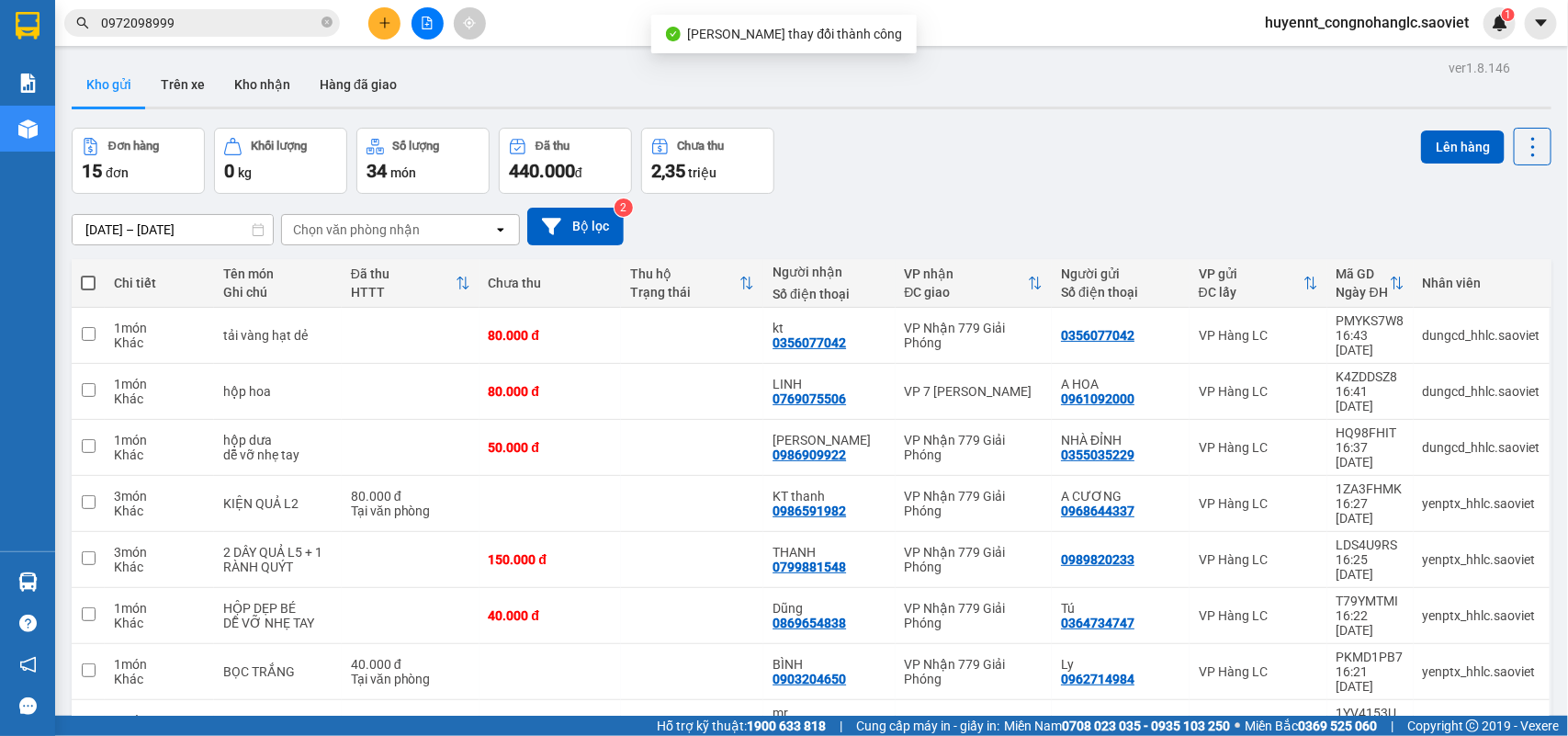
click at [214, 33] on input "0972098999" at bounding box center [209, 23] width 217 height 20
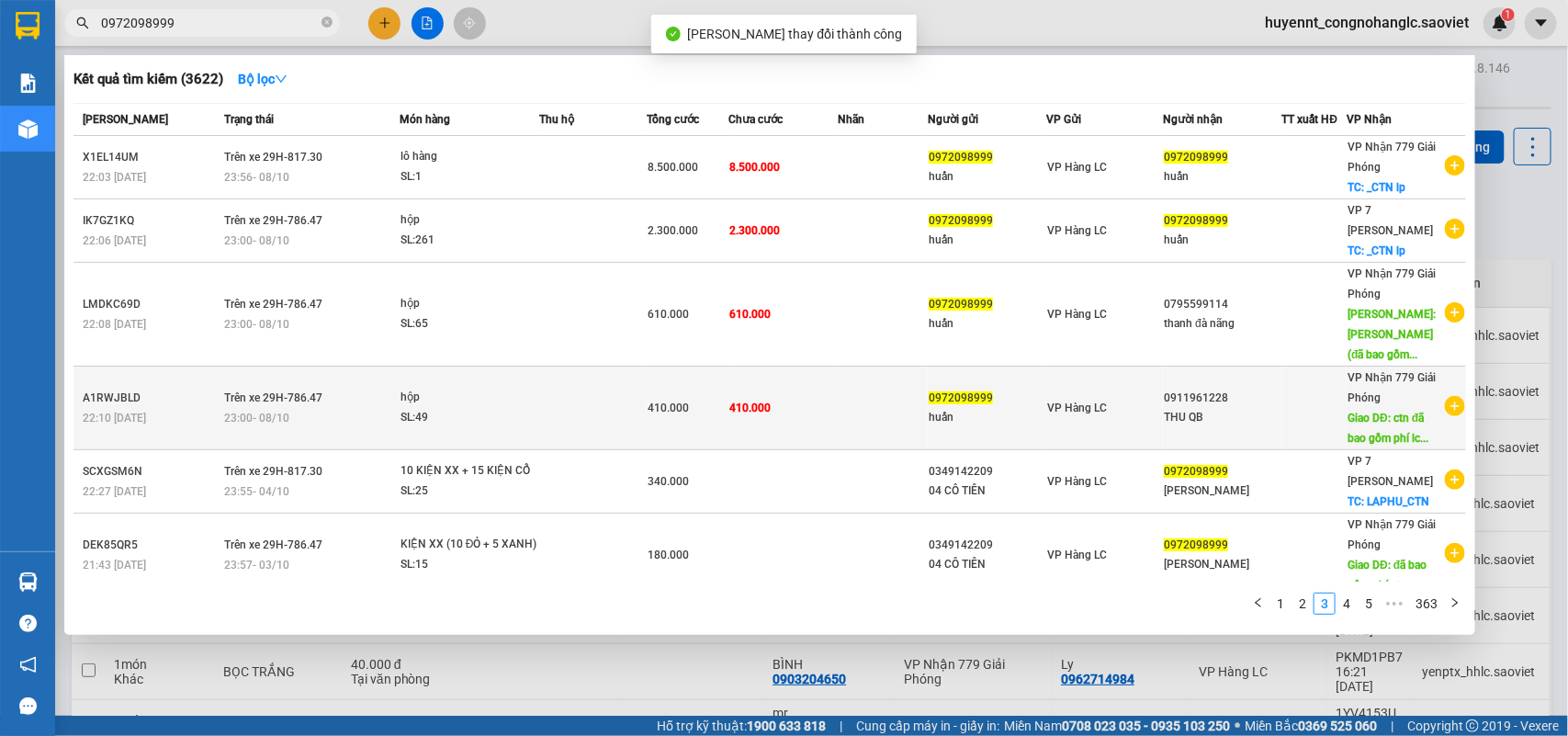
click at [816, 395] on td "410.000" at bounding box center [784, 408] width 109 height 84
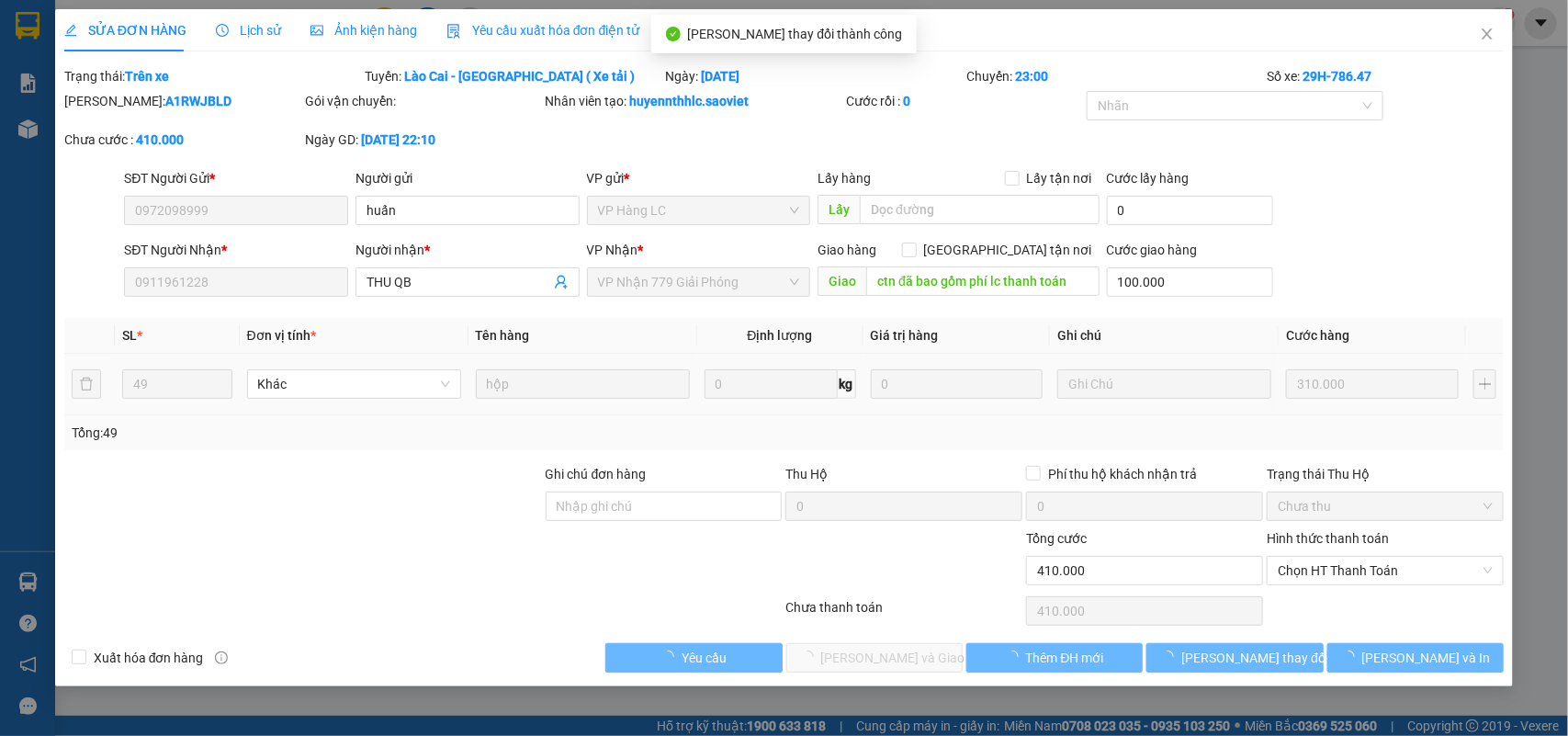
type input "0972098999"
type input "huấn"
type input "0911961228"
type input "THU QB"
type input "ctn đã bao gồm phí lc thanh toán"
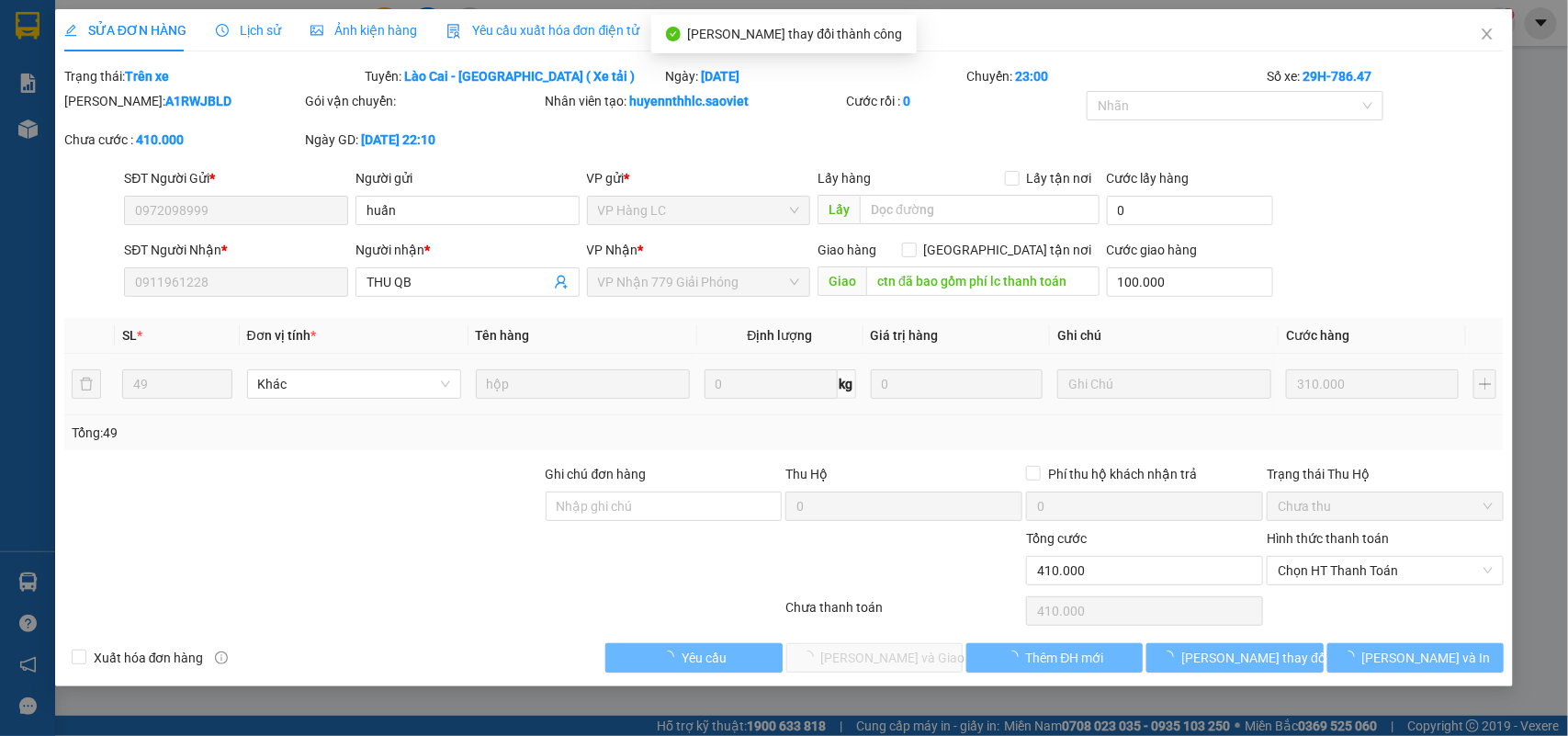
type input "100.000"
type input "0"
type input "410.000"
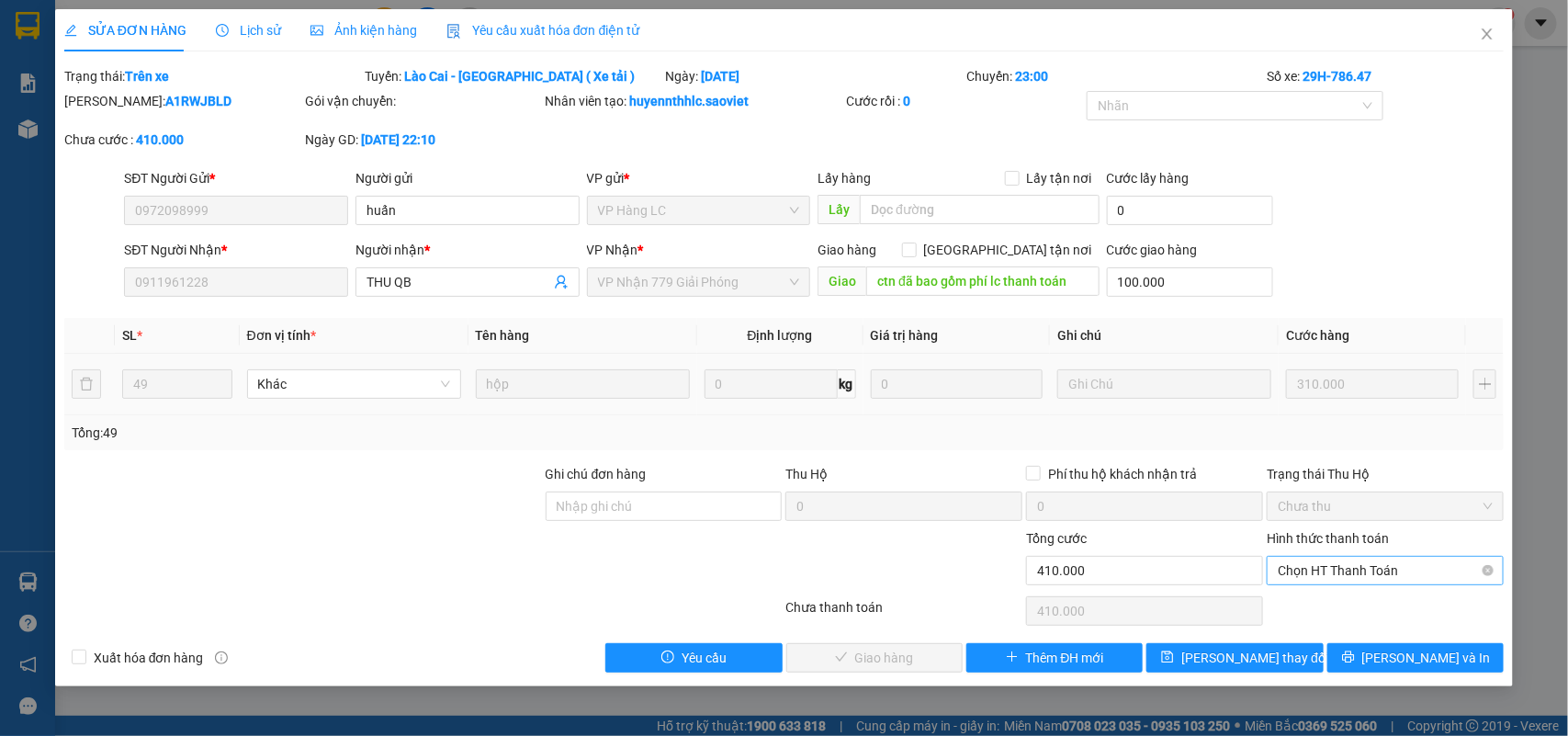
click at [1341, 586] on div "Chọn HT Thanh Toán" at bounding box center [1385, 571] width 237 height 30
click at [1316, 636] on div "Chuyển khoản" at bounding box center [1386, 637] width 215 height 20
type input "0"
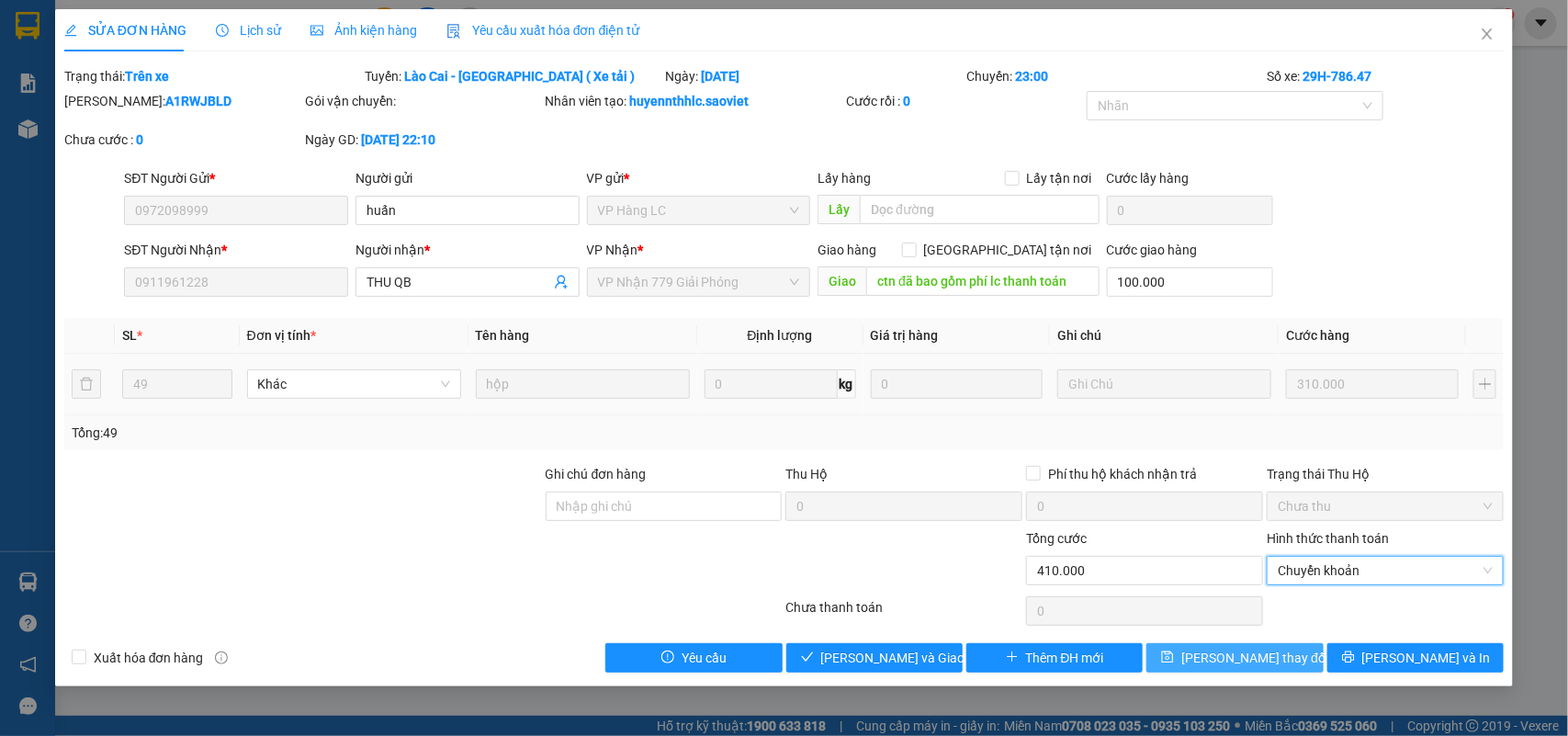
click at [1221, 650] on span "[PERSON_NAME] đổi" at bounding box center [1254, 658] width 147 height 20
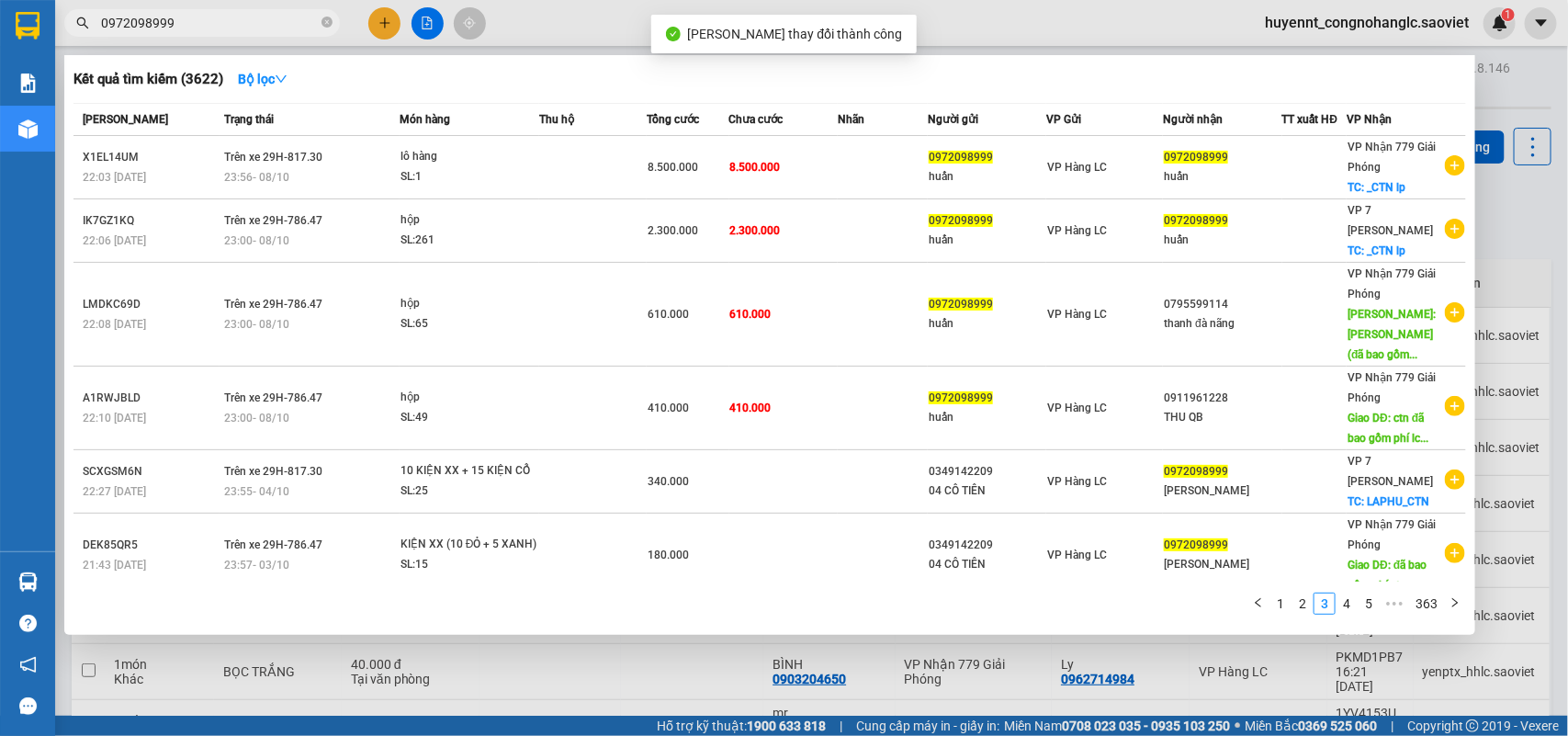
drag, startPoint x: 187, startPoint y: 24, endPoint x: 74, endPoint y: 28, distance: 113.1
click at [60, 28] on div "0972098999" at bounding box center [179, 23] width 358 height 28
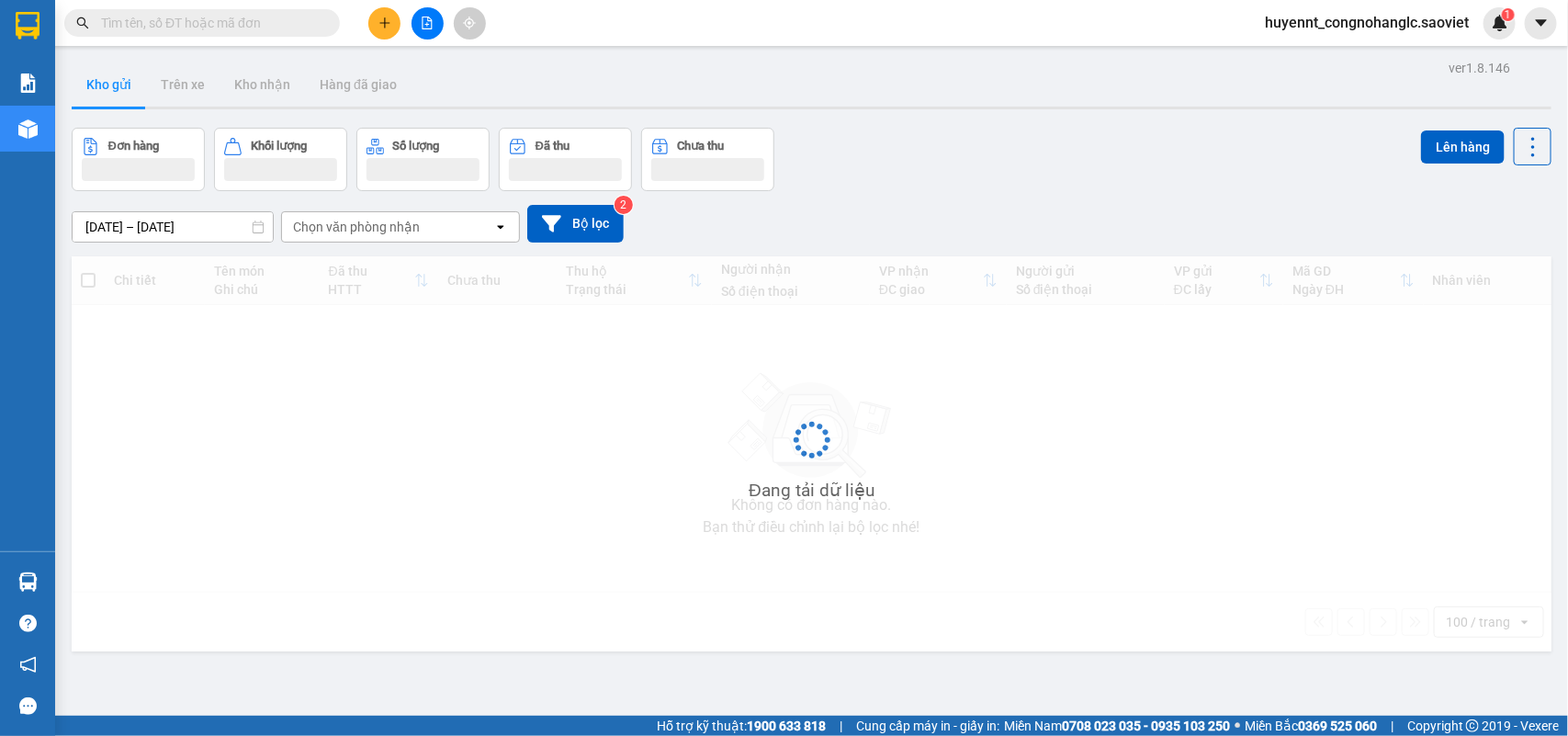
click at [206, 26] on input "text" at bounding box center [209, 23] width 217 height 20
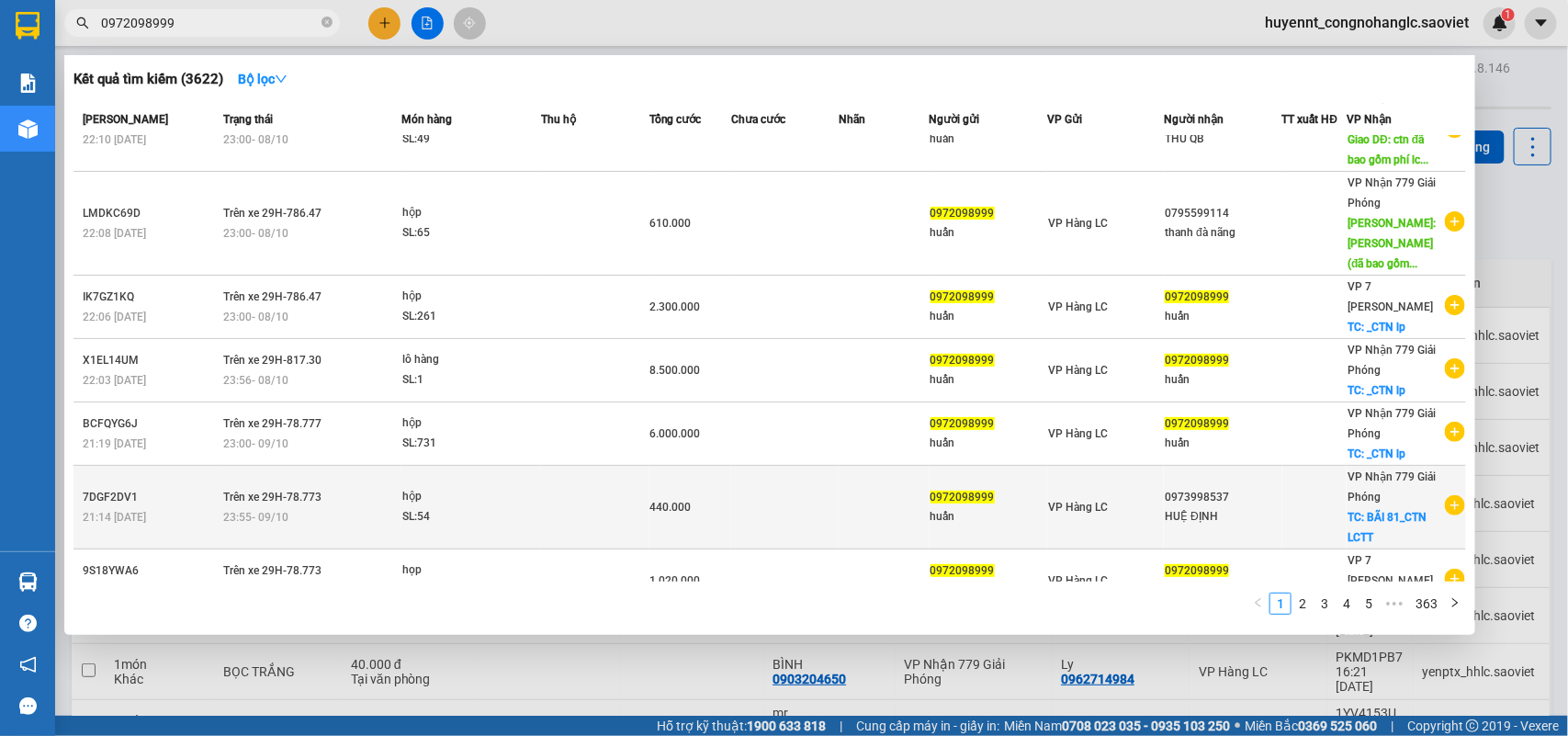
scroll to position [279, 0]
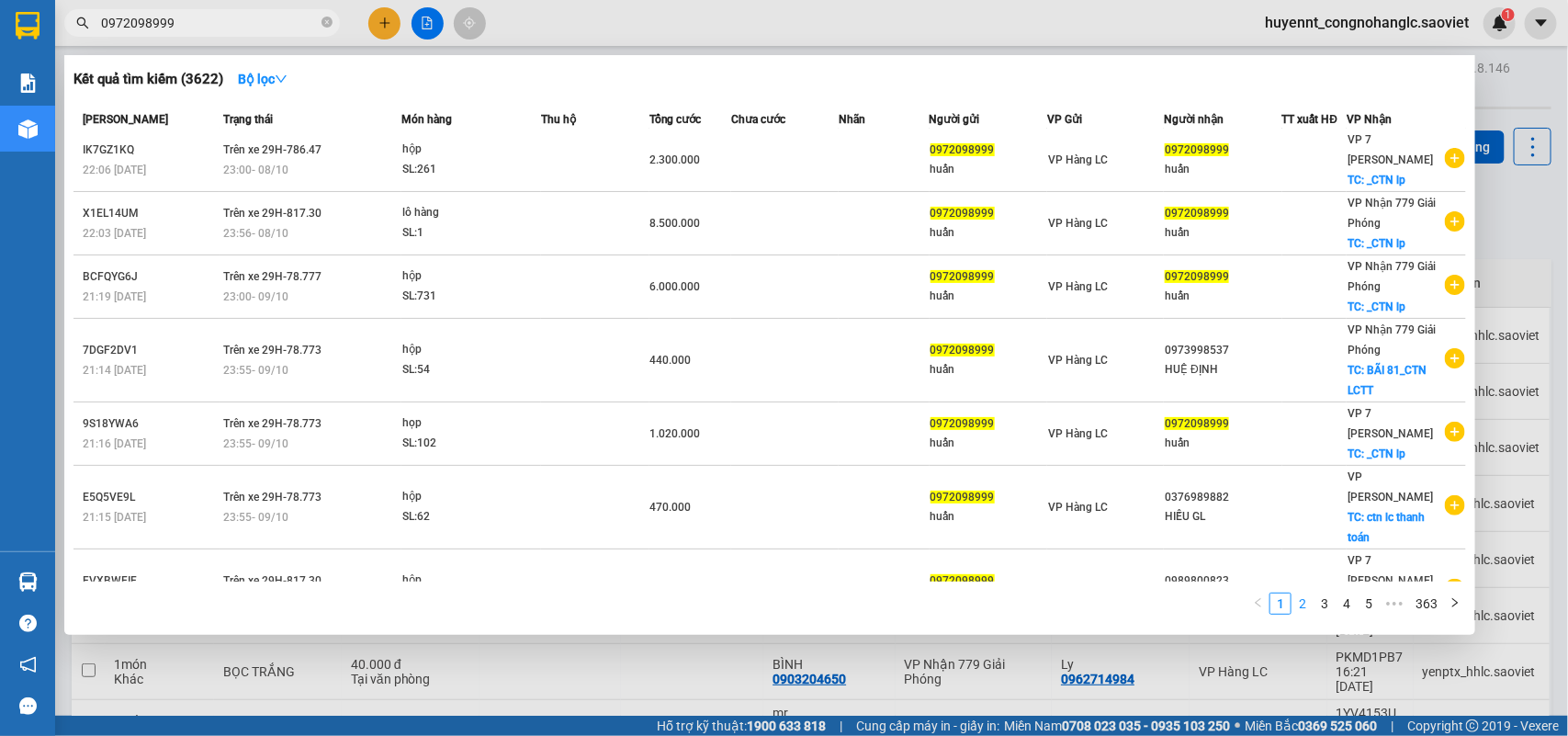
type input "0972098999"
click at [1323, 599] on link "3" at bounding box center [1324, 604] width 20 height 20
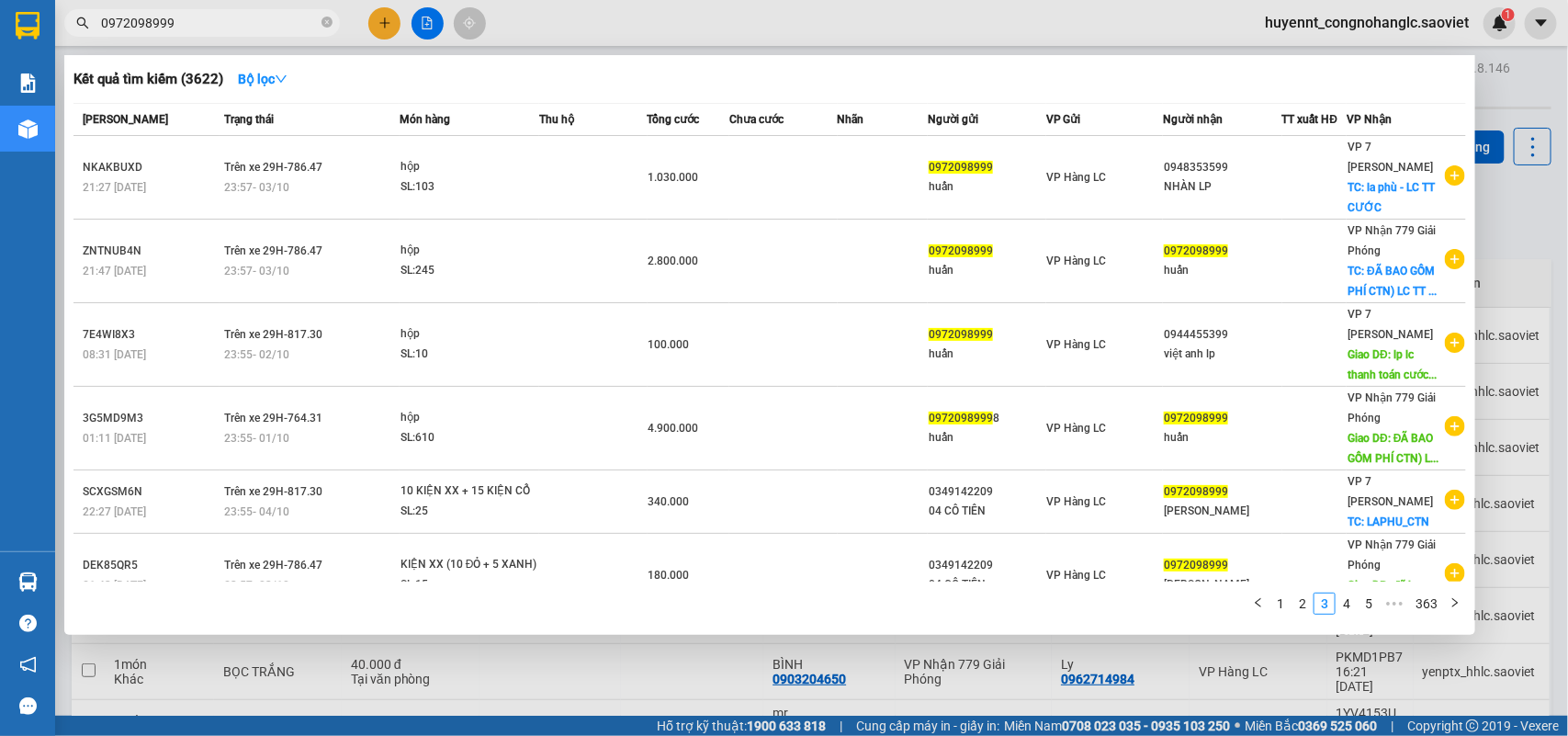
scroll to position [337, 0]
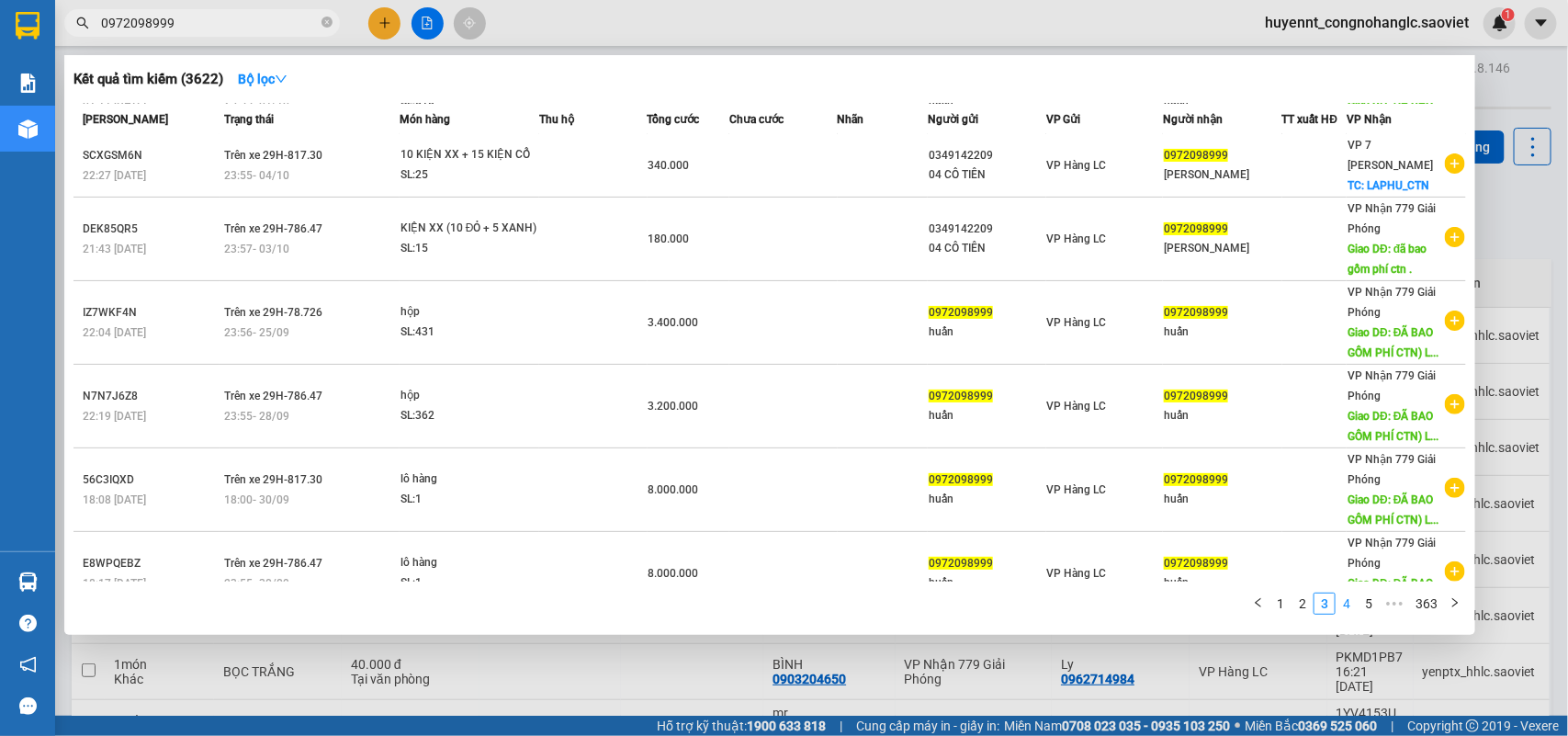
click at [1348, 601] on link "4" at bounding box center [1347, 604] width 20 height 20
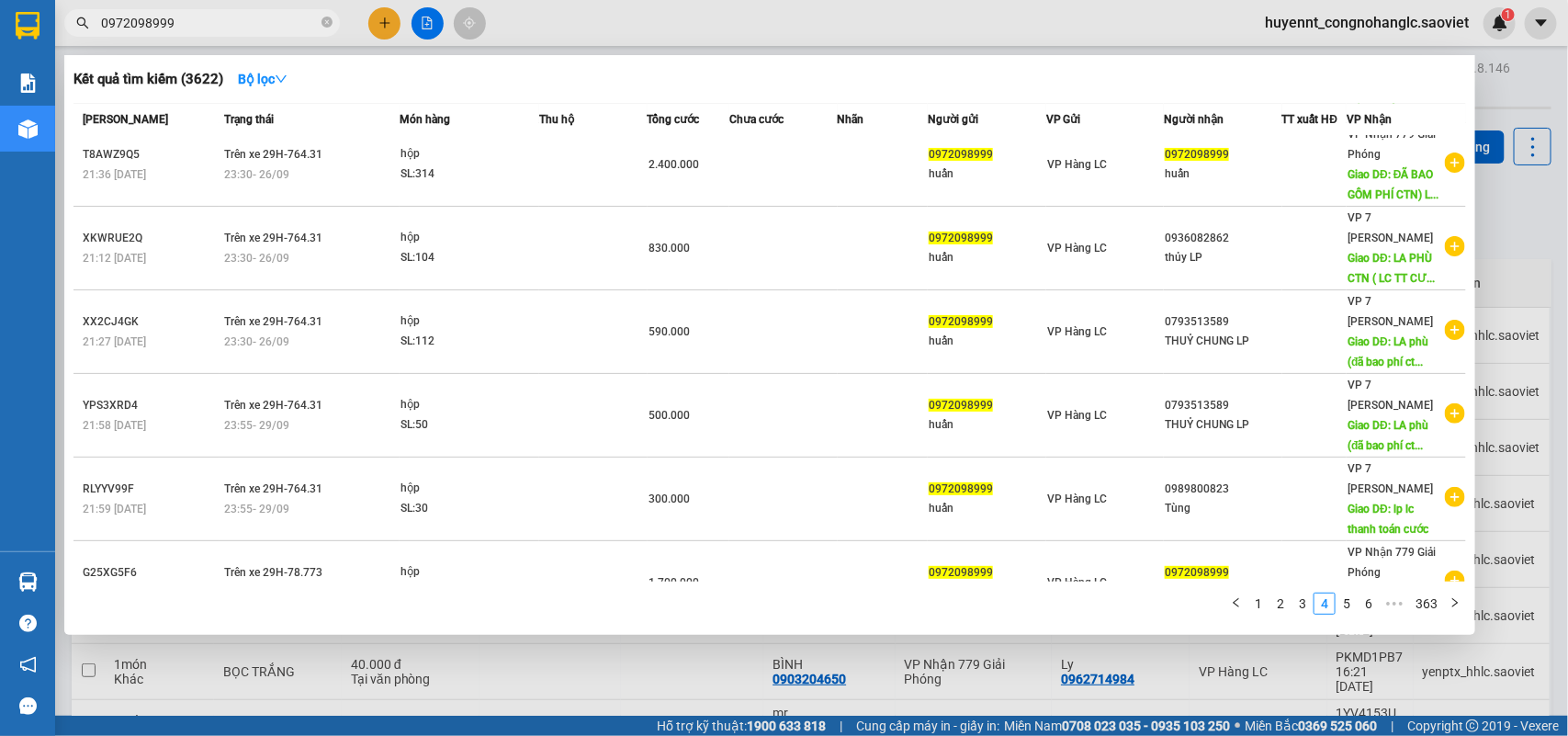
scroll to position [0, 0]
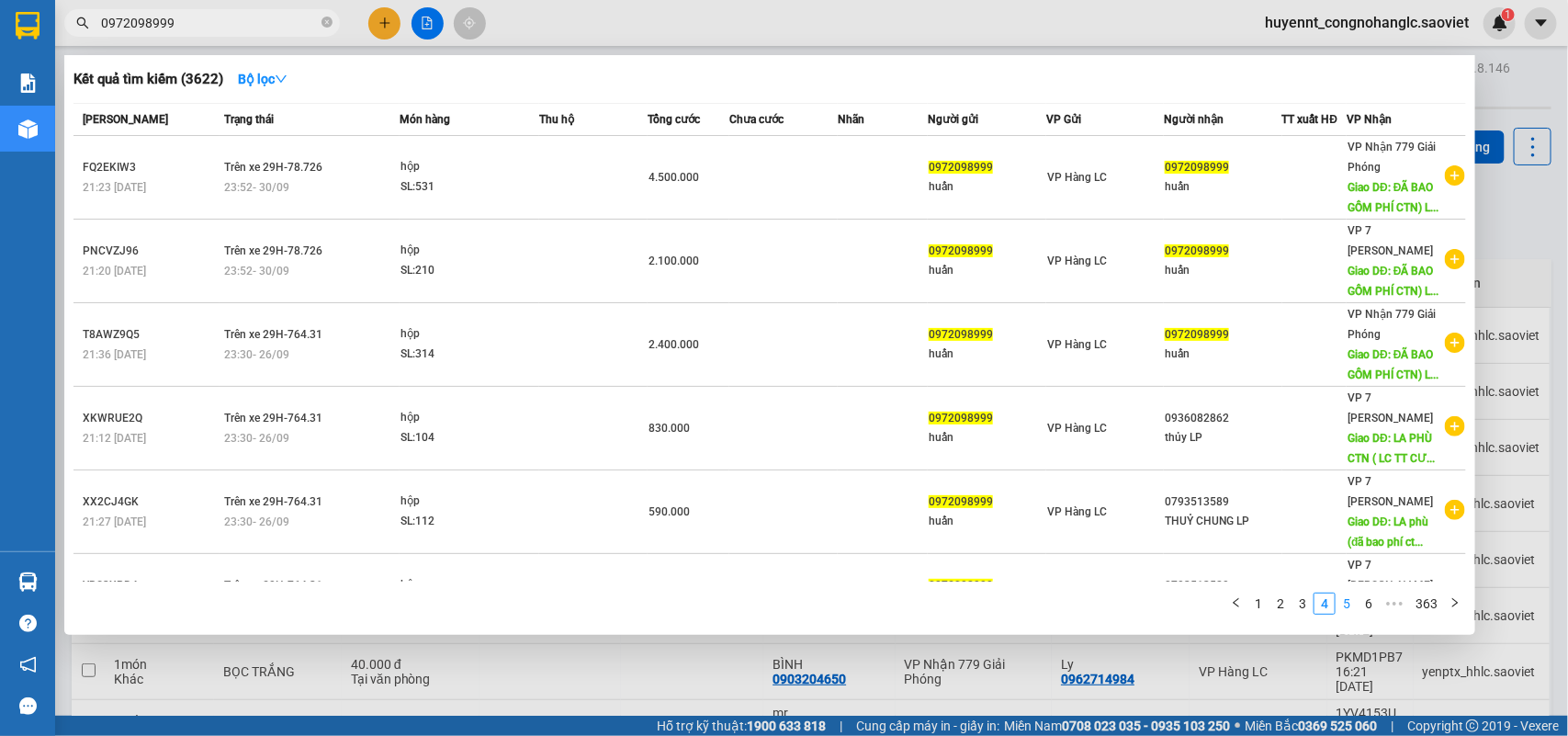
click at [1343, 607] on link "5" at bounding box center [1347, 604] width 20 height 20
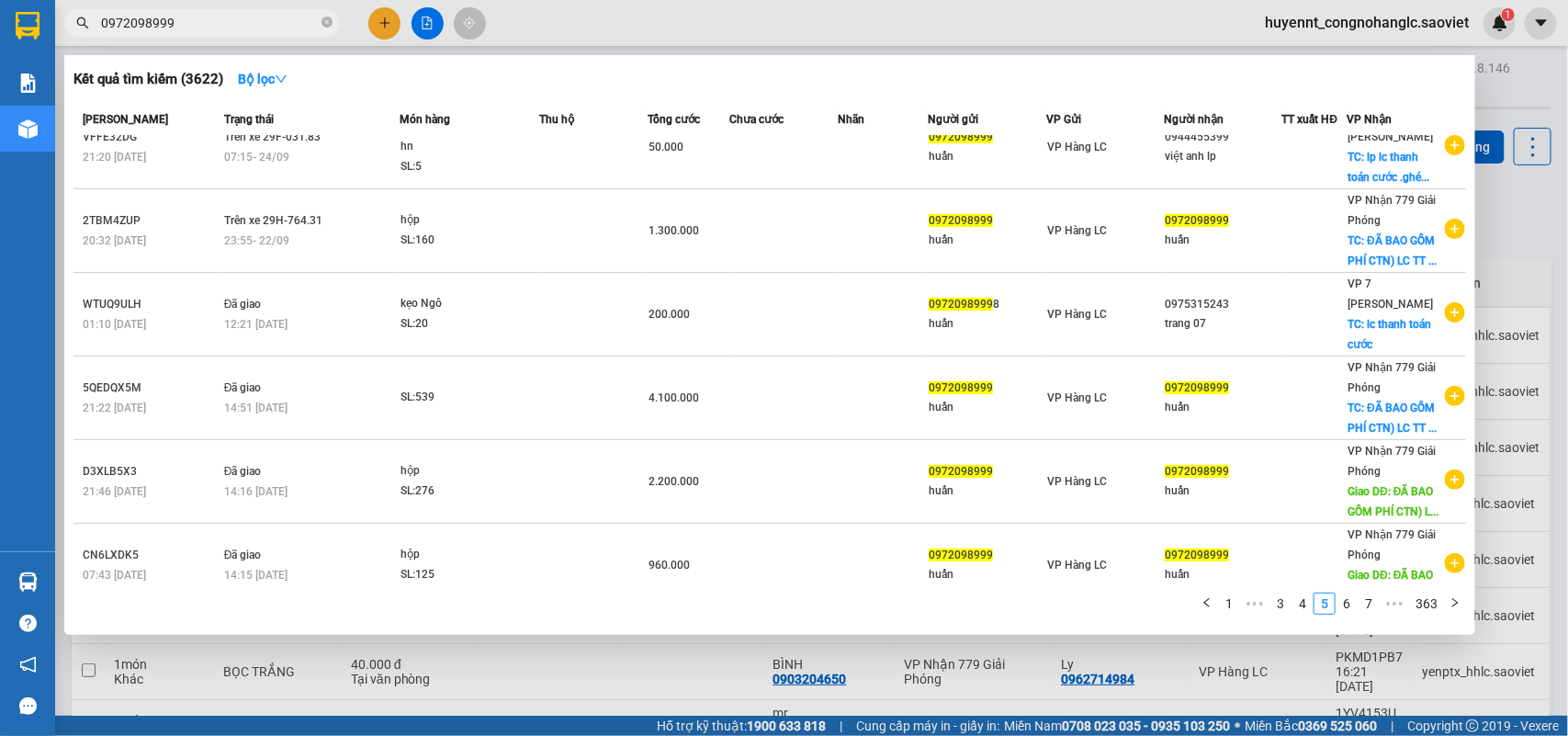
scroll to position [356, 0]
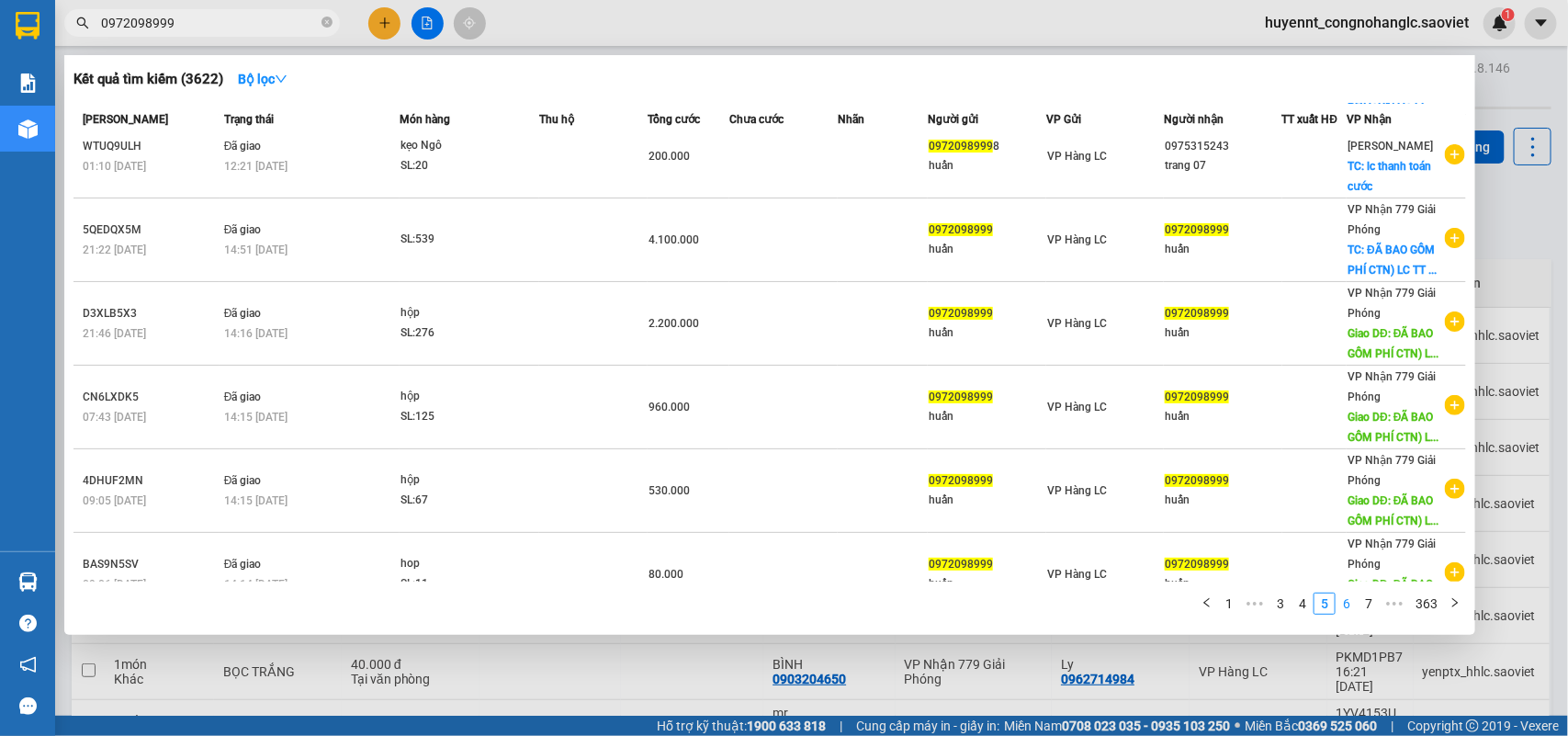
click at [1346, 608] on link "6" at bounding box center [1347, 604] width 20 height 20
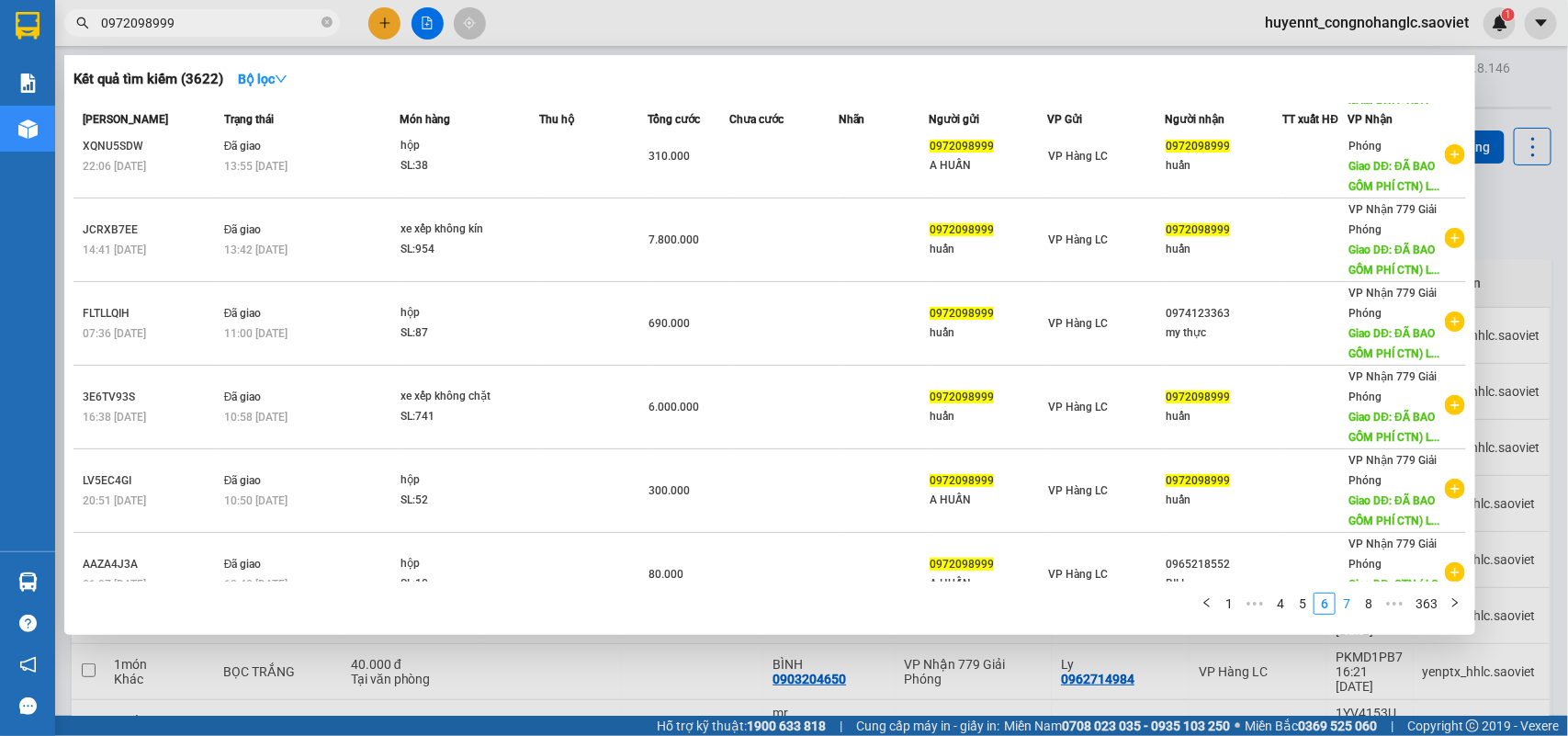
click at [1346, 605] on link "7" at bounding box center [1347, 604] width 20 height 20
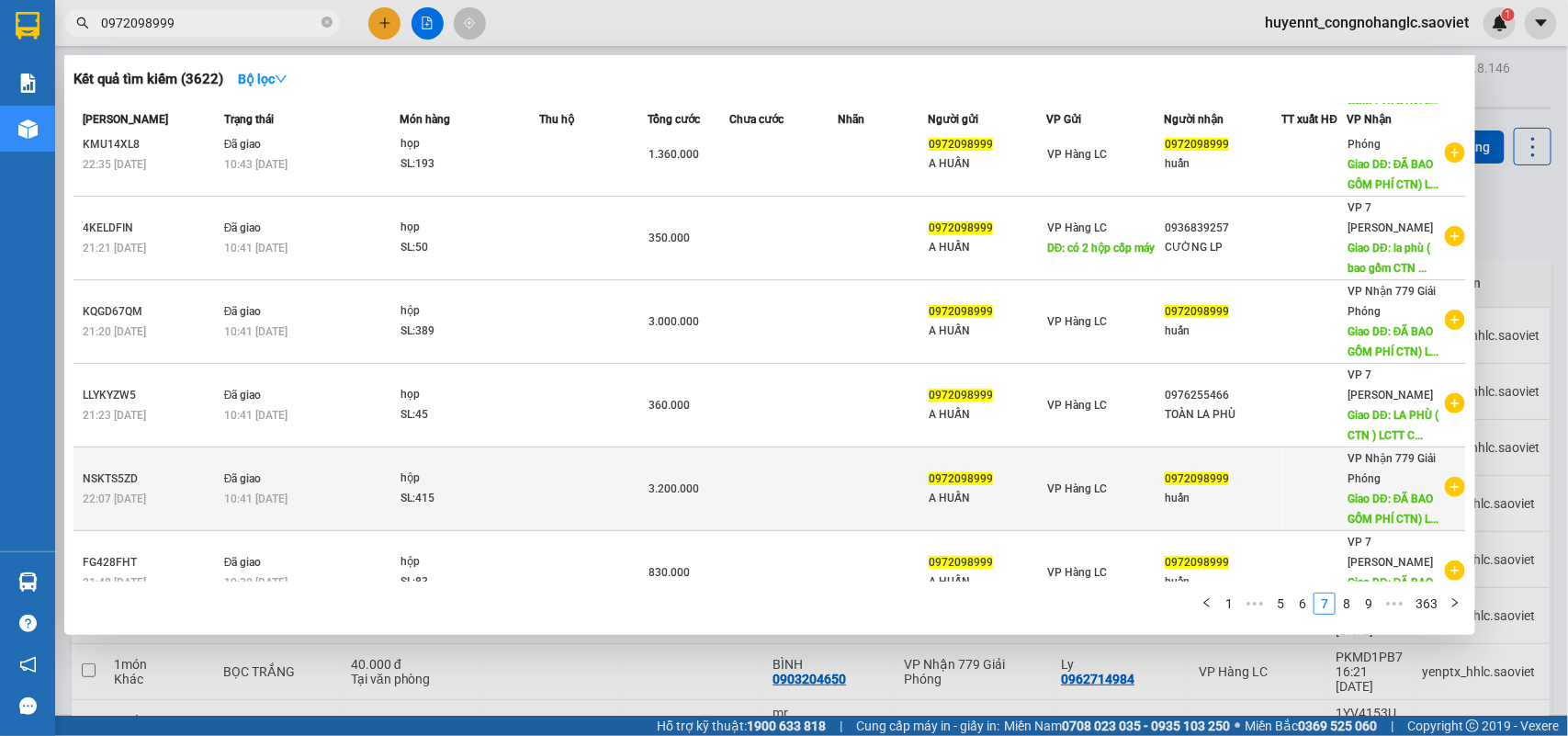
scroll to position [0, 0]
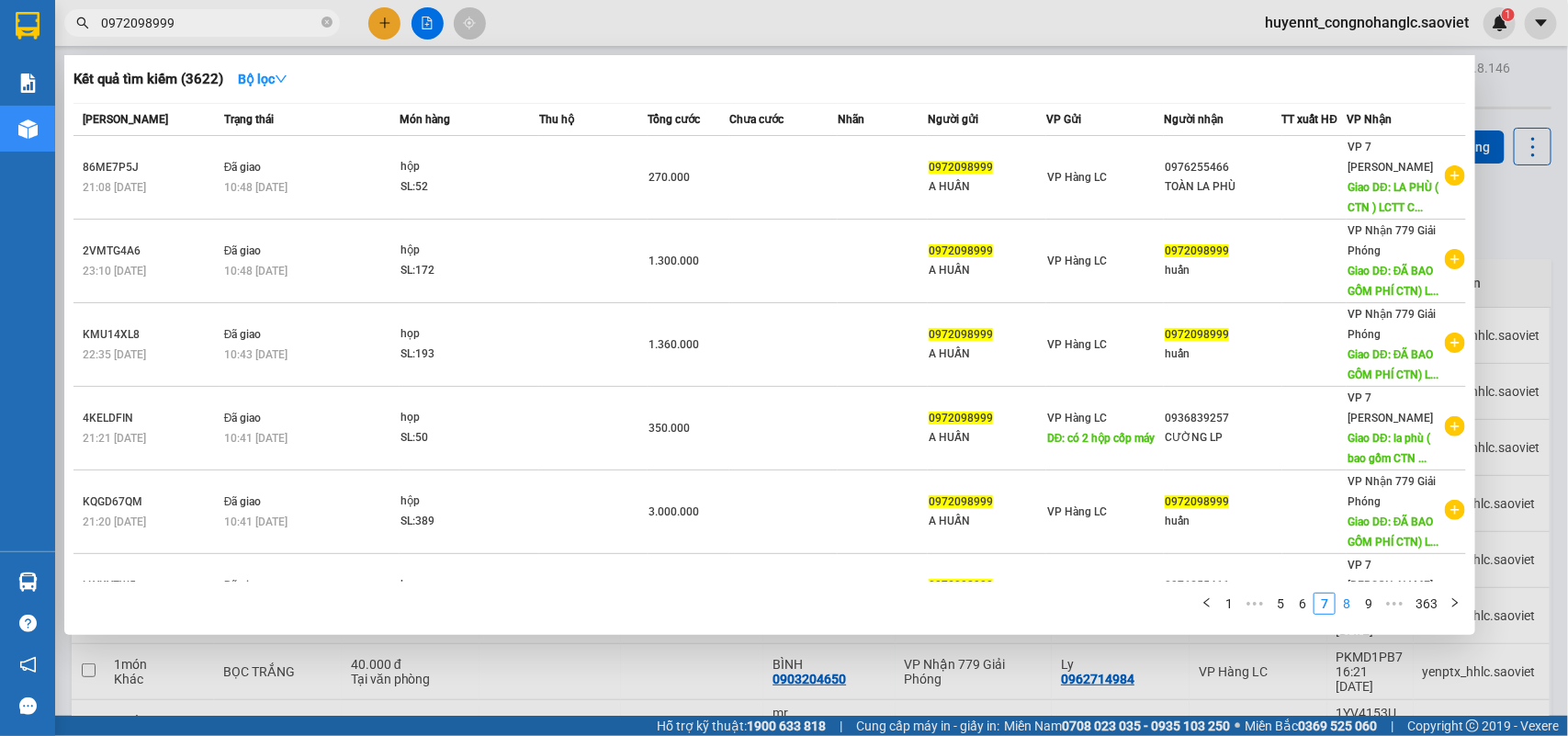
click at [1348, 605] on link "8" at bounding box center [1347, 604] width 20 height 20
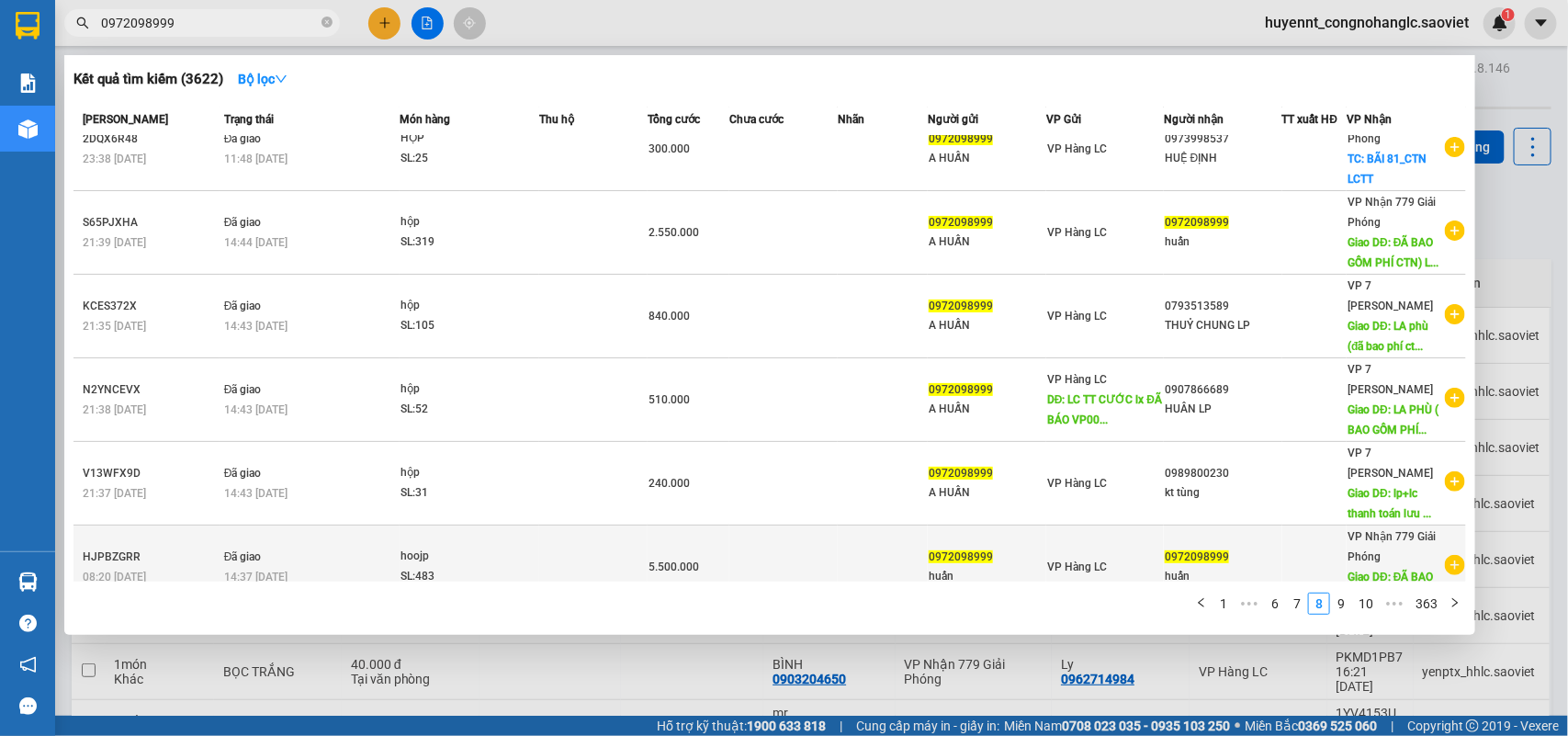
scroll to position [356, 0]
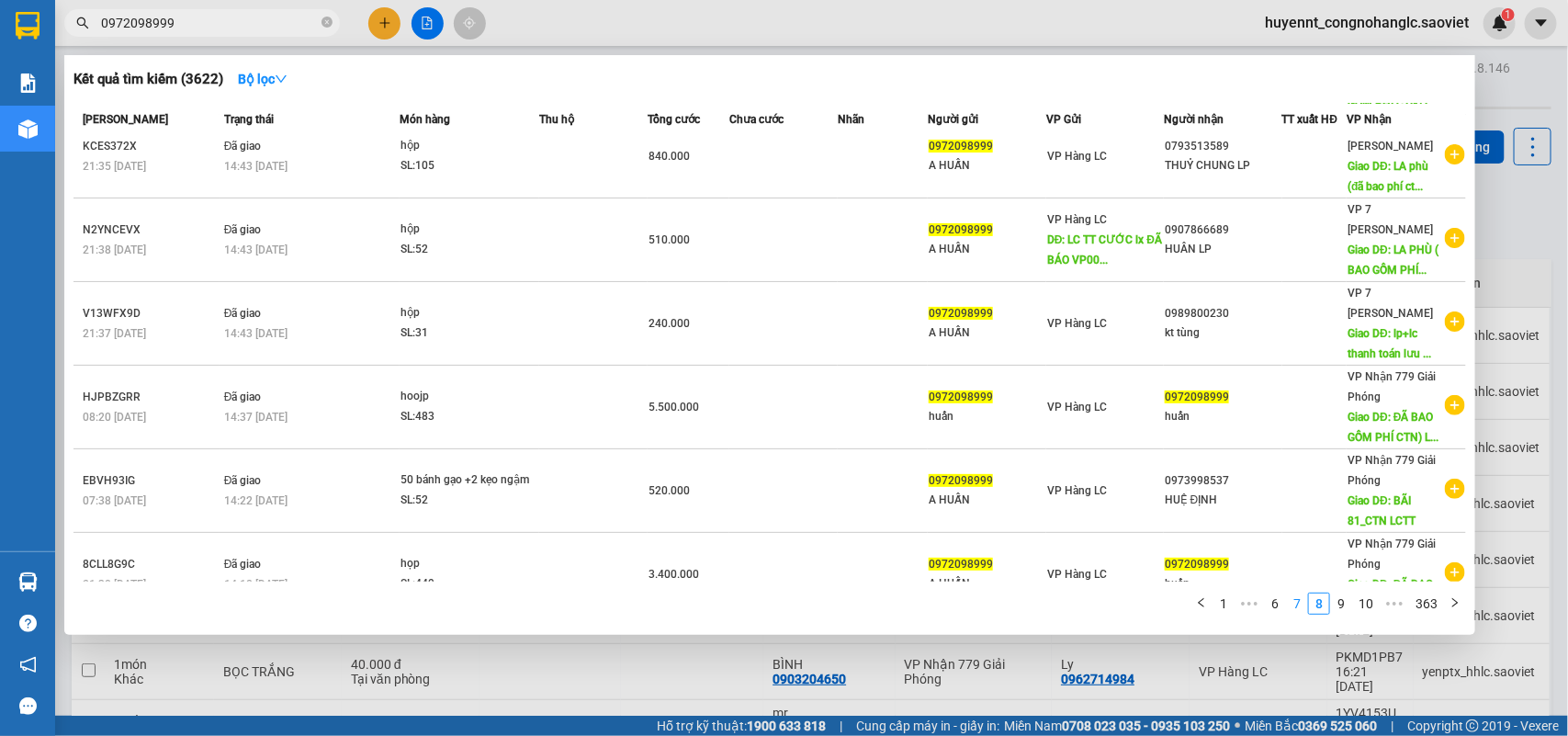
click at [1301, 599] on link "7" at bounding box center [1296, 604] width 20 height 20
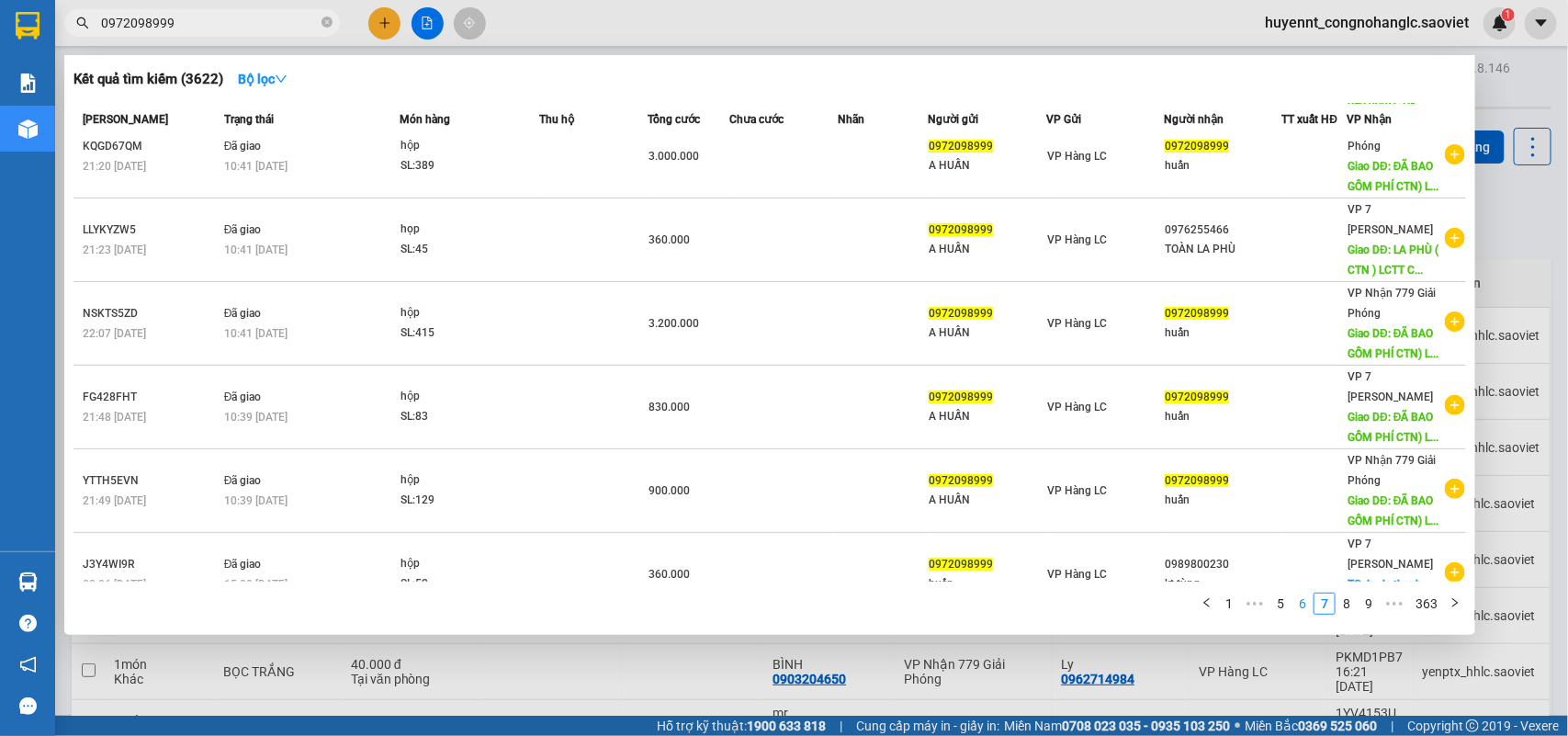
click at [1306, 608] on link "6" at bounding box center [1302, 604] width 20 height 20
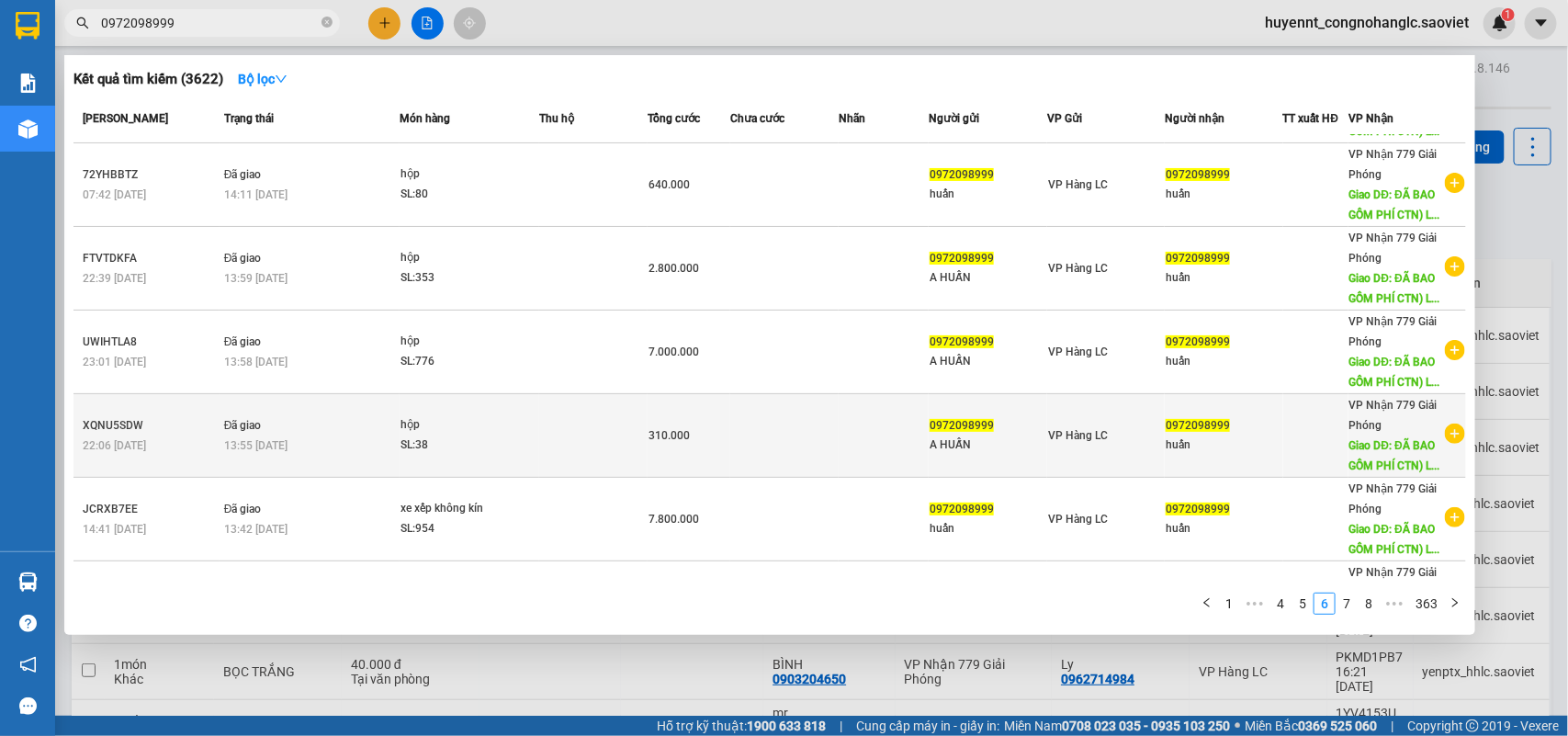
scroll to position [0, 0]
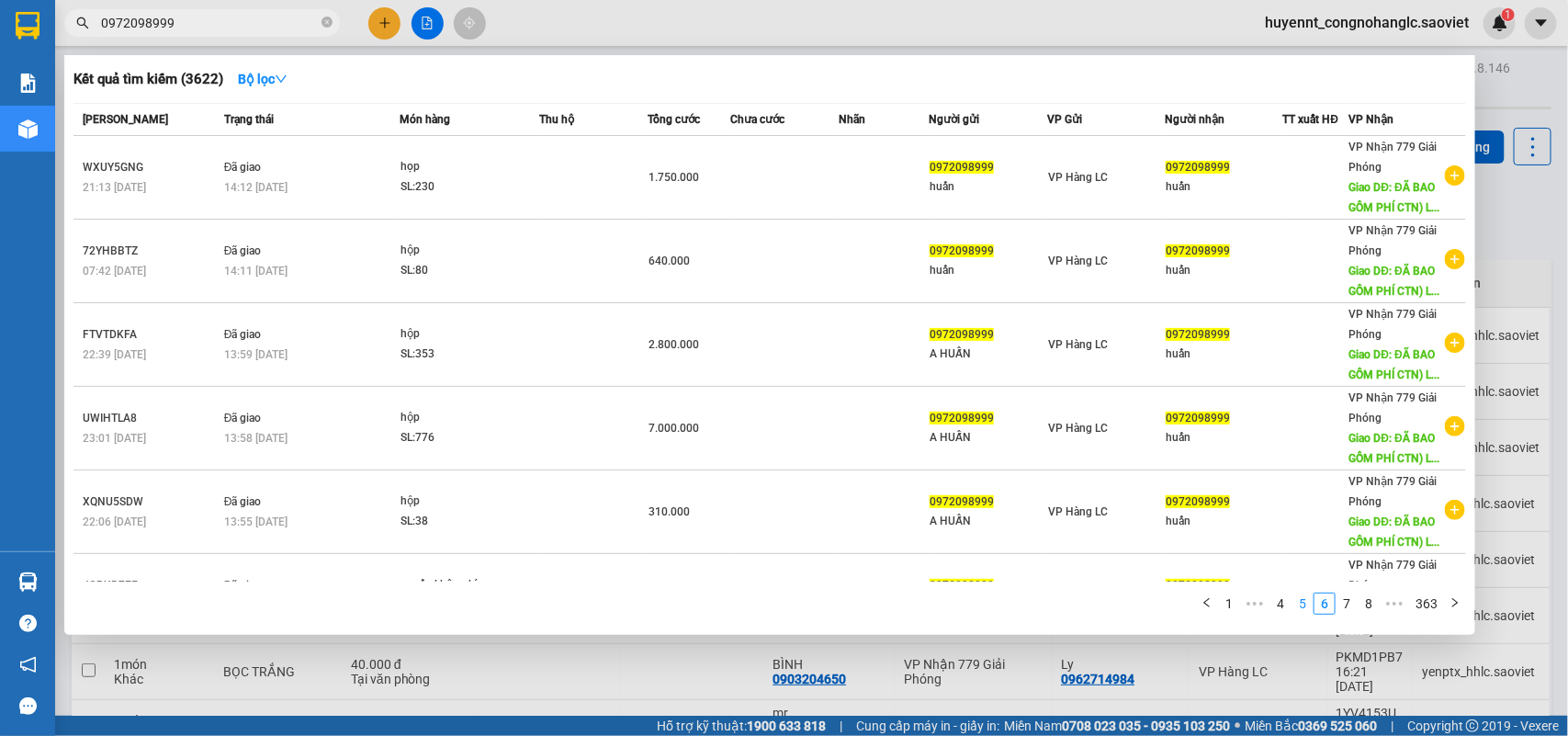
click at [1306, 601] on link "5" at bounding box center [1302, 604] width 20 height 20
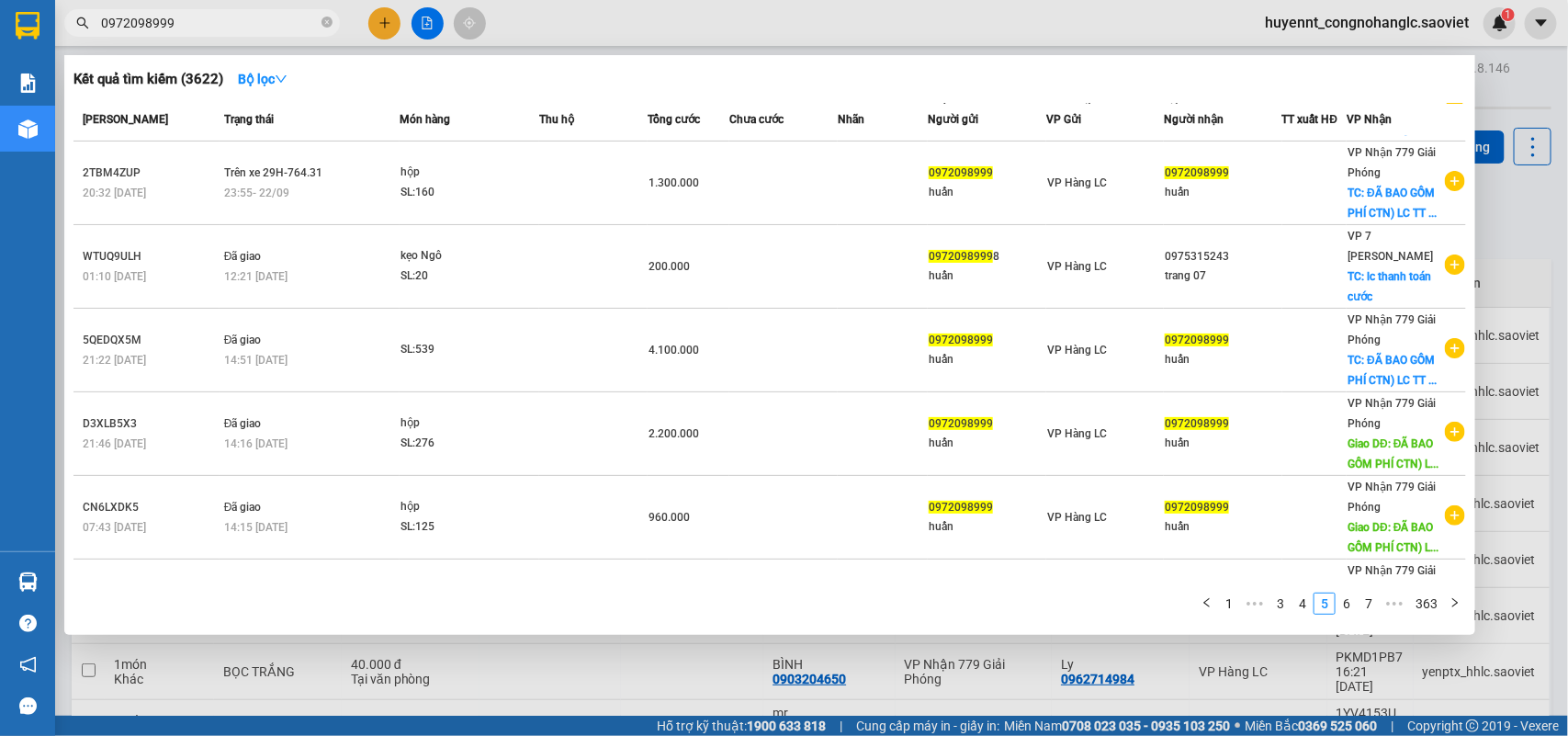
scroll to position [356, 0]
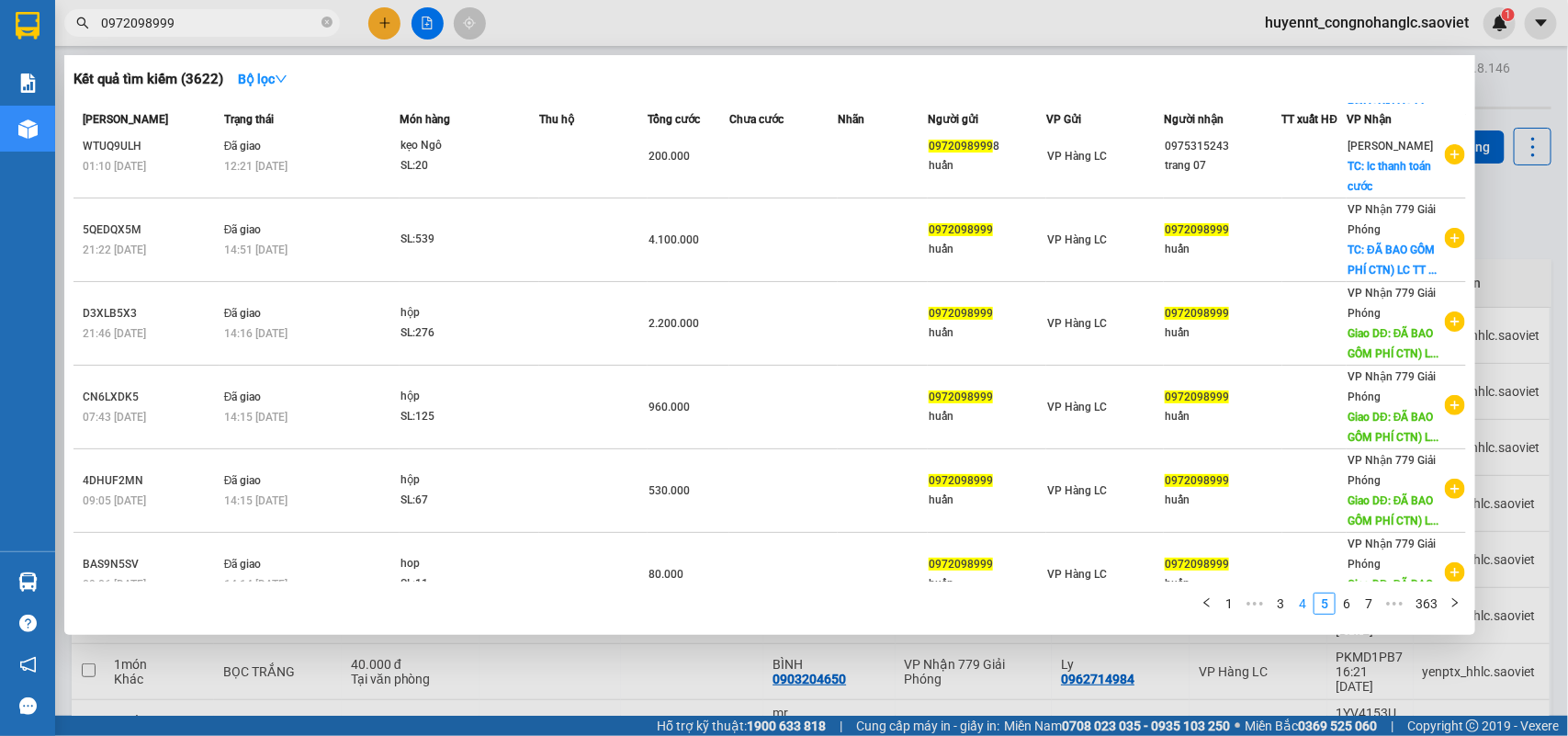
click at [1306, 602] on link "4" at bounding box center [1302, 604] width 20 height 20
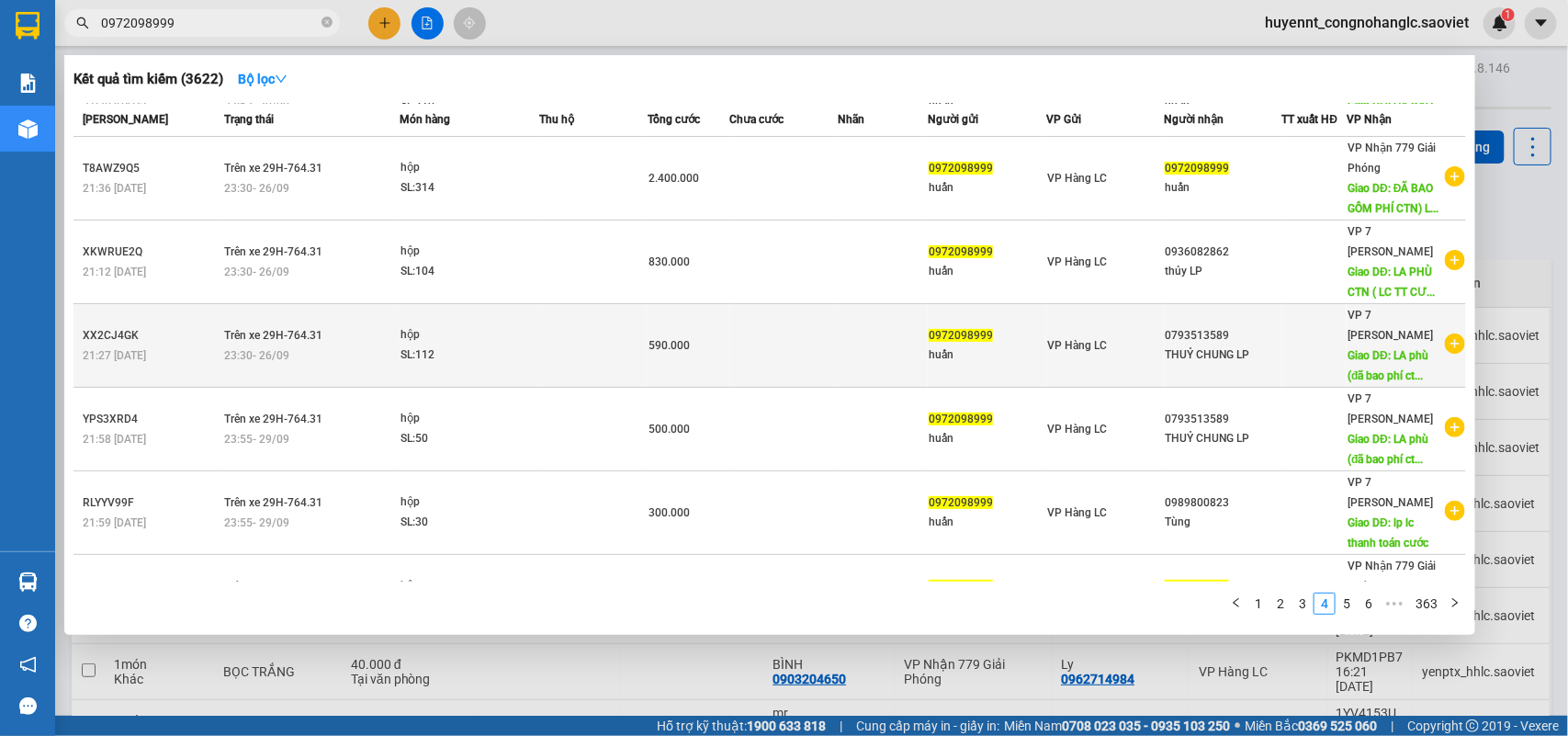
scroll to position [0, 0]
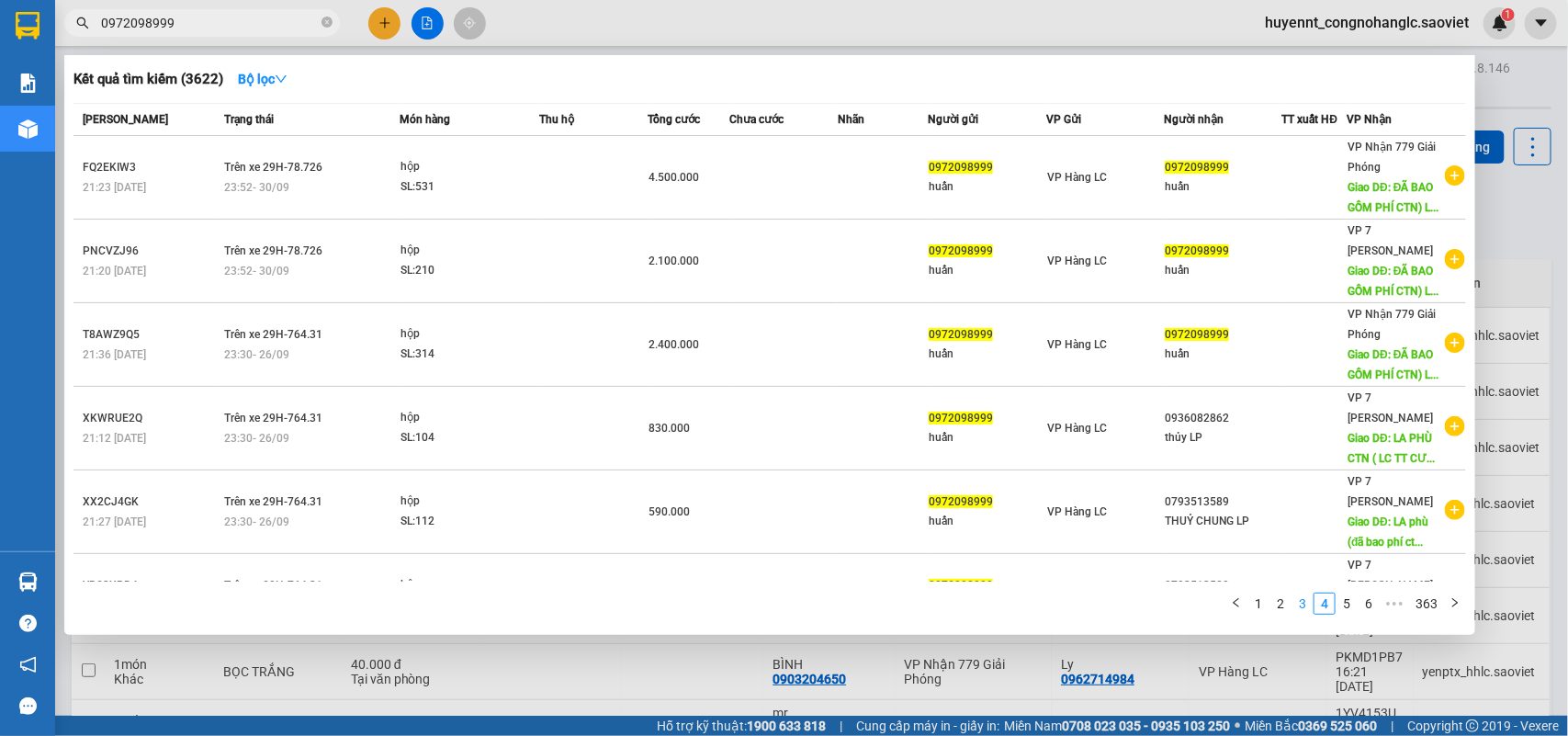
click at [1301, 599] on link "3" at bounding box center [1302, 604] width 20 height 20
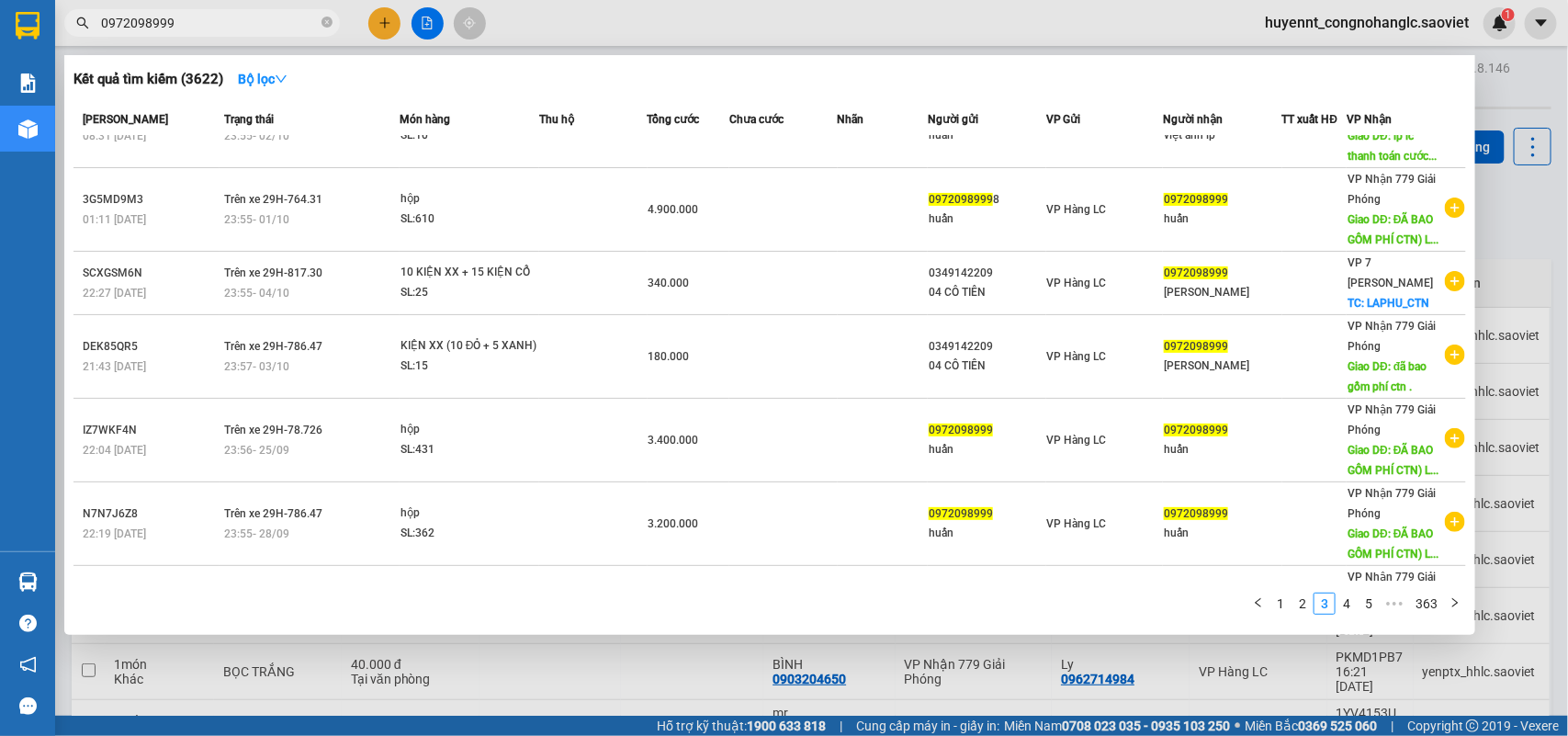
scroll to position [337, 0]
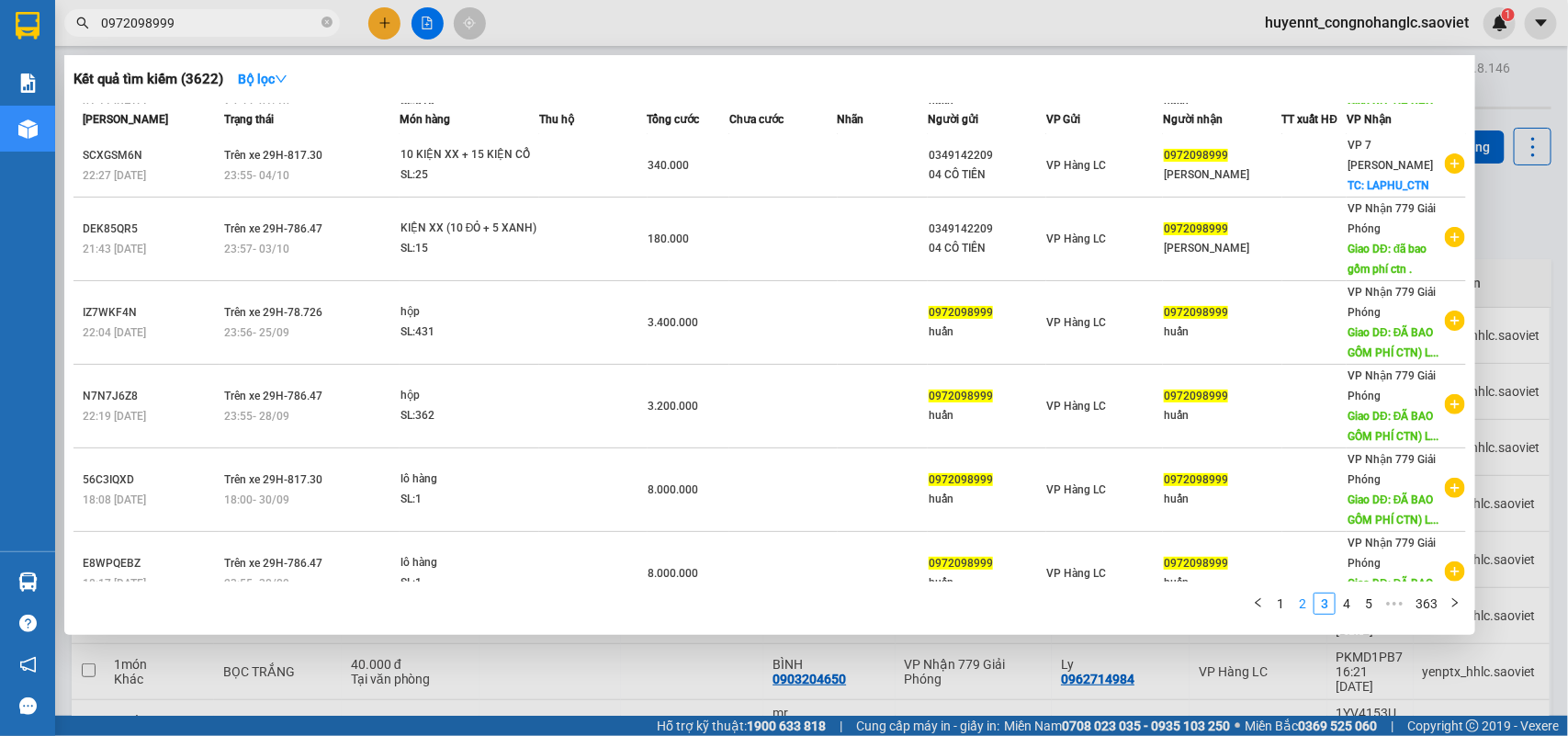
click at [1309, 610] on link "2" at bounding box center [1302, 604] width 20 height 20
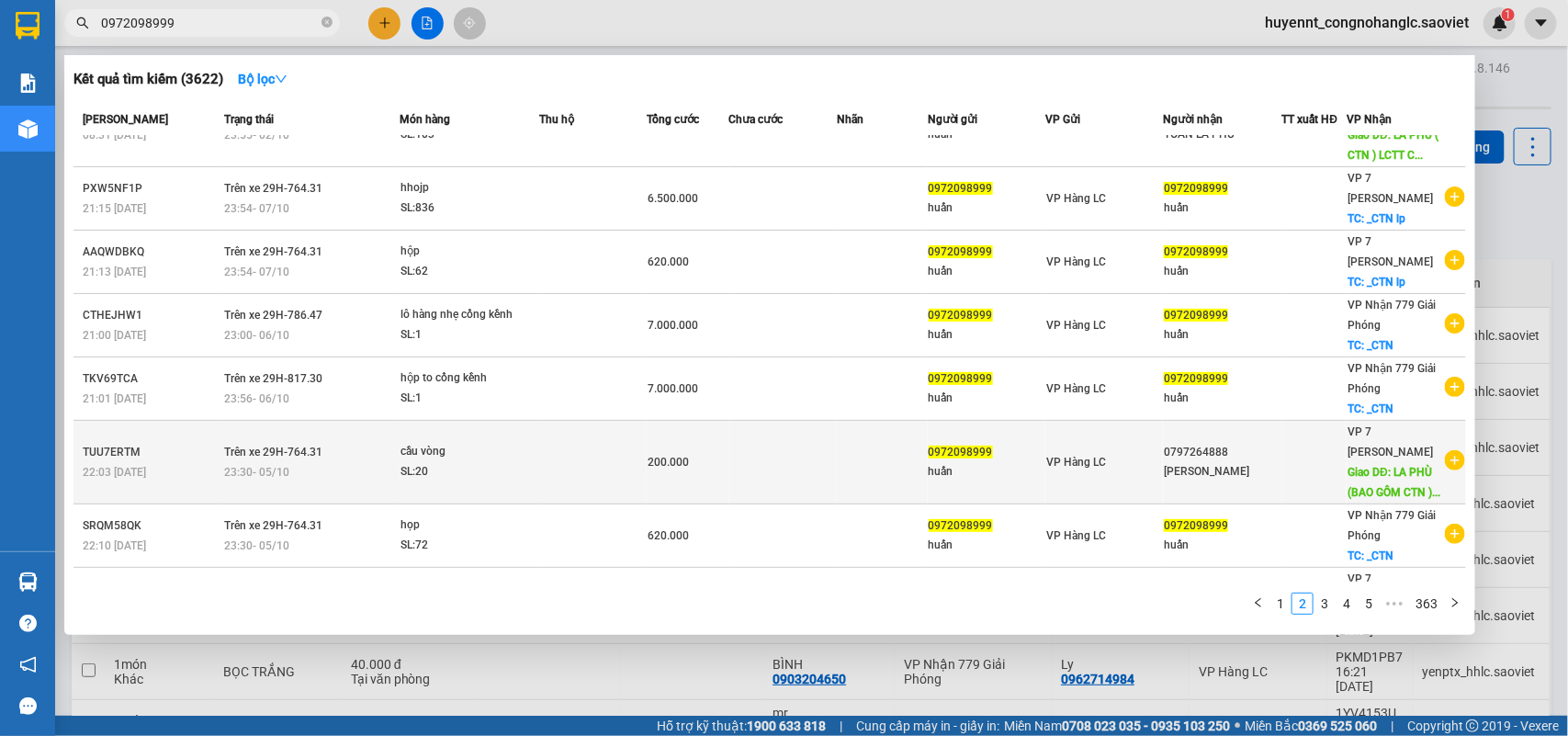
scroll to position [0, 0]
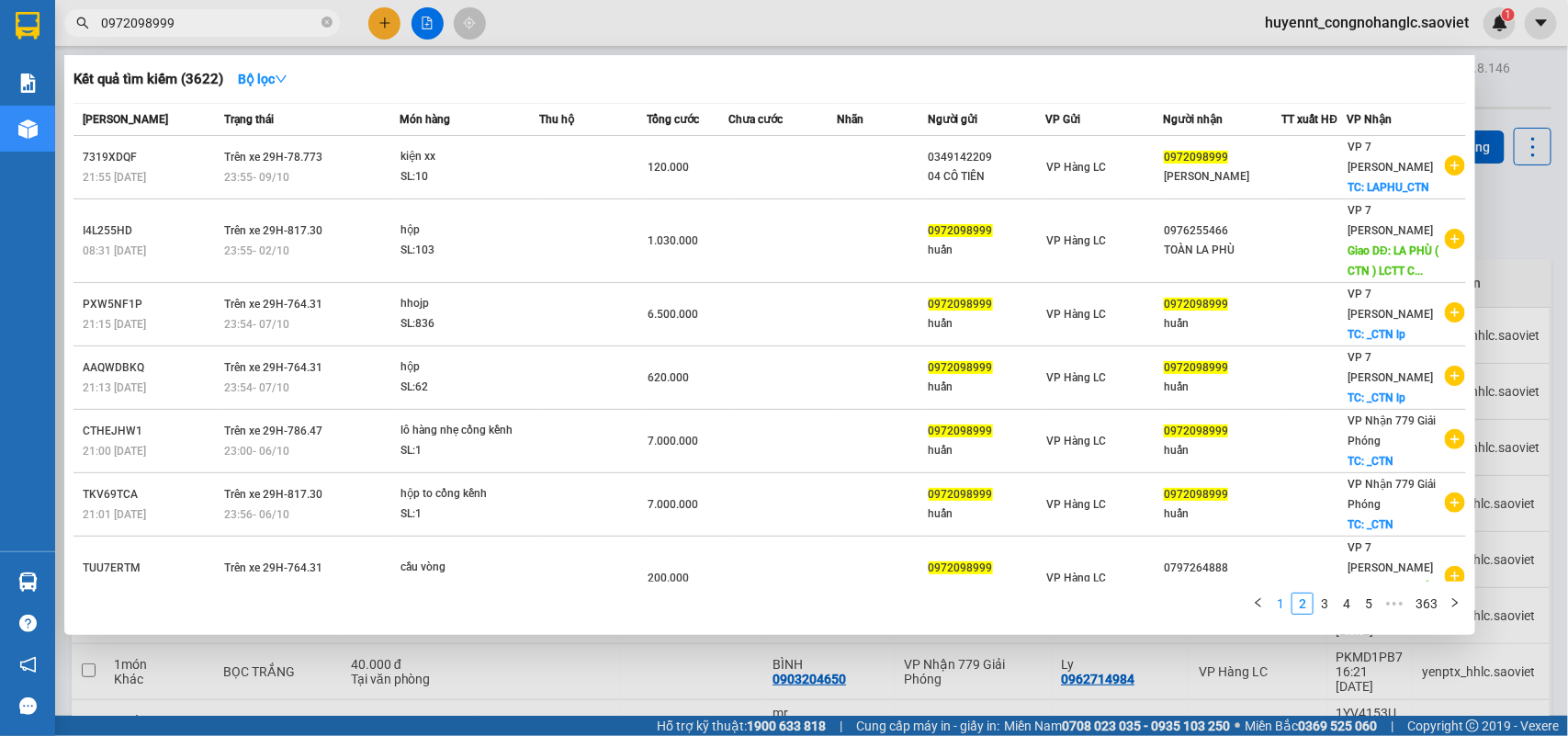
click at [1285, 608] on link "1" at bounding box center [1281, 604] width 20 height 20
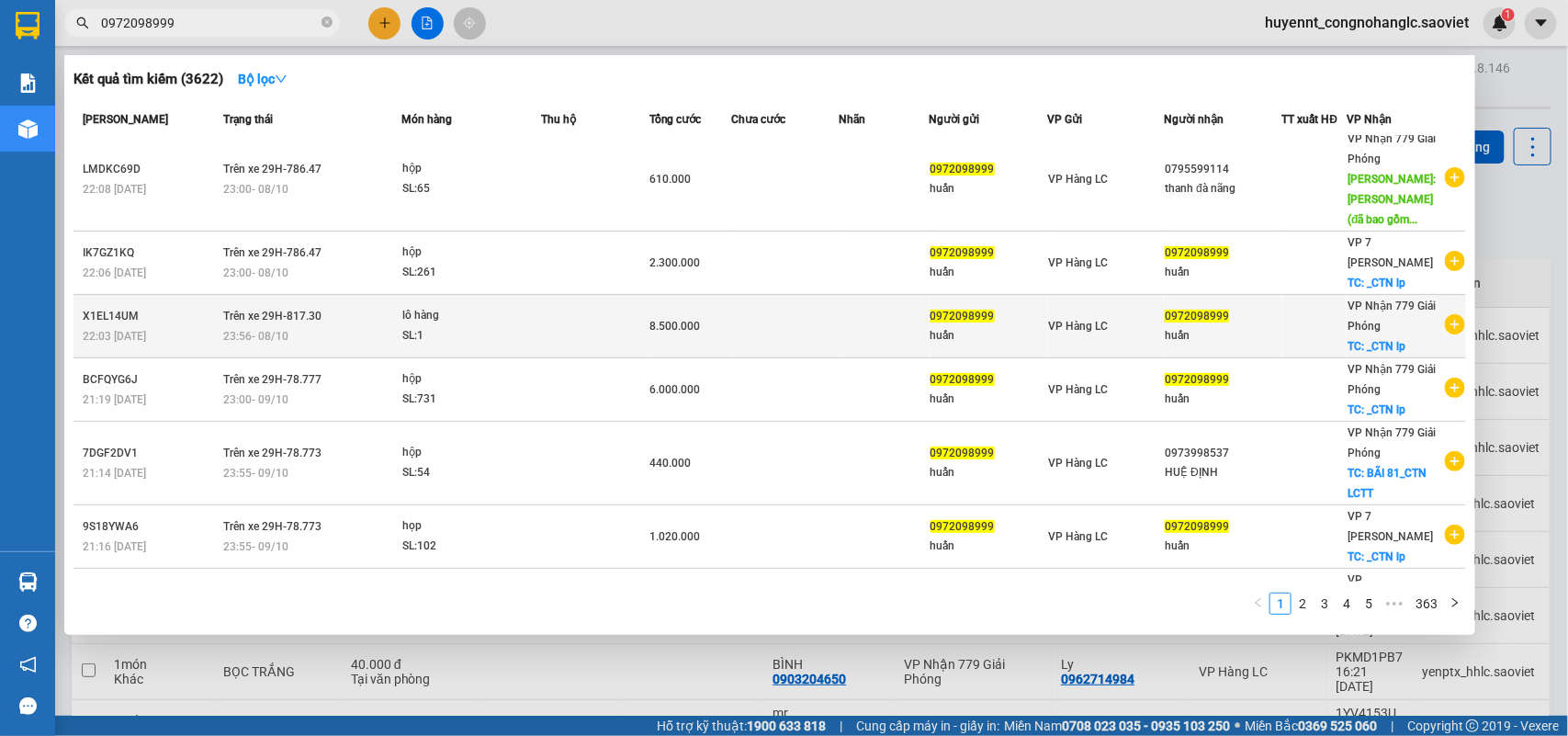
scroll to position [279, 0]
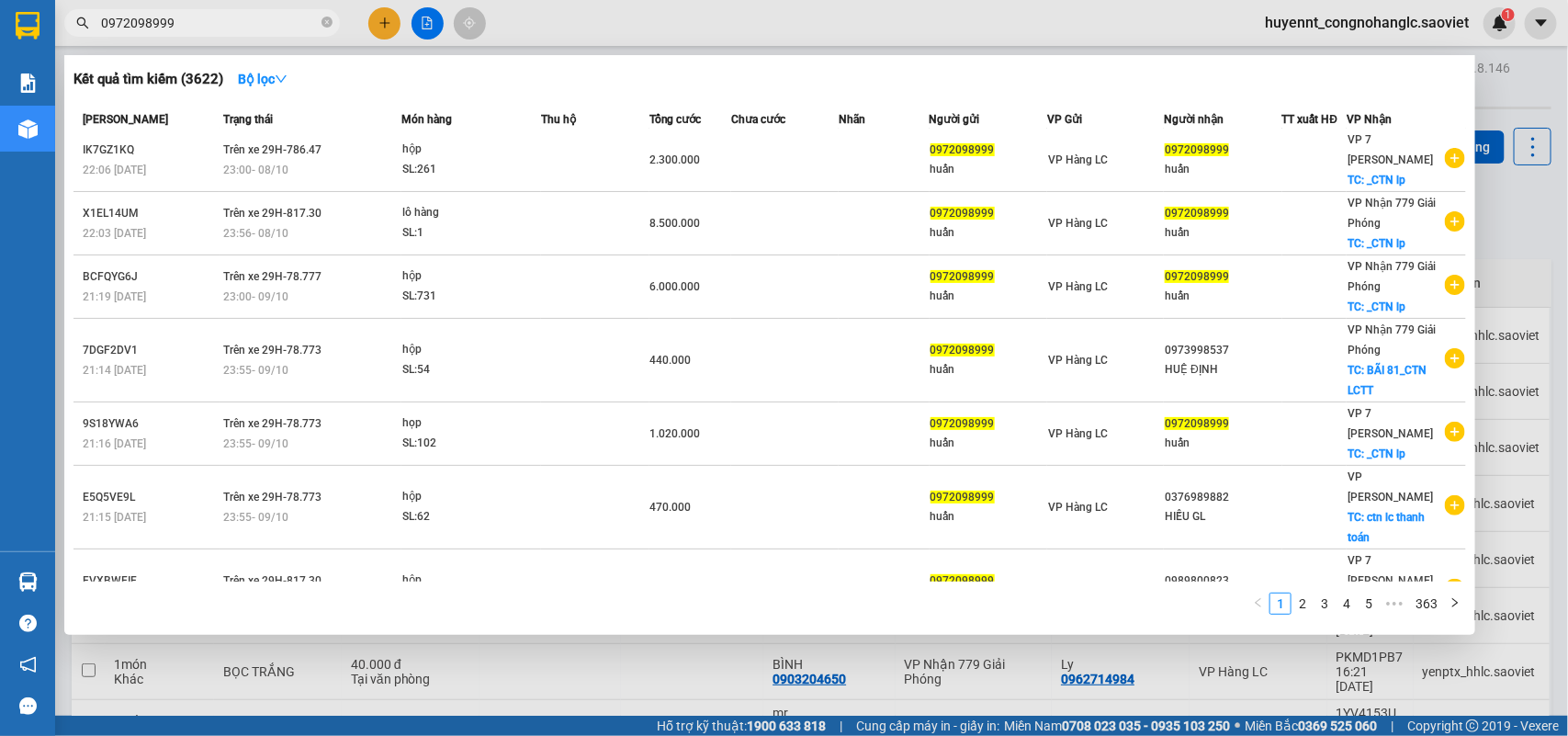
click at [1525, 271] on div at bounding box center [784, 368] width 1568 height 736
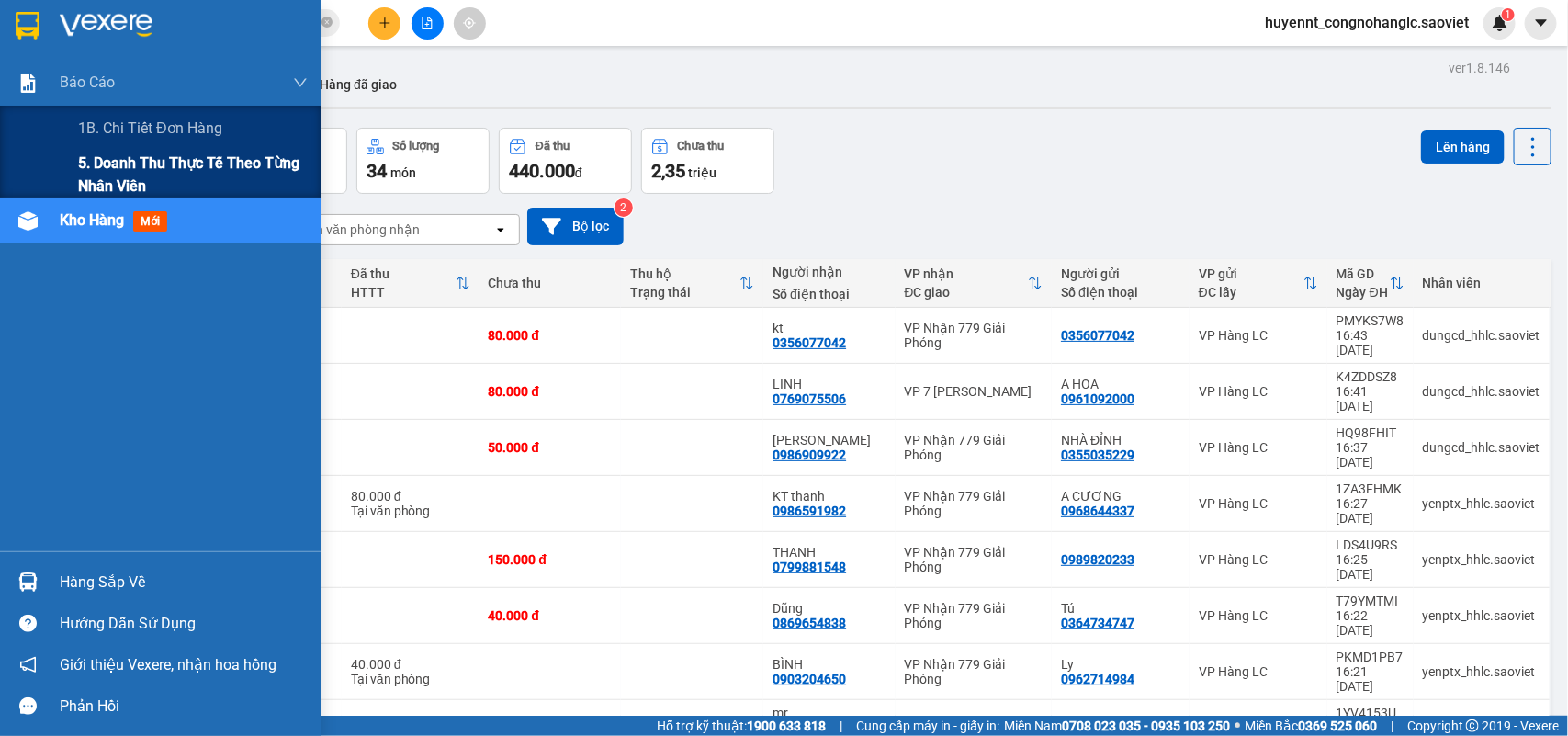
click at [89, 168] on span "5. Doanh thu thực tế theo từng nhân viên" at bounding box center [193, 175] width 230 height 46
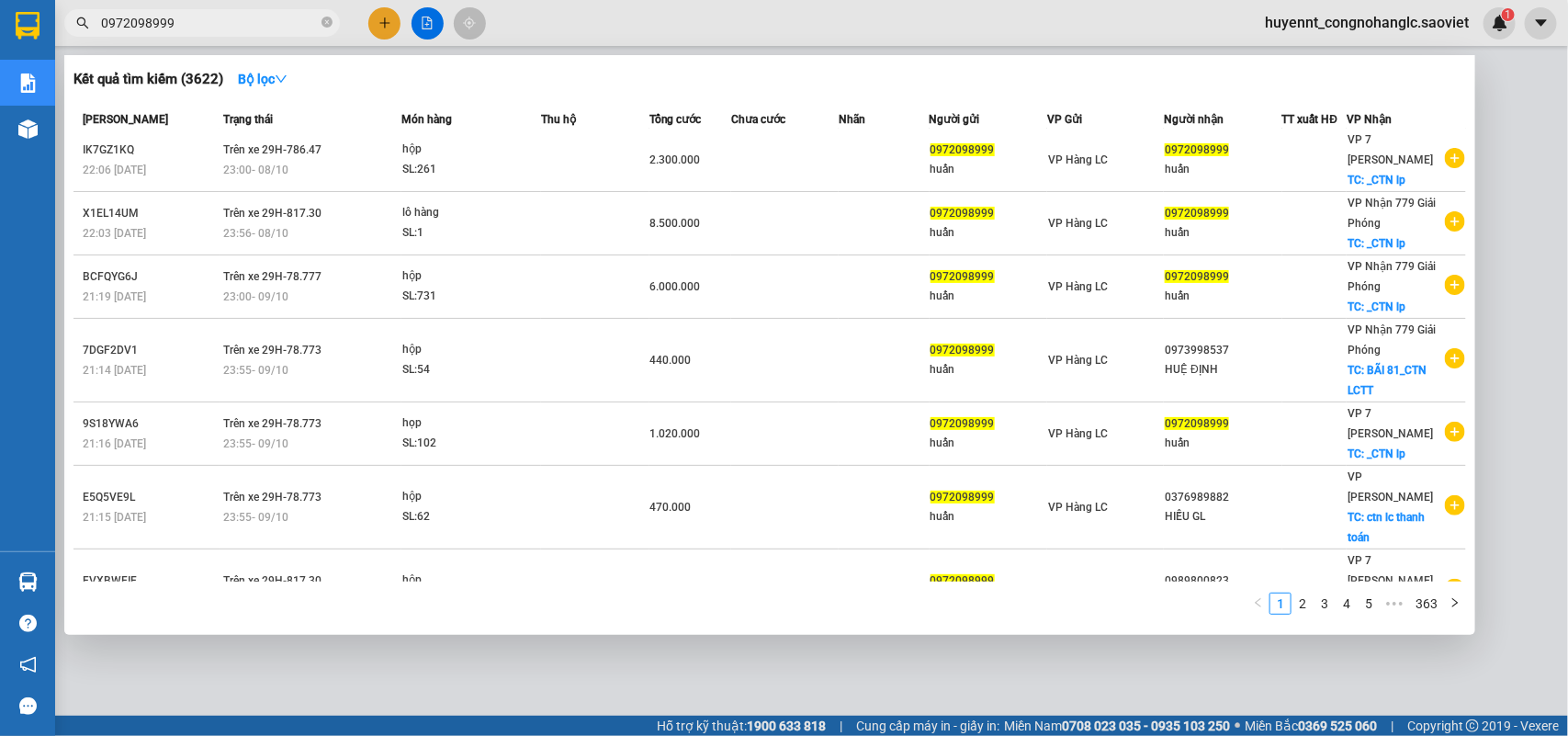
drag, startPoint x: 200, startPoint y: 23, endPoint x: 207, endPoint y: 111, distance: 88.3
click at [56, 40] on div "Kết quả tìm kiếm ( 3622 ) Bộ lọc Mã ĐH Trạng thái Món hàng Thu hộ Tổng cước Chư…" at bounding box center [179, 23] width 358 height 33
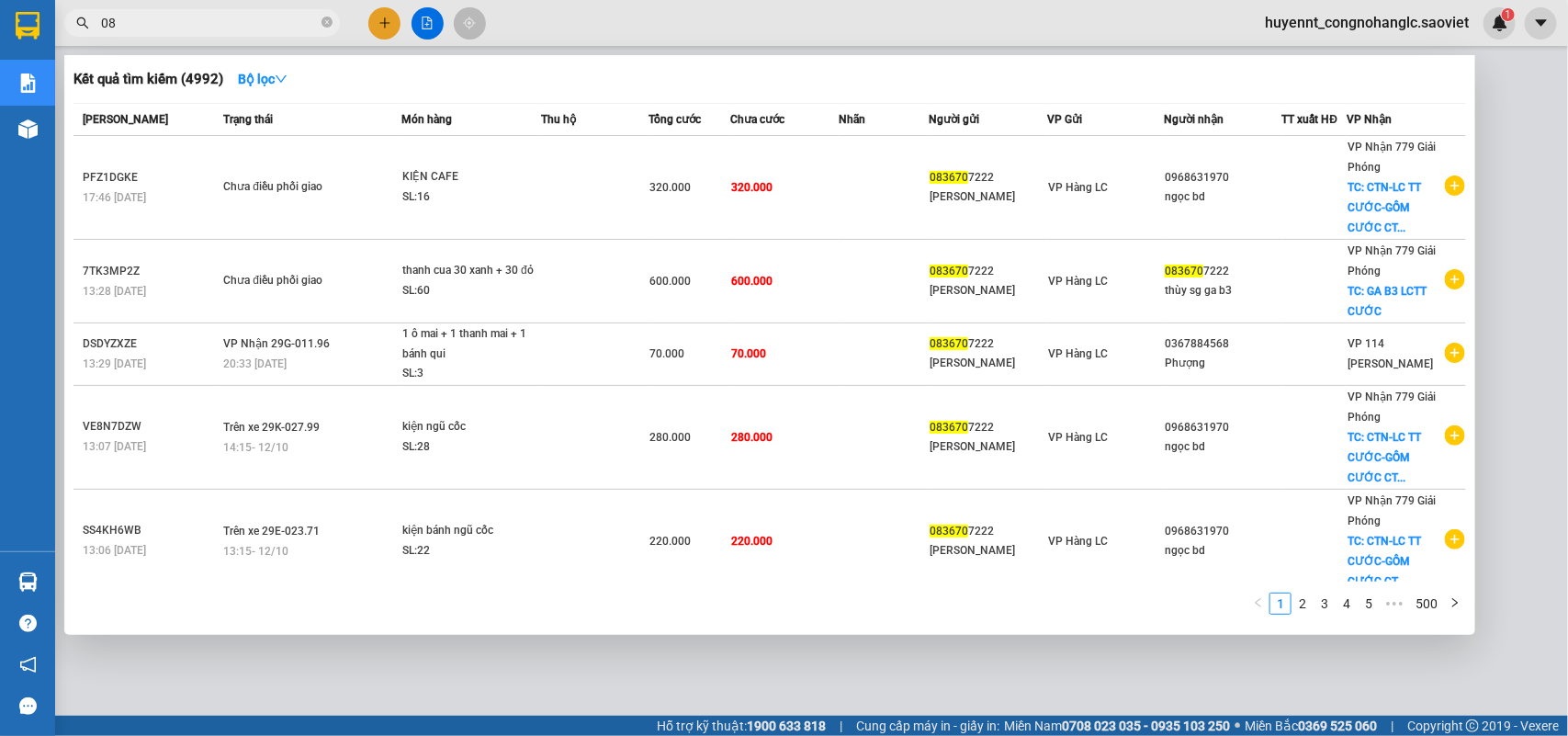
type input "0"
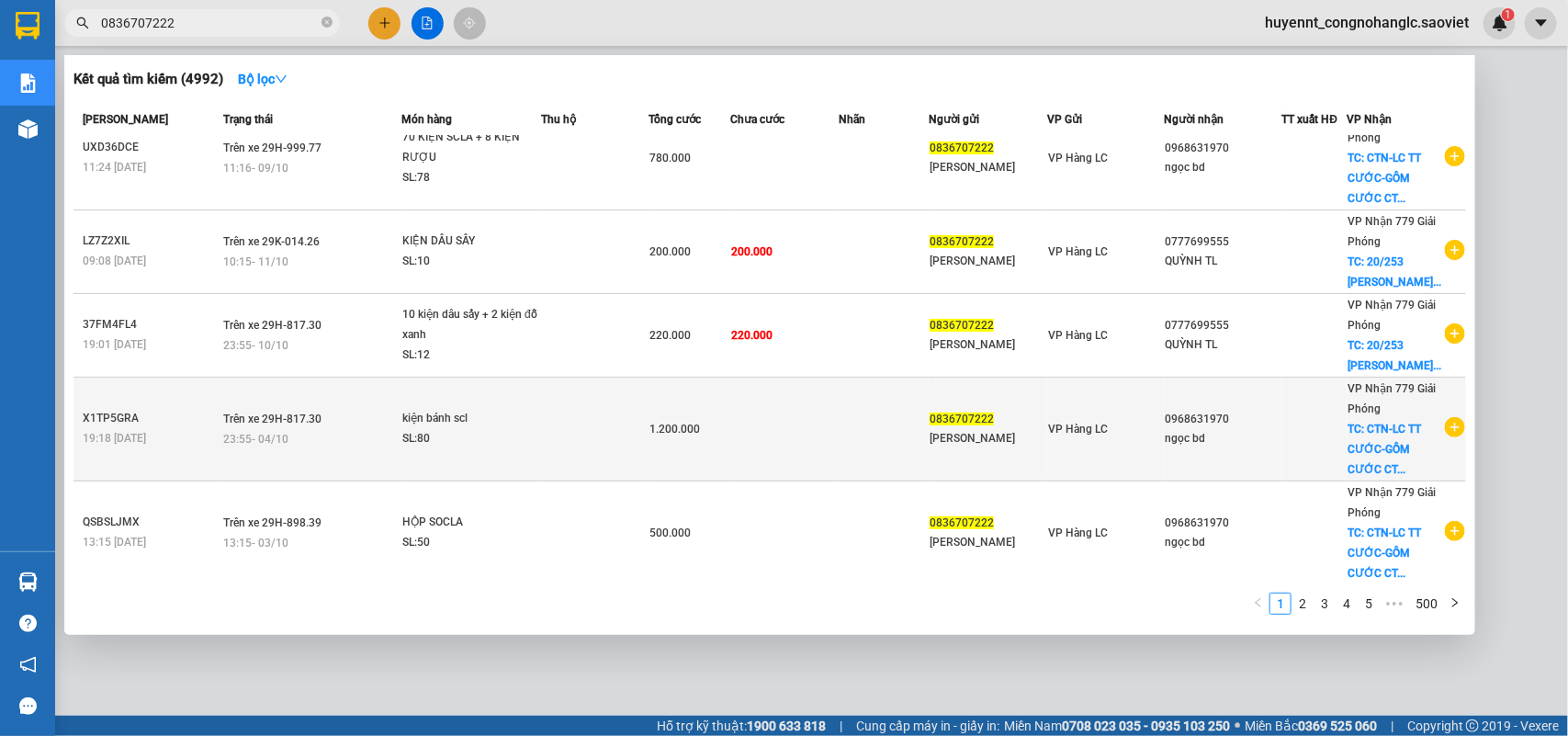
scroll to position [493, 0]
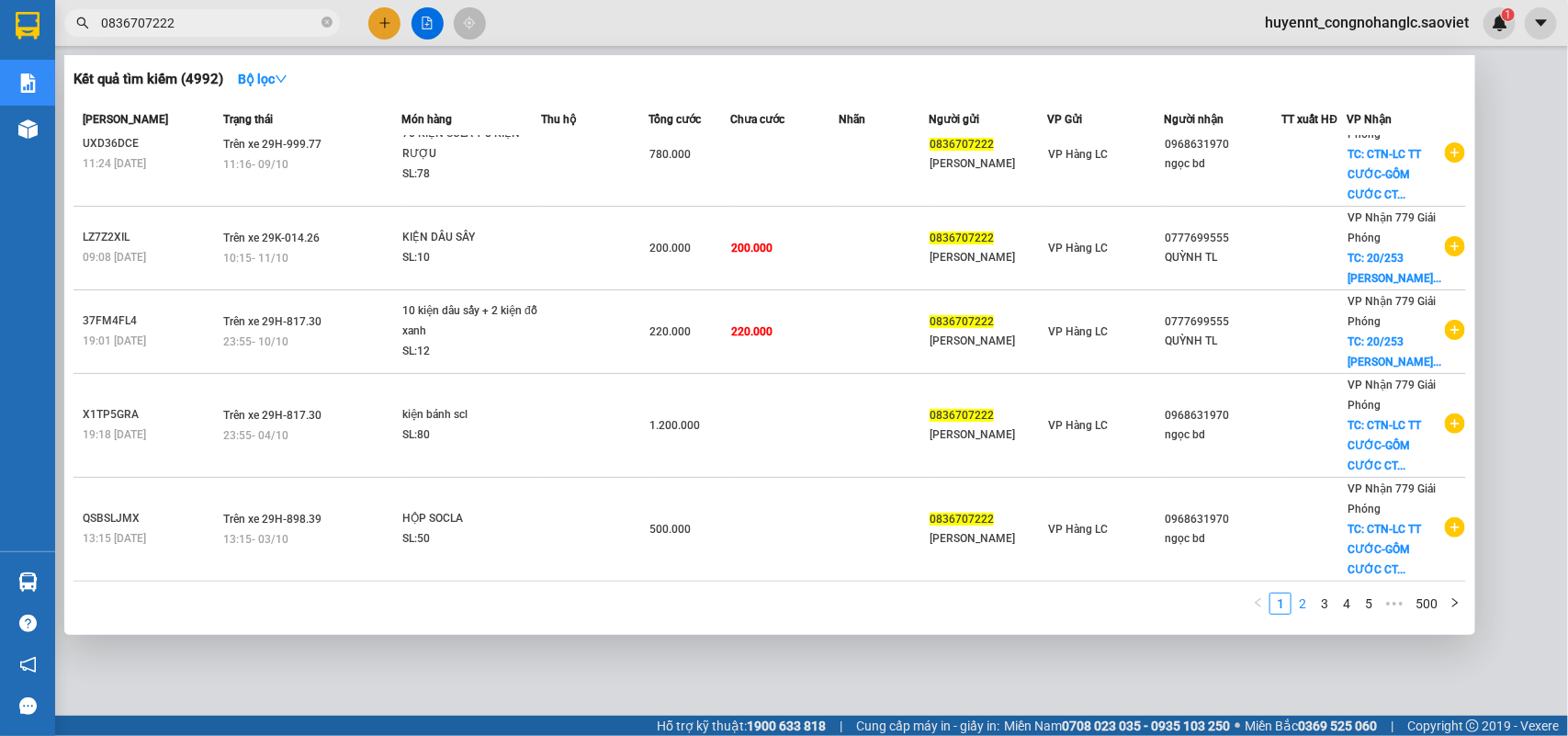
type input "0836707222"
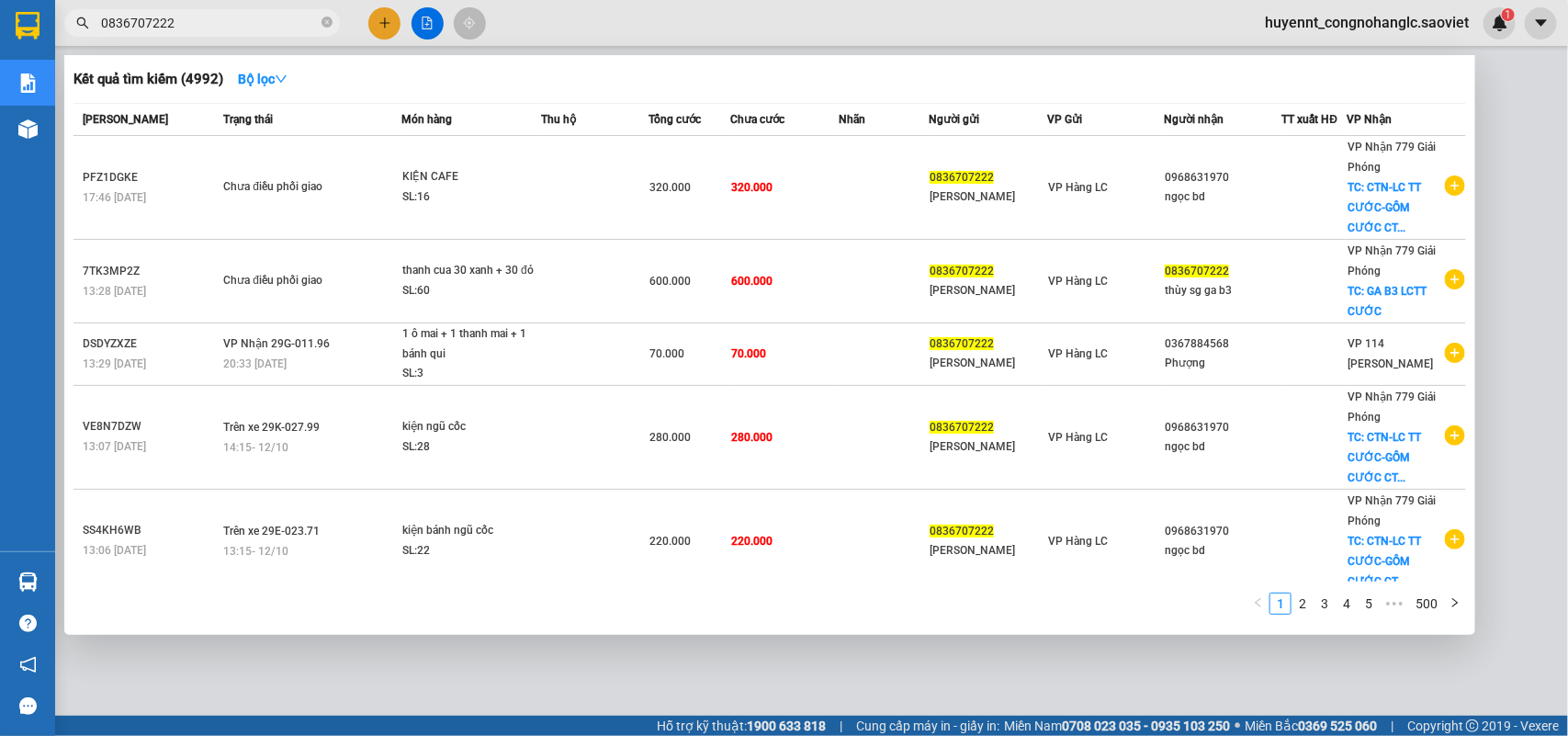
click at [1302, 603] on link "2" at bounding box center [1302, 604] width 20 height 20
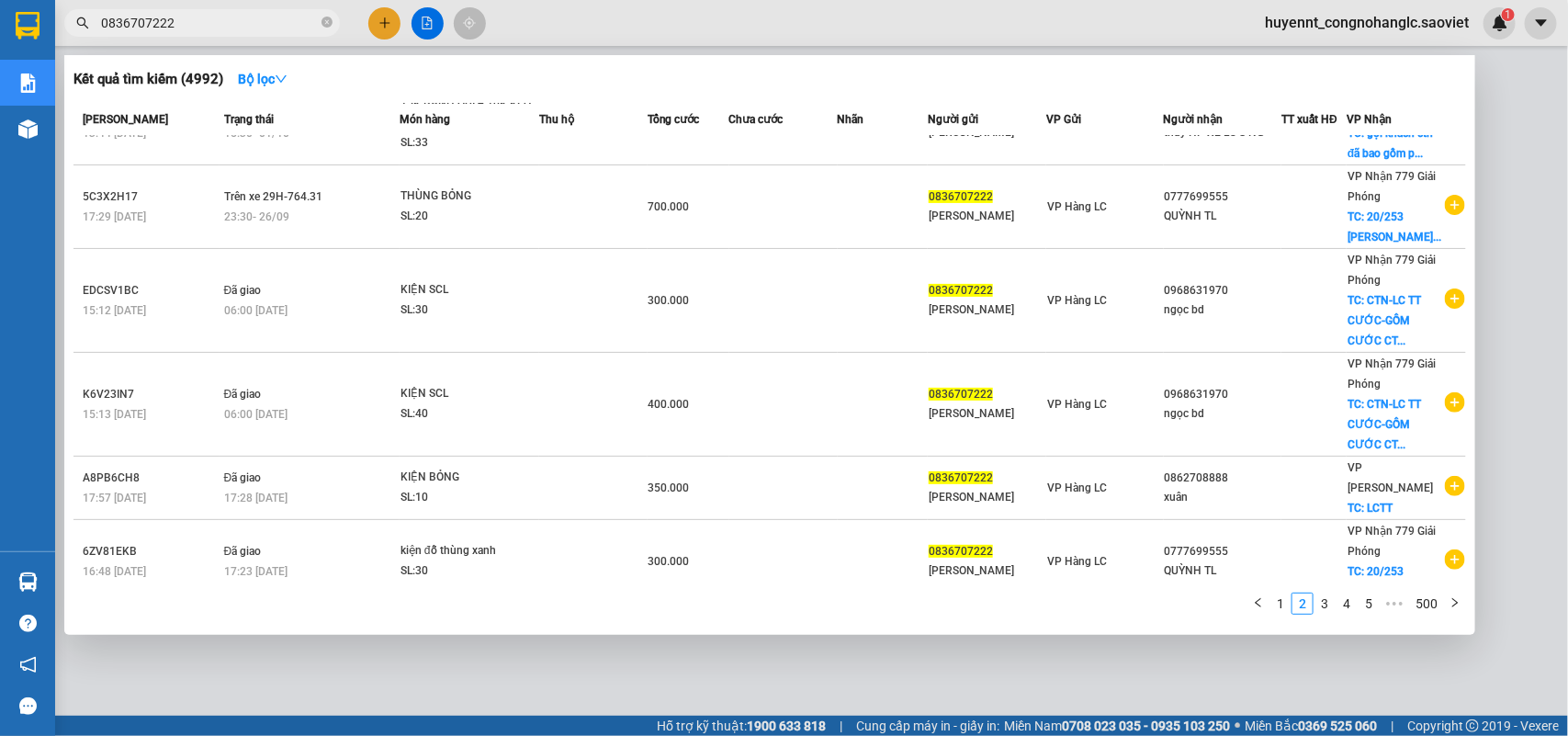
scroll to position [453, 0]
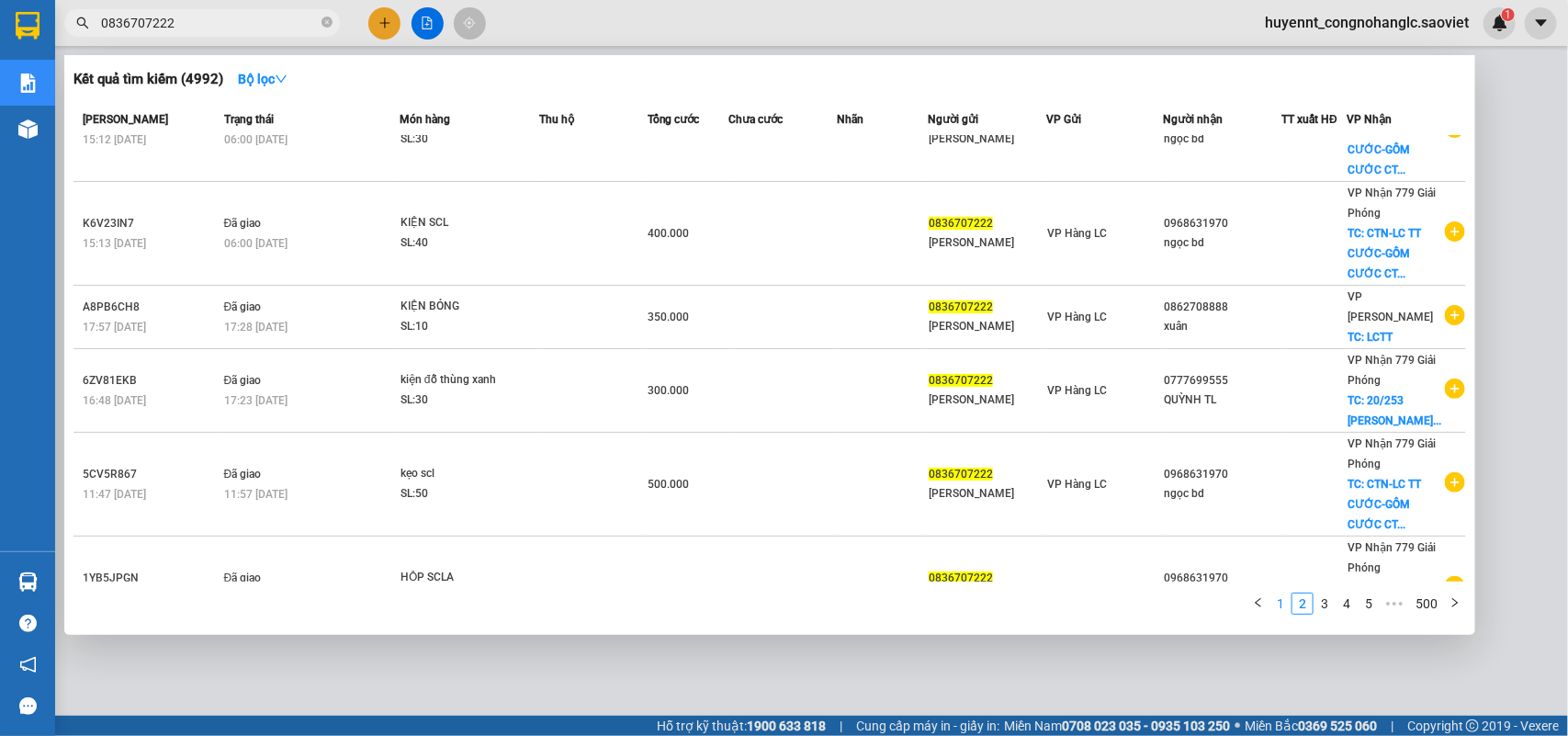
click at [1288, 609] on link "1" at bounding box center [1281, 604] width 20 height 20
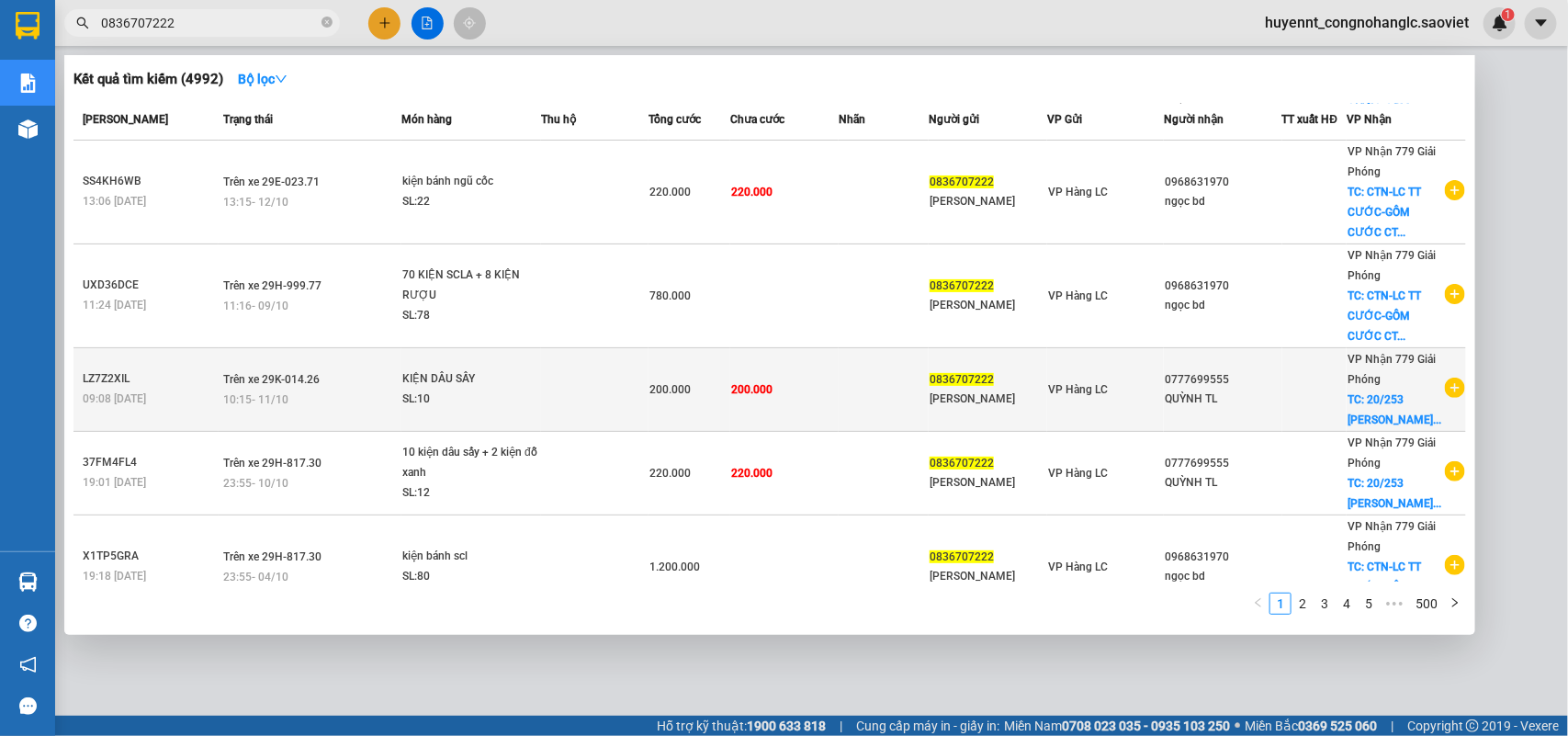
scroll to position [493, 0]
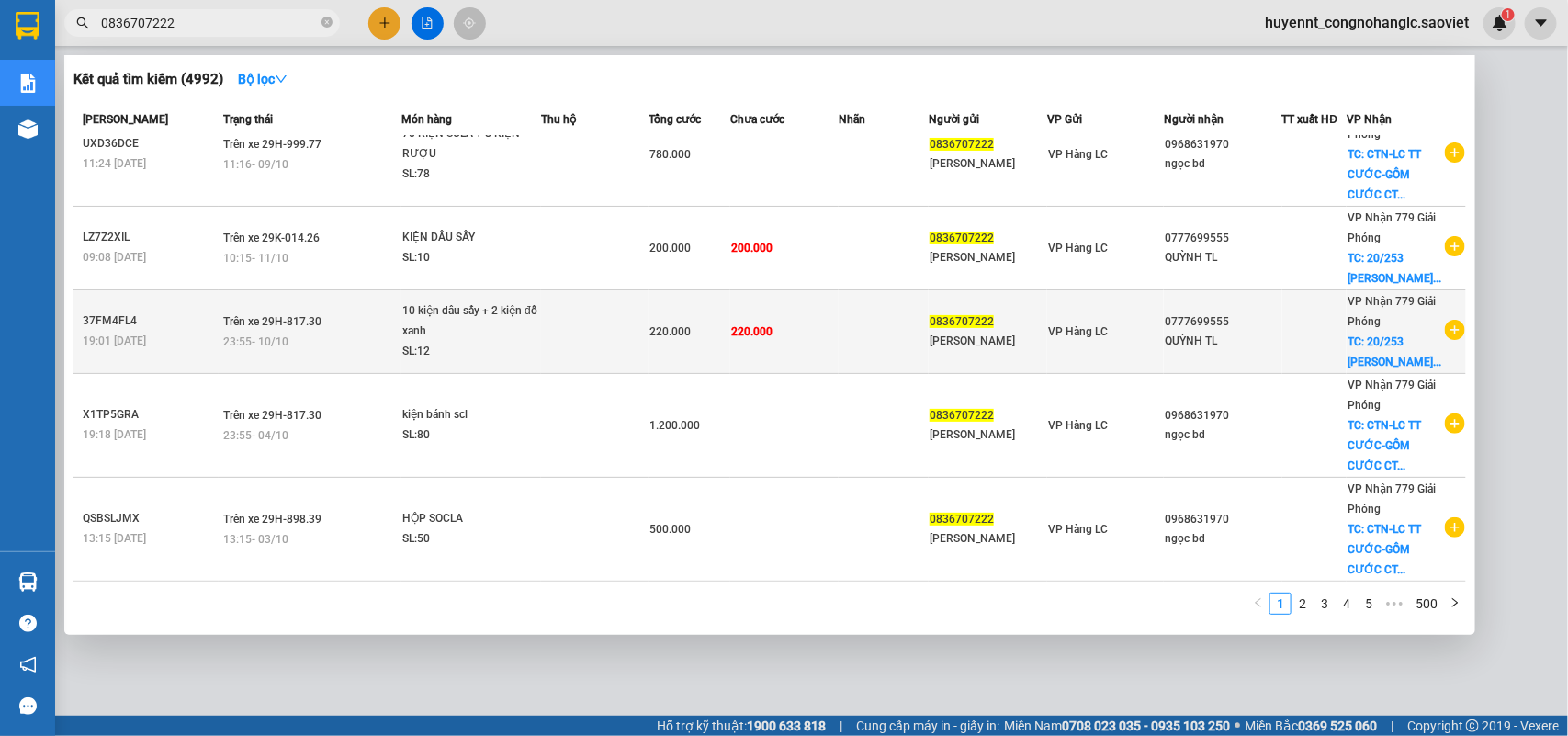
click at [852, 333] on td at bounding box center [883, 331] width 90 height 84
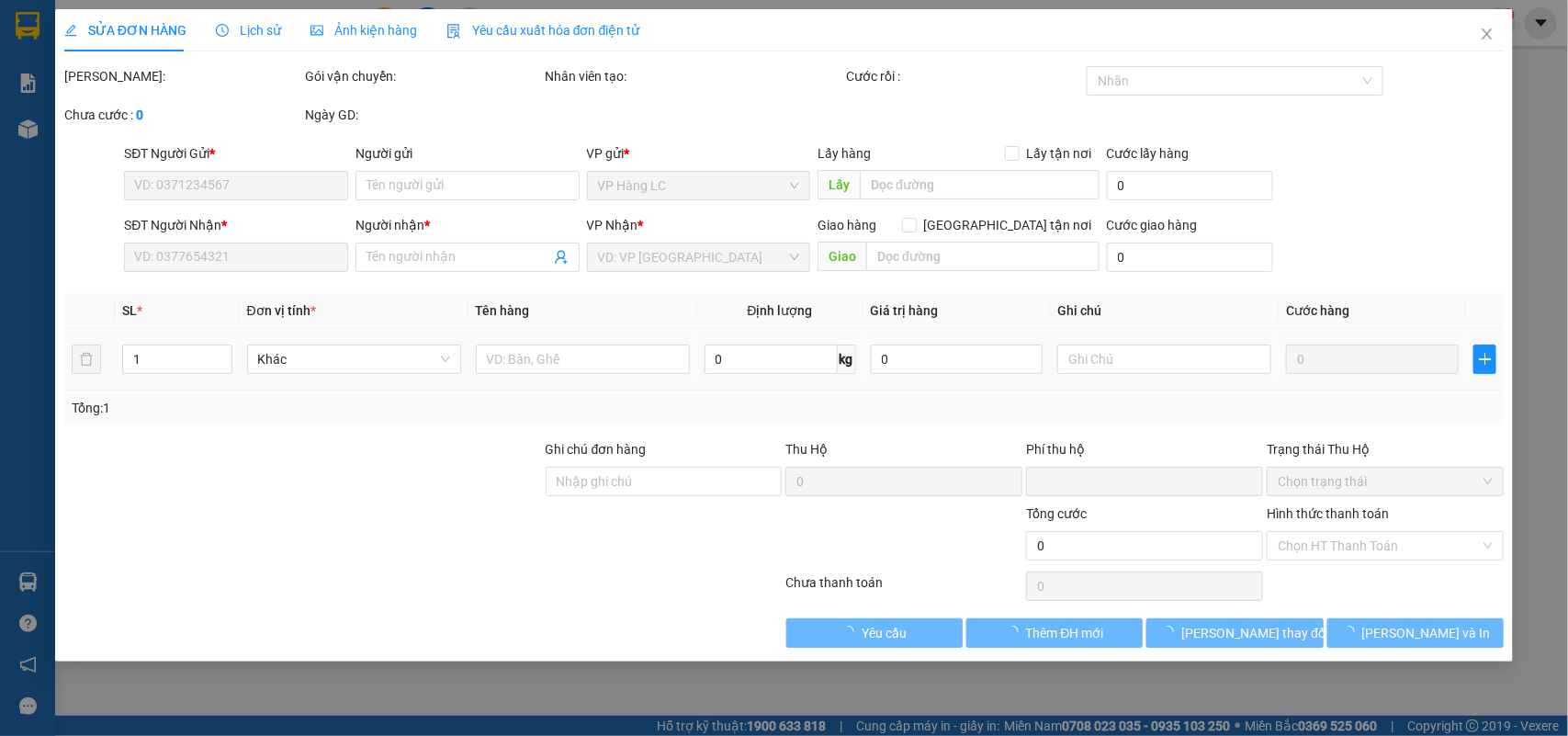
type input "0836707222"
type input "[PERSON_NAME]"
type input "0777699555"
type input "QUỲNH TL"
checkbox input "true"
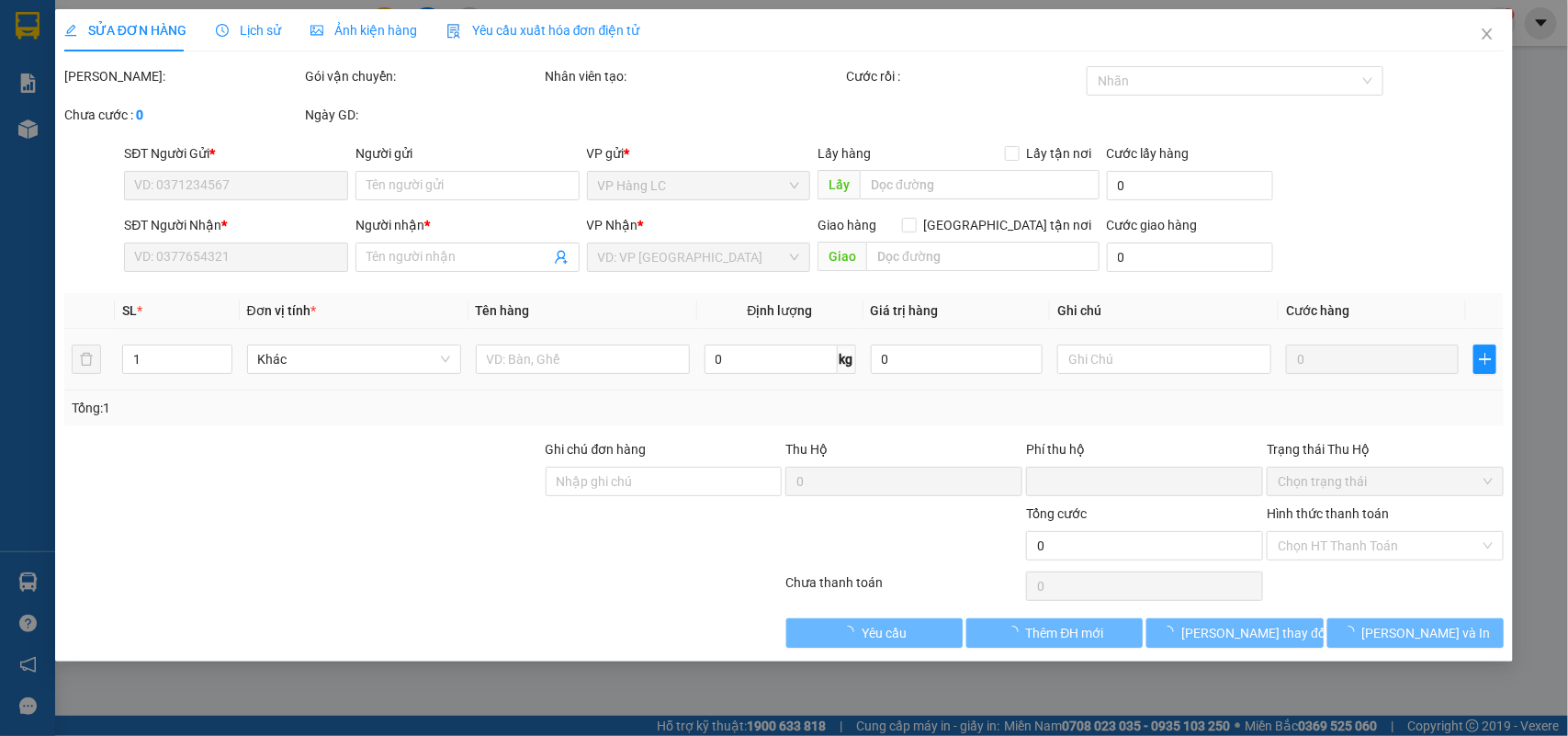
type input "20/253 [PERSON_NAME] - [PERSON_NAME] ( CTN ) lc ttc"
type input "0"
type input "220.000"
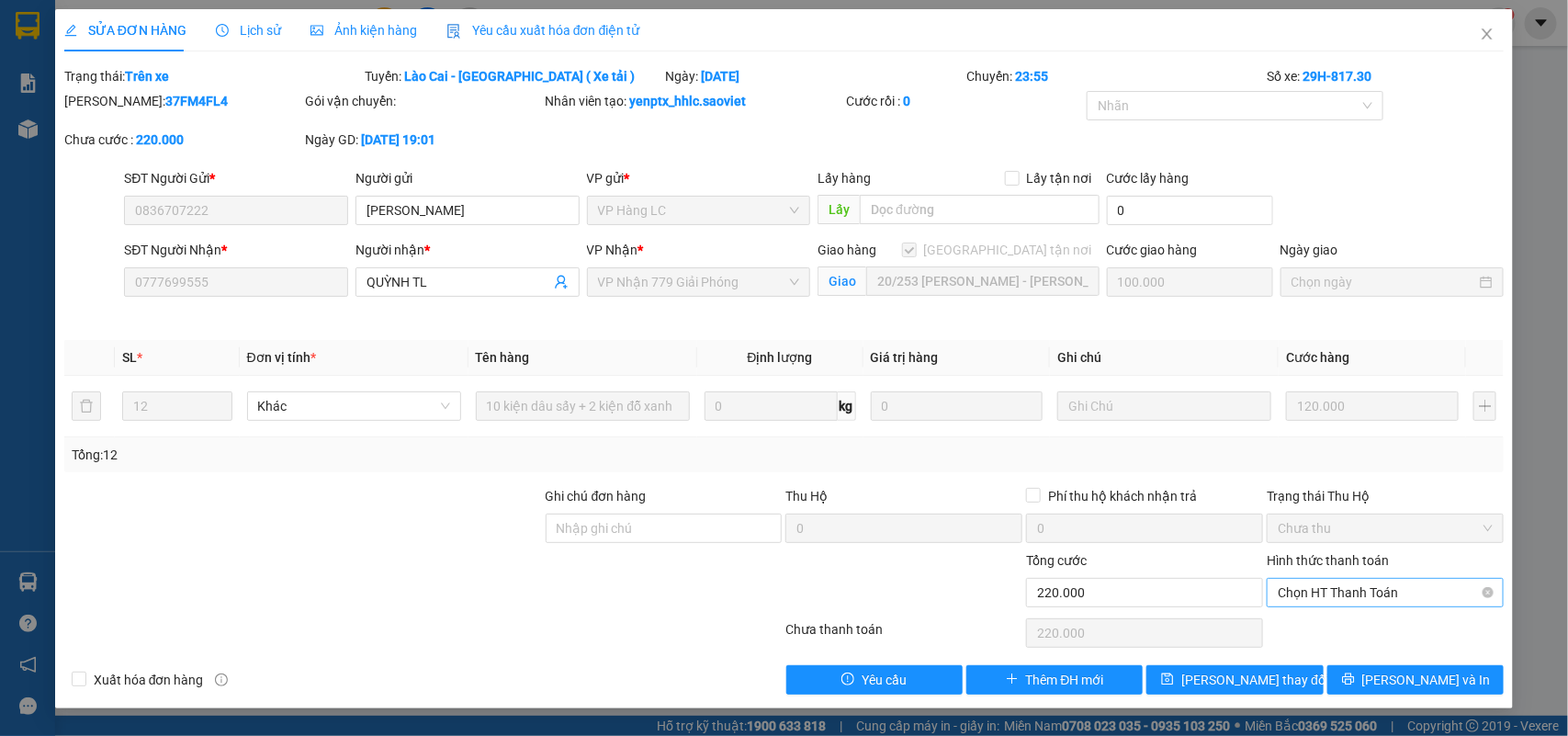
click at [1309, 598] on span "Chọn HT Thanh Toán" at bounding box center [1385, 593] width 215 height 28
click at [1304, 655] on div "Chuyển khoản" at bounding box center [1386, 660] width 215 height 20
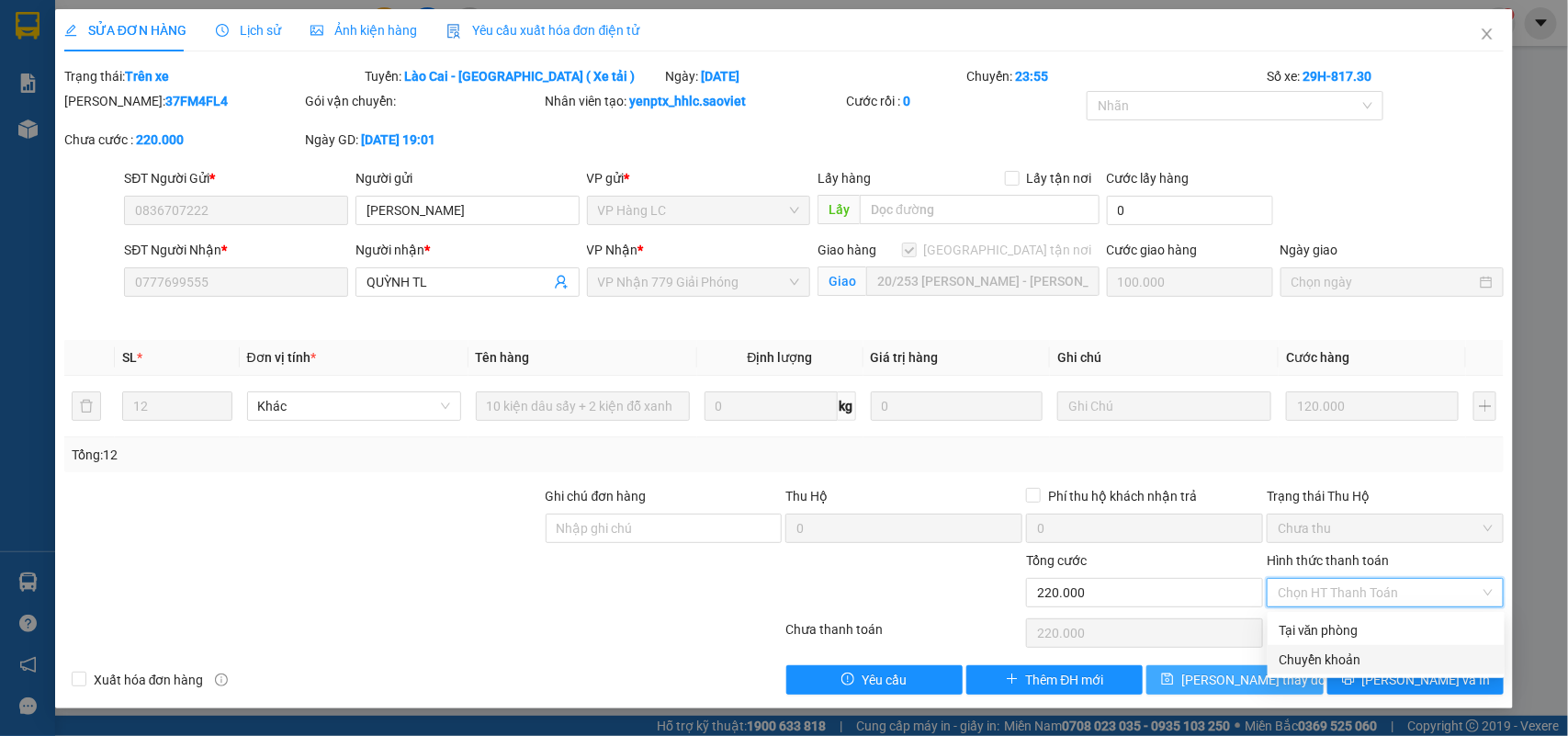
type input "0"
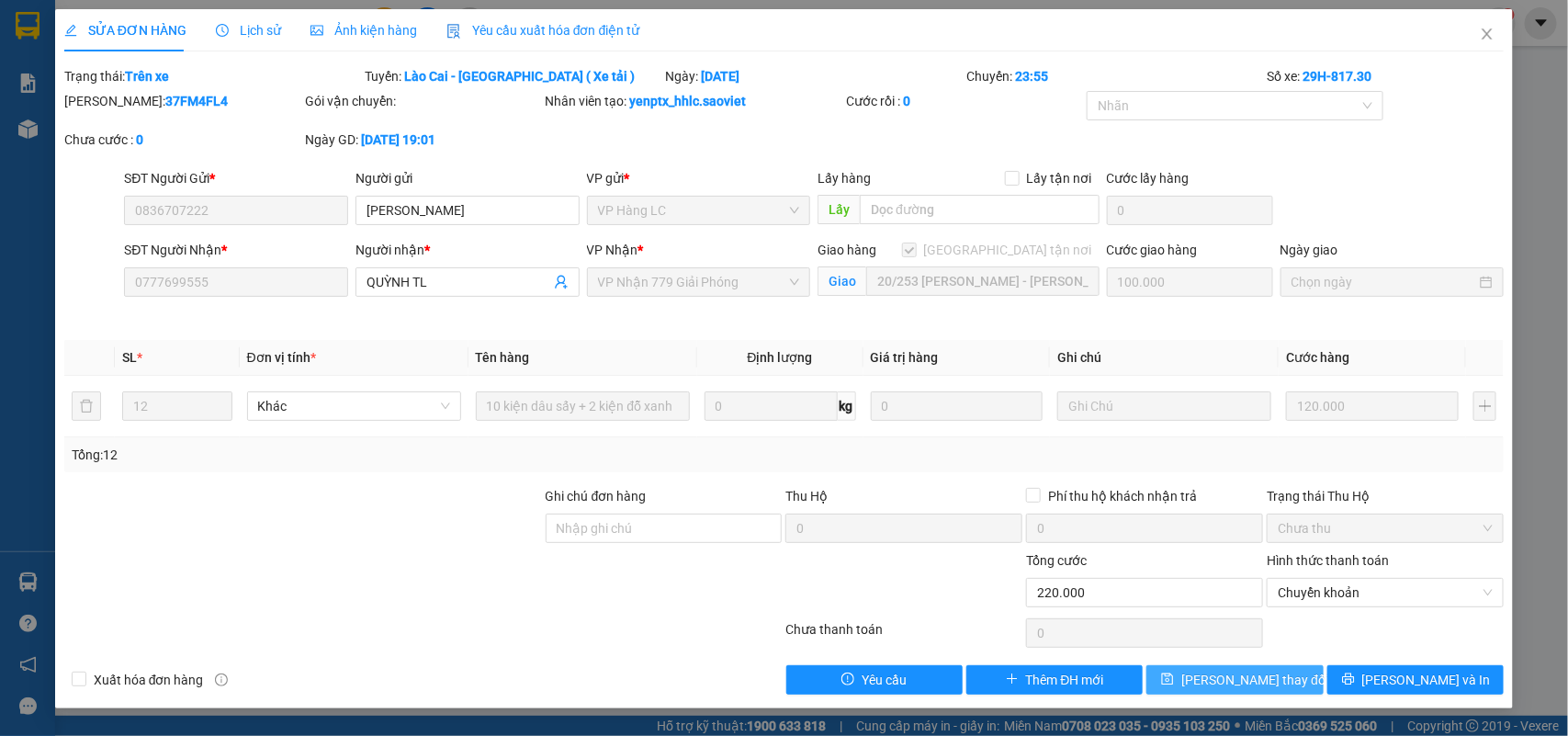
click at [1261, 678] on span "[PERSON_NAME] thay đổi" at bounding box center [1254, 680] width 147 height 20
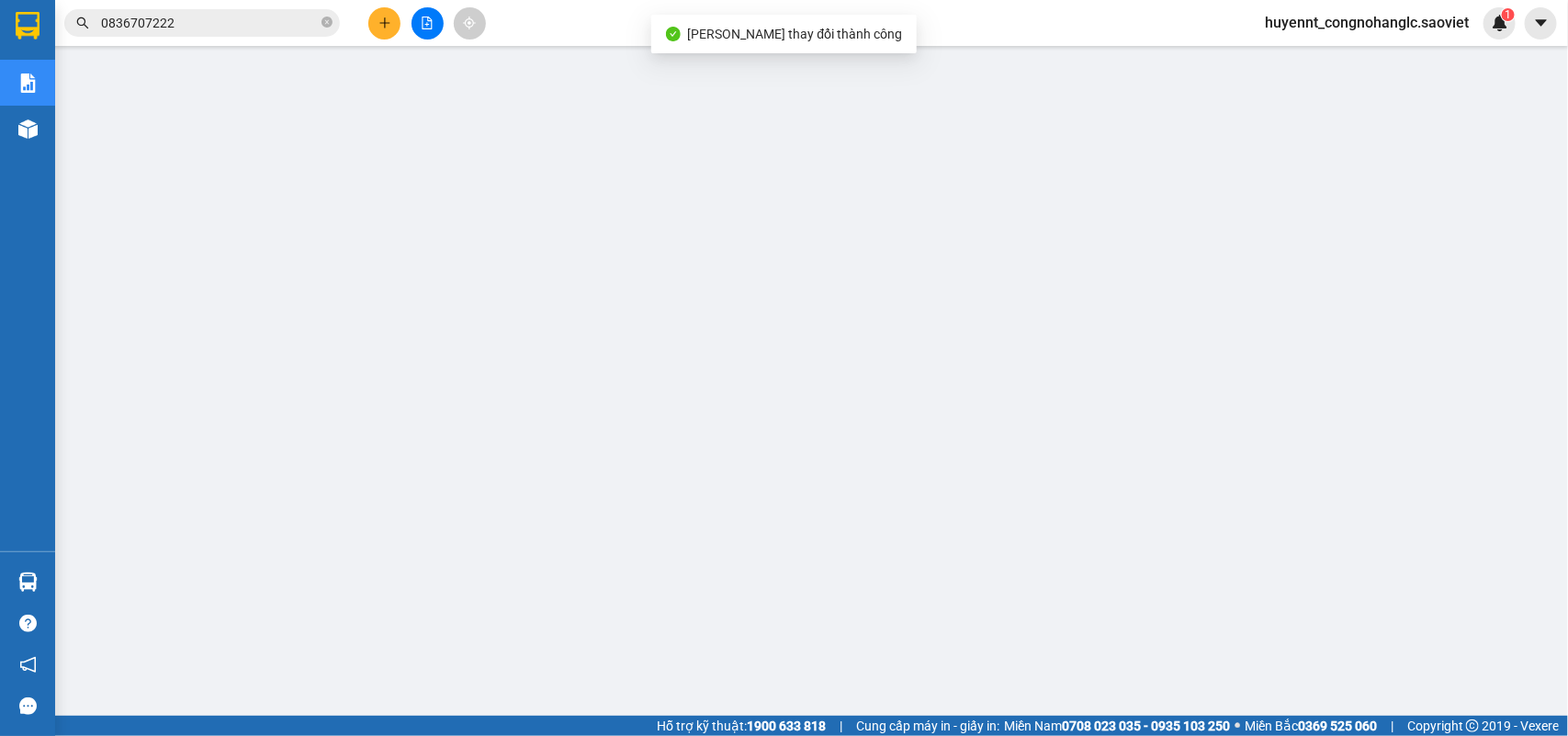
click at [218, 23] on input "0836707222" at bounding box center [209, 23] width 217 height 20
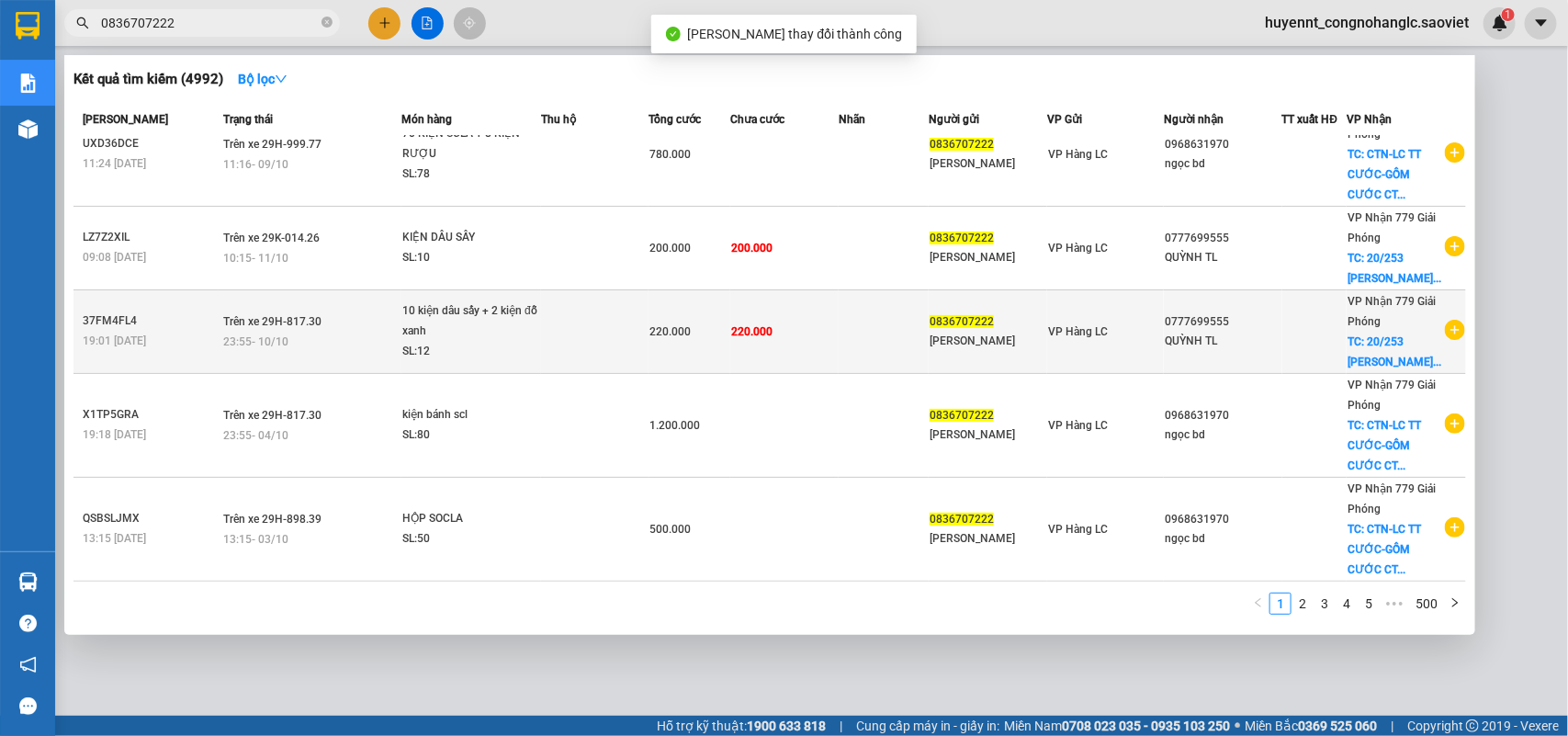
scroll to position [377, 0]
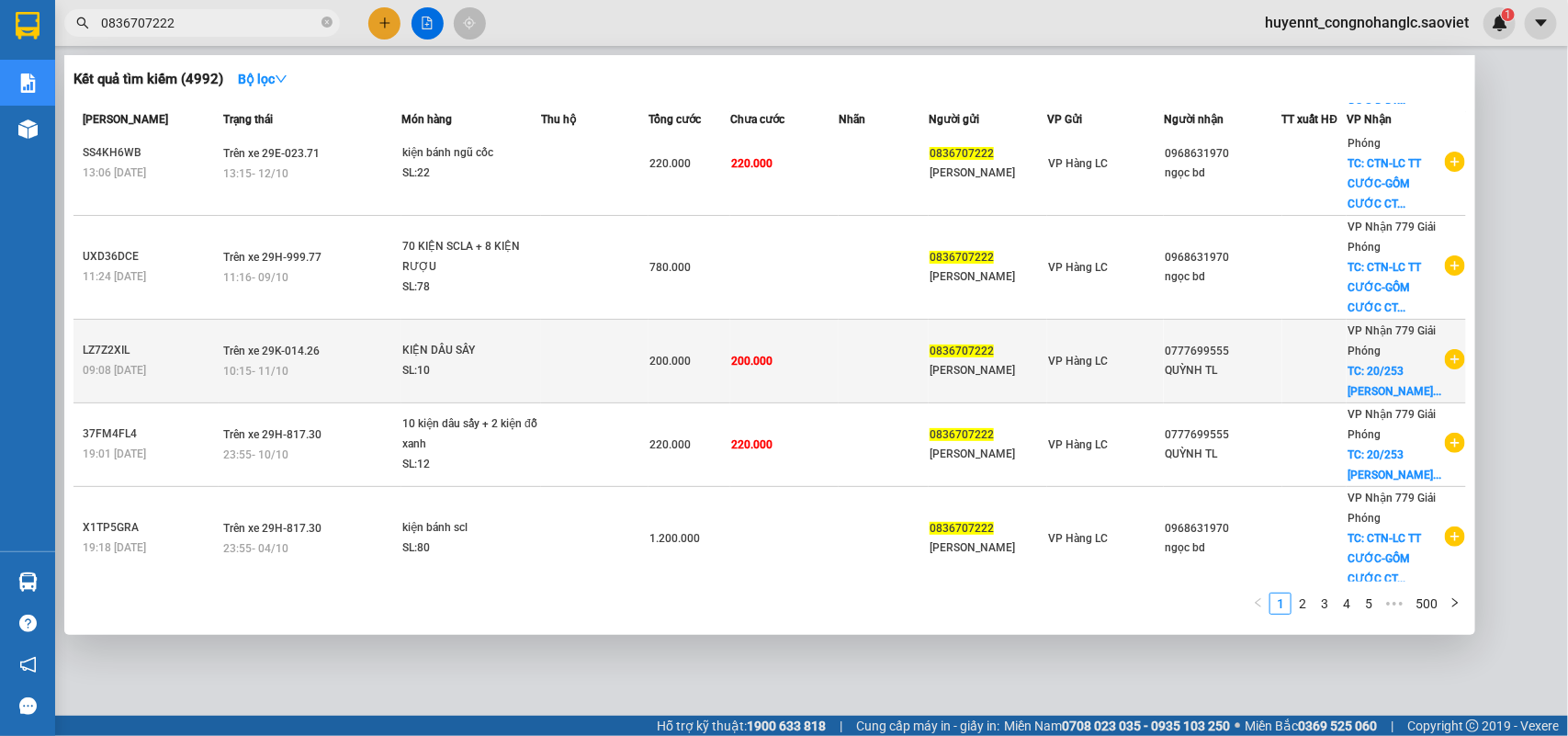
click at [1234, 342] on div "0777699555" at bounding box center [1222, 352] width 116 height 20
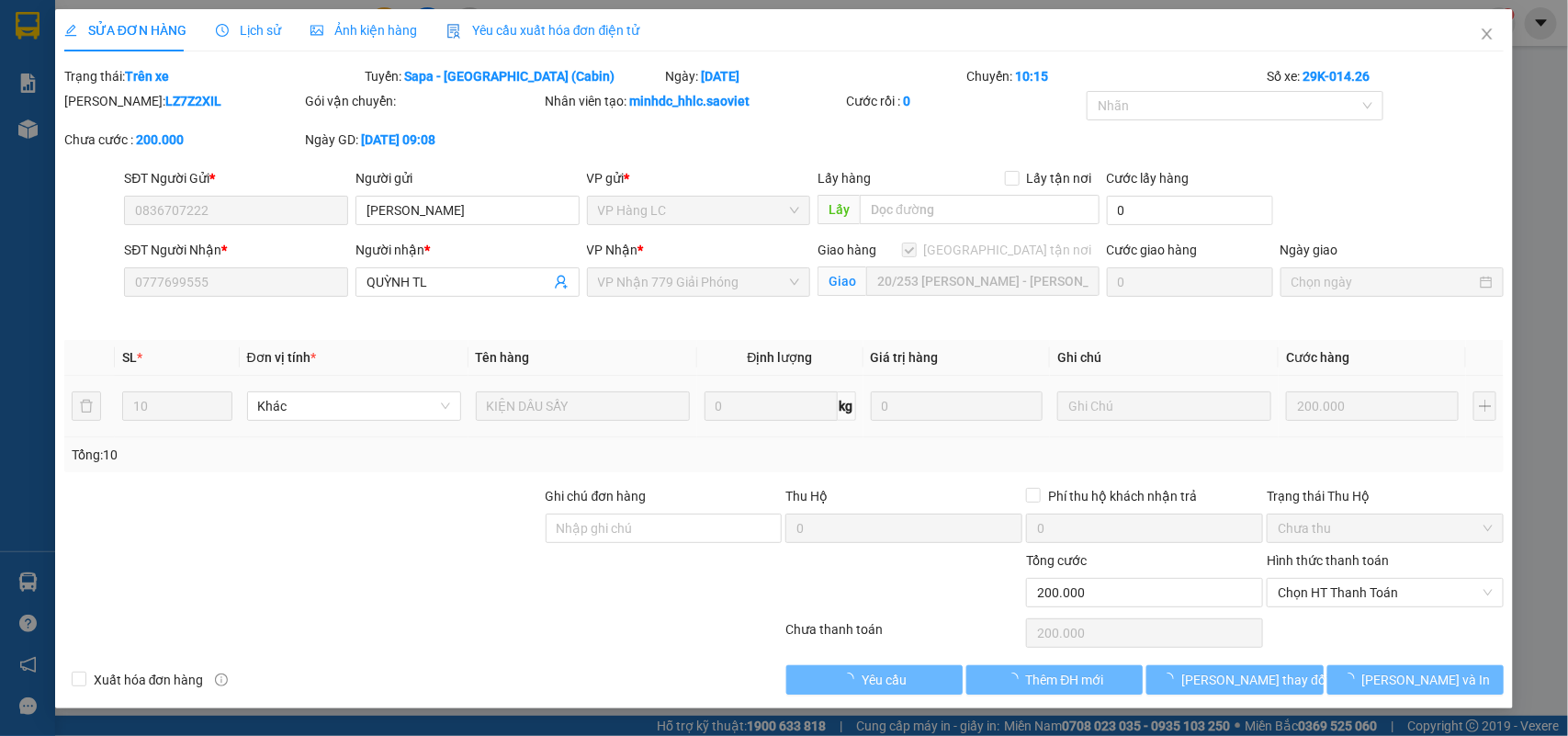
type input "0836707222"
type input "[PERSON_NAME]"
type input "0777699555"
type input "QUỲNH TL"
checkbox input "true"
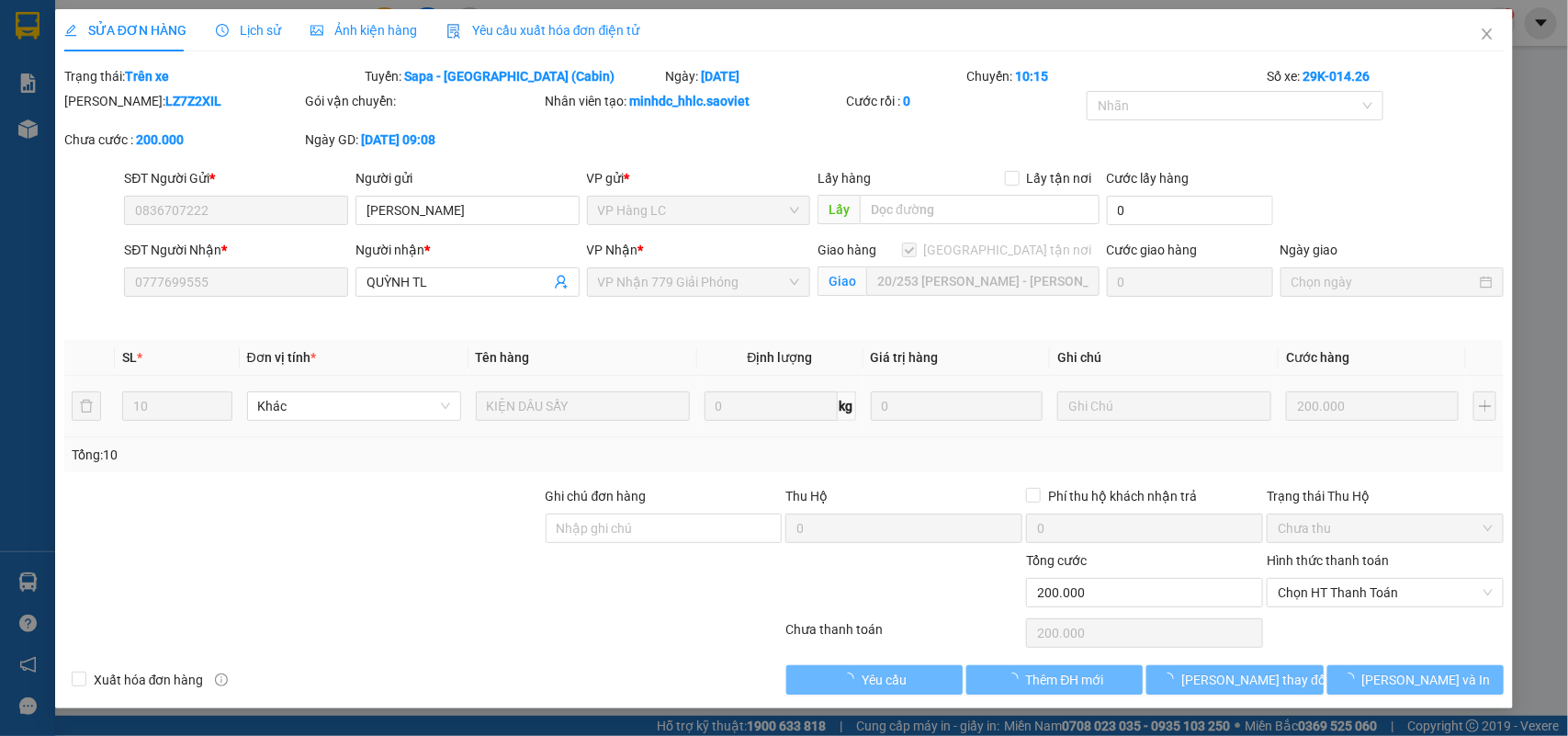
type input "20/253 [PERSON_NAME] - [PERSON_NAME] ( CTN ) lc ttc"
type input "0"
type input "200.000"
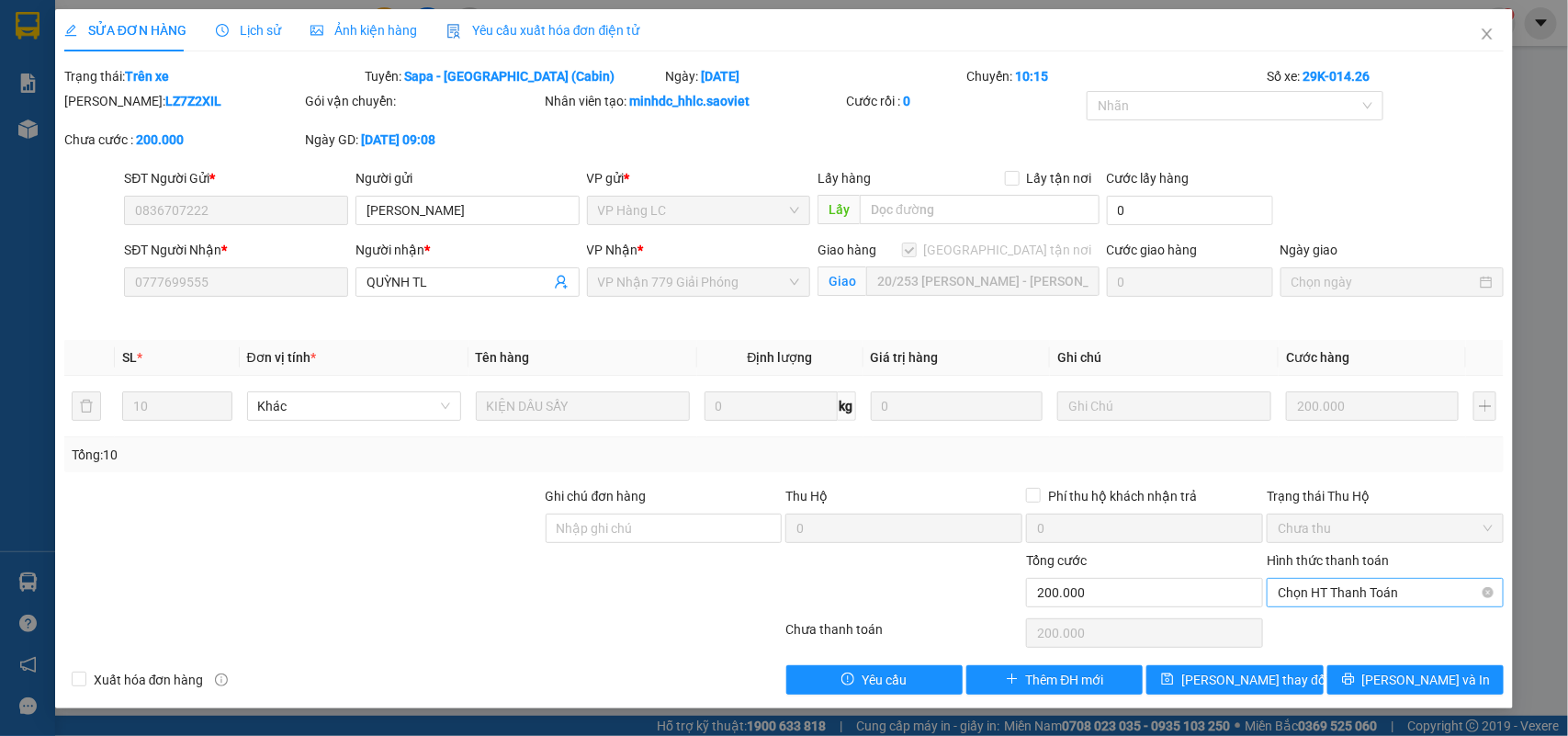
click at [1329, 593] on span "Chọn HT Thanh Toán" at bounding box center [1385, 593] width 215 height 28
click at [1344, 655] on div "Chuyển khoản" at bounding box center [1386, 660] width 215 height 20
type input "0"
click at [1277, 677] on span "[PERSON_NAME] thay đổi" at bounding box center [1254, 680] width 147 height 20
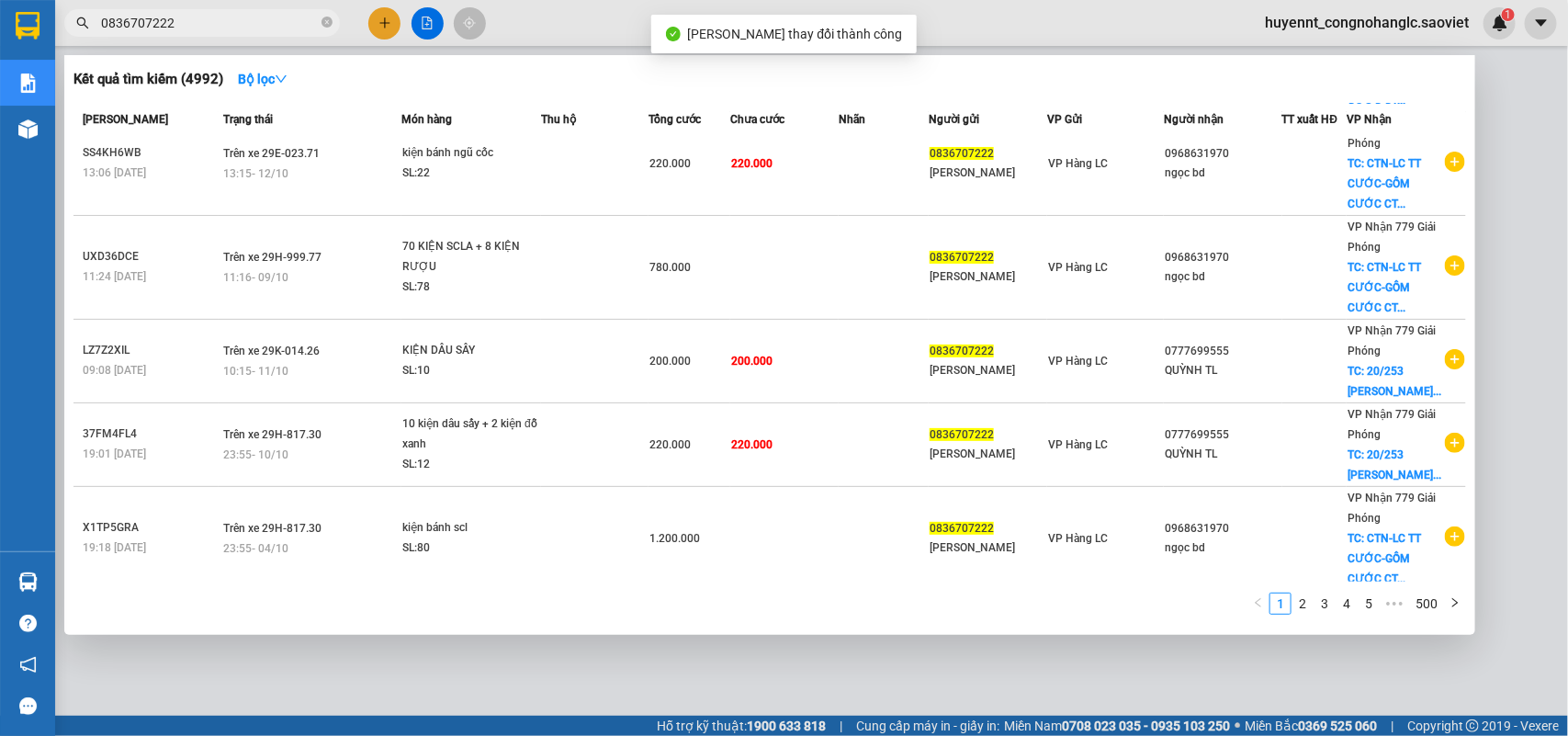
click at [256, 20] on input "0836707222" at bounding box center [209, 23] width 217 height 20
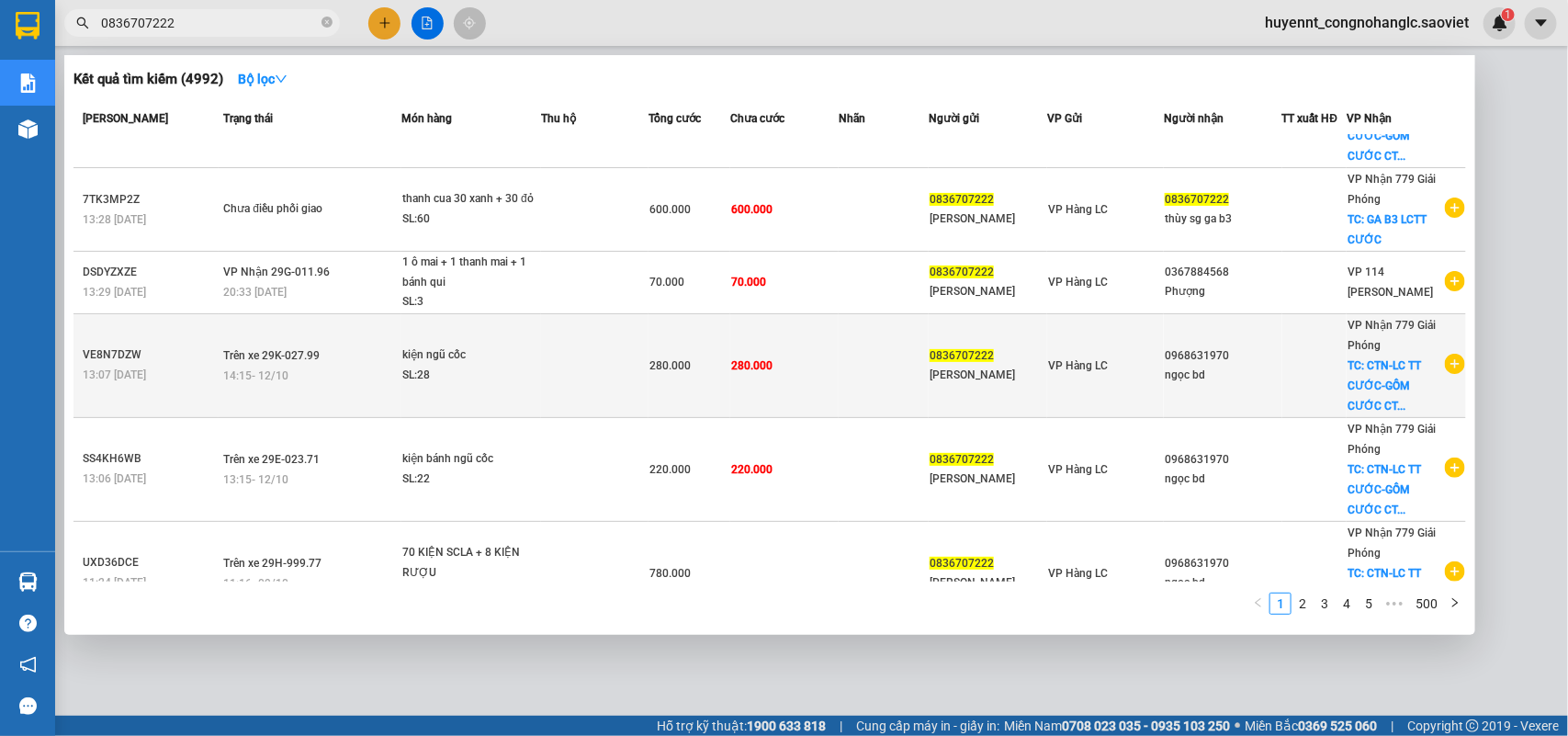
scroll to position [33, 0]
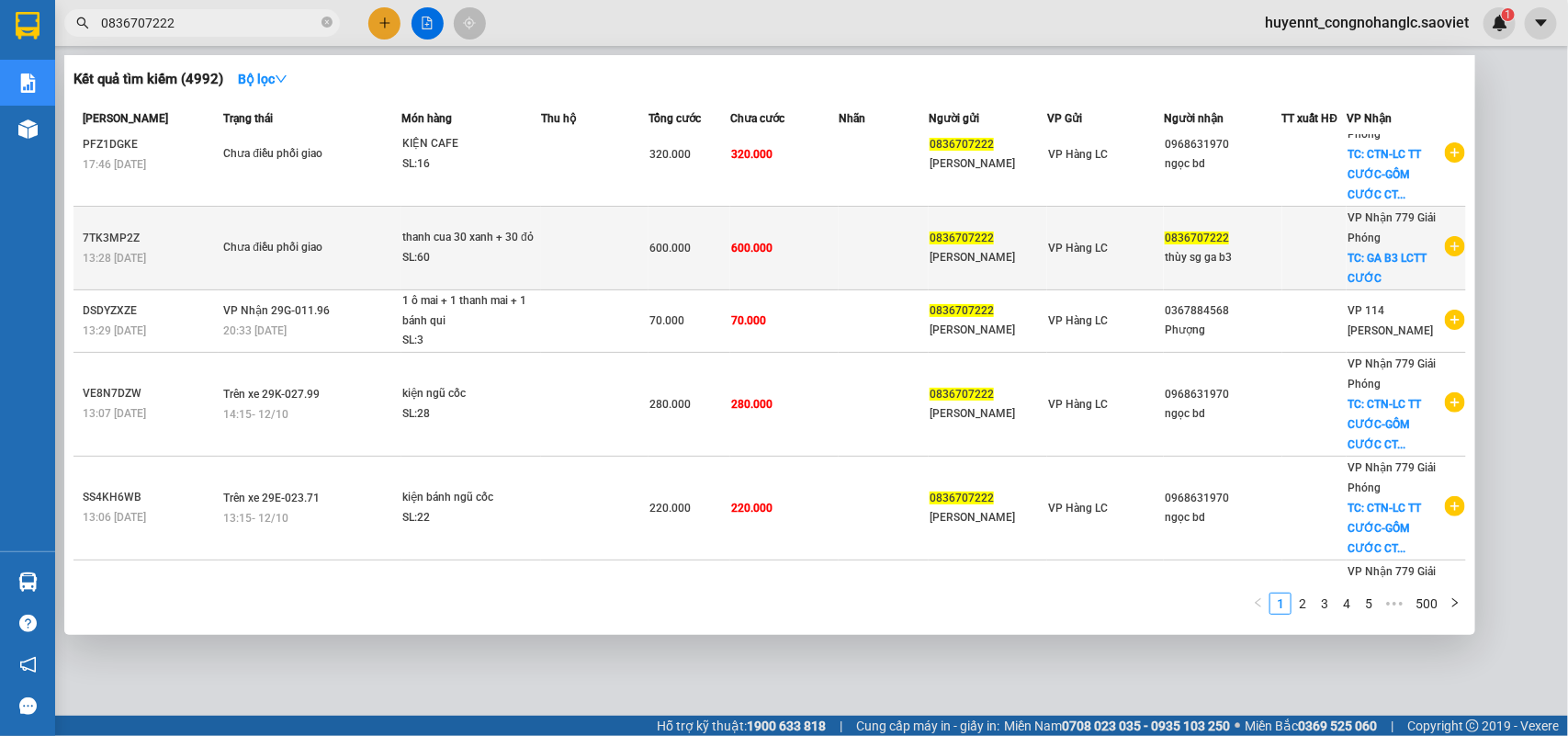
click at [783, 235] on td "600.000" at bounding box center [785, 248] width 109 height 84
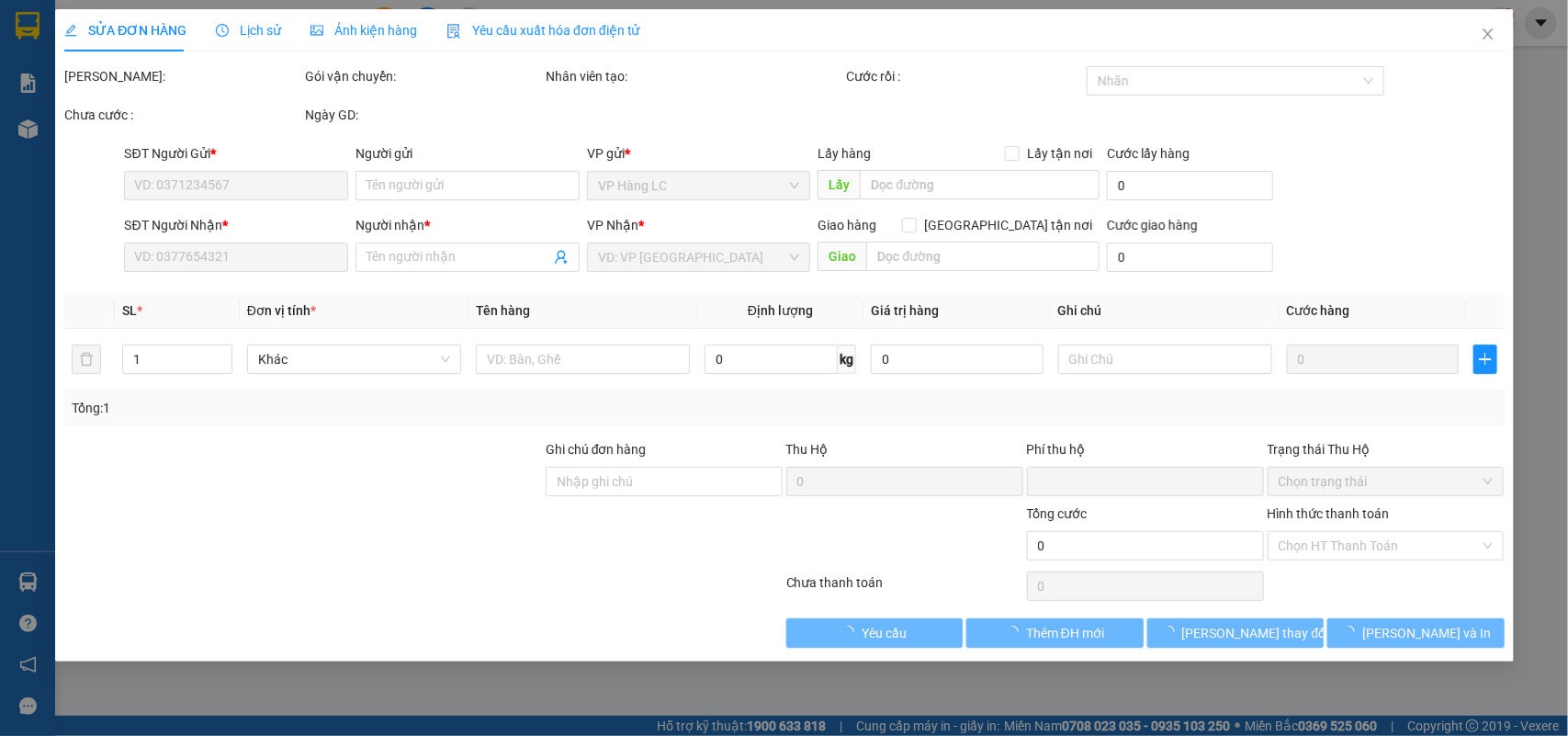
type input "0836707222"
type input "[PERSON_NAME]"
type input "0836707222"
type input "thùy sg ga b3"
checkbox input "true"
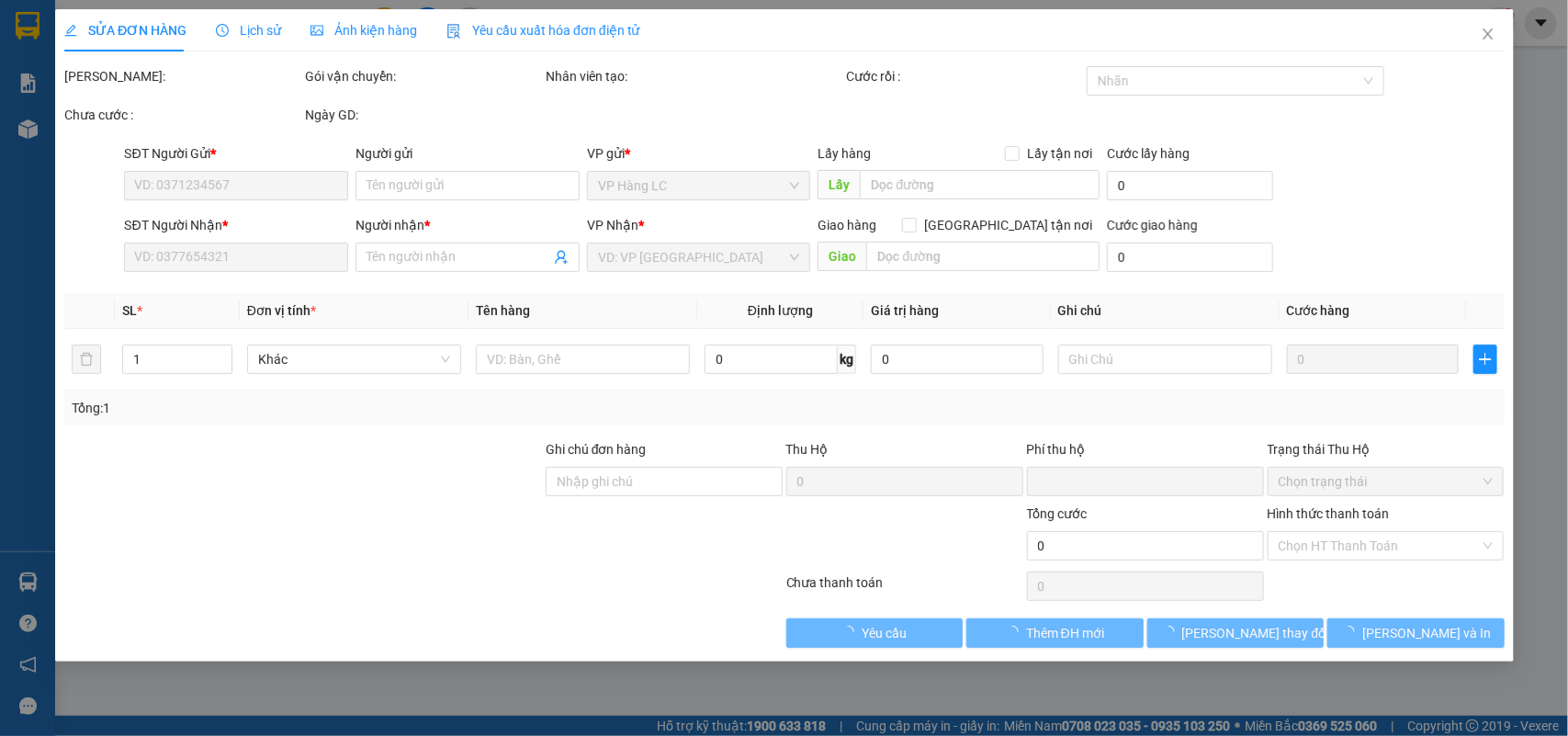
type input "GA B3 LCTT CƯỚC"
type input "0"
type input "600.000"
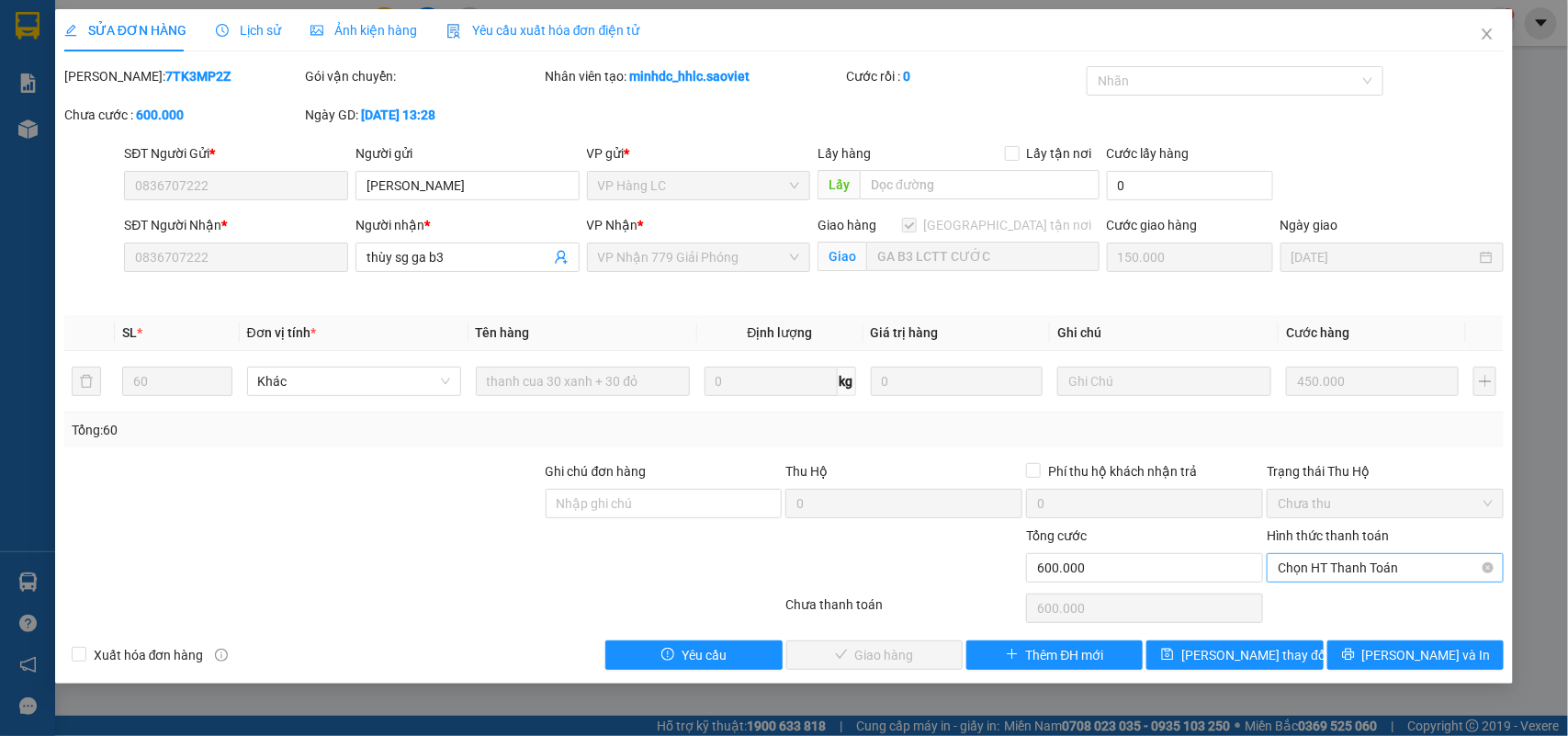
click at [1342, 573] on span "Chọn HT Thanh Toán" at bounding box center [1385, 568] width 215 height 28
click at [1327, 631] on div "Chuyển khoản" at bounding box center [1386, 635] width 215 height 20
type input "0"
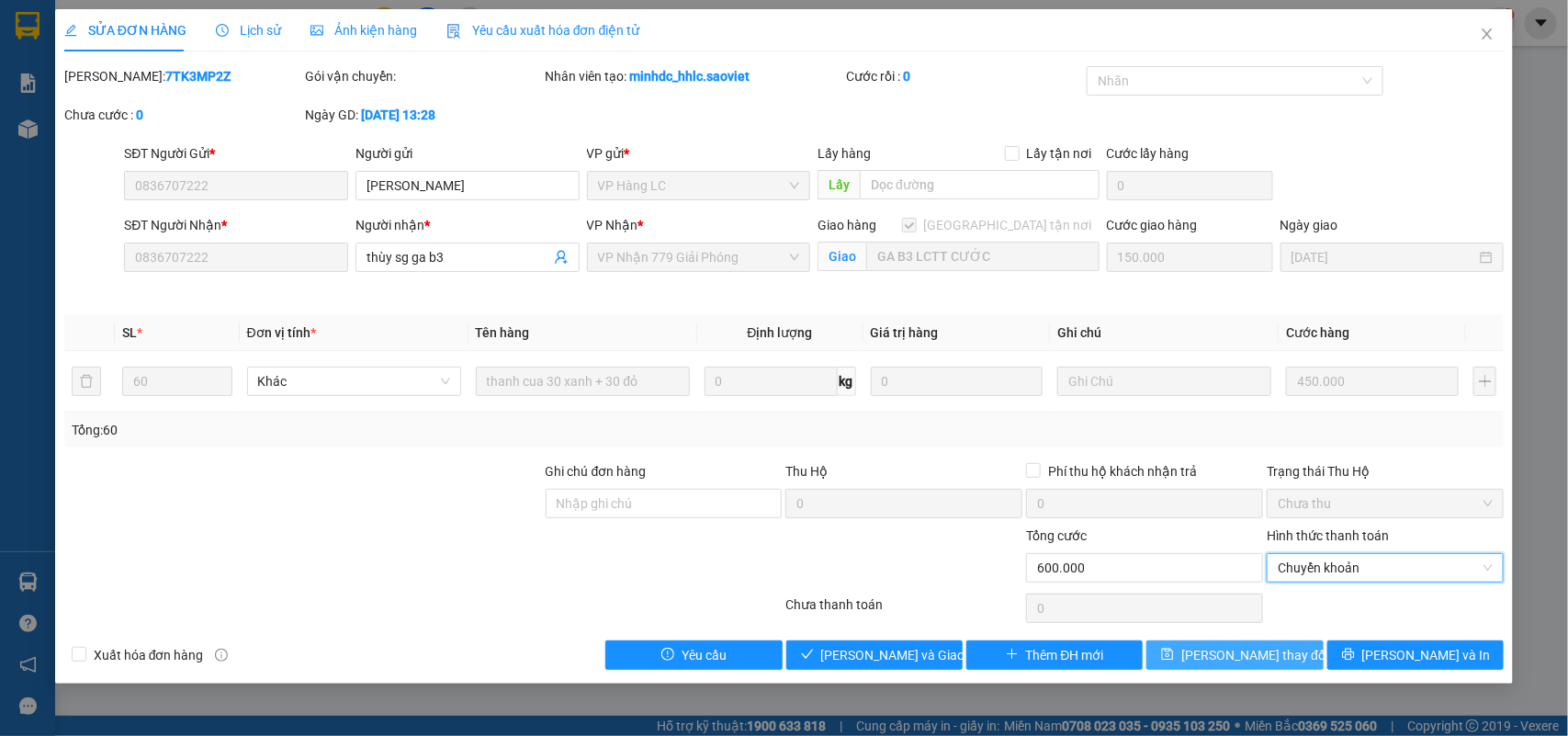
click at [1218, 654] on span "[PERSON_NAME] thay đổi" at bounding box center [1254, 655] width 147 height 20
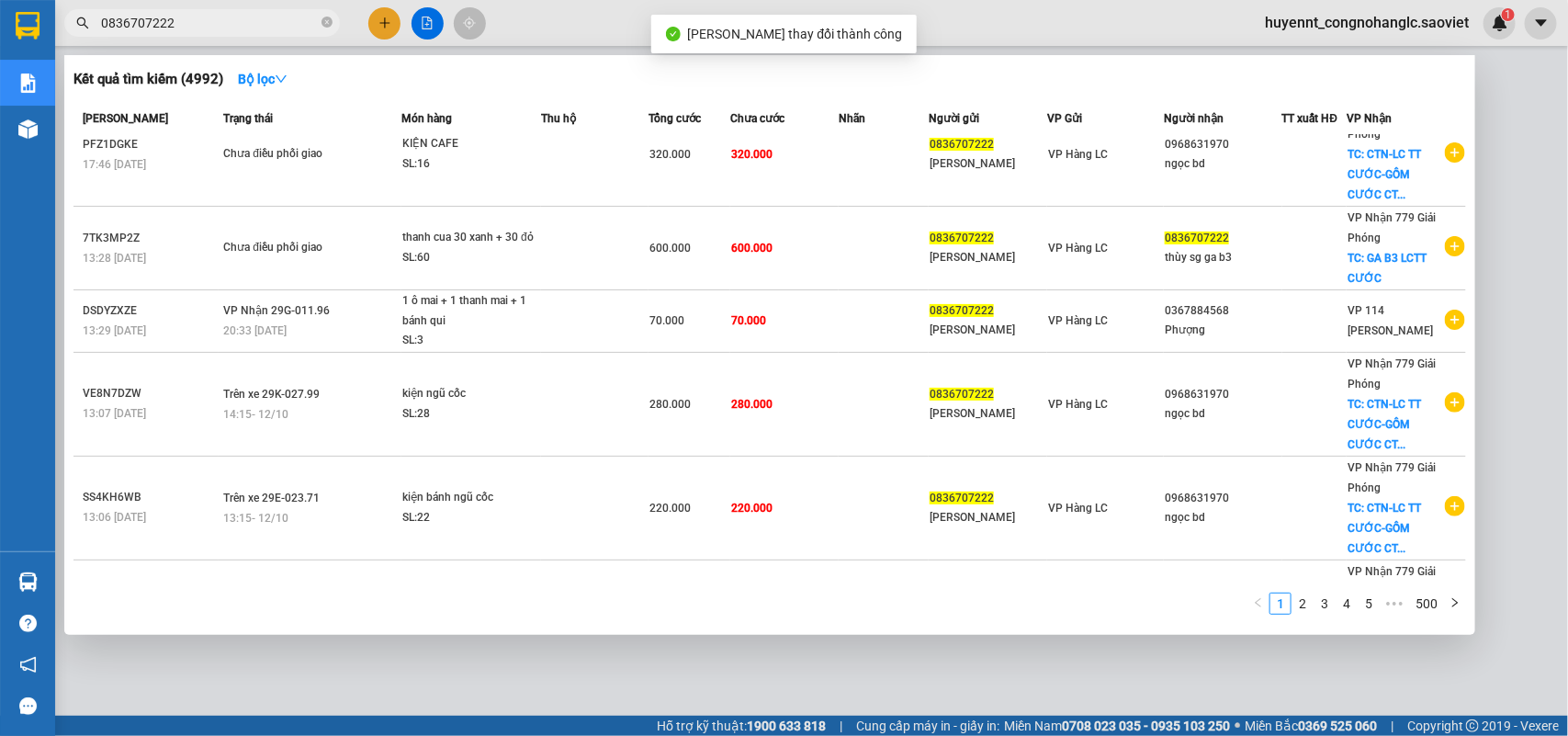
click at [222, 19] on input "0836707222" at bounding box center [209, 23] width 217 height 20
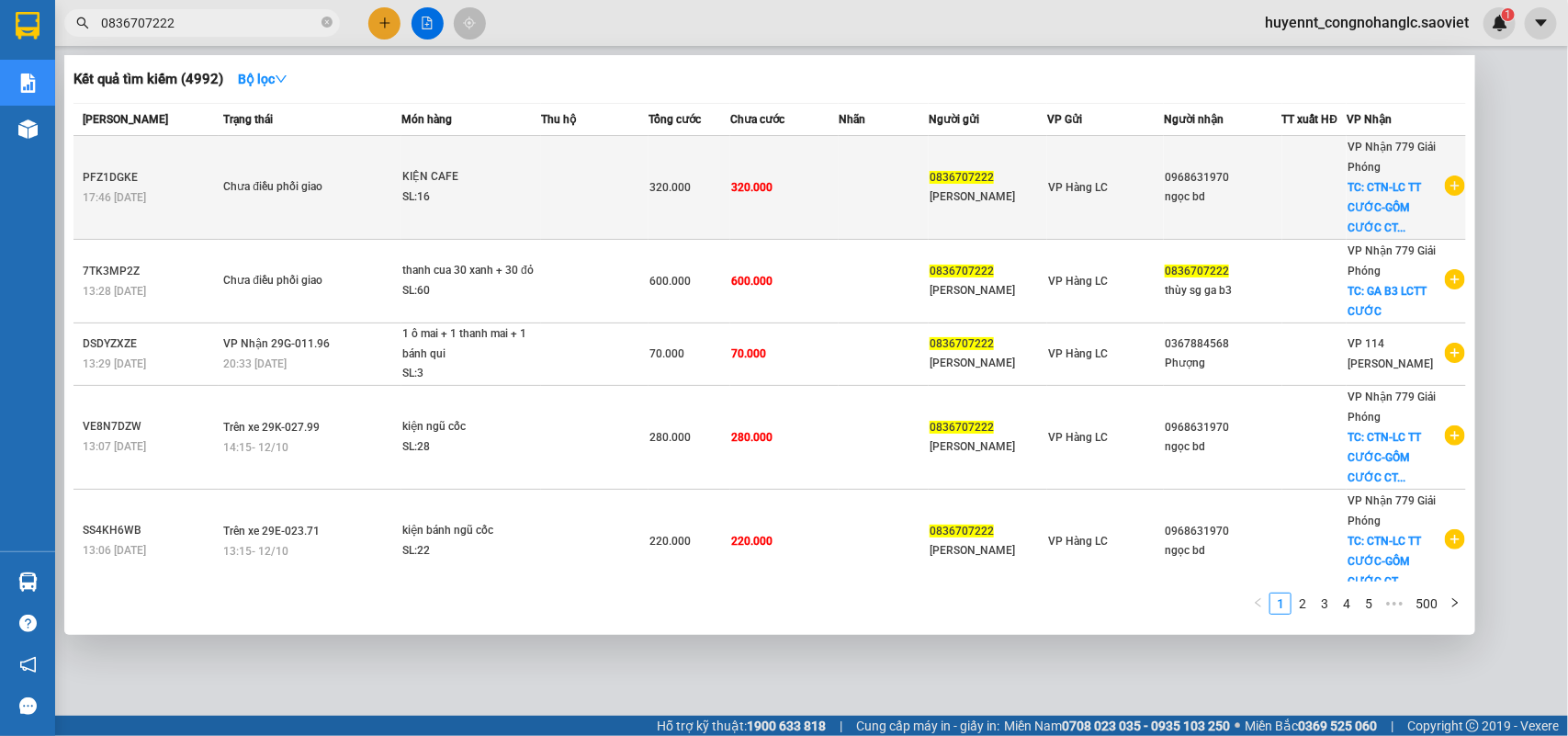
click at [1009, 204] on div "[PERSON_NAME]" at bounding box center [988, 198] width 117 height 20
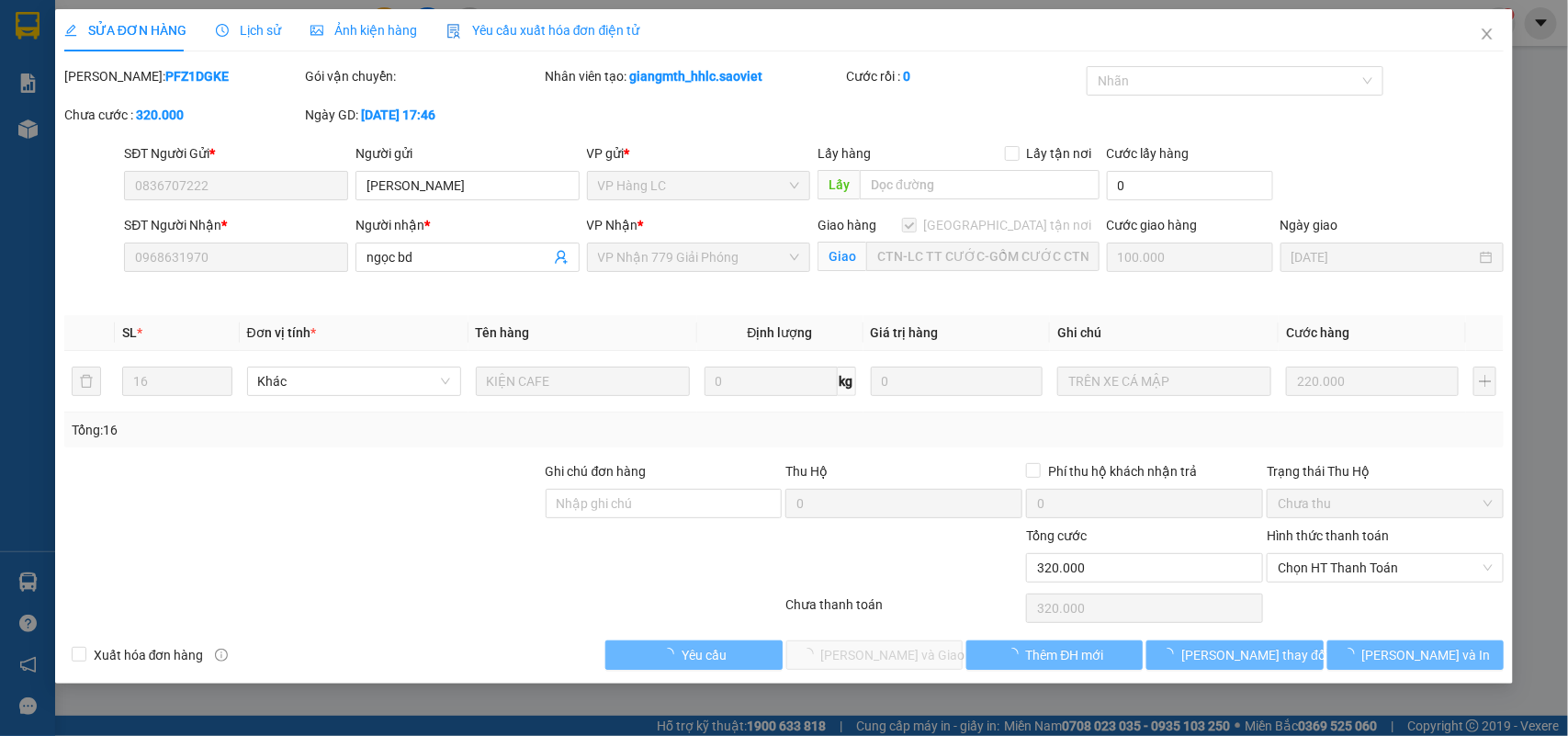
type input "0836707222"
type input "[PERSON_NAME]"
type input "0968631970"
type input "ngọc bd"
checkbox input "true"
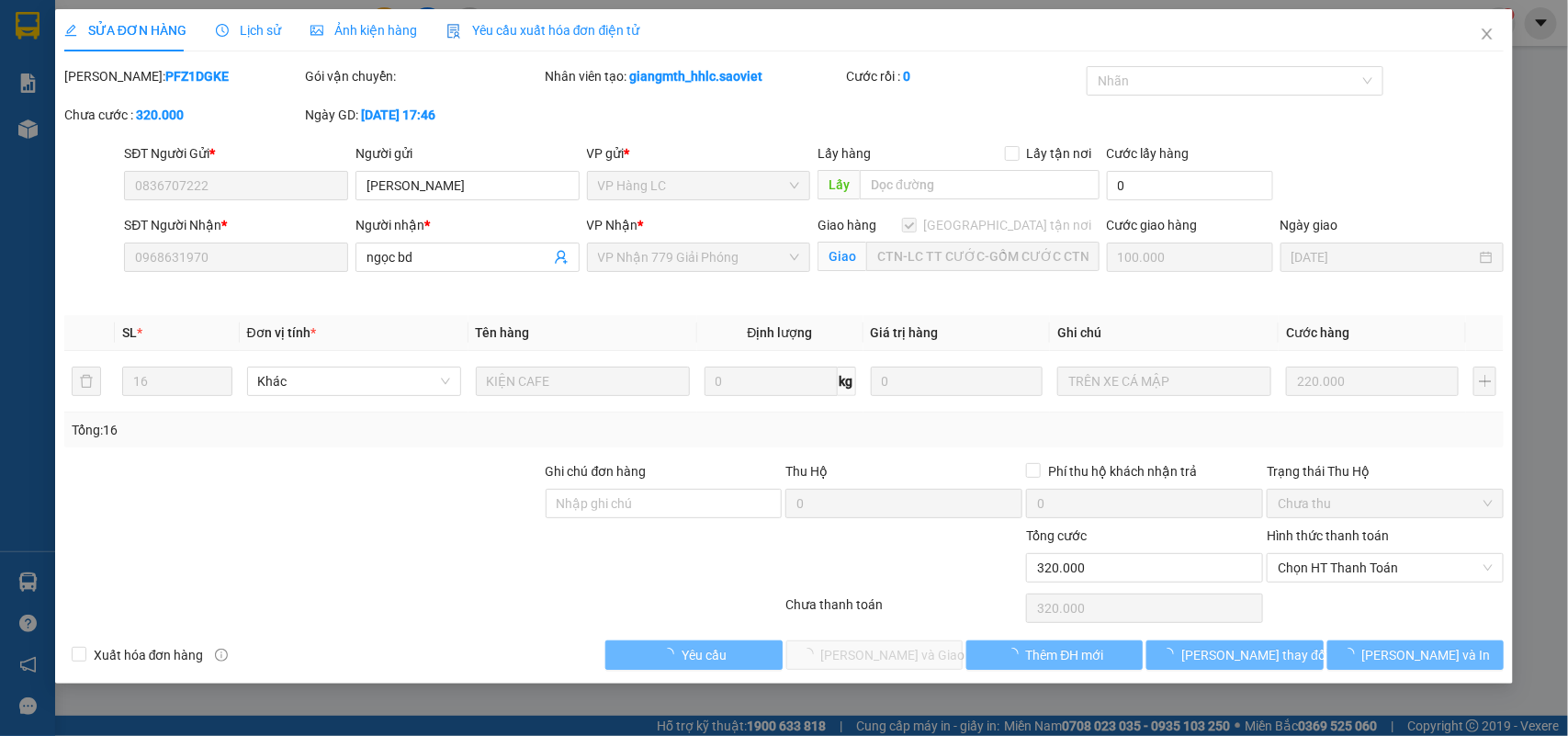
type input "CTN-LC TT CƯỚC-GỒM CƯỚC CTN"
type input "0"
type input "320.000"
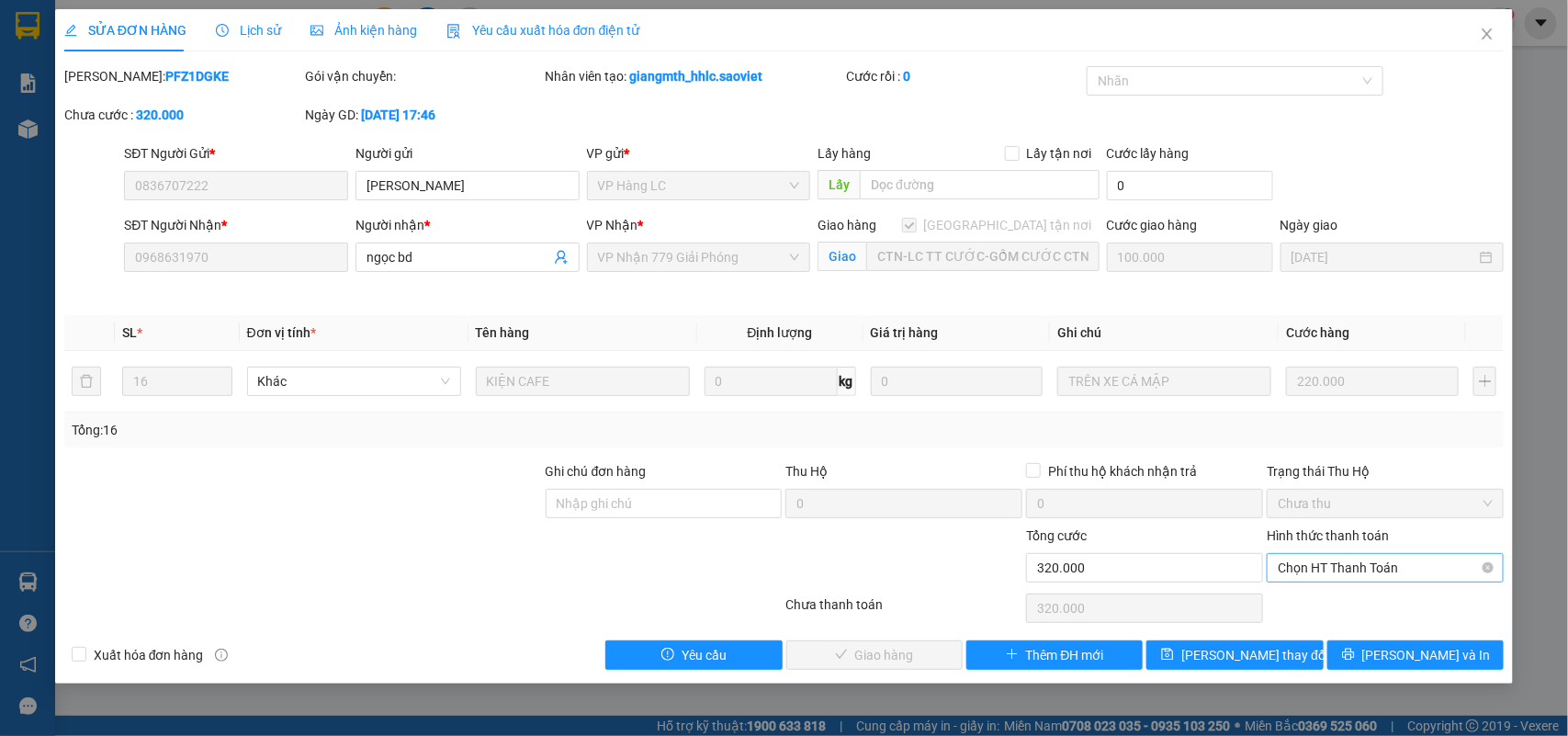
click at [1302, 561] on span "Chọn HT Thanh Toán" at bounding box center [1385, 568] width 215 height 28
click at [1318, 630] on div "Chuyển khoản" at bounding box center [1386, 635] width 215 height 20
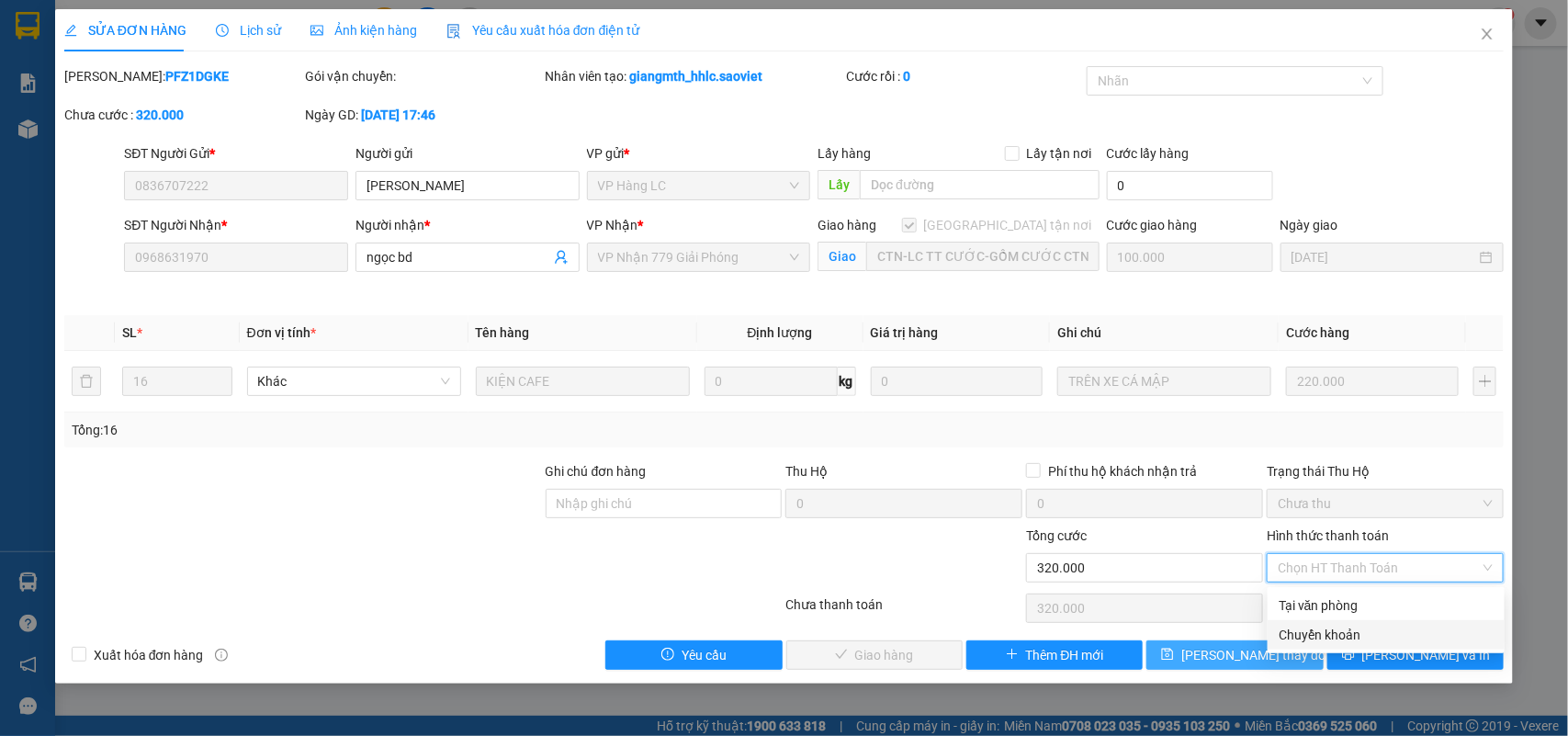
type input "0"
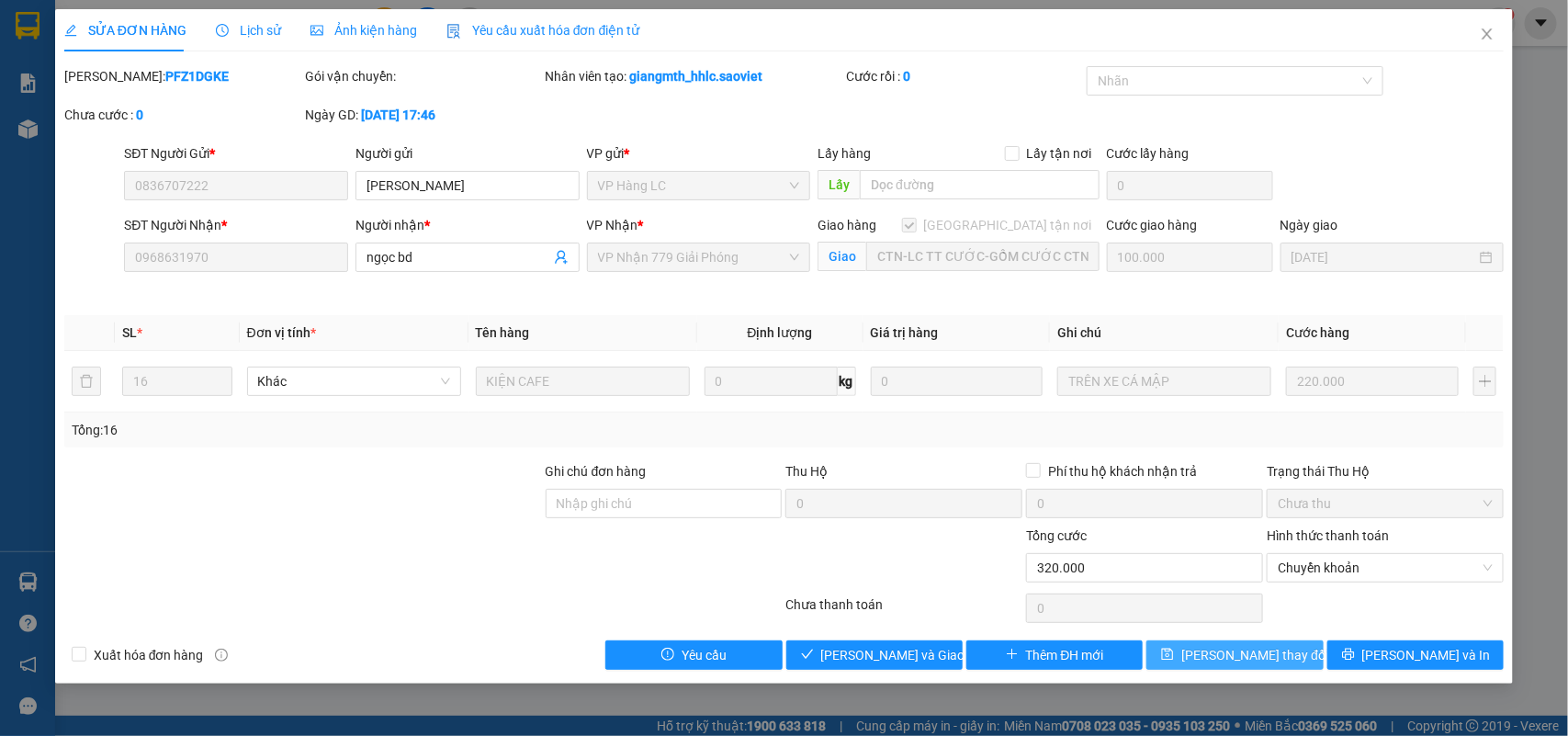
click at [1252, 655] on span "[PERSON_NAME] thay đổi" at bounding box center [1254, 655] width 147 height 20
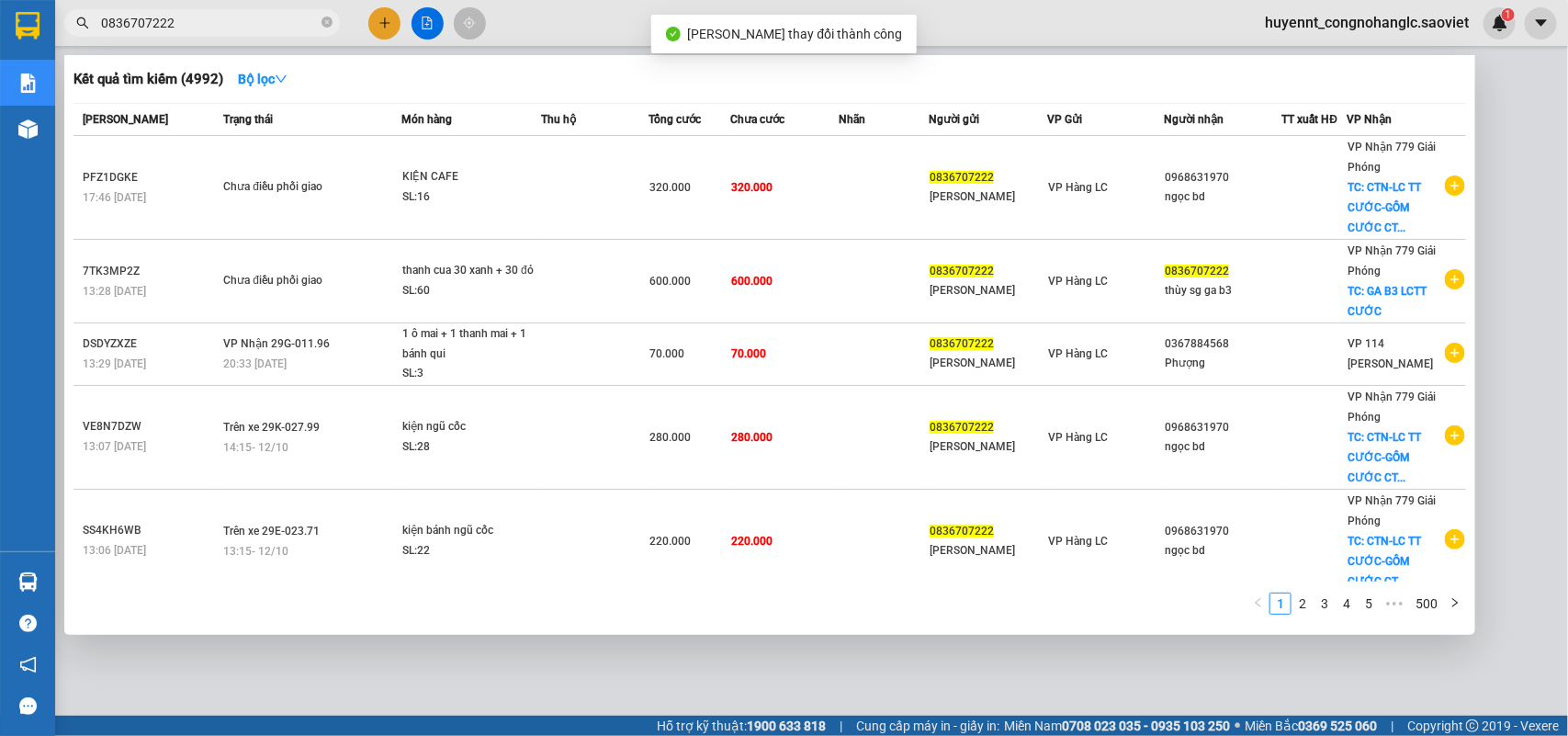
drag, startPoint x: 196, startPoint y: 11, endPoint x: 431, endPoint y: 129, distance: 263.0
click at [197, 11] on span "0836707222" at bounding box center [201, 23] width 275 height 28
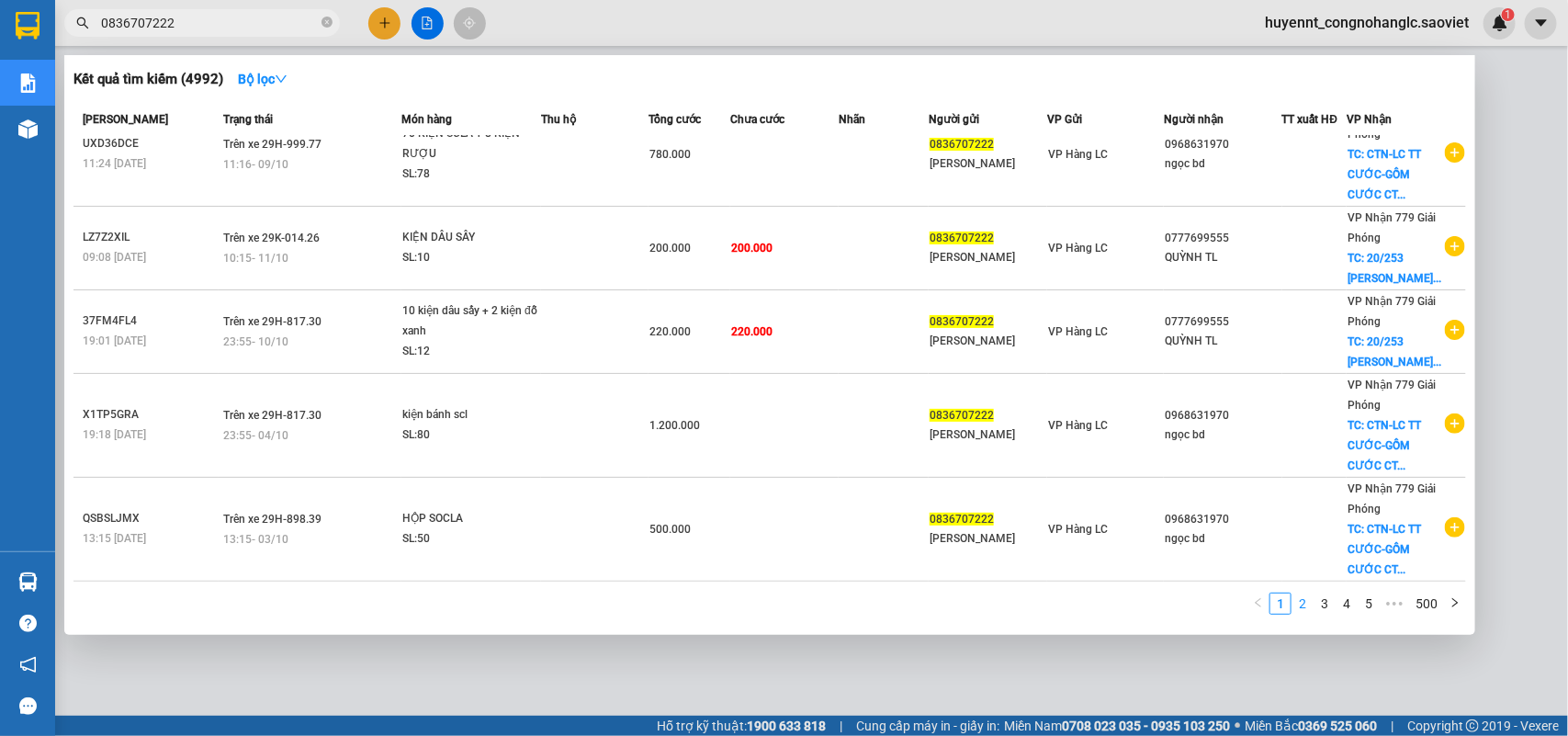
click at [1300, 599] on link "2" at bounding box center [1302, 604] width 20 height 20
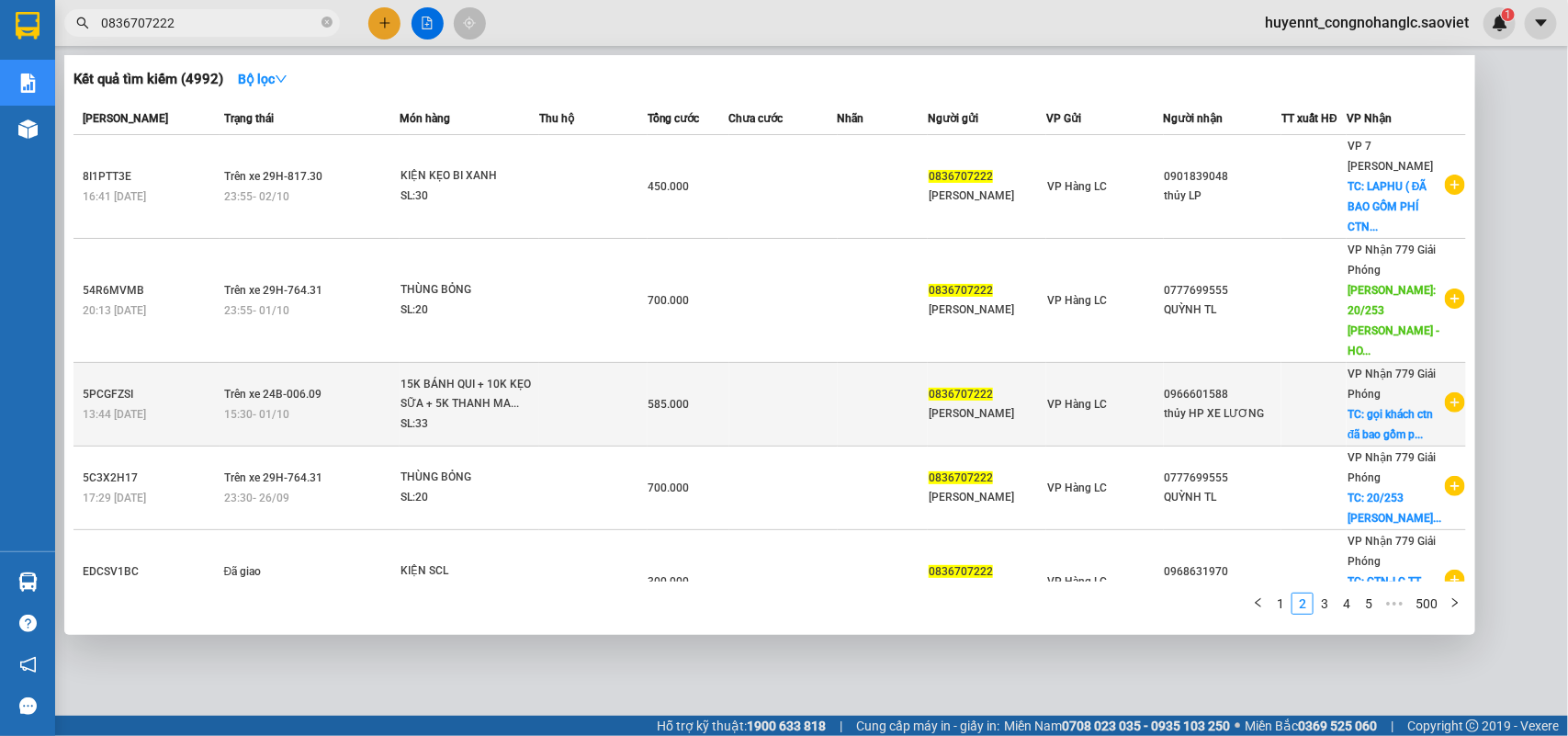
scroll to position [0, 0]
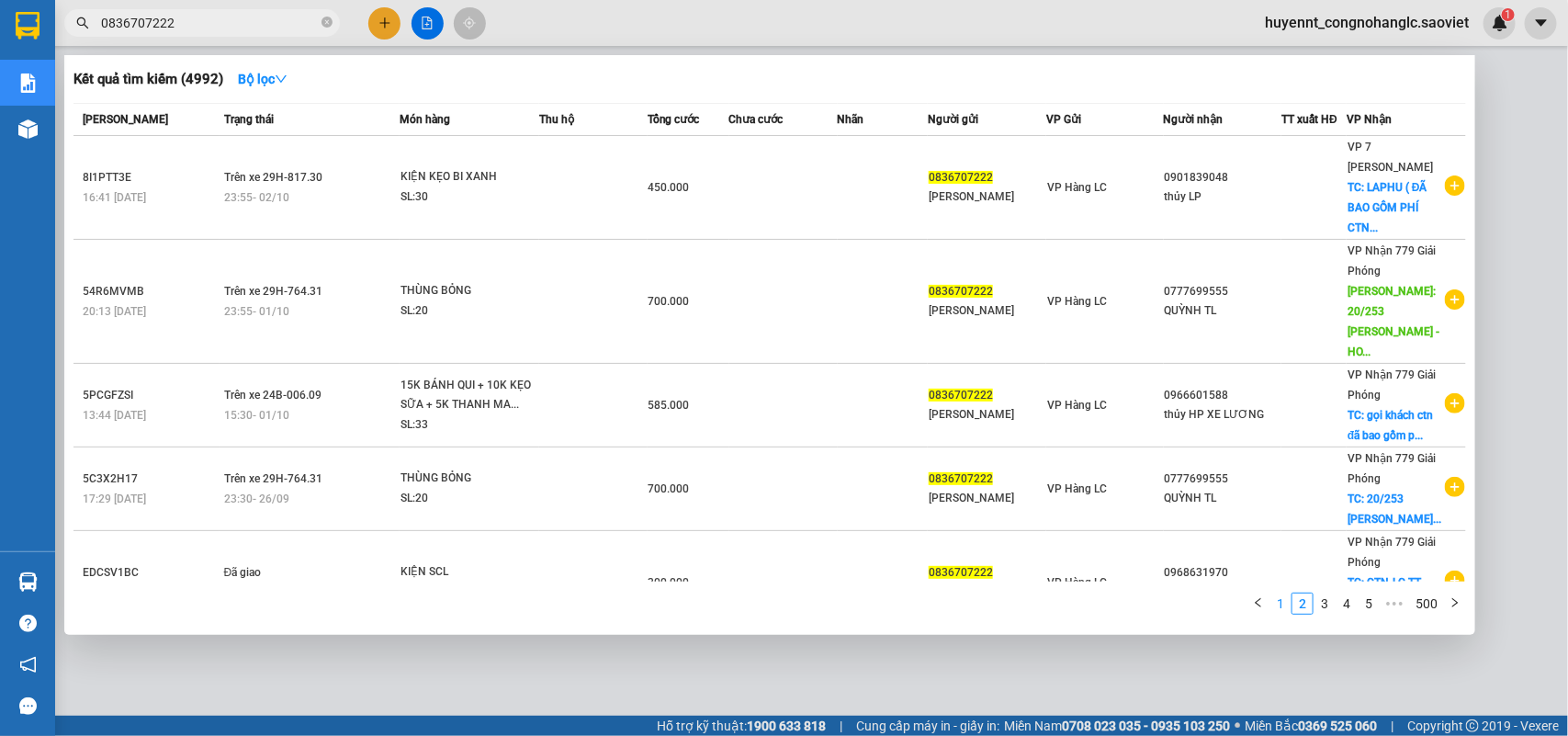
click at [1284, 599] on link "1" at bounding box center [1281, 604] width 20 height 20
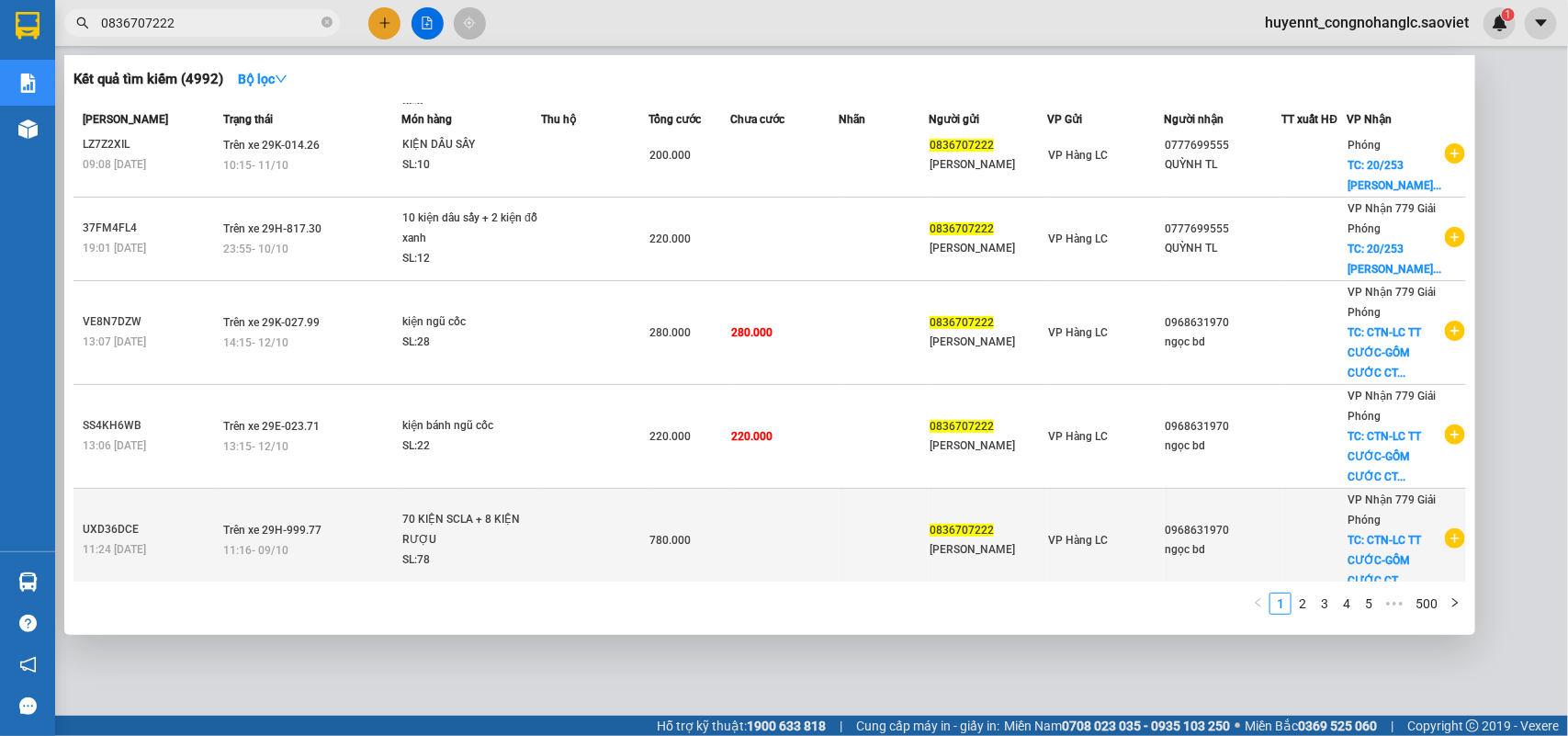
scroll to position [263, 0]
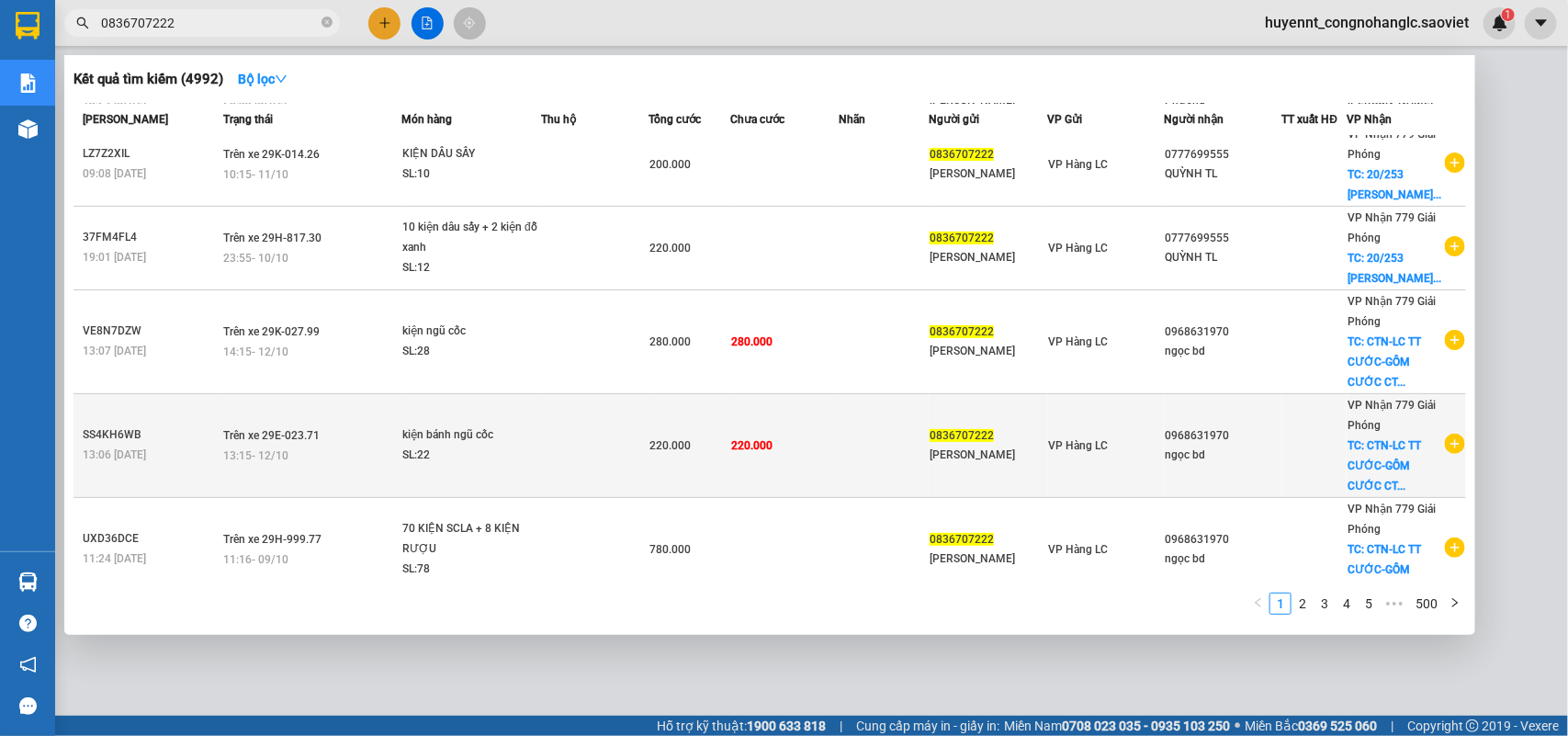
click at [1068, 452] on span "VP Hàng LC" at bounding box center [1078, 446] width 59 height 13
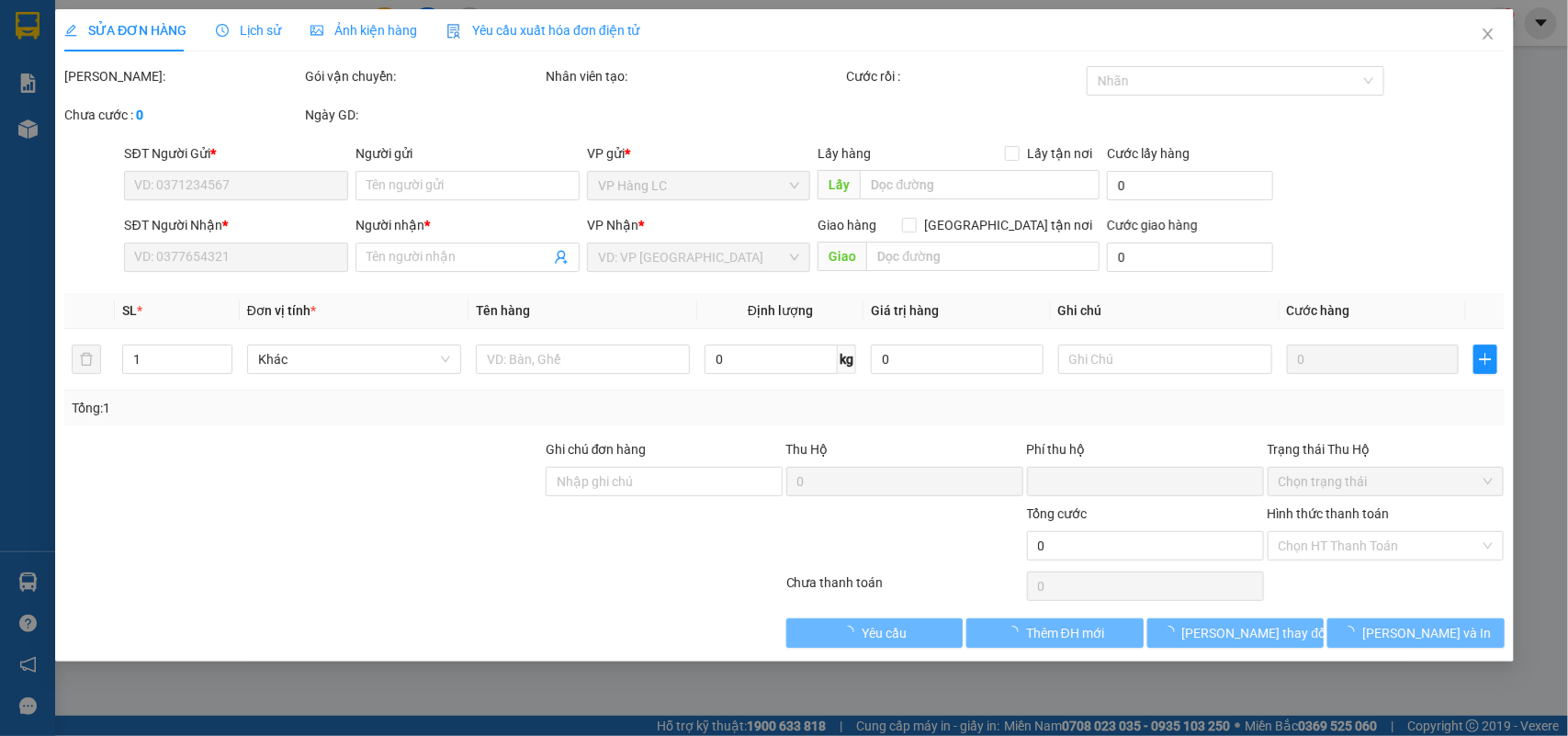
type input "0836707222"
type input "[PERSON_NAME]"
type input "0968631970"
type input "ngọc bd"
checkbox input "true"
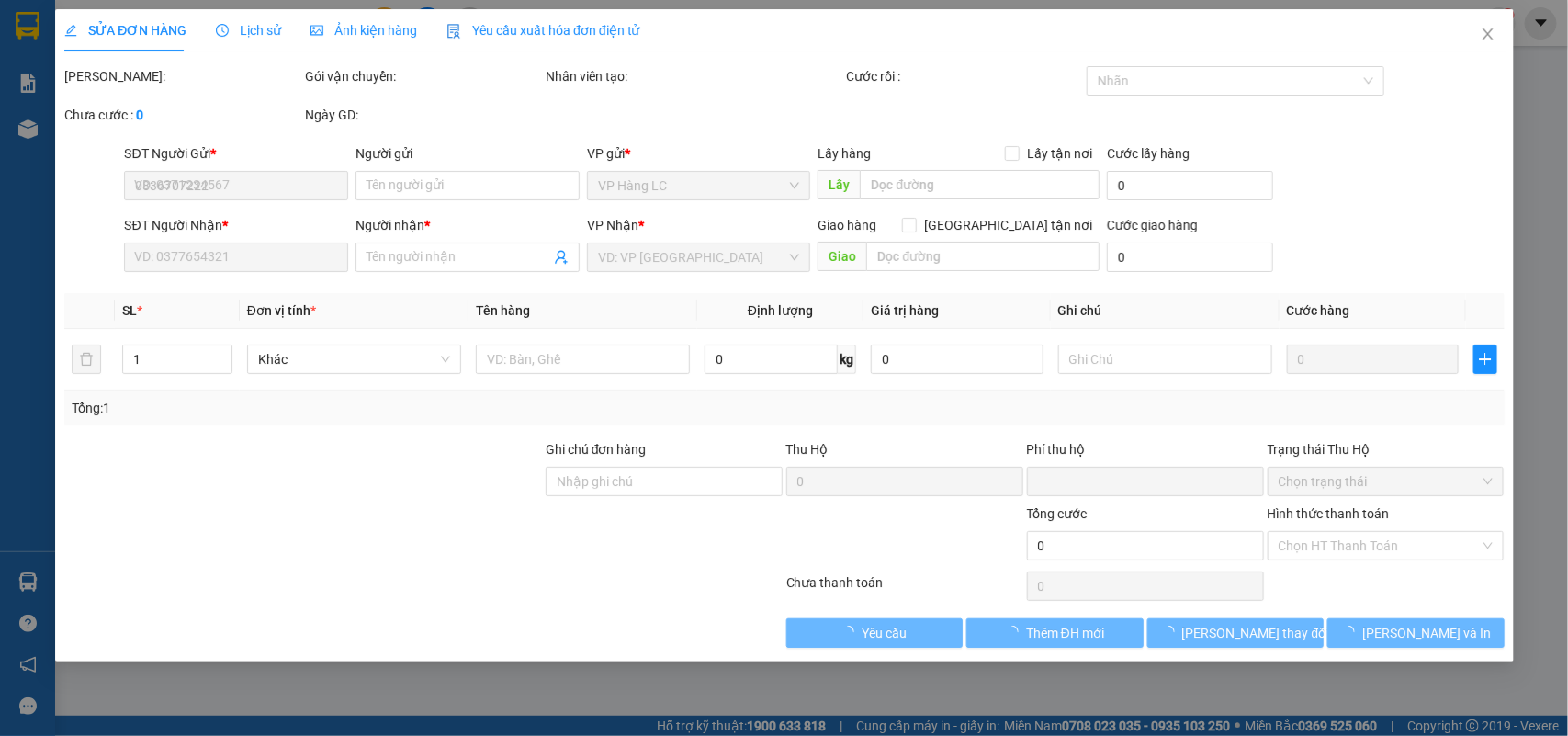
type input "CTN-LC TT CƯỚC-GỒM CƯỚC CTN"
type input "0"
type input "220.000"
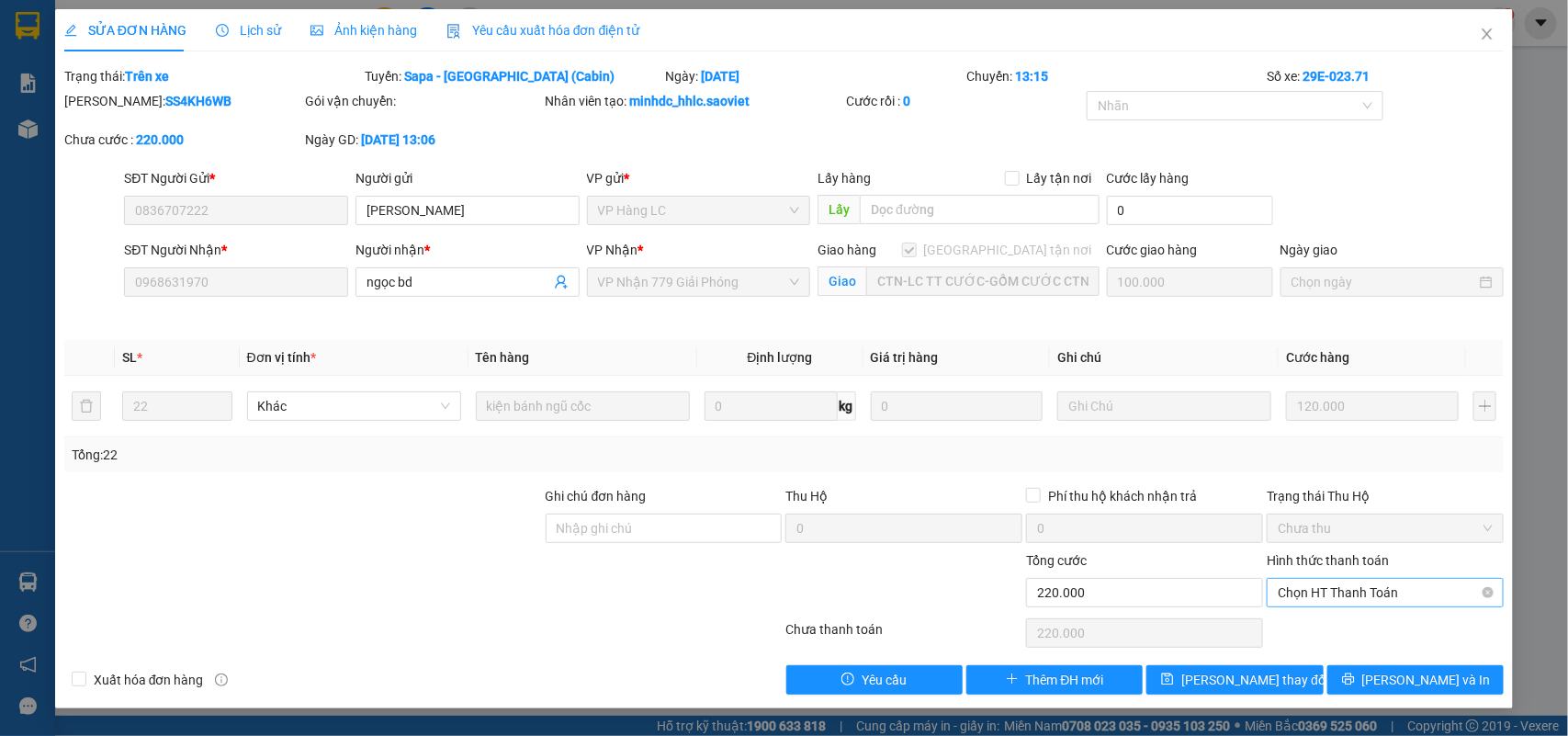
click at [1305, 590] on span "Chọn HT Thanh Toán" at bounding box center [1385, 593] width 215 height 28
click at [1313, 654] on div "Chuyển khoản" at bounding box center [1386, 660] width 215 height 20
type input "0"
click at [1242, 677] on span "[PERSON_NAME] thay đổi" at bounding box center [1254, 680] width 147 height 20
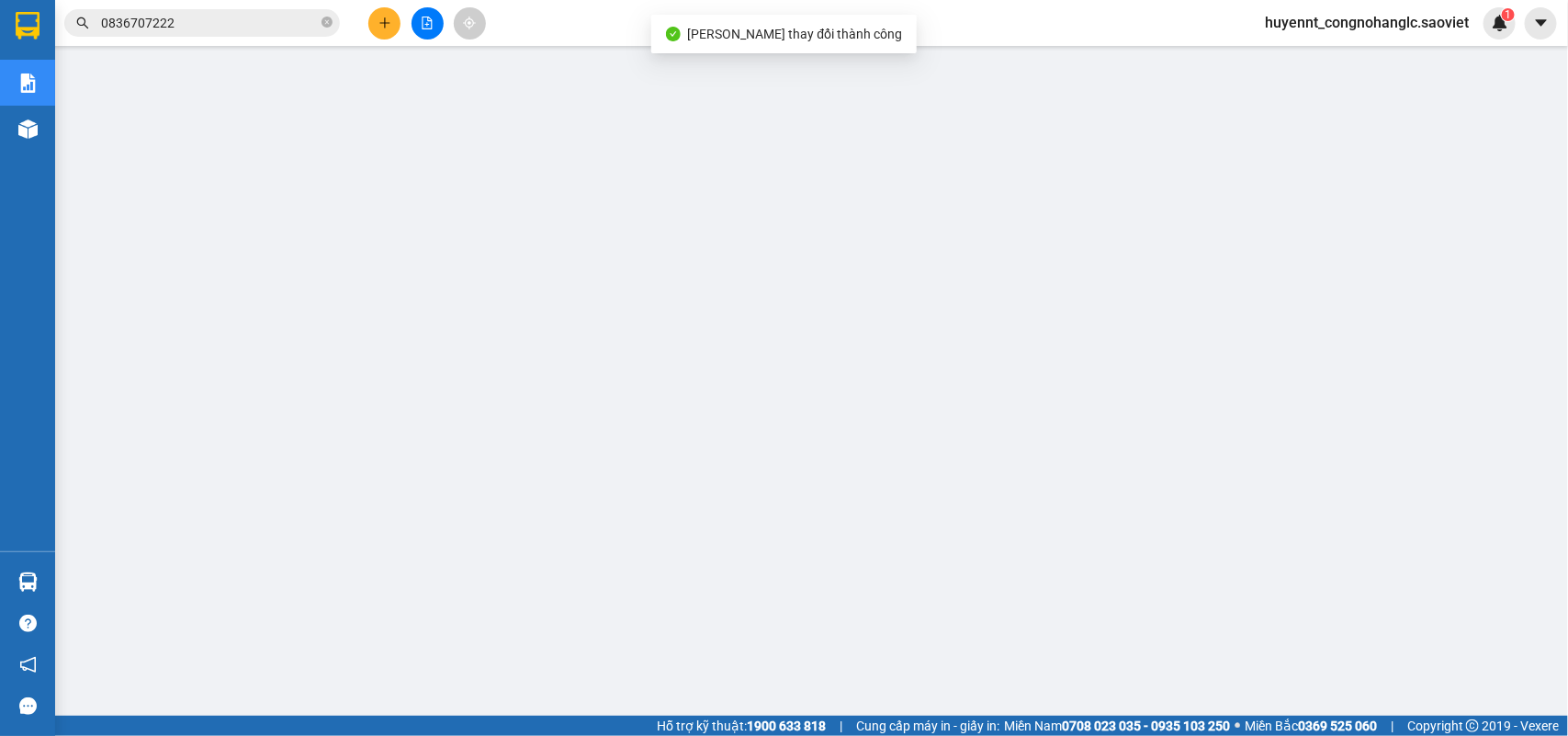
click at [217, 19] on input "0836707222" at bounding box center [209, 23] width 217 height 20
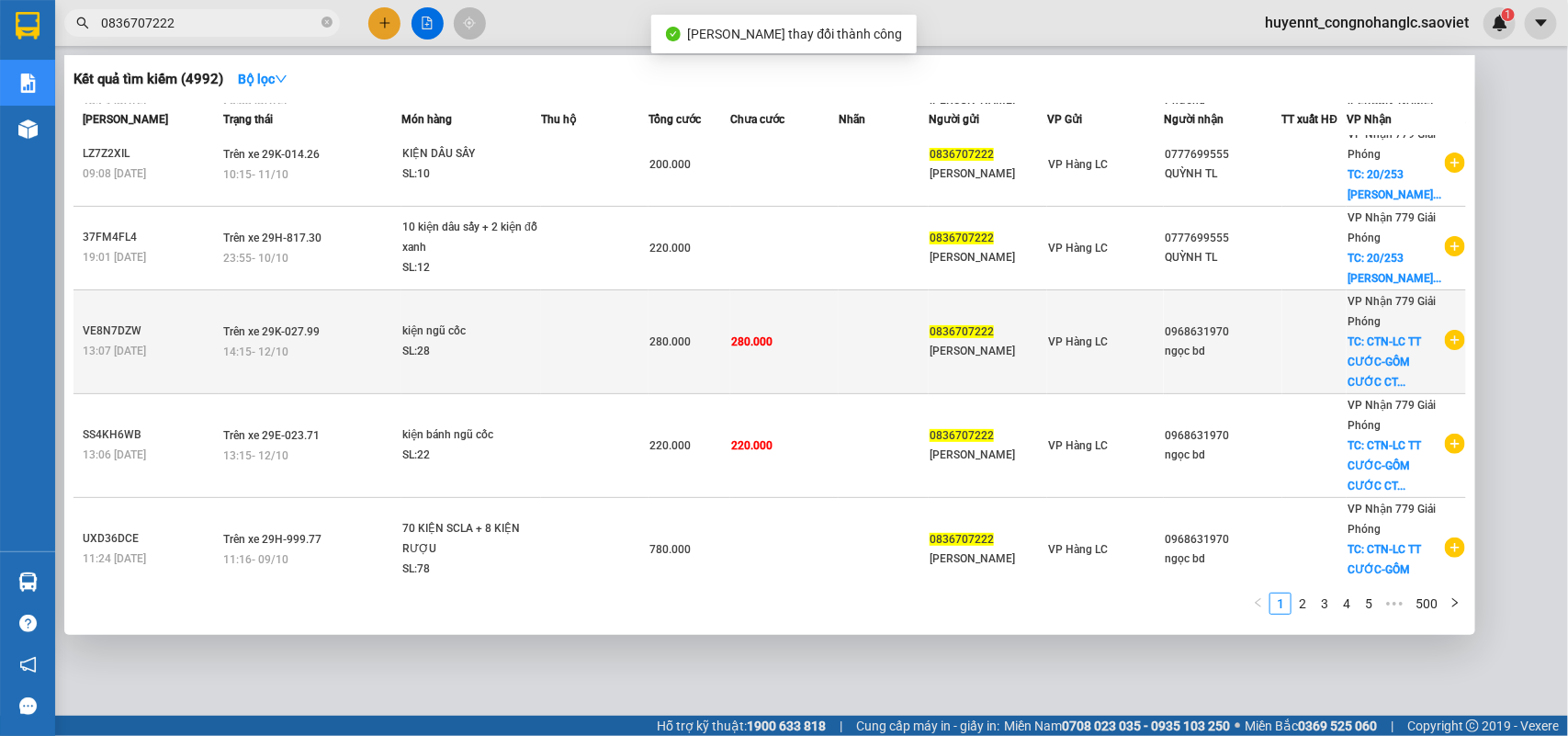
click at [947, 393] on td "0836707222 [PERSON_NAME]" at bounding box center [988, 341] width 118 height 104
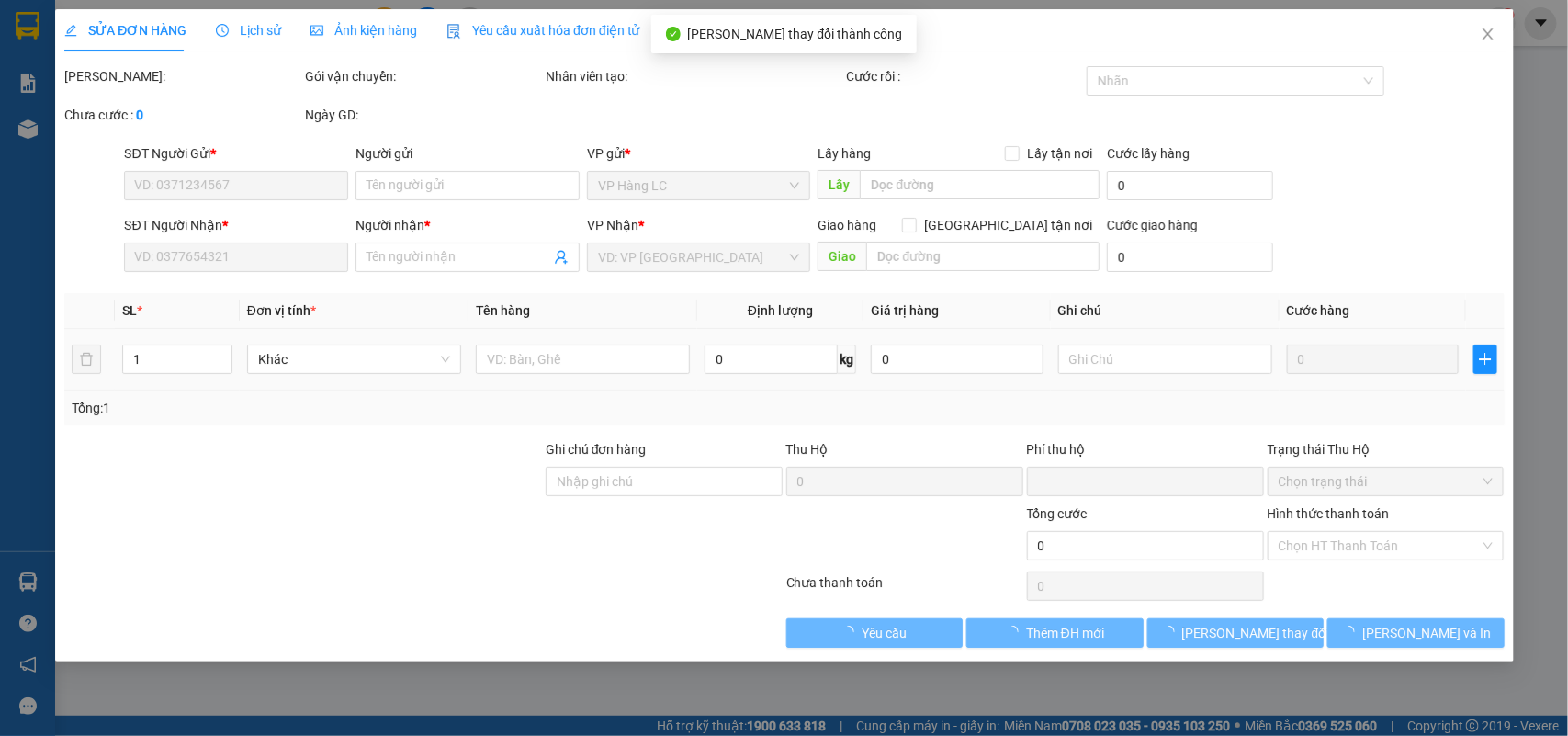
type input "0836707222"
type input "[PERSON_NAME]"
type input "0968631970"
type input "ngọc bd"
checkbox input "true"
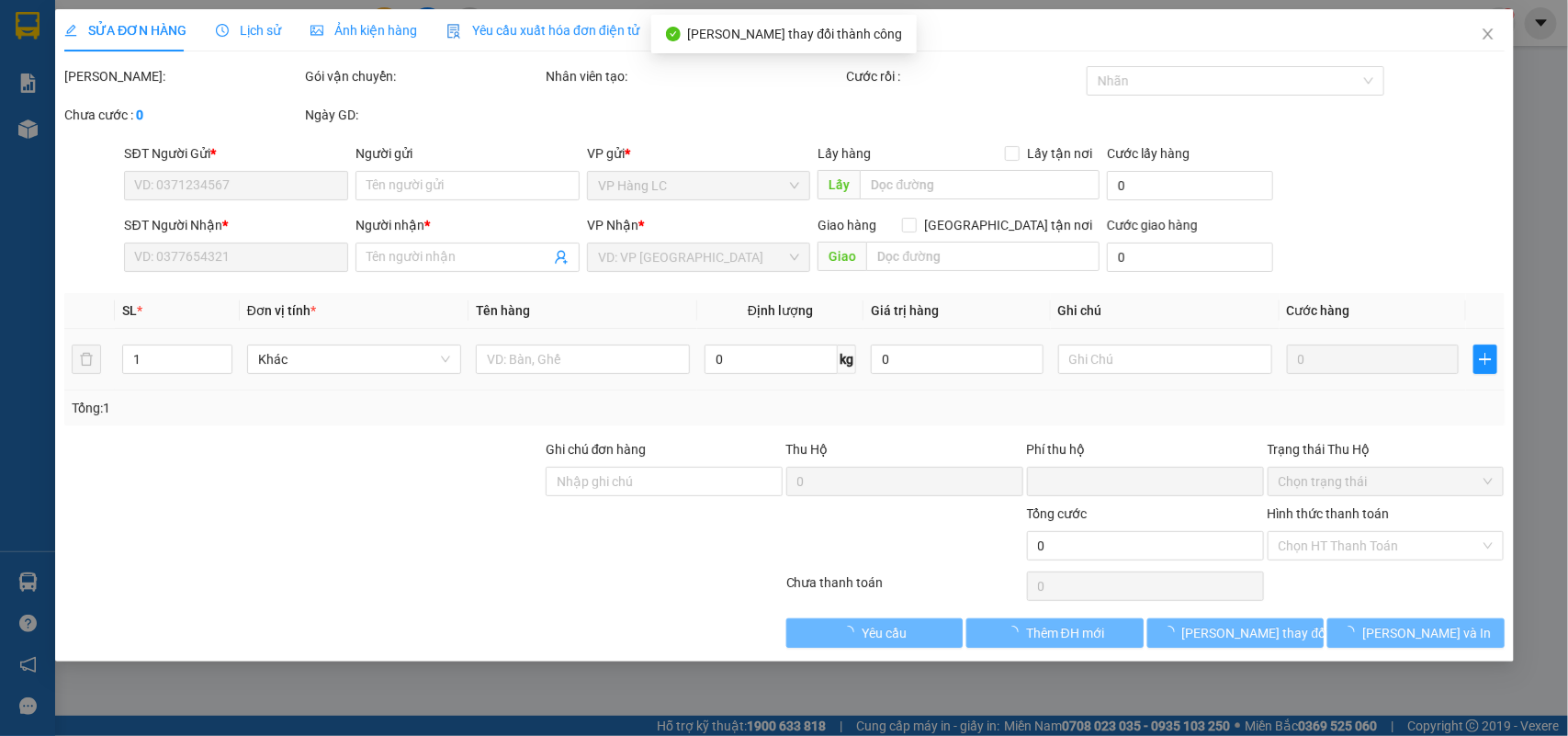
type input "CTN-LC TT CƯỚC-GỒM CƯỚC CTN"
type input "0"
type input "280.000"
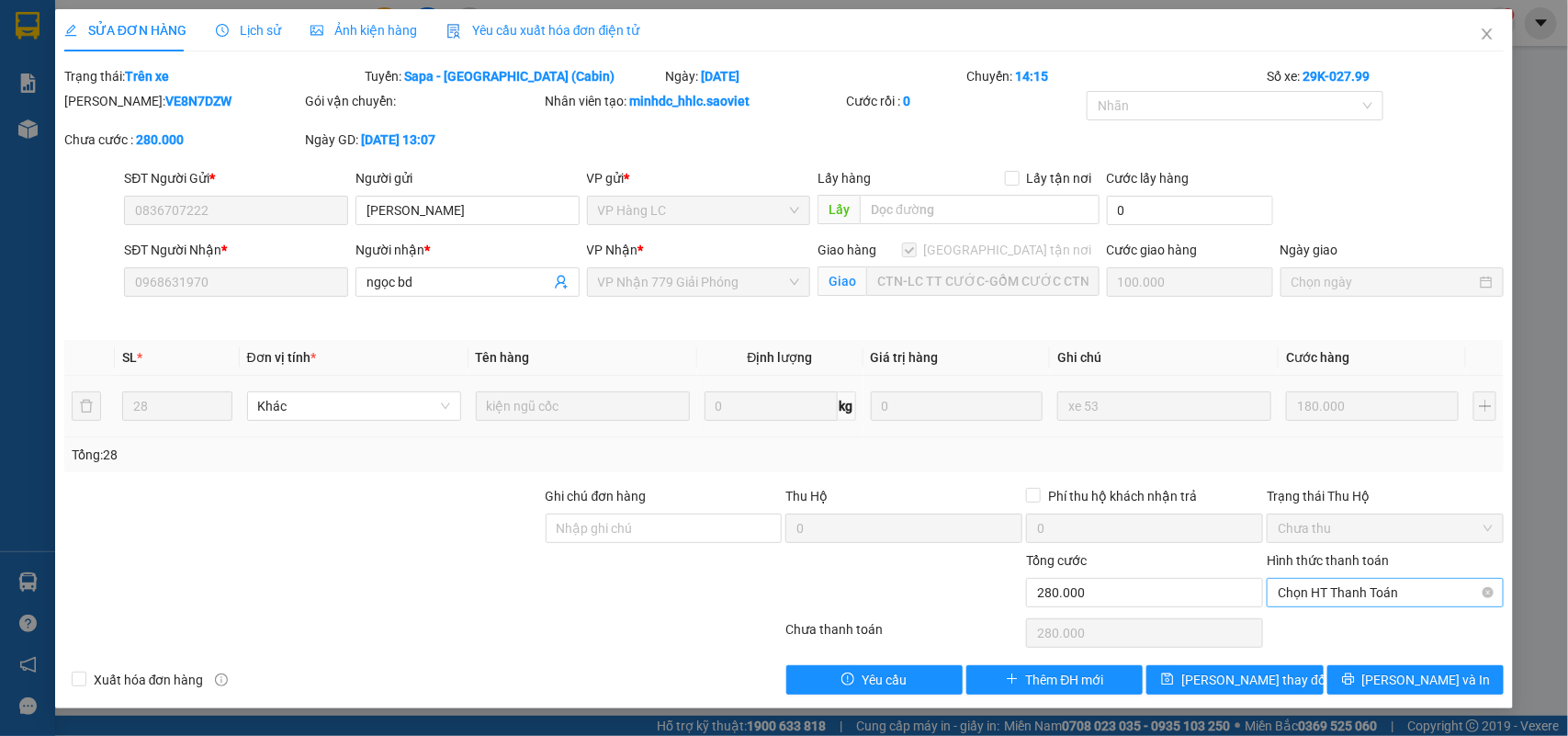
click at [1333, 581] on span "Chọn HT Thanh Toán" at bounding box center [1385, 593] width 215 height 28
click at [1309, 650] on div "Chuyển khoản" at bounding box center [1386, 660] width 215 height 20
type input "0"
click at [1249, 681] on span "[PERSON_NAME] thay đổi" at bounding box center [1254, 680] width 147 height 20
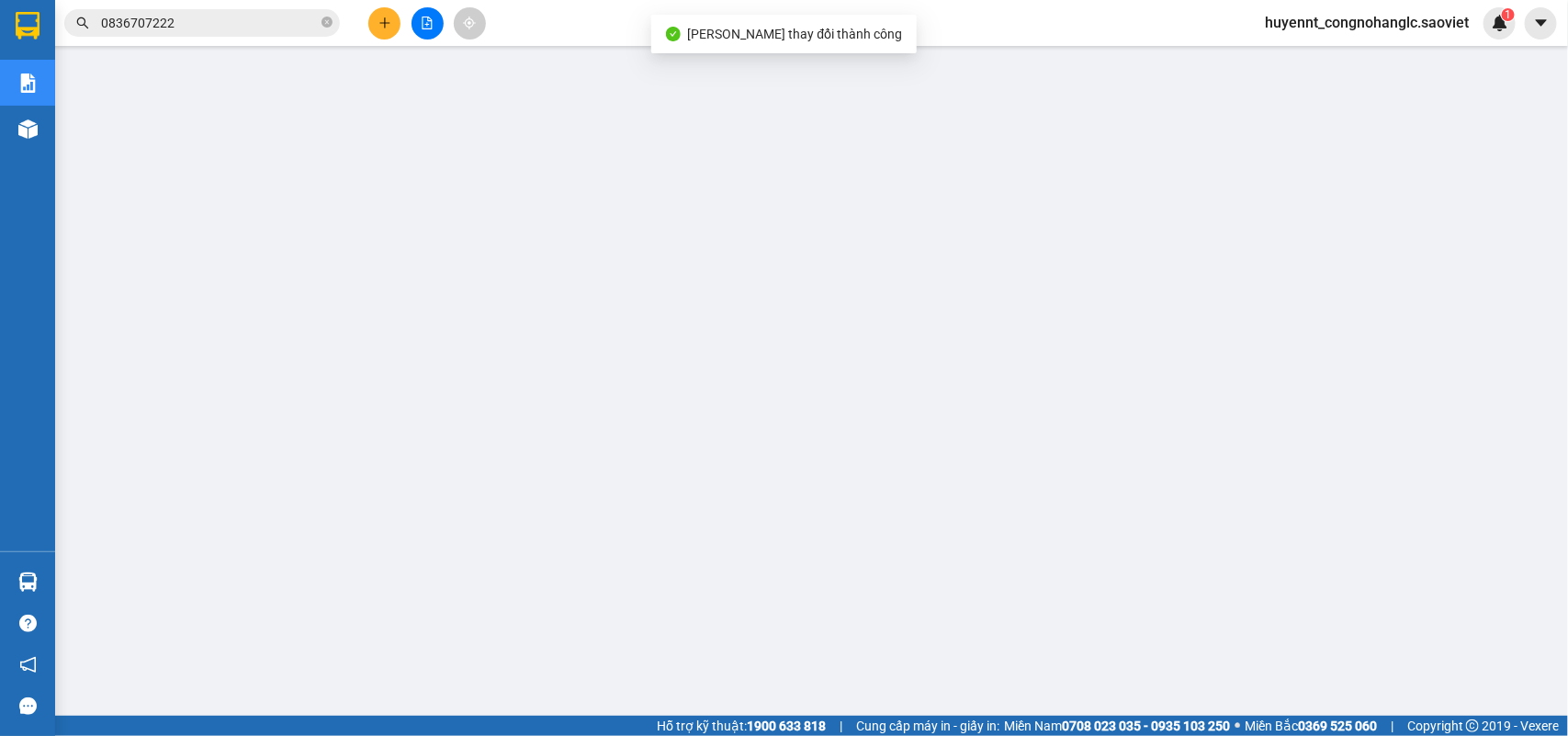
click at [254, 20] on input "0836707222" at bounding box center [209, 23] width 217 height 20
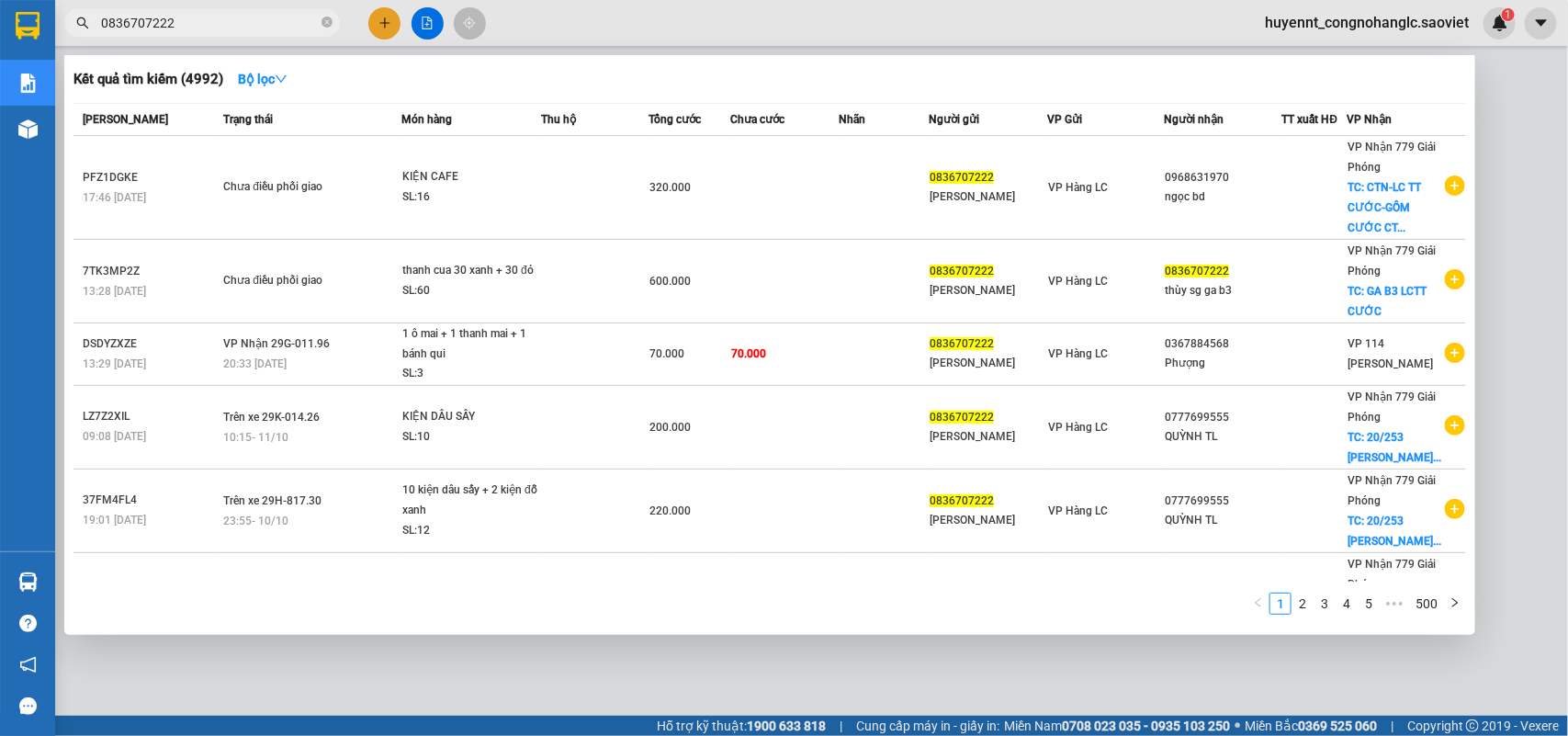
scroll to position [493, 0]
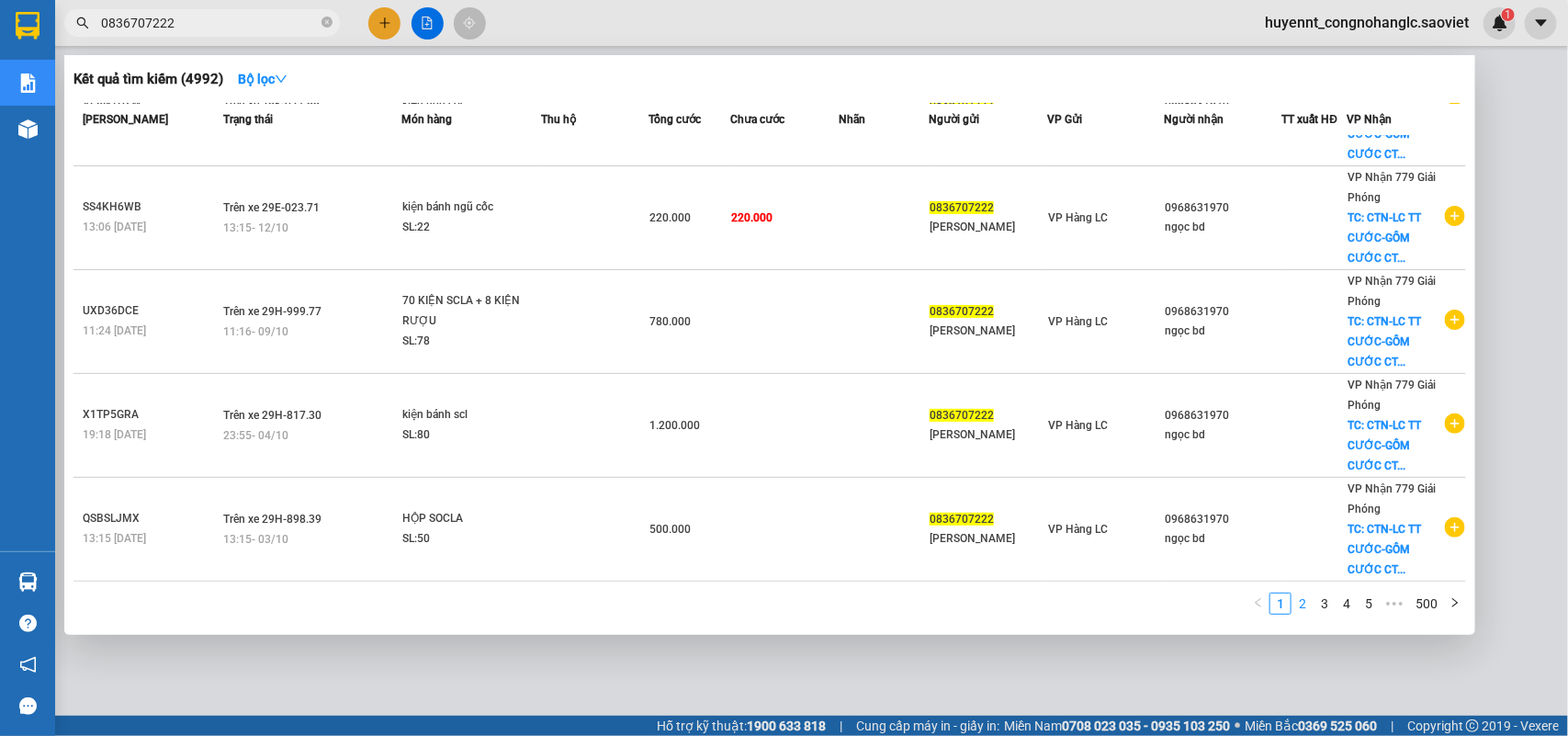
click at [1310, 609] on link "2" at bounding box center [1302, 604] width 20 height 20
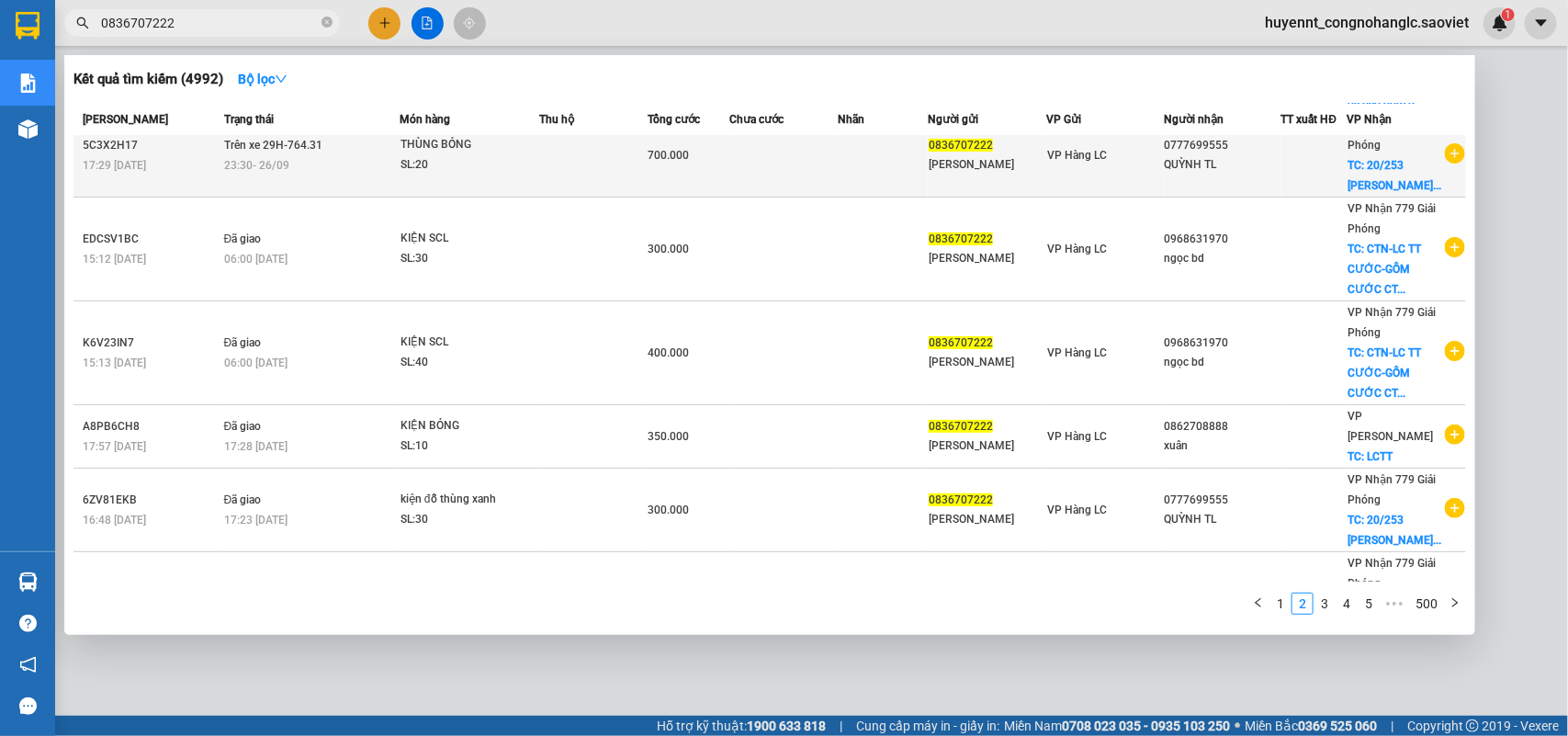
scroll to position [0, 0]
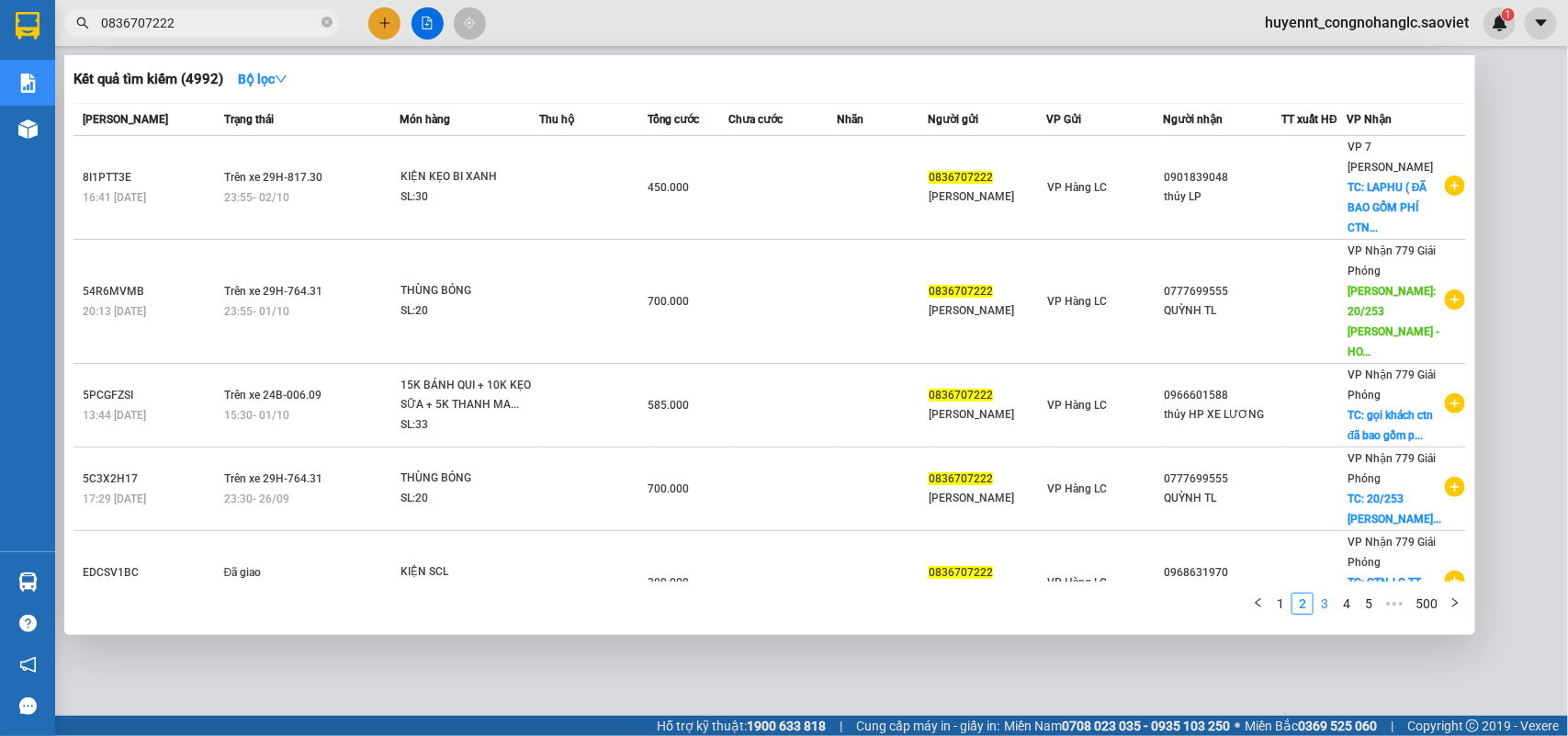
click at [1327, 602] on link "3" at bounding box center [1324, 604] width 20 height 20
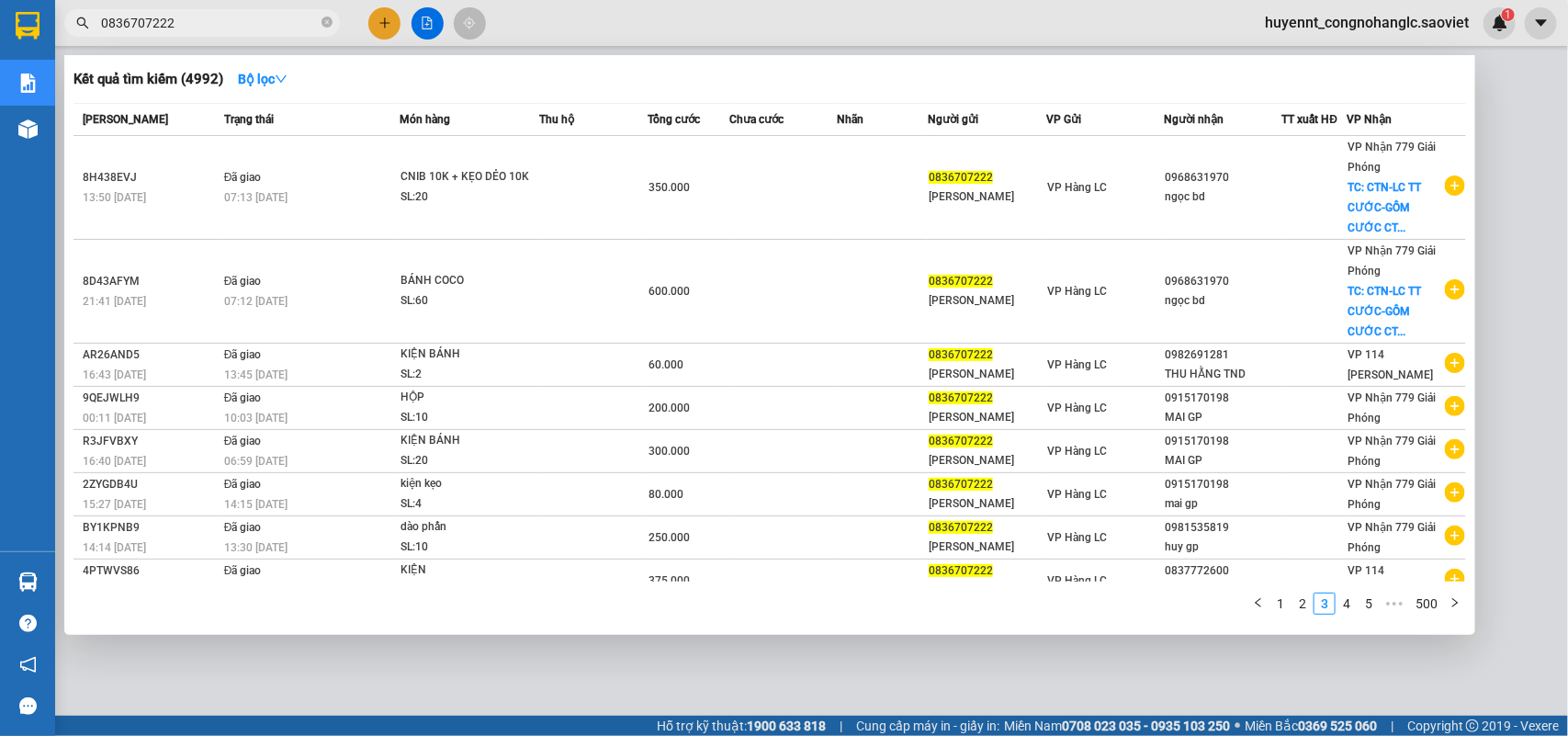
click at [1353, 607] on link "4" at bounding box center [1347, 604] width 20 height 20
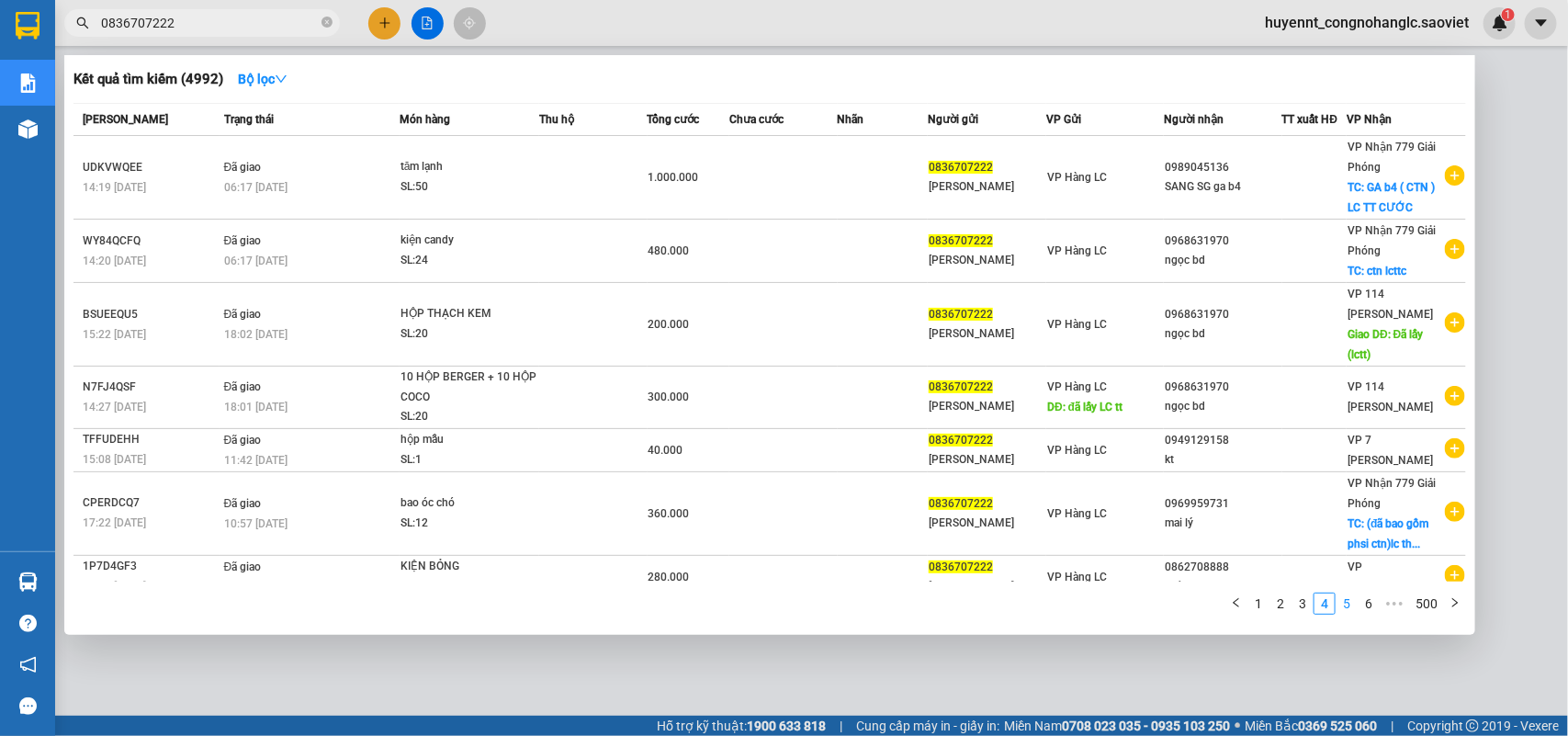
click at [1349, 613] on div "1 2 3 4 5 6 ••• 500" at bounding box center [769, 609] width 1392 height 33
click at [1500, 23] on div at bounding box center [784, 368] width 1568 height 736
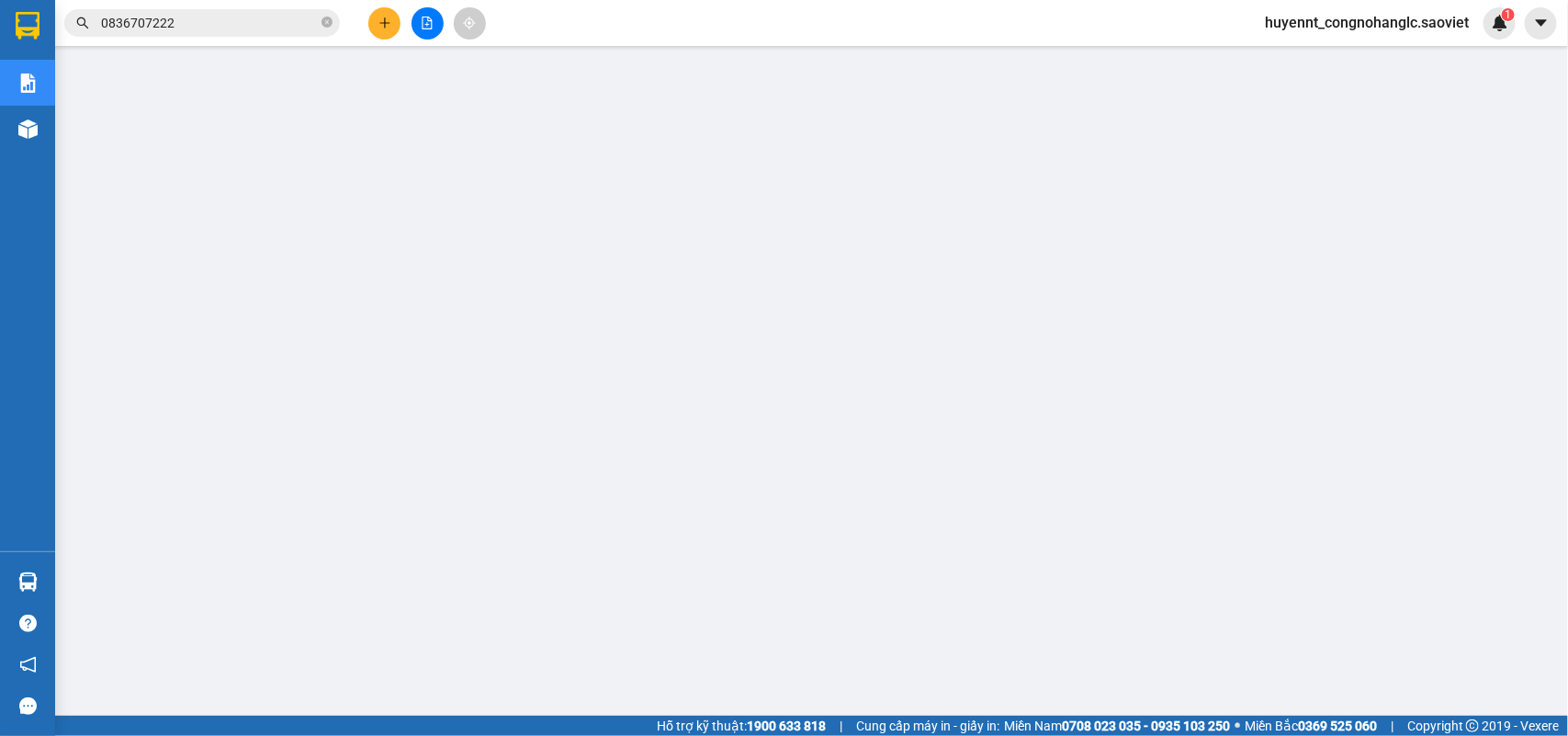
click at [1500, 23] on img at bounding box center [1500, 23] width 17 height 17
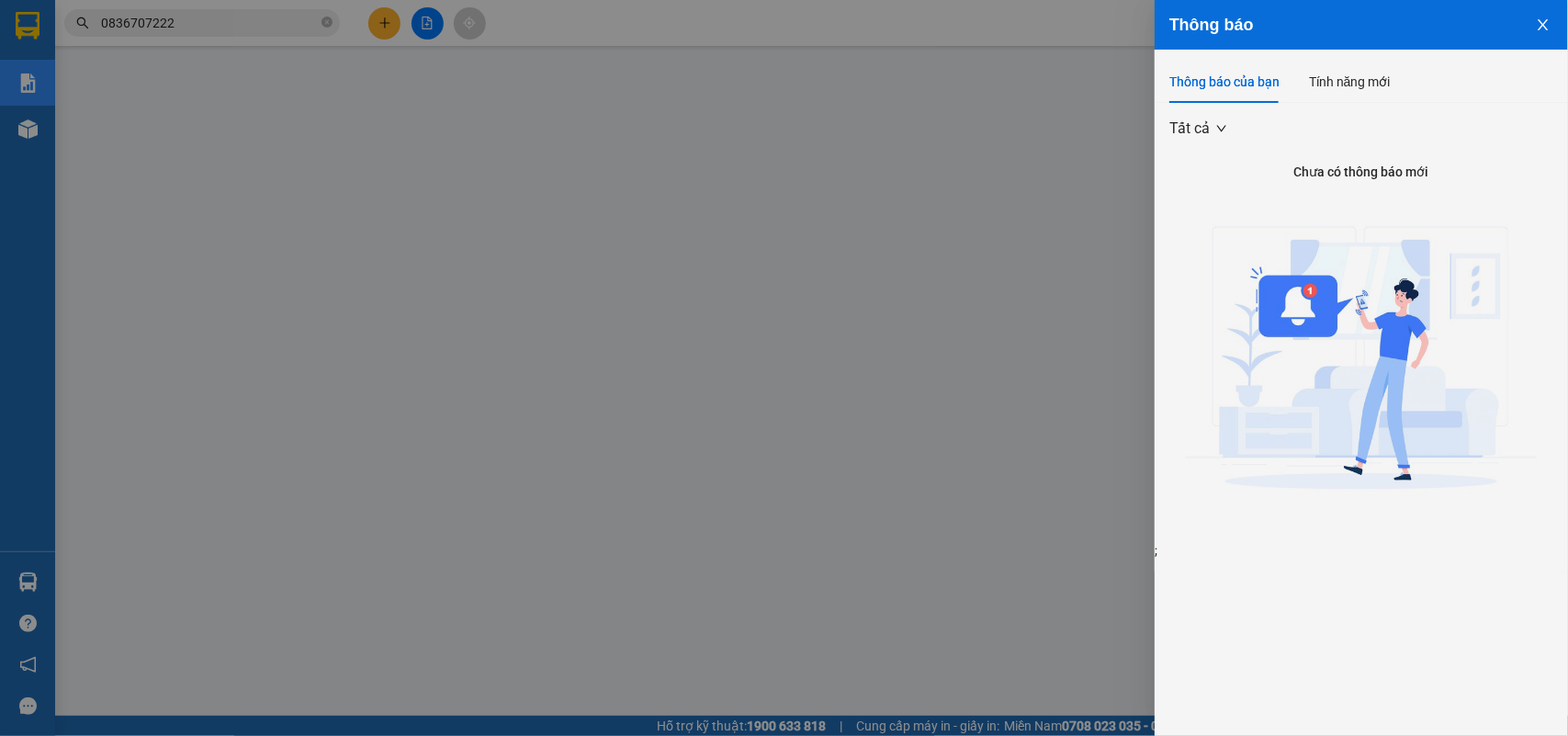
drag, startPoint x: 728, startPoint y: 236, endPoint x: 627, endPoint y: 306, distance: 122.9
click at [729, 236] on div at bounding box center [784, 368] width 1568 height 736
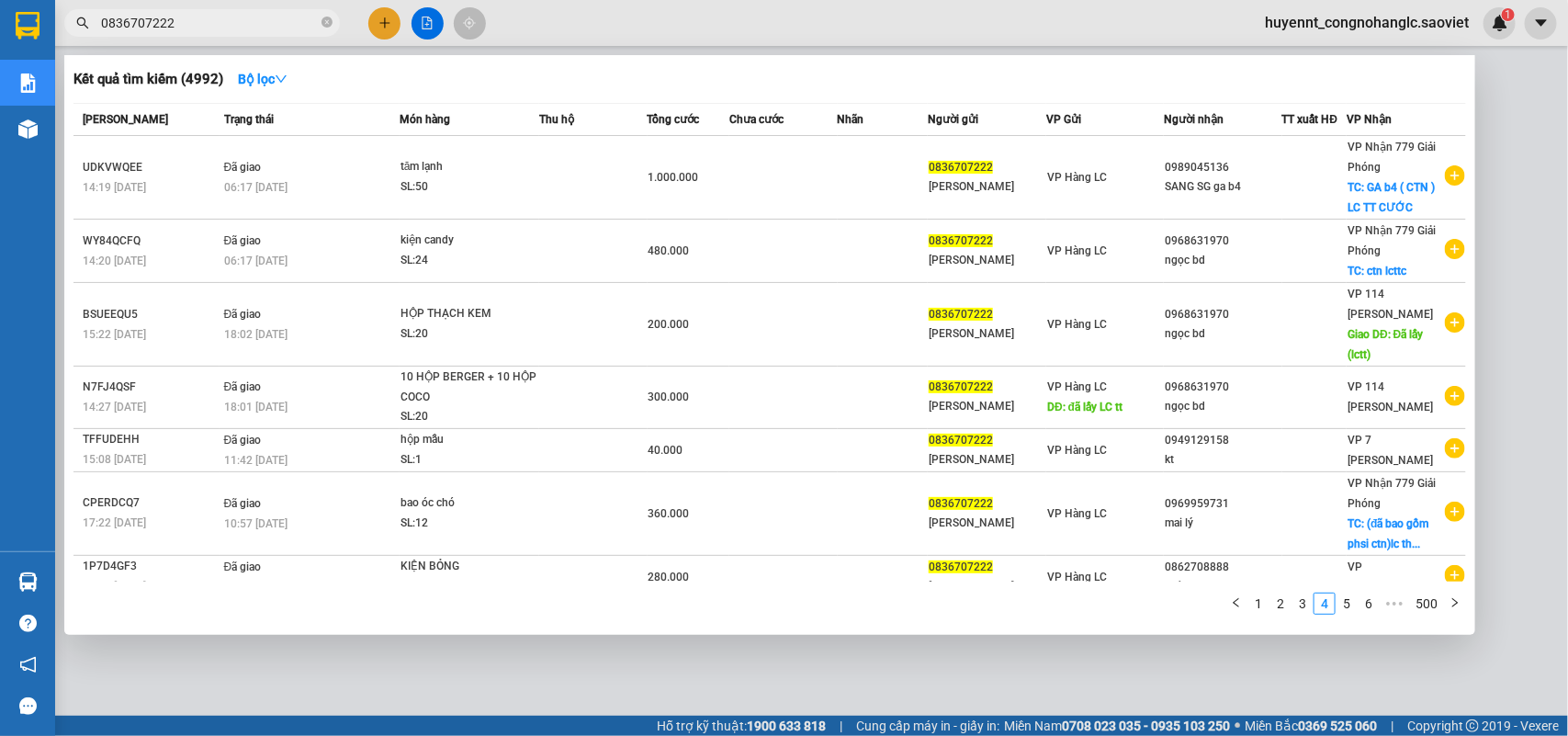
drag, startPoint x: 204, startPoint y: 24, endPoint x: 48, endPoint y: 41, distance: 156.9
click at [48, 41] on section "Kết quả tìm kiếm ( 4992 ) Bộ lọc Mã ĐH Trạng thái Món hàng Thu hộ Tổng cước Chư…" at bounding box center [784, 368] width 1568 height 736
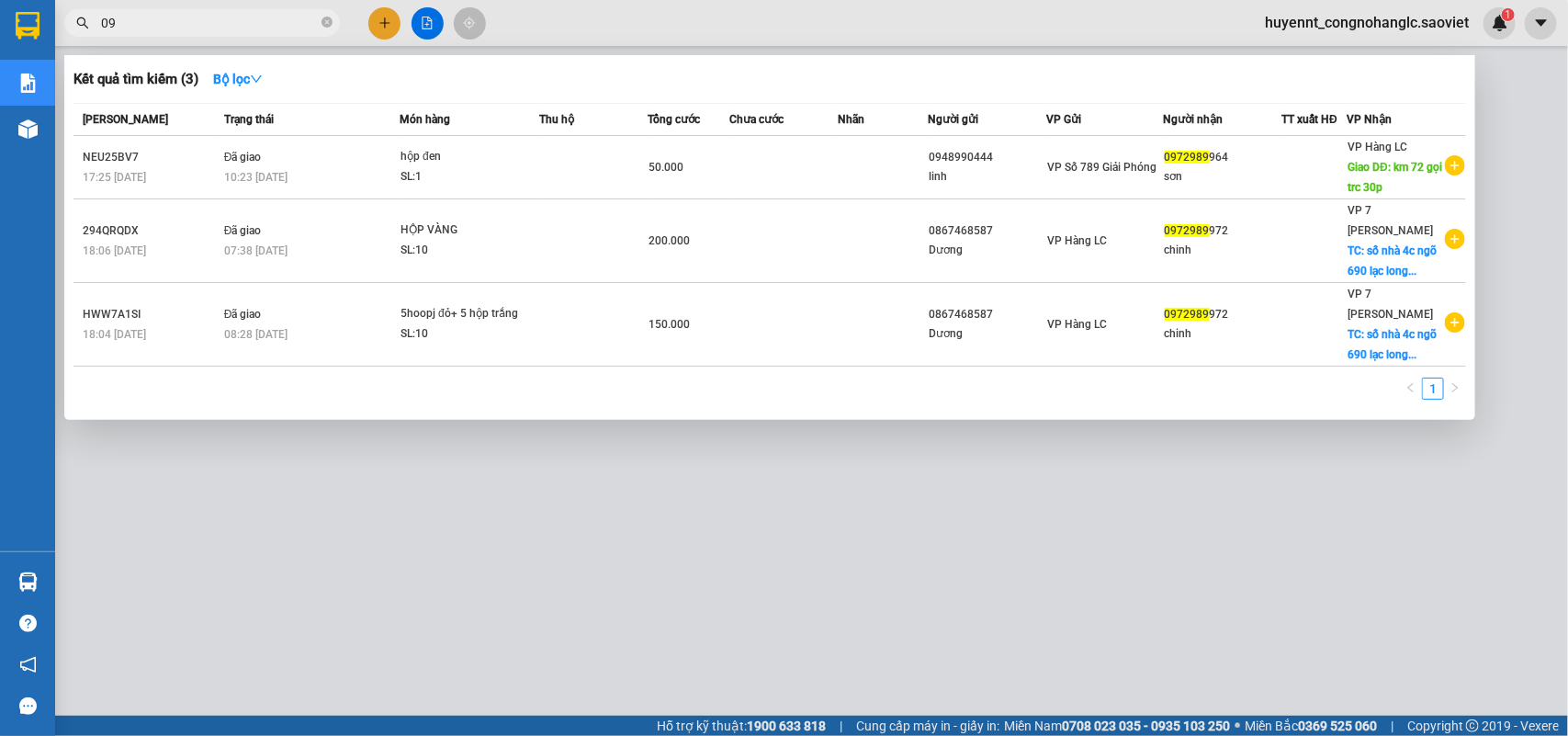
type input "0"
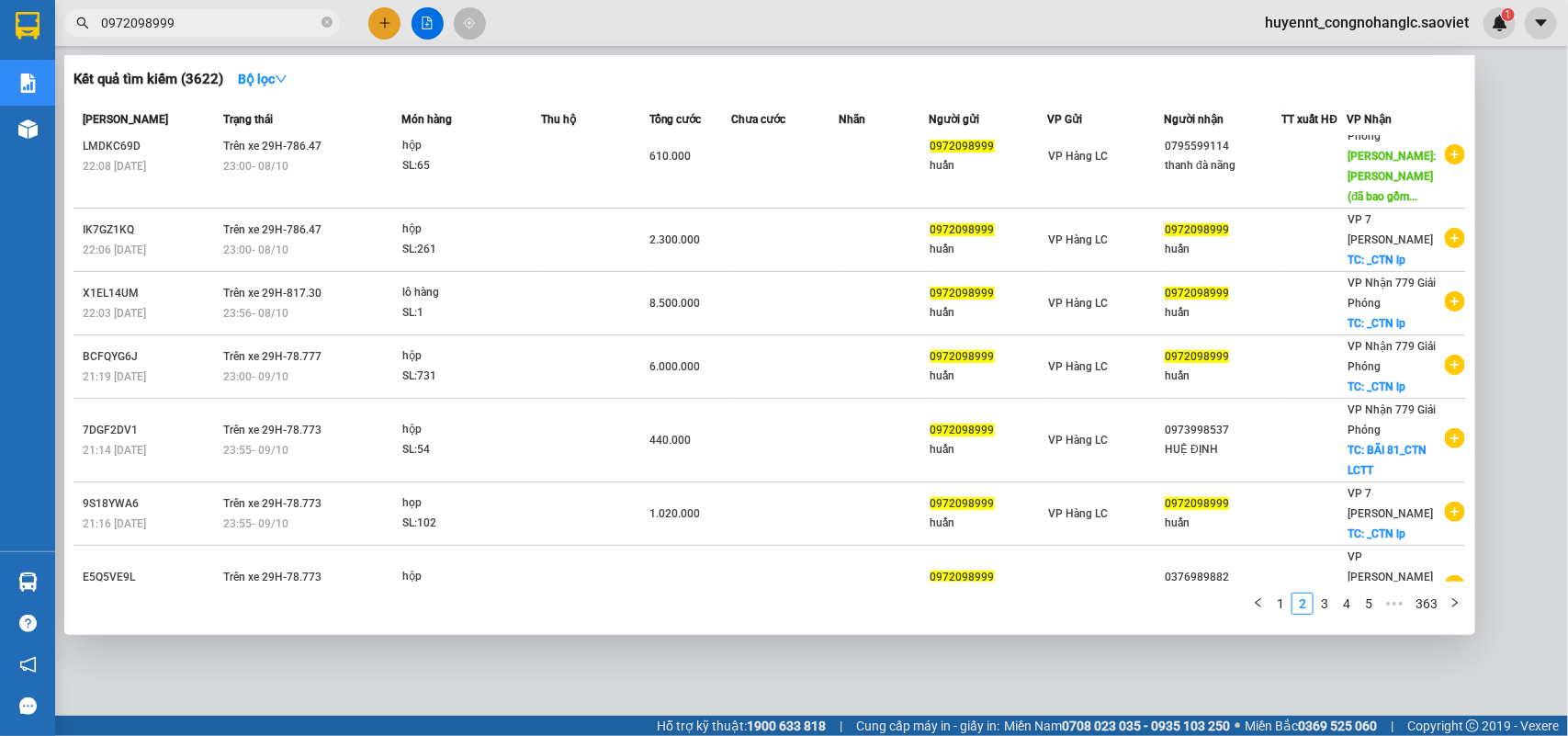
scroll to position [279, 0]
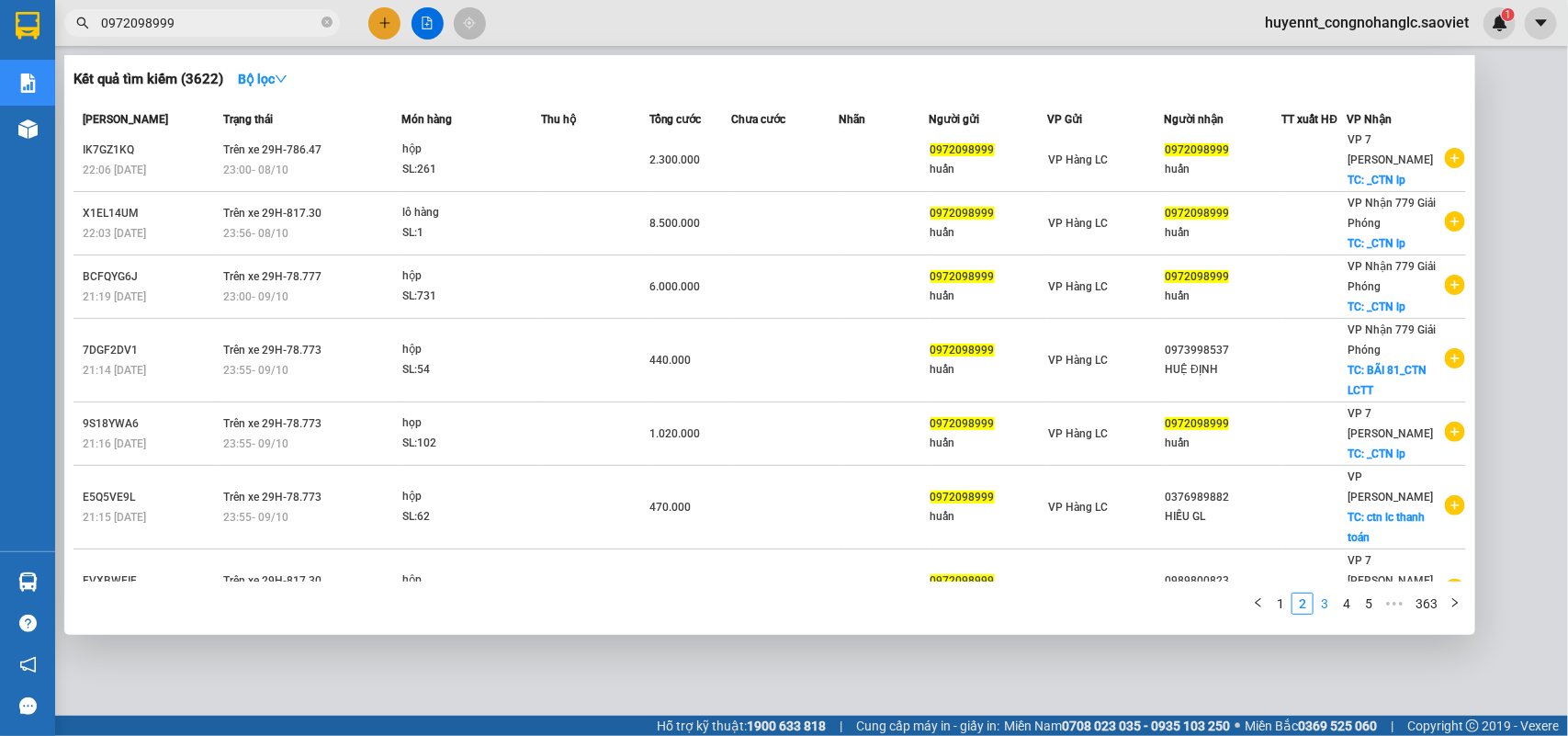
click at [1330, 605] on link "3" at bounding box center [1324, 604] width 20 height 20
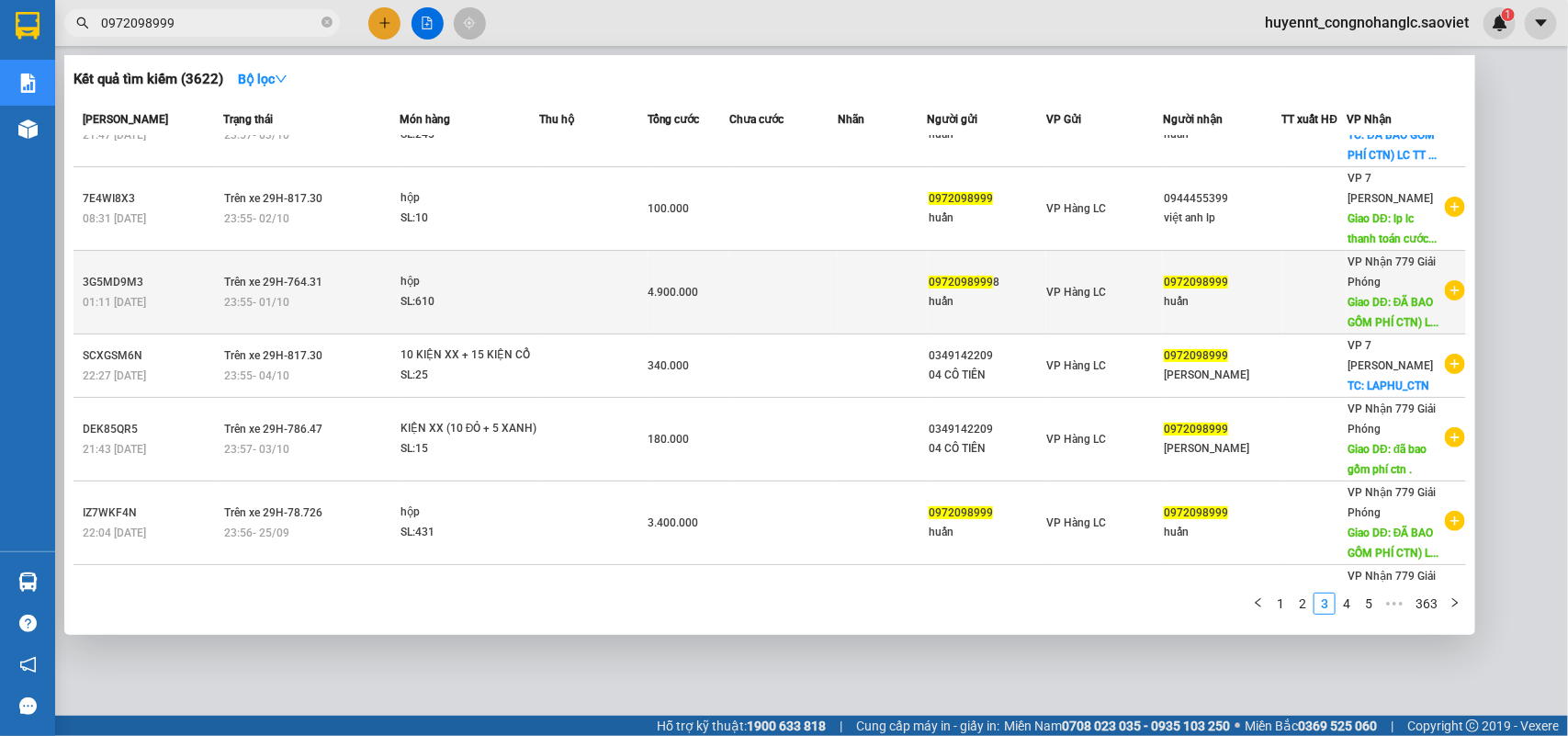
scroll to position [0, 0]
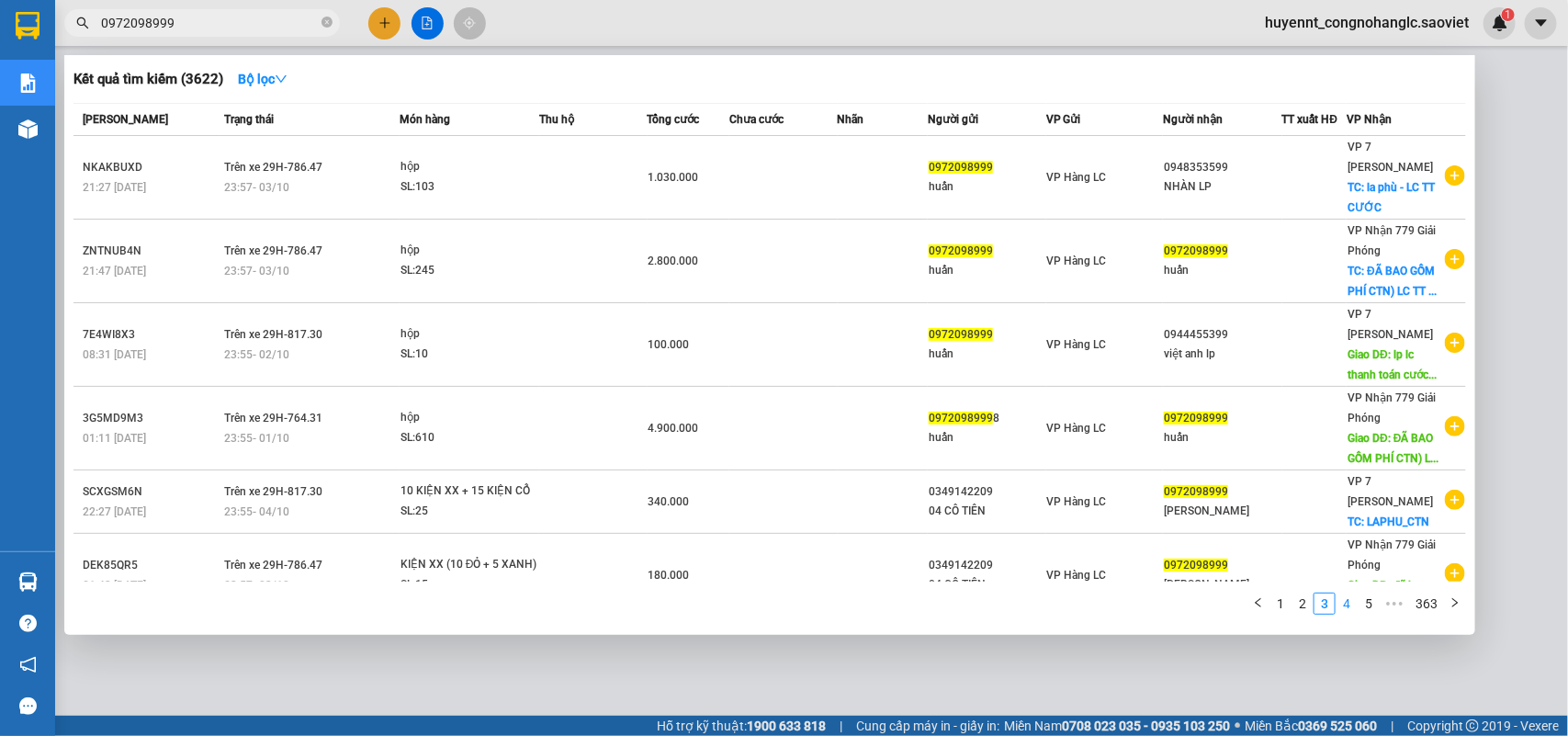
click at [1352, 604] on link "4" at bounding box center [1347, 604] width 20 height 20
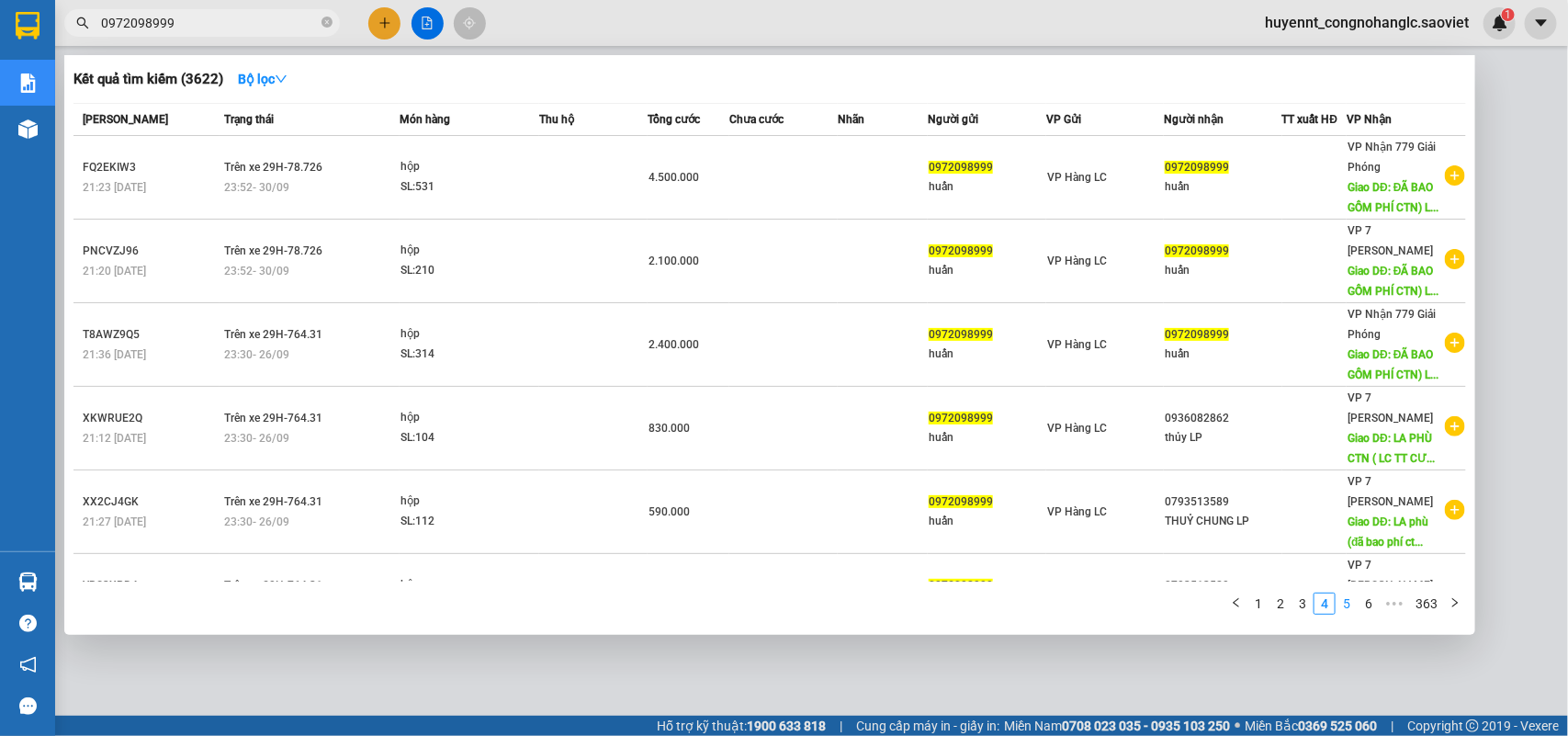
click at [1353, 598] on link "5" at bounding box center [1347, 604] width 20 height 20
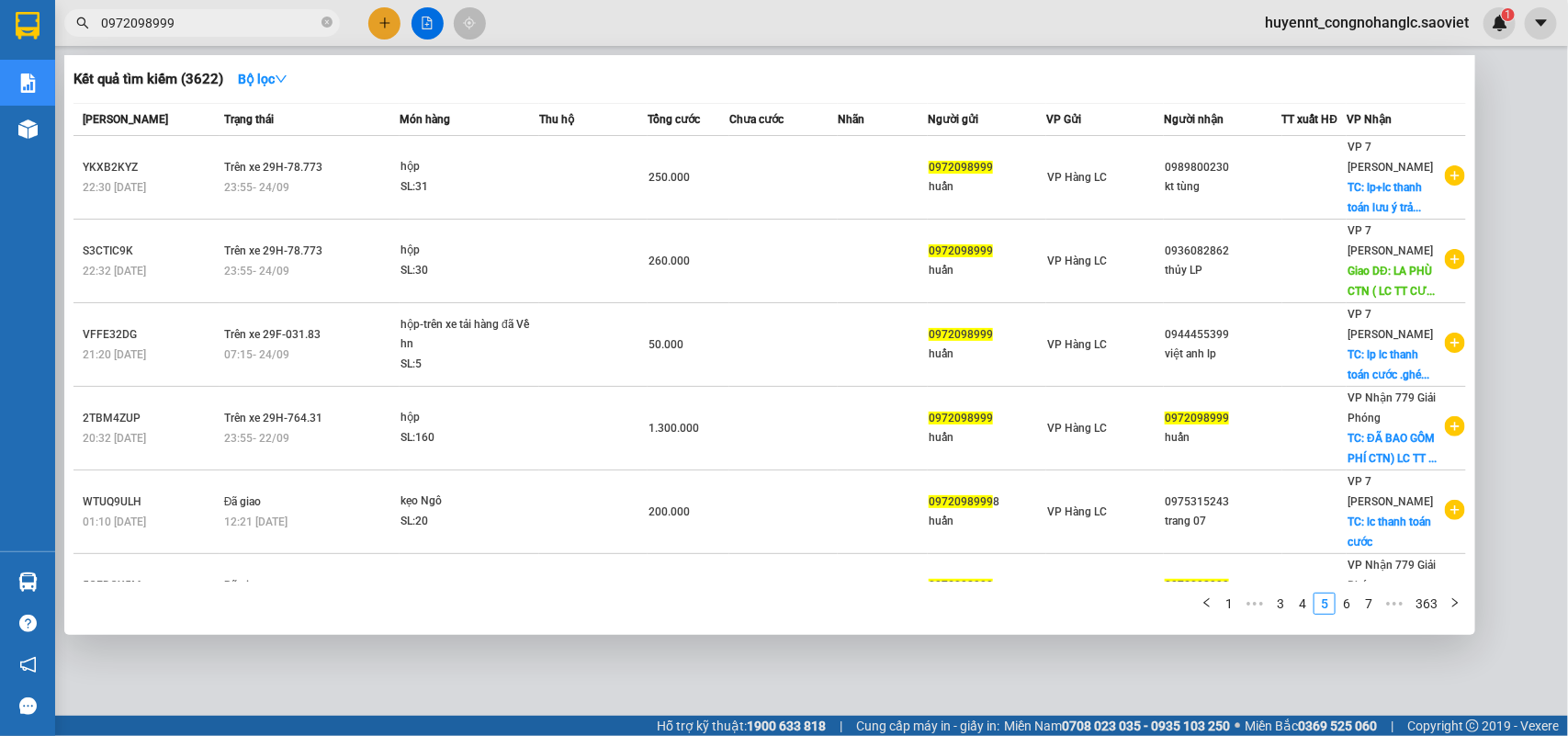
drag, startPoint x: 190, startPoint y: 20, endPoint x: 125, endPoint y: 21, distance: 65.0
click at [126, 21] on input "0972098999" at bounding box center [209, 23] width 217 height 20
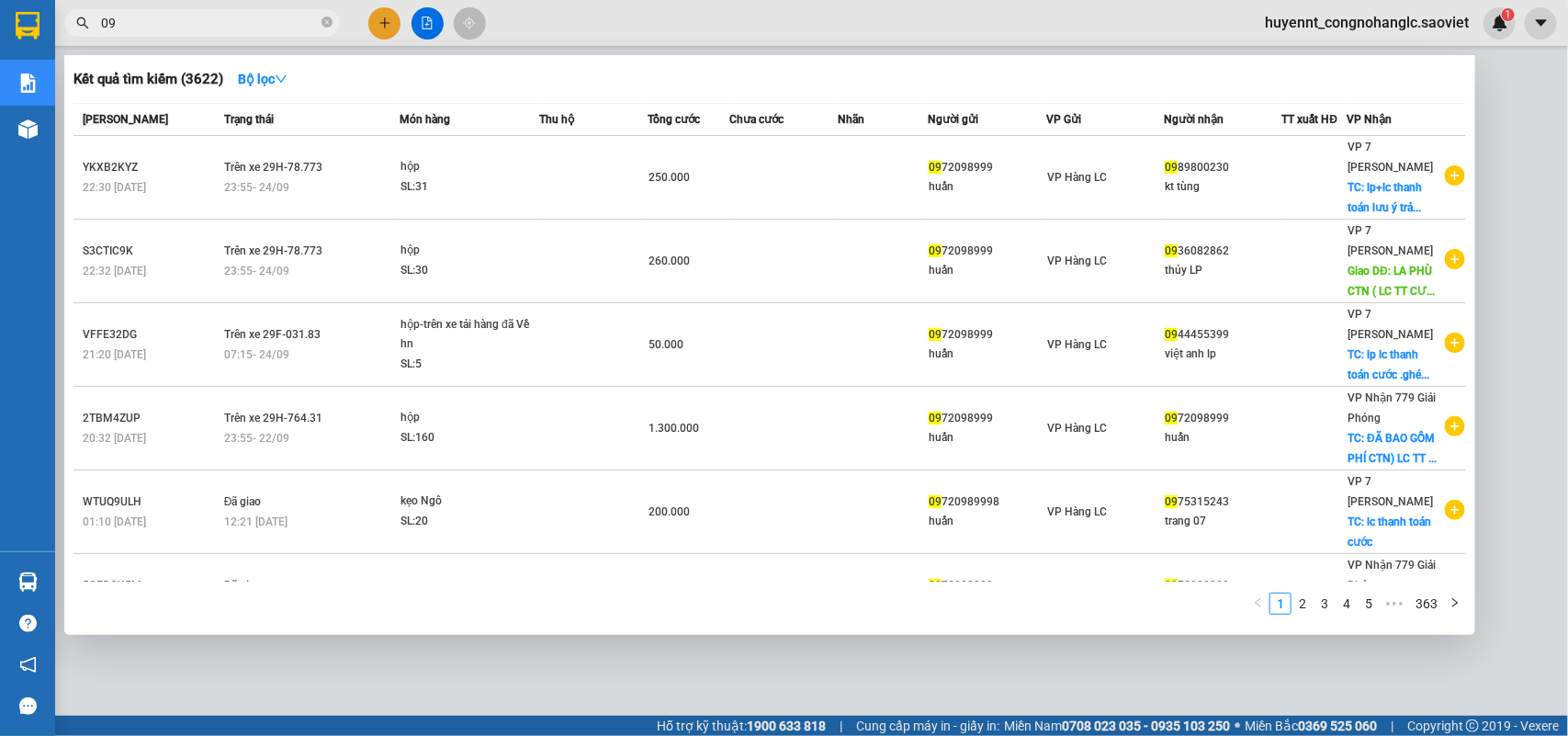
type input "0"
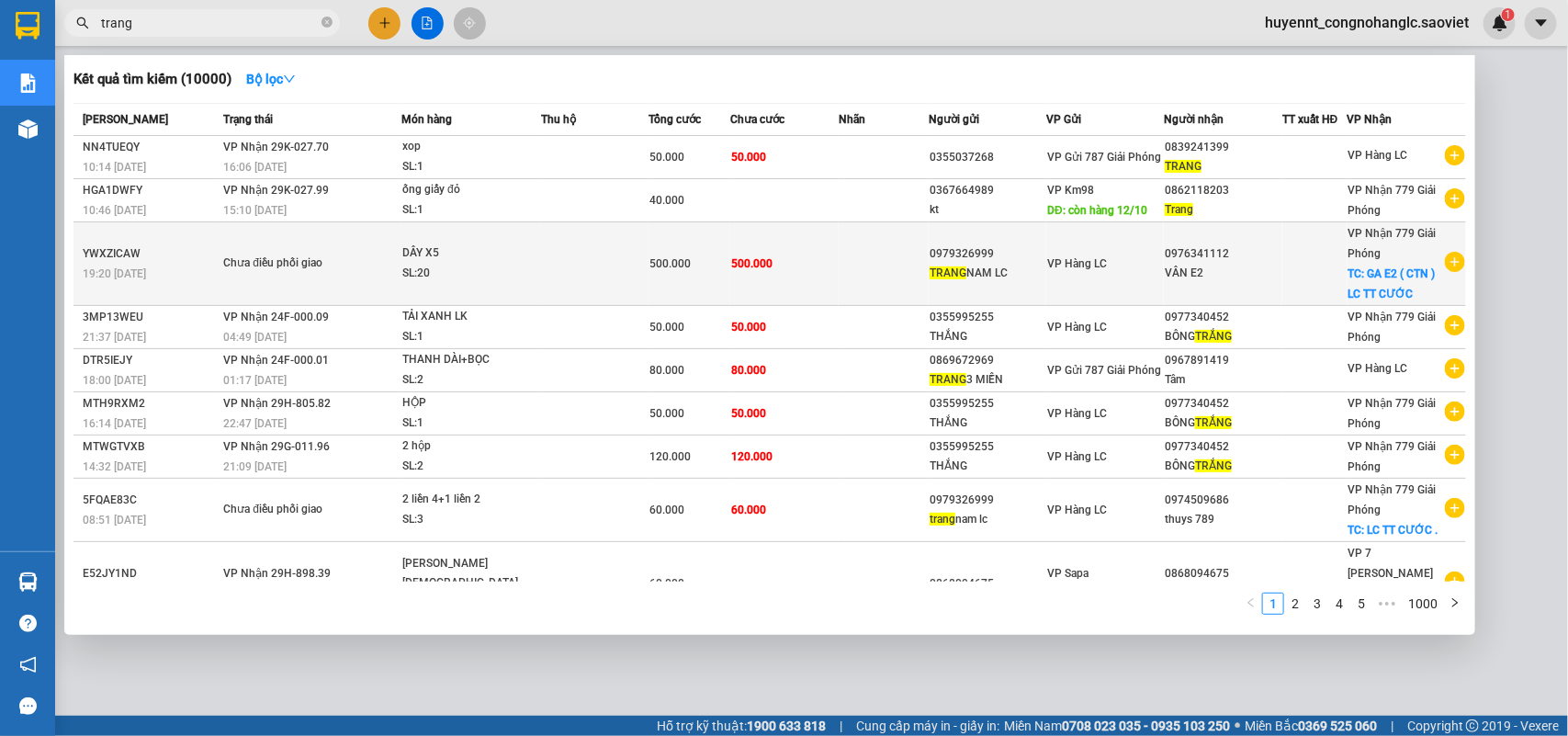
type input "trang"
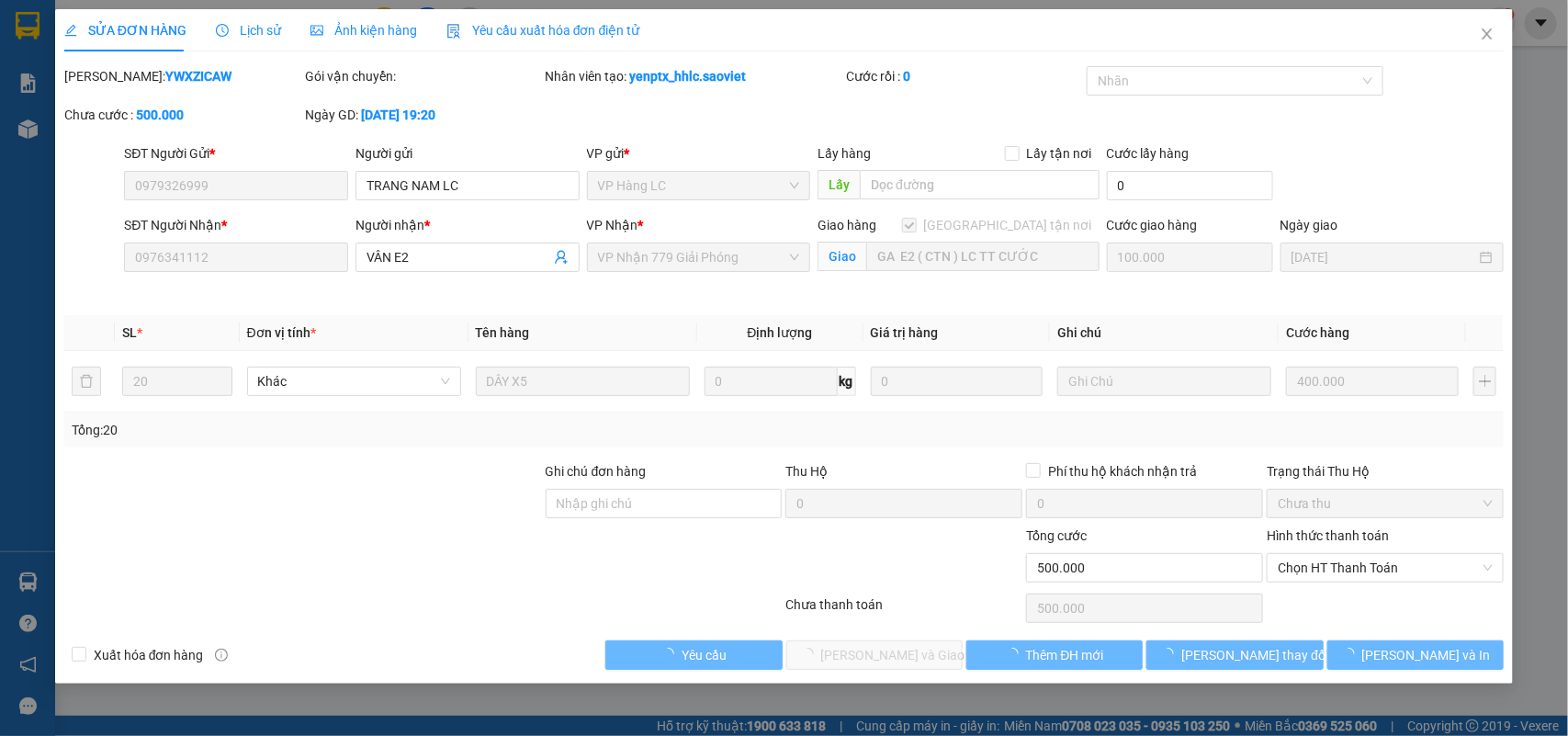
type input "0979326999"
type input "TRANG NAM LC"
type input "0976341112"
type input "VÂN E2"
checkbox input "true"
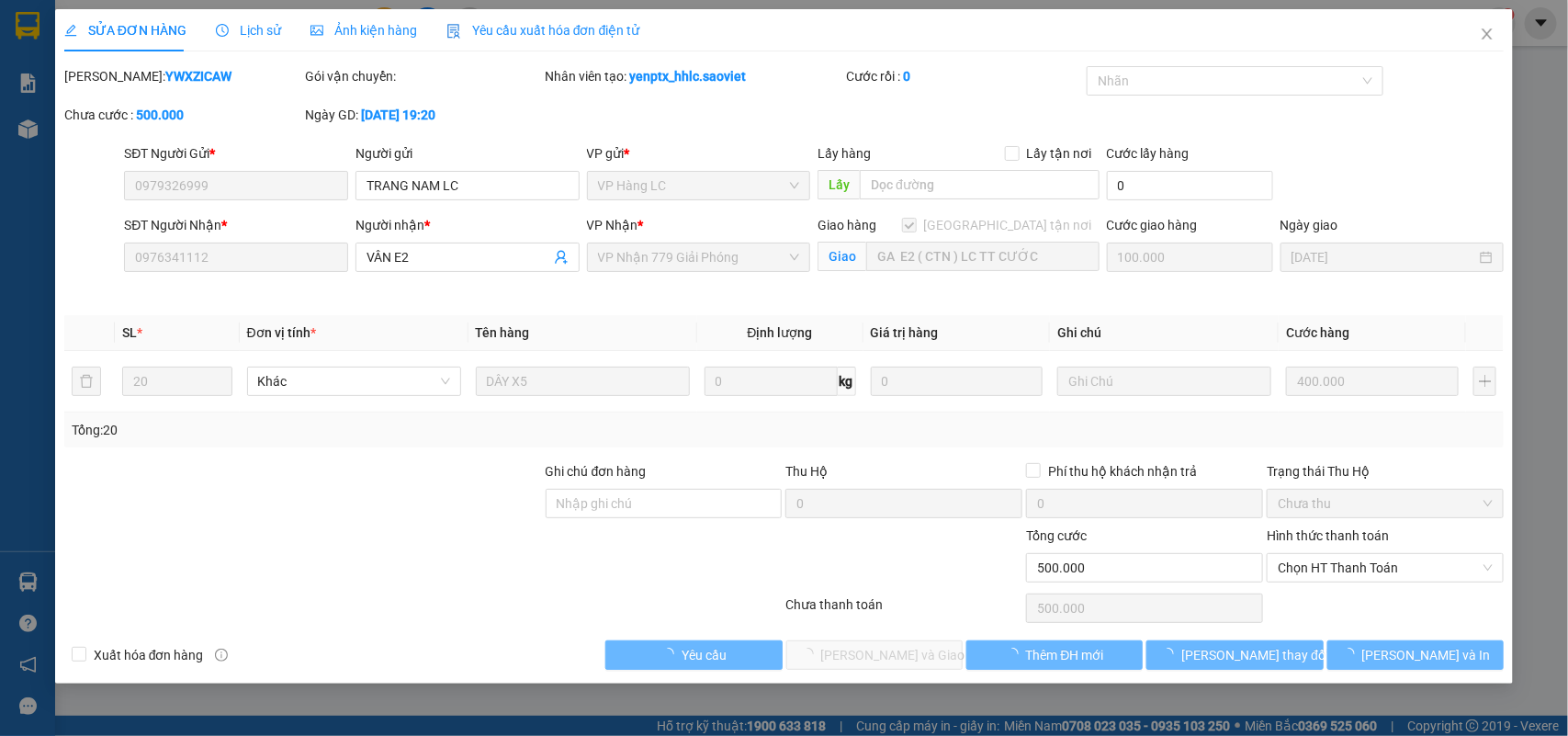
type input "GA E2 ( CTN ) LC TT CƯỚC"
type input "0"
type input "500.000"
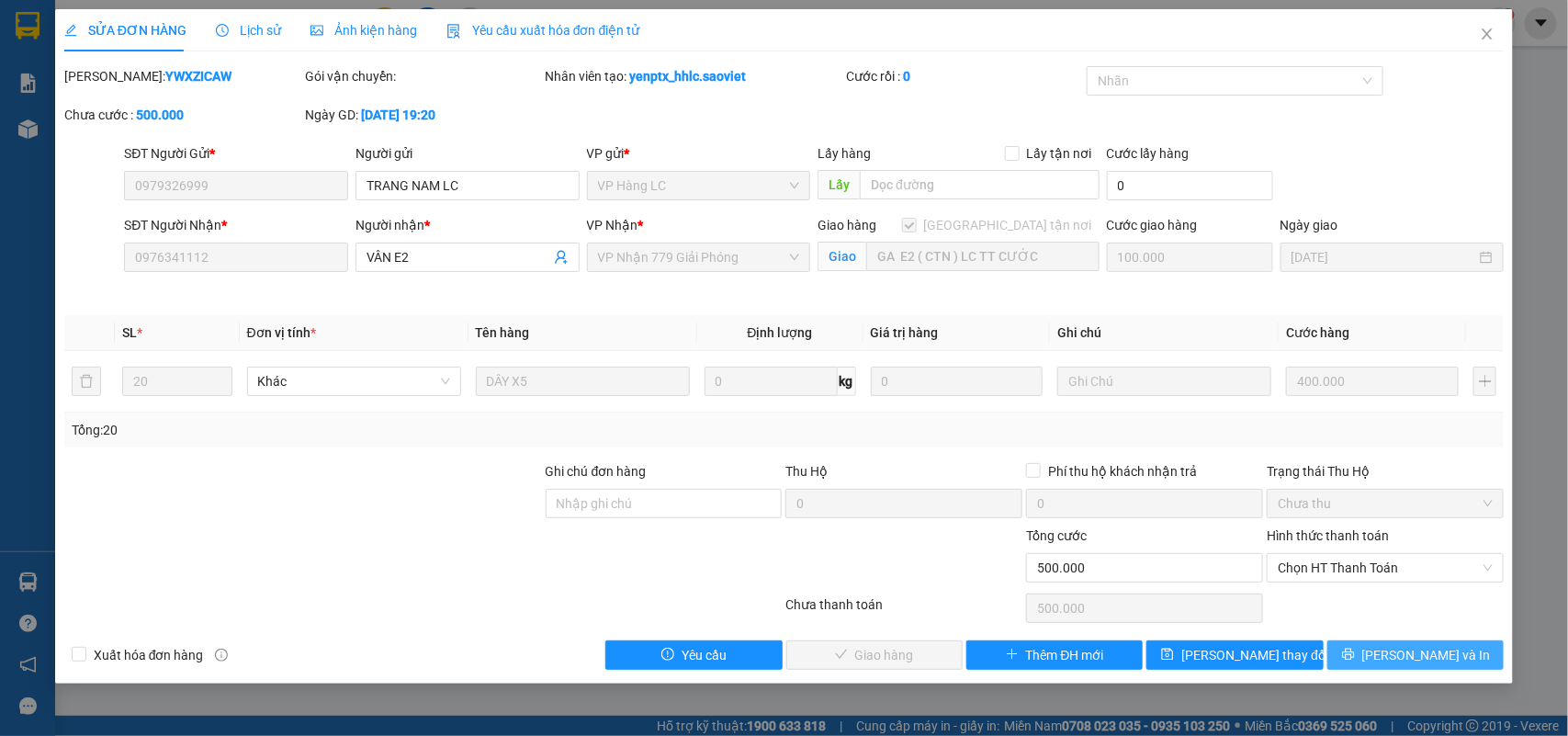
click at [1431, 663] on span "[PERSON_NAME] và In" at bounding box center [1427, 655] width 128 height 20
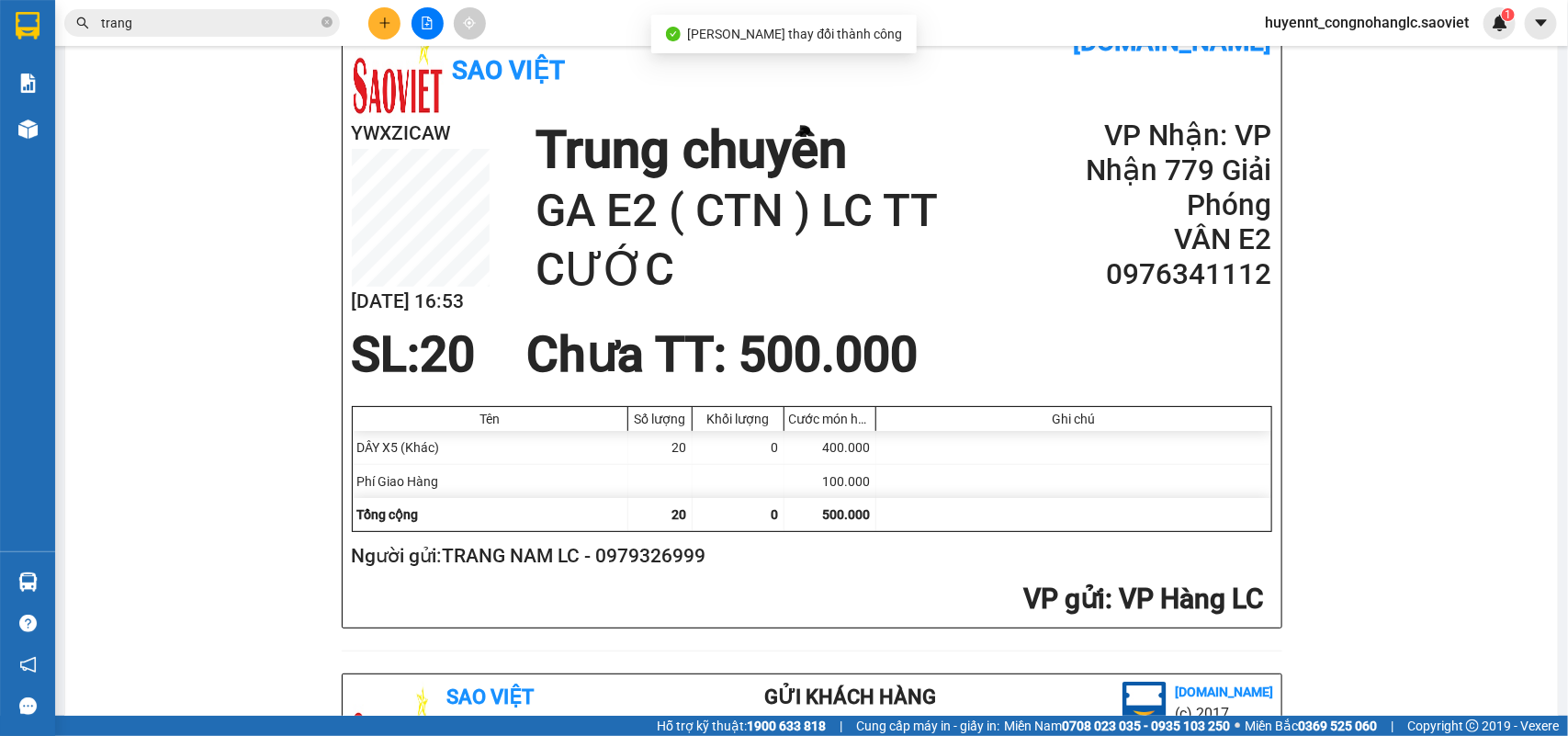
scroll to position [230, 0]
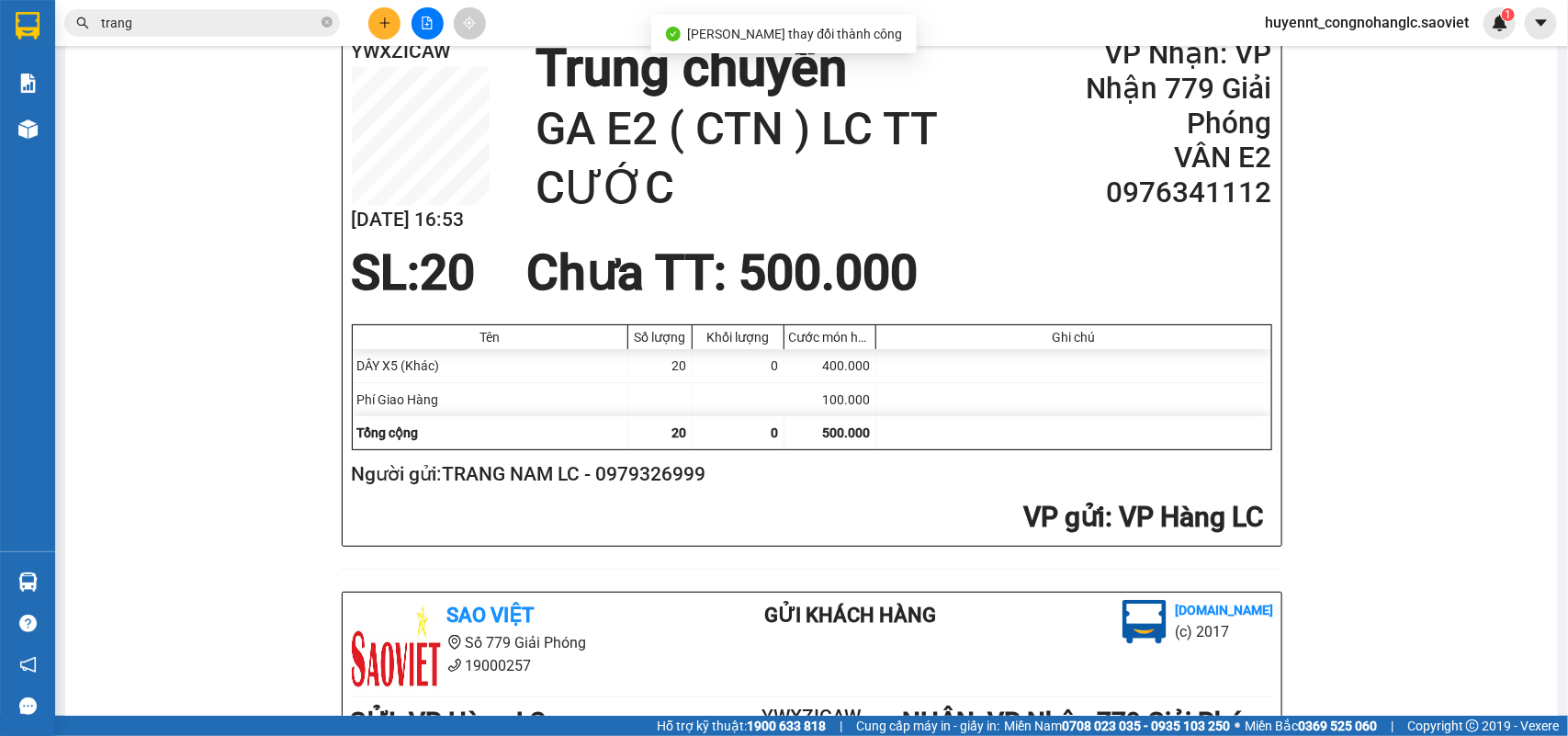
click at [675, 482] on h2 "Người gửi: TRANG NAM LC - 0979326999" at bounding box center [808, 474] width 913 height 31
copy h2 "0979326999"
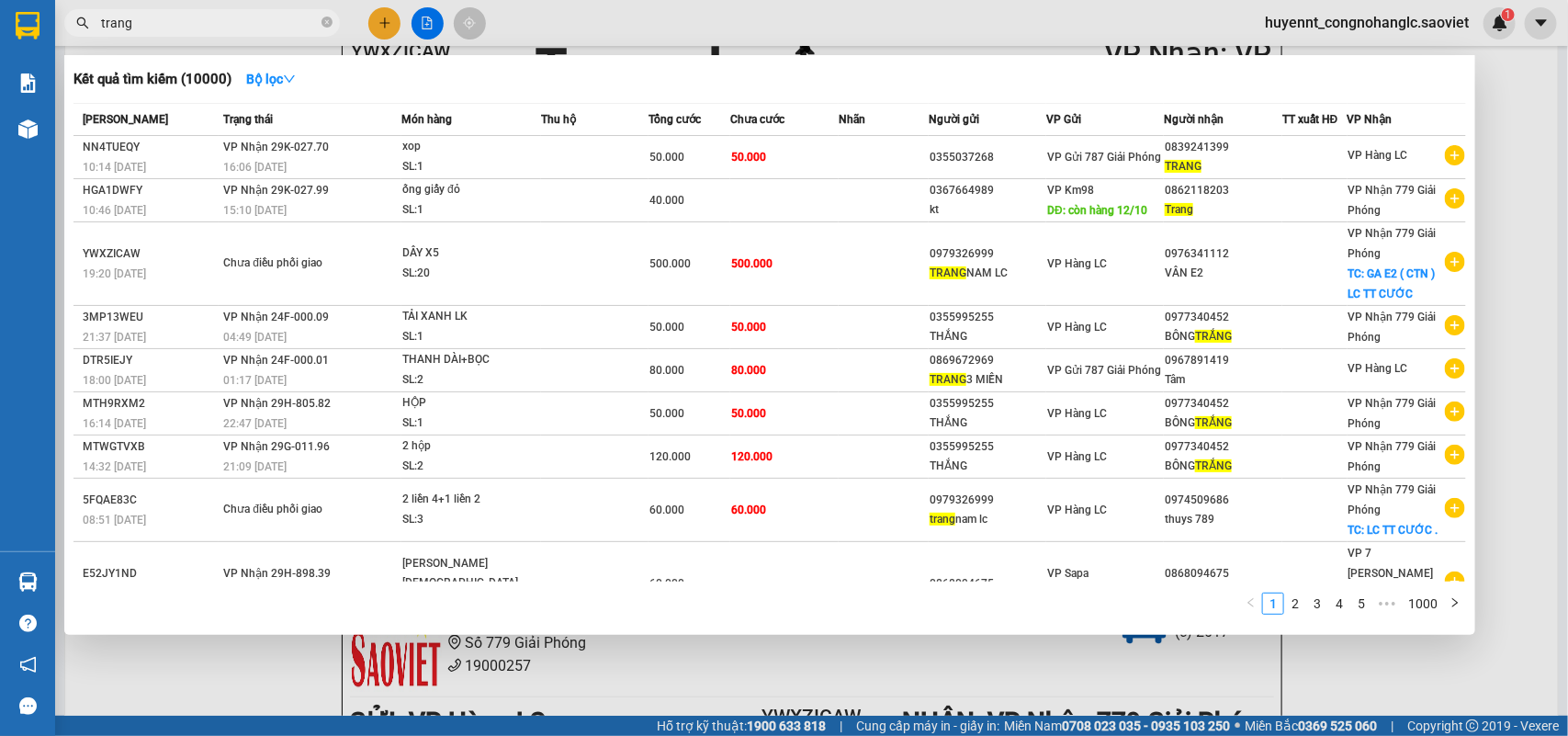
drag, startPoint x: 130, startPoint y: 23, endPoint x: 44, endPoint y: 29, distance: 86.2
click at [44, 29] on section "Kết quả tìm kiếm ( 10000 ) Bộ lọc Mã ĐH Trạng thái Món hàng Thu hộ Tổng cước Ch…" at bounding box center [784, 368] width 1568 height 736
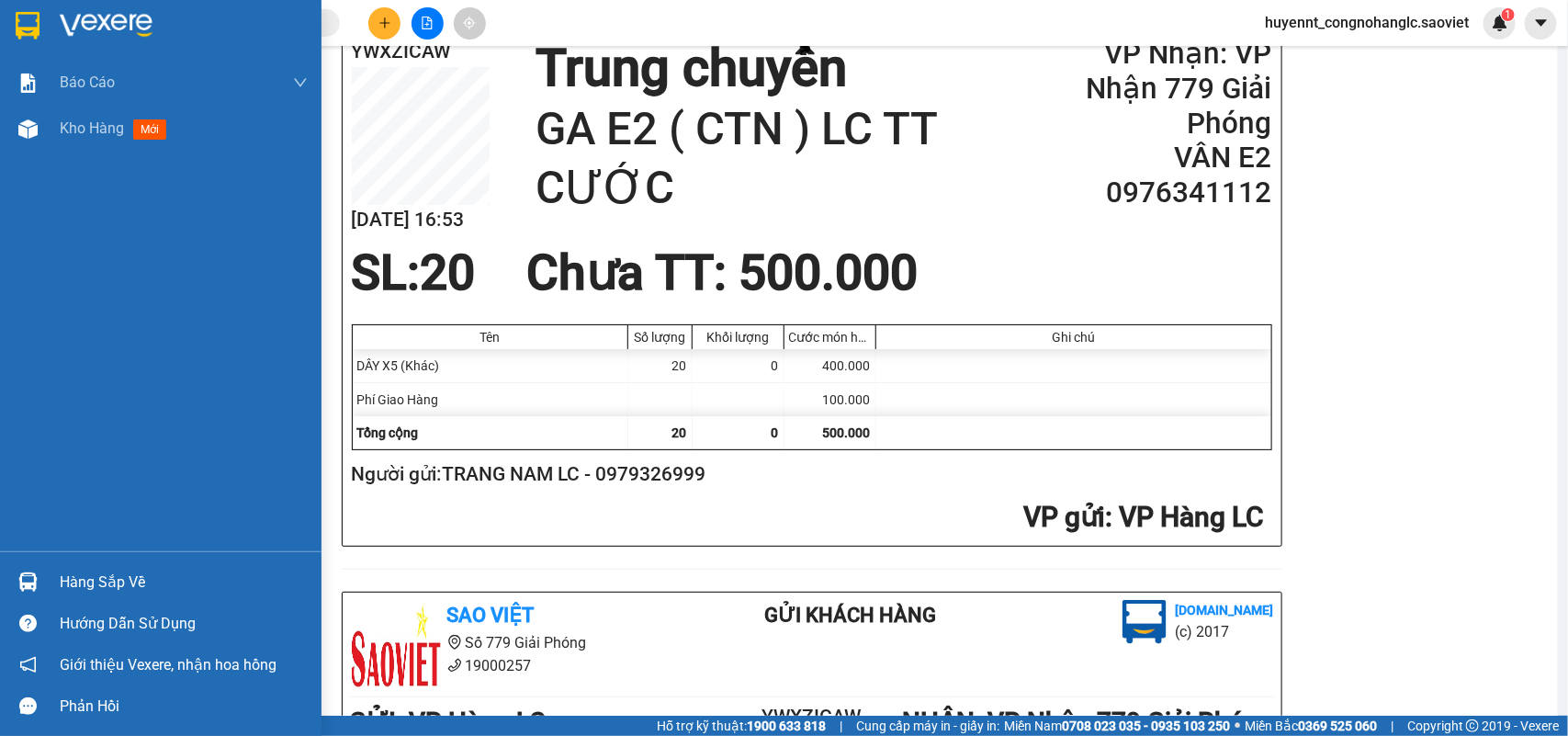
paste input "0979326999"
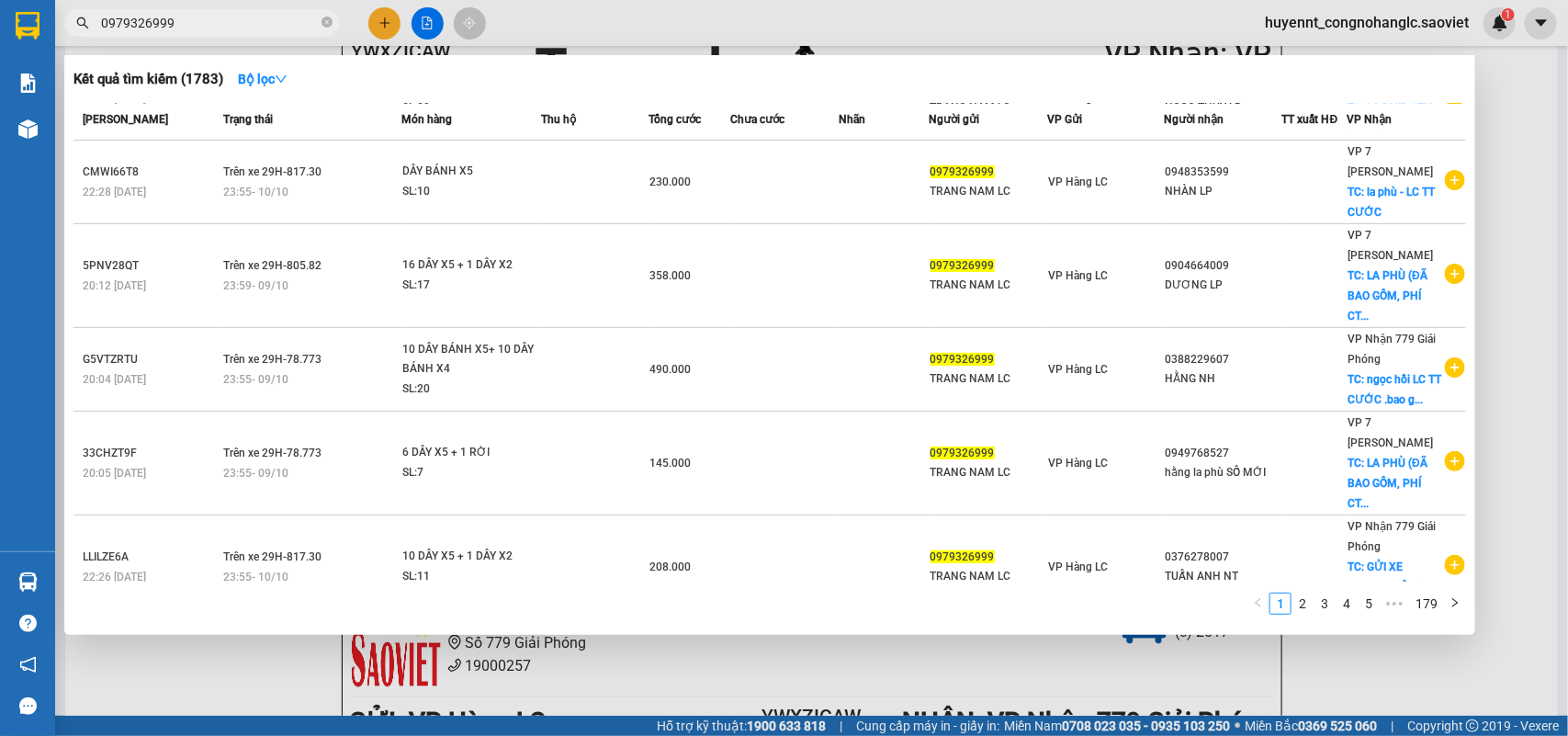
scroll to position [393, 0]
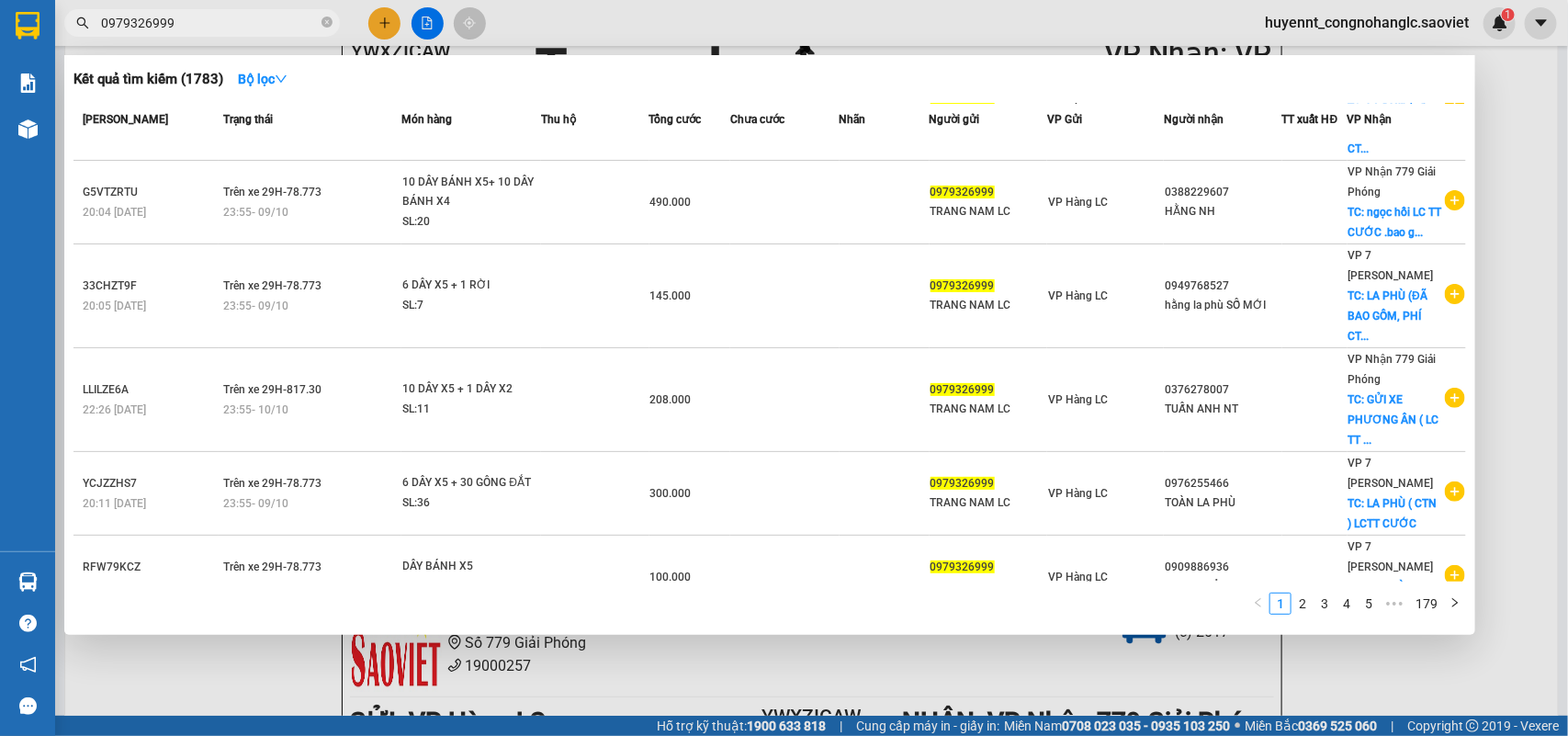
type input "0979326999"
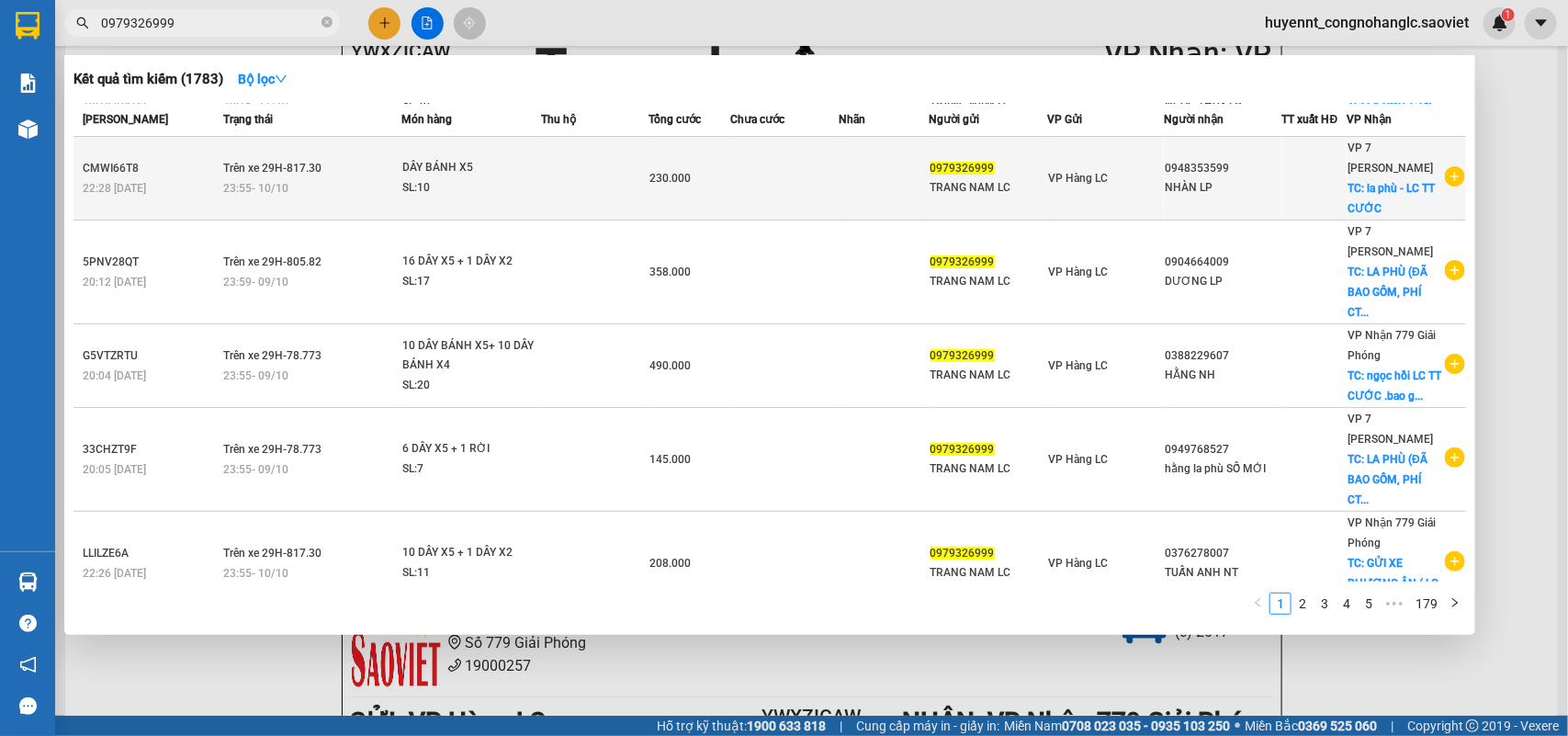
scroll to position [48, 0]
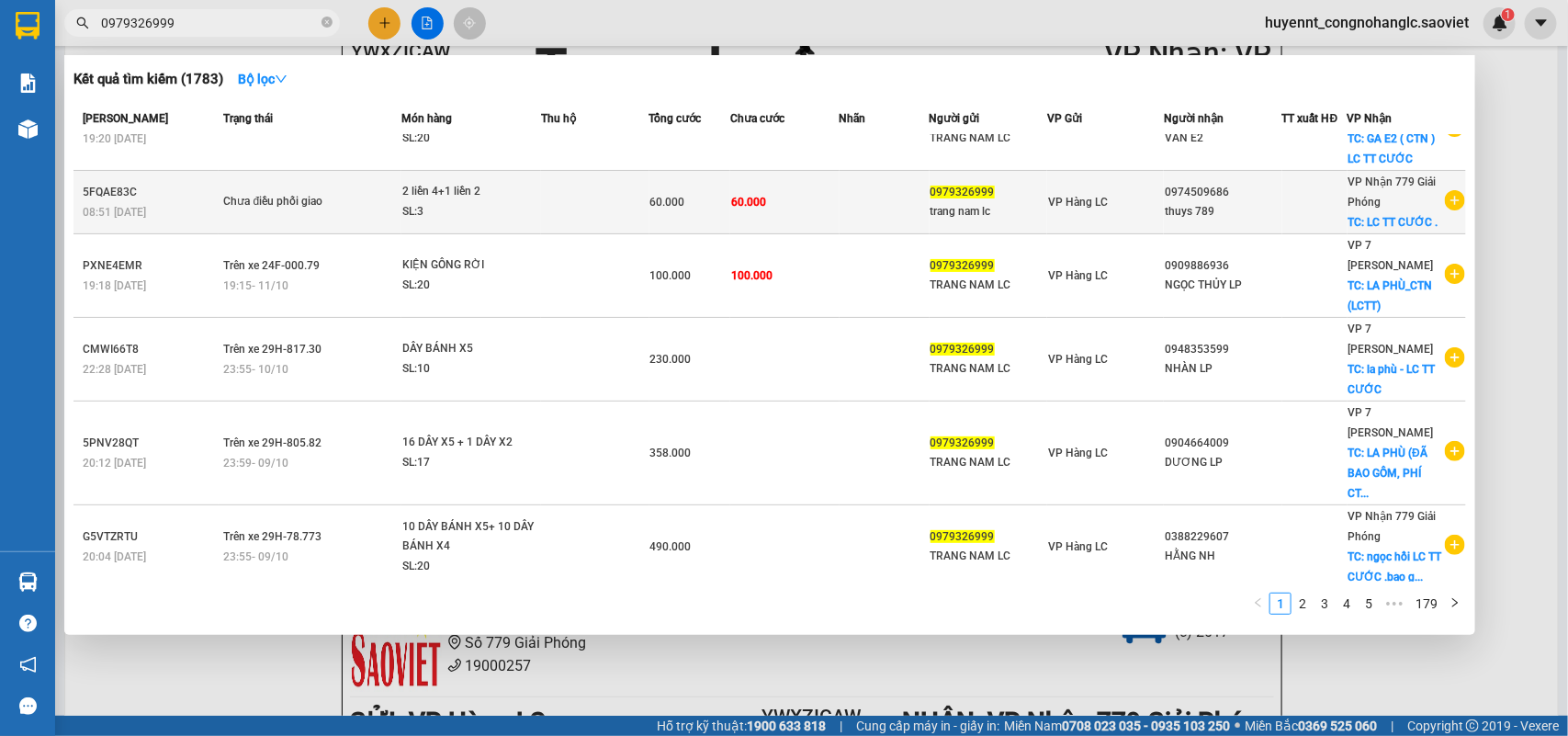
click at [823, 186] on td "60.000" at bounding box center [785, 203] width 109 height 63
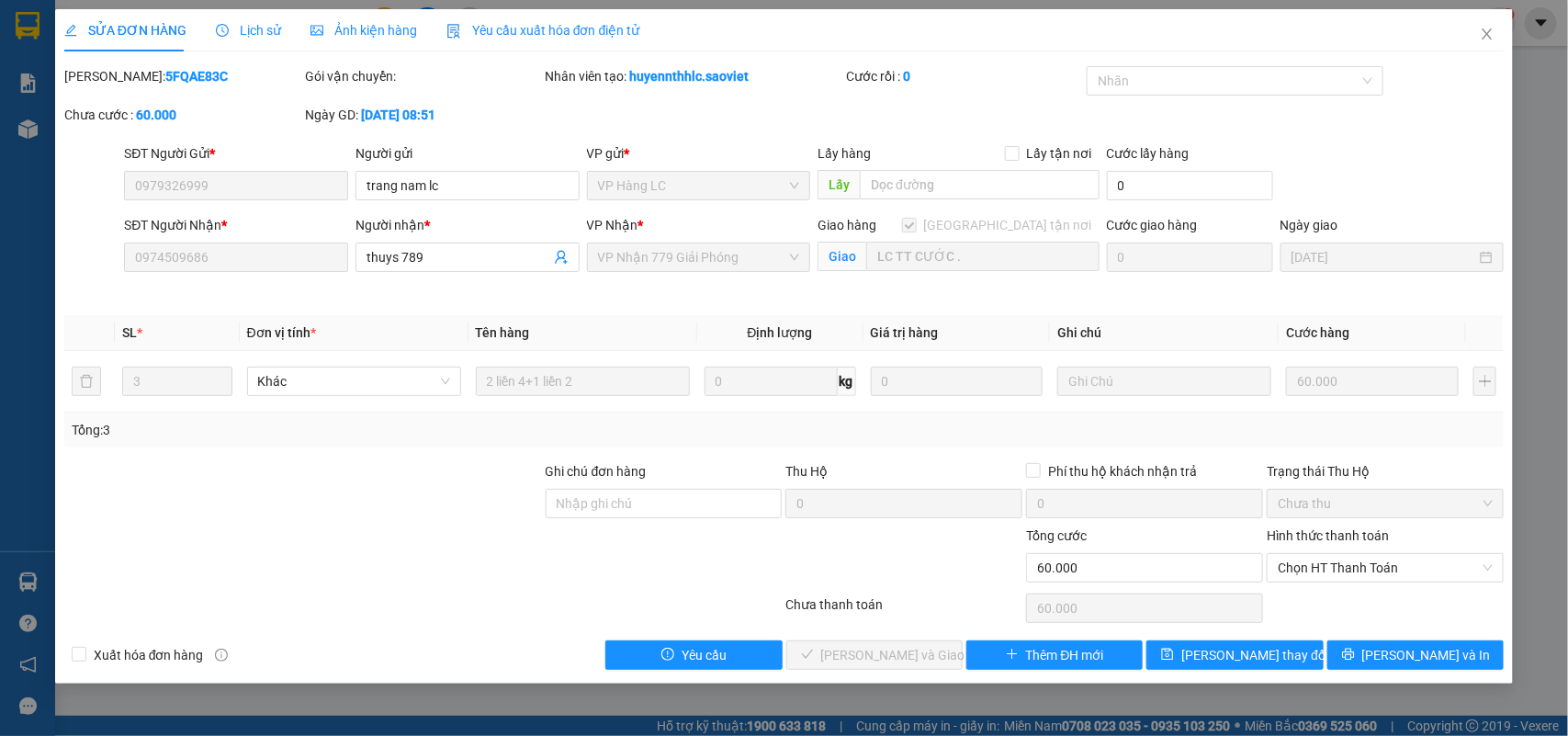
type input "0979326999"
type input "trang nam lc"
type input "0974509686"
type input "thuys 789"
checkbox input "true"
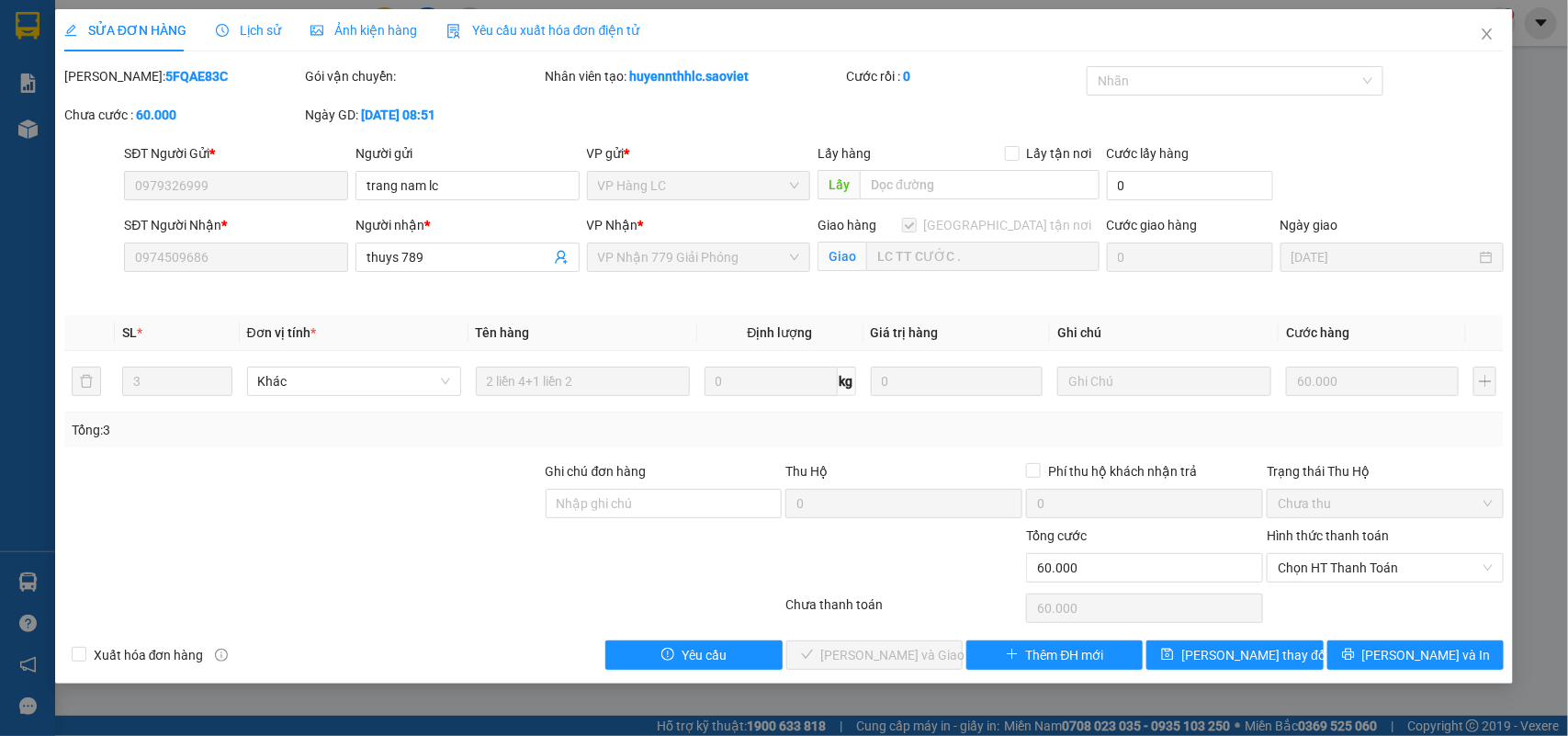
type input "LC TT CƯỚC ."
type input "0"
type input "60.000"
click at [1320, 563] on span "Chọn HT Thanh Toán" at bounding box center [1385, 568] width 215 height 28
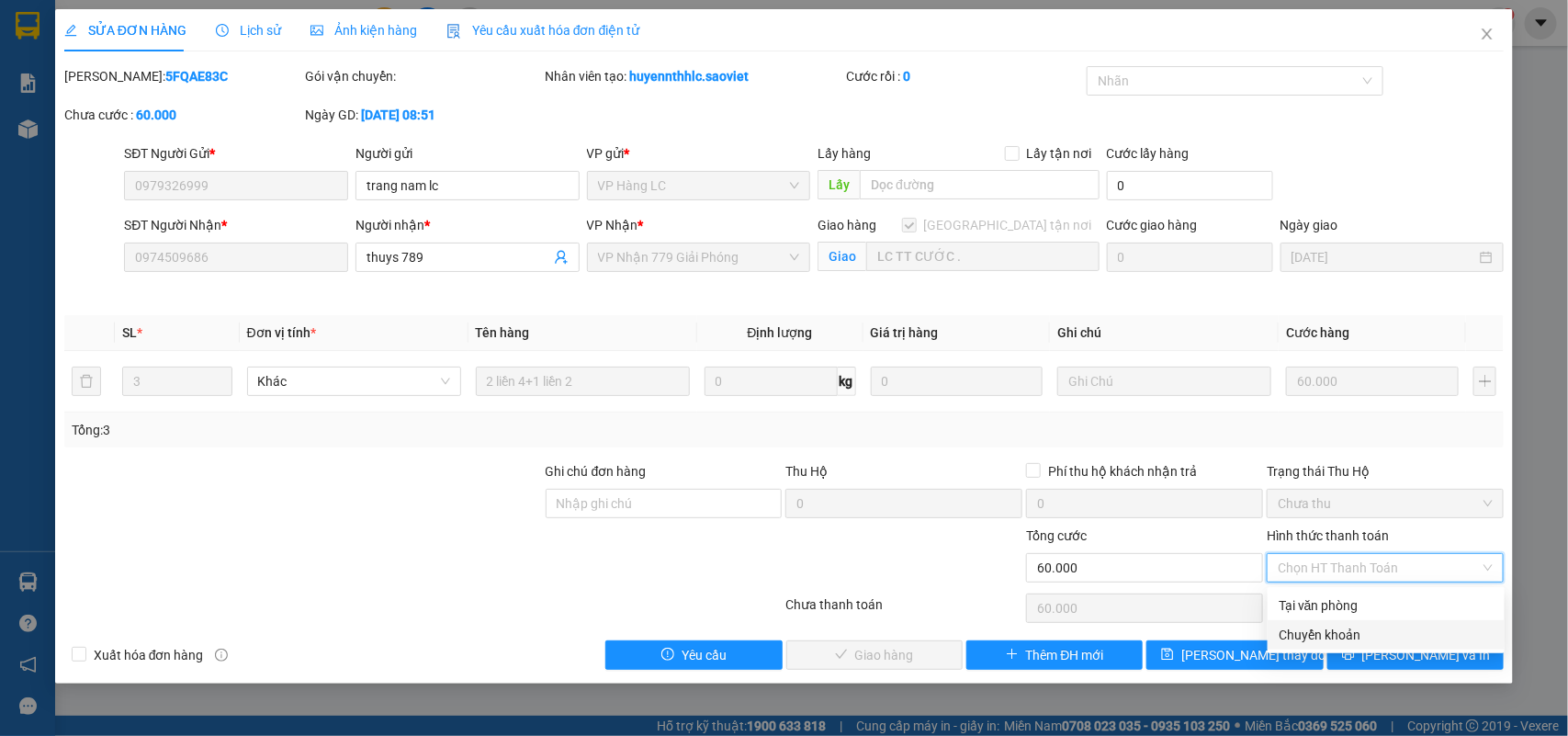
click at [1324, 630] on div "Chuyển khoản" at bounding box center [1386, 635] width 215 height 20
type input "0"
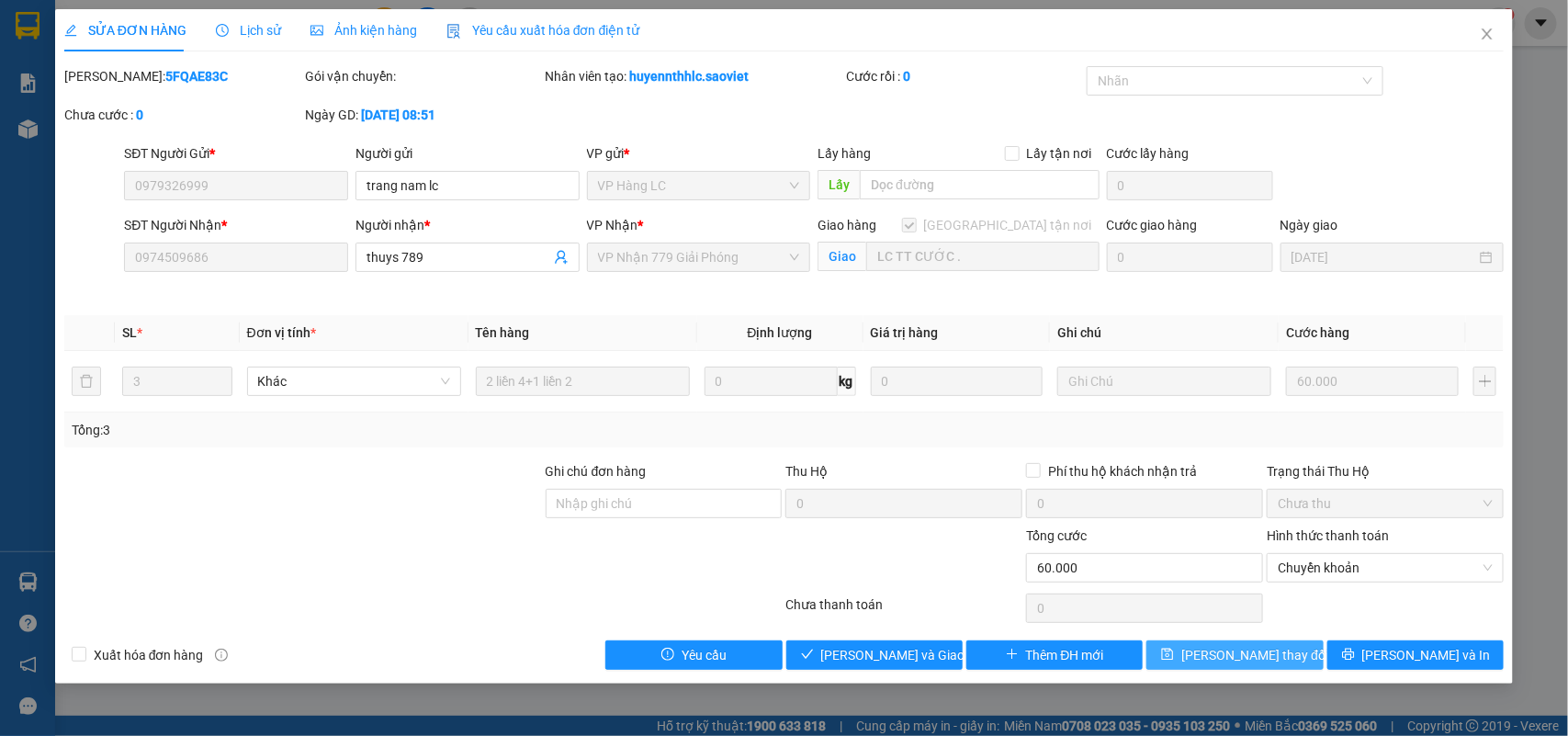
click at [1191, 646] on button "[PERSON_NAME] thay đổi" at bounding box center [1234, 655] width 177 height 30
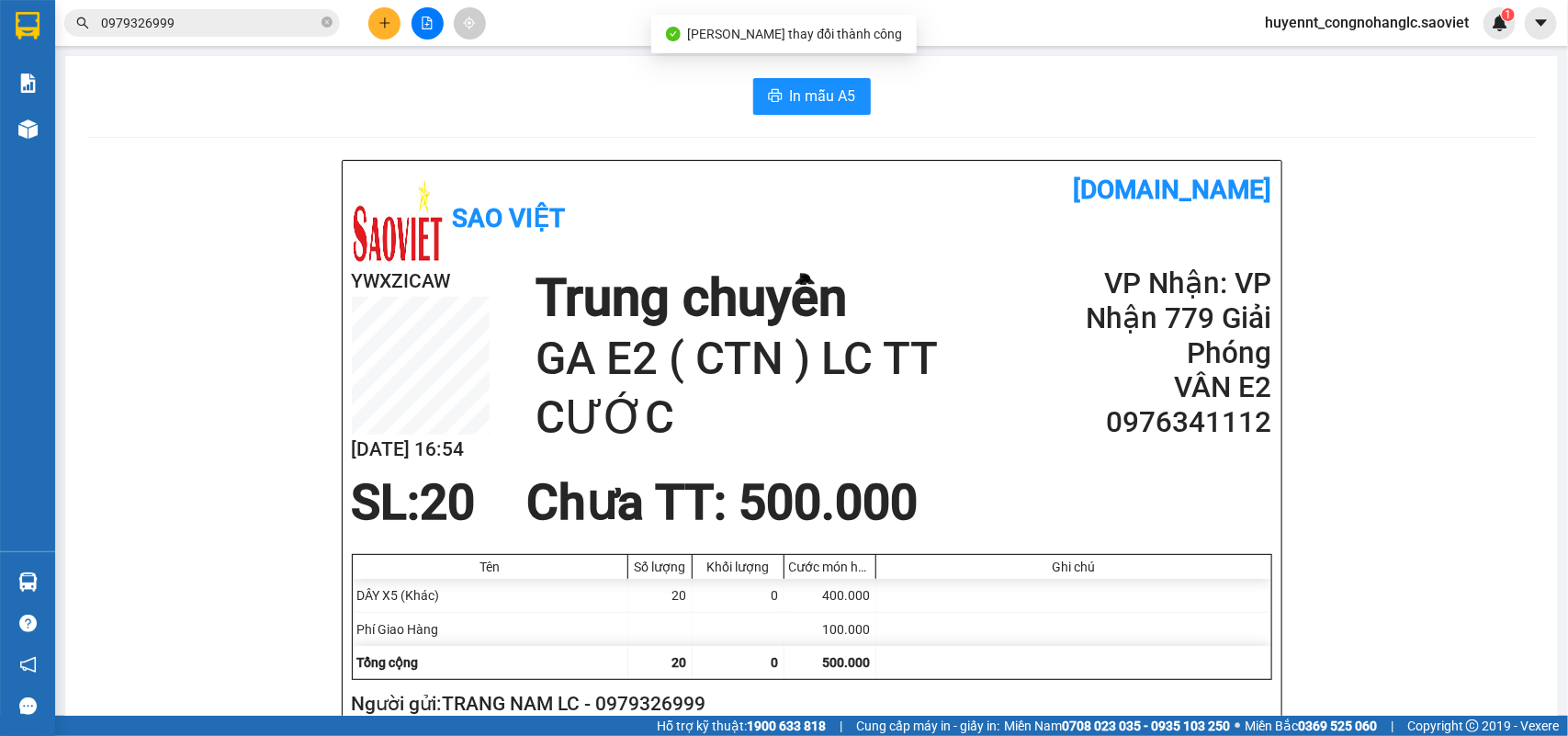
click at [177, 19] on input "0979326999" at bounding box center [209, 23] width 217 height 20
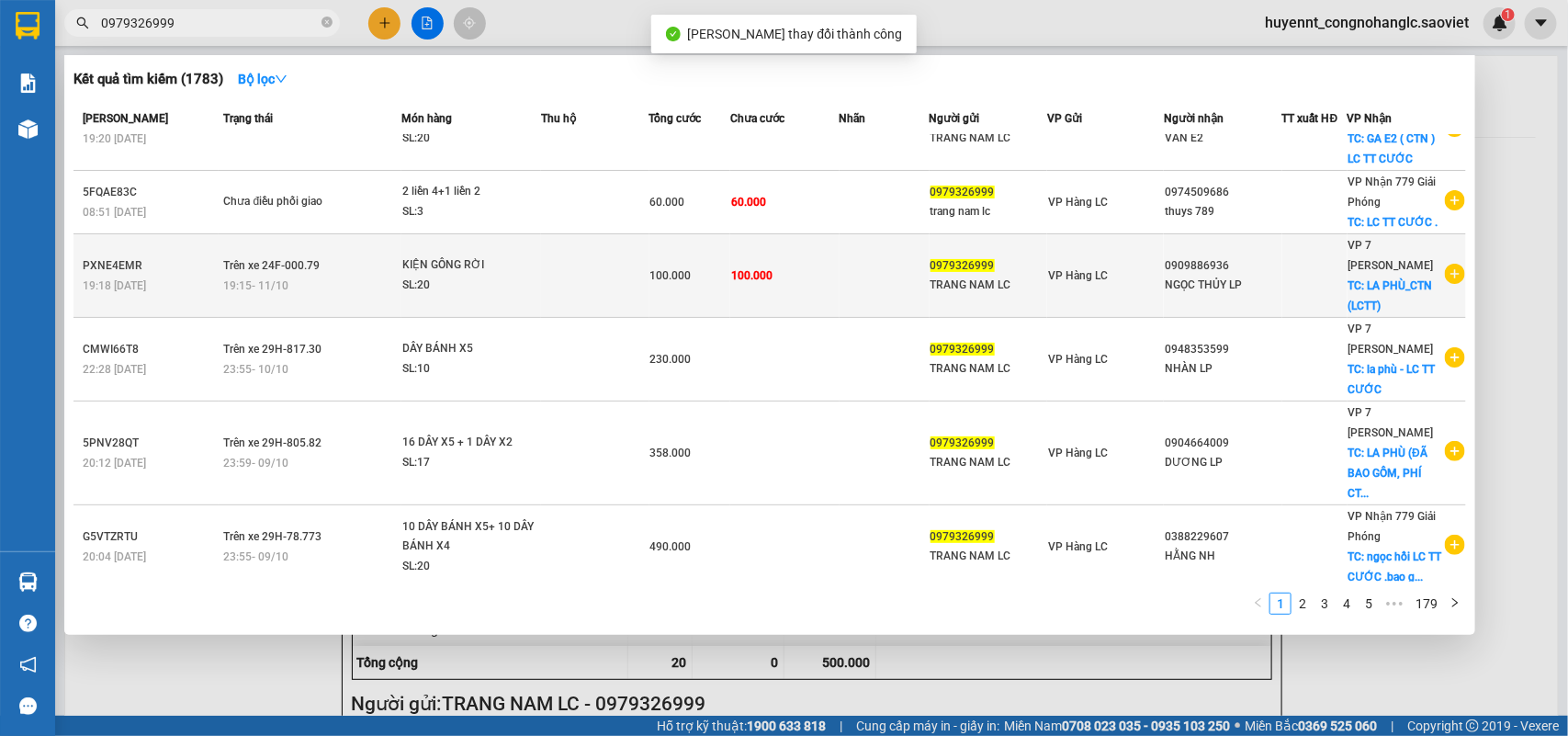
click at [807, 270] on td "100.000" at bounding box center [785, 276] width 109 height 84
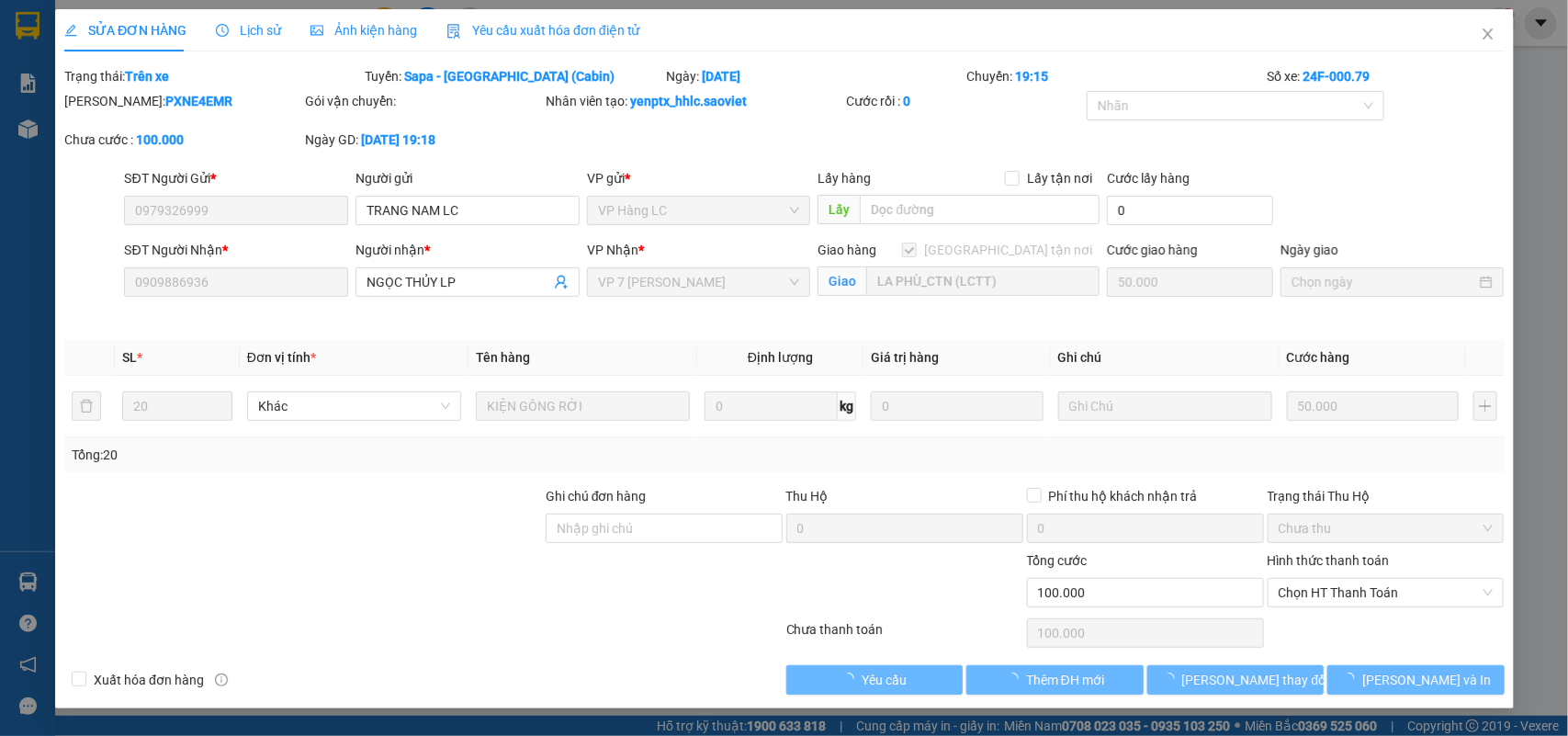
type input "0979326999"
type input "TRANG NAM LC"
type input "0909886936"
type input "NGỌC THỦY LP"
checkbox input "true"
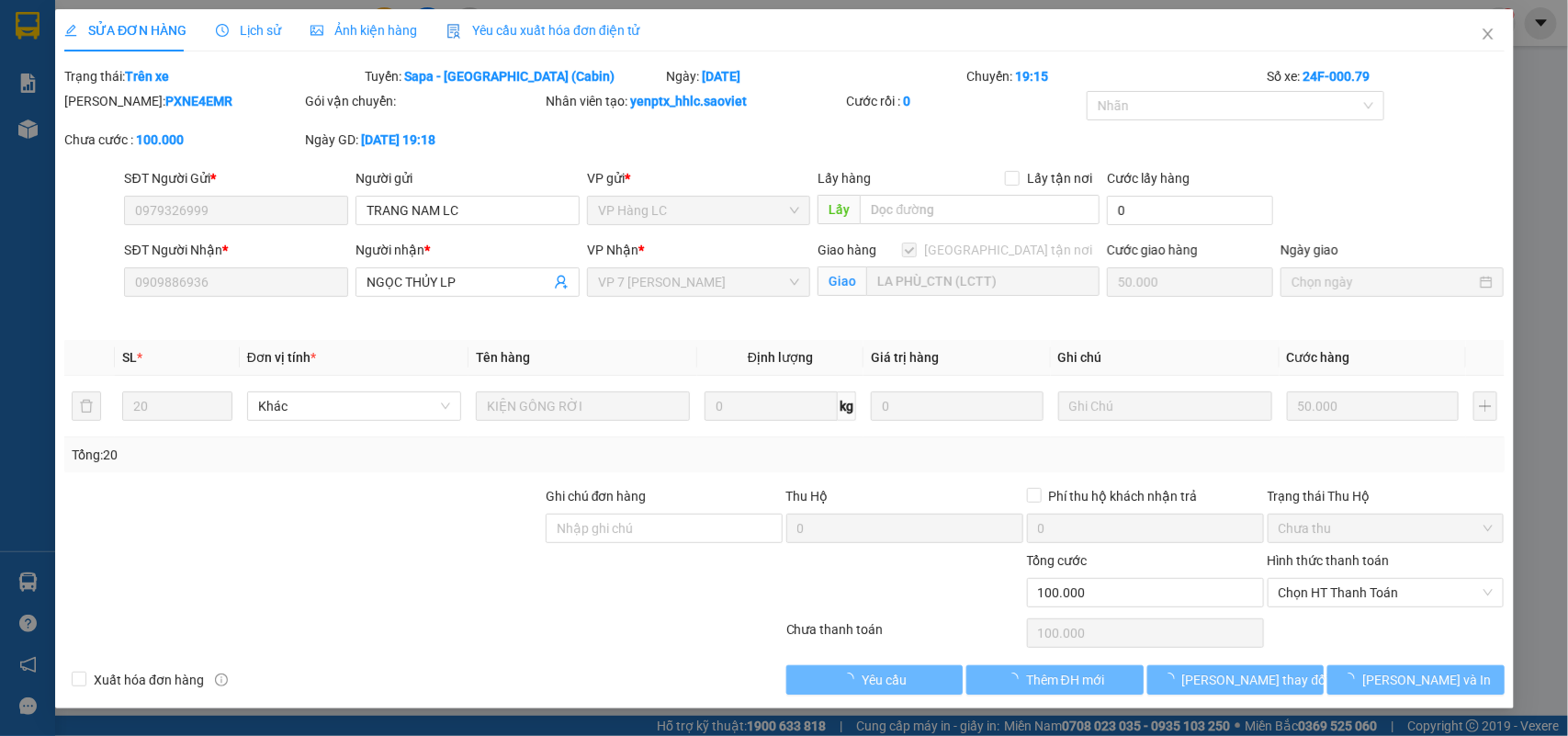
type input "LA PHÙ_CTN (LCTT)"
type input "0"
type input "100.000"
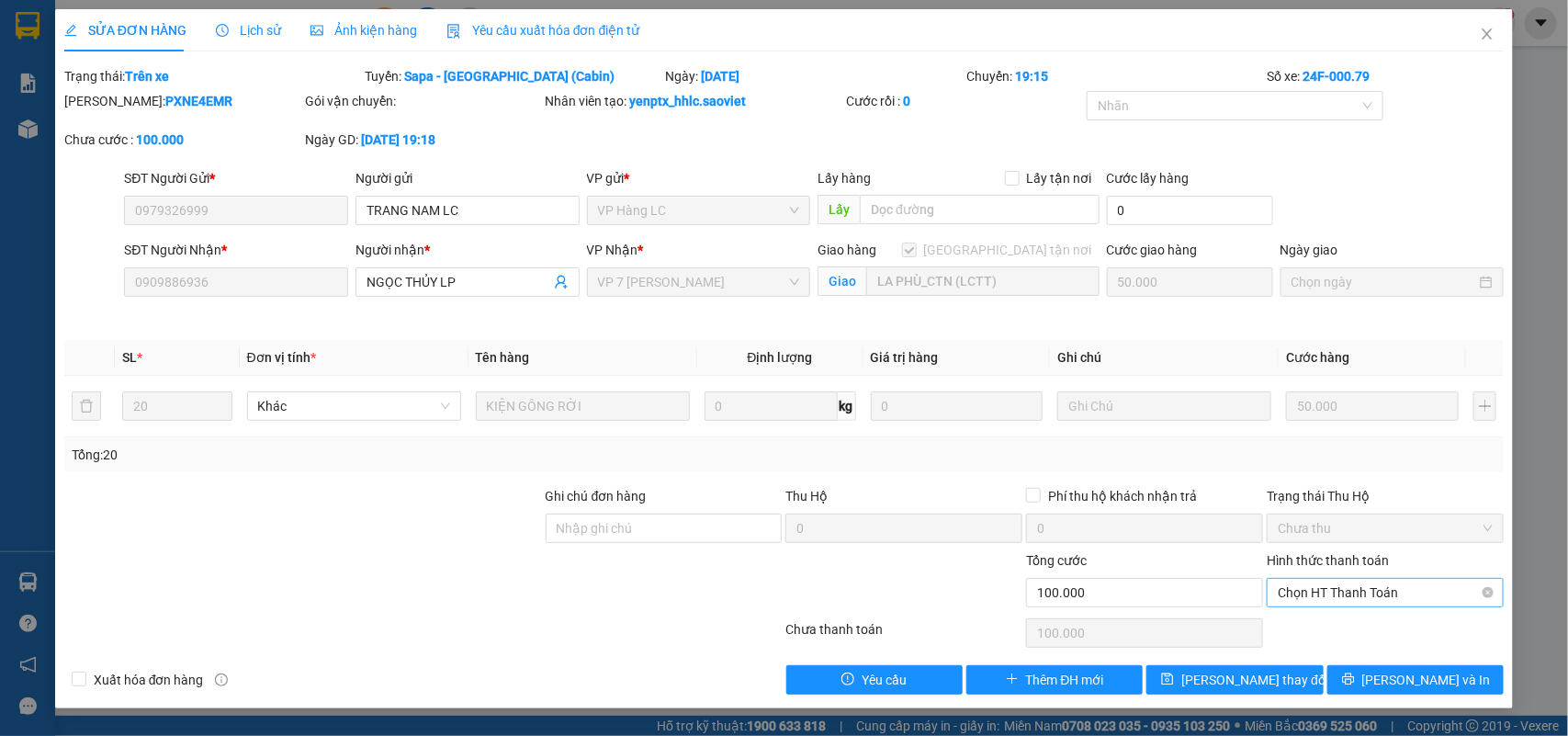
click at [1329, 588] on span "Chọn HT Thanh Toán" at bounding box center [1385, 593] width 215 height 28
click at [1329, 653] on div "Chuyển khoản" at bounding box center [1386, 660] width 215 height 20
type input "0"
click at [1251, 681] on span "[PERSON_NAME] thay đổi" at bounding box center [1254, 680] width 147 height 20
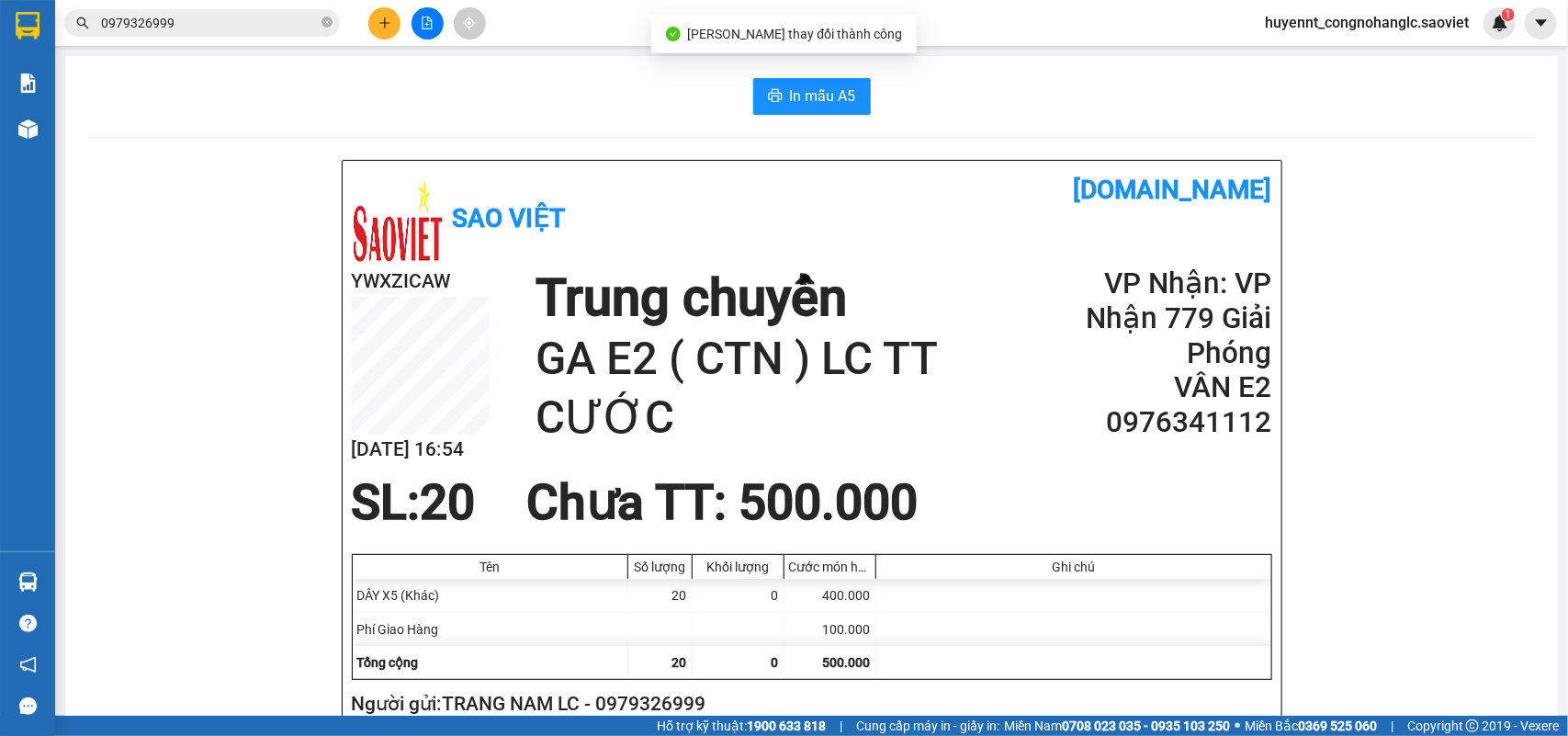
click at [254, 19] on input "0979326999" at bounding box center [209, 23] width 217 height 20
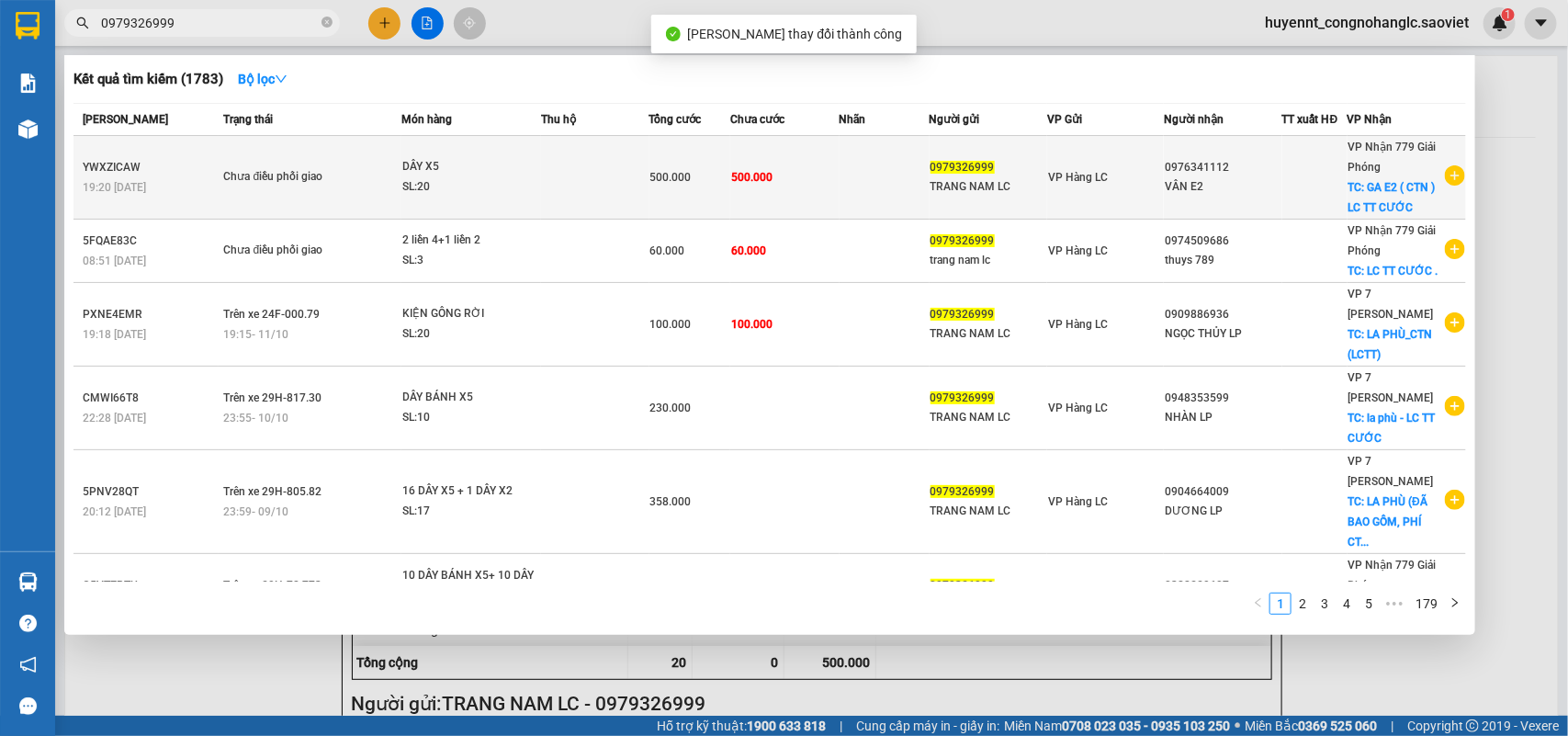
click at [811, 178] on td "500.000" at bounding box center [785, 178] width 109 height 84
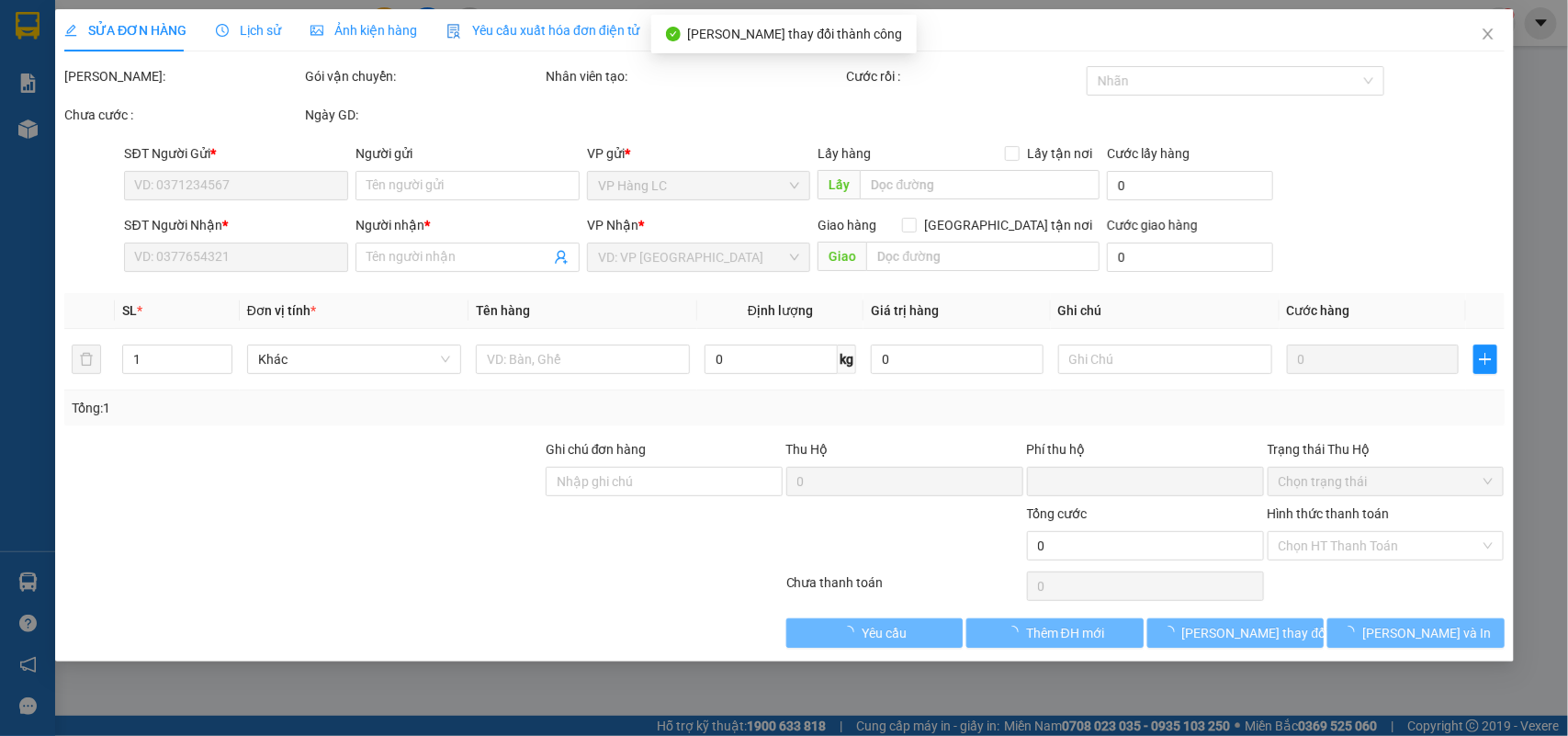
type input "0979326999"
type input "TRANG NAM LC"
type input "0976341112"
type input "VÂN E2"
checkbox input "true"
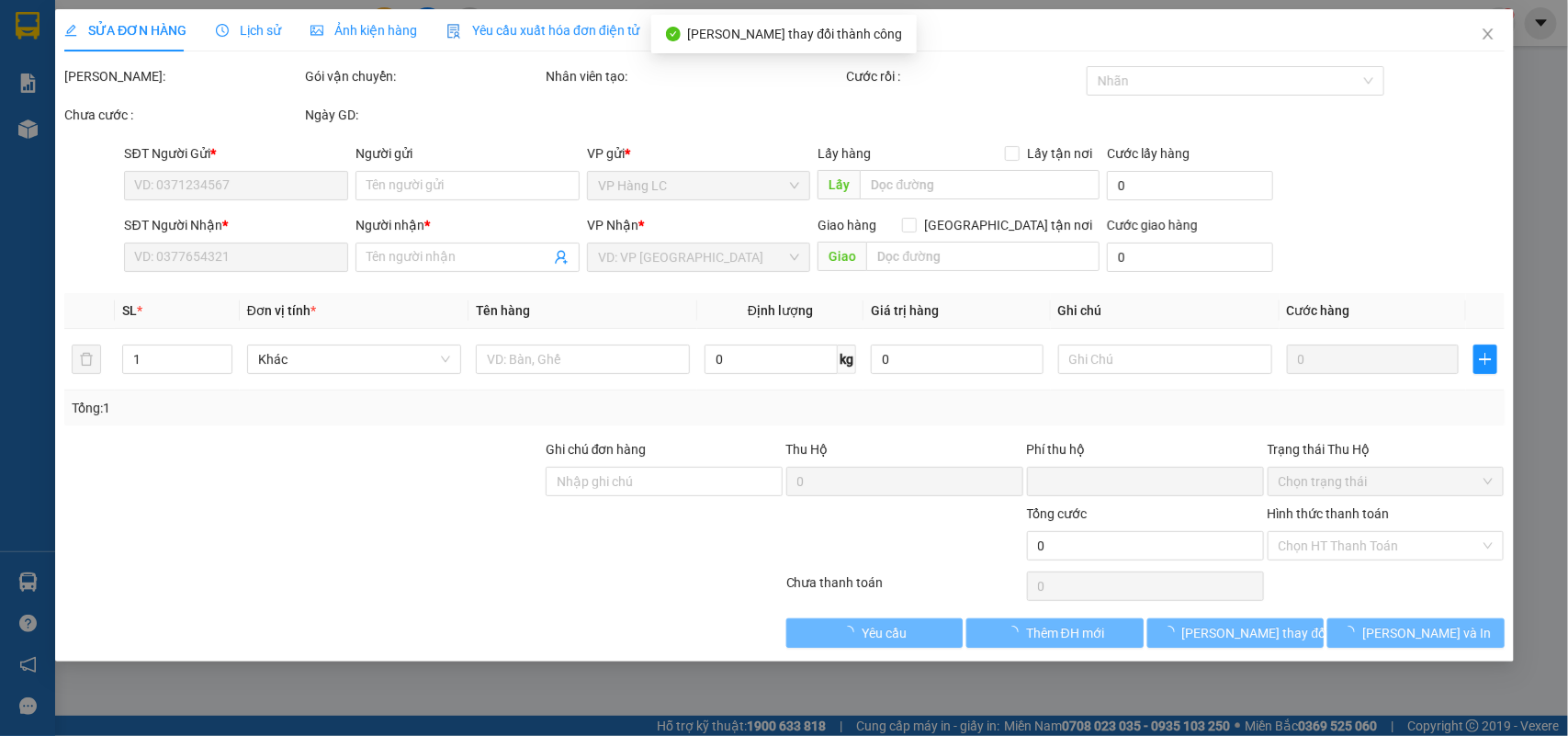
type input "GA E2 ( CTN ) LC TT CƯỚC"
type input "0"
type input "500.000"
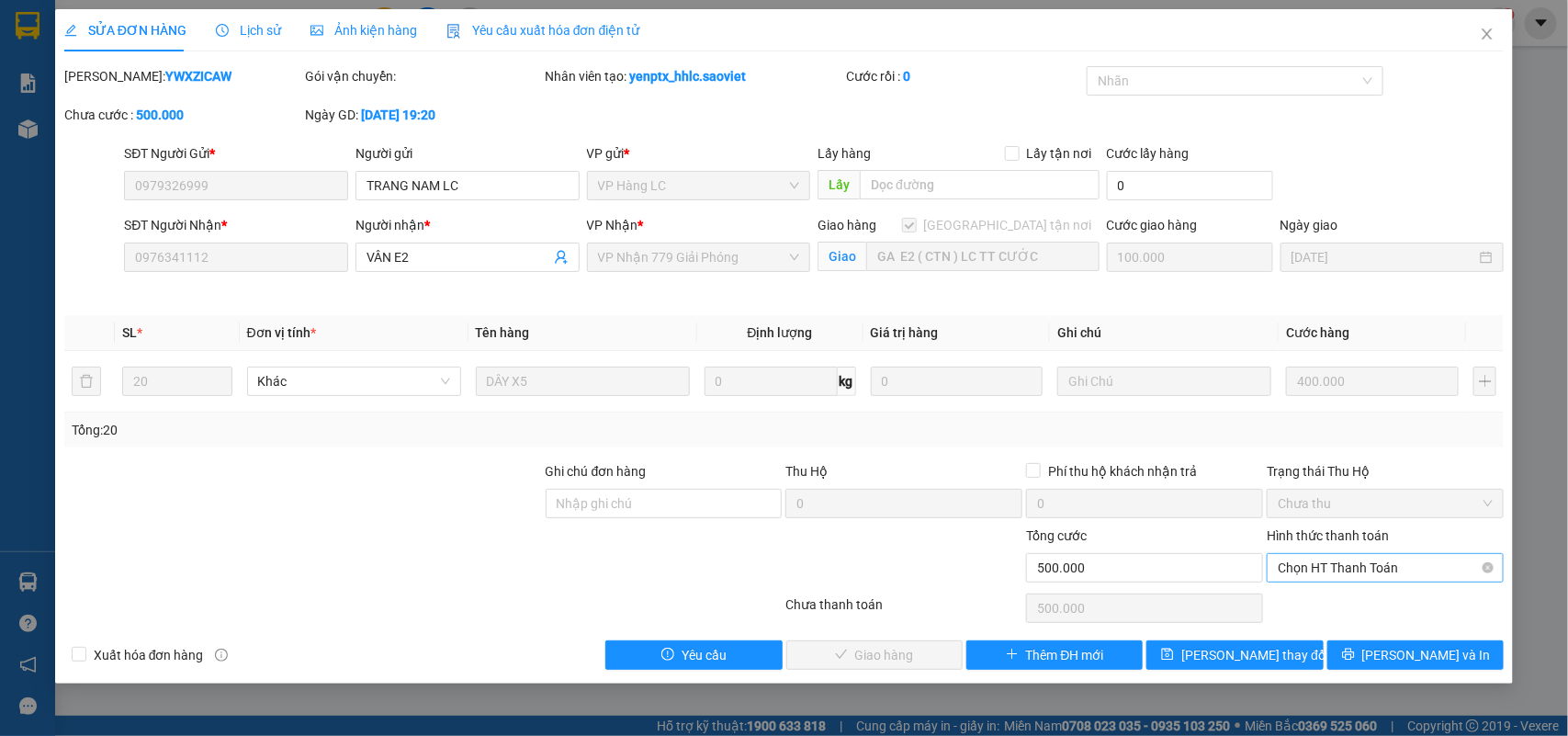
click at [1314, 573] on span "Chọn HT Thanh Toán" at bounding box center [1385, 568] width 215 height 28
click at [1319, 631] on div "Chuyển khoản" at bounding box center [1386, 635] width 215 height 20
type input "0"
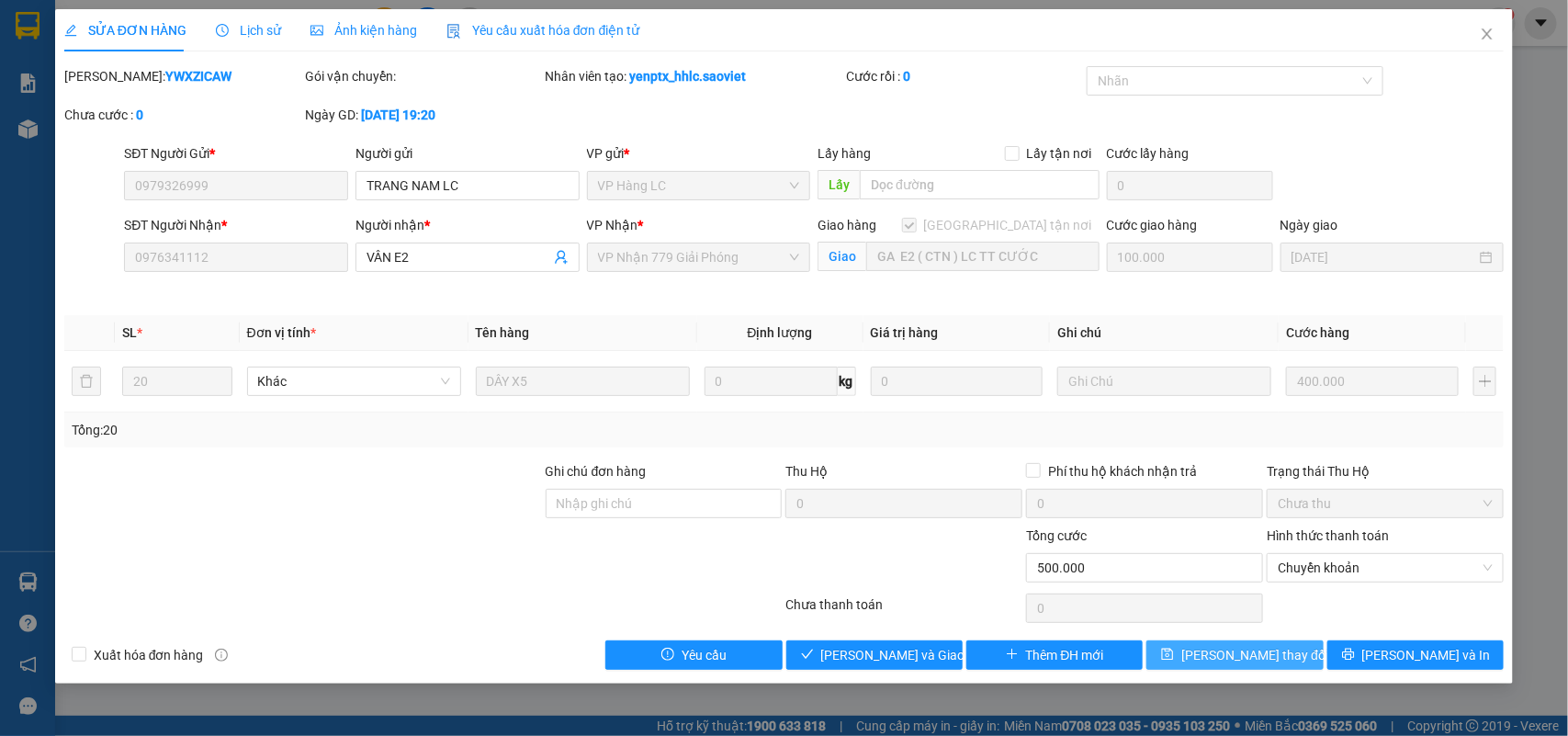
click at [1246, 653] on span "[PERSON_NAME] thay đổi" at bounding box center [1254, 655] width 147 height 20
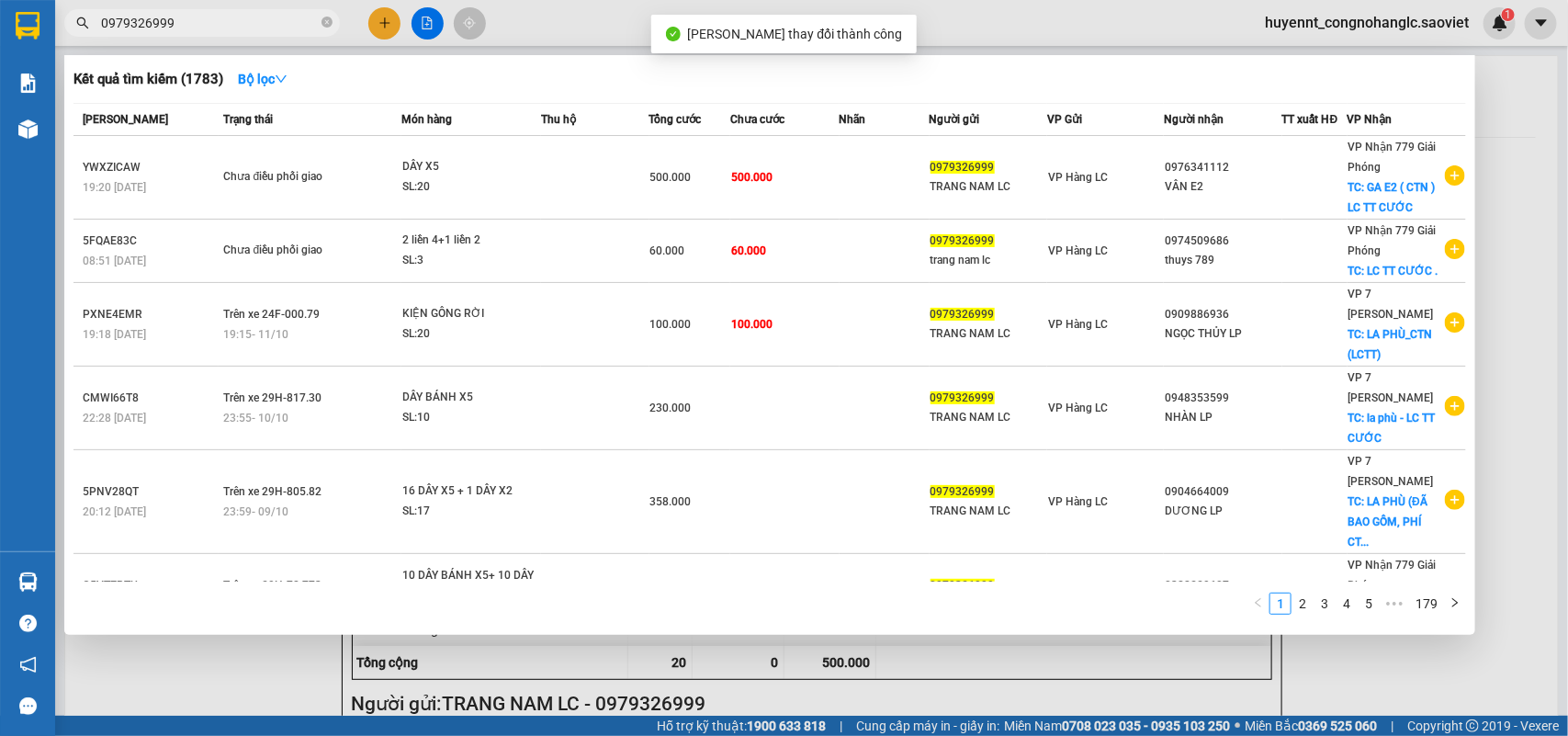
drag, startPoint x: 206, startPoint y: 23, endPoint x: 306, endPoint y: 35, distance: 100.7
click at [207, 24] on input "0979326999" at bounding box center [209, 23] width 217 height 20
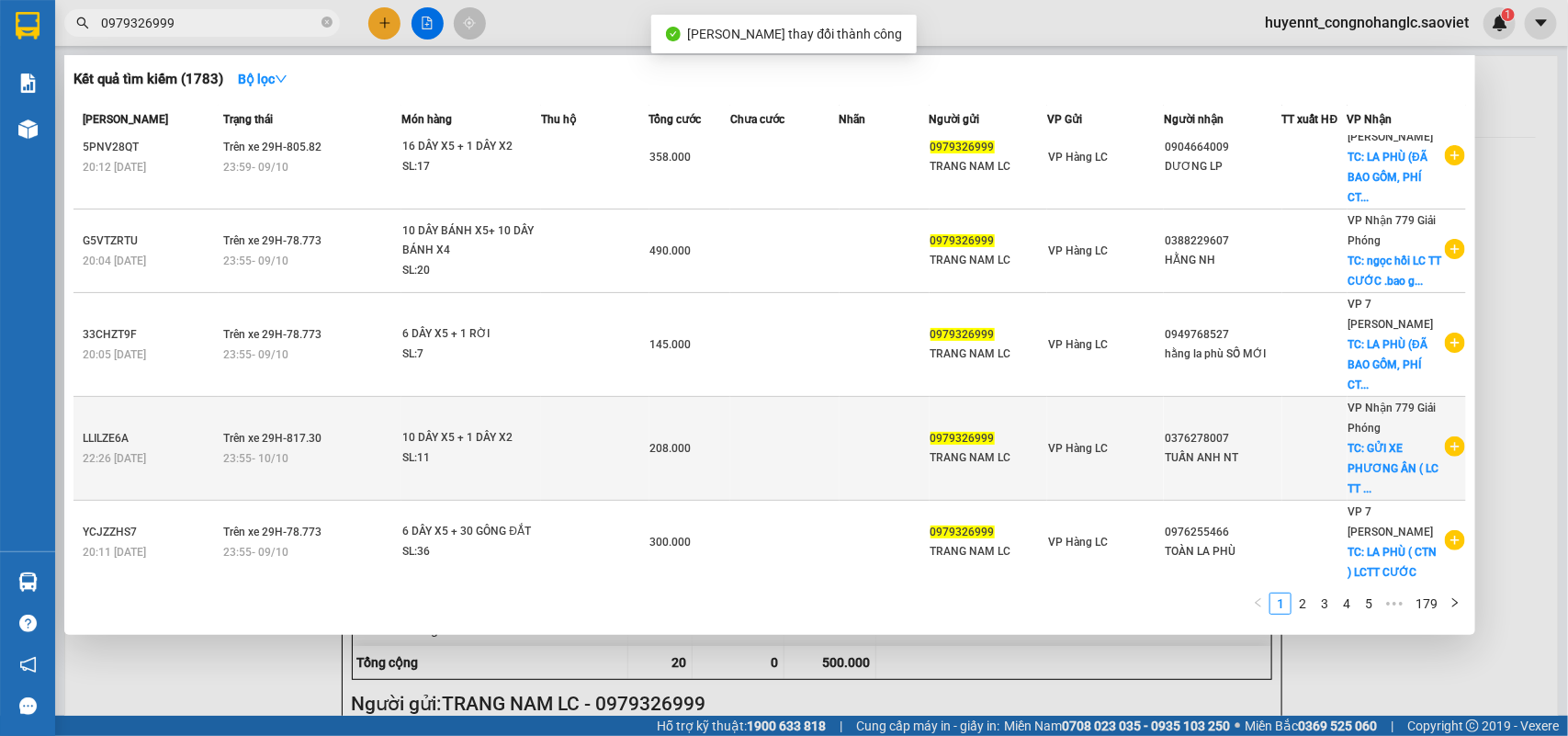
scroll to position [393, 0]
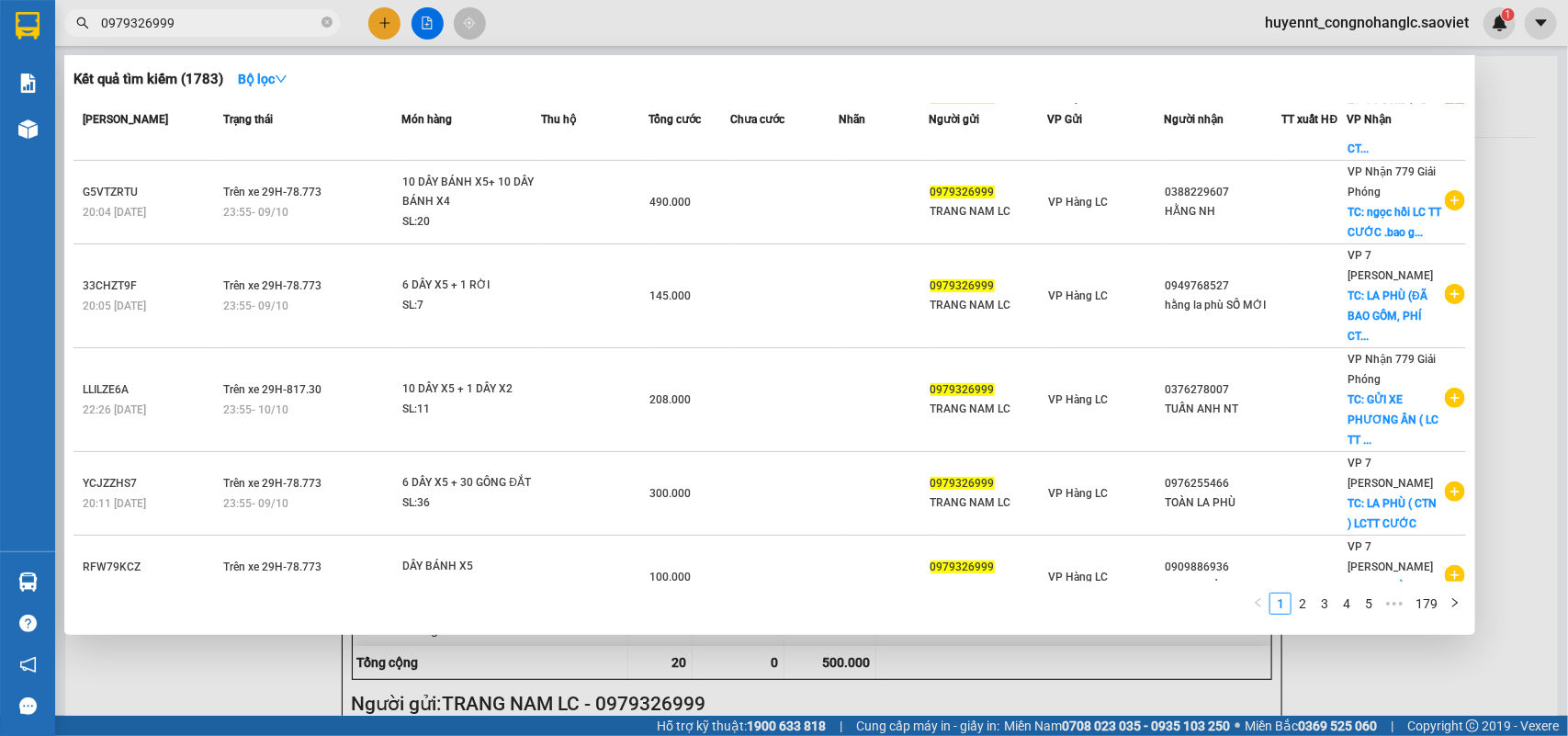
click at [1521, 212] on div at bounding box center [784, 368] width 1568 height 736
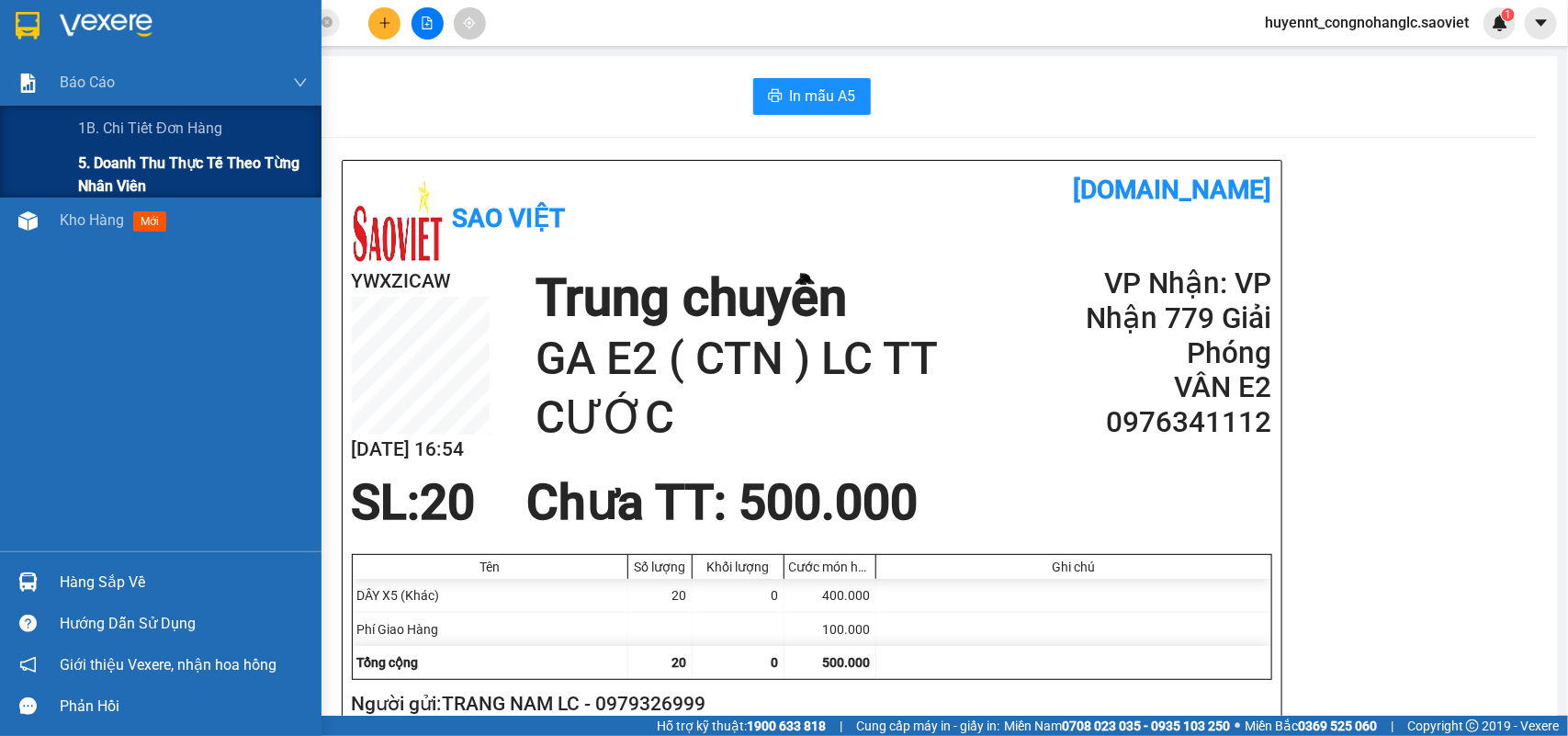
click at [89, 170] on span "5. Doanh thu thực tế theo từng nhân viên" at bounding box center [193, 175] width 230 height 46
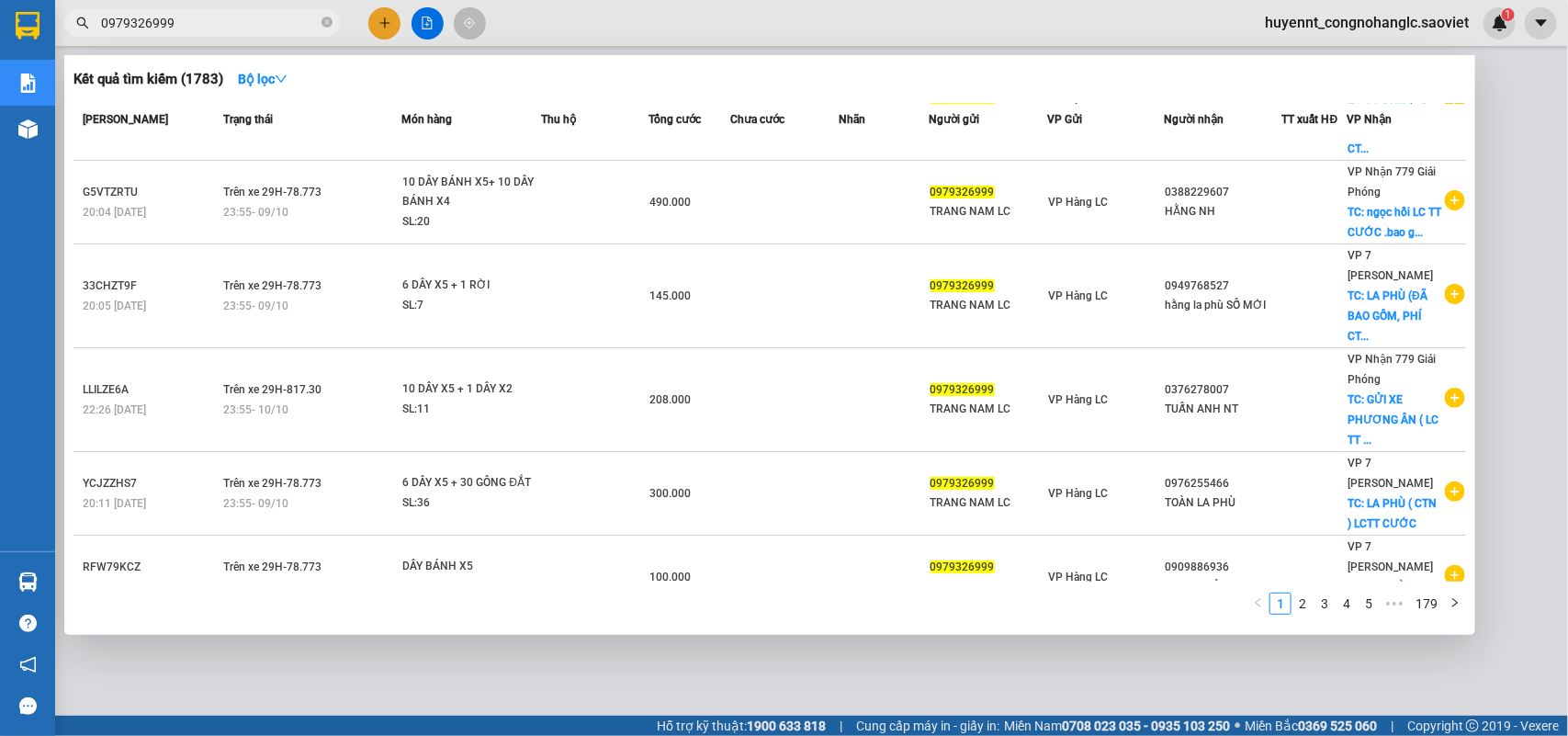
click at [191, 20] on input "0979326999" at bounding box center [209, 23] width 217 height 20
drag, startPoint x: 191, startPoint y: 20, endPoint x: 112, endPoint y: 34, distance: 80.2
click at [14, 17] on section "Kết quả tìm kiếm ( 1783 ) Bộ lọc Mã ĐH Trạng thái Món hàng Thu hộ Tổng cước Chư…" at bounding box center [784, 368] width 1568 height 736
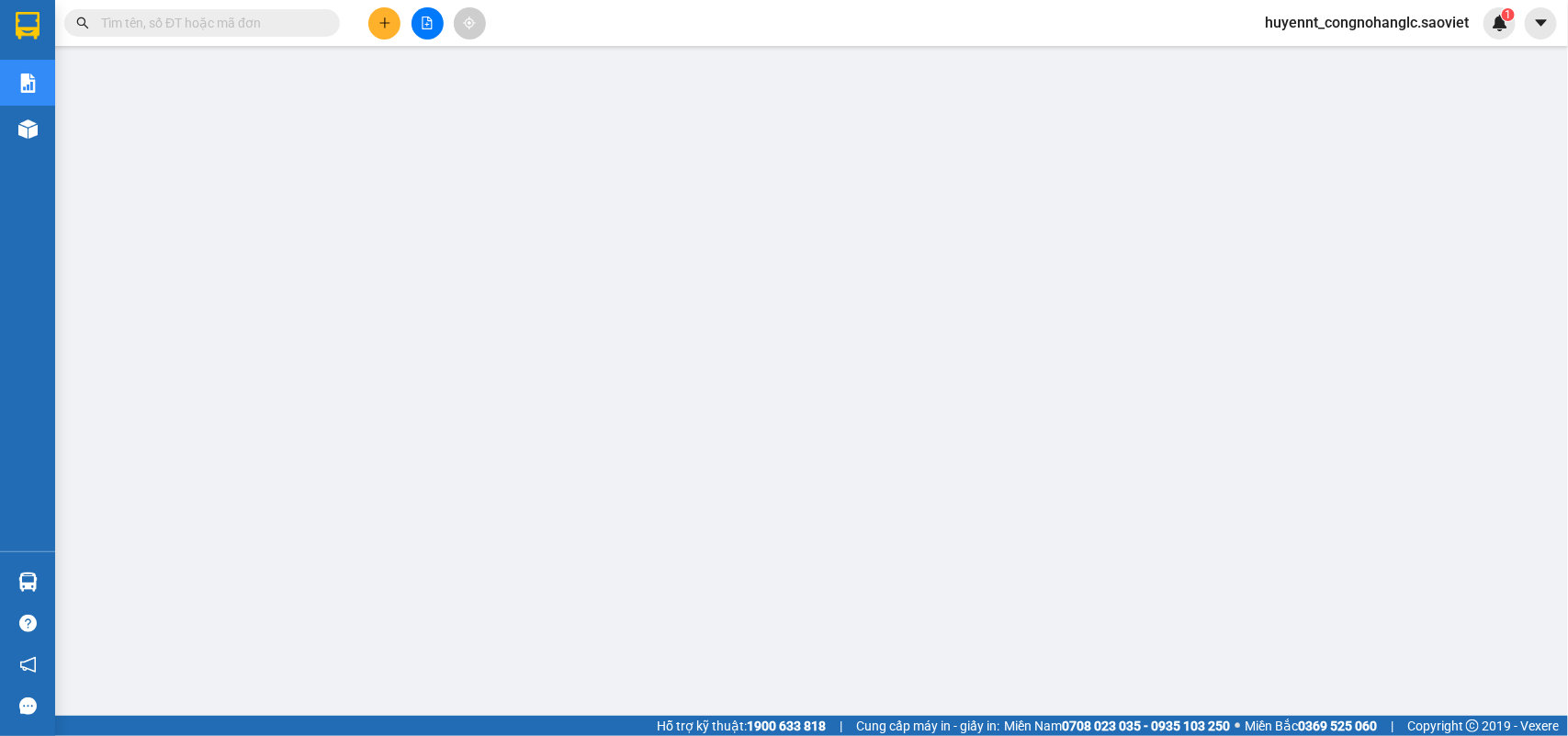
click at [136, 21] on input "text" at bounding box center [209, 23] width 217 height 20
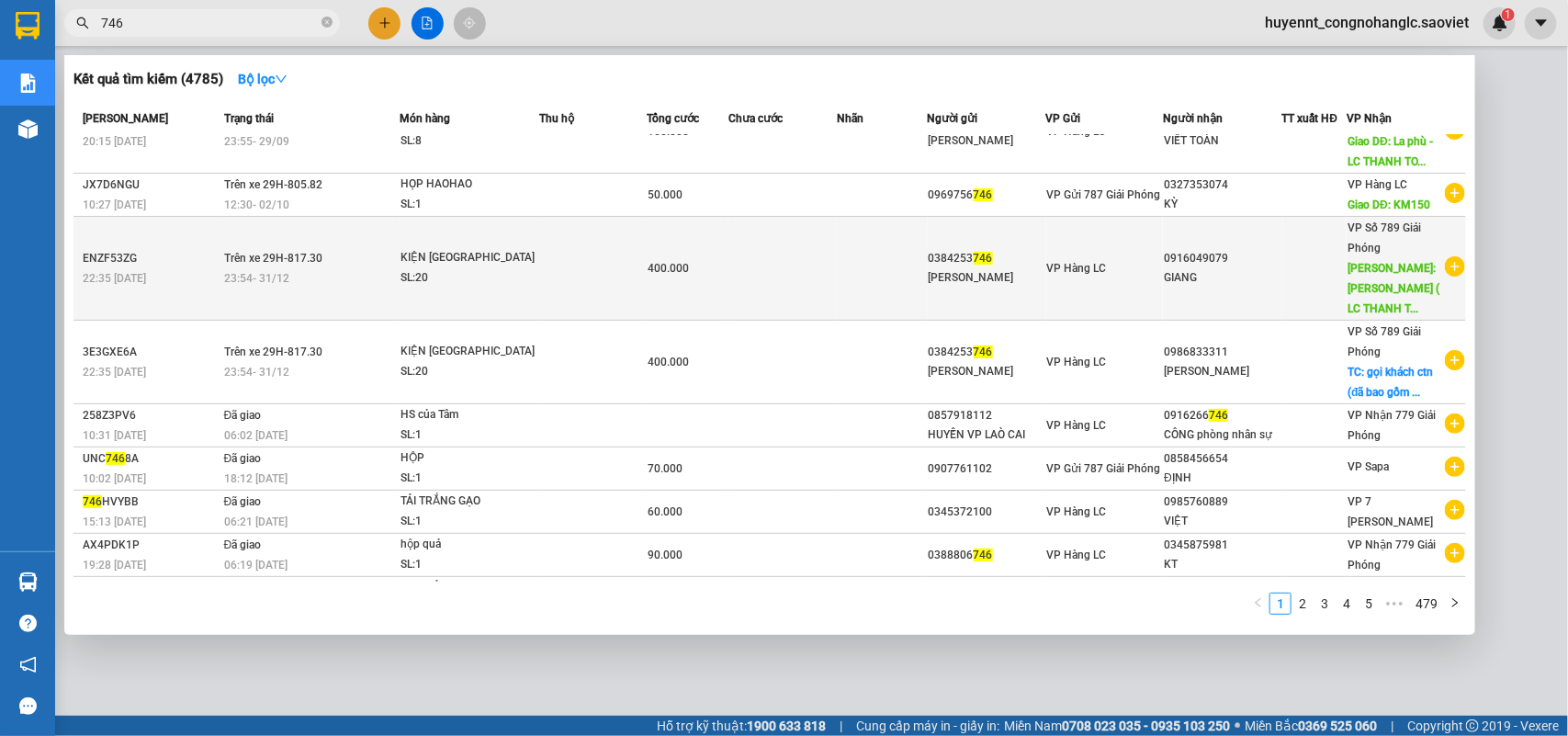
scroll to position [113, 0]
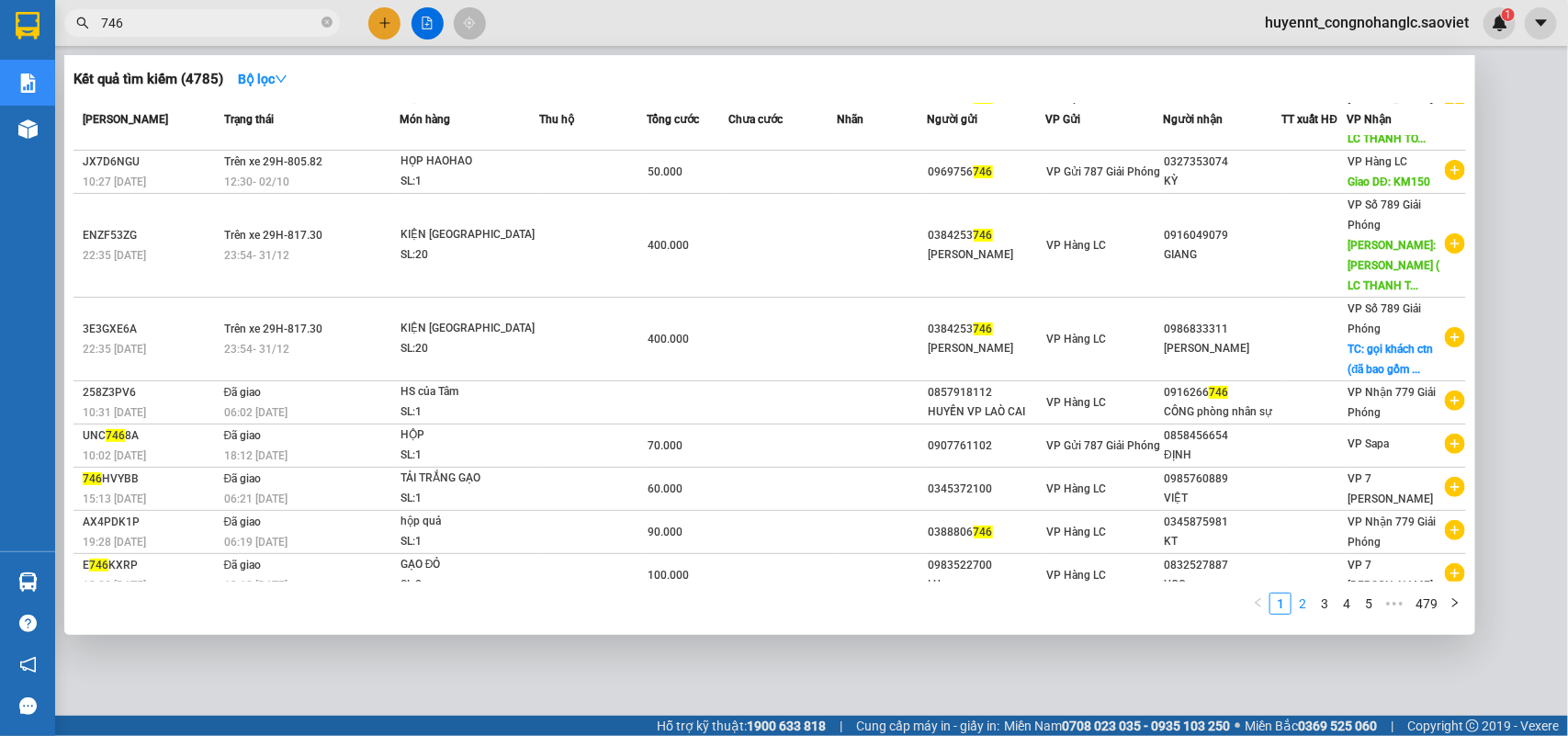
type input "746"
click at [1327, 607] on link "3" at bounding box center [1324, 604] width 20 height 20
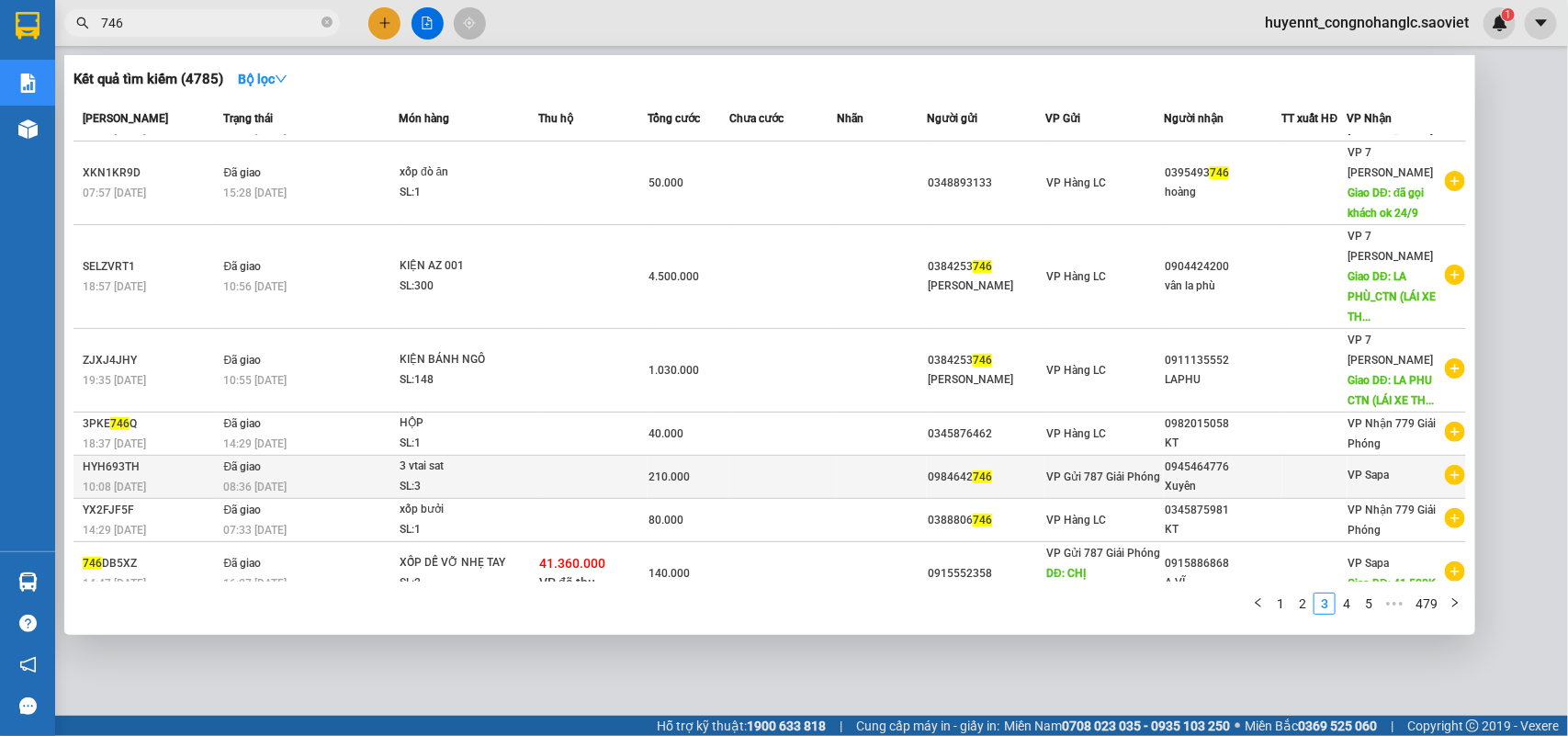
scroll to position [0, 0]
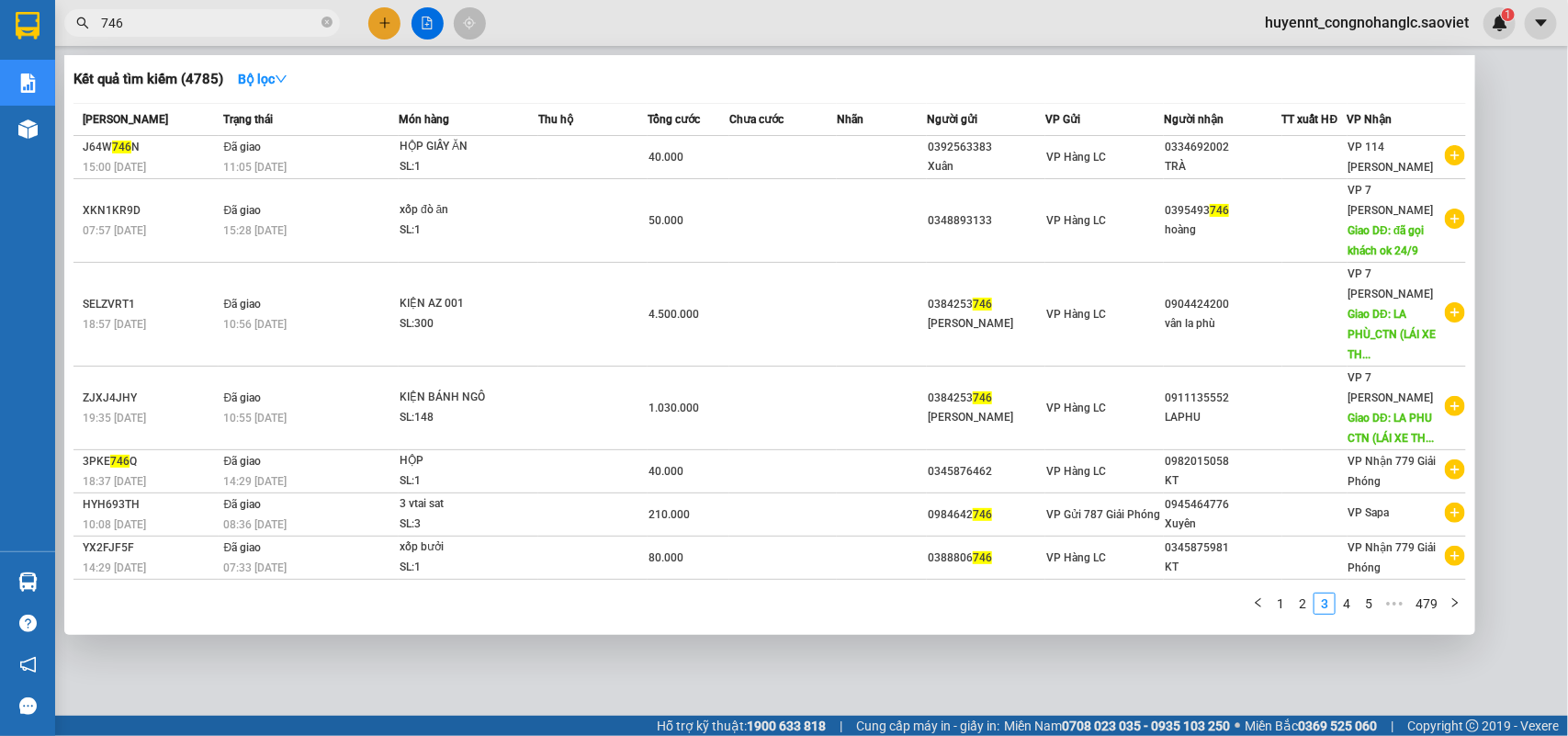
click at [1524, 324] on div at bounding box center [784, 368] width 1568 height 736
